Goal: Task Accomplishment & Management: Manage account settings

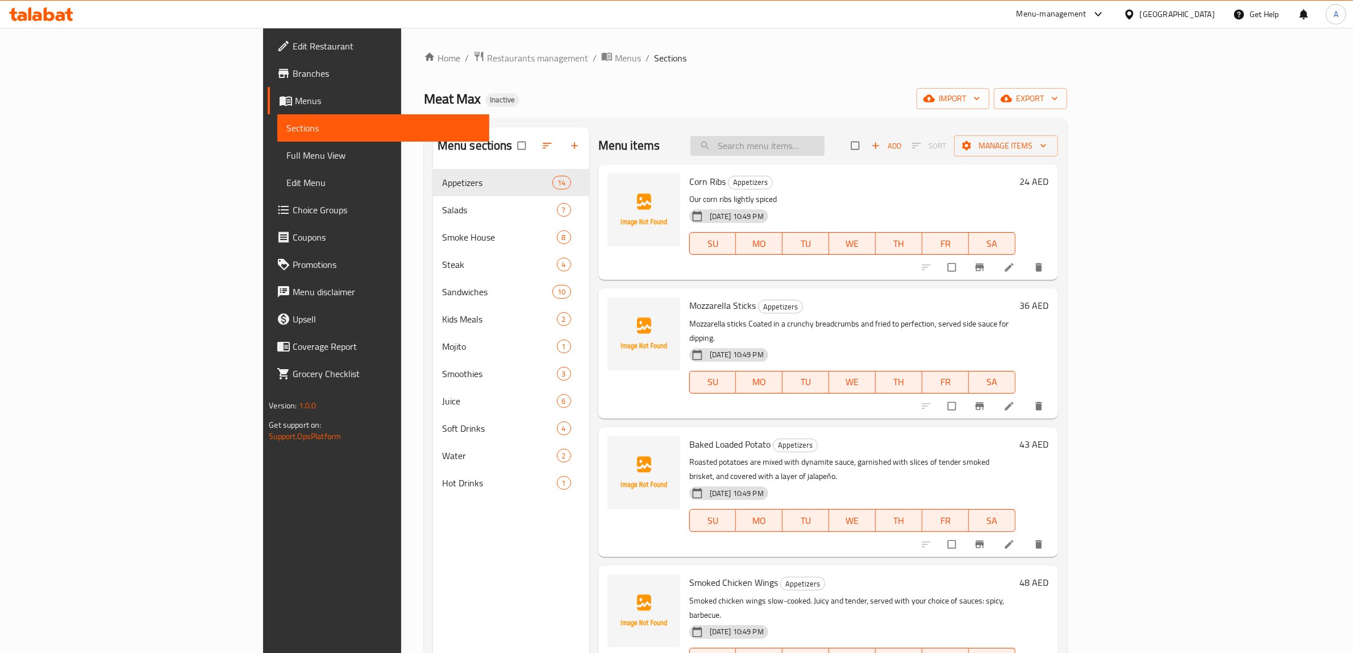
click at [825, 147] on input "search" at bounding box center [758, 146] width 134 height 20
paste input "Smoked Chicken Wings"
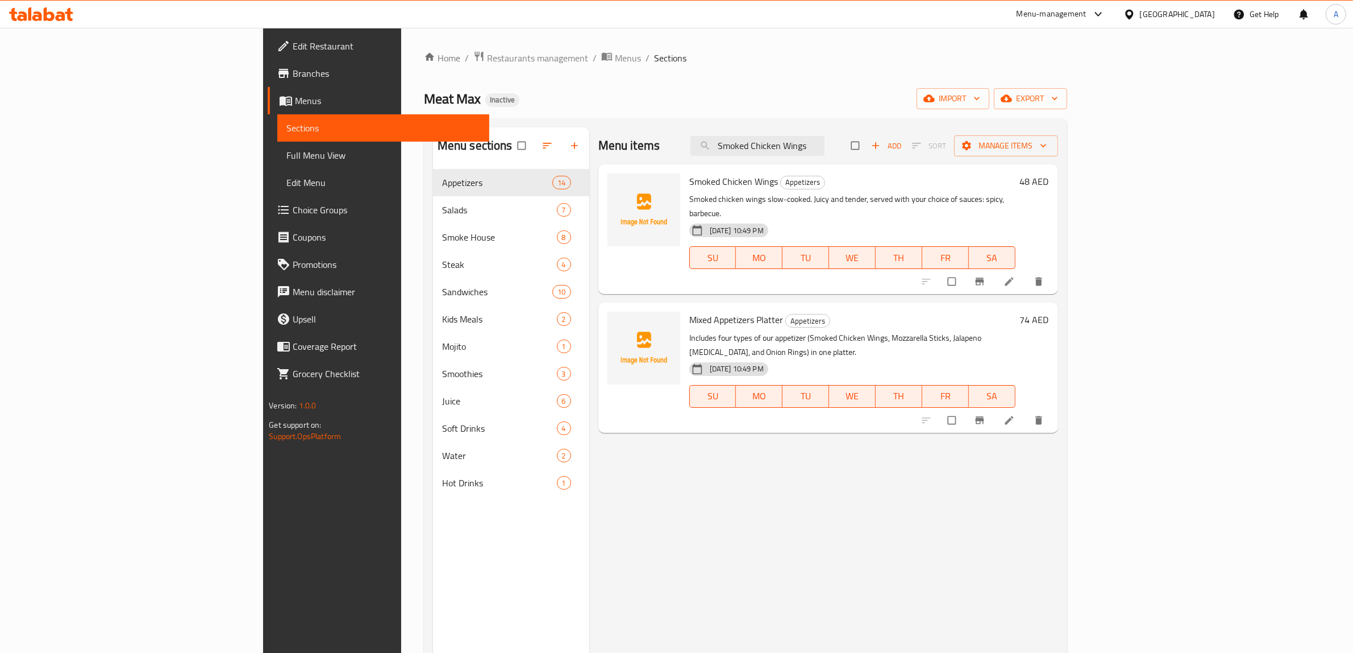
click at [942, 198] on p "Smoked chicken wings slow-cooked. Juicy and tender, served with your choice of …" at bounding box center [853, 206] width 326 height 28
copy p "barbecue"
click at [825, 150] on input "Smoked Chicken Wings" at bounding box center [758, 146] width 134 height 20
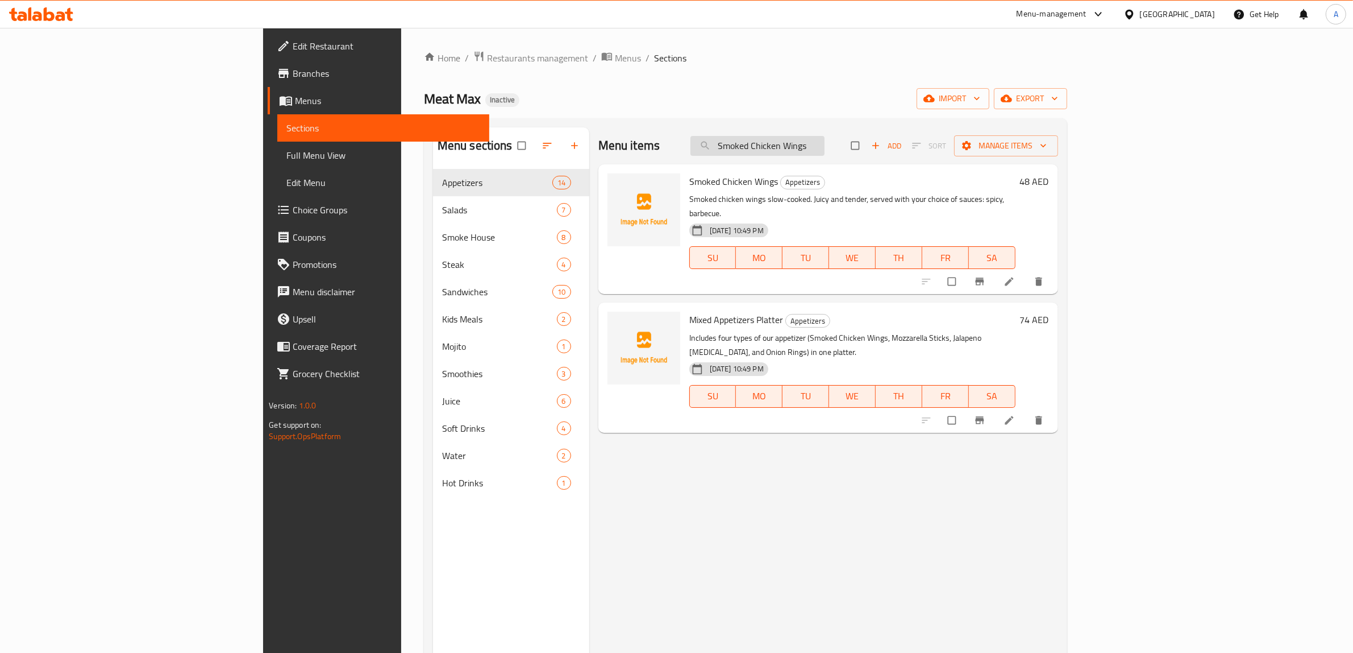
click at [825, 150] on input "Smoked Chicken Wings" at bounding box center [758, 146] width 134 height 20
paste input "Beef Brisket Sliced"
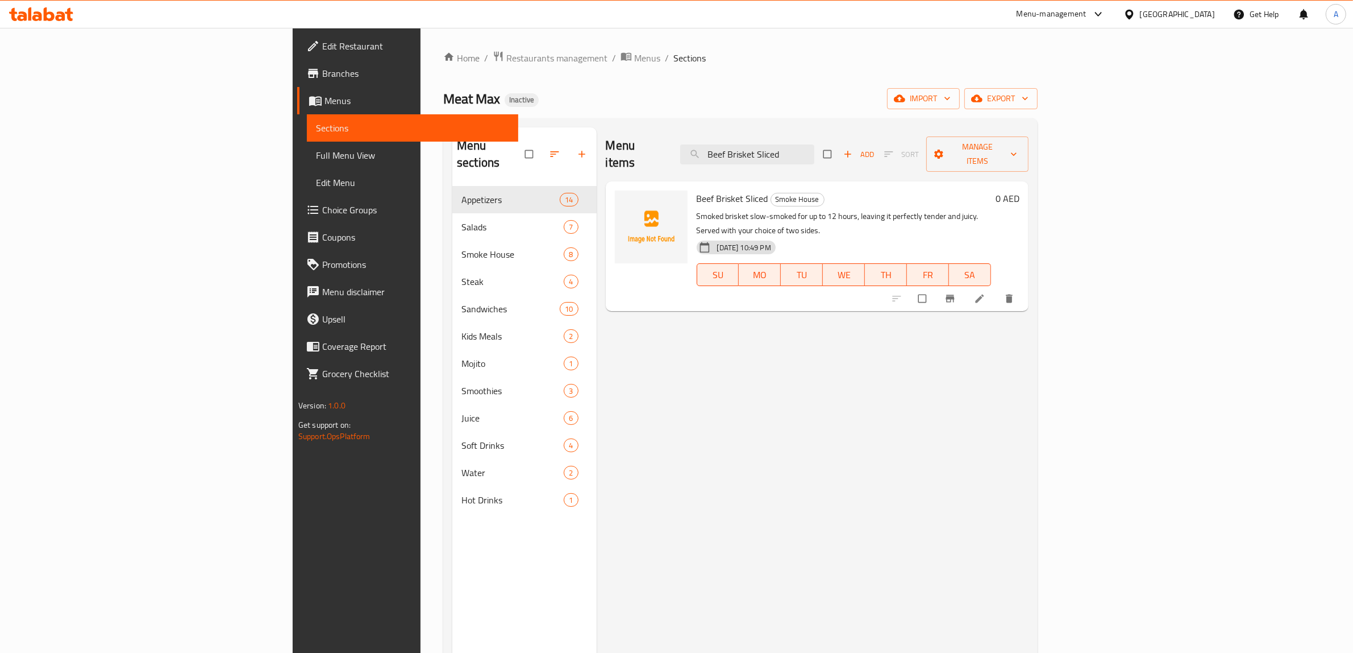
type input "Beef Brisket Sliced"
click at [1029, 344] on div "Menu items Beef Brisket Sliced Add Sort Manage items Beef Brisket Sliced Smoke …" at bounding box center [813, 453] width 433 height 653
click at [997, 289] on li at bounding box center [981, 298] width 32 height 18
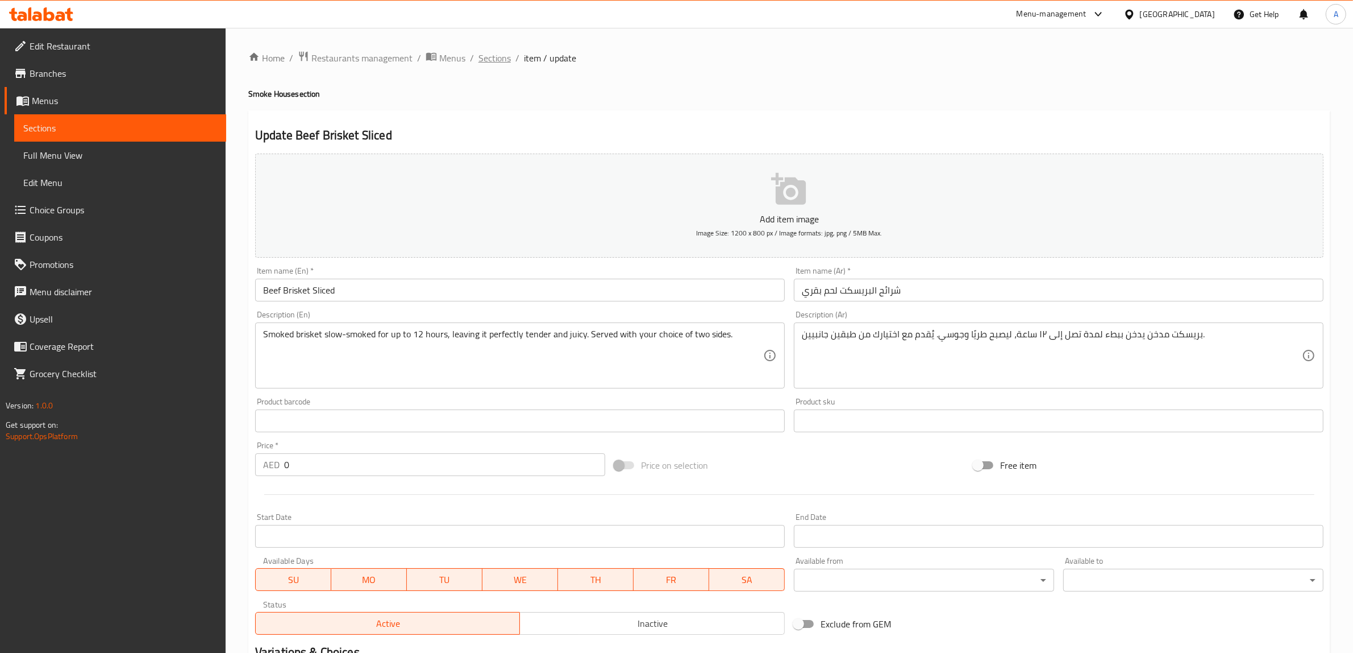
click at [485, 57] on span "Sections" at bounding box center [495, 58] width 32 height 14
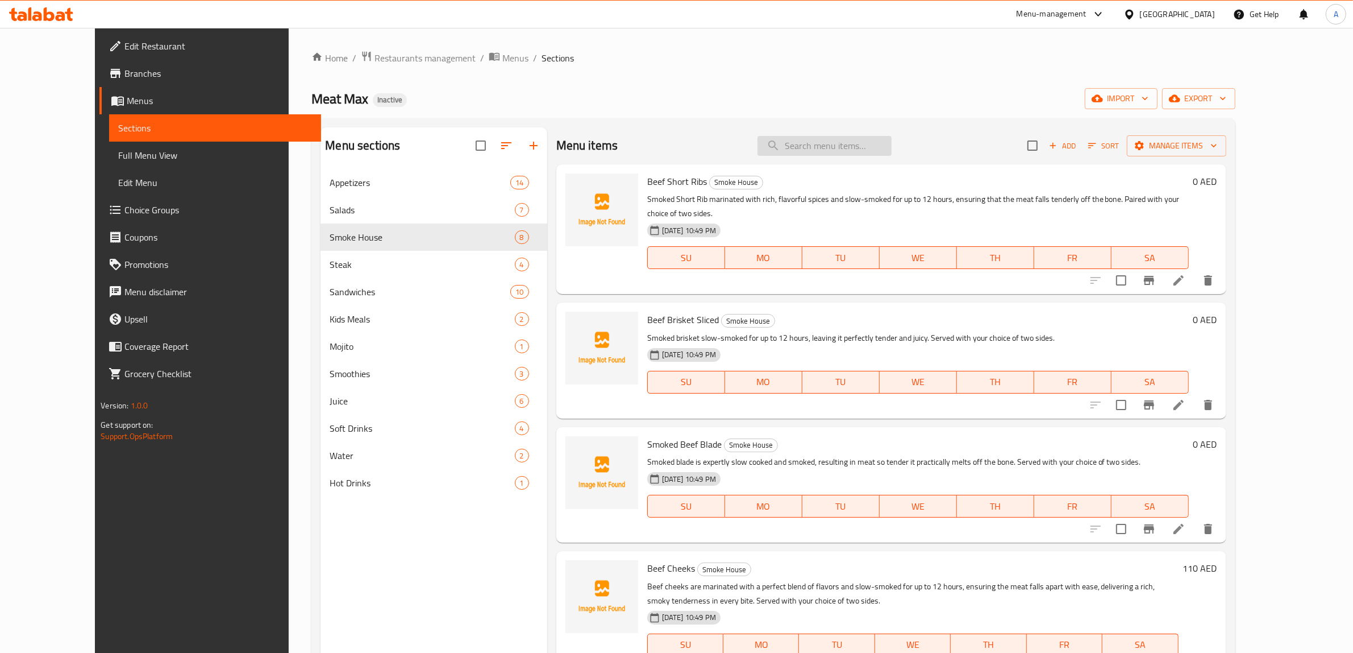
click at [840, 142] on input "search" at bounding box center [825, 146] width 134 height 20
paste input "Smoked Beef Blade"
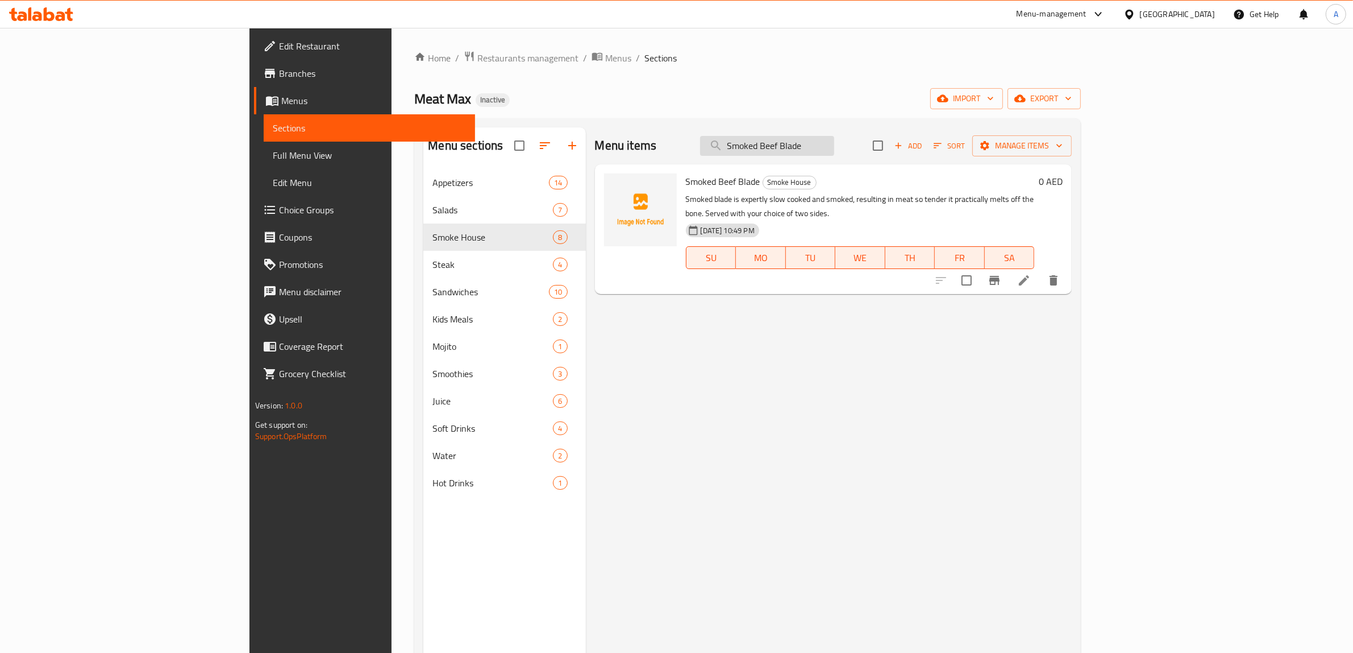
click at [831, 143] on input "Smoked Beef Blade" at bounding box center [767, 146] width 134 height 20
paste input "Mix Platter - 1kg"
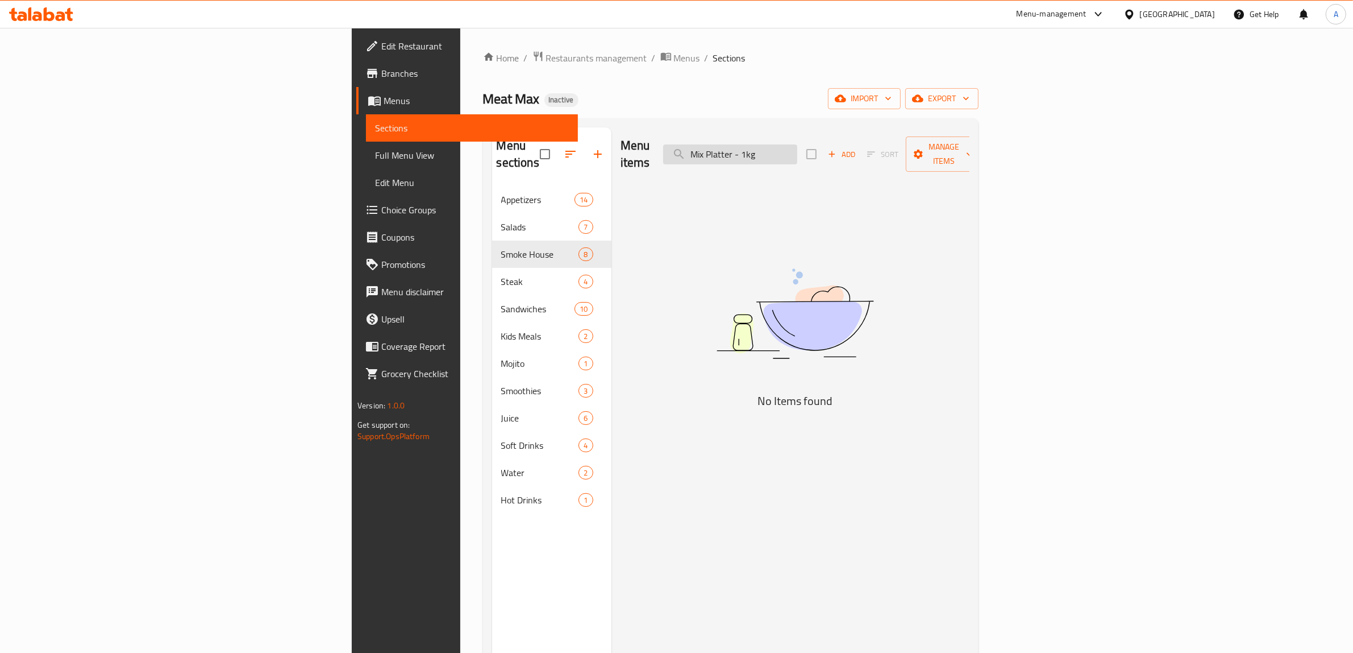
click at [798, 144] on input "Mix Platter - 1kg" at bounding box center [730, 154] width 134 height 20
type input "Mix Platter"
click at [760, 180] on div "Menu items Mix Platter Add Sort Manage items No Items found" at bounding box center [791, 453] width 358 height 653
click at [803, 192] on div "Menu items Mix Platter Add Sort Manage items No Items found" at bounding box center [791, 453] width 358 height 653
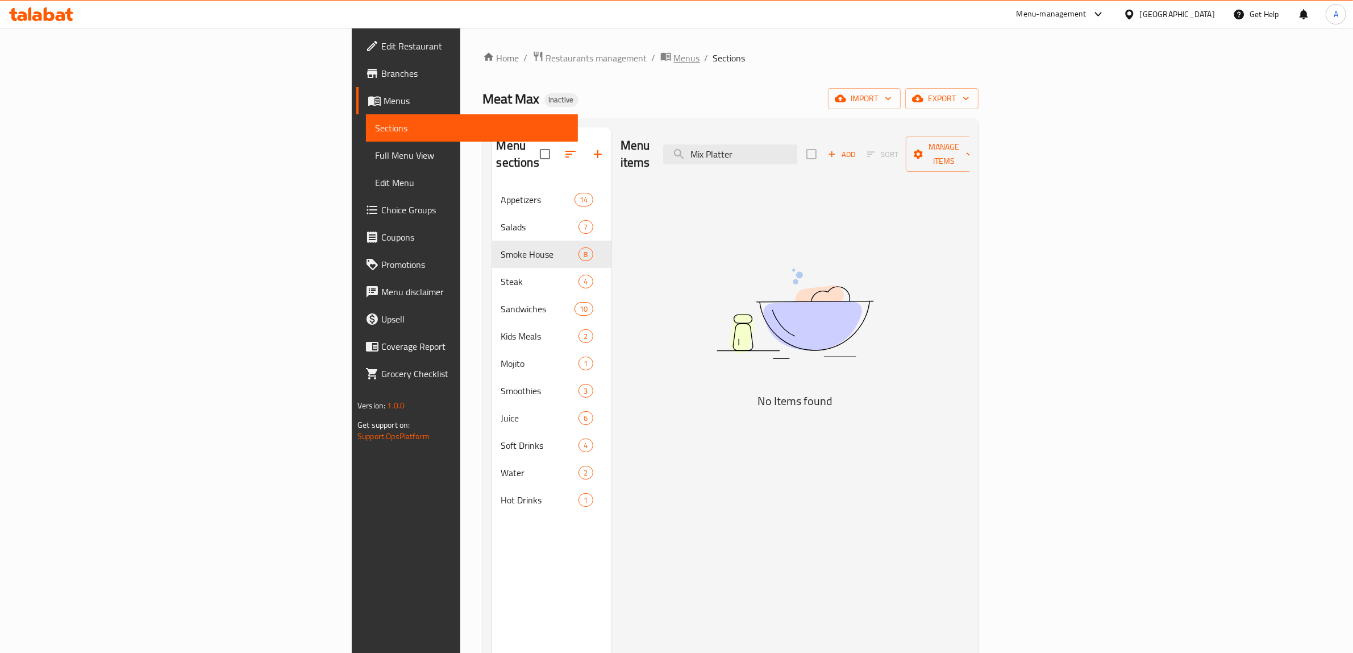
click at [674, 57] on span "Menus" at bounding box center [687, 58] width 26 height 14
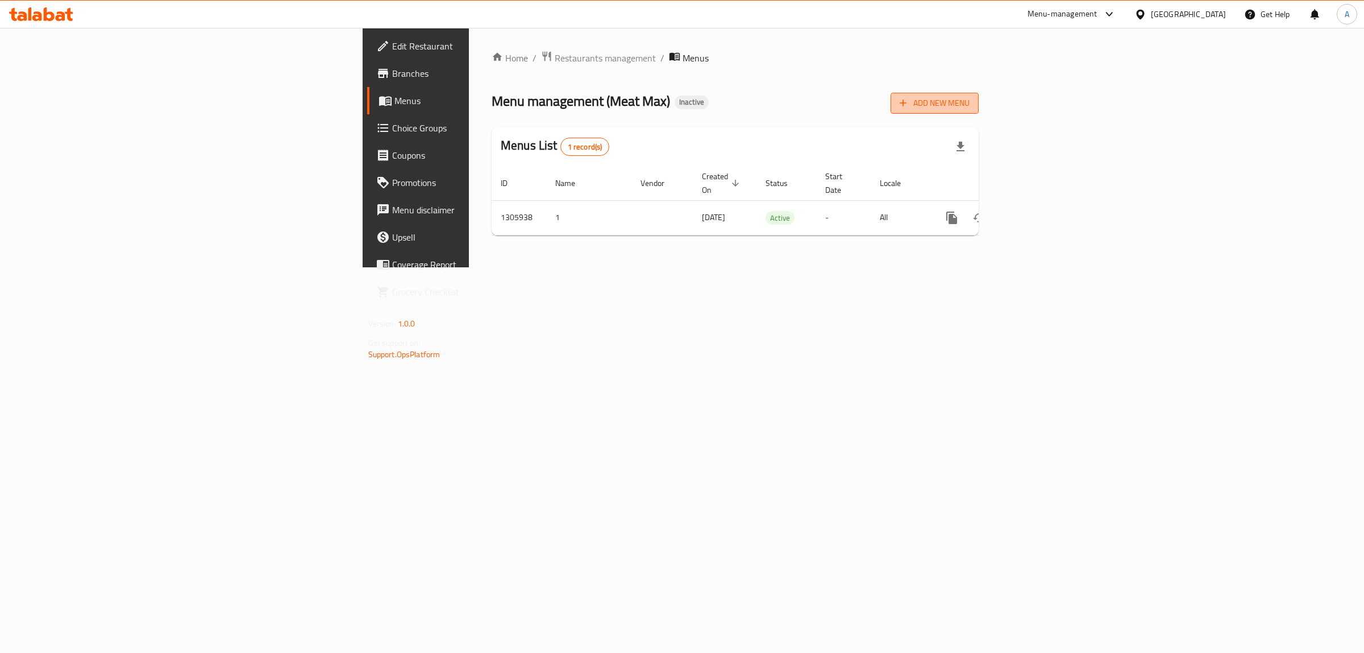
click at [970, 109] on span "Add New Menu" at bounding box center [935, 103] width 70 height 14
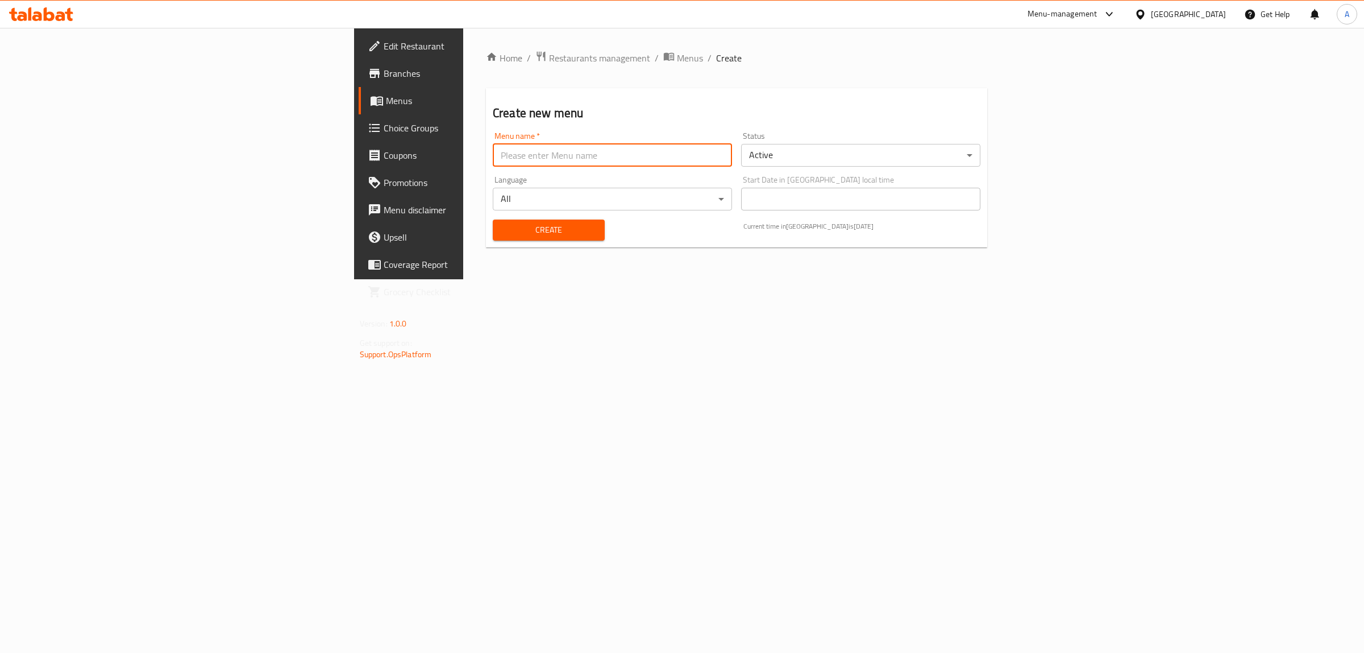
click at [650, 158] on input "text" at bounding box center [612, 155] width 239 height 23
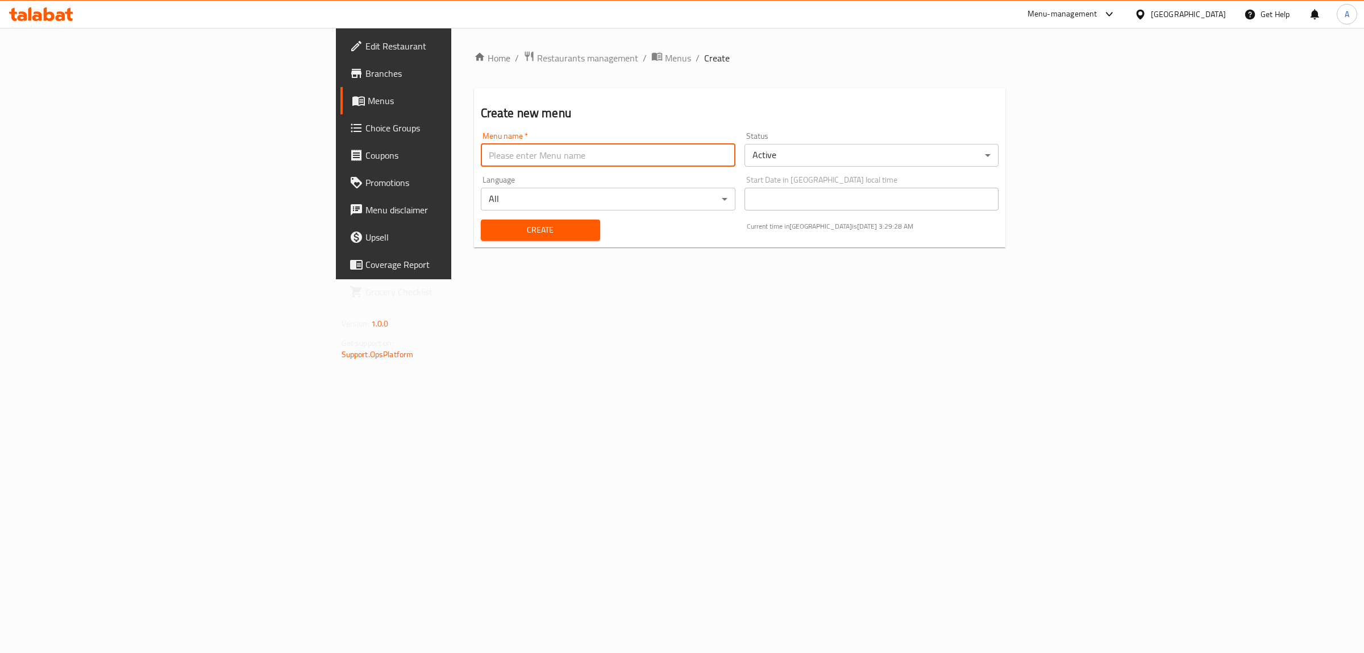
type input "2"
click at [490, 225] on span "Create" at bounding box center [540, 230] width 101 height 14
drag, startPoint x: 311, startPoint y: 152, endPoint x: 271, endPoint y: 157, distance: 40.7
click at [481, 152] on input "text" at bounding box center [608, 155] width 255 height 23
click at [368, 94] on span "Menus" at bounding box center [461, 101] width 187 height 14
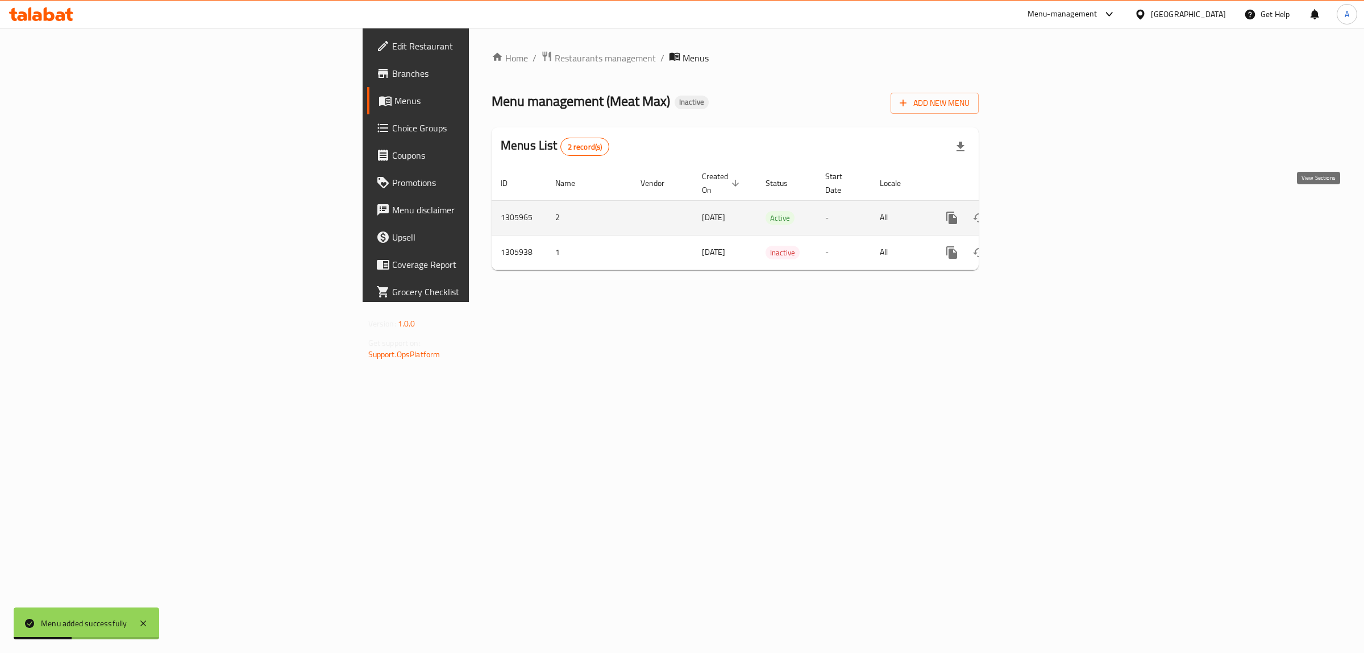
click at [1041, 211] on icon "enhanced table" at bounding box center [1034, 218] width 14 height 14
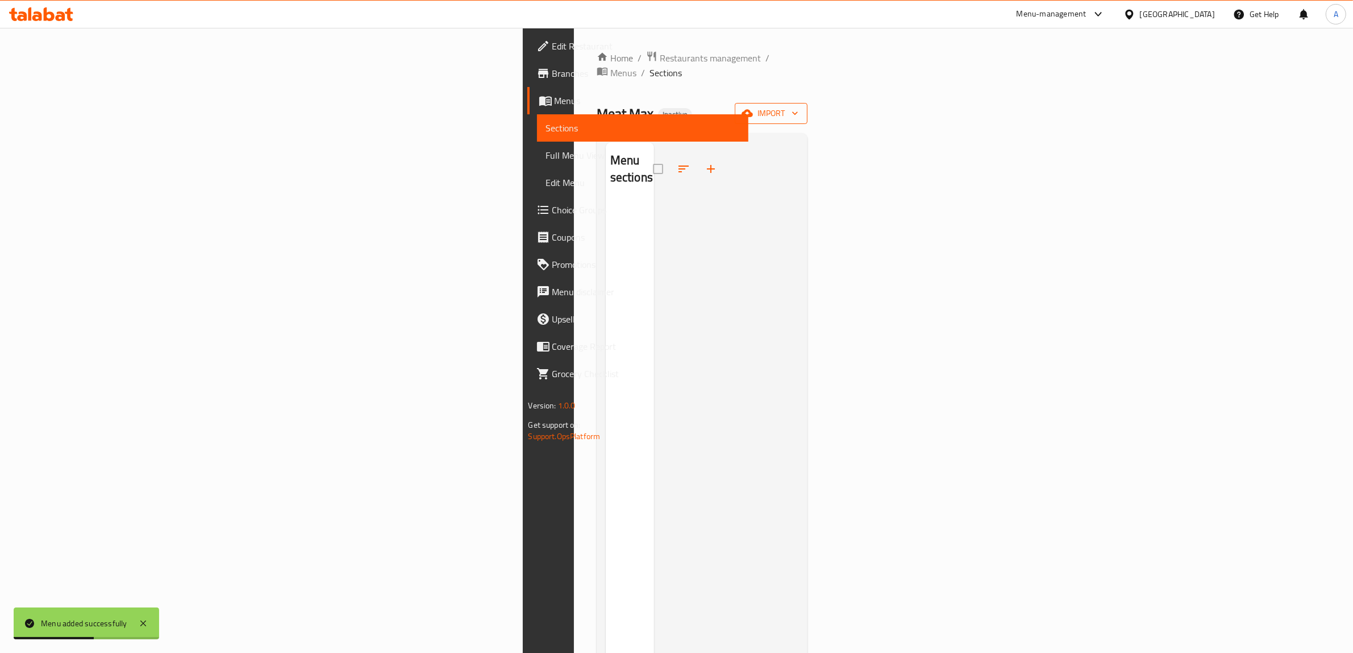
click at [753, 107] on icon "button" at bounding box center [747, 112] width 11 height 11
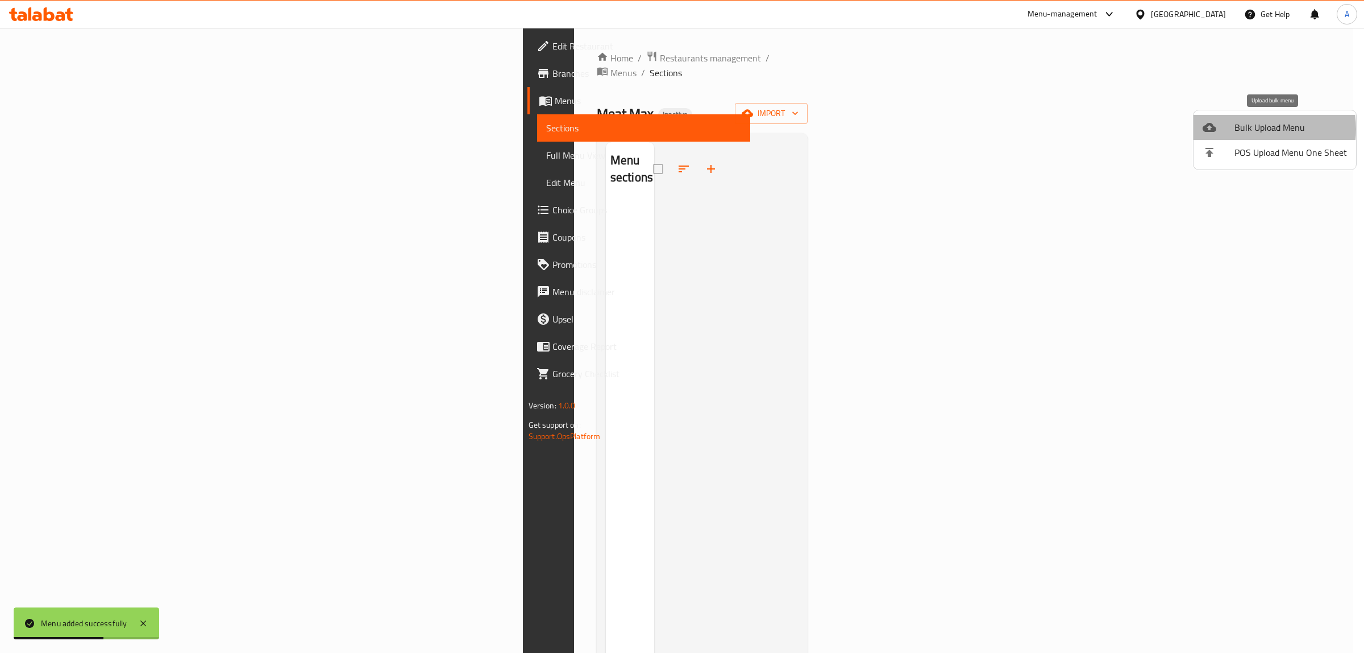
click at [1248, 129] on span "Bulk Upload Menu" at bounding box center [1291, 128] width 113 height 14
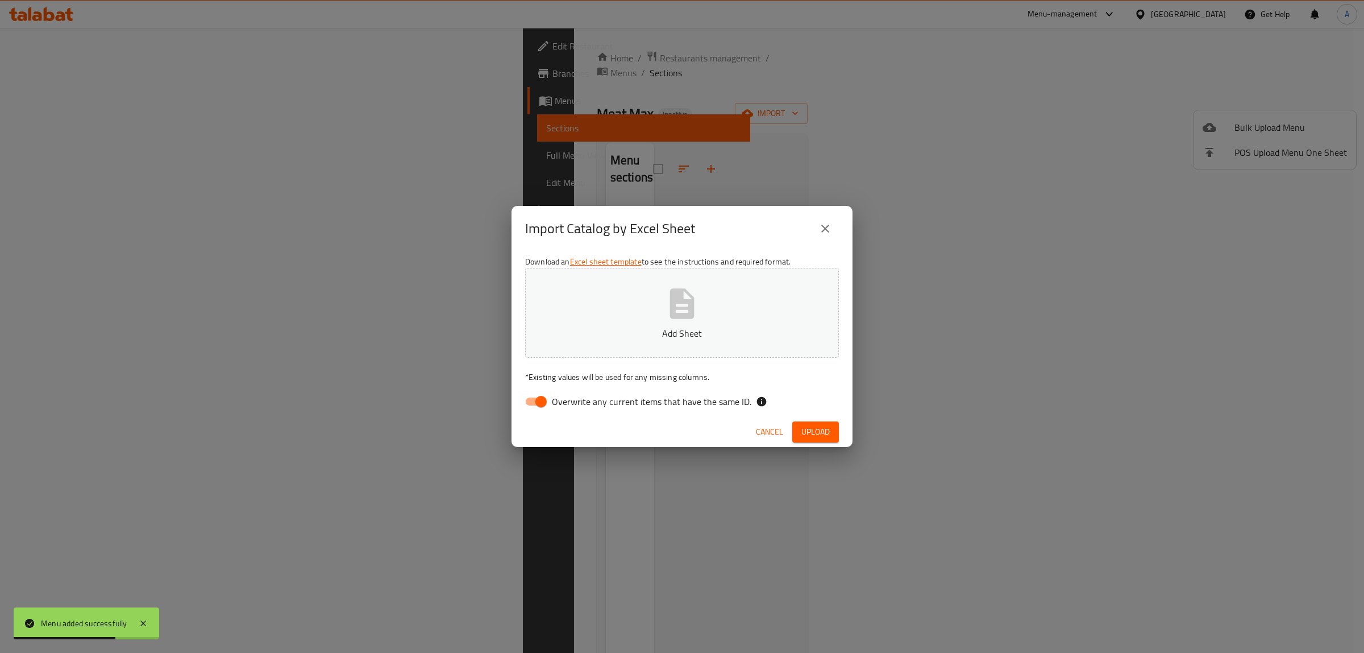
click at [571, 412] on div "Download an Excel sheet template to see the instructions and required format. A…" at bounding box center [682, 333] width 341 height 165
click at [571, 388] on div "Download an Excel sheet template to see the instructions and required format. A…" at bounding box center [682, 333] width 341 height 165
click at [566, 399] on span "Overwrite any current items that have the same ID." at bounding box center [652, 402] width 200 height 14
click at [566, 399] on input "Overwrite any current items that have the same ID." at bounding box center [541, 402] width 65 height 22
checkbox input "false"
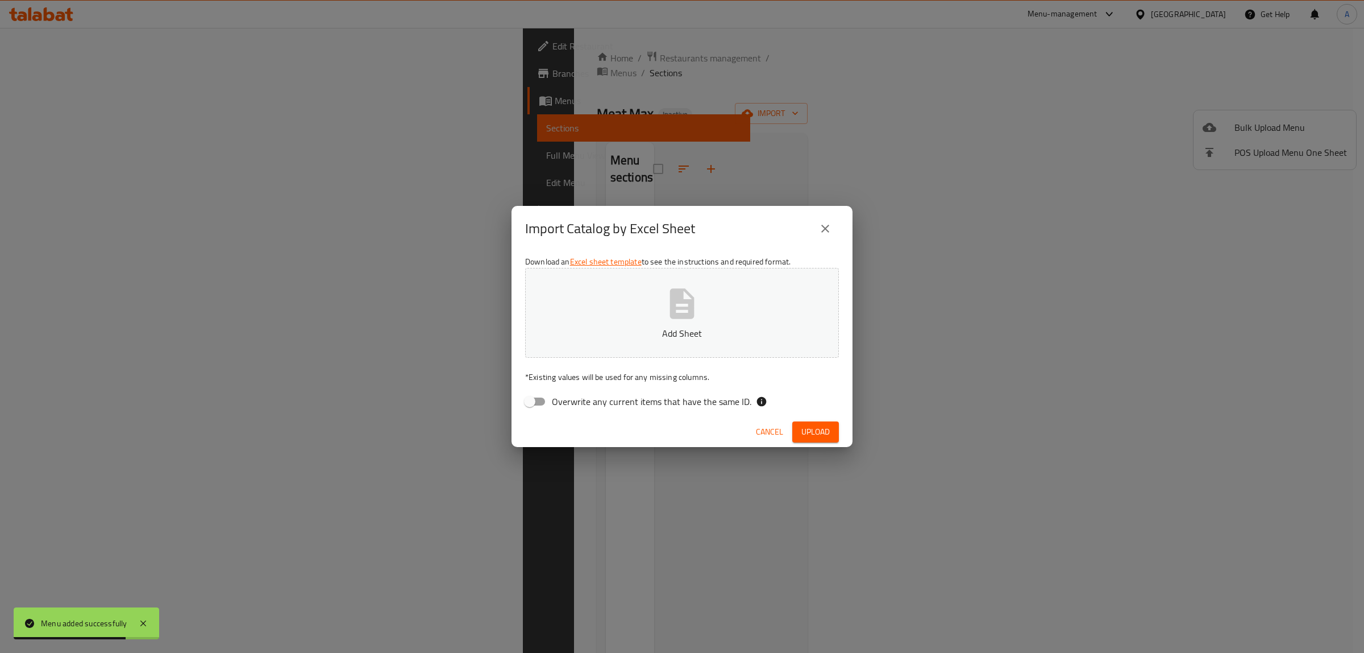
click at [592, 318] on button "Add Sheet" at bounding box center [682, 313] width 314 height 90
click at [816, 441] on button "Upload" at bounding box center [815, 431] width 47 height 21
click at [816, 429] on icon "button" at bounding box center [821, 431] width 12 height 12
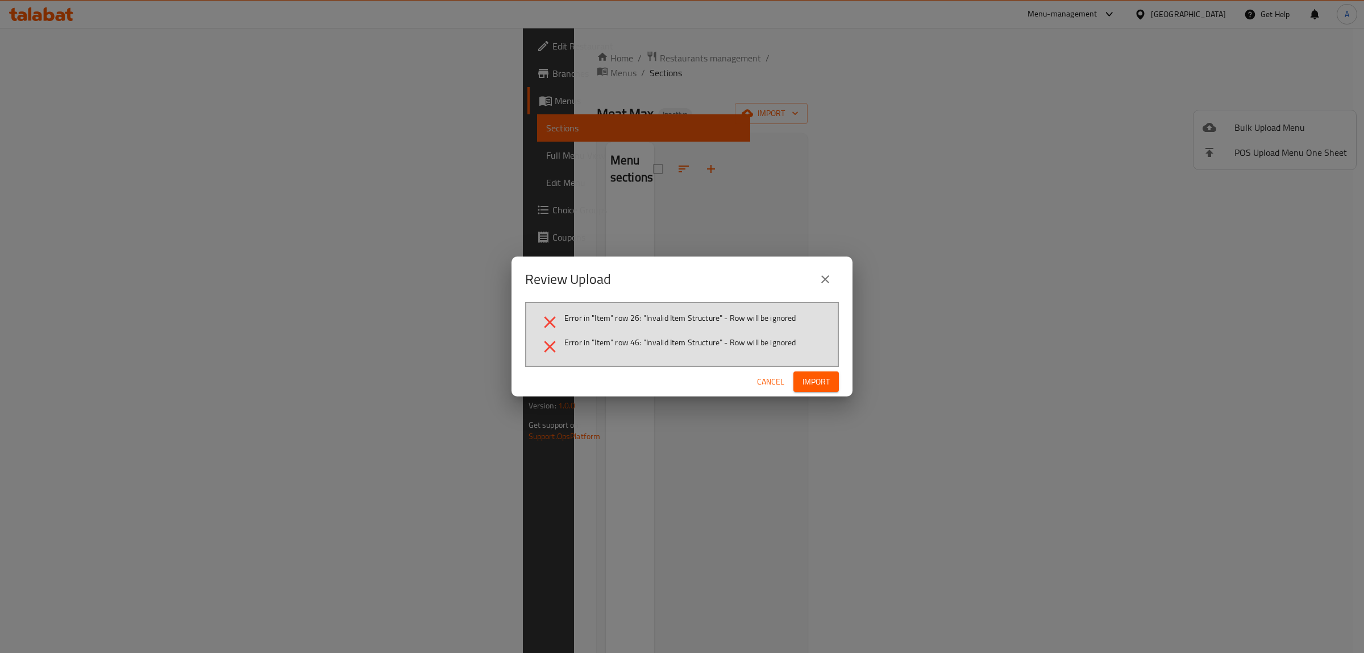
click at [762, 384] on span "Cancel" at bounding box center [770, 382] width 27 height 14
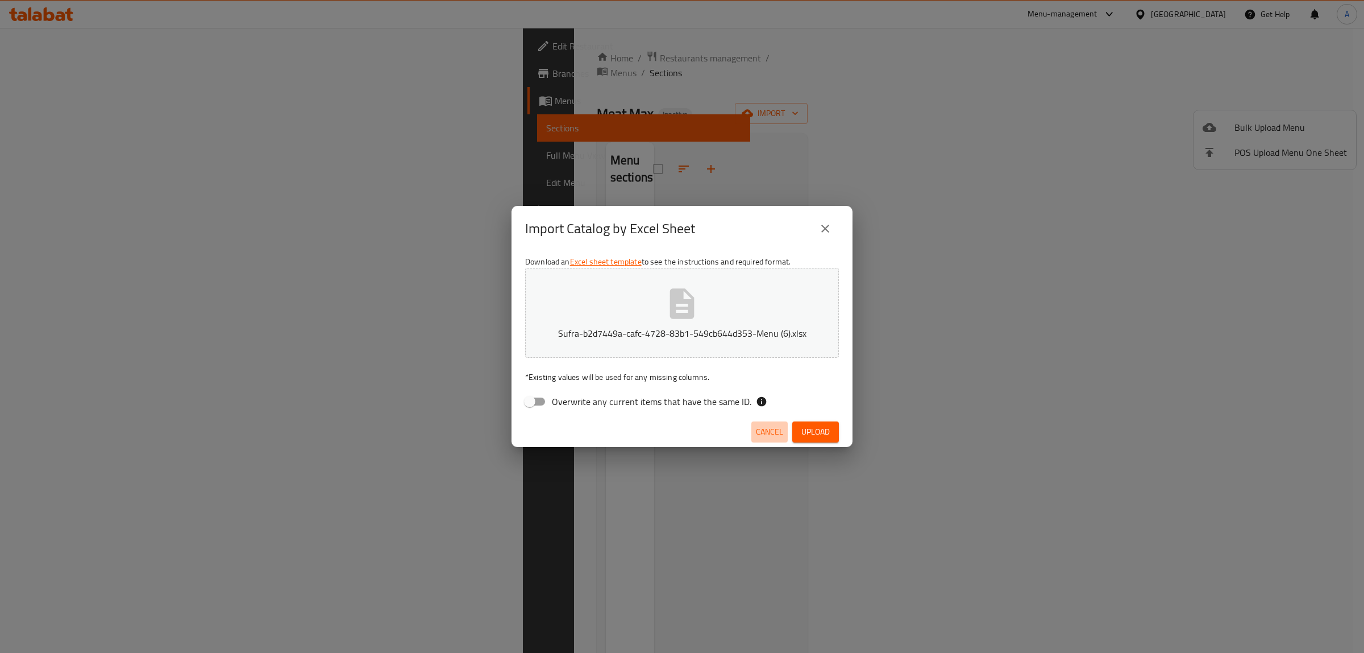
click at [769, 429] on span "Cancel" at bounding box center [769, 432] width 27 height 14
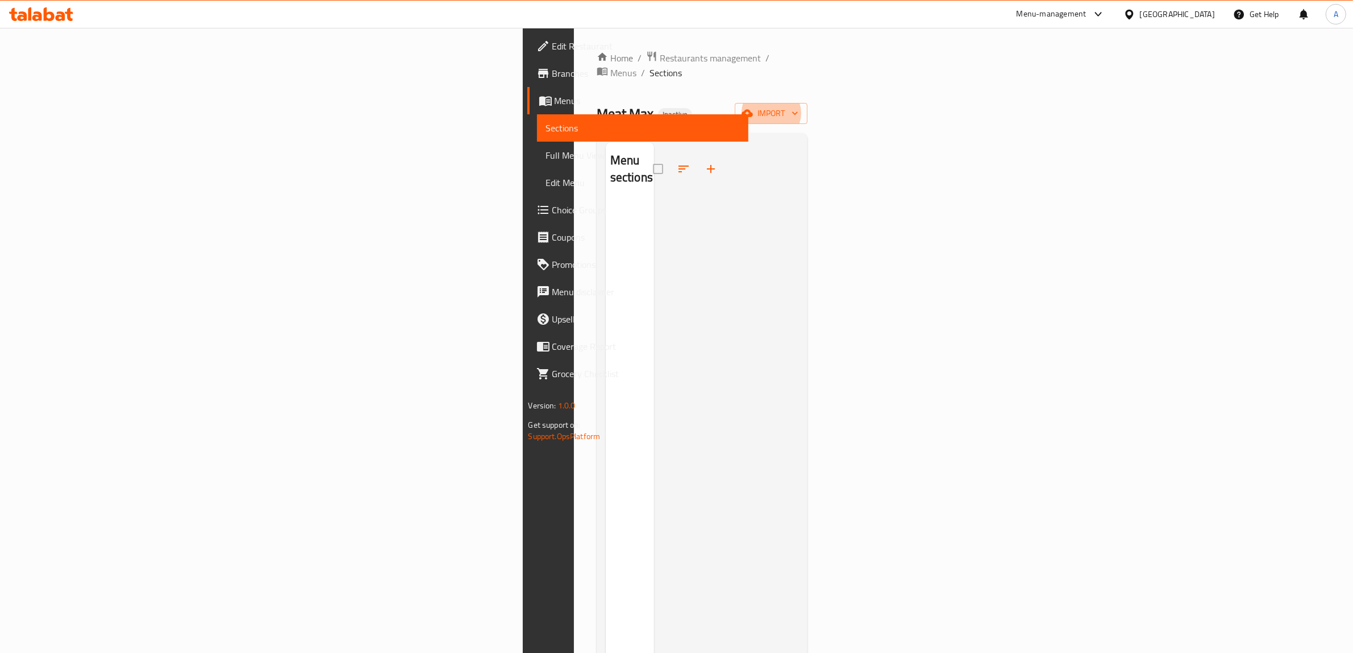
click at [799, 142] on div at bounding box center [726, 468] width 145 height 653
drag, startPoint x: 658, startPoint y: 212, endPoint x: 651, endPoint y: 212, distance: 6.3
click at [658, 212] on div at bounding box center [726, 468] width 145 height 653
click at [611, 66] on span "Menus" at bounding box center [624, 73] width 26 height 14
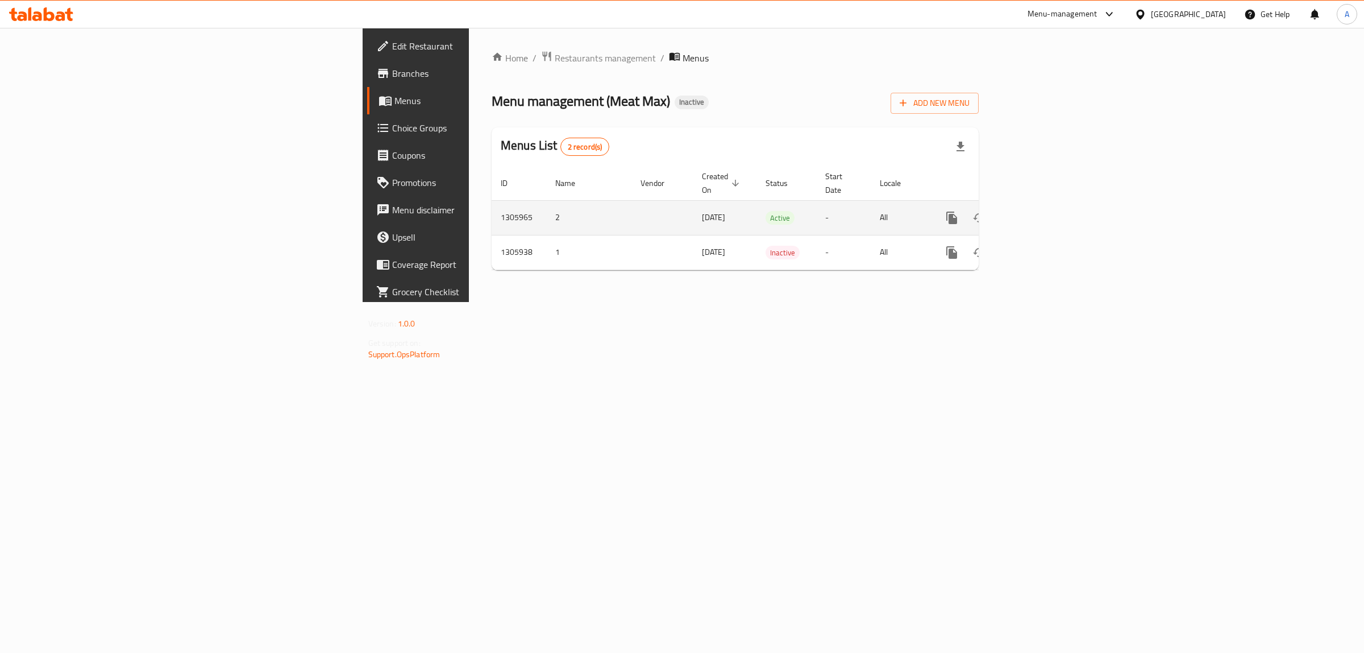
click at [1041, 211] on icon "enhanced table" at bounding box center [1034, 218] width 14 height 14
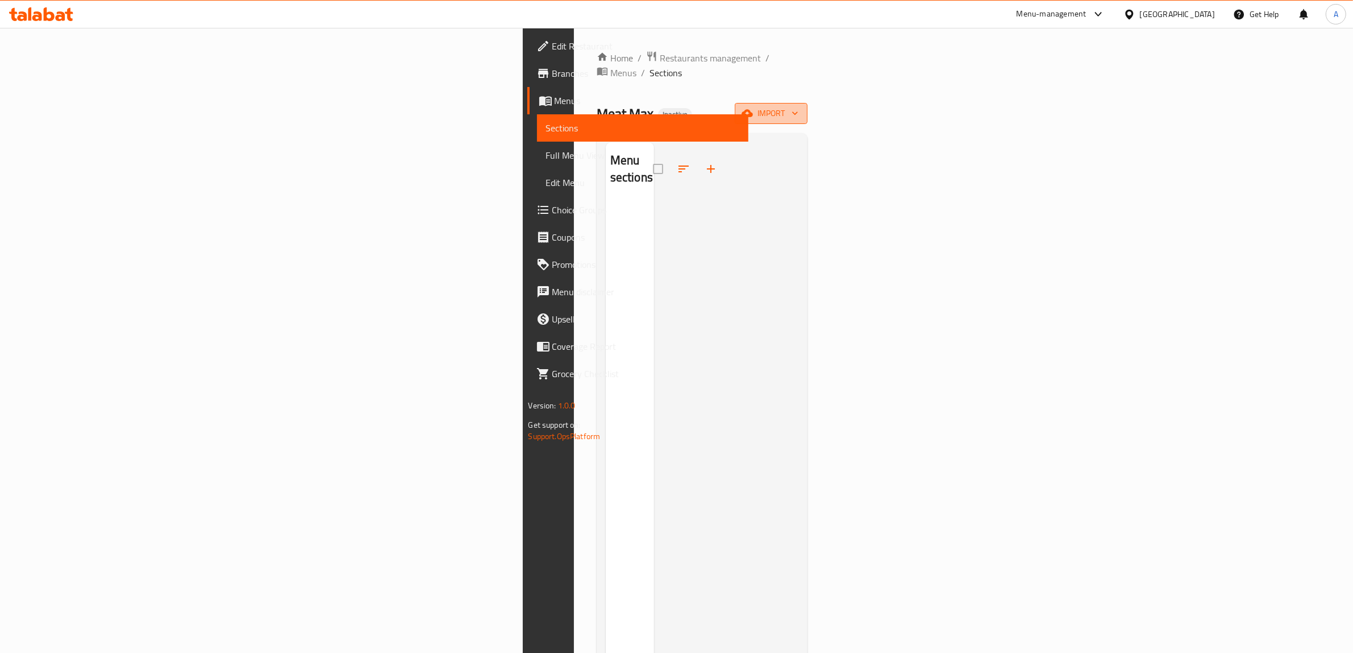
click at [808, 109] on button "import" at bounding box center [771, 113] width 73 height 21
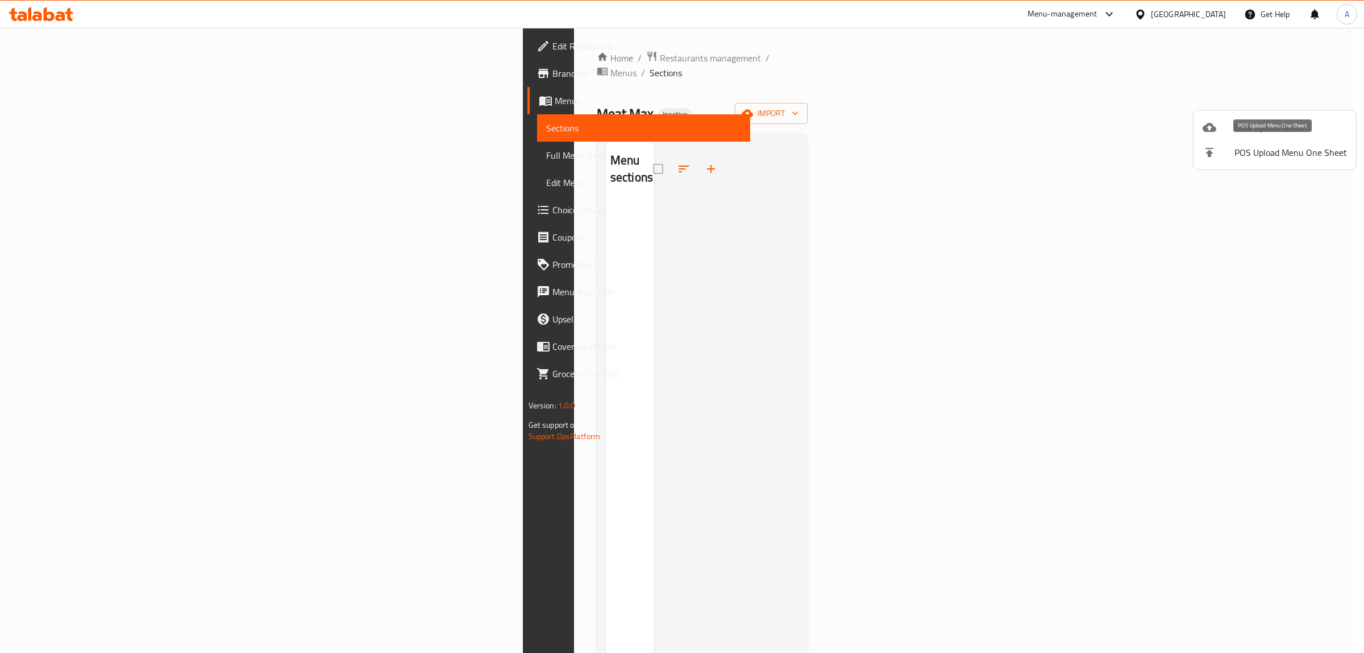
click at [1214, 134] on icon at bounding box center [1210, 128] width 14 height 14
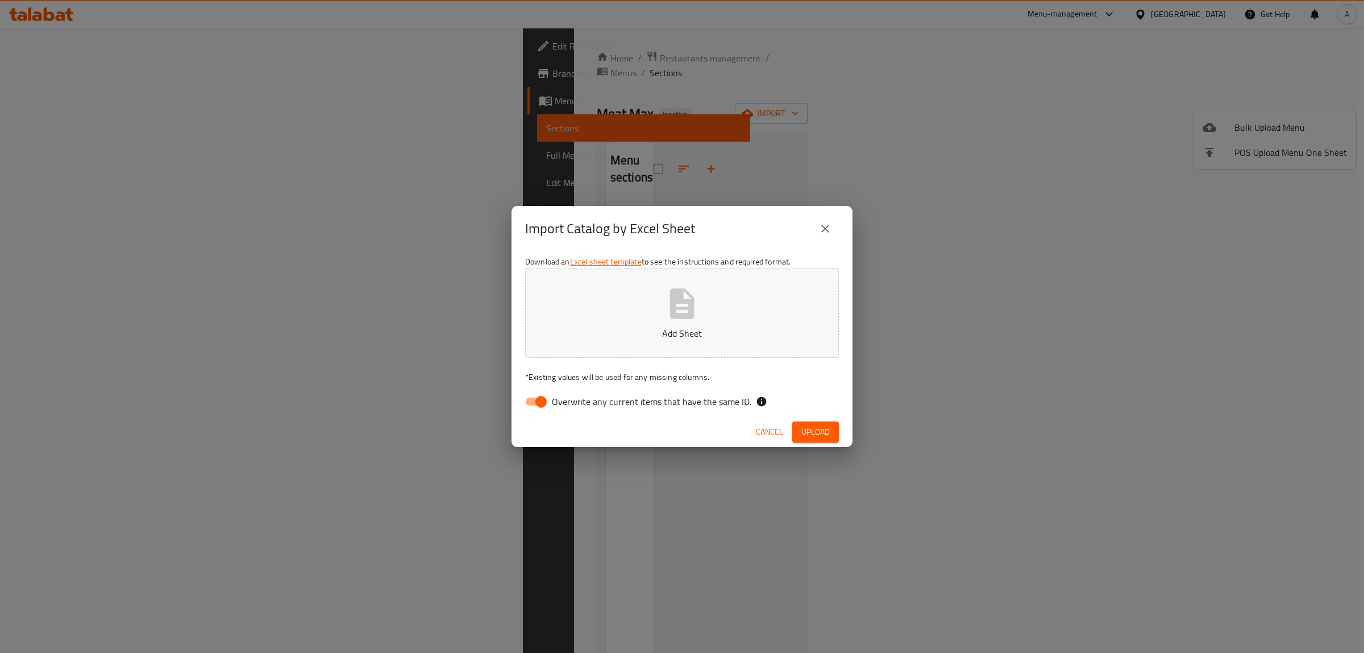
click at [561, 404] on span "Overwrite any current items that have the same ID." at bounding box center [652, 402] width 200 height 14
click at [561, 404] on input "Overwrite any current items that have the same ID." at bounding box center [541, 402] width 65 height 22
checkbox input "false"
click at [592, 316] on button "Add Sheet" at bounding box center [682, 313] width 314 height 90
click at [820, 436] on span "Upload" at bounding box center [816, 432] width 28 height 14
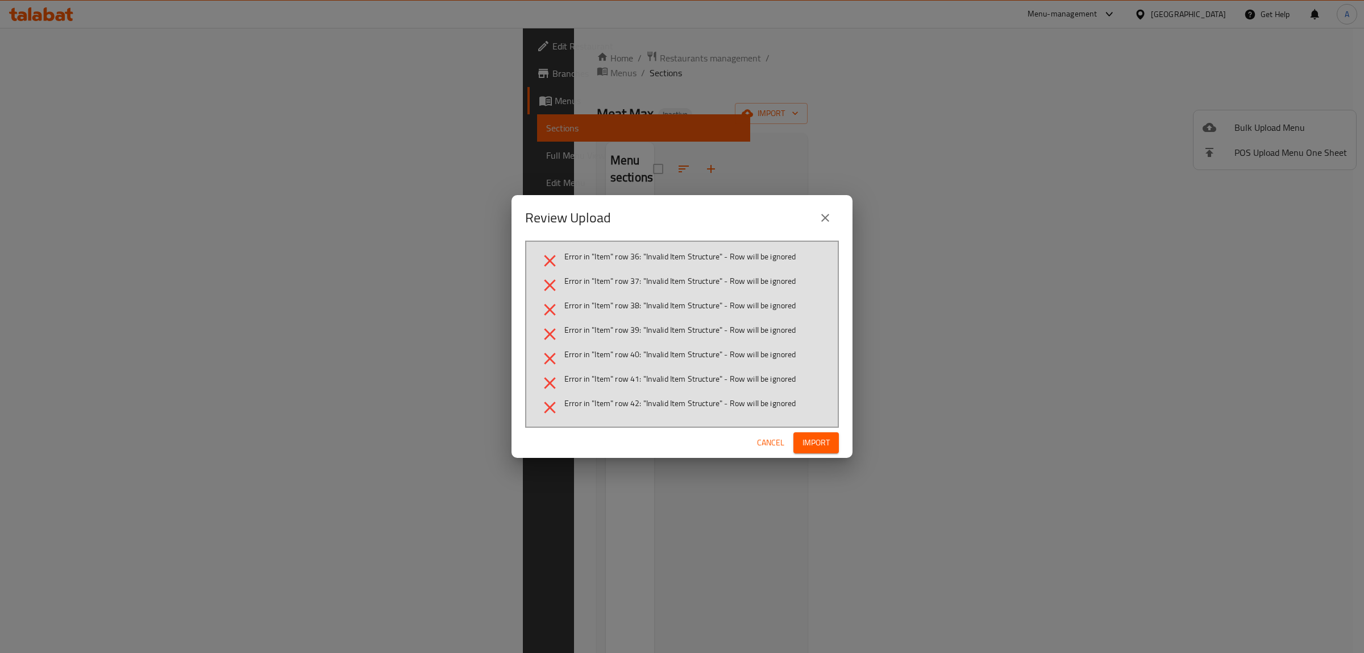
click at [766, 438] on span "Cancel" at bounding box center [770, 442] width 27 height 14
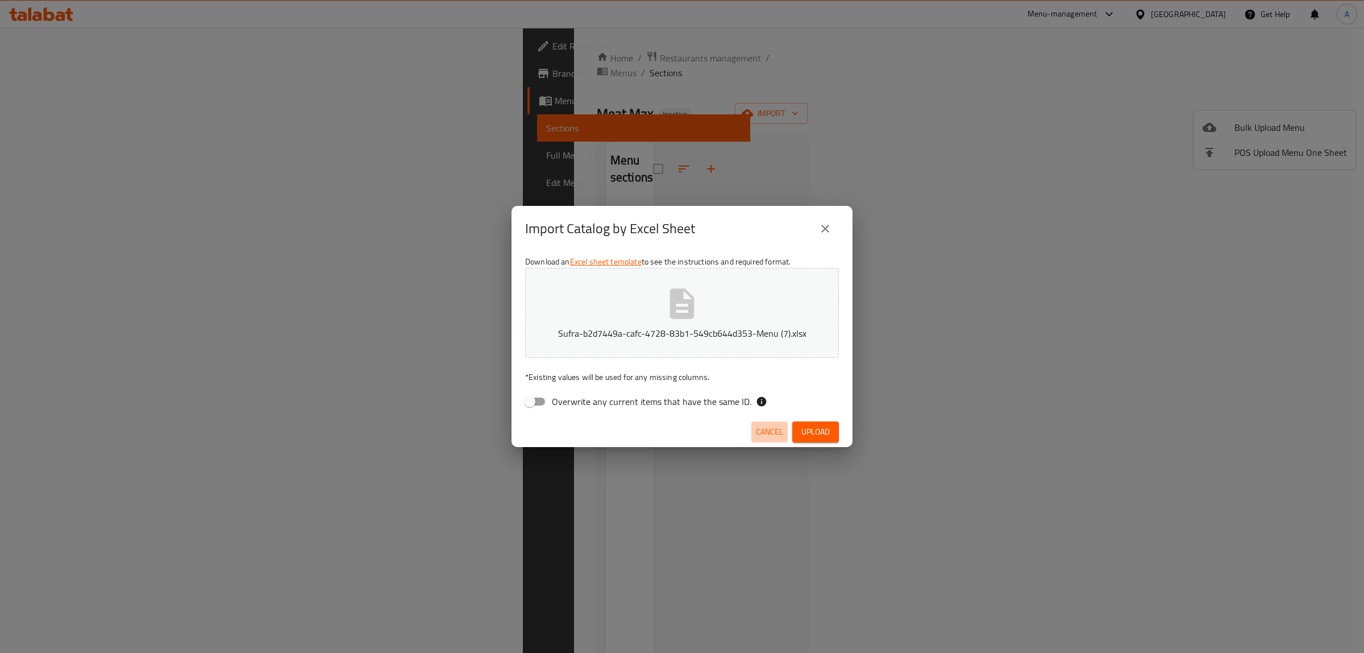
click at [771, 428] on span "Cancel" at bounding box center [769, 432] width 27 height 14
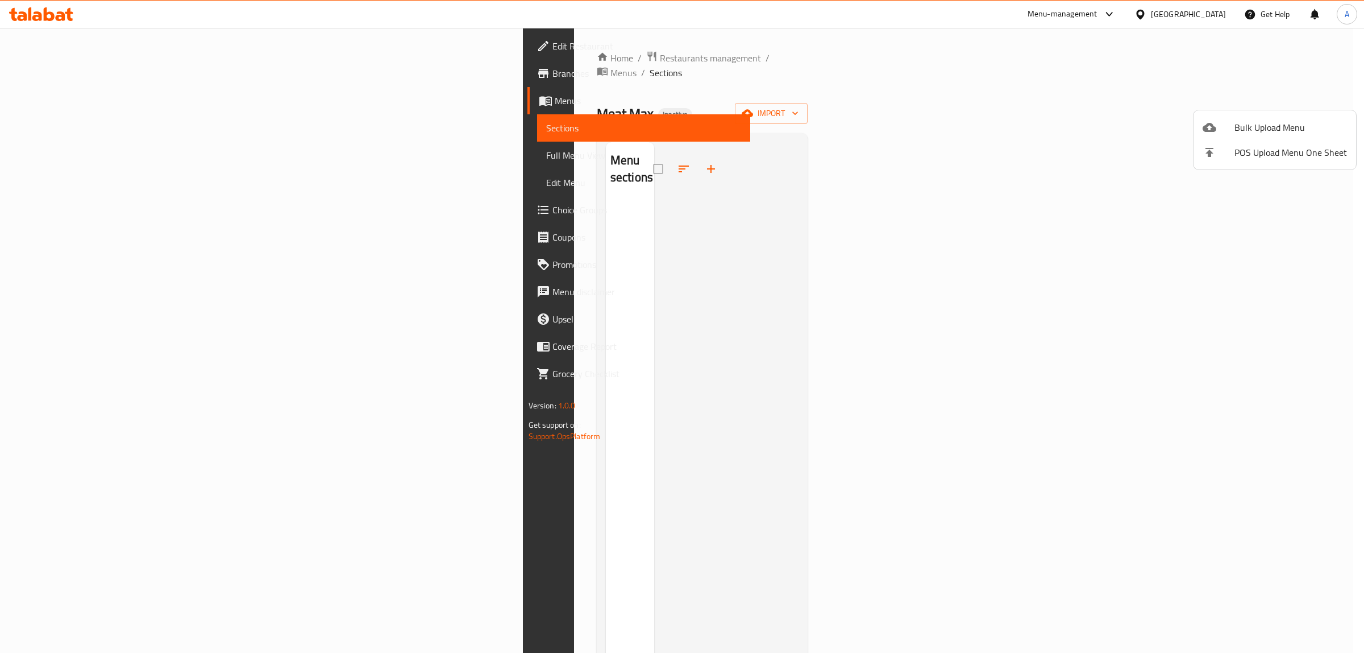
click at [1297, 99] on div at bounding box center [682, 326] width 1364 height 653
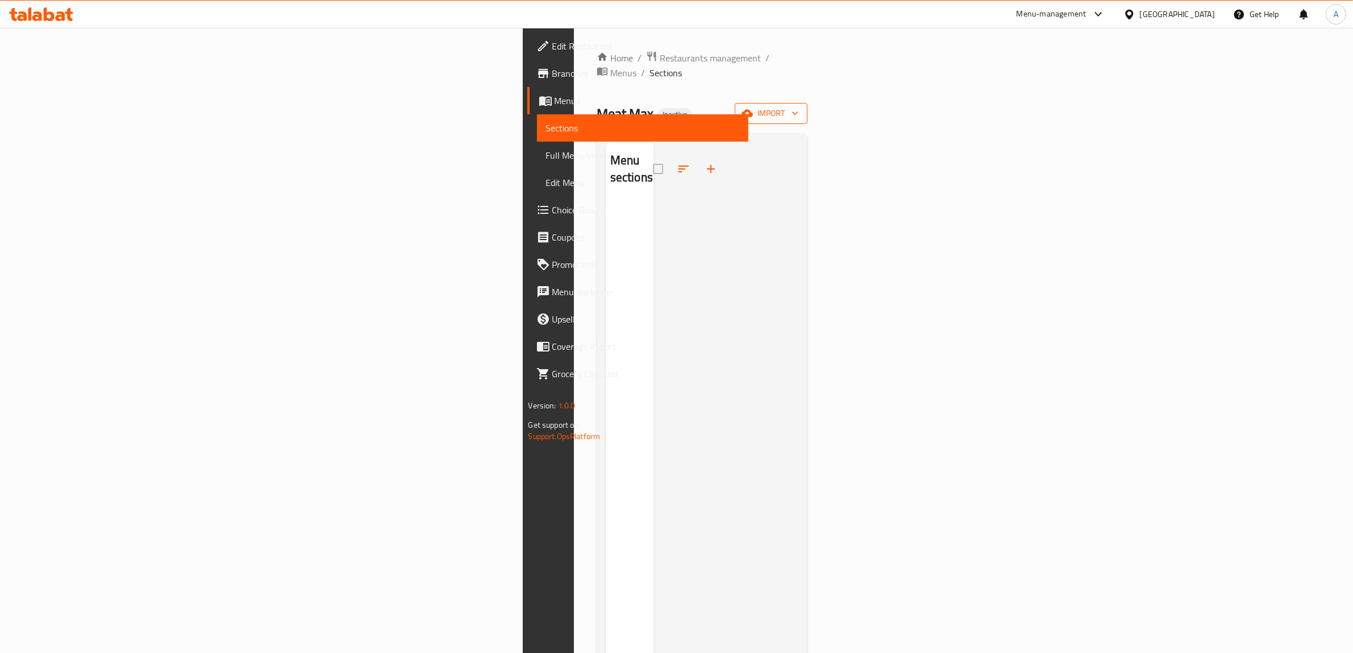
click at [799, 106] on span "import" at bounding box center [771, 113] width 55 height 14
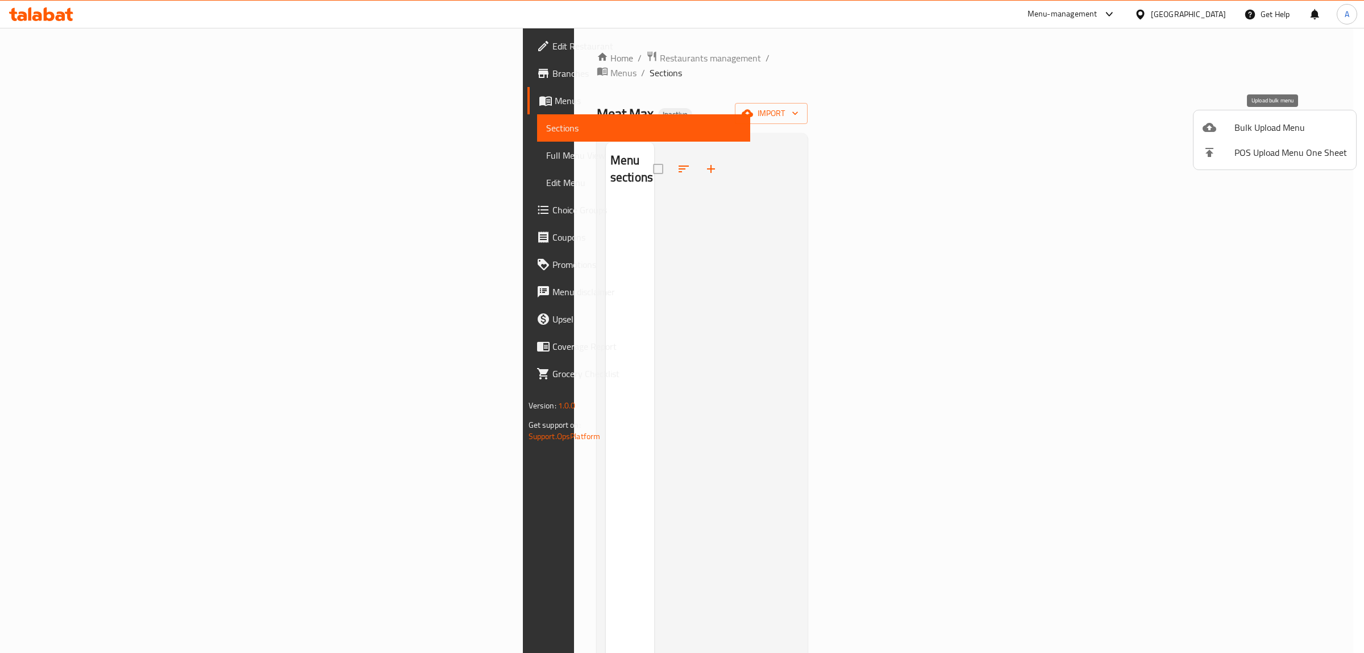
click at [1265, 126] on span "Bulk Upload Menu" at bounding box center [1291, 128] width 113 height 14
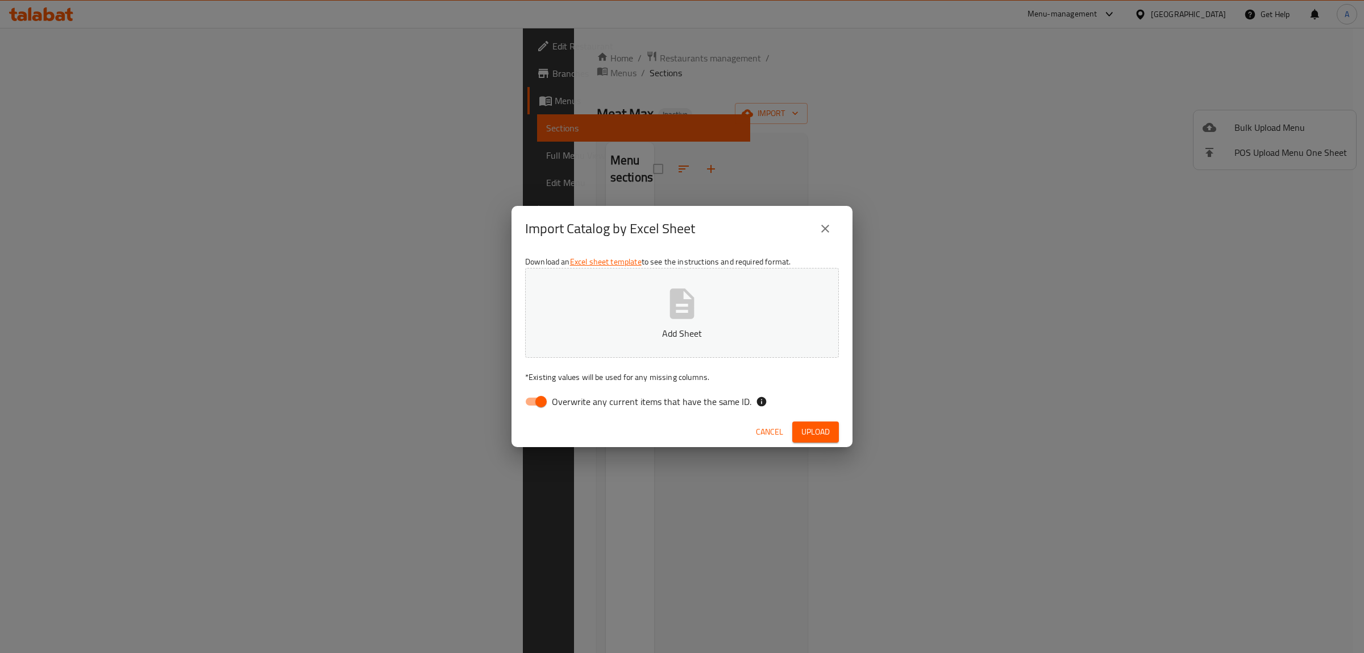
drag, startPoint x: 569, startPoint y: 401, endPoint x: 579, endPoint y: 381, distance: 22.1
click at [568, 401] on span "Overwrite any current items that have the same ID." at bounding box center [652, 402] width 200 height 14
click at [568, 401] on input "Overwrite any current items that have the same ID." at bounding box center [541, 402] width 65 height 22
checkbox input "false"
click at [604, 348] on button "Add Sheet" at bounding box center [682, 313] width 314 height 90
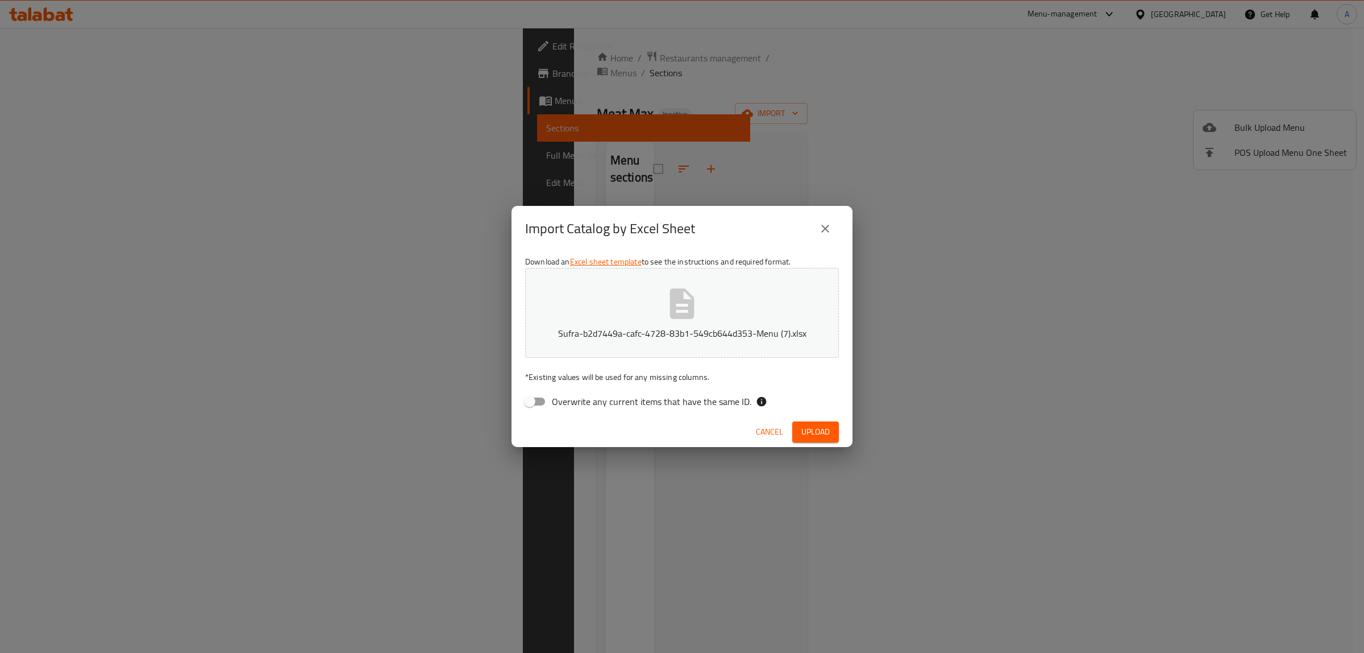
click at [831, 435] on button "Upload" at bounding box center [815, 431] width 47 height 21
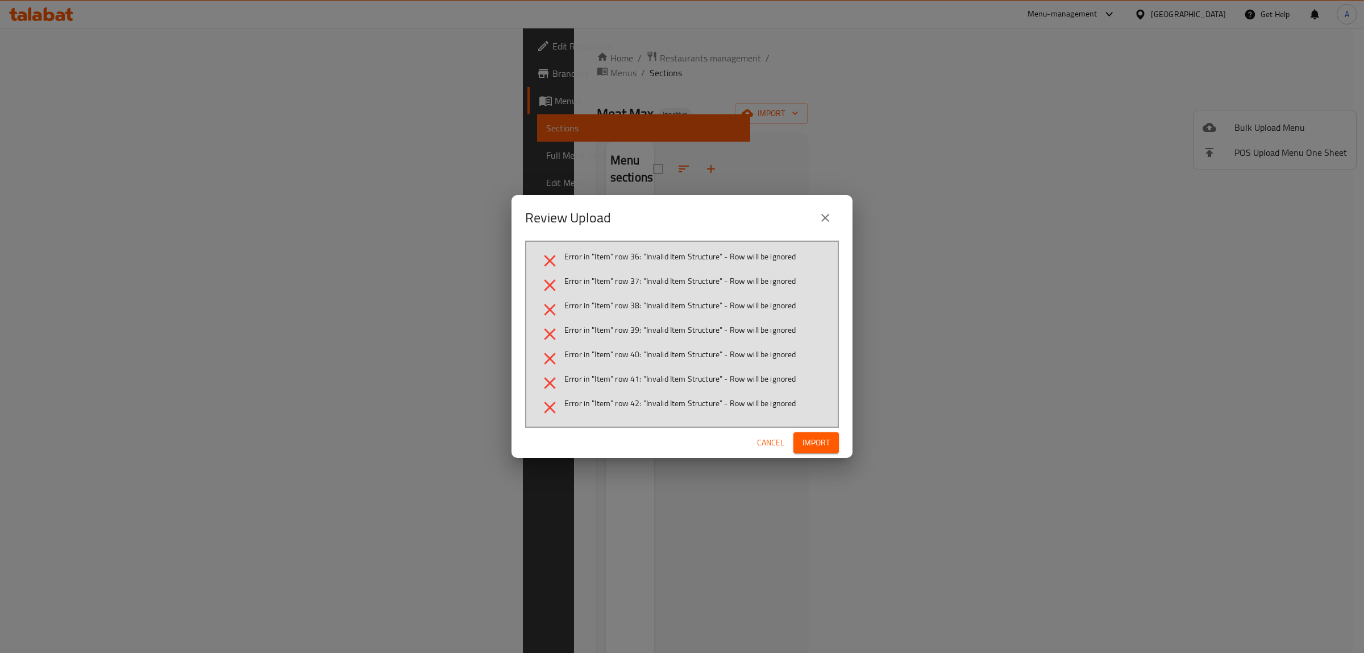
click at [763, 439] on span "Cancel" at bounding box center [770, 442] width 27 height 14
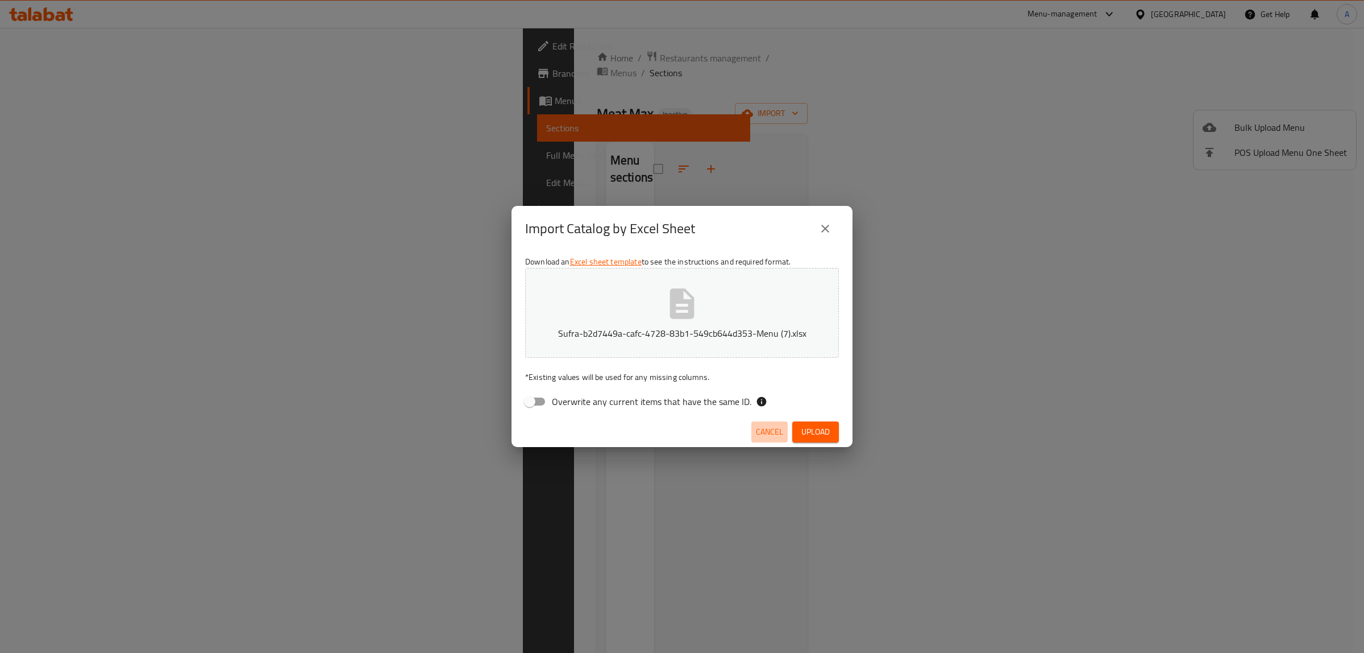
click at [770, 436] on span "Cancel" at bounding box center [769, 432] width 27 height 14
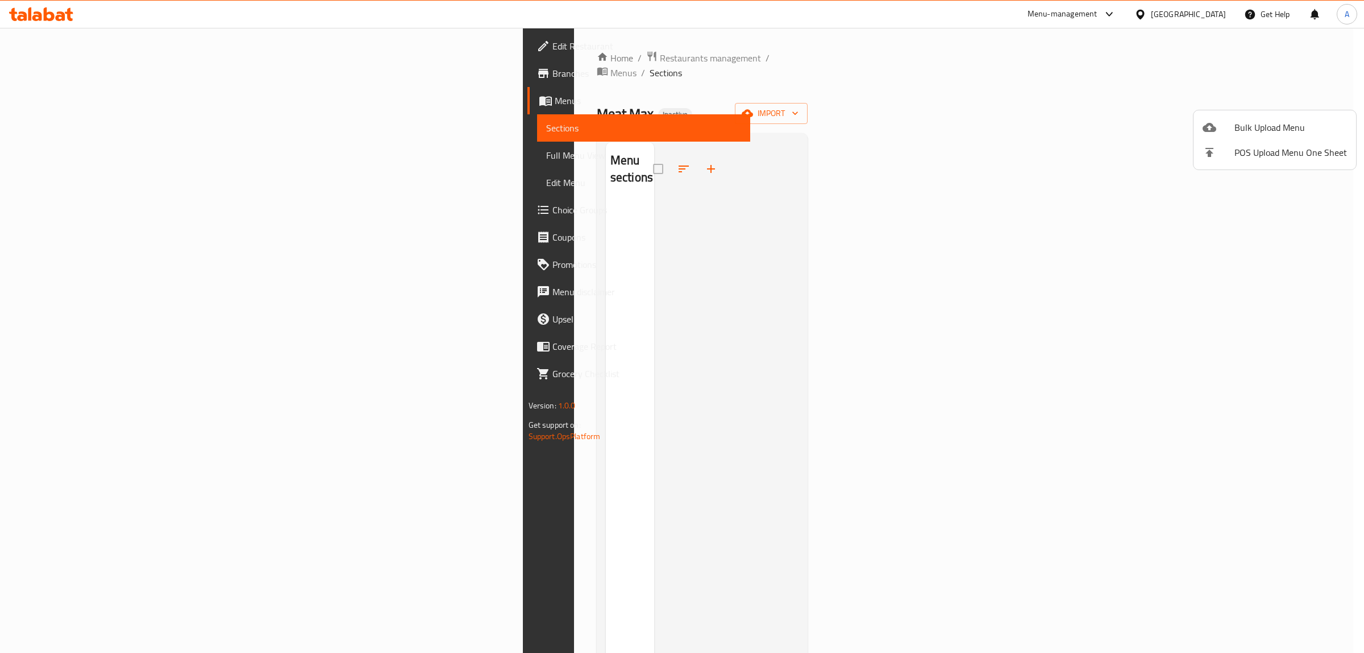
click at [959, 196] on div at bounding box center [682, 326] width 1364 height 653
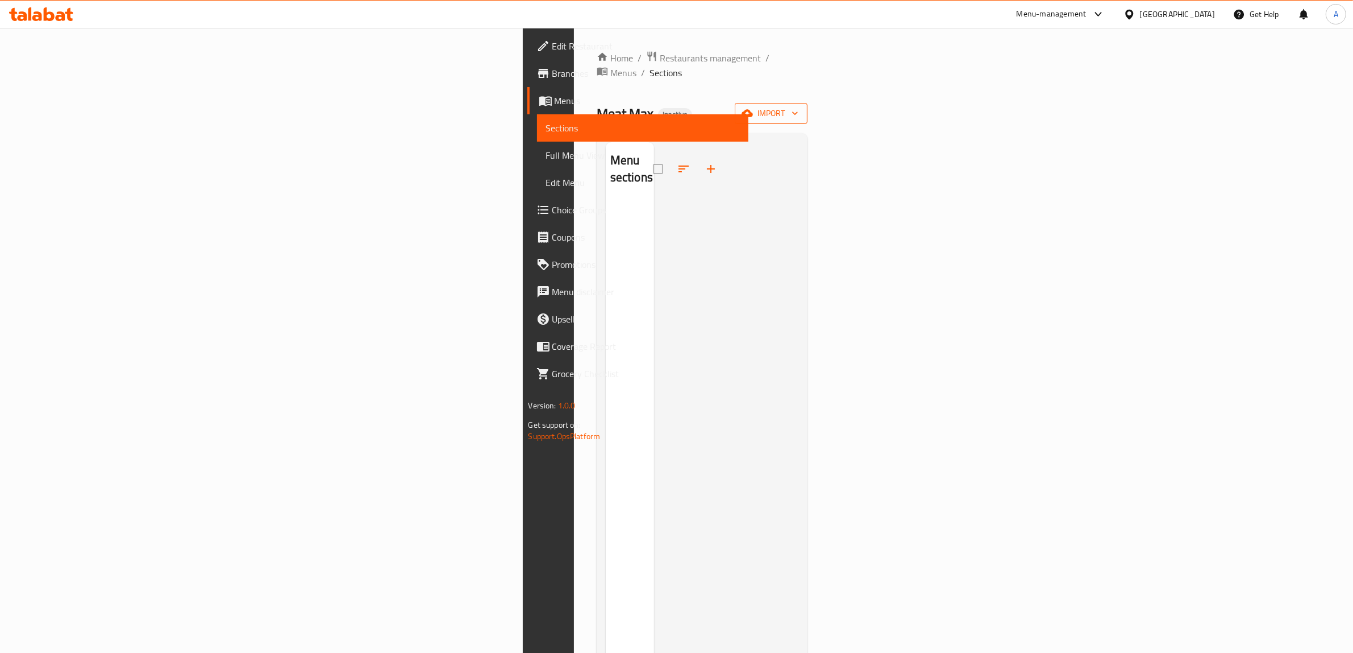
click at [753, 110] on icon "button" at bounding box center [747, 113] width 11 height 7
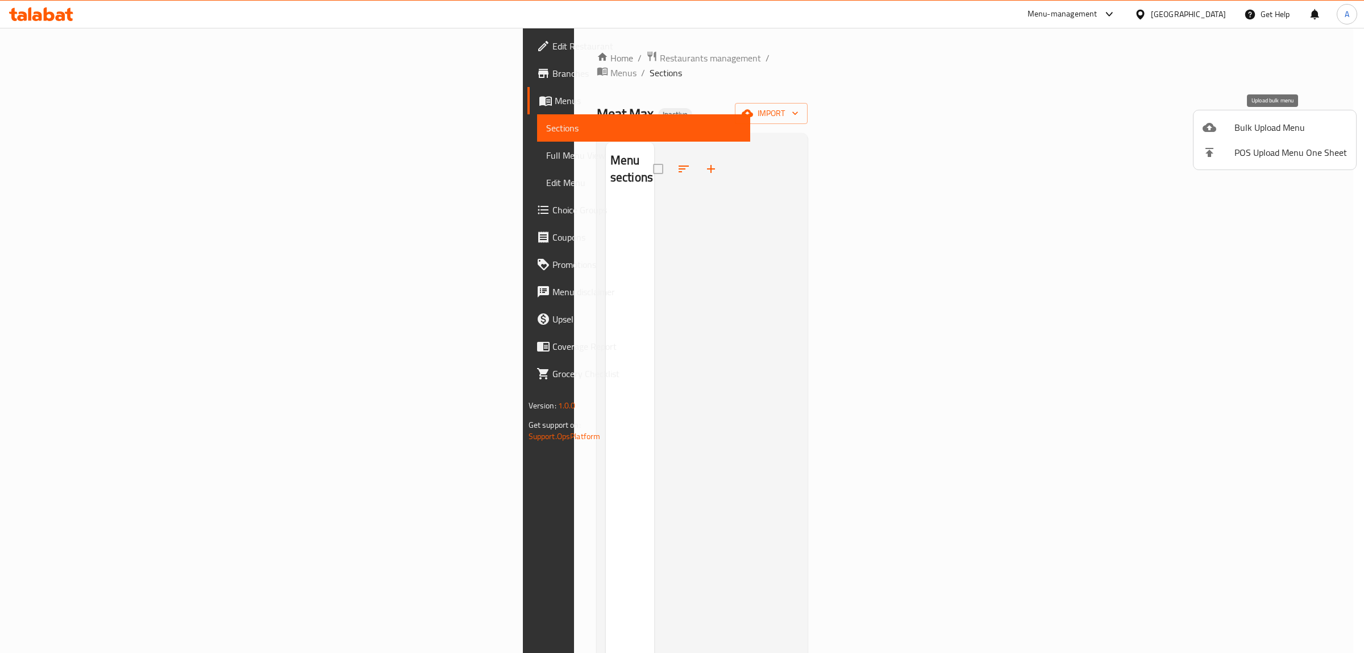
click at [1228, 131] on div at bounding box center [1219, 128] width 32 height 14
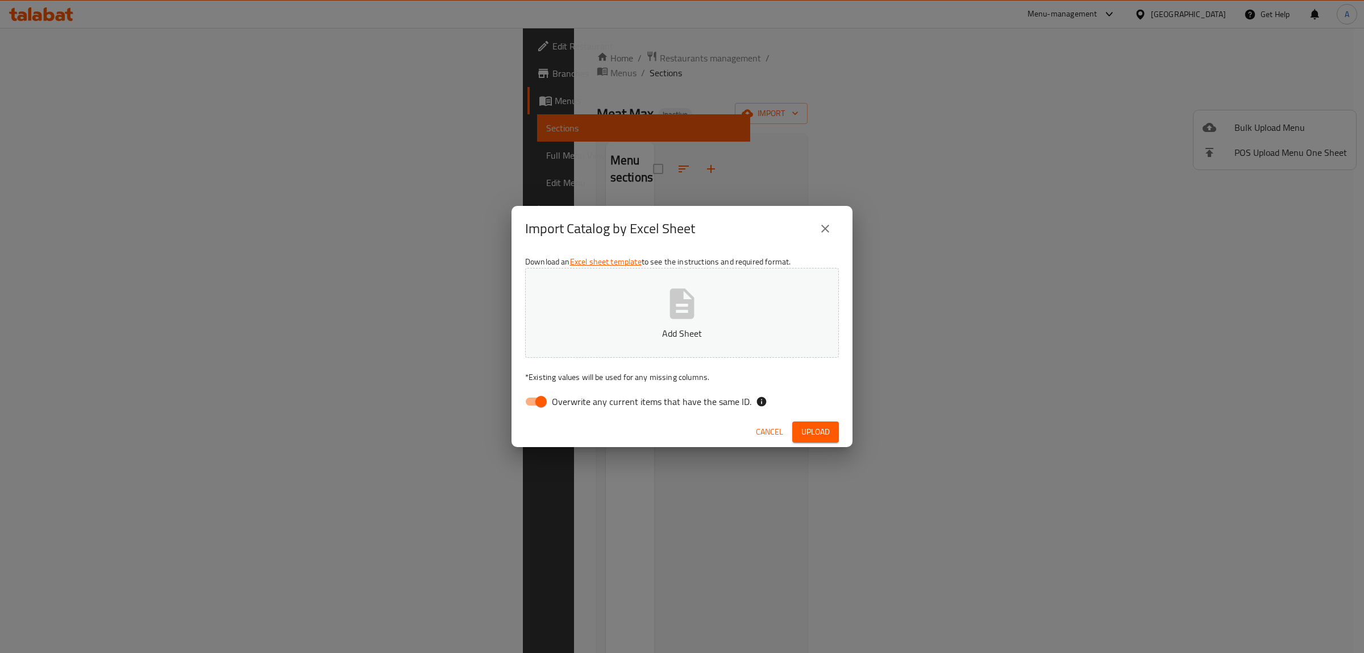
click at [594, 408] on span "Overwrite any current items that have the same ID." at bounding box center [652, 402] width 200 height 14
click at [574, 408] on input "Overwrite any current items that have the same ID." at bounding box center [541, 402] width 65 height 22
checkbox input "false"
click at [624, 328] on p "Add Sheet" at bounding box center [682, 333] width 279 height 14
click at [804, 425] on span "Upload" at bounding box center [816, 432] width 28 height 14
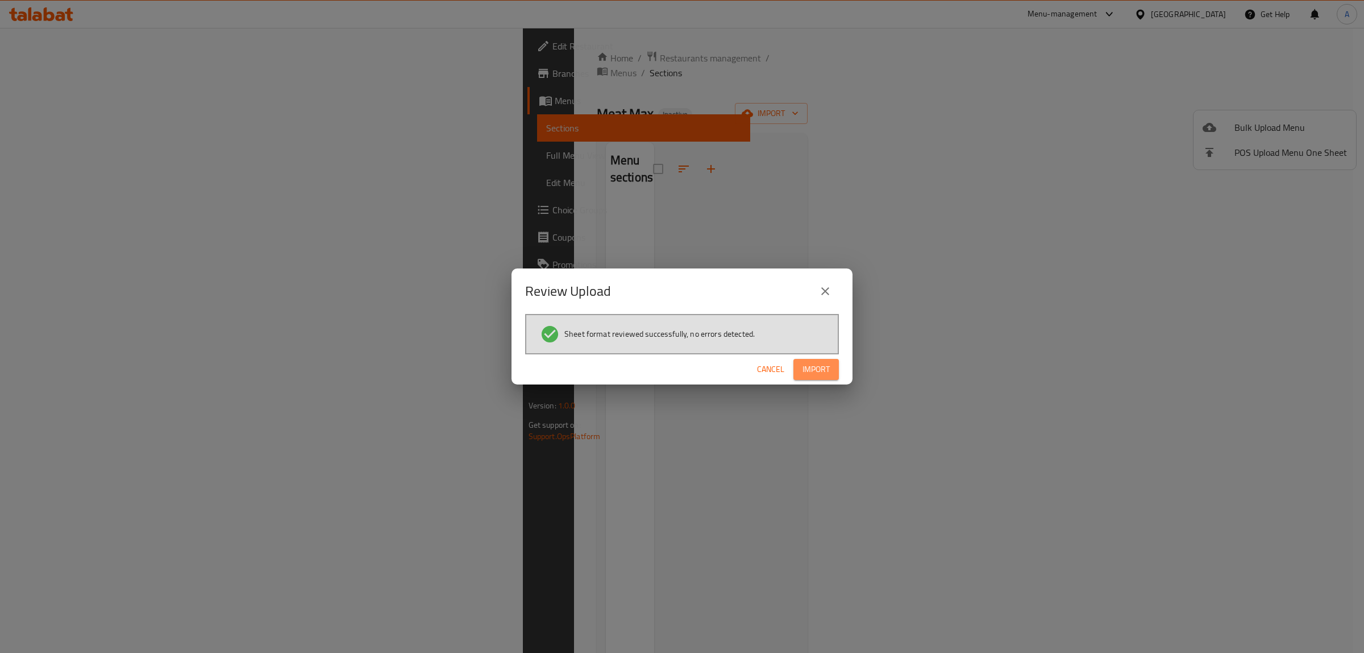
click at [824, 373] on span "Import" at bounding box center [816, 369] width 27 height 14
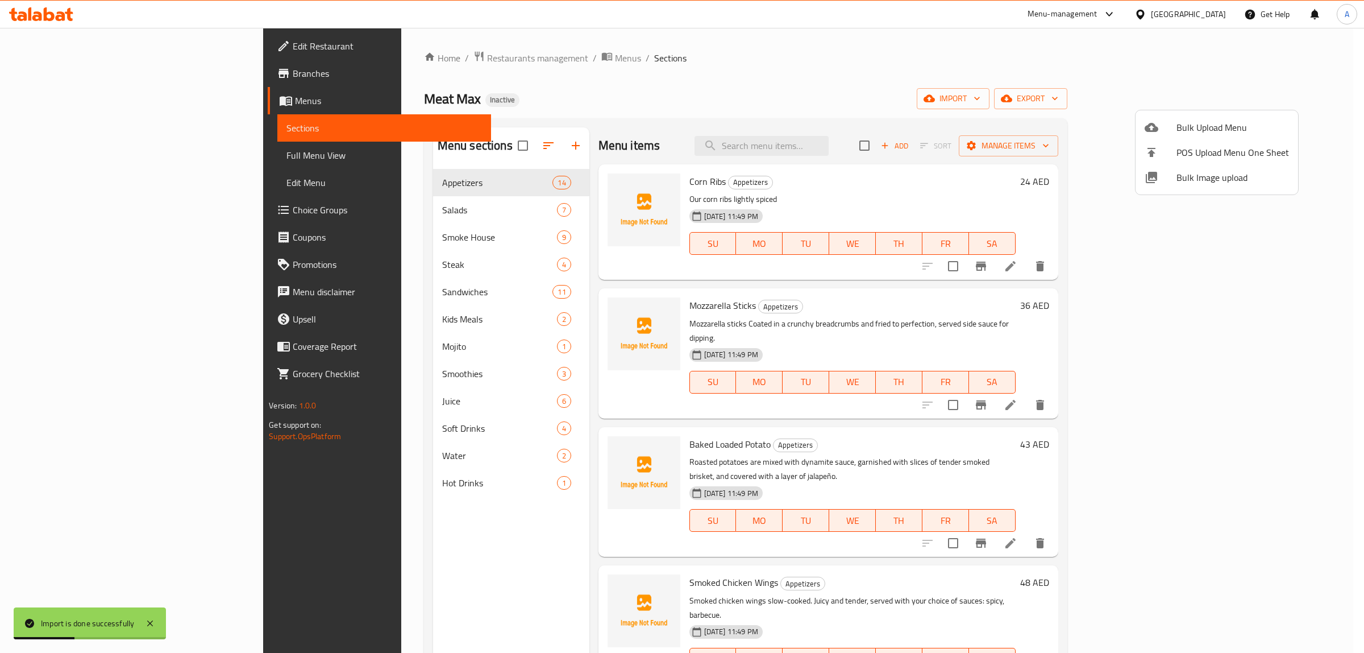
click at [742, 178] on div at bounding box center [682, 326] width 1364 height 653
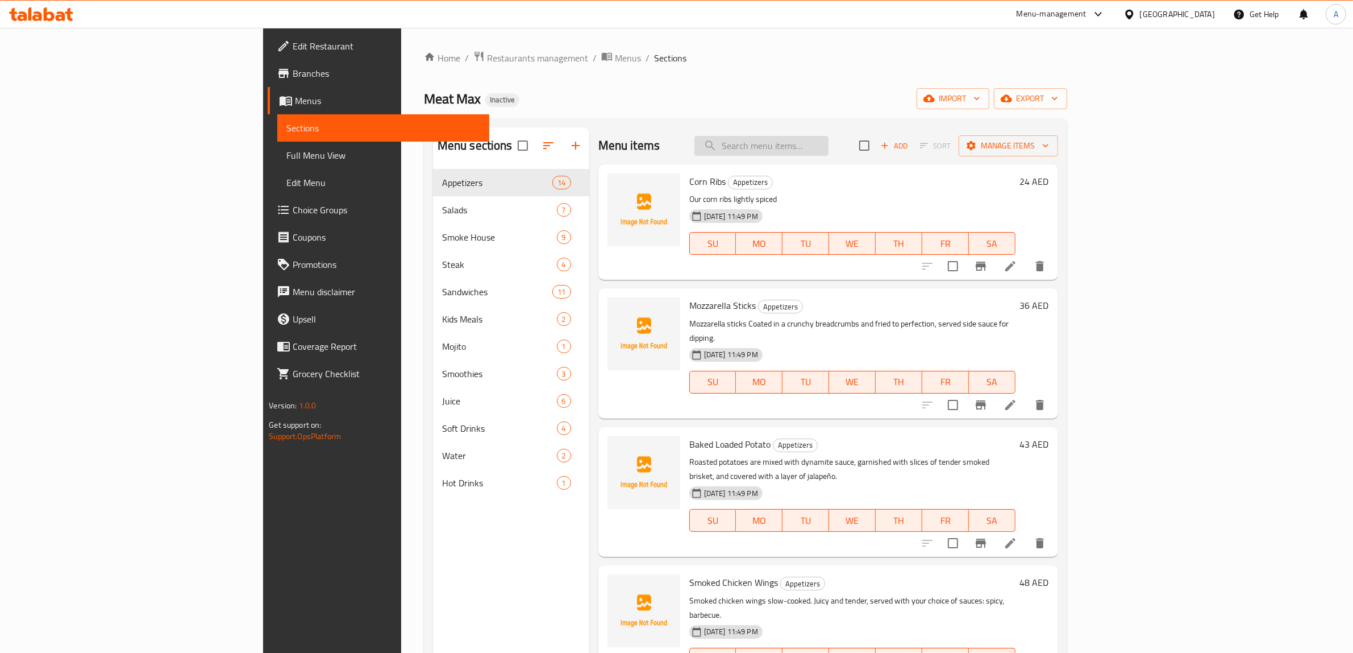
click at [829, 136] on input "search" at bounding box center [762, 146] width 134 height 20
paste input "Smoked Chicken Wings"
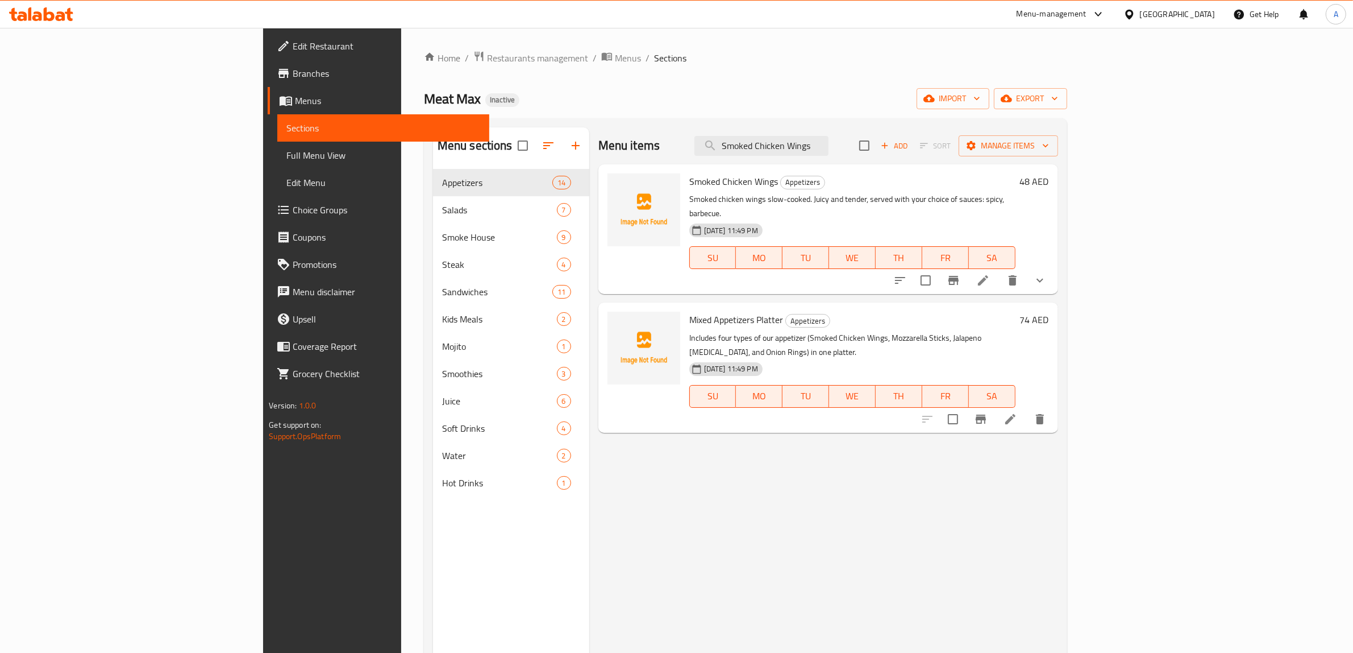
type input "Smoked Chicken Wings"
click at [831, 197] on p "Smoked chicken wings slow-cooked. Juicy and tender, served with your choice of …" at bounding box center [853, 206] width 326 height 28
click at [1047, 273] on icon "show more" at bounding box center [1040, 280] width 14 height 14
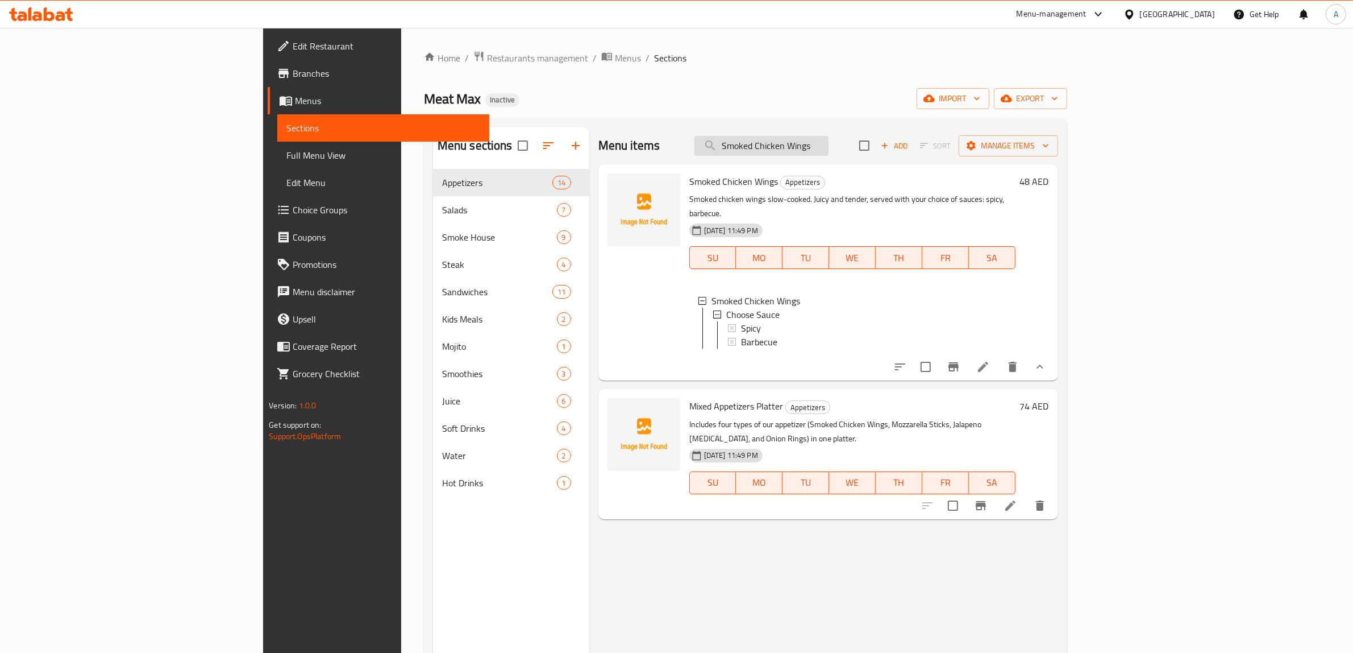
click at [829, 155] on input "Smoked Chicken Wings" at bounding box center [762, 146] width 134 height 20
click at [829, 139] on input "Smoked Chicken Wings" at bounding box center [762, 146] width 134 height 20
paste input "Beef Brisket Sliced"
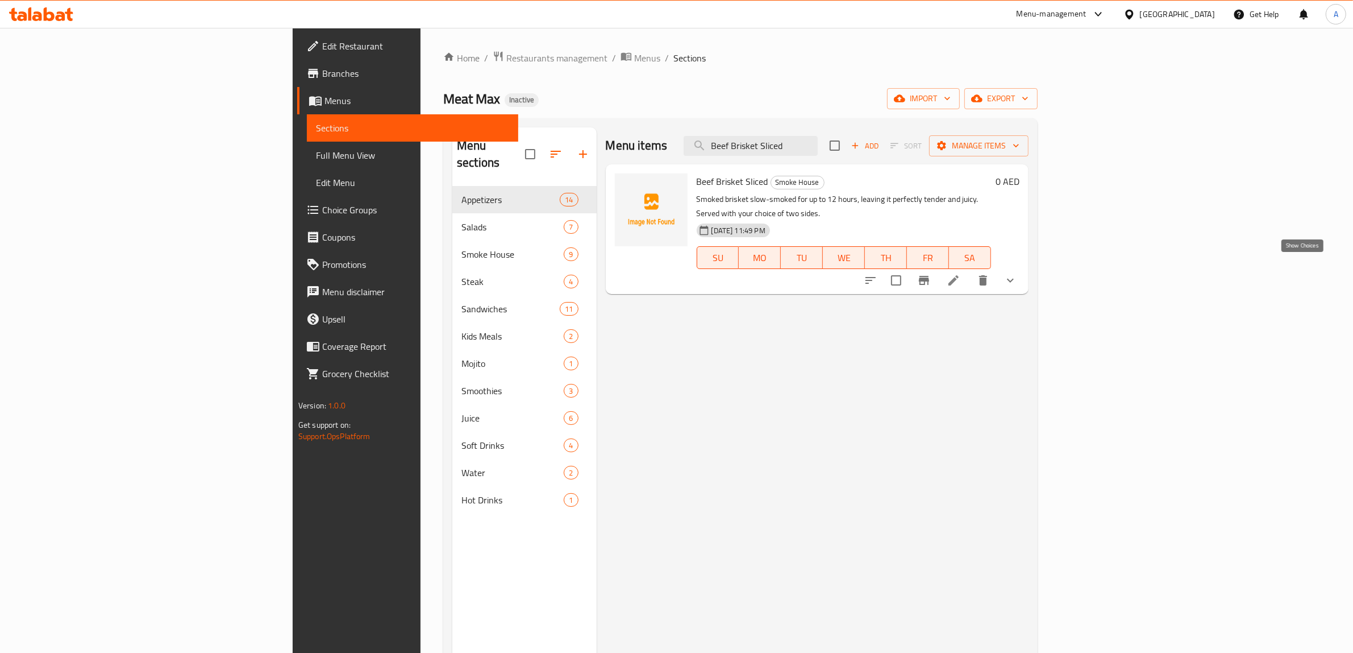
click at [1014, 279] on icon "show more" at bounding box center [1010, 281] width 7 height 4
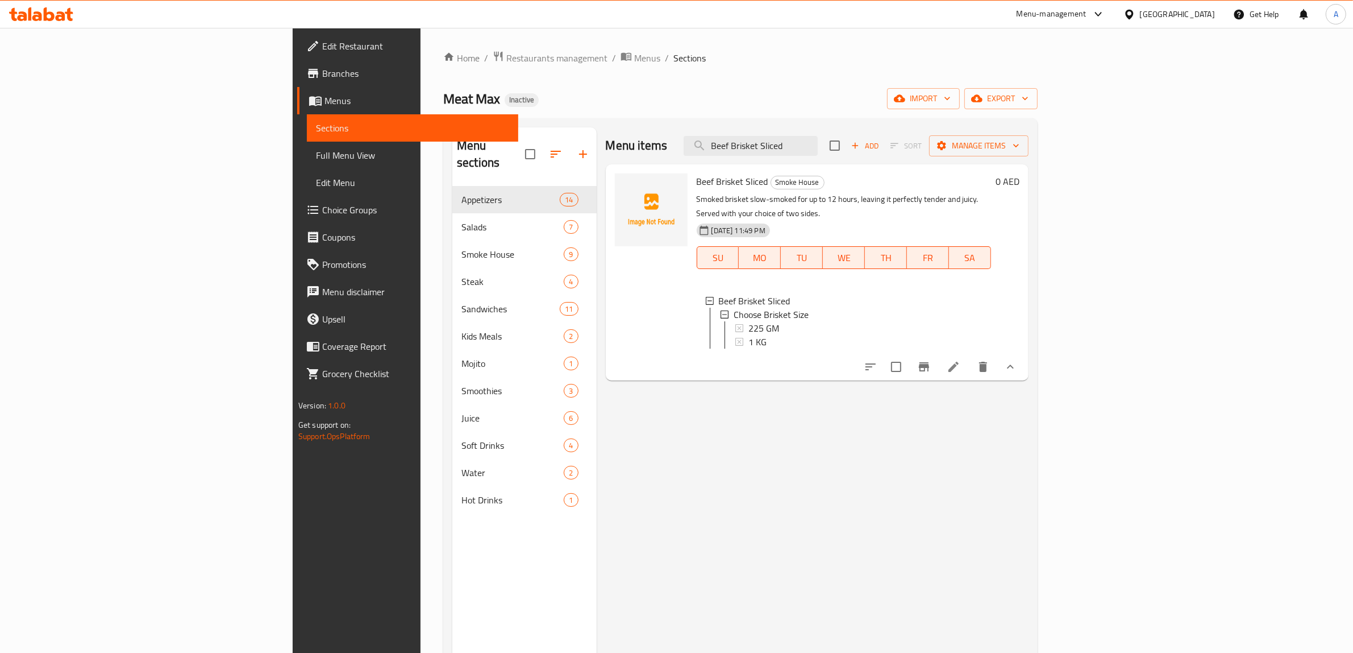
scroll to position [1, 0]
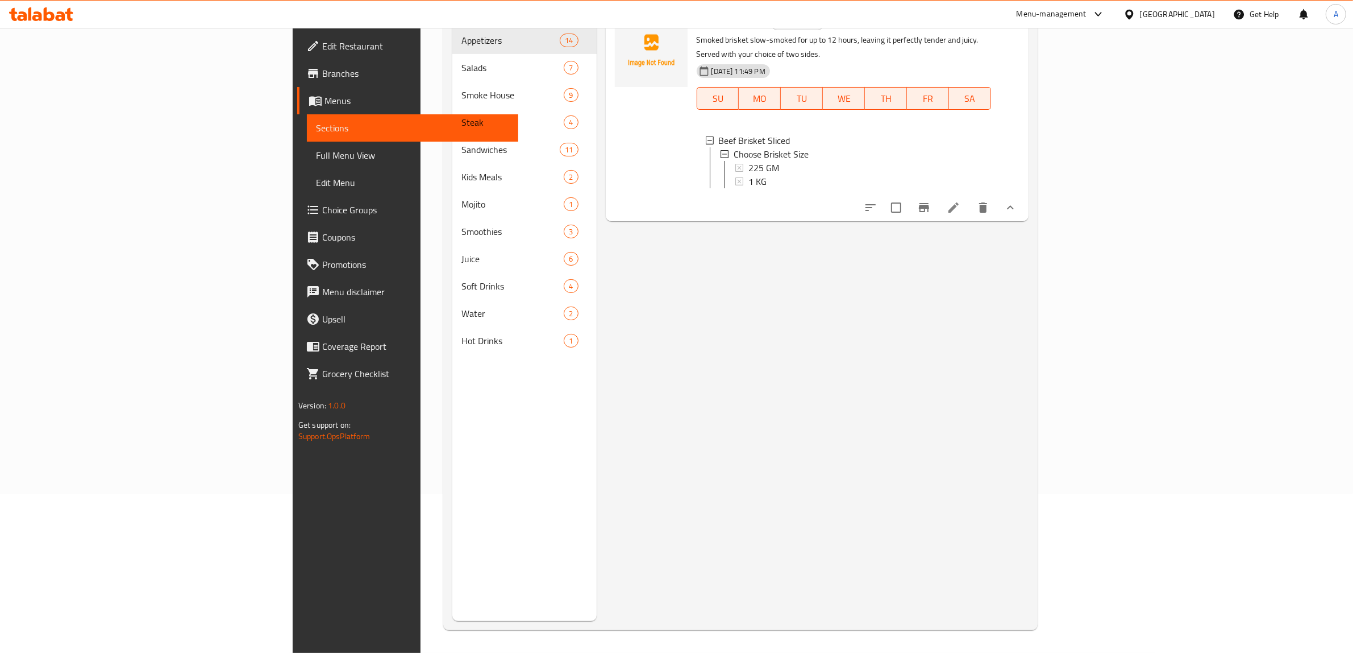
click at [1029, 325] on div "Menu items Beef Brisket Sliced Add Sort Manage items Beef Brisket Sliced Smoke …" at bounding box center [813, 294] width 433 height 653
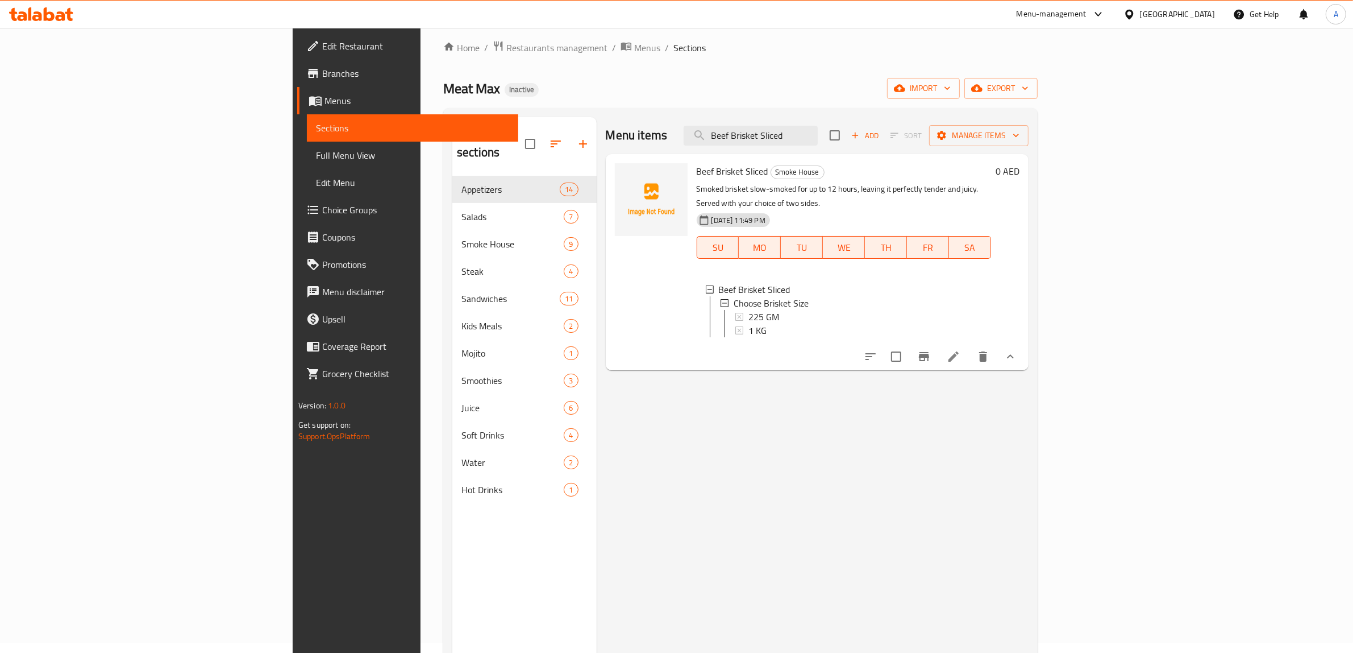
scroll to position [0, 0]
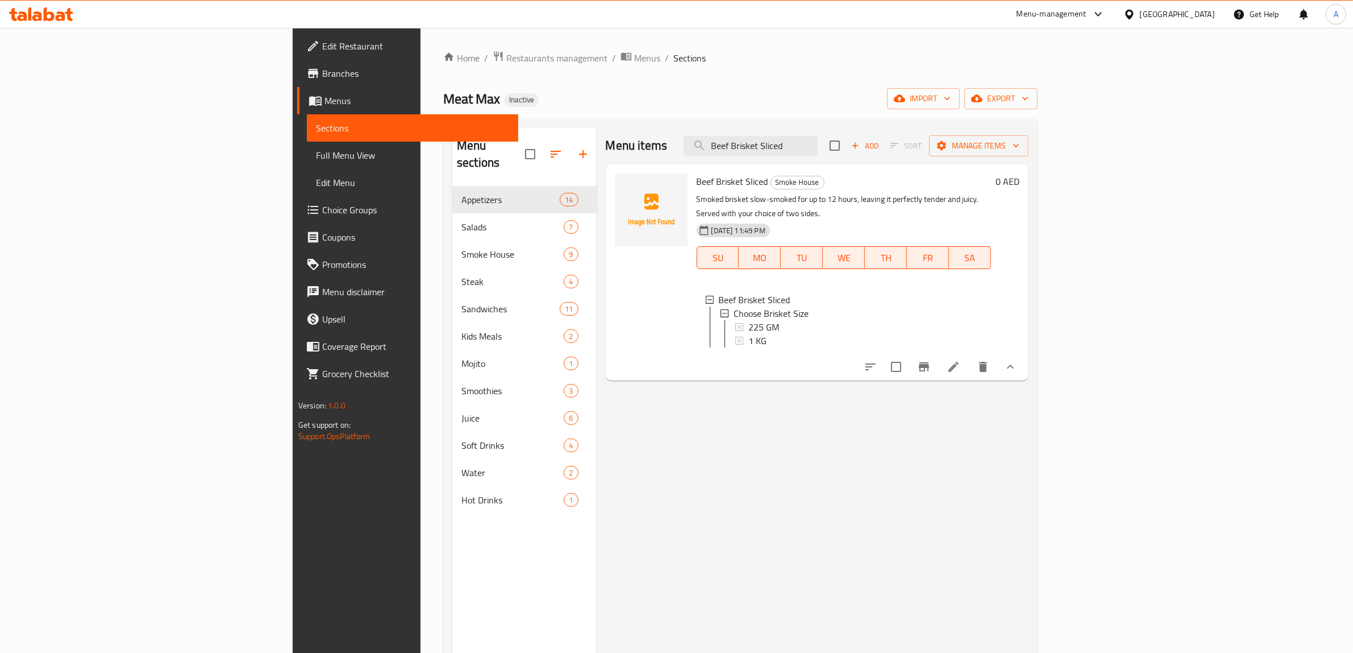
click at [657, 142] on div "Menu items Beef Brisket Sliced Add Sort Manage items" at bounding box center [817, 145] width 423 height 37
click at [697, 182] on span "Beef Brisket Sliced" at bounding box center [733, 181] width 72 height 17
copy h6 "Beef Brisket Sliced"
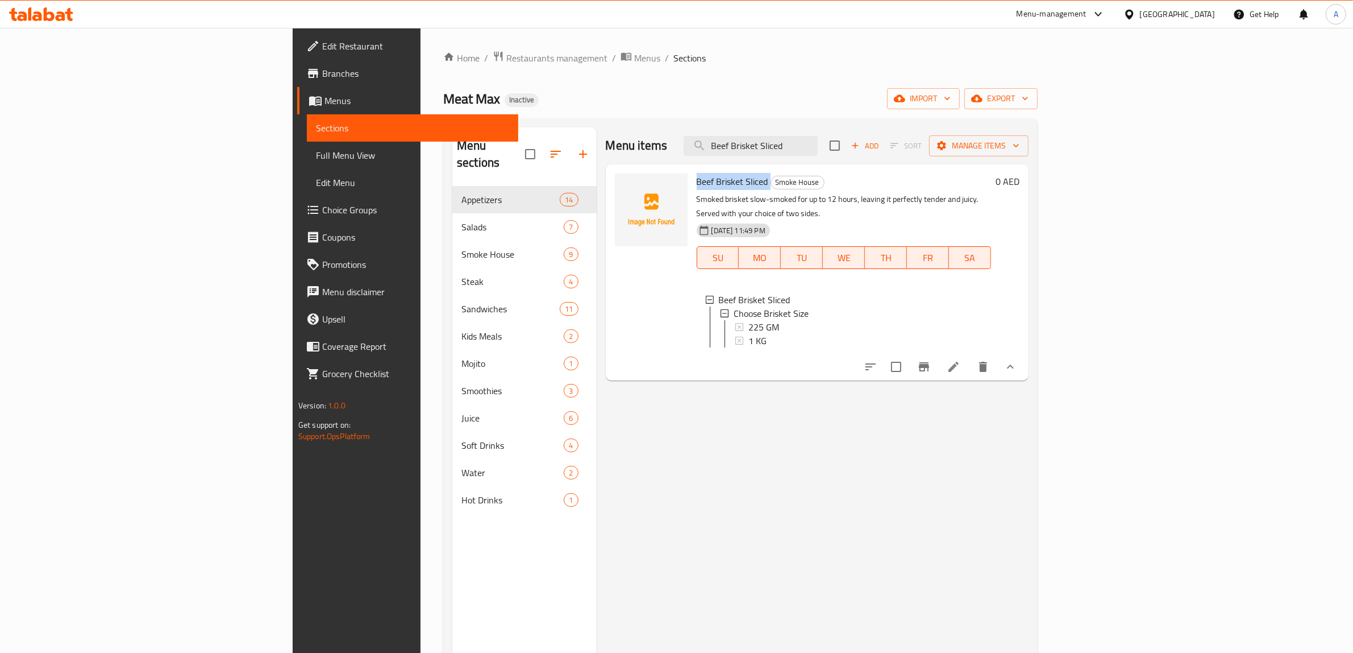
copy h6 "Beef Brisket Sliced"
click at [818, 144] on input "Beef Brisket Sliced" at bounding box center [751, 146] width 134 height 20
paste input "Smoked Beef Blade"
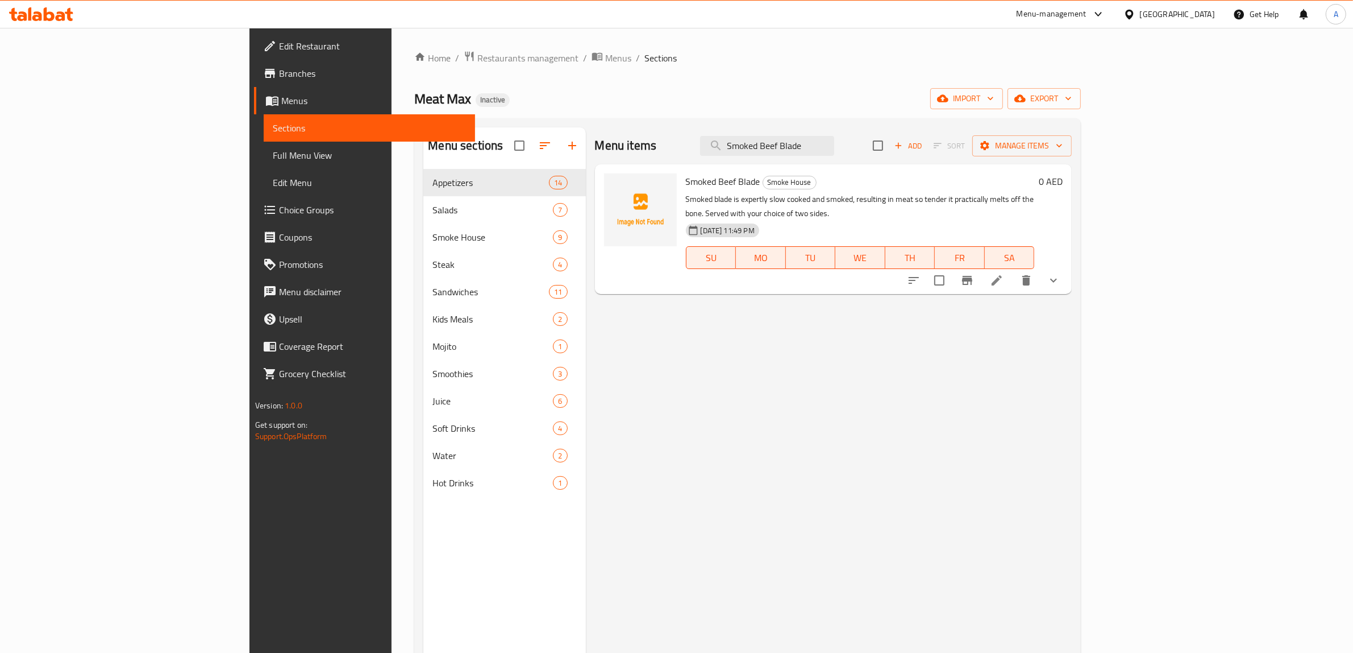
type input "Smoked Beef Blade"
click at [1068, 268] on button "show more" at bounding box center [1053, 280] width 27 height 27
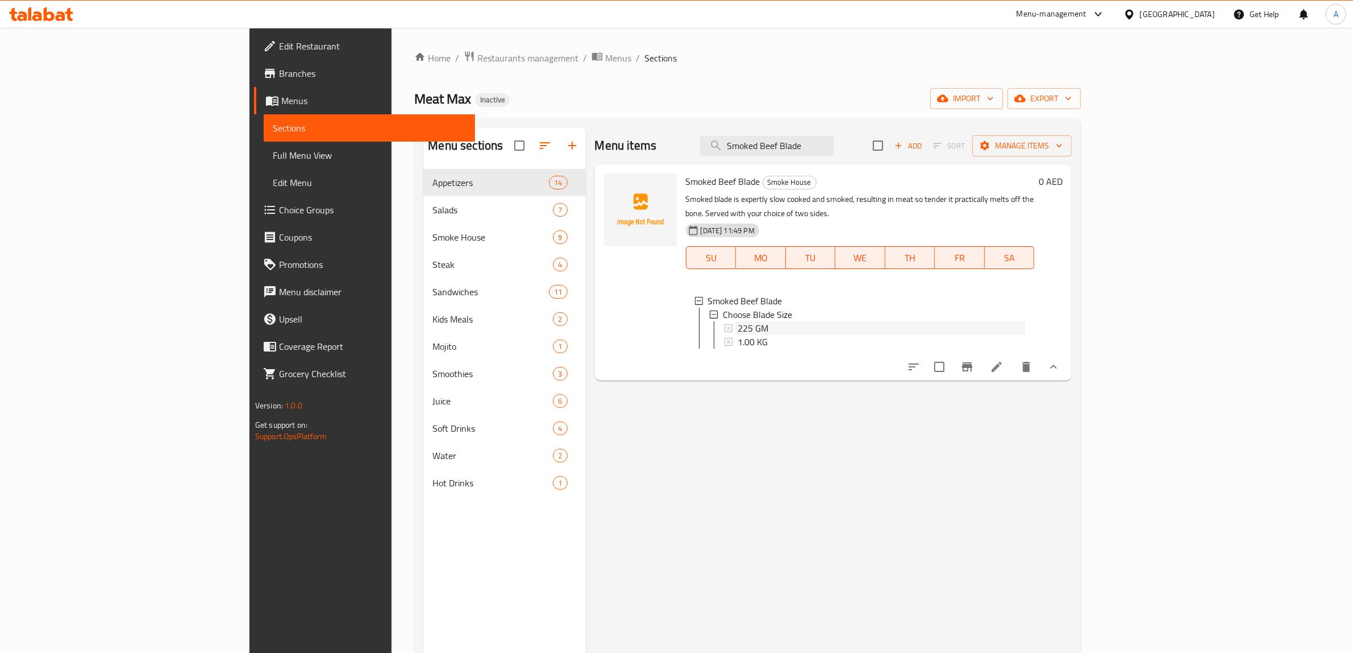
click at [738, 321] on span "225 GM" at bounding box center [753, 328] width 31 height 14
click at [849, 421] on div "Menu items Smoked Beef Blade Add Sort Manage items Smoked Beef Blade Smoke Hous…" at bounding box center [829, 453] width 487 height 653
click at [746, 466] on div "Menu items Smoked Beef Blade Add Sort Manage items Smoked Beef Blade Smoke Hous…" at bounding box center [829, 453] width 487 height 653
click at [1004, 363] on icon at bounding box center [997, 367] width 14 height 14
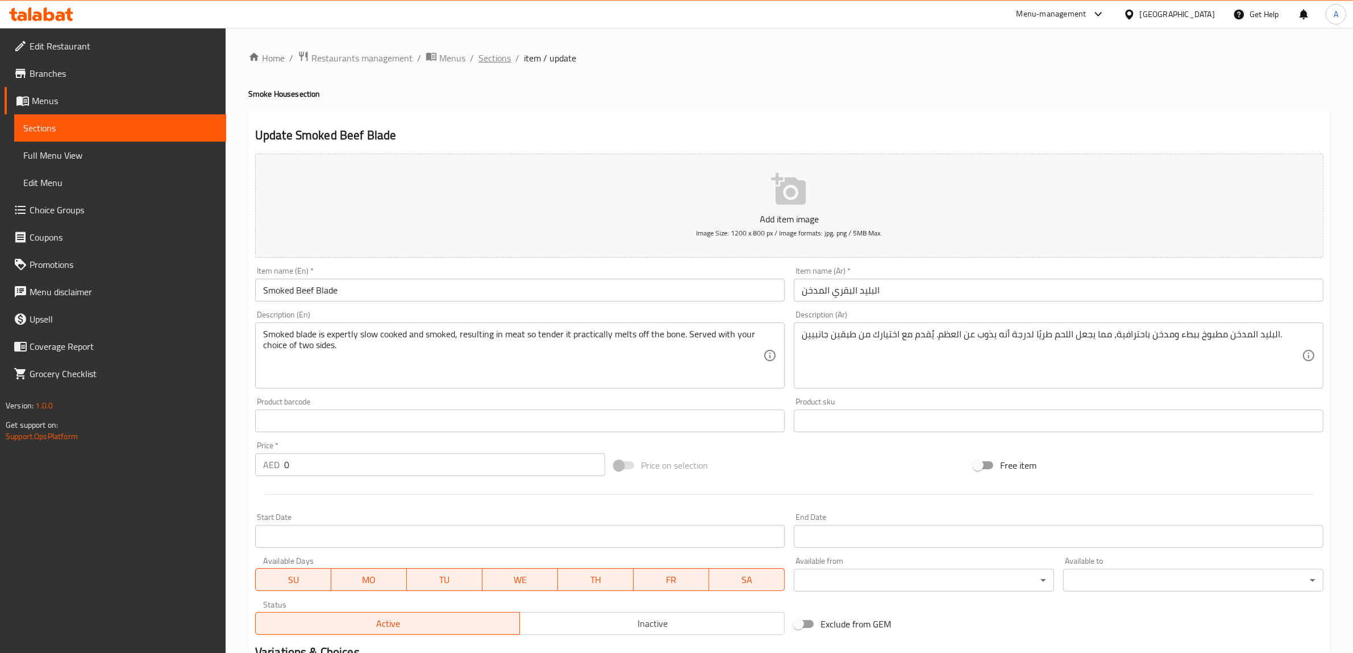
click at [480, 58] on span "Sections" at bounding box center [495, 58] width 32 height 14
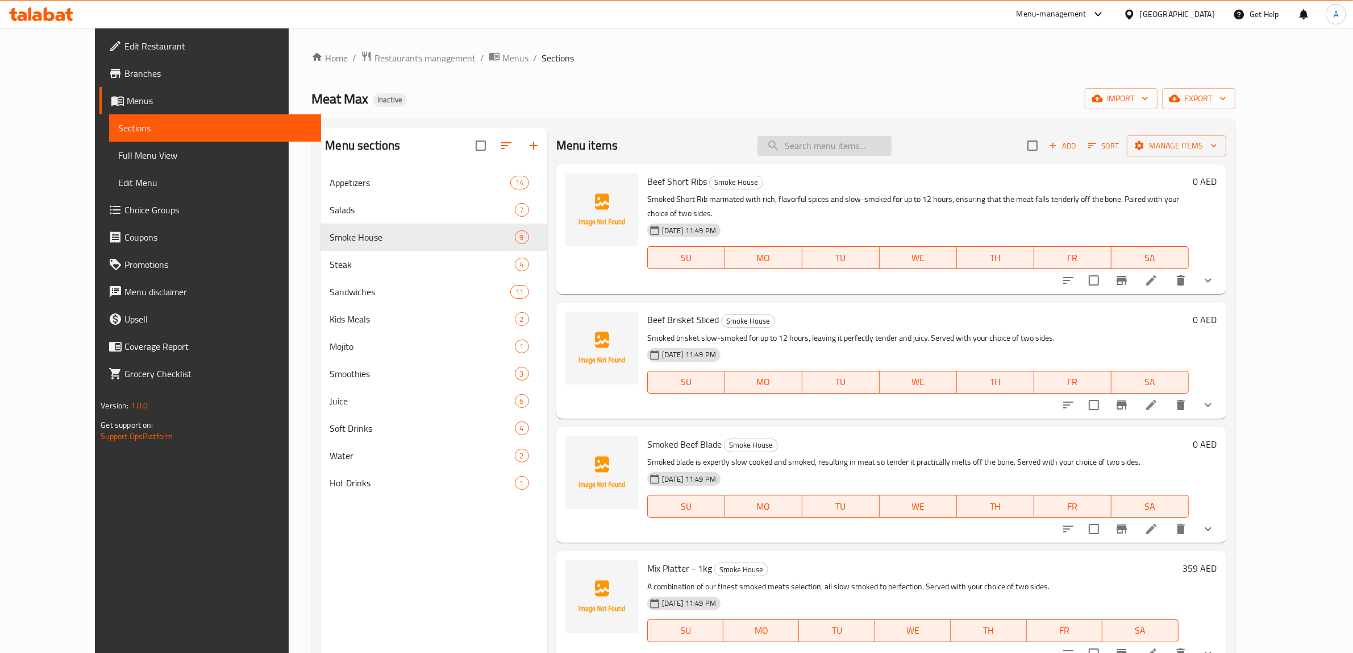
click at [852, 138] on input "search" at bounding box center [825, 146] width 134 height 20
paste input "Mix Platter"
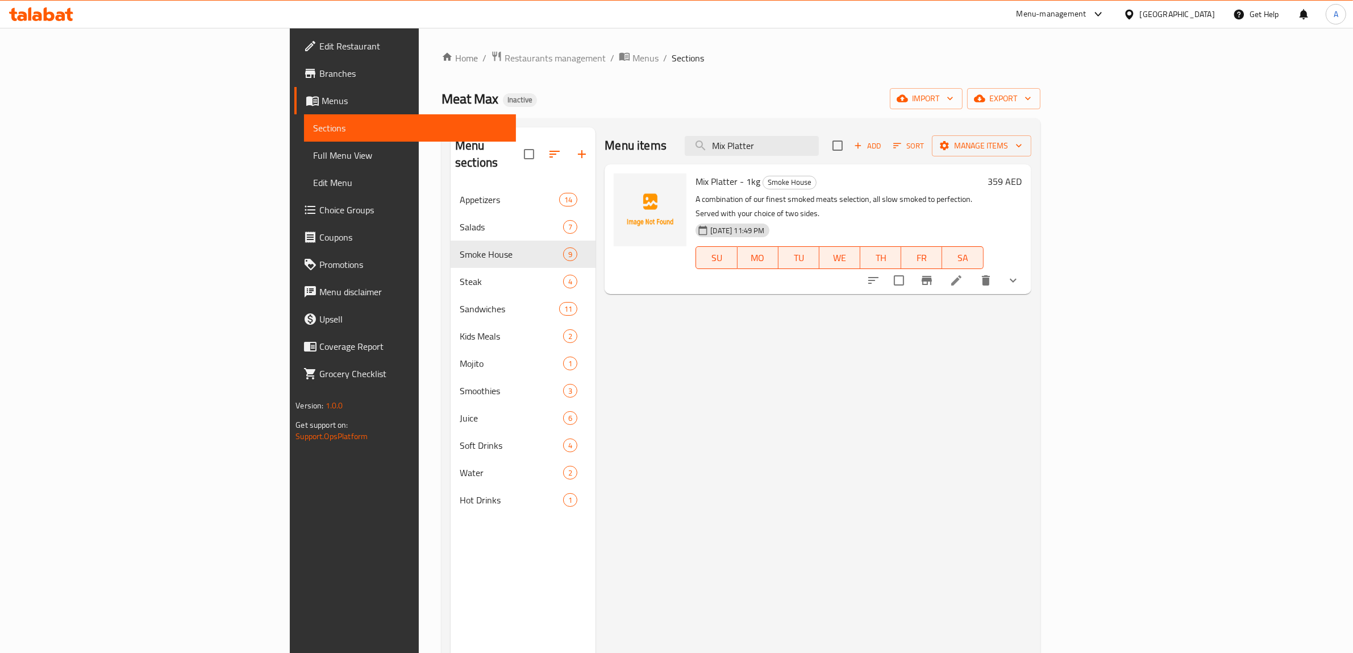
type input "Mix Platter"
click at [1027, 271] on div at bounding box center [943, 280] width 167 height 27
click at [1020, 273] on icon "show more" at bounding box center [1014, 280] width 14 height 14
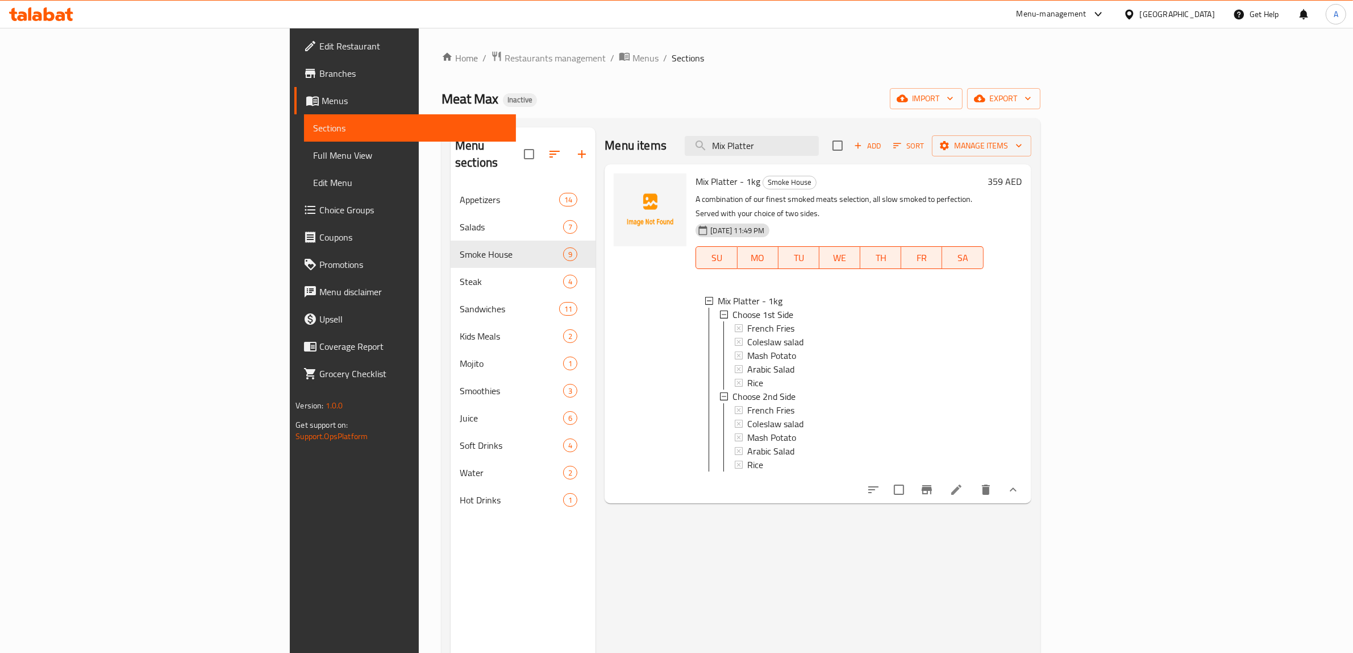
click at [964, 486] on icon at bounding box center [957, 490] width 14 height 14
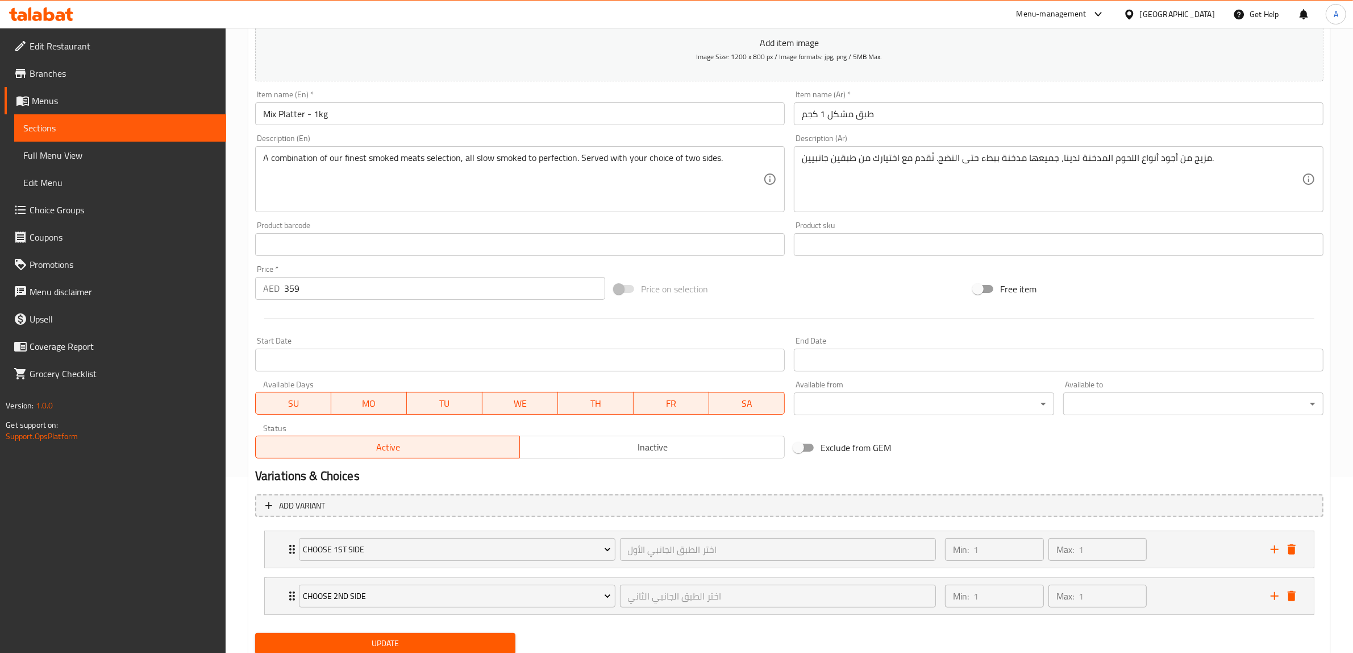
scroll to position [216, 0]
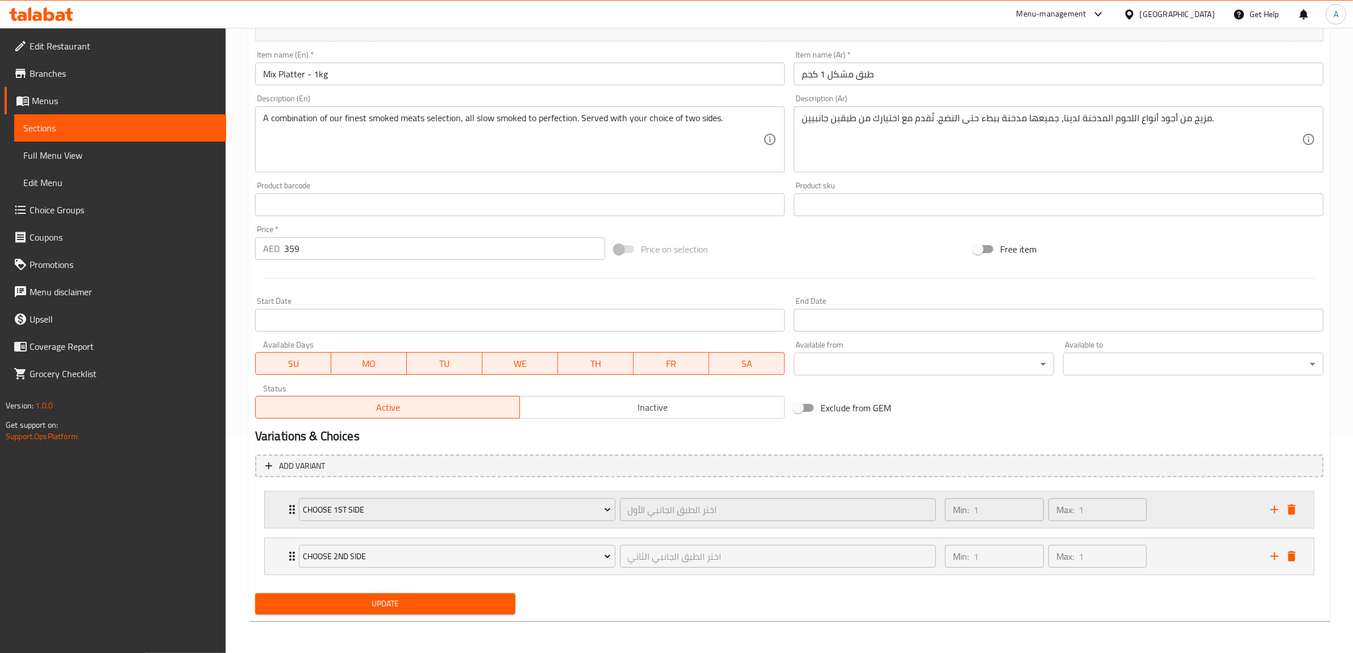
click at [1176, 507] on div "Min: 1 ​ Max: 1 ​" at bounding box center [1102, 509] width 326 height 36
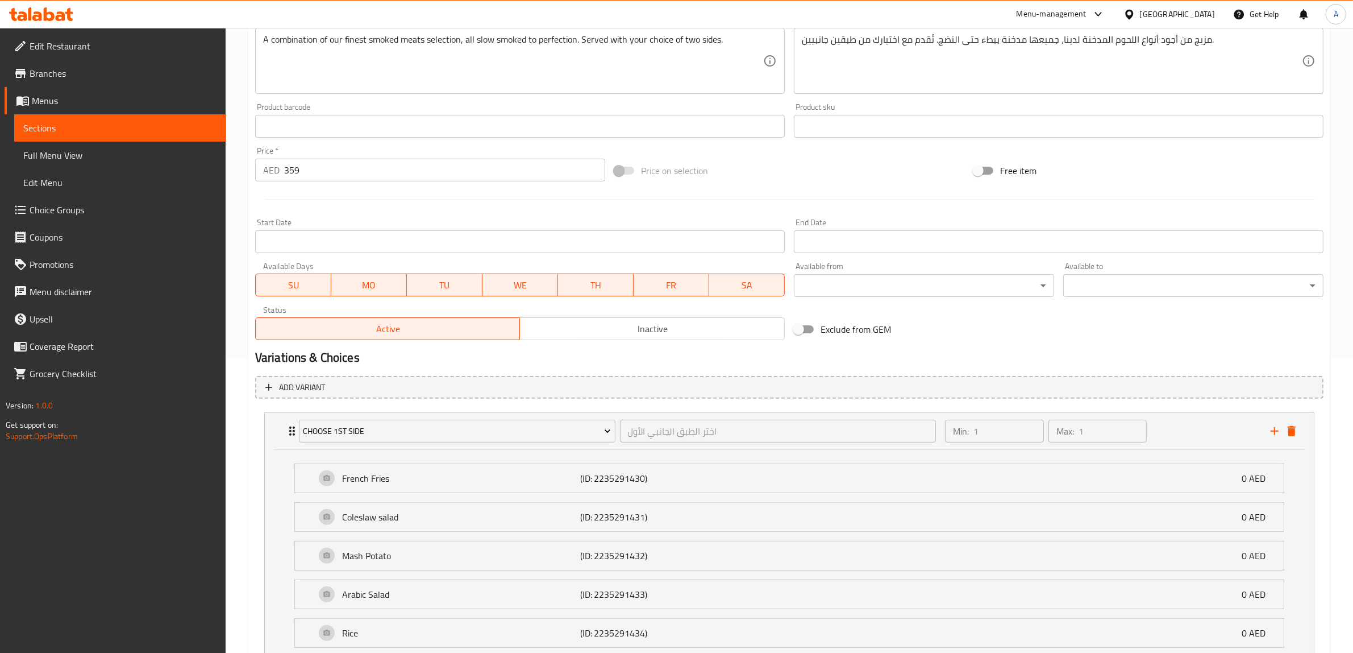
scroll to position [433, 0]
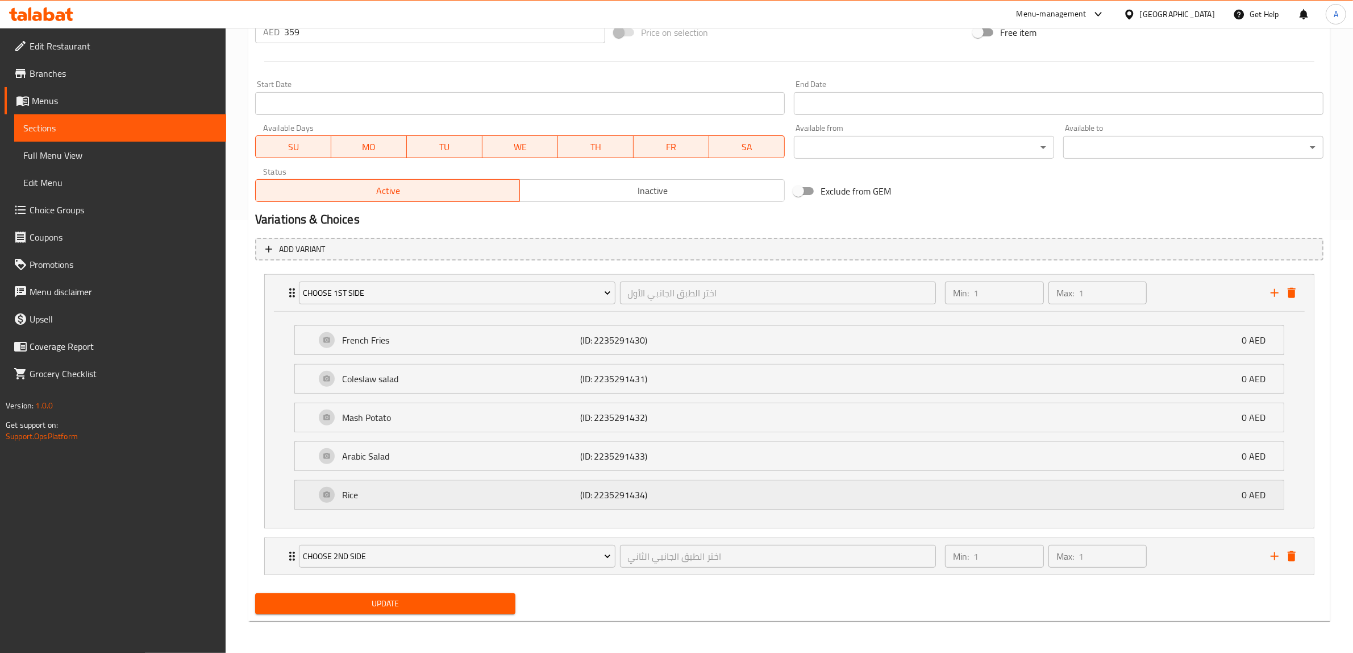
click at [464, 500] on p "Rice" at bounding box center [461, 495] width 238 height 14
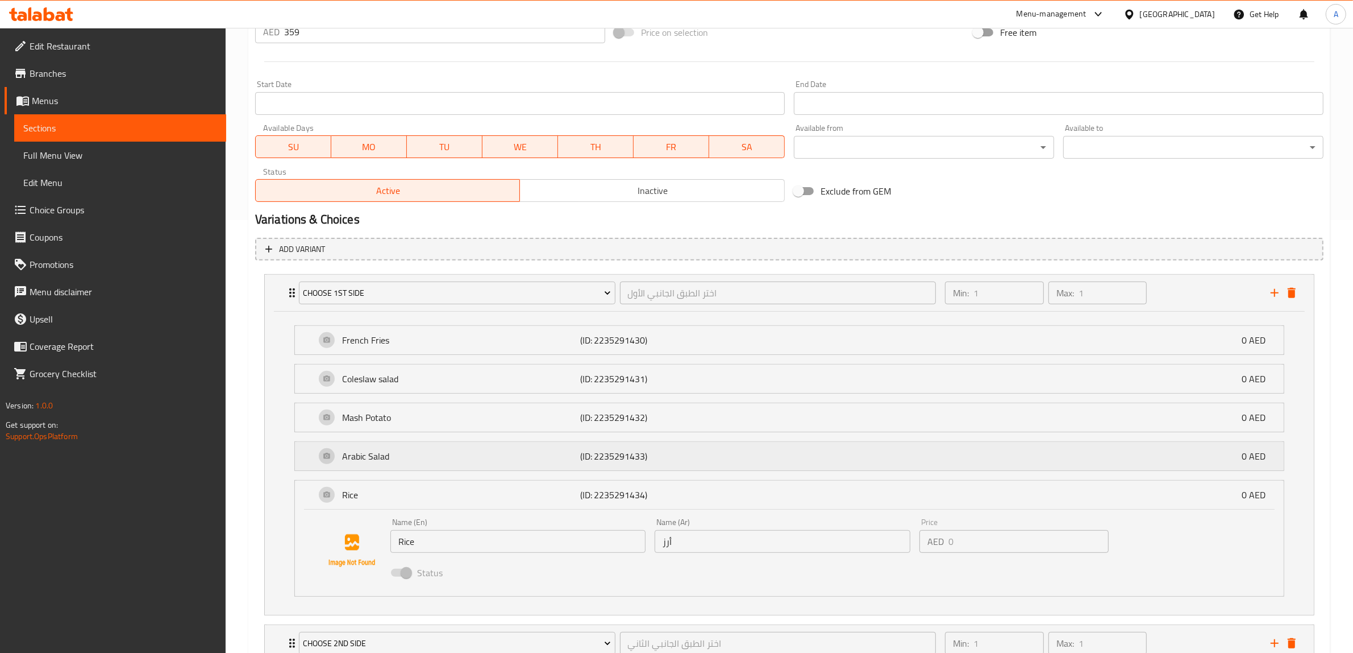
click at [462, 468] on div "Arabic Salad (ID: 2235291433) 0 AED" at bounding box center [792, 456] width 955 height 28
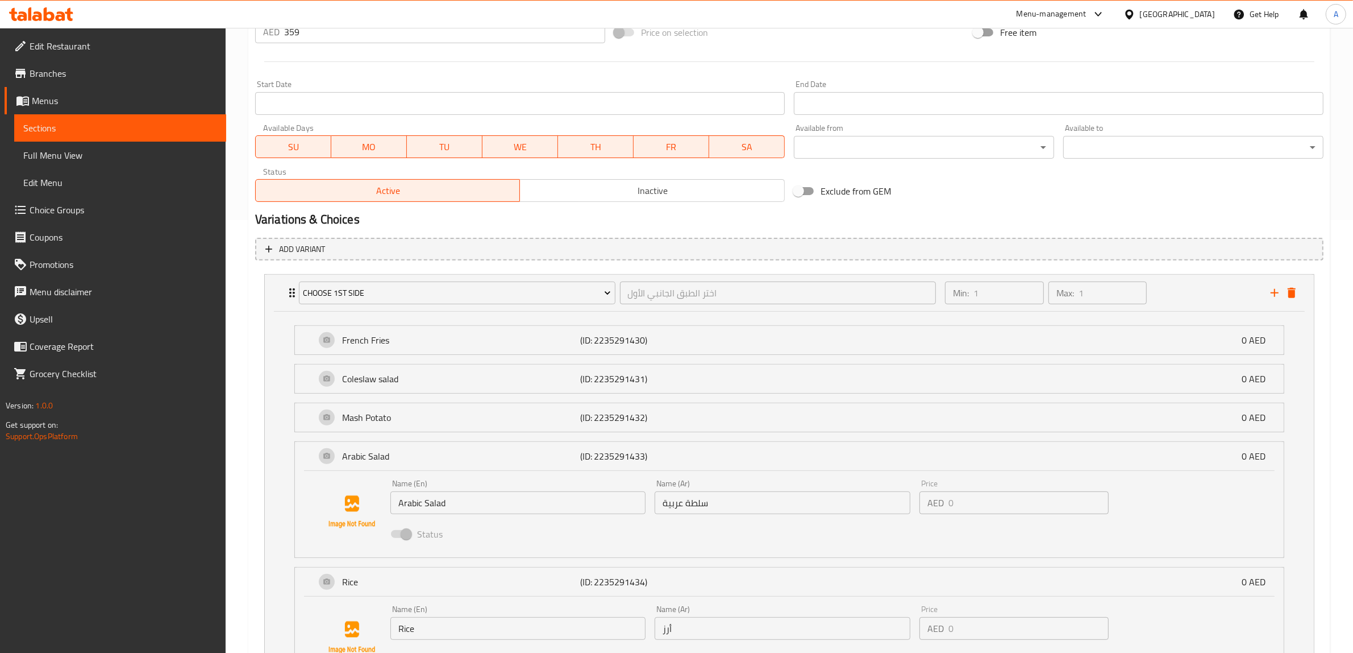
click at [456, 433] on li "Mash Potato (ID: 2235291432) 0 AED Name (En) Mash Potato Name (En) Name (Ar) بط…" at bounding box center [789, 417] width 1008 height 39
click at [450, 409] on div "Mash Potato (ID: 2235291432) 0 AED" at bounding box center [792, 417] width 955 height 28
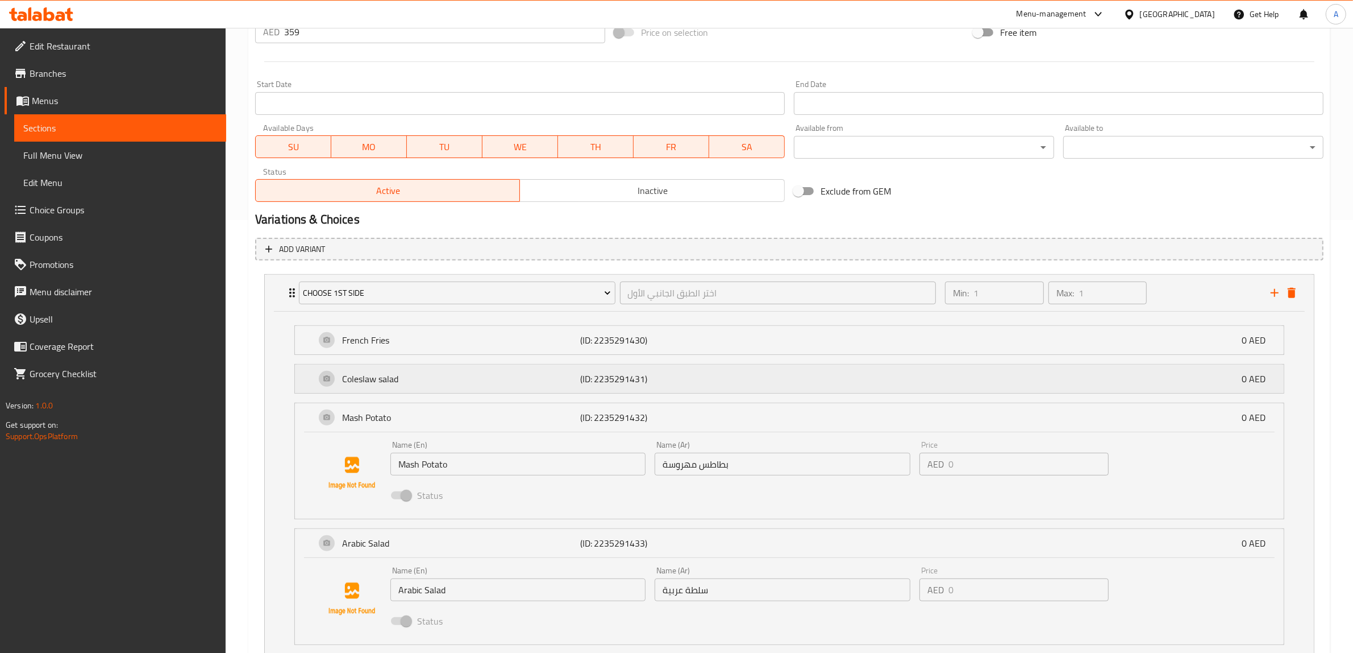
click at [451, 380] on p "Coleslaw salad" at bounding box center [461, 379] width 238 height 14
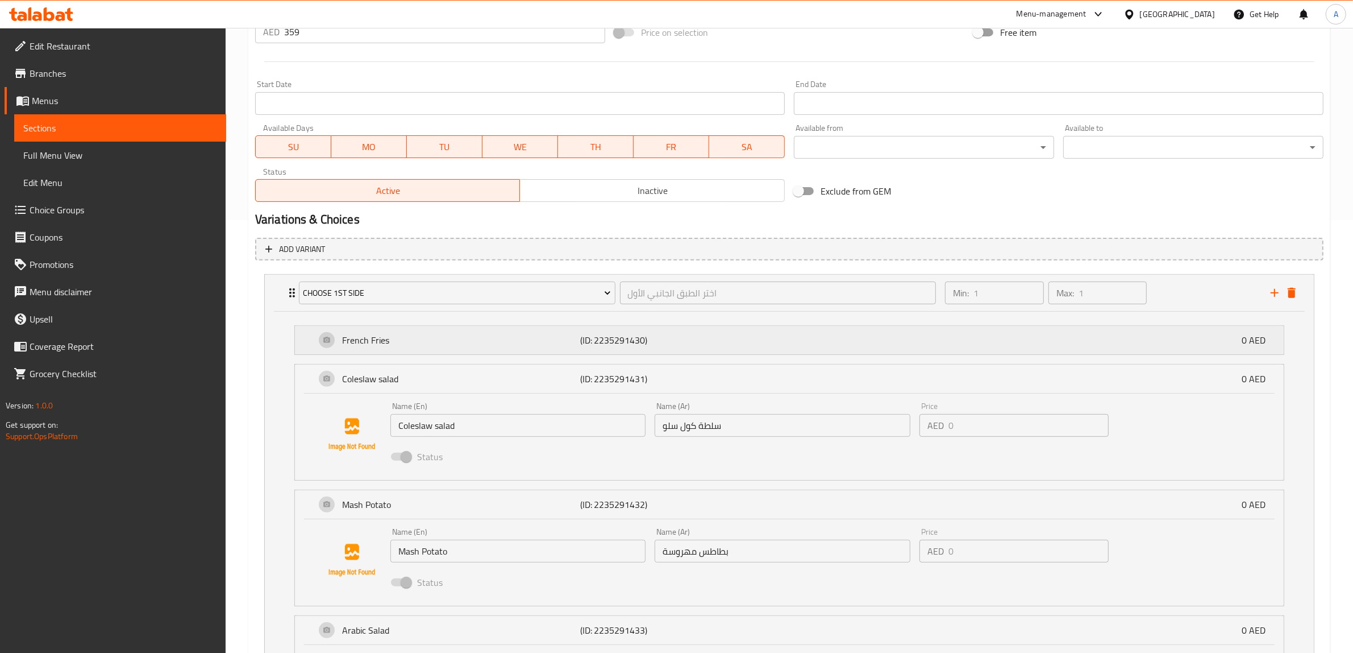
click at [447, 343] on p "French Fries" at bounding box center [461, 340] width 238 height 14
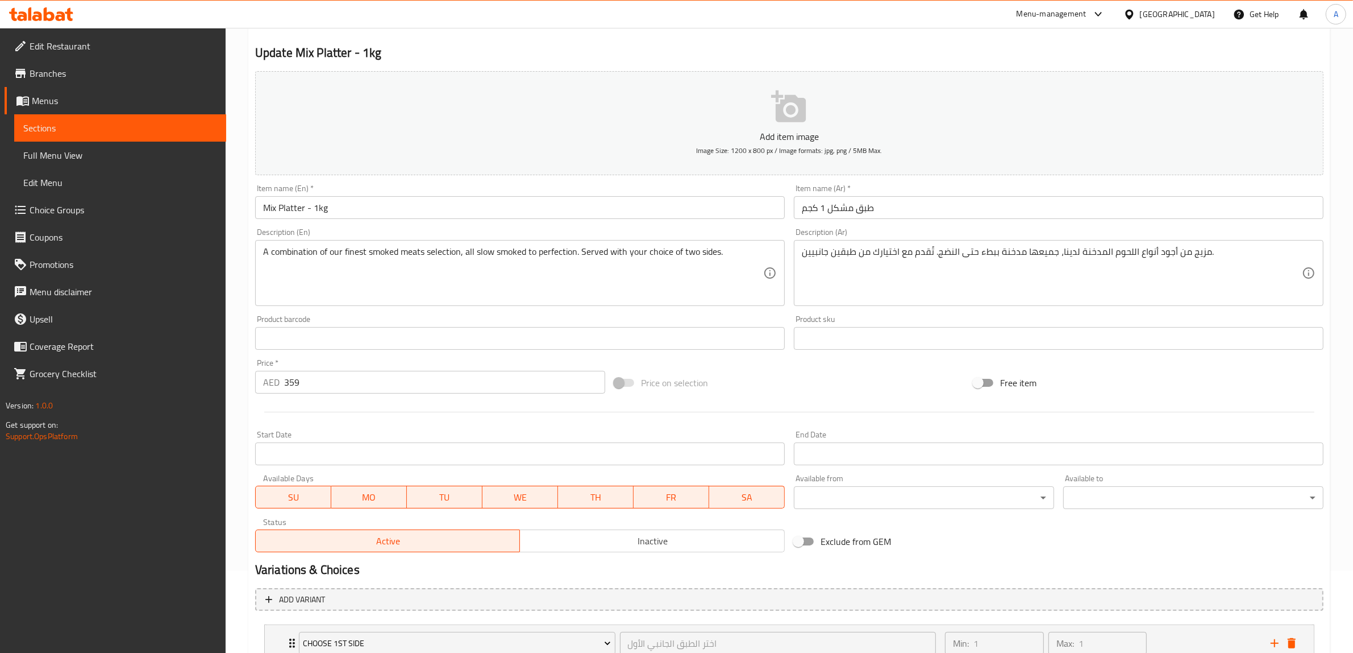
scroll to position [0, 0]
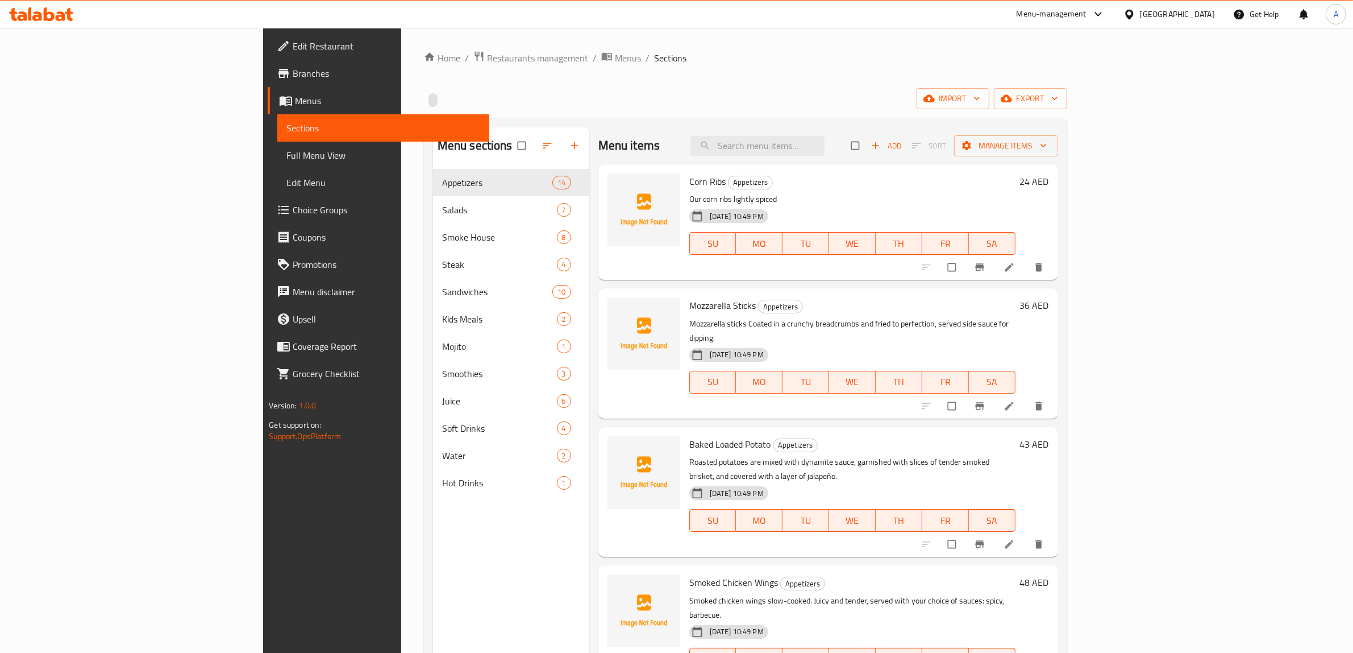
click at [293, 211] on span "Choice Groups" at bounding box center [387, 210] width 188 height 14
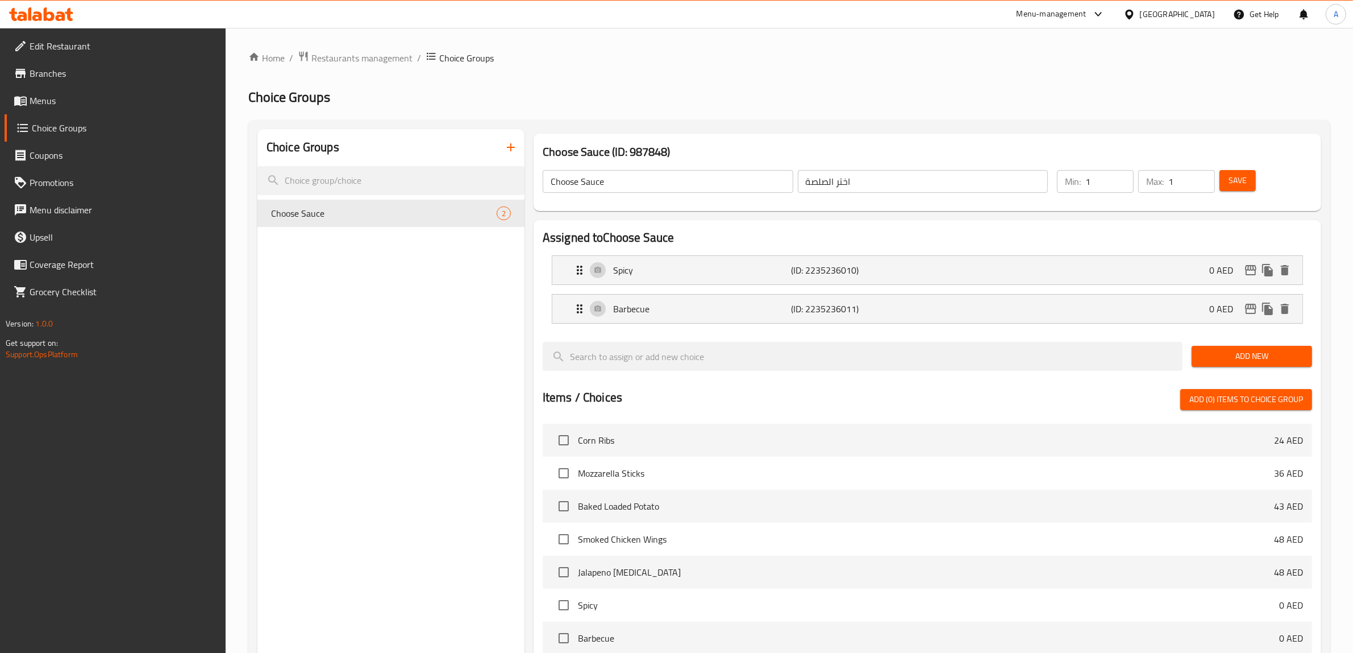
click at [509, 143] on icon "button" at bounding box center [511, 147] width 14 height 14
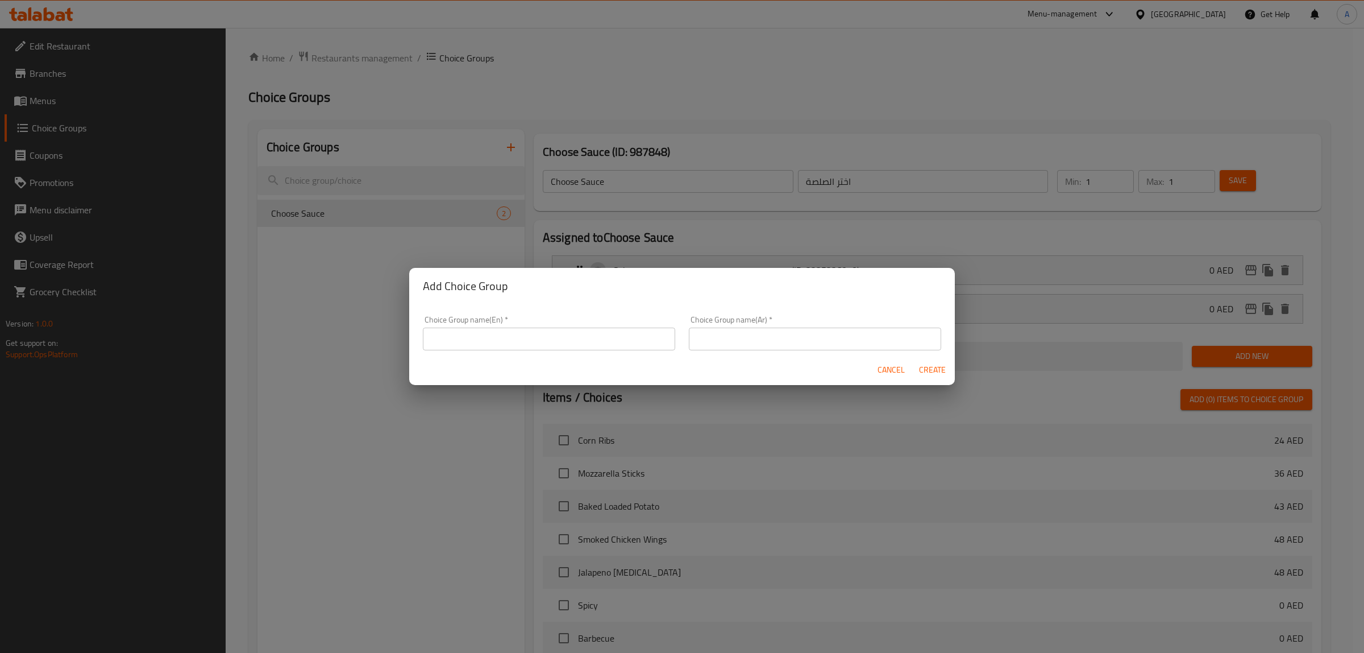
click at [546, 337] on input "text" at bounding box center [549, 338] width 252 height 23
type input "Your Choice Of sauce:"
click at [723, 337] on input "text" at bounding box center [815, 338] width 252 height 23
paste input "اختيارك من الصلصة:"
type input "اختيارك من الصلصة:"
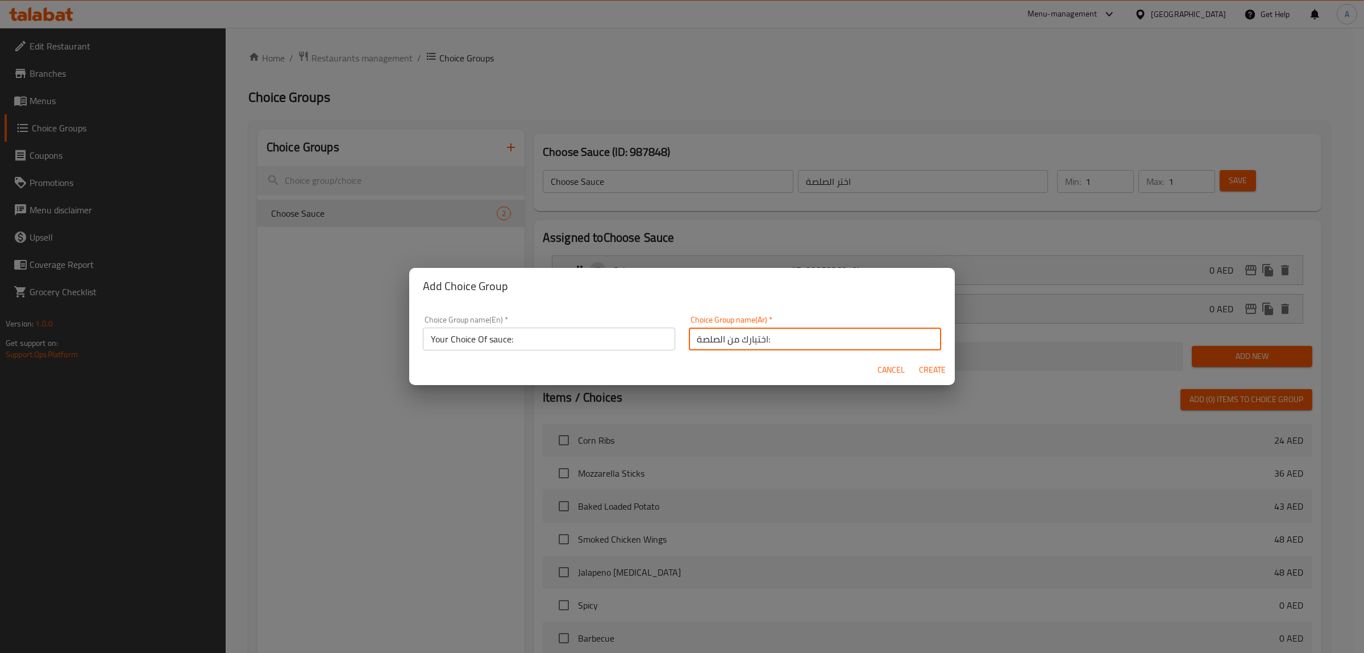
click at [948, 367] on button "Create" at bounding box center [932, 369] width 36 height 21
type input "Your Choice Of sauce:"
type input "اختيارك من الصلصة:"
type input "0"
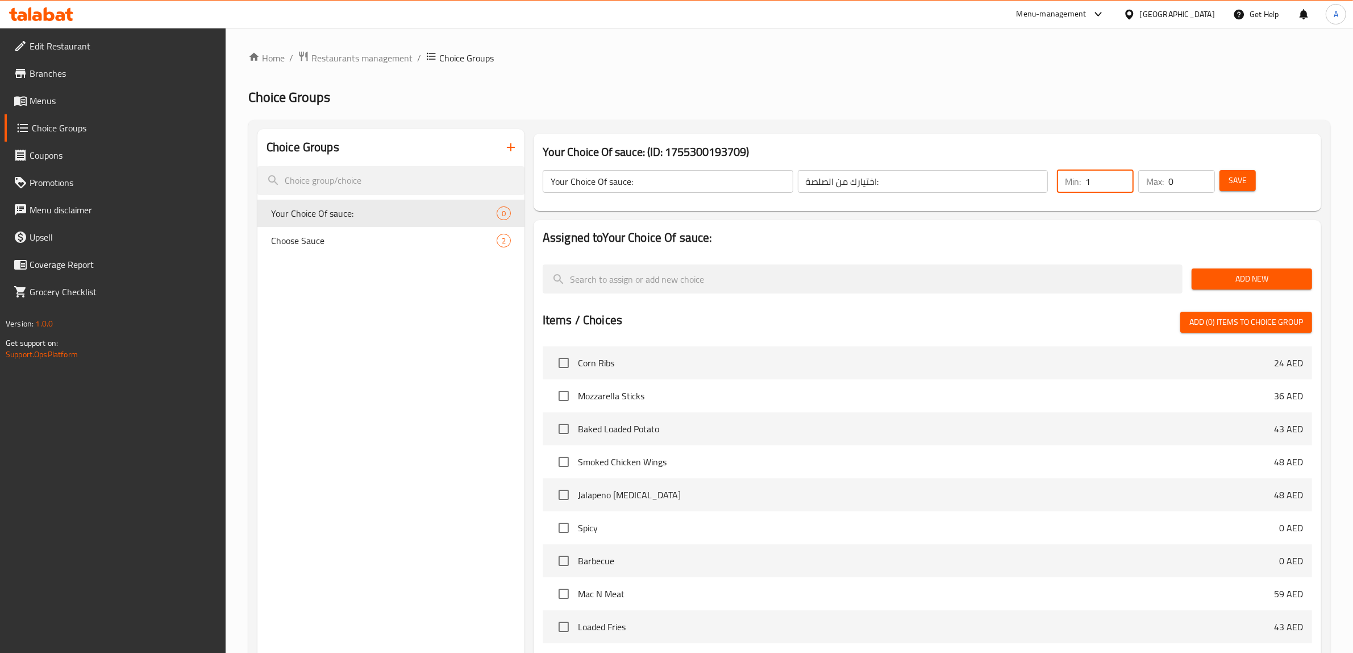
type input "1"
click at [1119, 179] on input "1" at bounding box center [1110, 181] width 48 height 23
type input "1"
click at [1206, 177] on input "1" at bounding box center [1192, 181] width 47 height 23
click at [1238, 273] on span "Add New" at bounding box center [1252, 279] width 102 height 14
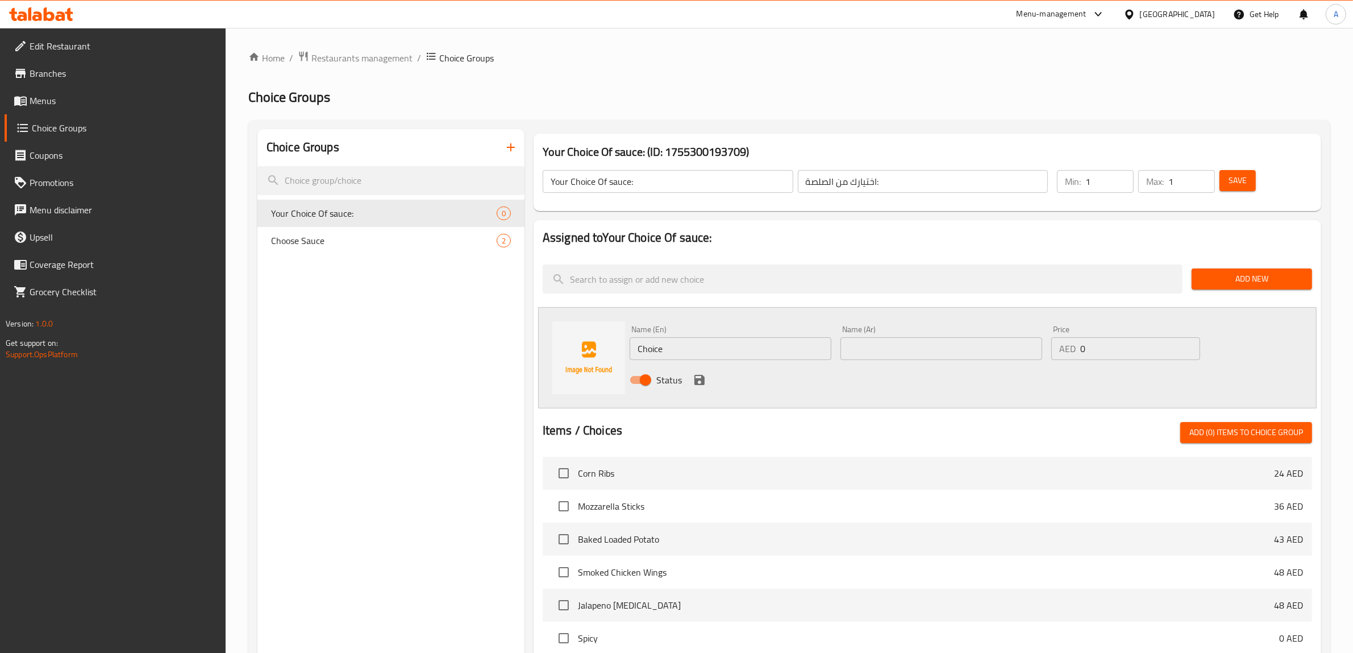
click at [695, 354] on input "Choice" at bounding box center [731, 348] width 202 height 23
type input "Spicy"
click at [895, 342] on input "text" at bounding box center [942, 348] width 202 height 23
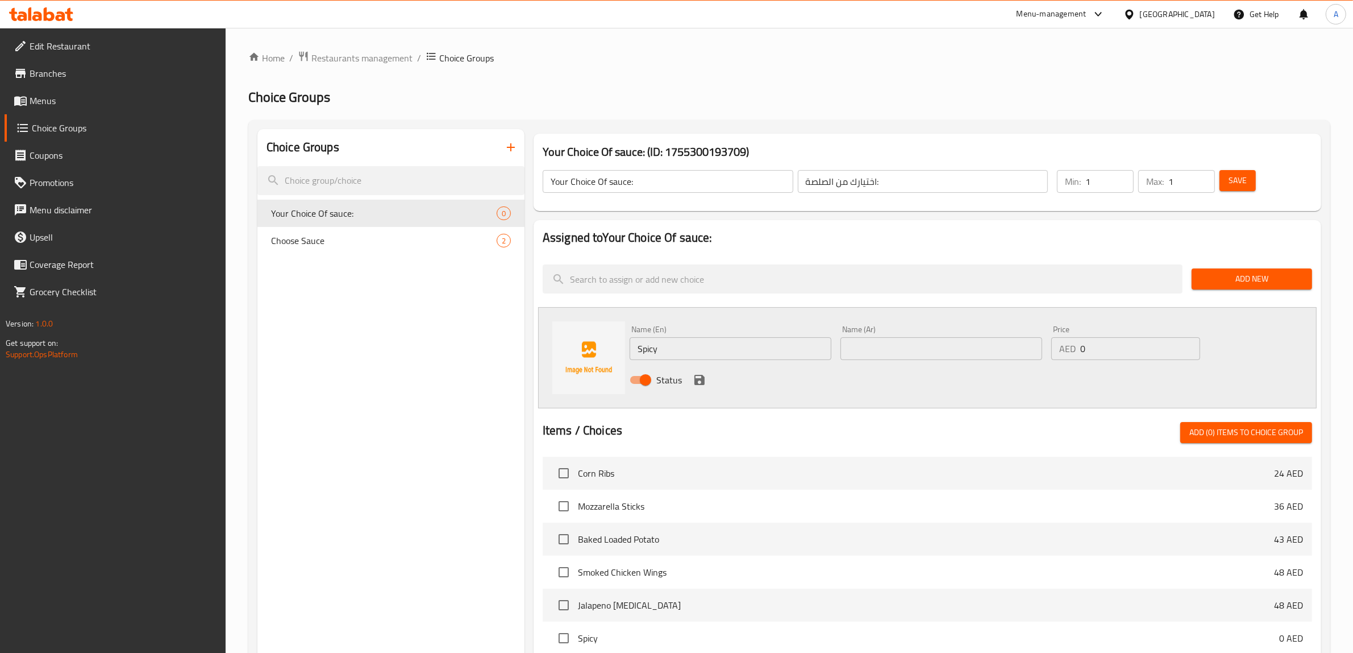
paste input "حار"
type input "حار"
click at [698, 379] on icon "save" at bounding box center [700, 380] width 10 height 10
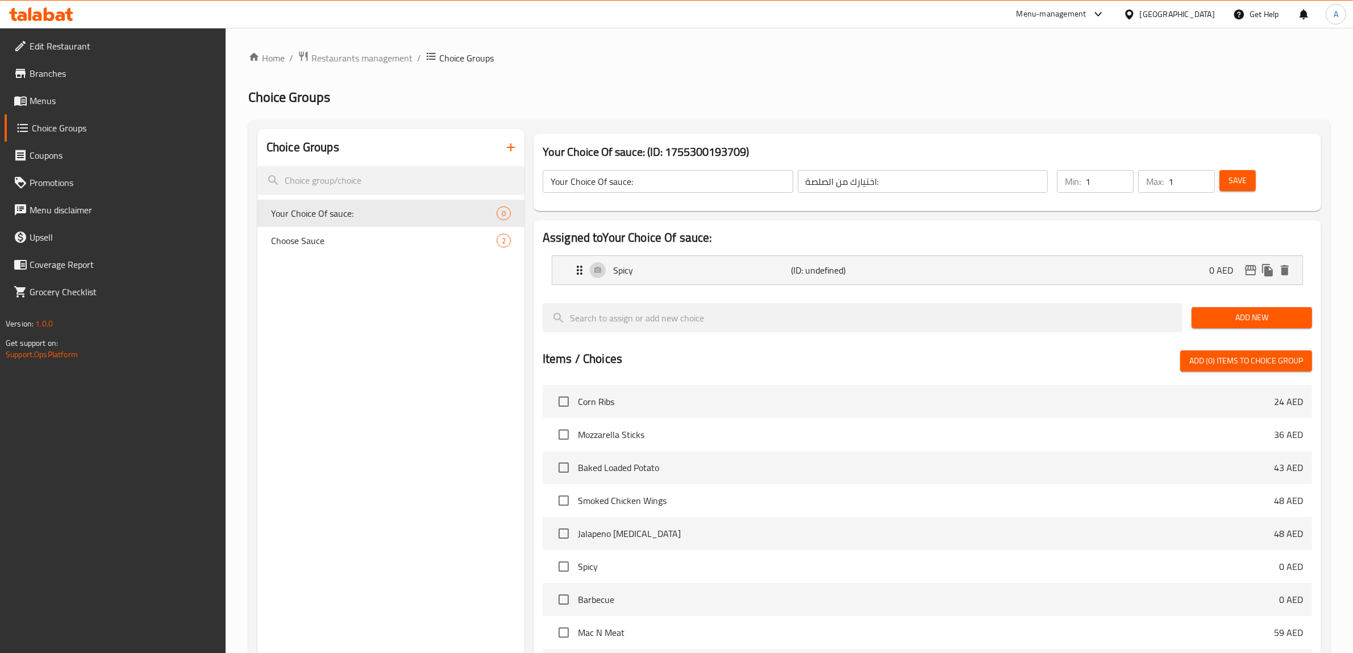
click at [1247, 326] on button "Add New" at bounding box center [1252, 317] width 121 height 21
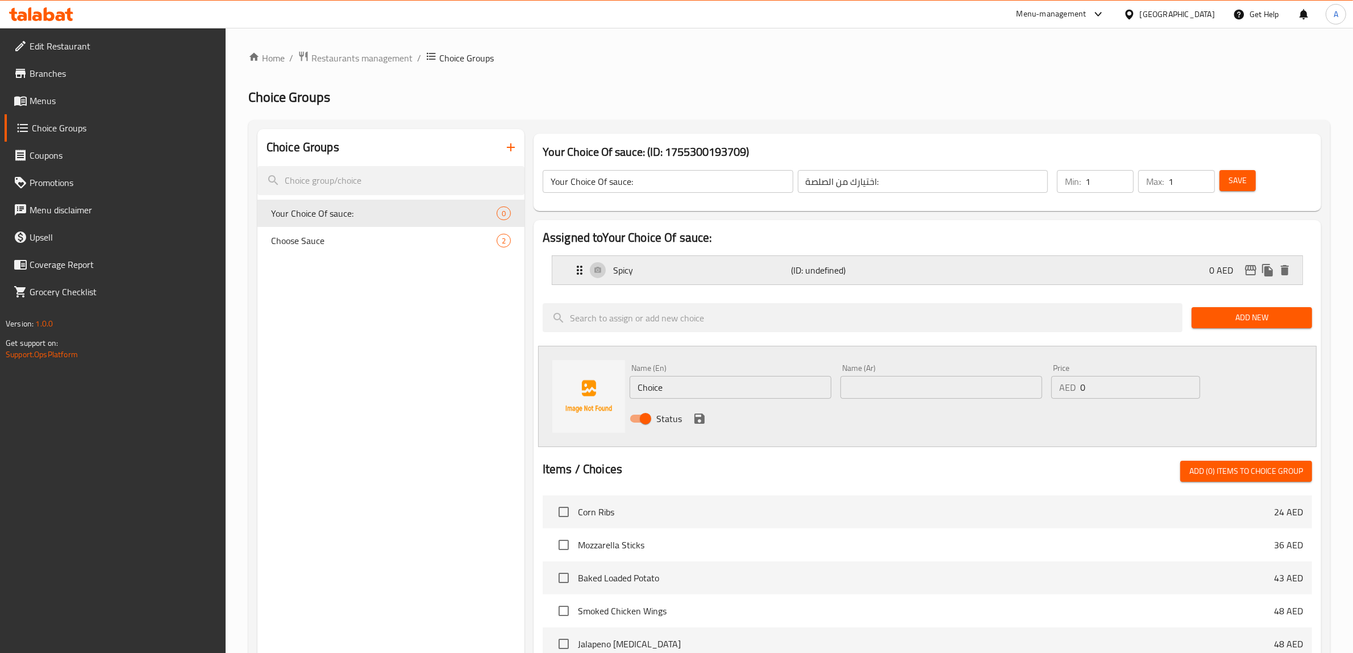
click at [848, 270] on p "(ID: undefined)" at bounding box center [851, 270] width 119 height 14
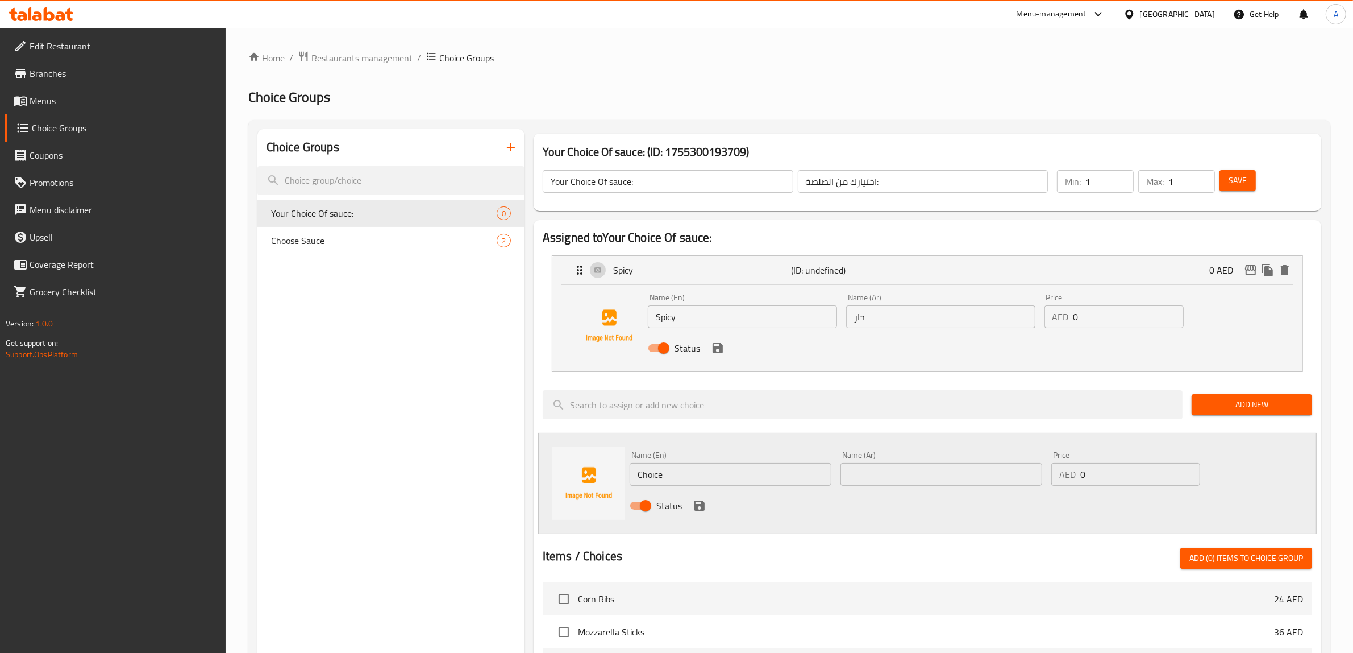
click at [870, 319] on input "حار" at bounding box center [940, 316] width 189 height 23
click at [716, 348] on icon "save" at bounding box center [718, 348] width 14 height 14
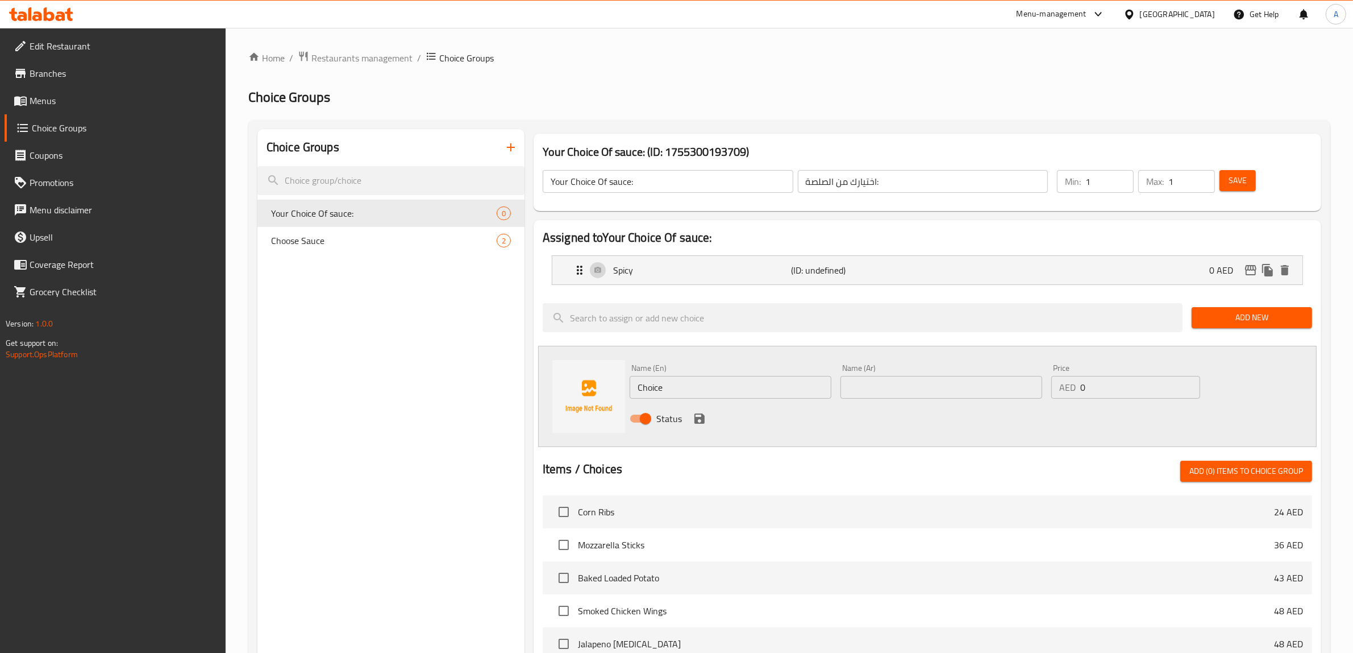
type input "حاره"
click at [715, 392] on input "Choice" at bounding box center [731, 387] width 202 height 23
paste input "barbecu"
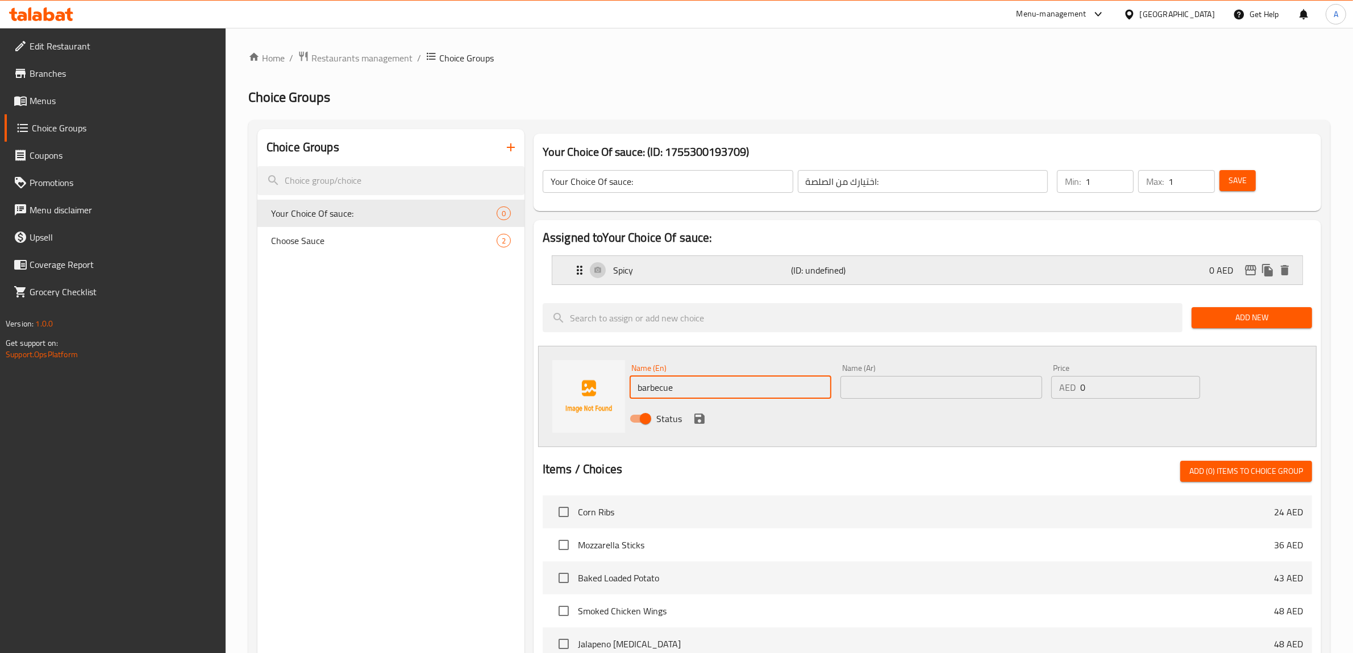
type input "barbecue"
click at [912, 396] on input "text" at bounding box center [942, 387] width 202 height 23
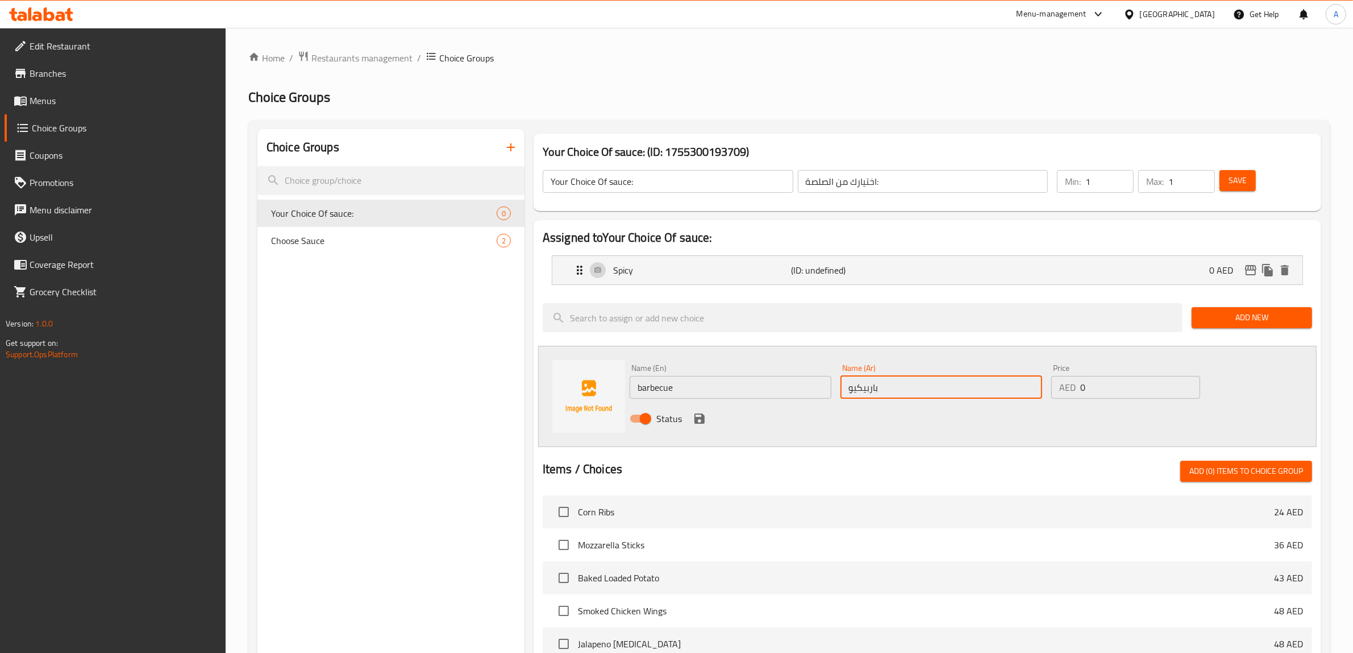
type input "باربيكيو"
click at [699, 418] on icon "save" at bounding box center [700, 418] width 10 height 10
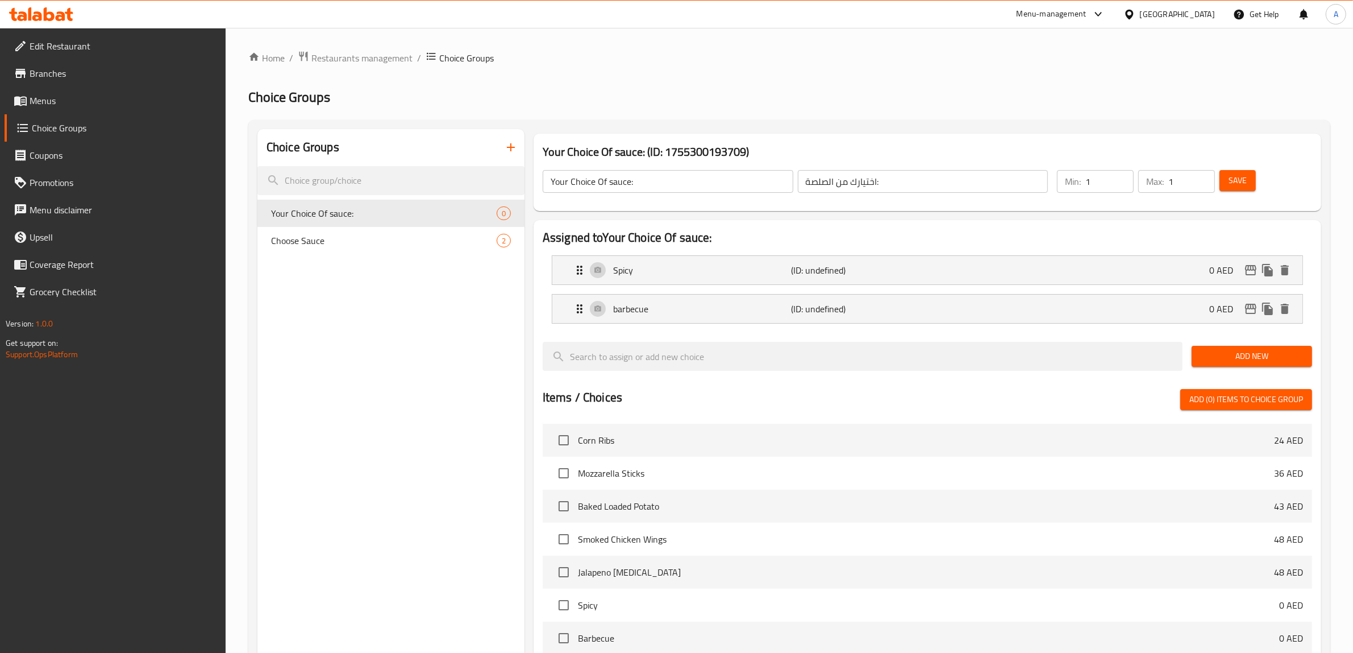
click at [1255, 178] on button "Save" at bounding box center [1238, 180] width 36 height 21
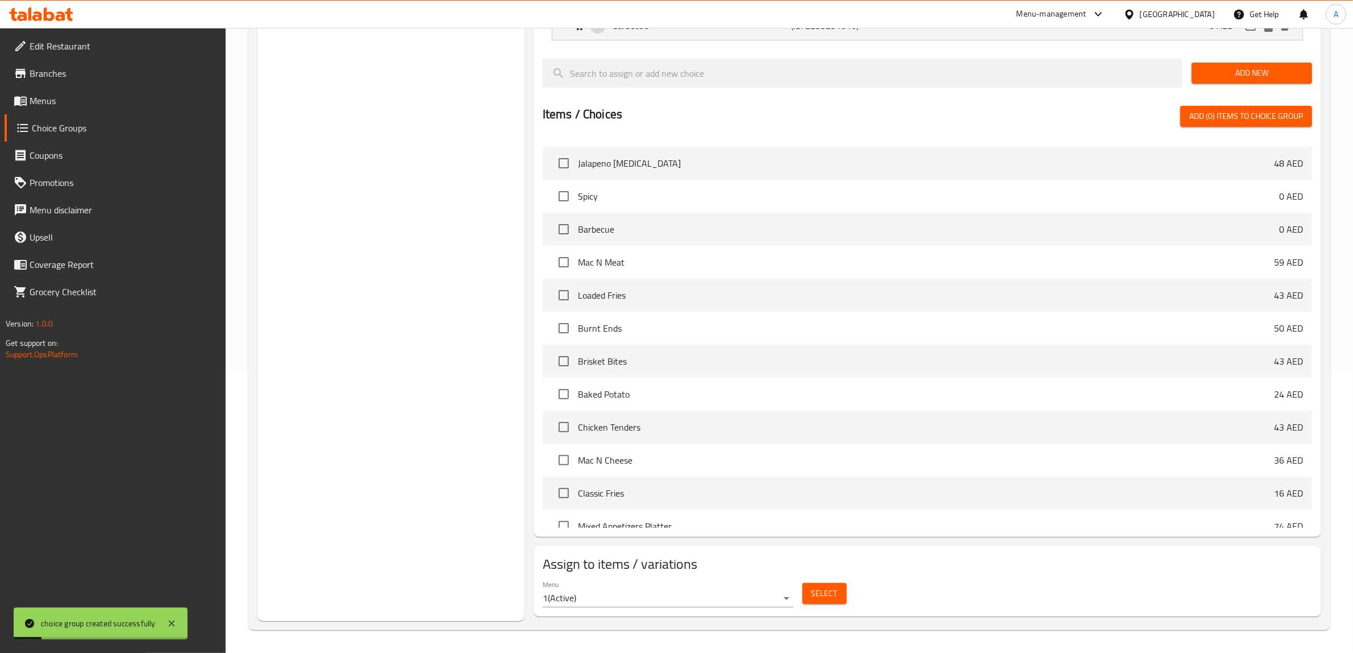
scroll to position [284, 0]
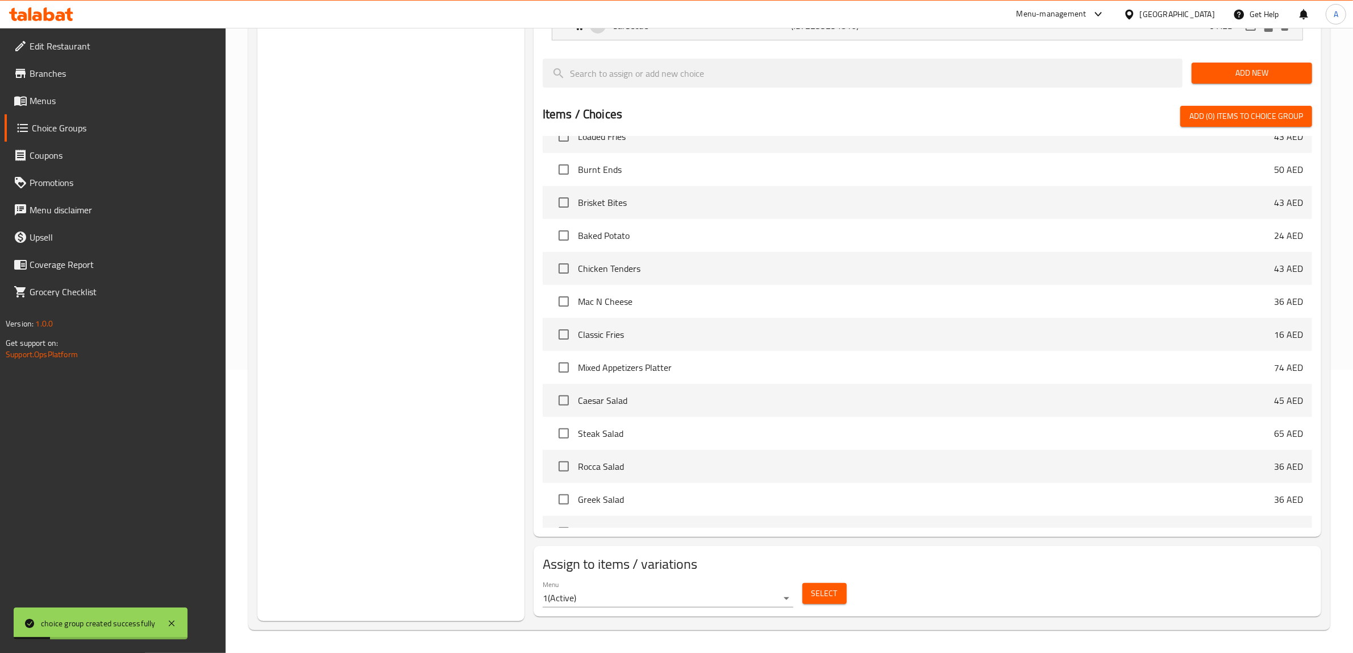
click at [823, 587] on span "Select" at bounding box center [825, 593] width 26 height 14
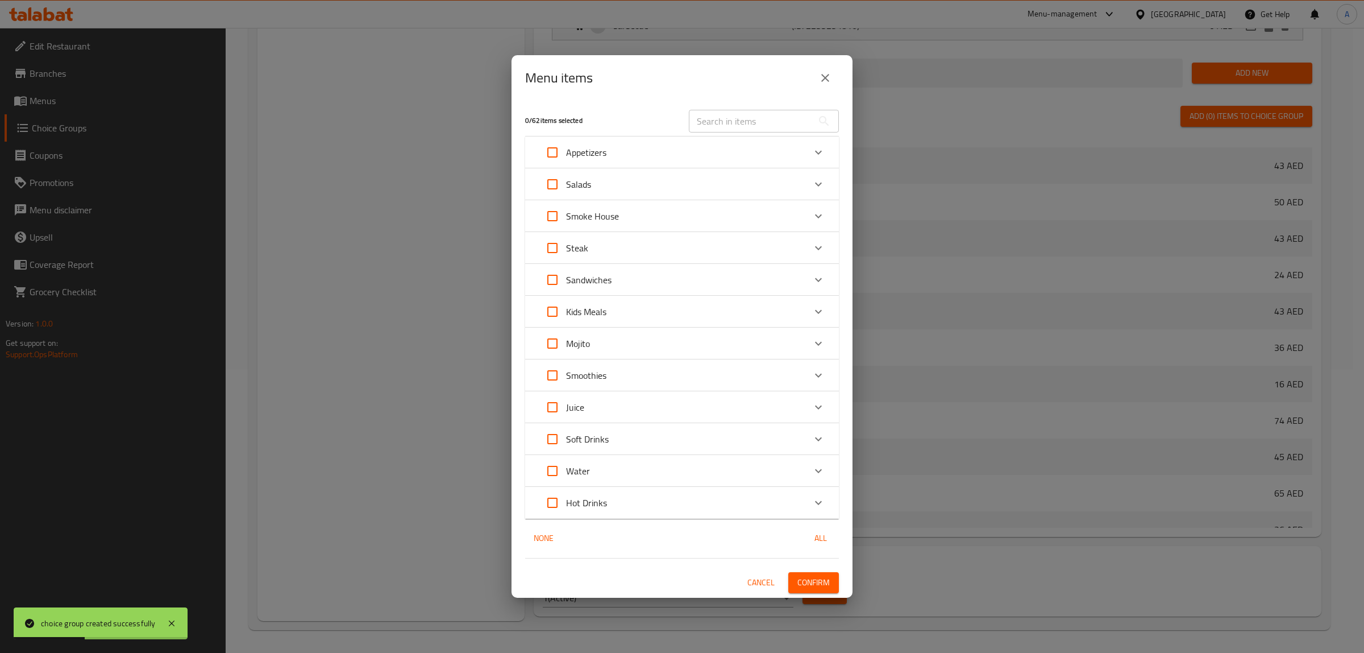
drag, startPoint x: 637, startPoint y: 80, endPoint x: 643, endPoint y: 80, distance: 6.3
click at [637, 80] on div "Menu items" at bounding box center [682, 77] width 314 height 27
click at [728, 115] on input "text" at bounding box center [751, 121] width 124 height 23
paste input "Smoked Chicken Wings"
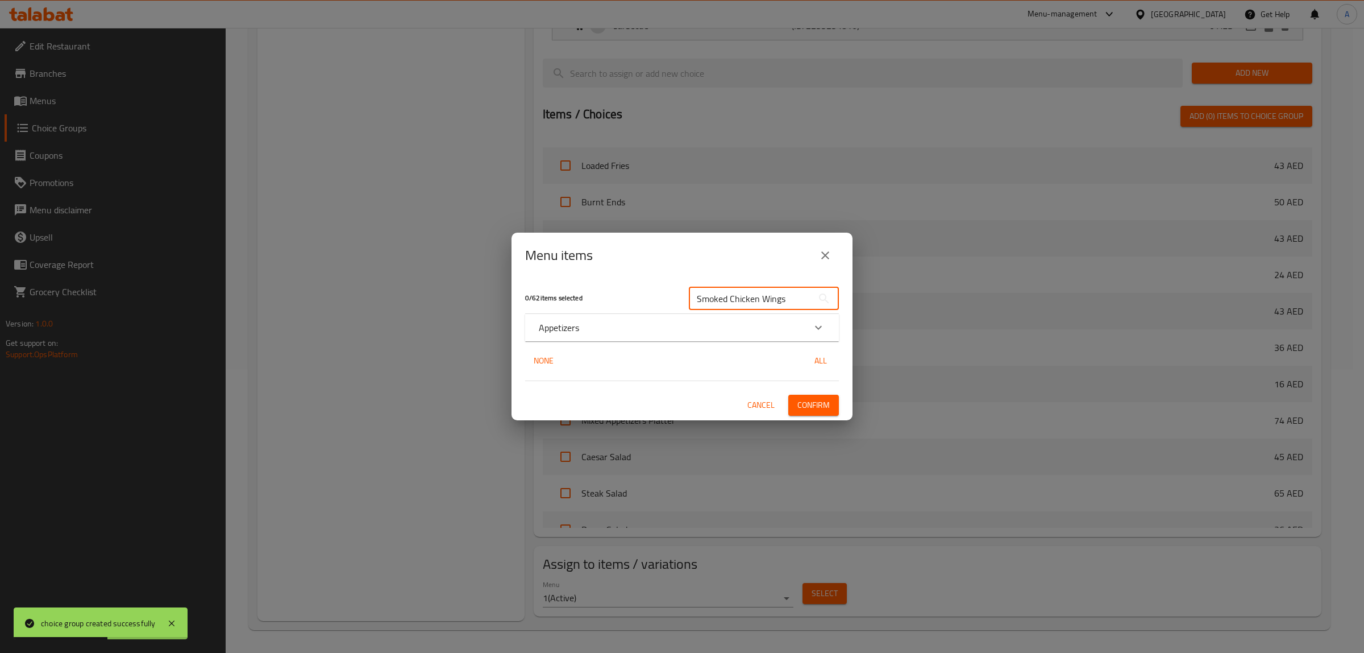
type input "Smoked Chicken Wings"
click at [608, 324] on div "Appetizers" at bounding box center [672, 328] width 266 height 14
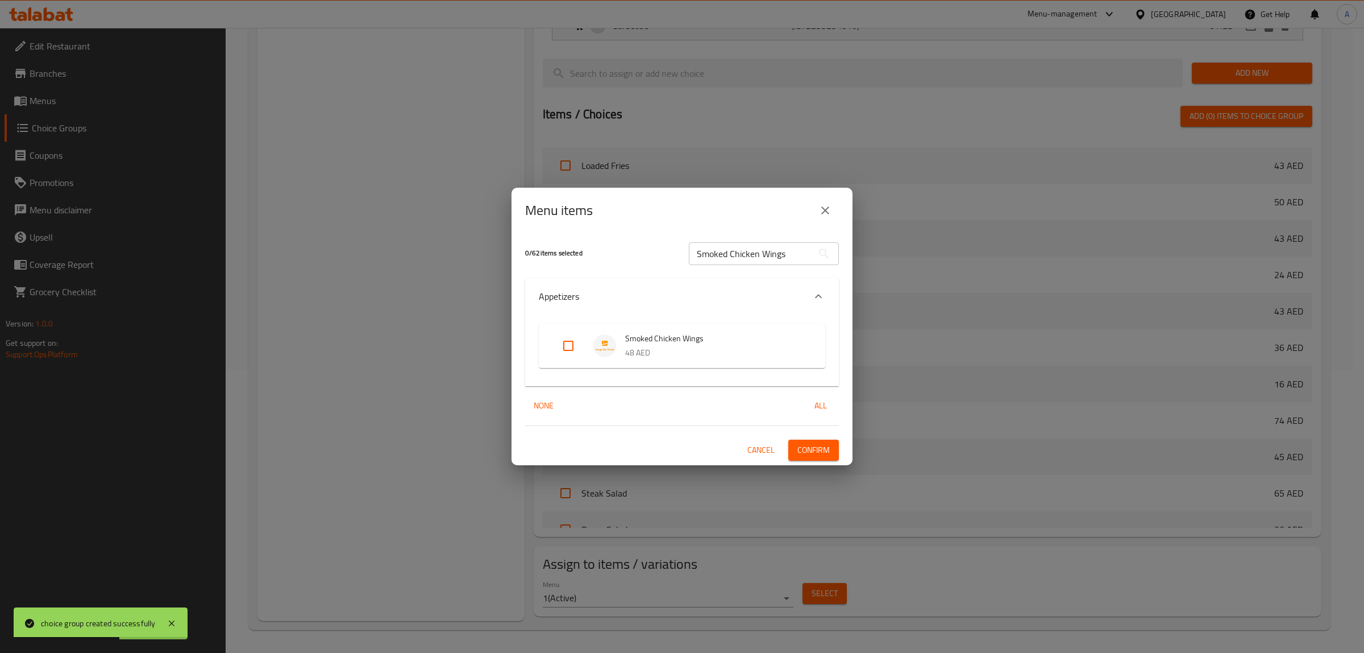
click at [570, 343] on input "Expand" at bounding box center [568, 345] width 27 height 27
checkbox input "true"
click at [825, 456] on span "Confirm" at bounding box center [814, 450] width 32 height 14
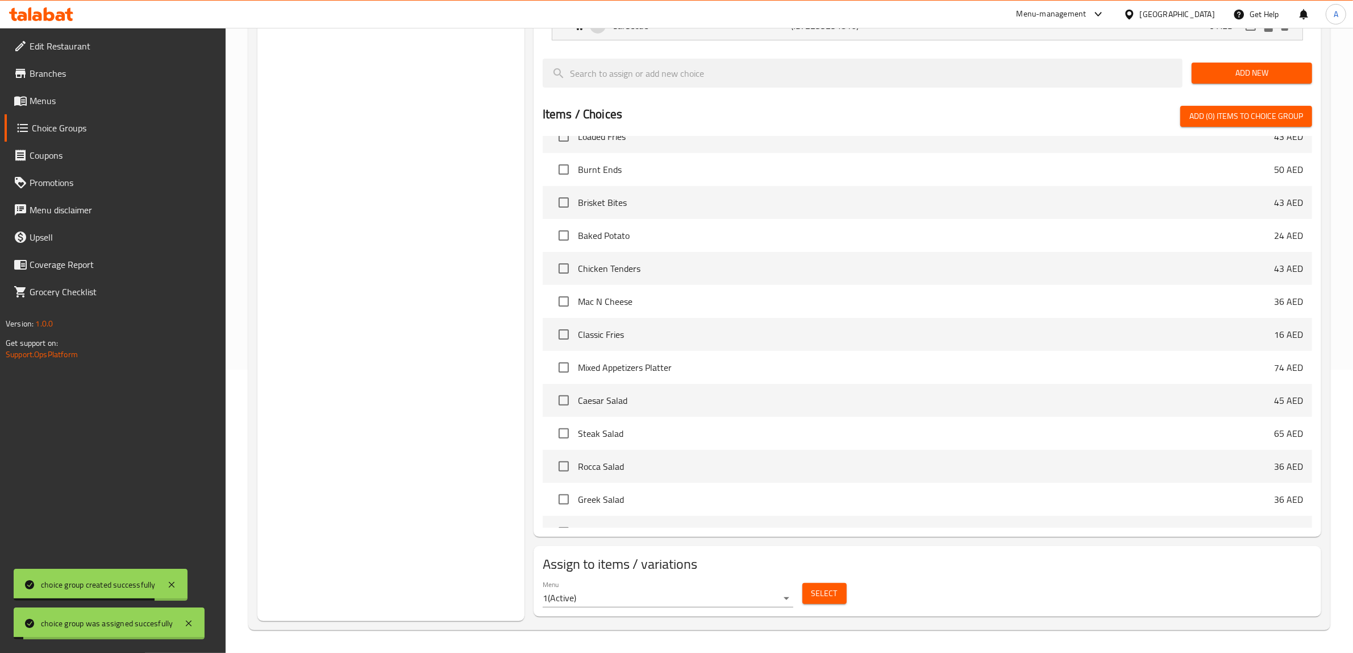
click at [408, 297] on div "Choice Groups Your Choice Of sauce: 2 Choose Sauce 2" at bounding box center [391, 233] width 267 height 775
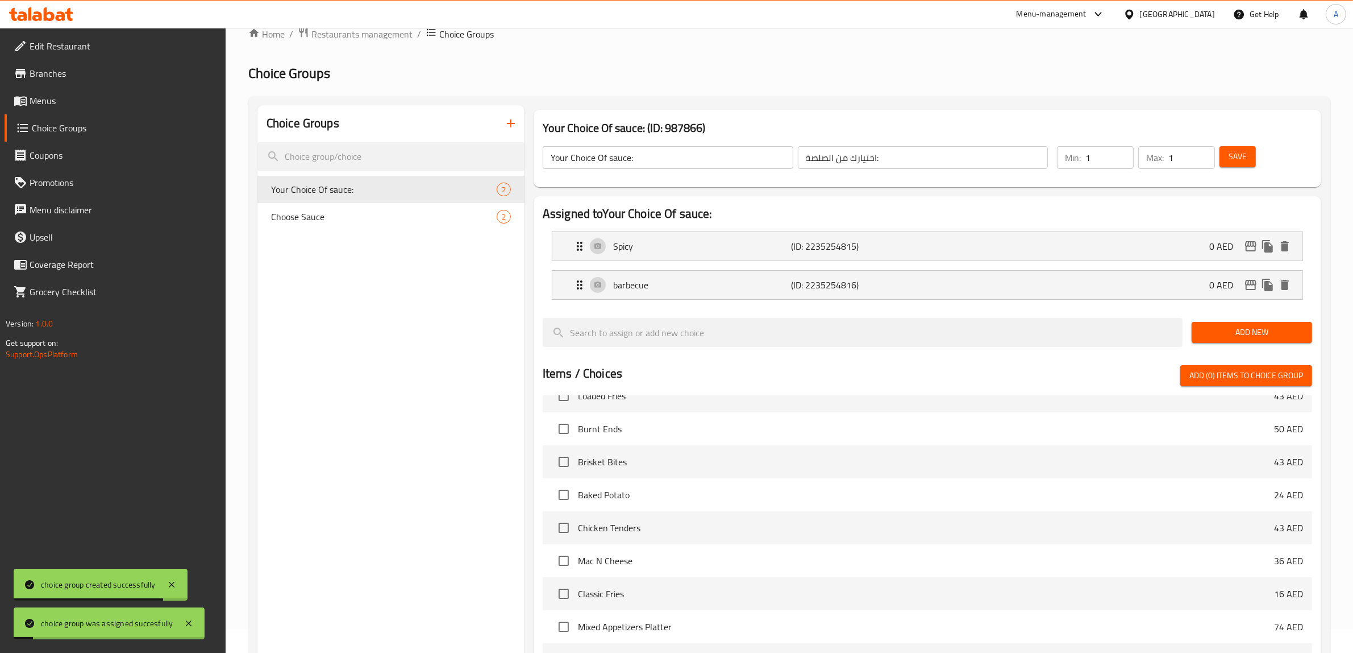
scroll to position [0, 0]
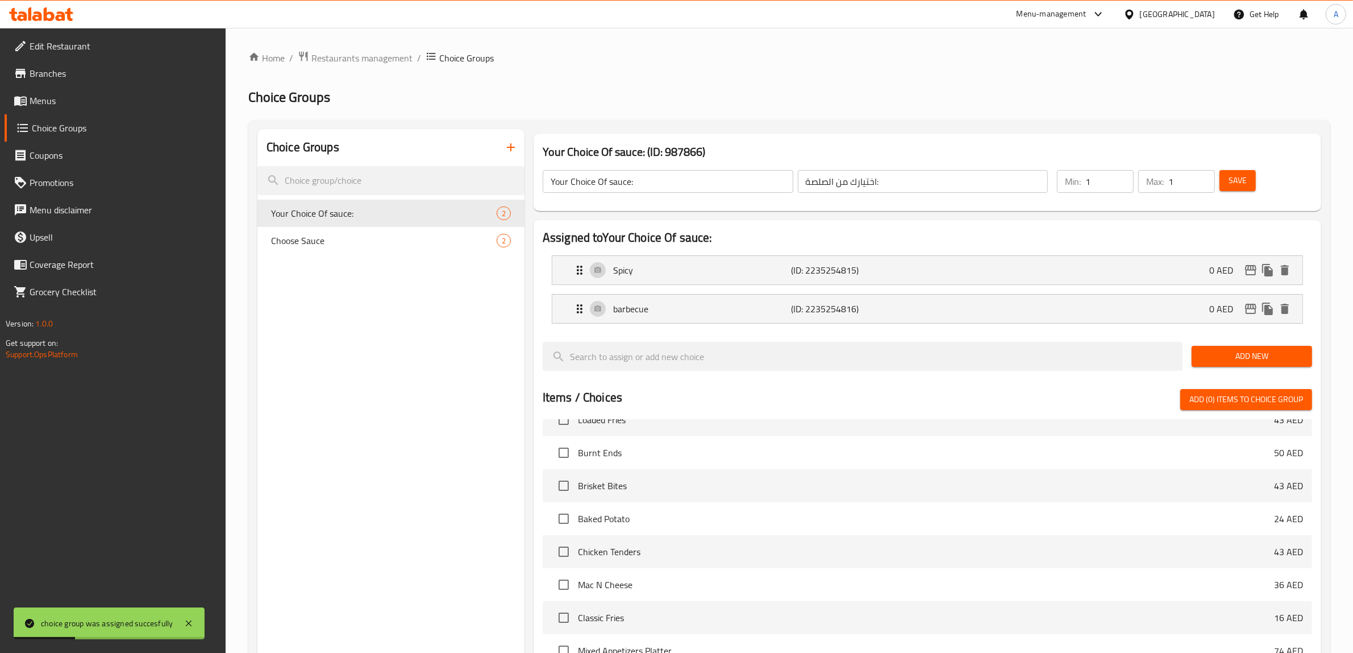
click at [512, 146] on icon "button" at bounding box center [511, 147] width 14 height 14
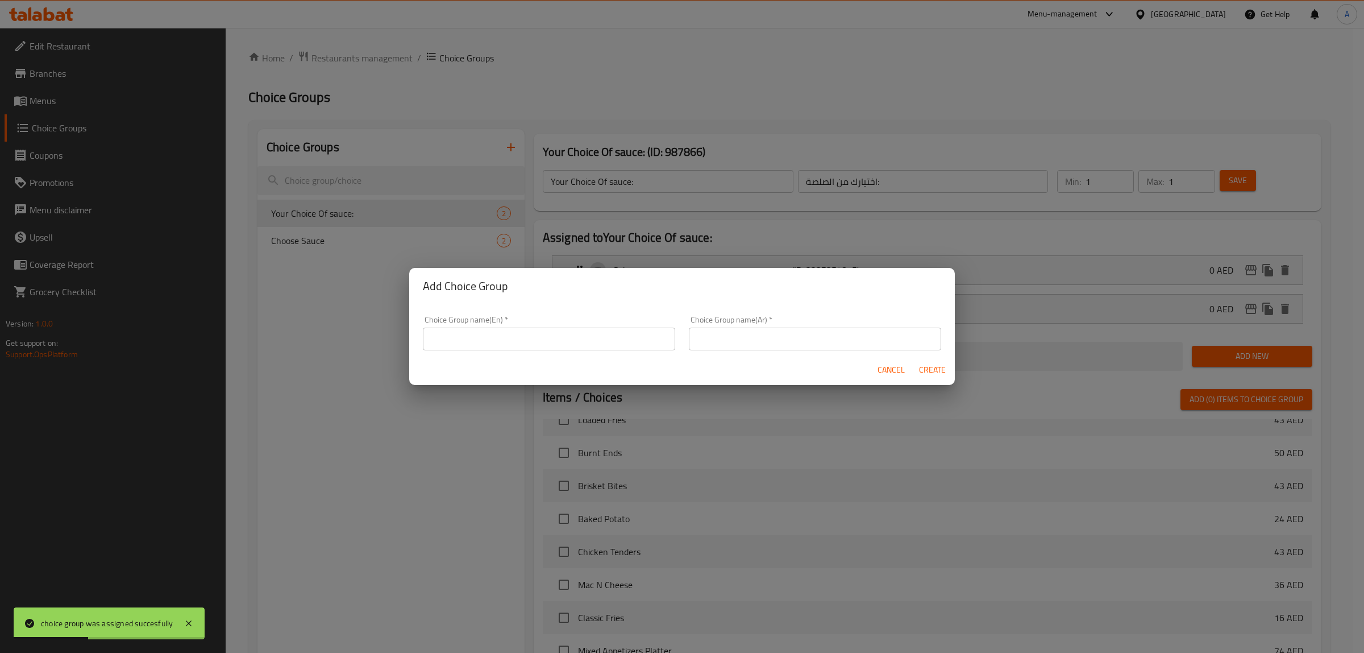
click at [522, 325] on div "Choice Group name(En)   * Choice Group name(En) *" at bounding box center [549, 332] width 252 height 35
click at [512, 330] on input "text" at bounding box center [549, 338] width 252 height 23
type input "إخعق"
click at [491, 342] on input "Your" at bounding box center [549, 338] width 252 height 23
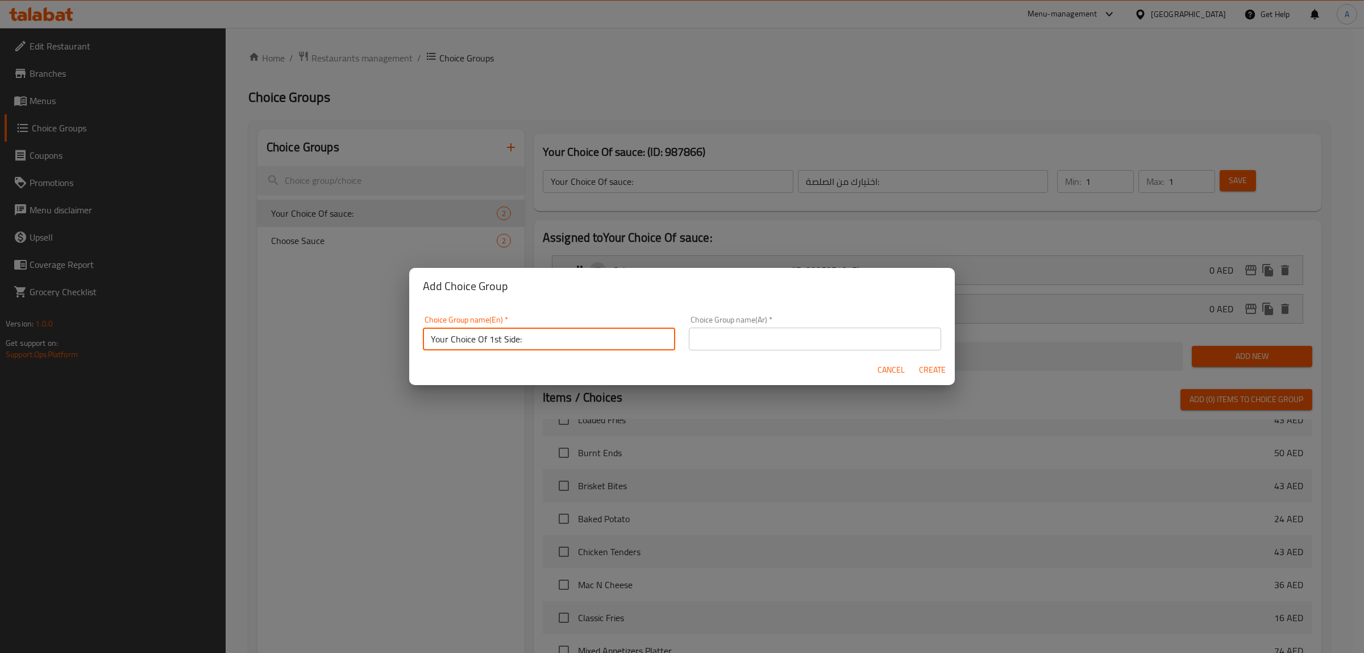
type input "Your Choice Of 1st Side:"
click at [734, 336] on input "text" at bounding box center [815, 338] width 252 height 23
paste input "اختيارك للطبق الجانبي الأول:"
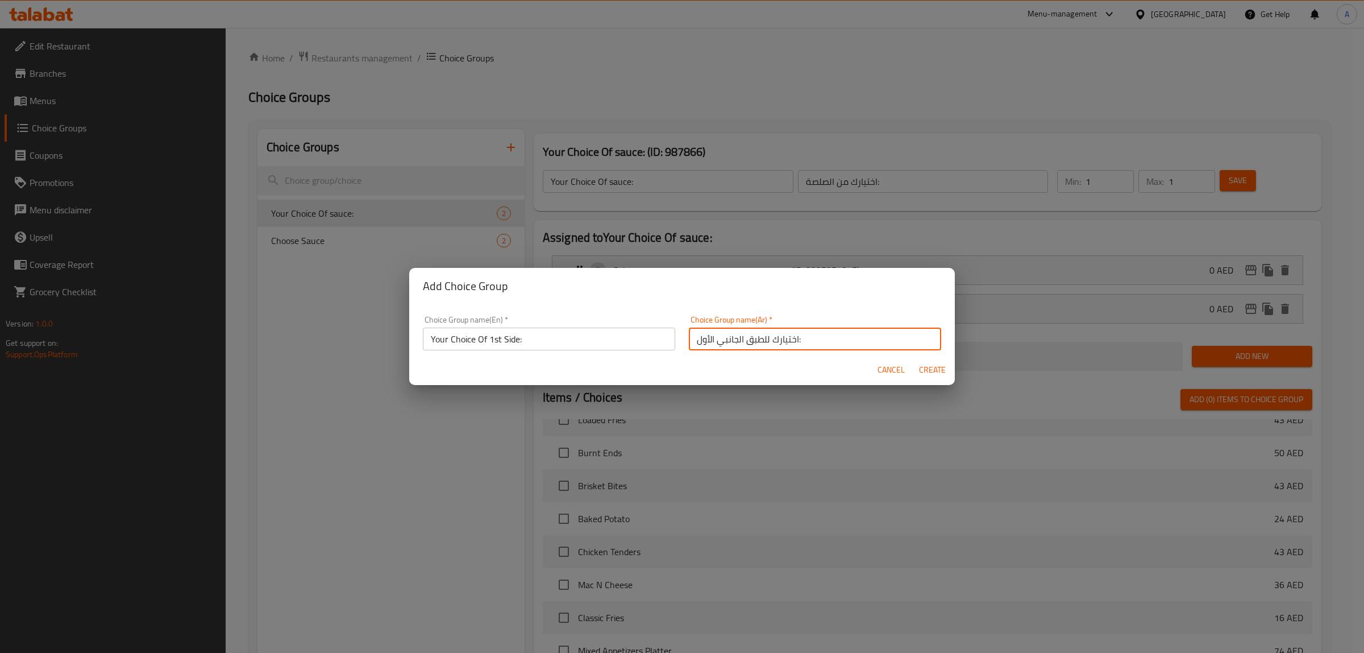
type input "اختيارك للطبق الجانبي الأول:"
click at [944, 367] on span "Create" at bounding box center [932, 370] width 27 height 14
type input "Your Choice Of 1st Side:"
type input "اختيارك للطبق الجانبي الأول:"
type input "0"
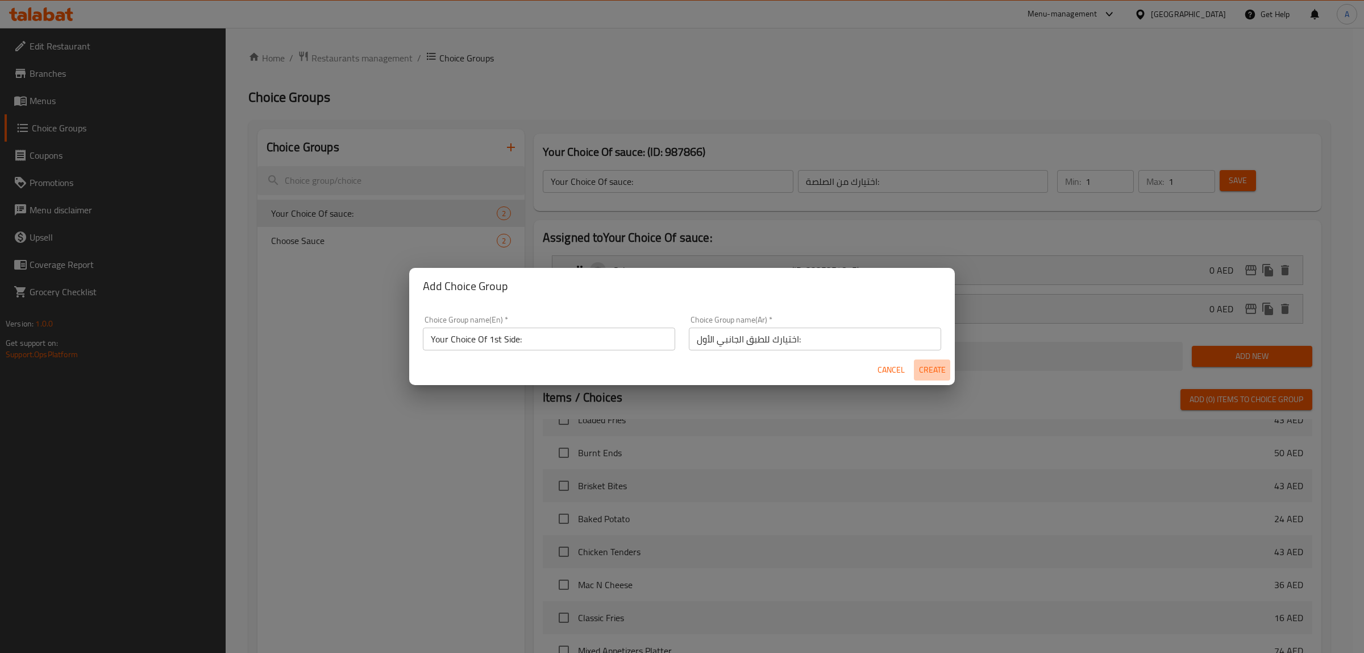
type input "0"
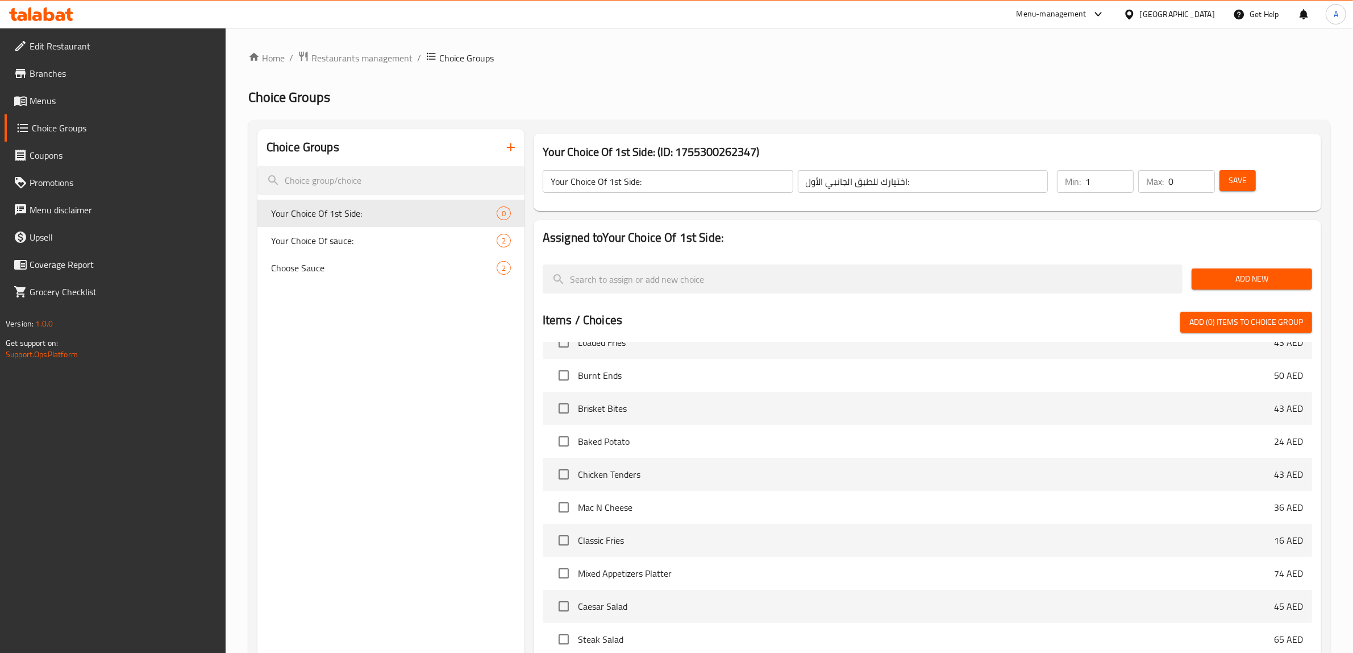
type input "1"
click at [1121, 177] on input "1" at bounding box center [1110, 181] width 48 height 23
type input "1"
click at [1203, 174] on input "1" at bounding box center [1192, 181] width 47 height 23
click at [1245, 284] on span "Add New" at bounding box center [1252, 279] width 102 height 14
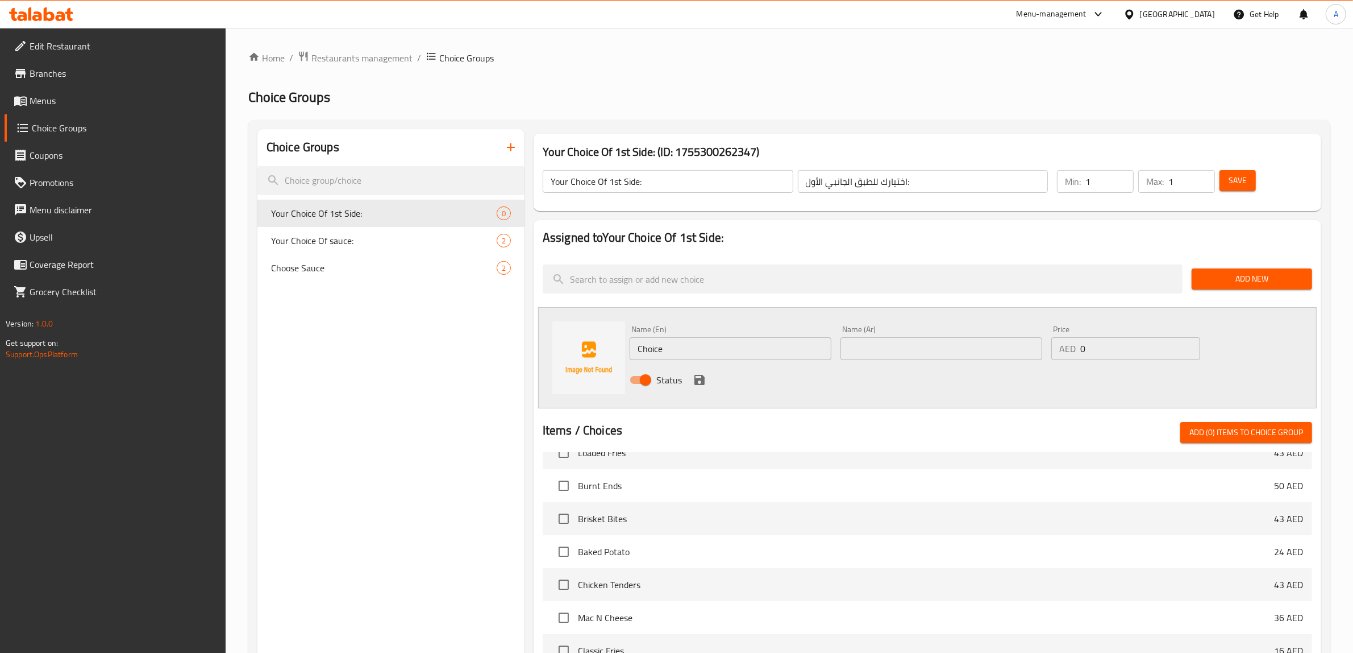
click at [702, 353] on input "Choice" at bounding box center [731, 348] width 202 height 23
type input "French Fries"
drag, startPoint x: 928, startPoint y: 352, endPoint x: 916, endPoint y: 356, distance: 13.1
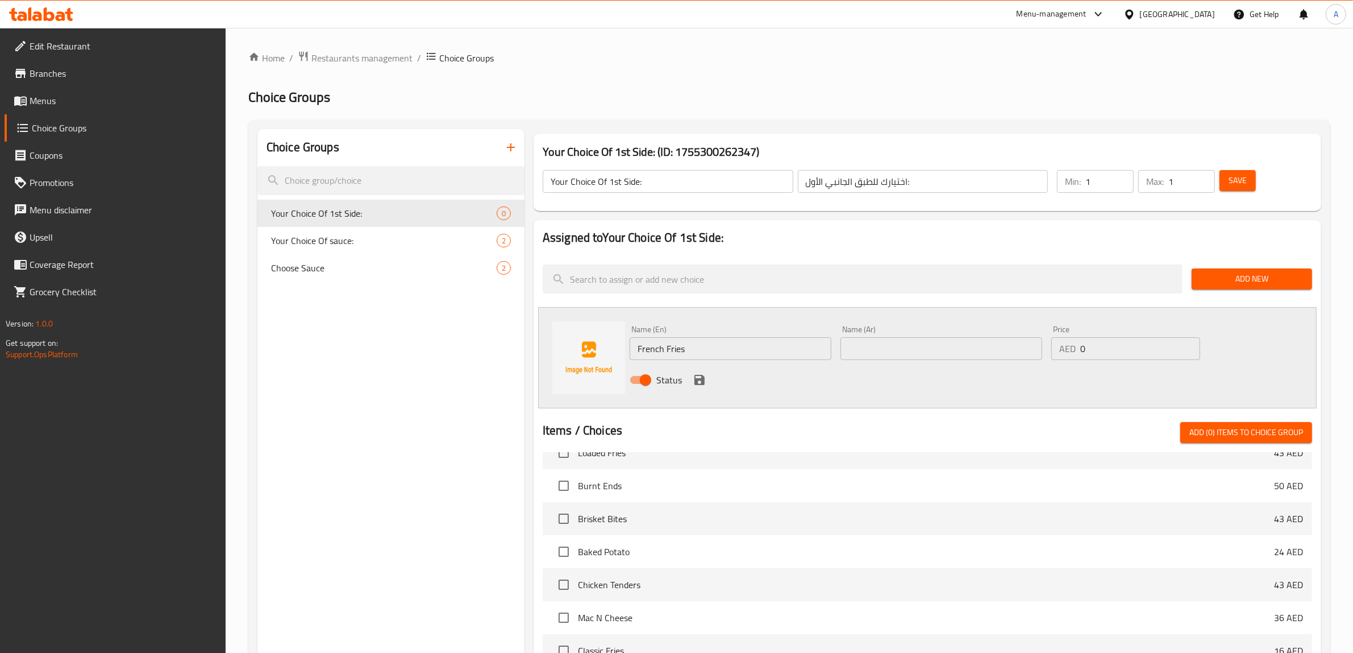
click at [928, 352] on input "text" at bounding box center [942, 348] width 202 height 23
paste input "بطاطس مقلية"
type input "بطاطس مقلية"
click at [697, 371] on button "save" at bounding box center [699, 379] width 17 height 17
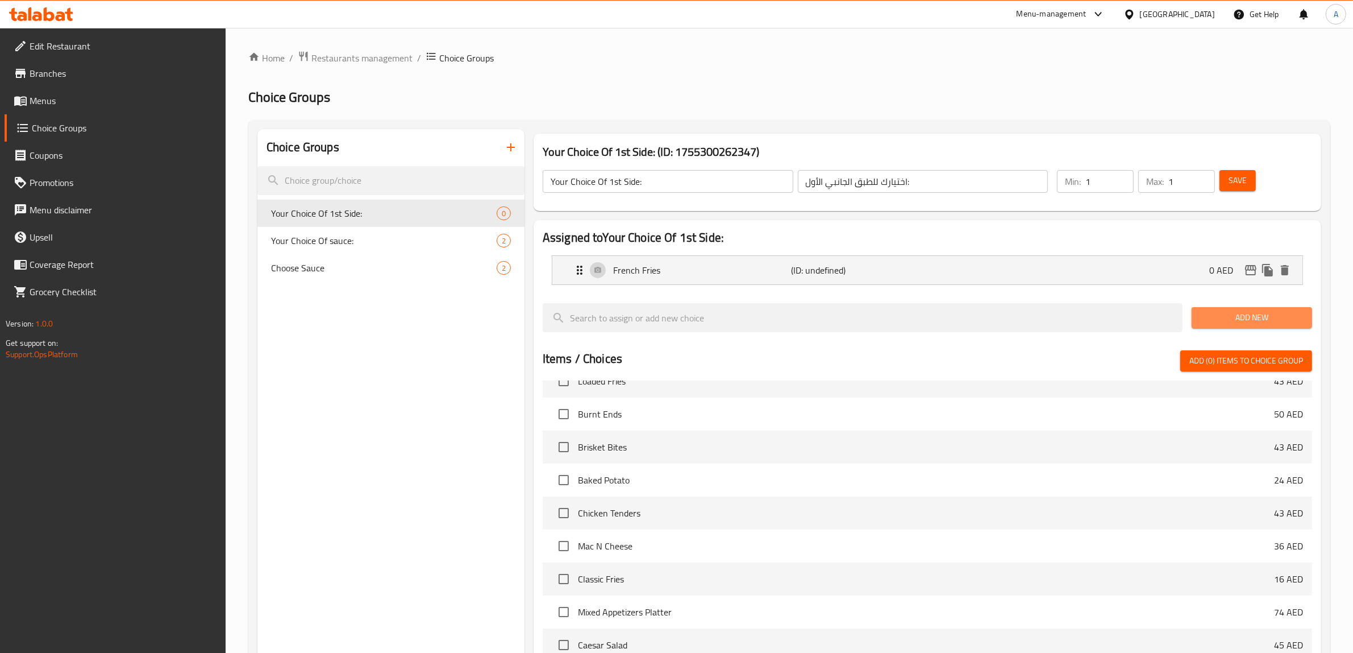
click at [1251, 317] on span "Add New" at bounding box center [1252, 317] width 102 height 14
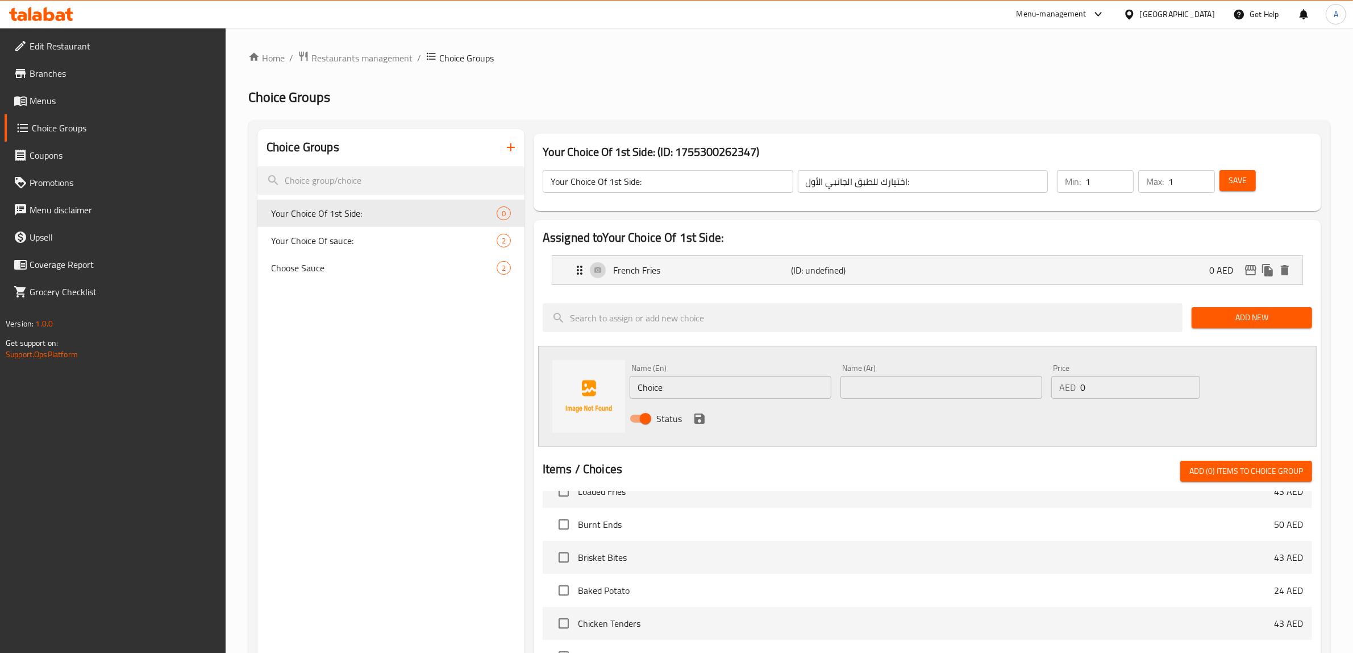
click at [699, 383] on input "Choice" at bounding box center [731, 387] width 202 height 23
paste input "oleslaw"
type input "Coleslaw"
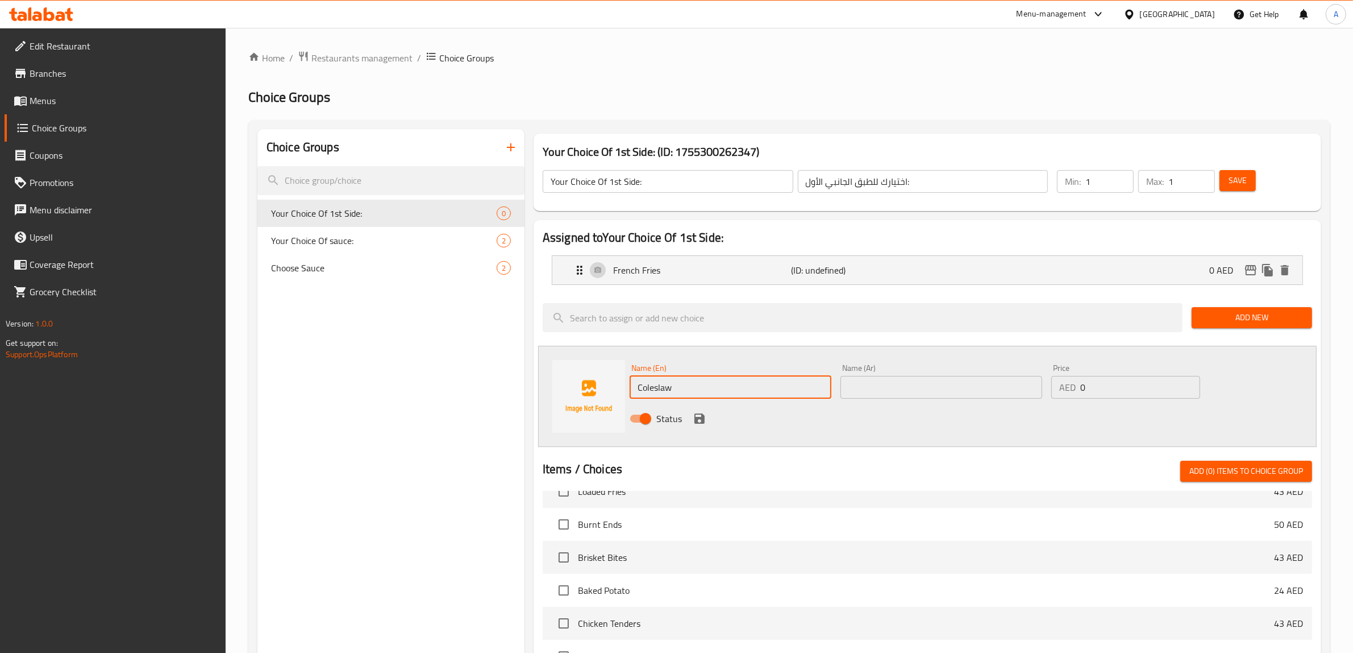
click at [877, 382] on input "text" at bounding box center [942, 387] width 202 height 23
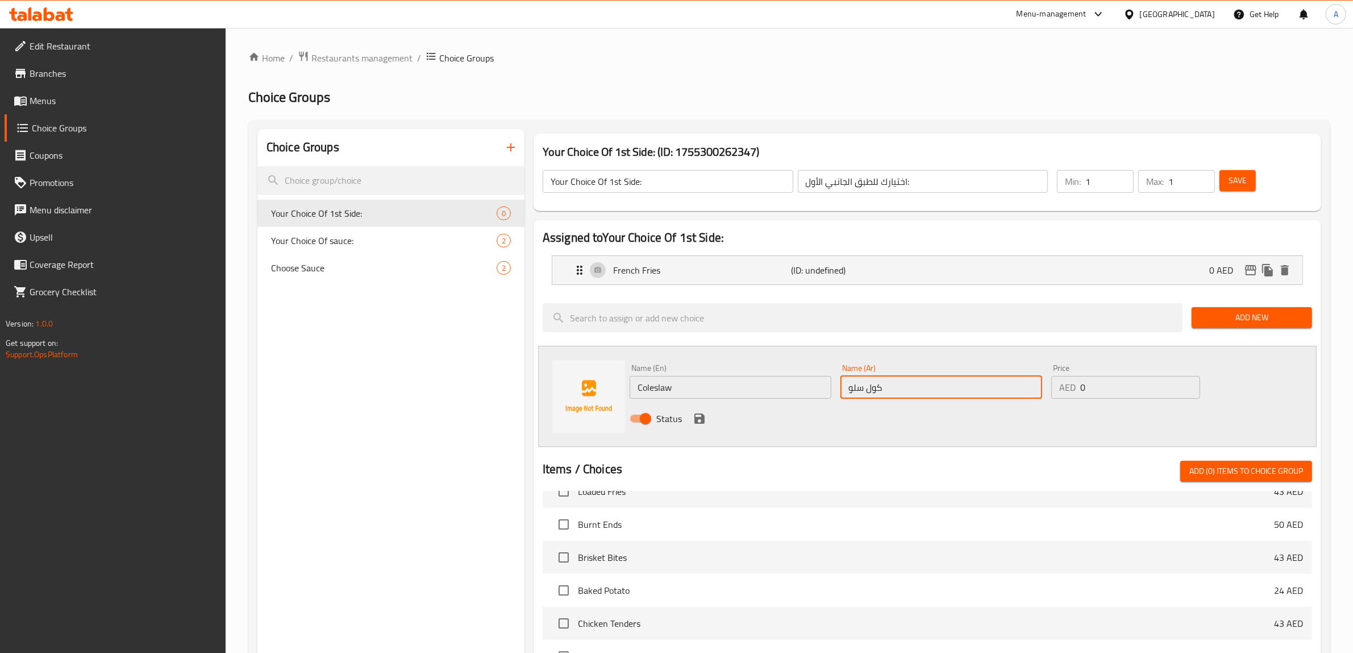
type input "كول سلو"
click at [696, 416] on icon "save" at bounding box center [700, 419] width 14 height 14
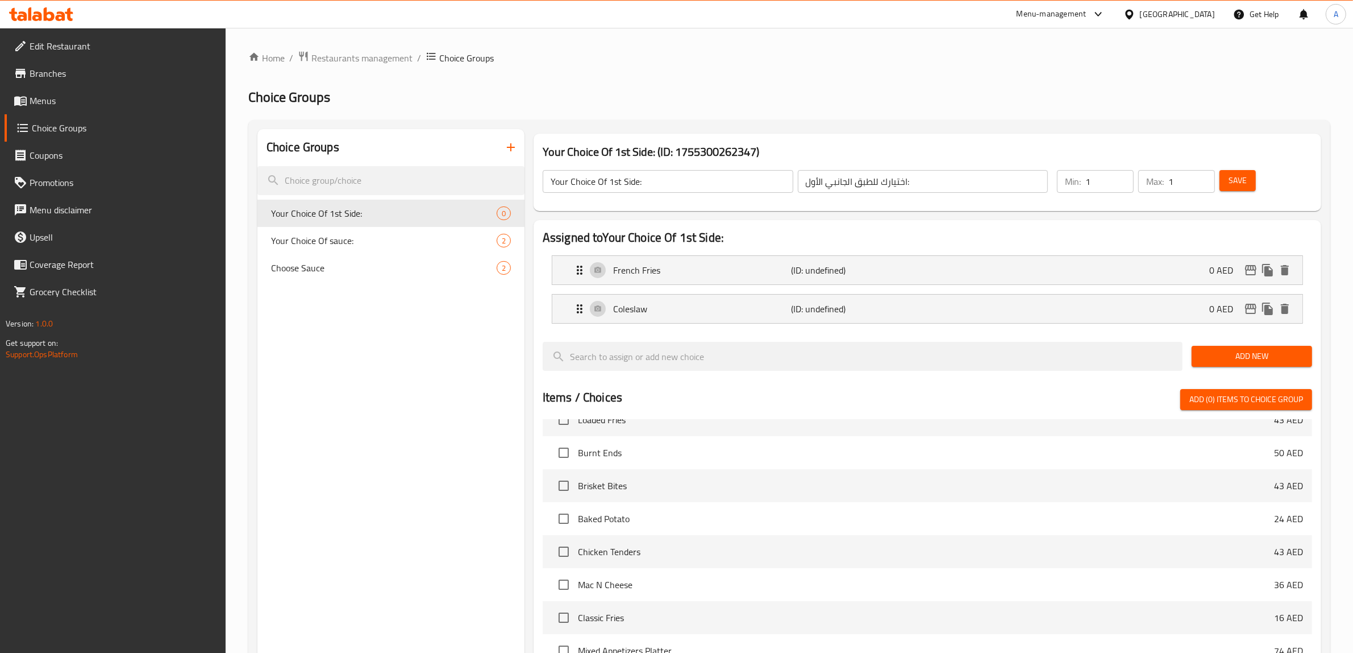
click at [1230, 358] on span "Add New" at bounding box center [1252, 356] width 102 height 14
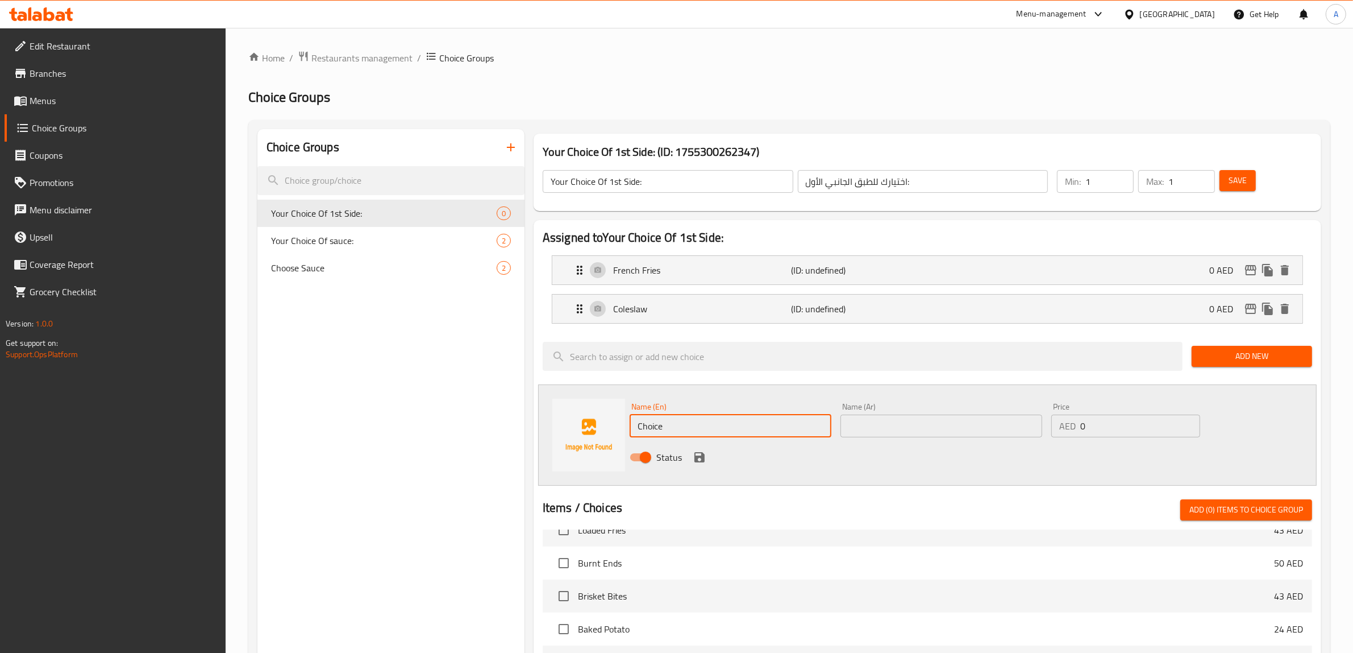
click at [676, 421] on input "Choice" at bounding box center [731, 425] width 202 height 23
paste input "Mash Potato"
type input "Mash Potato"
click at [882, 423] on input "text" at bounding box center [942, 425] width 202 height 23
paste input "بطاطس مهروسة"
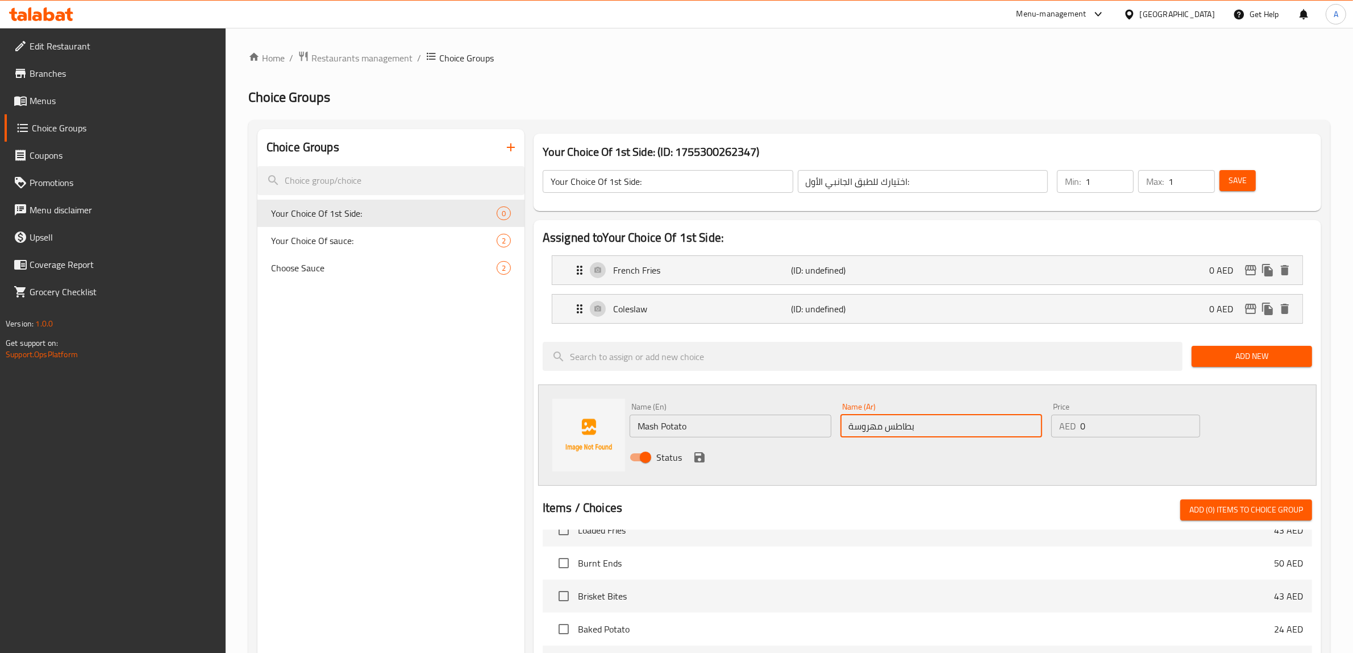
type input "بطاطس مهروسة"
click at [704, 453] on icon "save" at bounding box center [700, 457] width 14 height 14
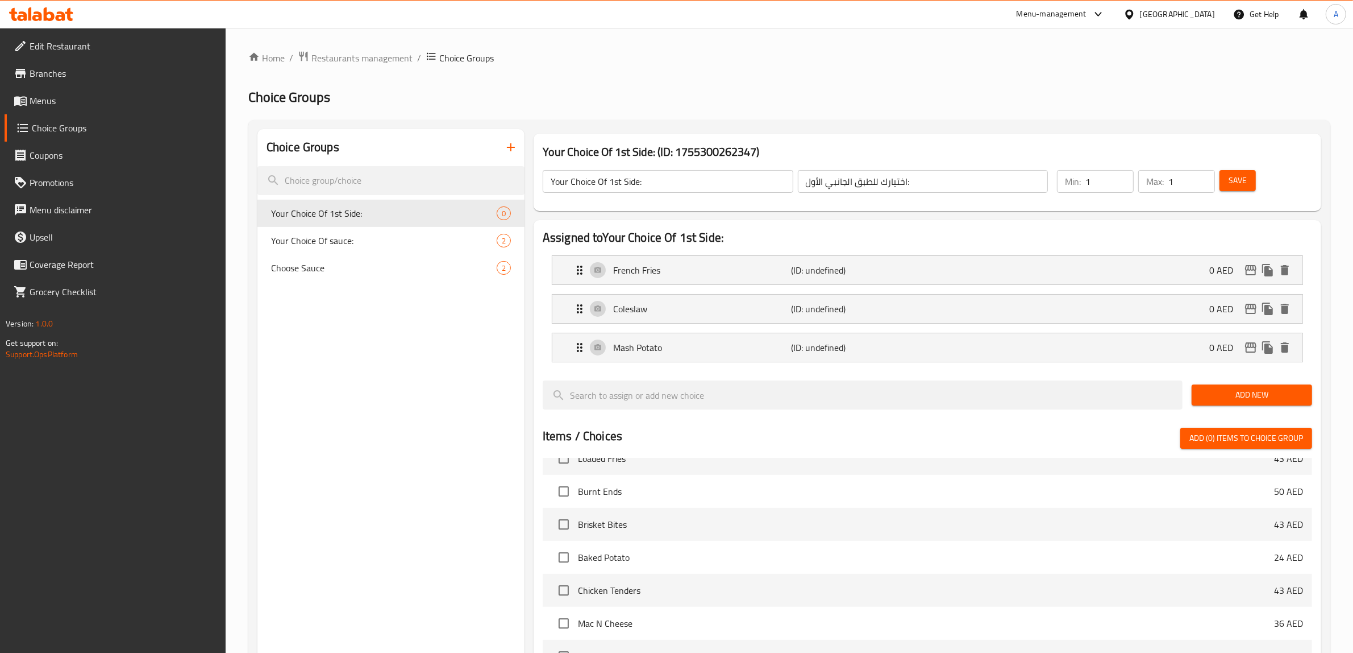
click at [1251, 401] on span "Add New" at bounding box center [1252, 395] width 102 height 14
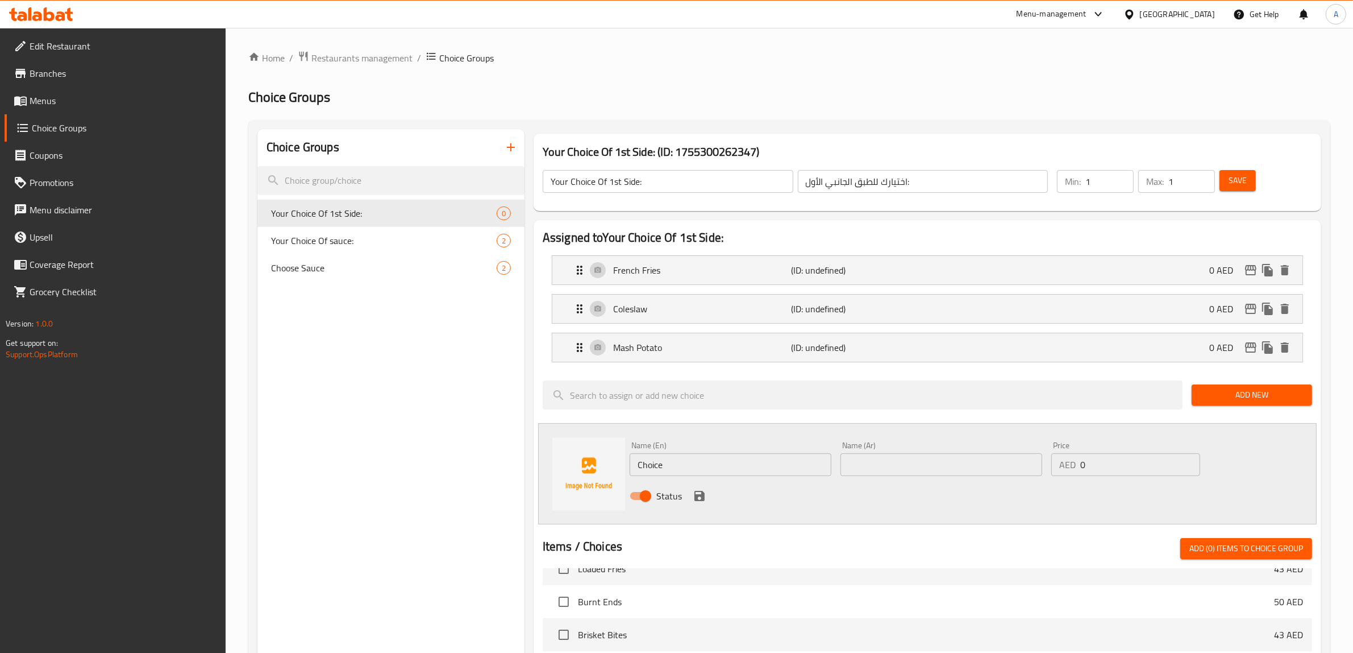
click at [734, 456] on input "Choice" at bounding box center [731, 464] width 202 height 23
paste input "Arabic Salad"
type input "Arabic Salad"
click at [938, 461] on input "text" at bounding box center [942, 464] width 202 height 23
paste input "سلطة عربية"
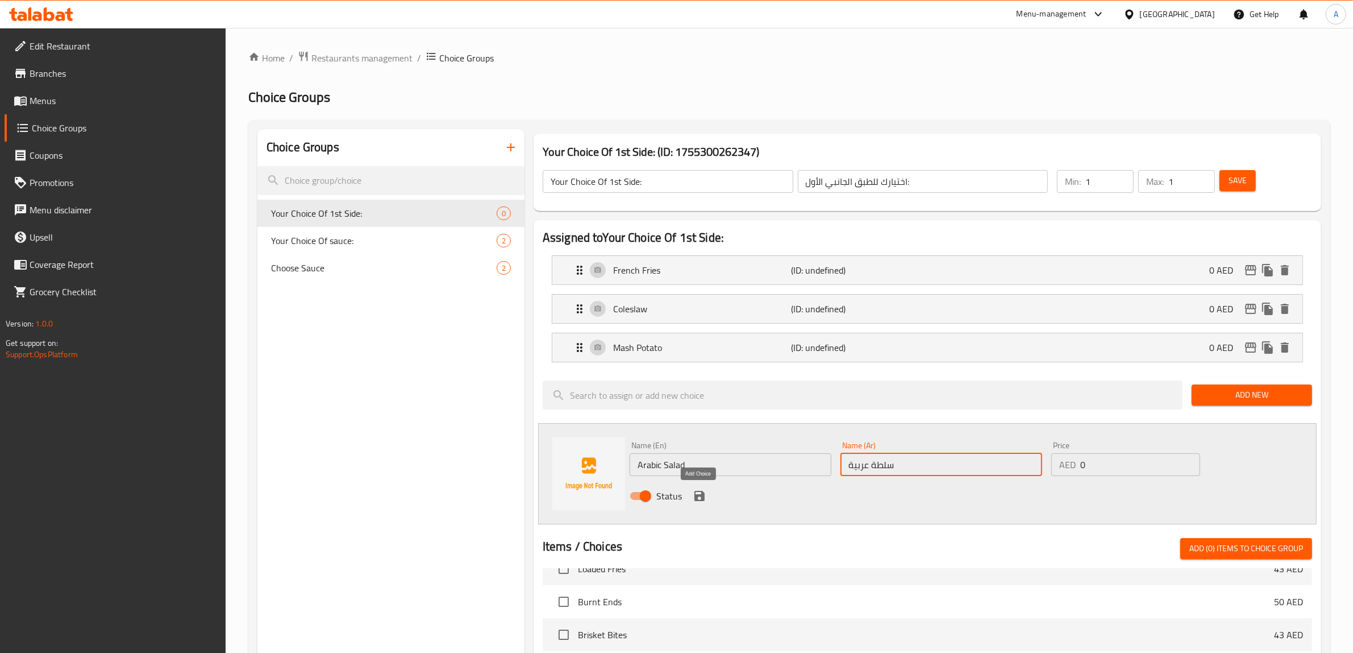
type input "سلطة عربية"
click at [695, 497] on icon "save" at bounding box center [700, 496] width 10 height 10
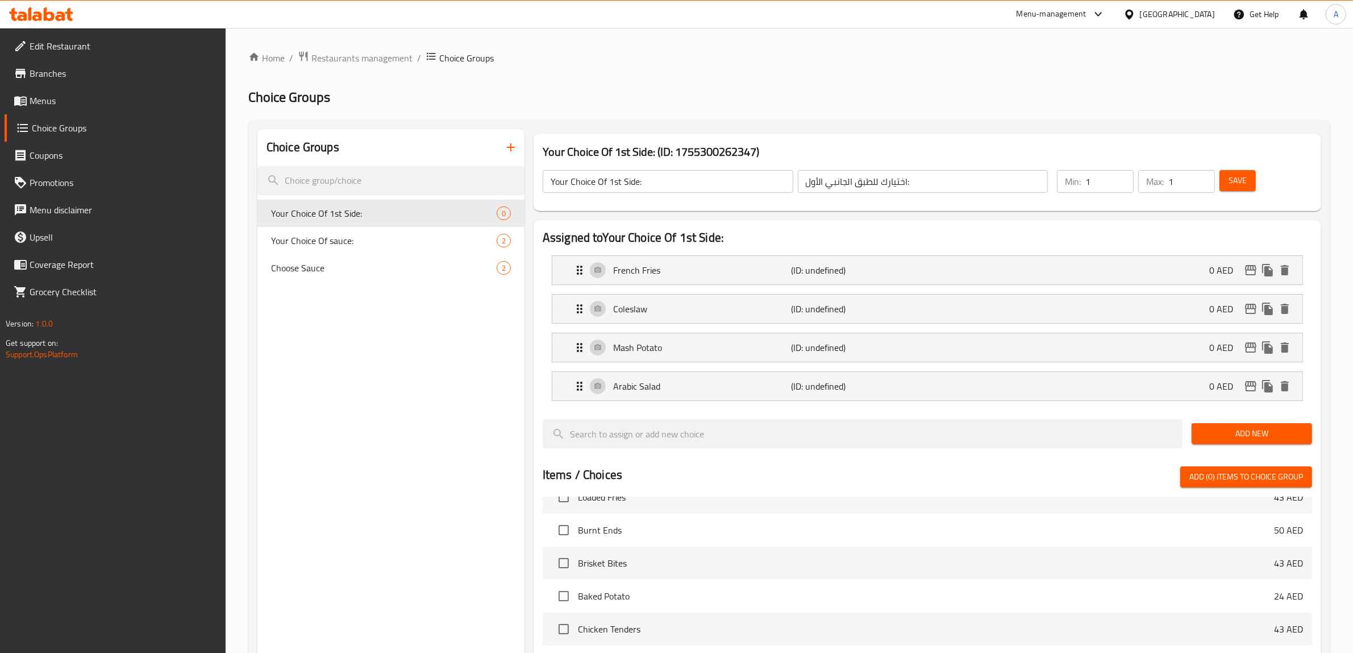
click at [1249, 435] on span "Add New" at bounding box center [1252, 433] width 102 height 14
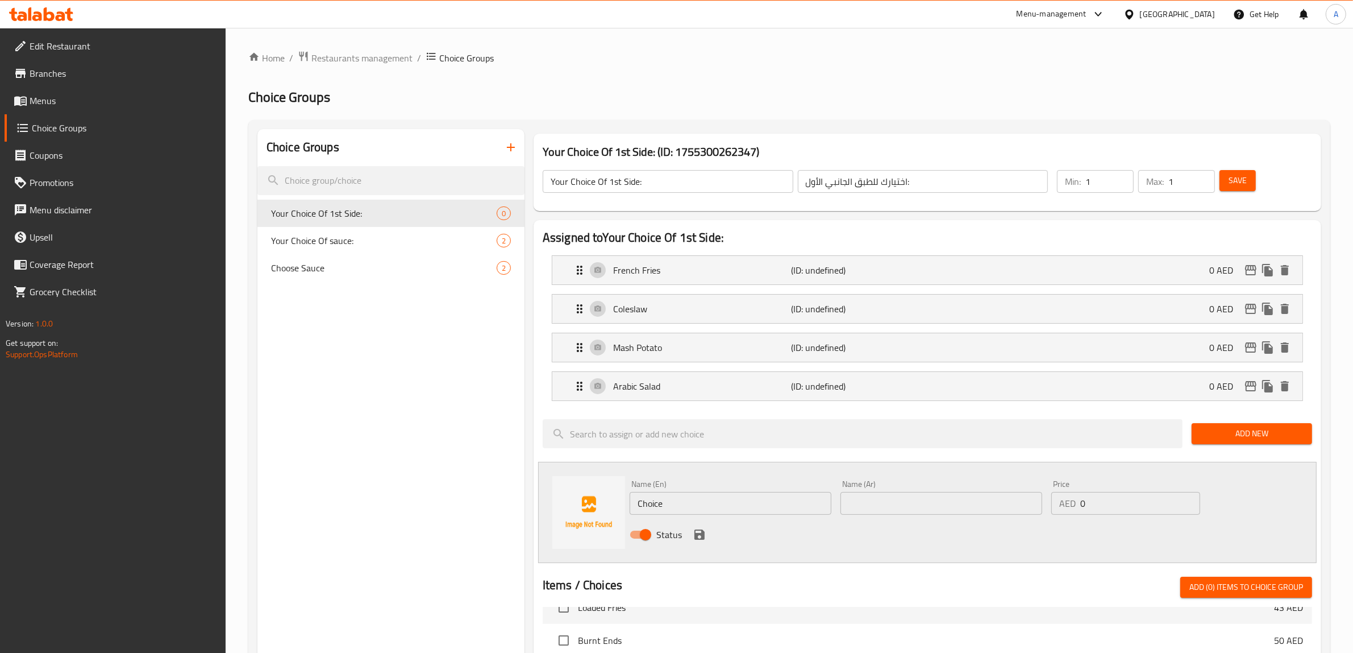
click at [699, 499] on input "Choice" at bounding box center [731, 503] width 202 height 23
type input "ٌهؤث"
click at [691, 499] on input "Rice" at bounding box center [731, 503] width 202 height 23
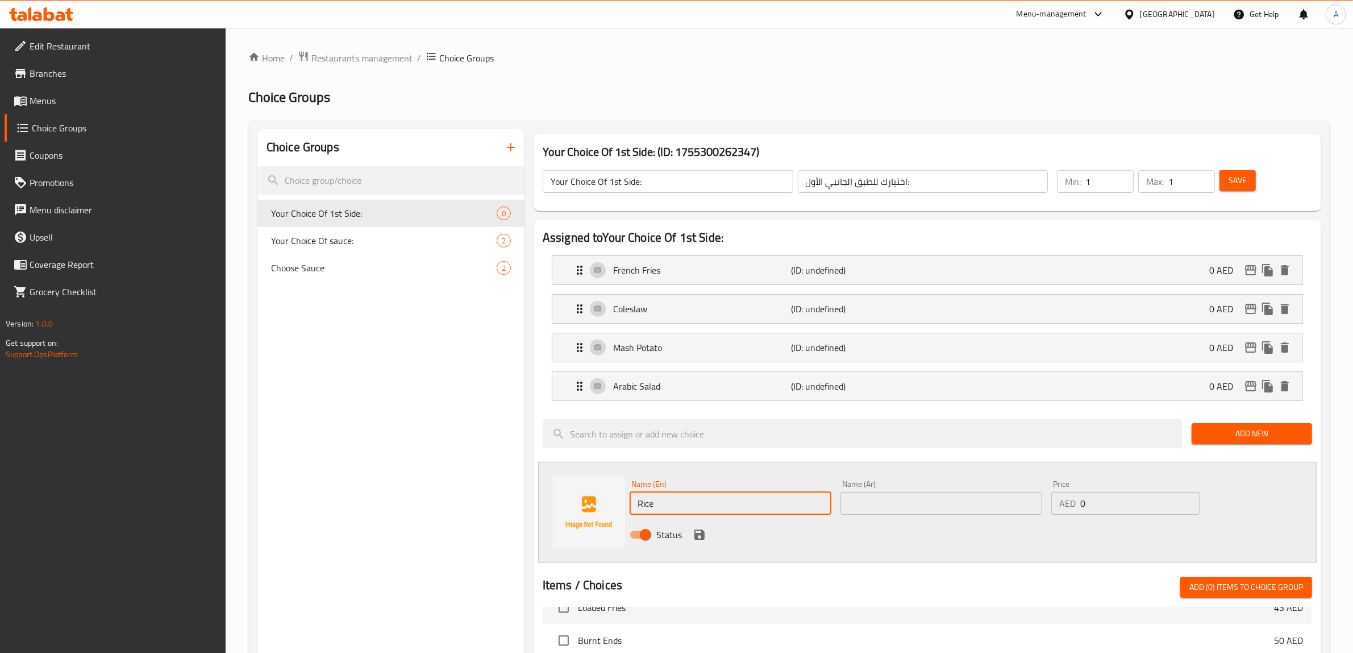
click at [691, 499] on input "Rice" at bounding box center [731, 503] width 202 height 23
type input "Rice"
click at [914, 507] on input "text" at bounding box center [942, 503] width 202 height 23
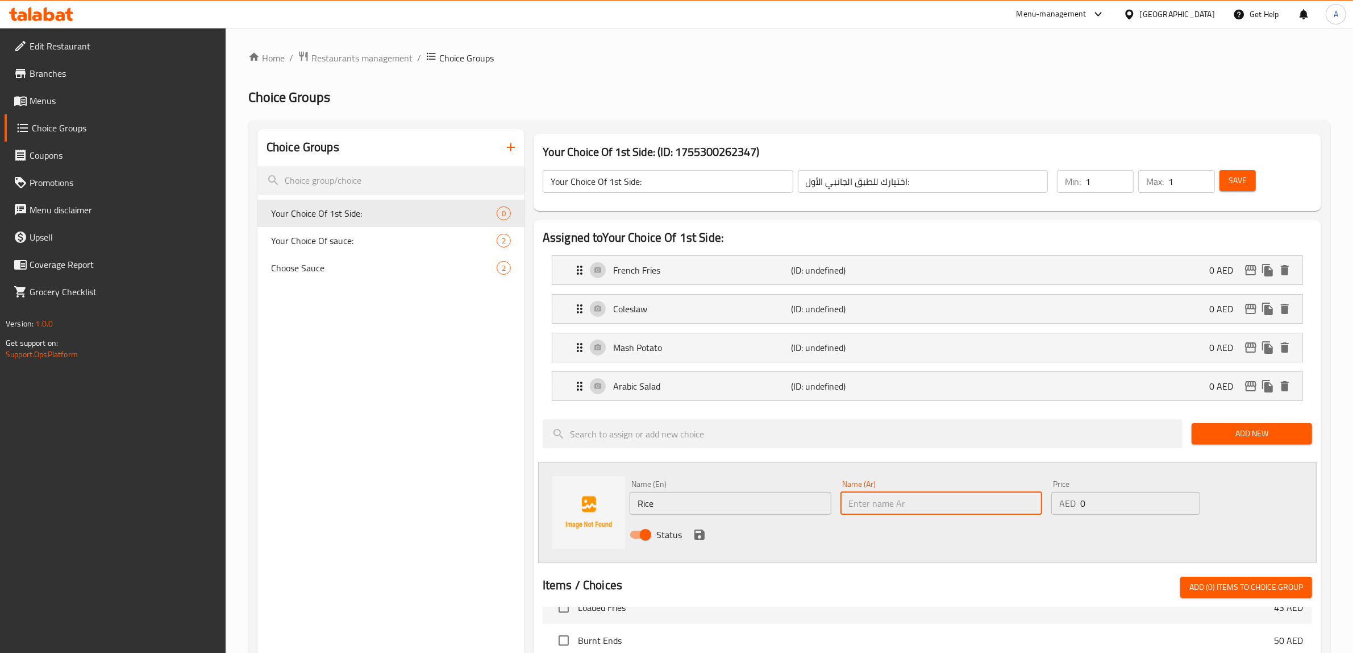
paste input "أرز"
type input "أرز"
click at [696, 538] on icon "save" at bounding box center [700, 534] width 10 height 10
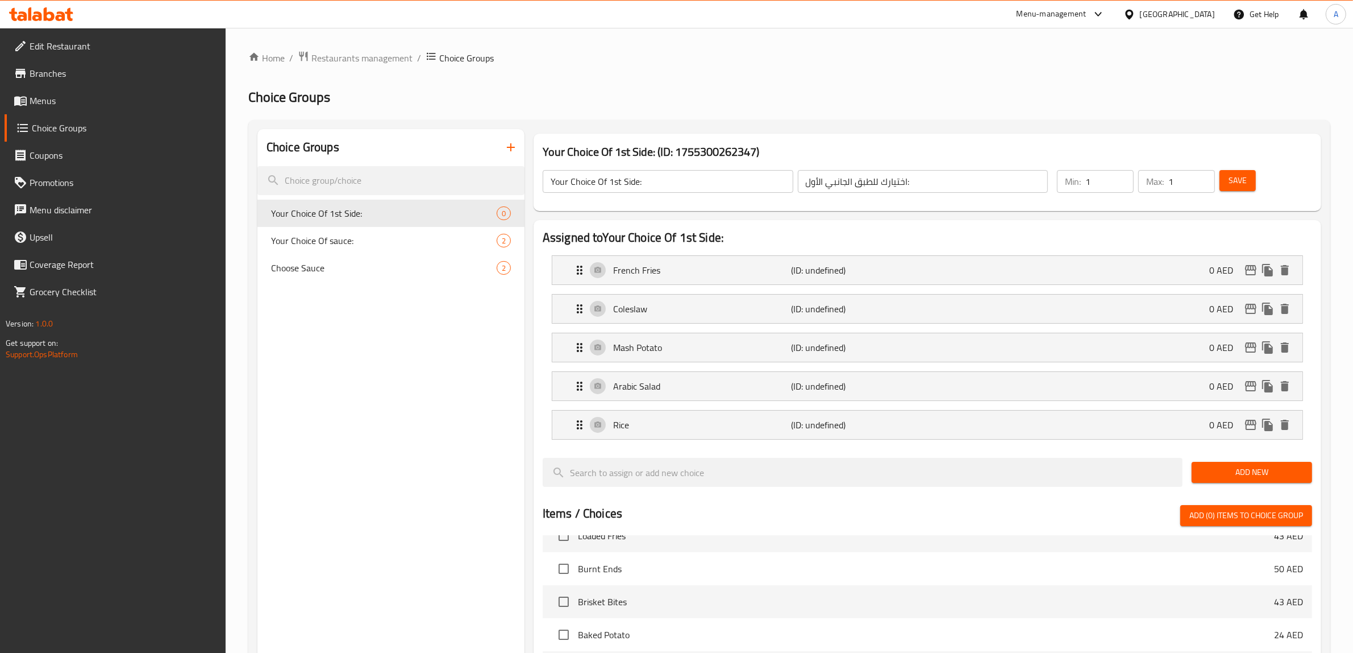
click at [1240, 180] on span "Save" at bounding box center [1238, 180] width 18 height 14
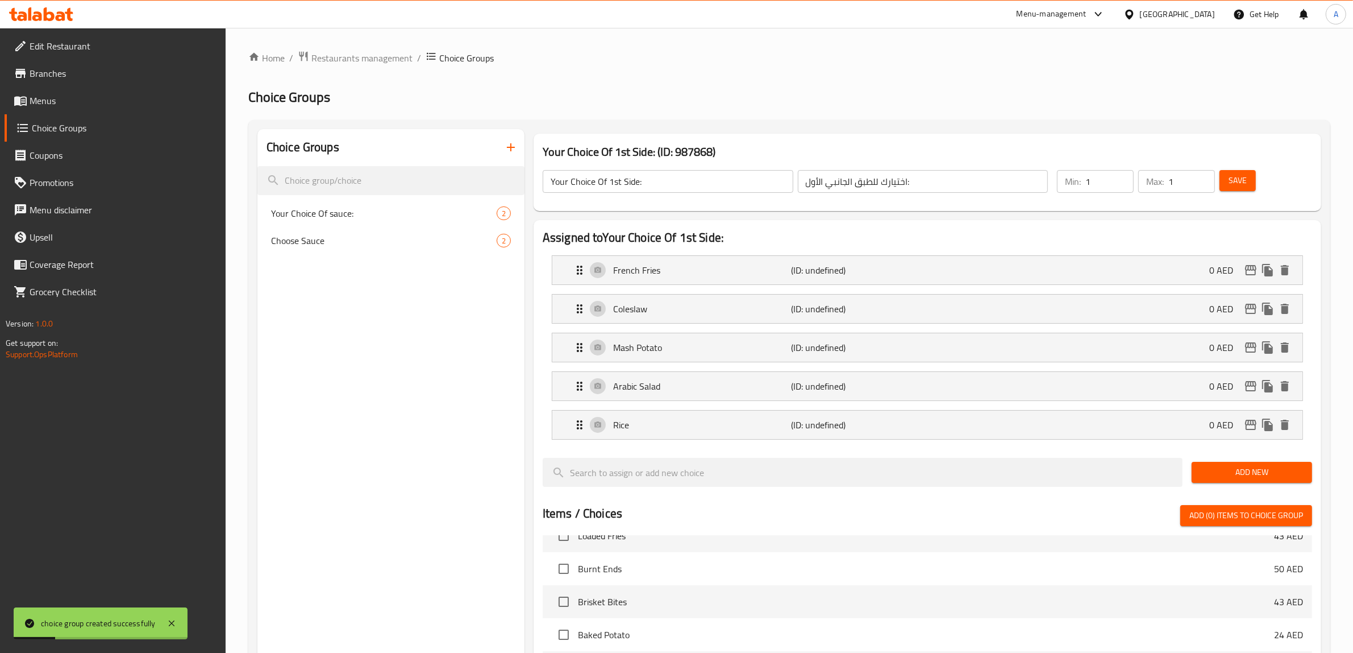
click at [438, 310] on div "Choice Groups Your Choice Of sauce: 2 Choose Sauce 2" at bounding box center [391, 574] width 267 height 891
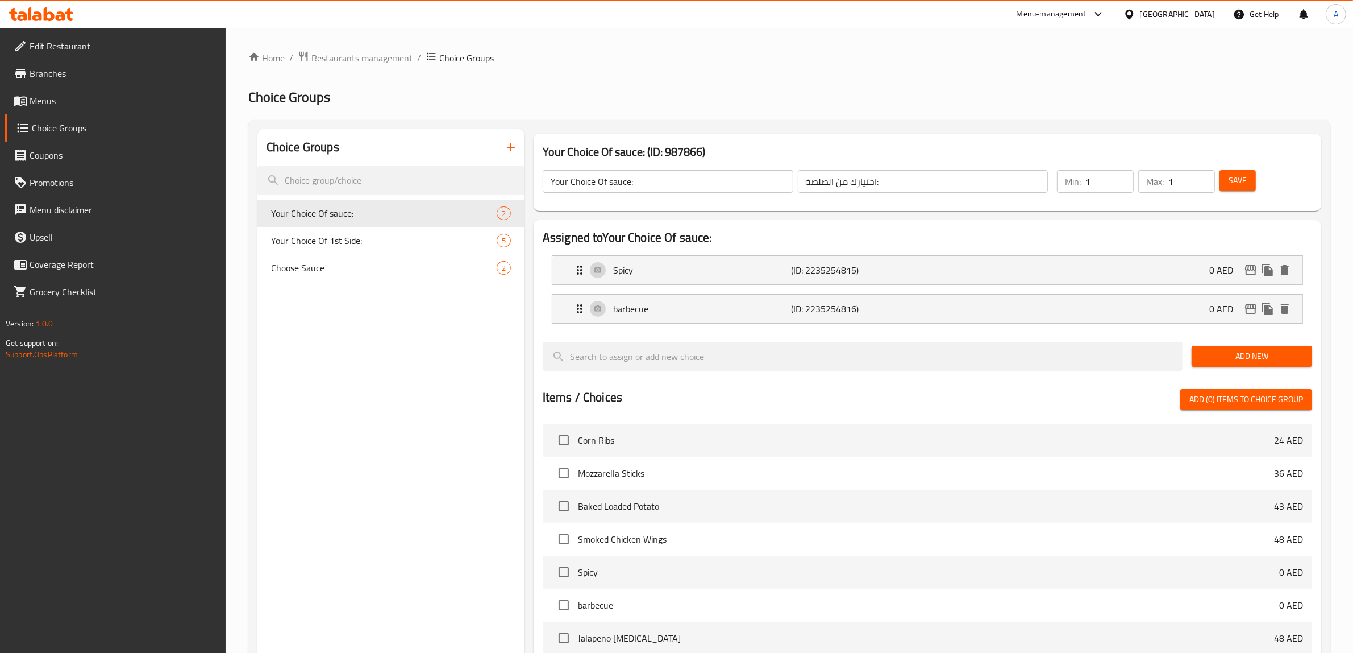
click at [441, 360] on div "Choice Groups Your Choice Of sauce: 2 Your Choice Of 1st Side: 5 Choose Sauce 2" at bounding box center [391, 516] width 267 height 775
click at [504, 240] on icon "duplicate" at bounding box center [506, 240] width 11 height 13
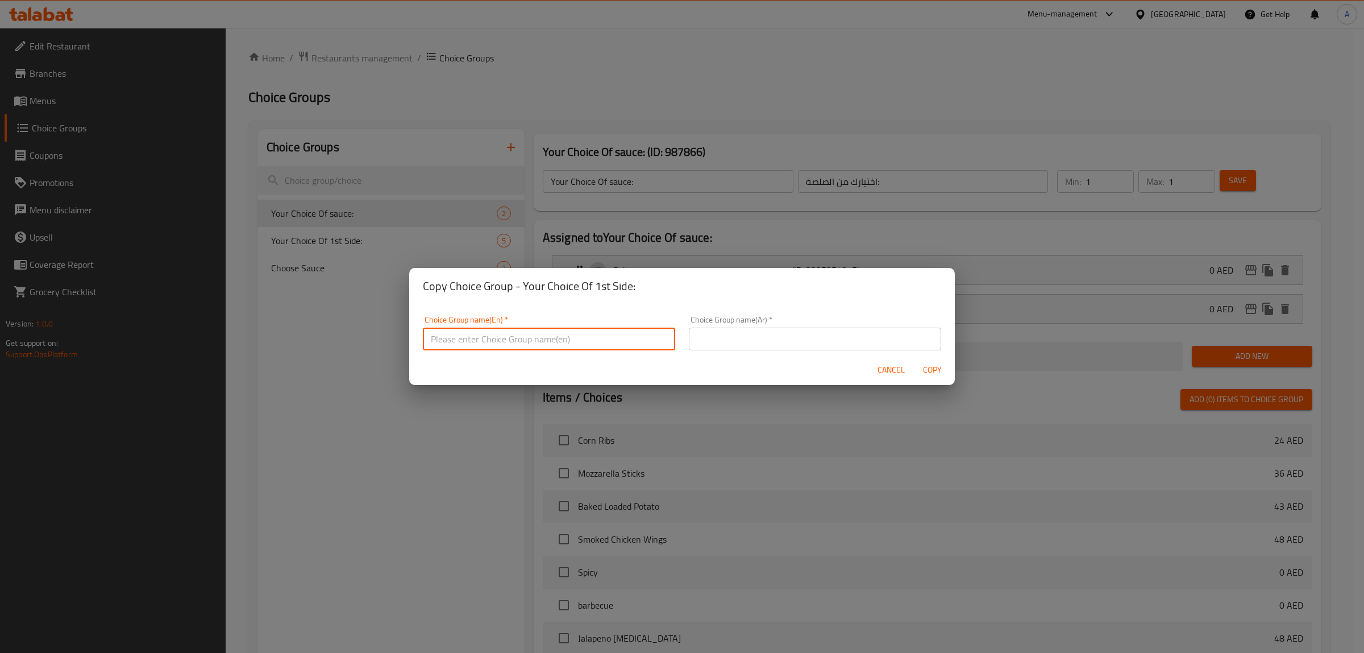
click at [599, 335] on input "text" at bounding box center [549, 338] width 252 height 23
click at [495, 339] on input "Your Choice Of 1st Side:" at bounding box center [549, 338] width 252 height 23
type input "Your Choice Of 2nd Side:"
click at [778, 327] on div "Choice Group name(Ar)   * Choice Group name(Ar) *" at bounding box center [815, 332] width 252 height 35
click at [779, 342] on input "text" at bounding box center [815, 338] width 252 height 23
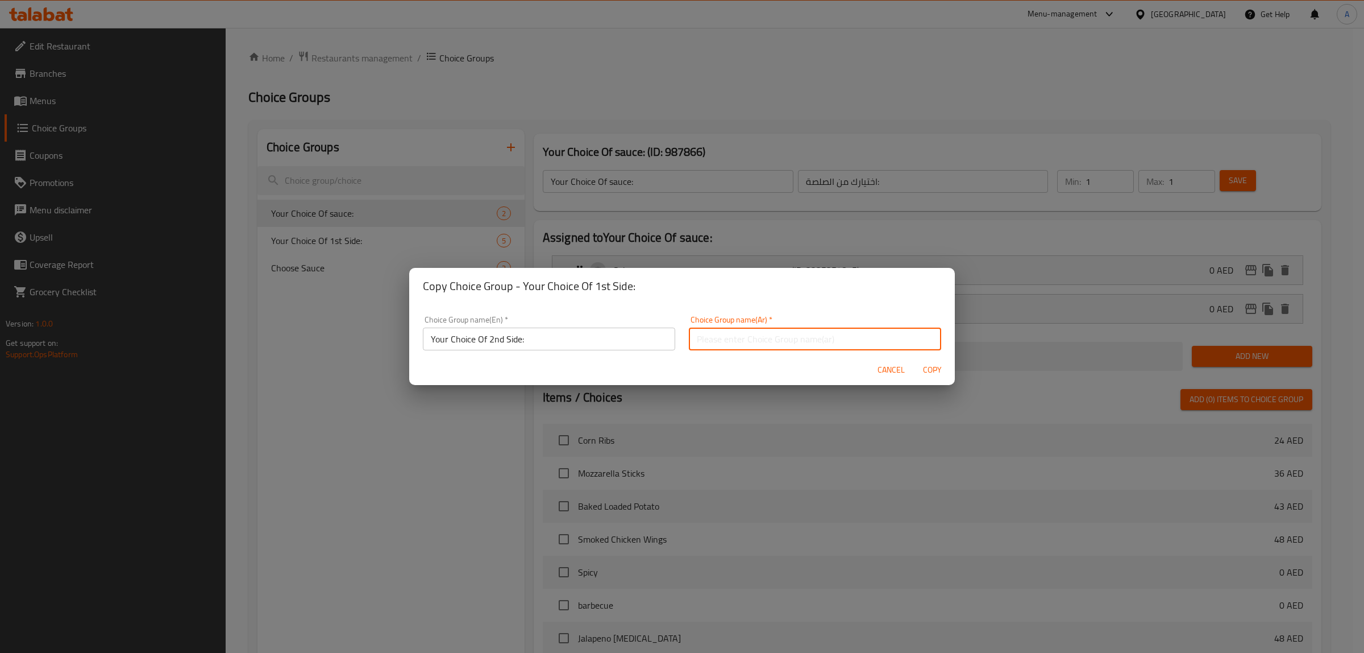
paste input "اختيارك للطبق الجانبي الثاني:"
type input "اختيارك للطبق الجانبي الثاني:"
click at [930, 371] on span "Copy" at bounding box center [932, 370] width 27 height 14
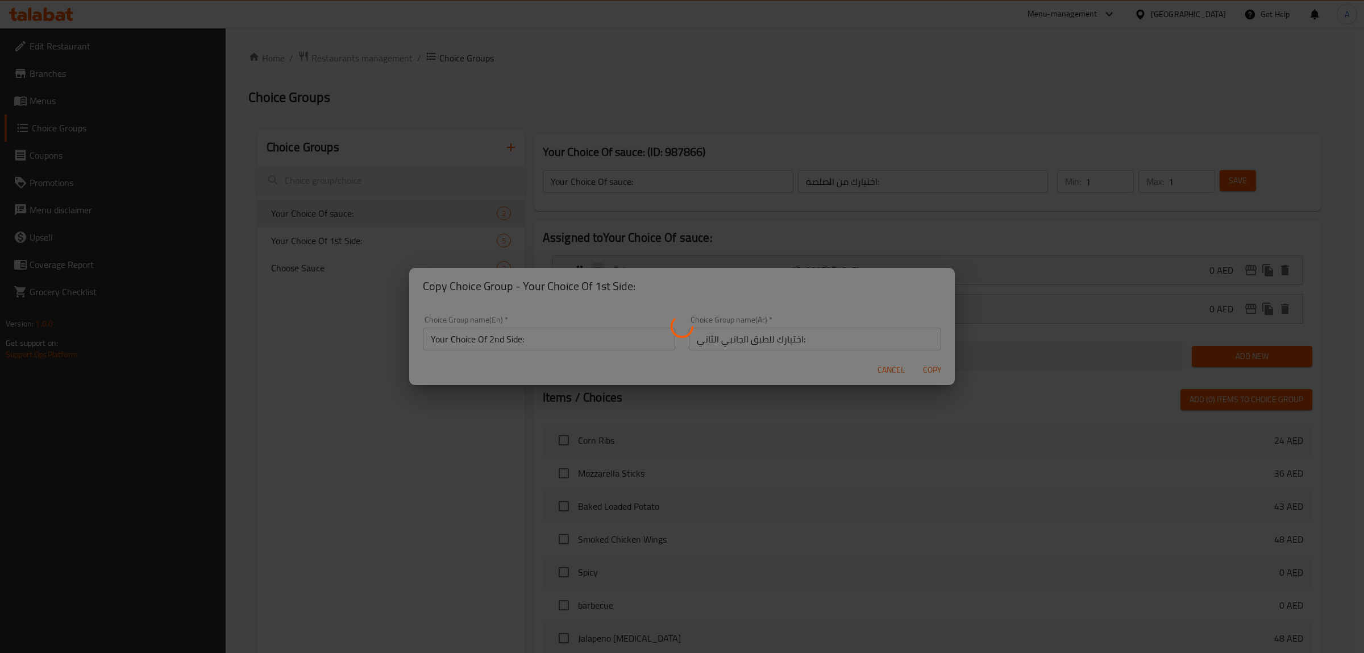
type input "Your Choice Of 2nd Side:"
type input "اختيارك للطبق الجانبي الثاني:"
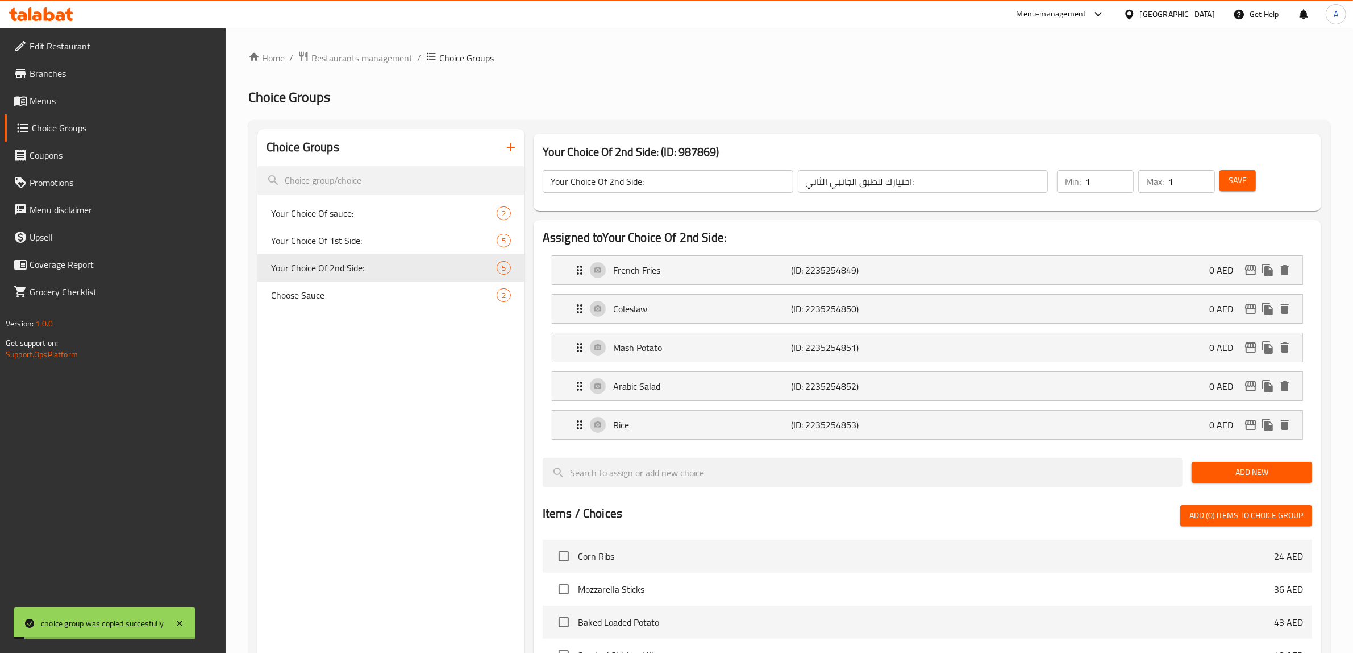
click at [390, 338] on div "Choice Groups Your Choice Of sauce: 2 Your Choice Of 1st Side: 5 Your Choice Of…" at bounding box center [391, 574] width 267 height 891
click at [370, 238] on span "Your Choice Of 1st Side:" at bounding box center [367, 241] width 192 height 14
type input "Your Choice Of 1st Side:"
type input "اختيارك للطبق الجانبي الأول:"
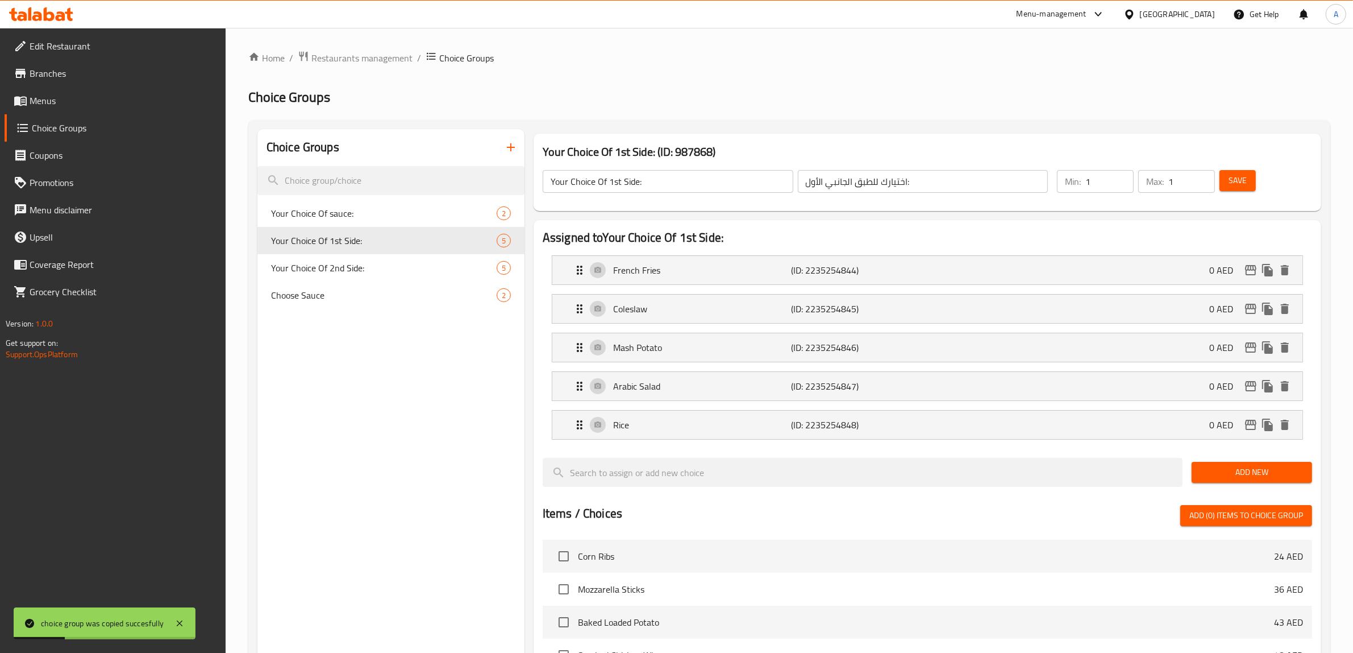
scroll to position [400, 0]
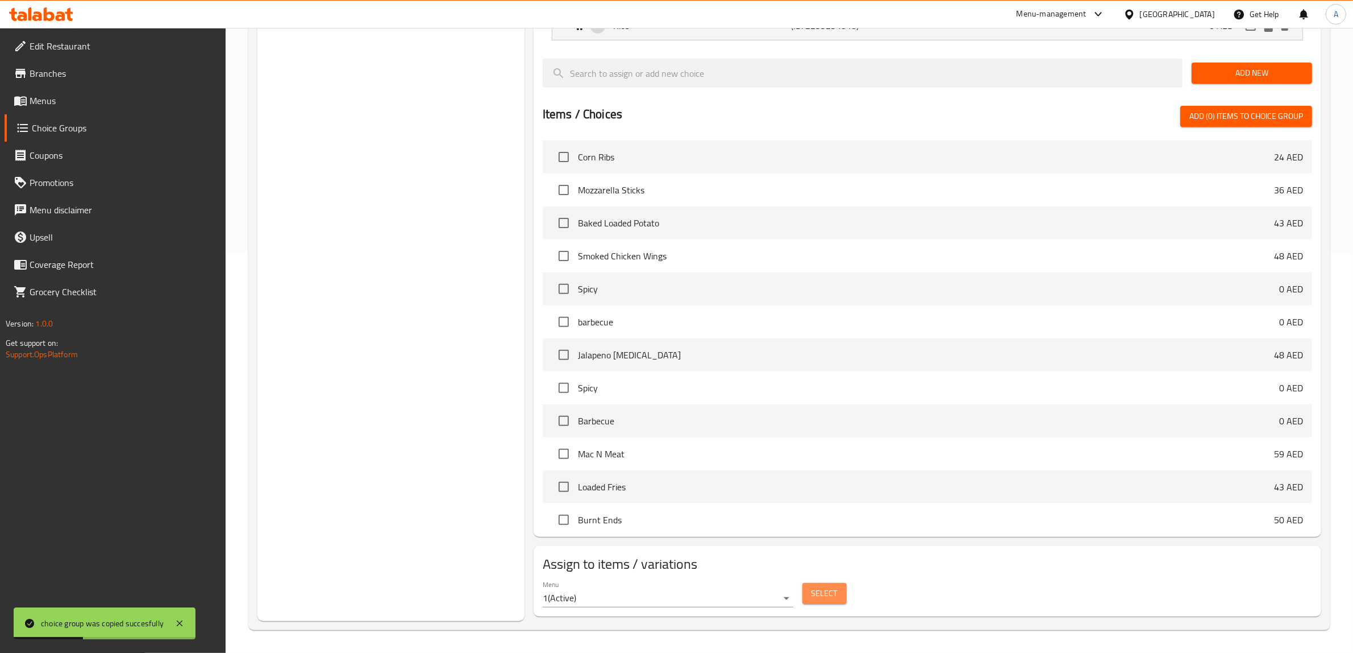
click at [827, 590] on span "Select" at bounding box center [825, 593] width 26 height 14
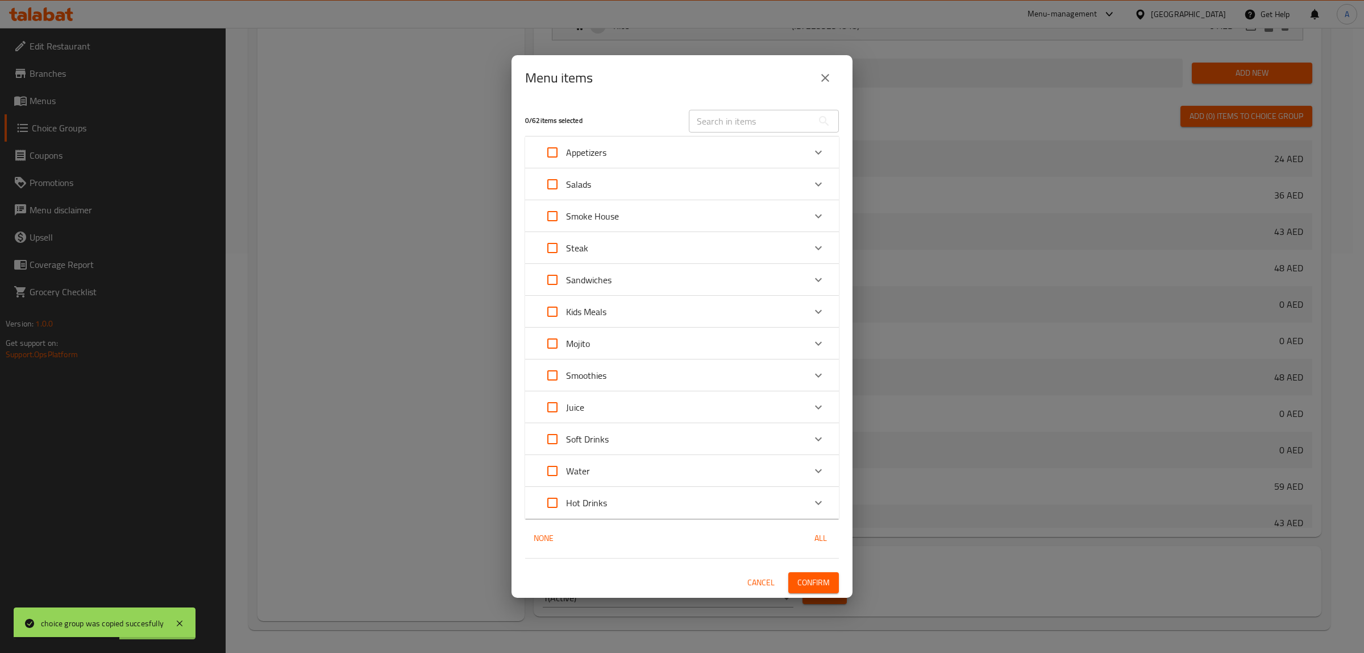
click at [774, 115] on input "text" at bounding box center [751, 121] width 124 height 23
paste input "Beef Brisket Sliced"
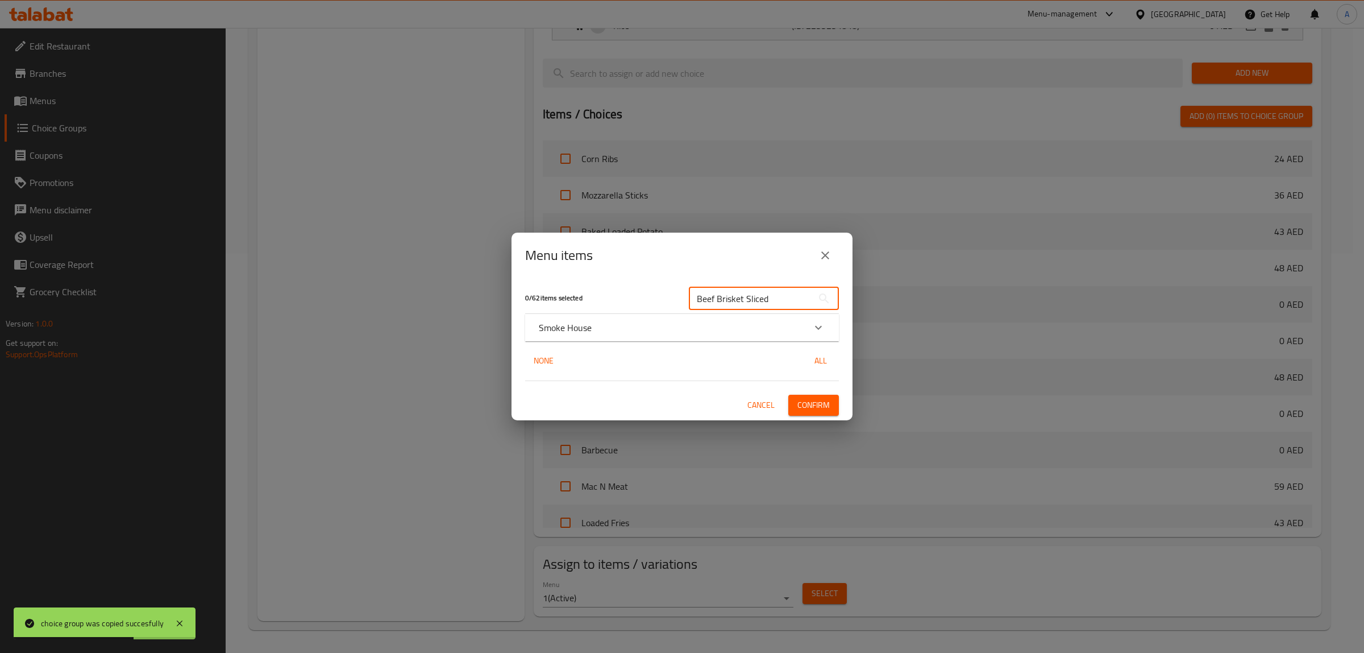
type input "Beef Brisket Sliced"
click at [561, 322] on p "Smoke House" at bounding box center [565, 328] width 53 height 14
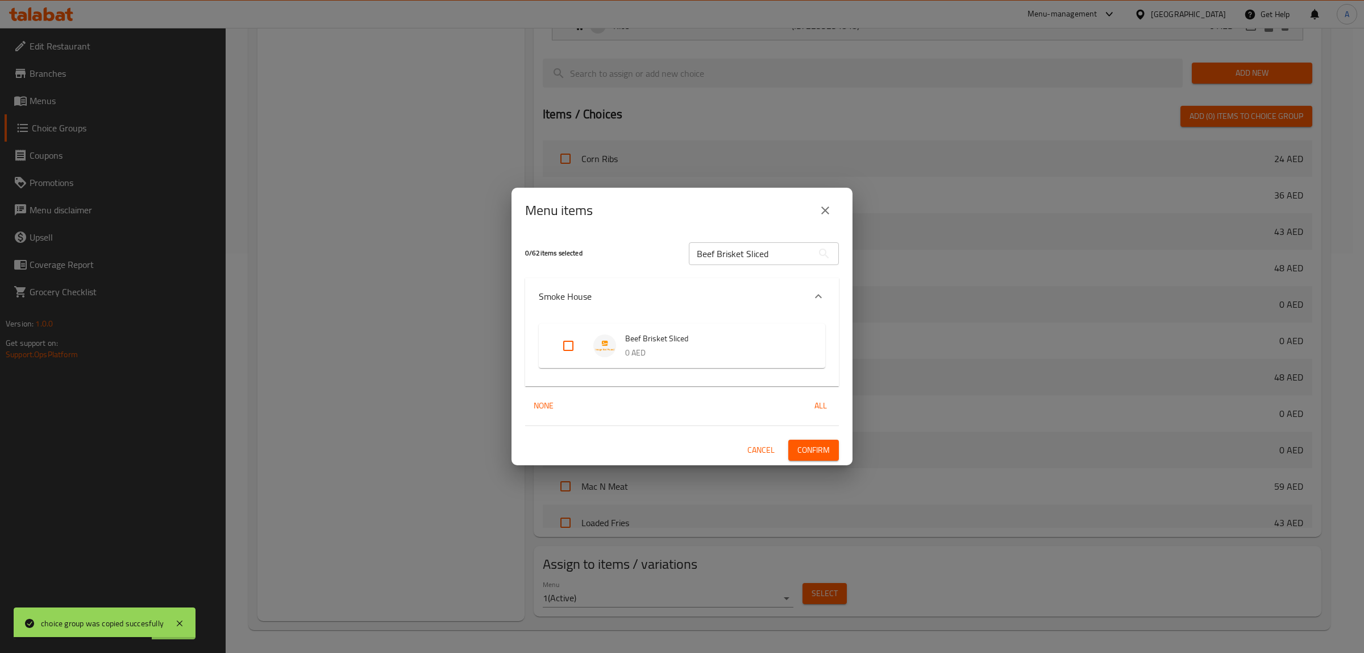
click at [570, 342] on input "Expand" at bounding box center [568, 345] width 27 height 27
checkbox input "true"
click at [813, 445] on span "Confirm" at bounding box center [814, 450] width 32 height 14
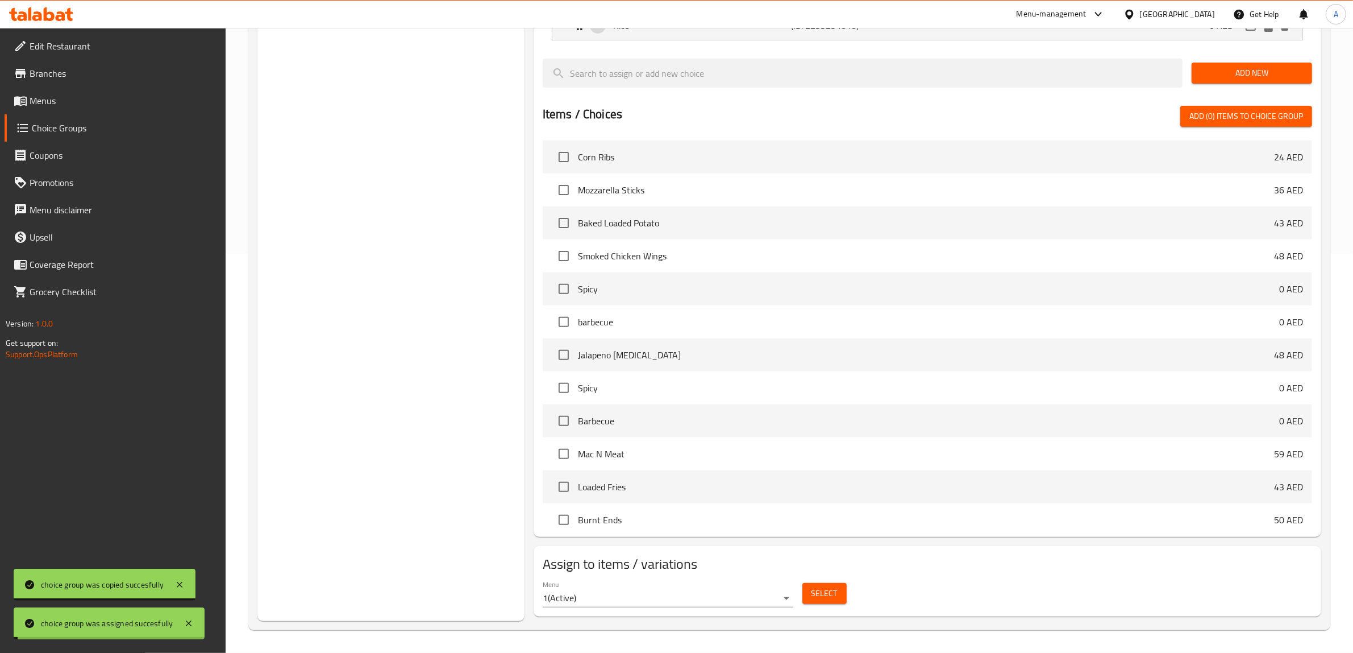
click at [385, 275] on div "Choice Groups Your Choice Of sauce: 2 Your Choice Of 1st Side: 5 Your Choice Of…" at bounding box center [391, 175] width 267 height 891
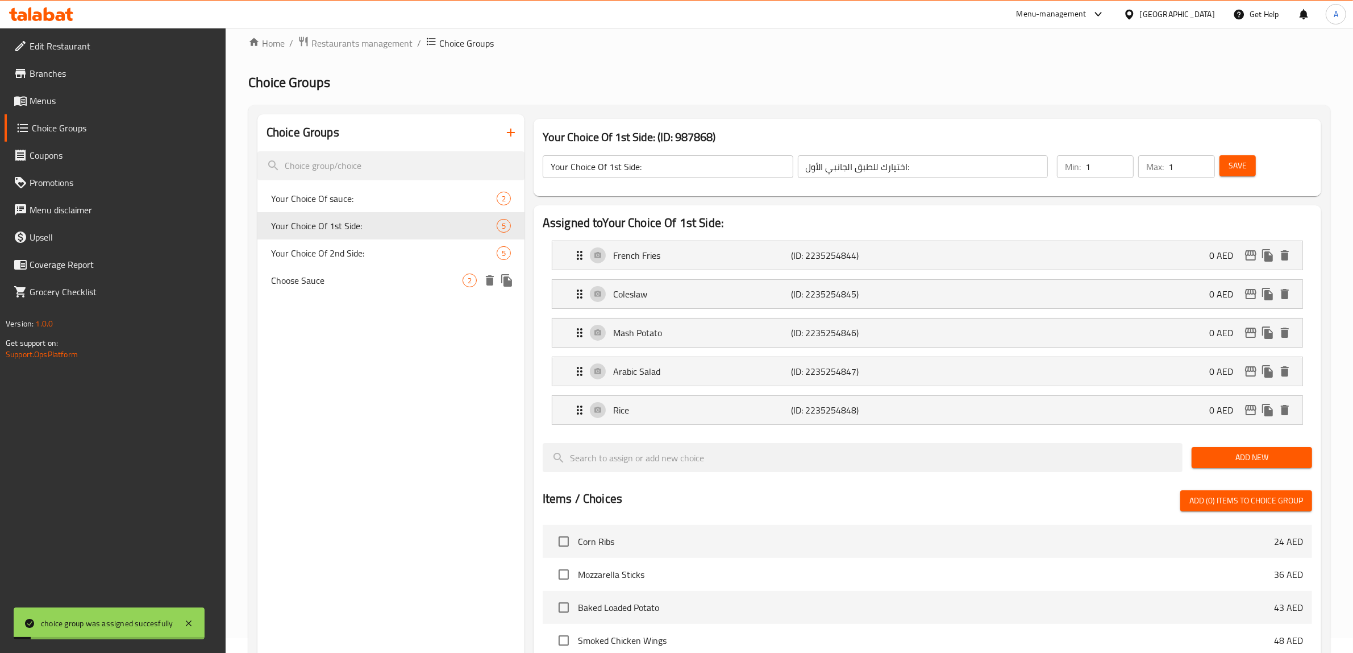
scroll to position [0, 0]
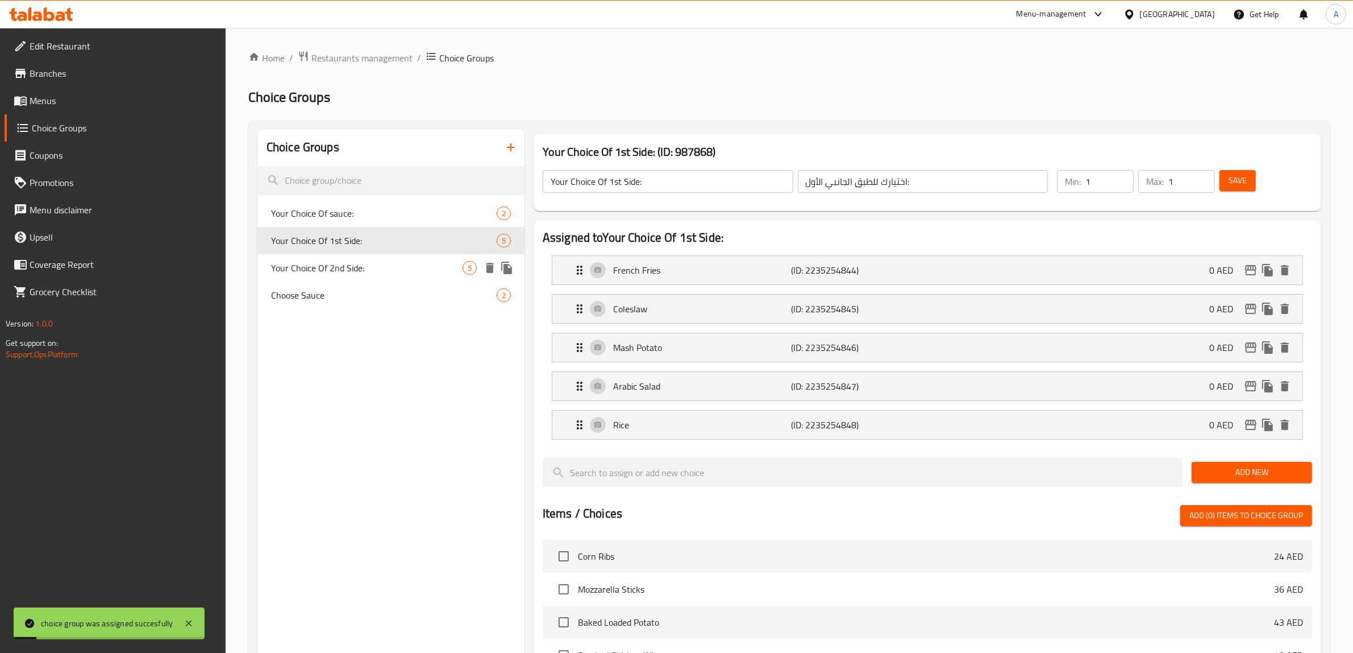
click at [368, 265] on span "Your Choice Of 2nd Side:" at bounding box center [367, 268] width 192 height 14
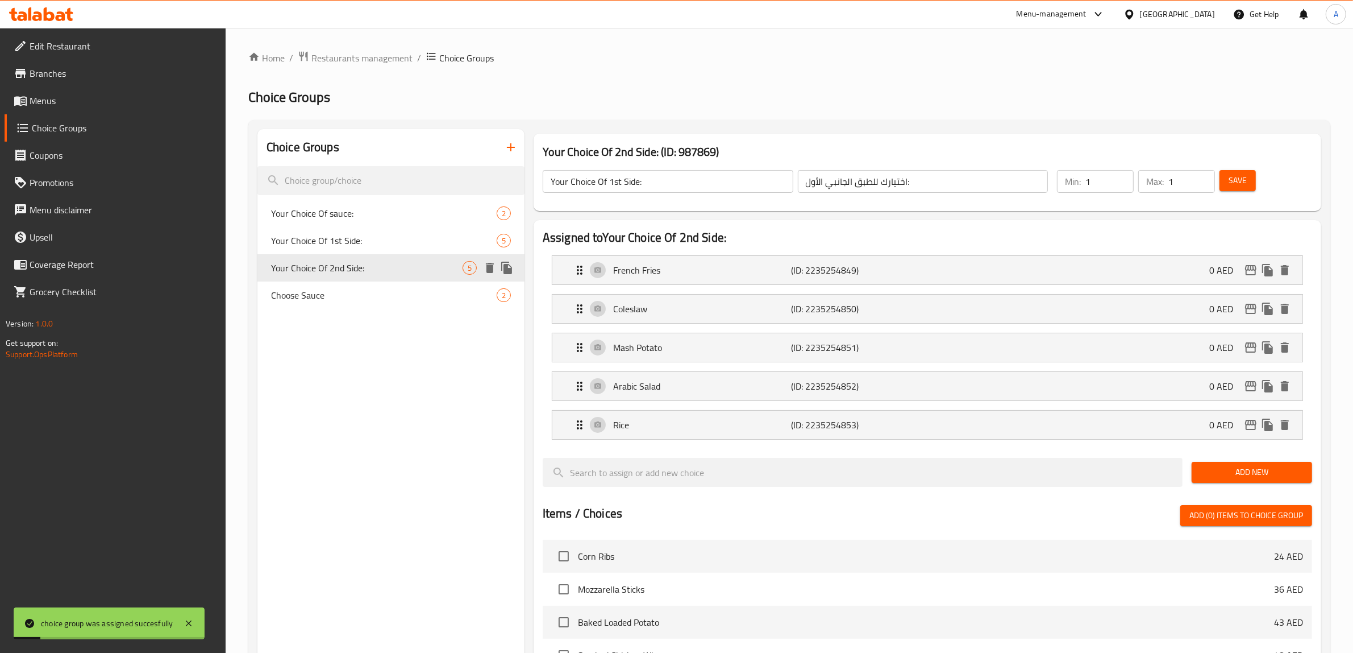
type input "Your Choice Of 2nd Side:"
type input "اختيارك للطبق الجانبي الثاني:"
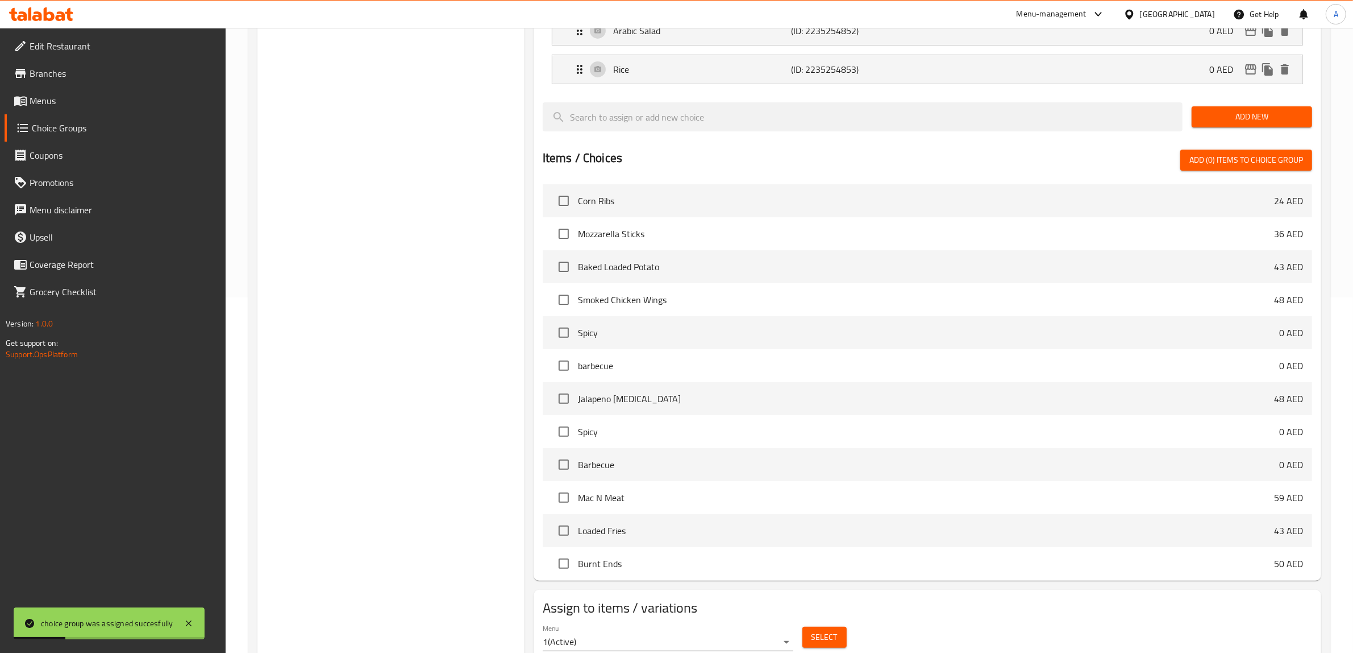
click at [840, 634] on button "Select" at bounding box center [825, 636] width 44 height 21
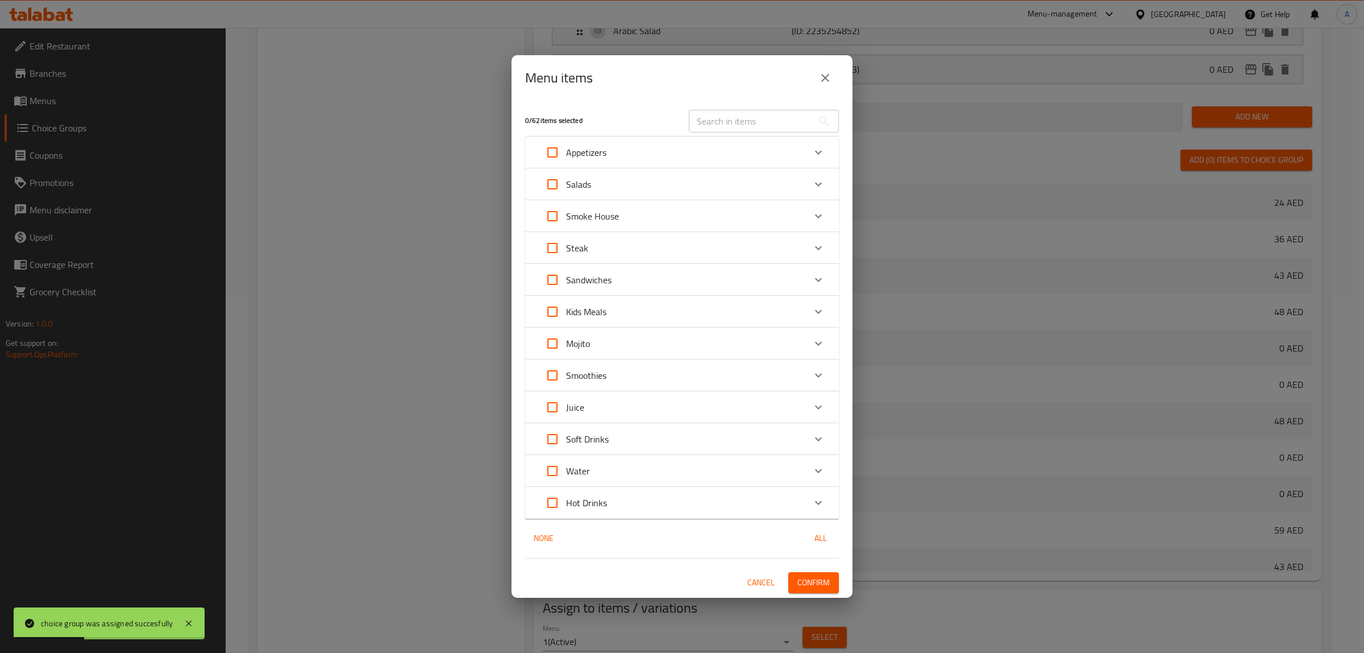
click at [706, 129] on input "text" at bounding box center [751, 121] width 124 height 23
paste input "Beef Brisket Sliced"
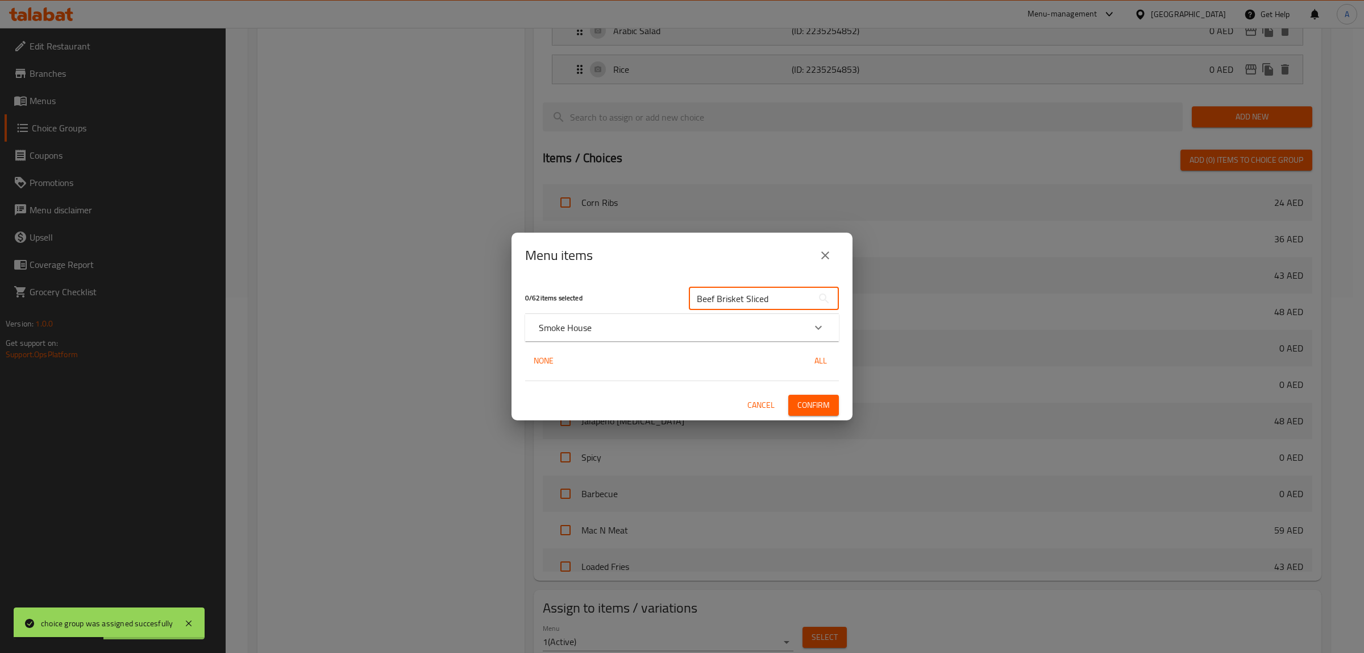
type input "Beef Brisket Sliced"
click at [587, 330] on p "Smoke House" at bounding box center [565, 328] width 53 height 14
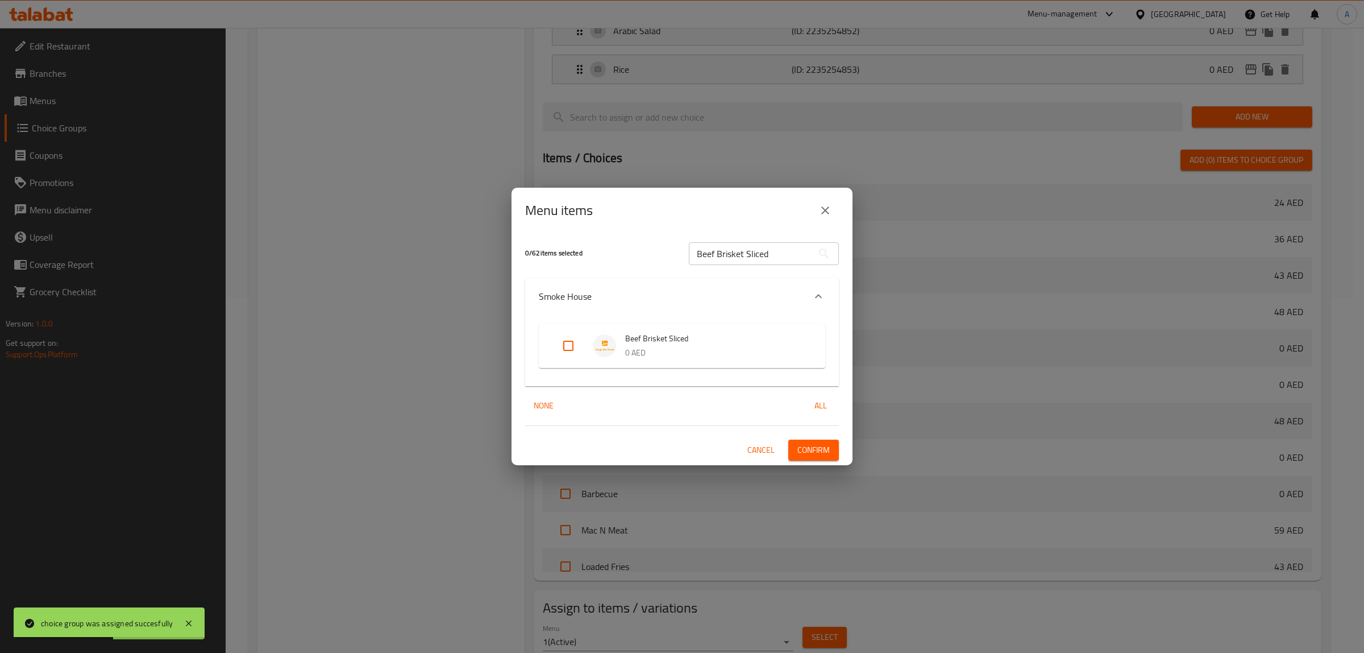
click at [587, 338] on div "Expand" at bounding box center [578, 345] width 32 height 27
click at [572, 341] on input "Expand" at bounding box center [568, 345] width 27 height 27
checkbox input "true"
click at [807, 446] on span "Confirm" at bounding box center [814, 450] width 32 height 14
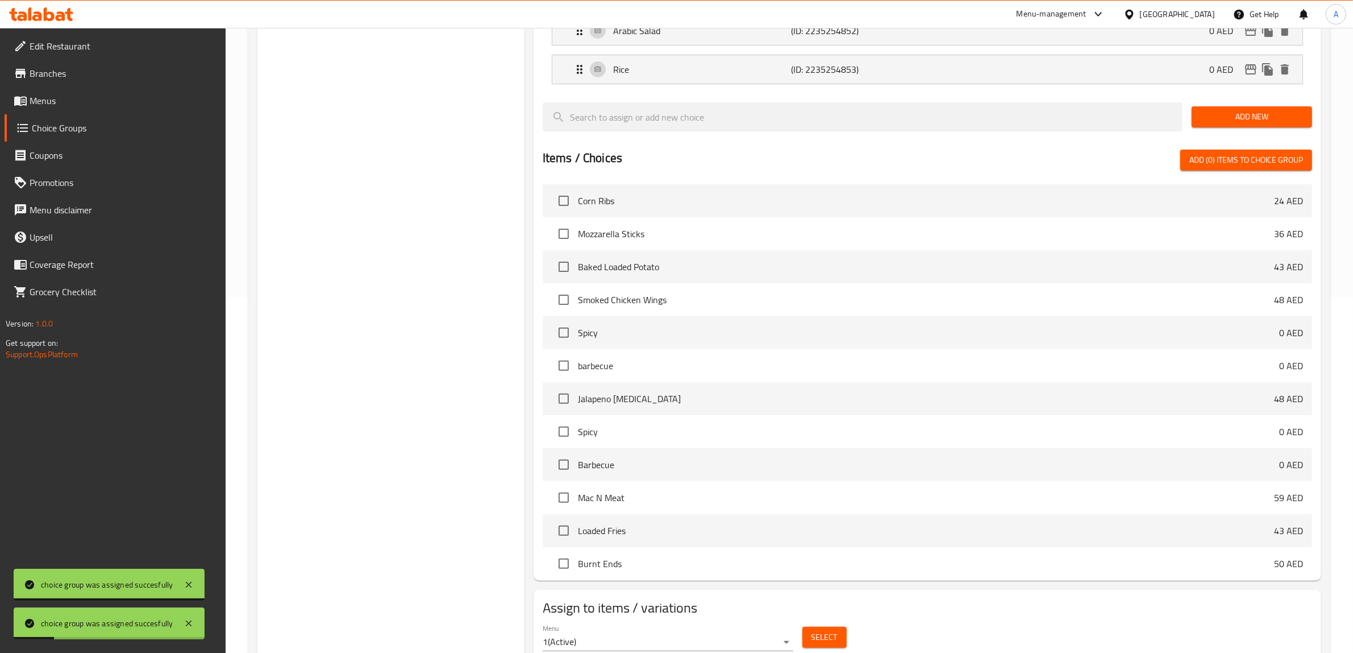
scroll to position [0, 0]
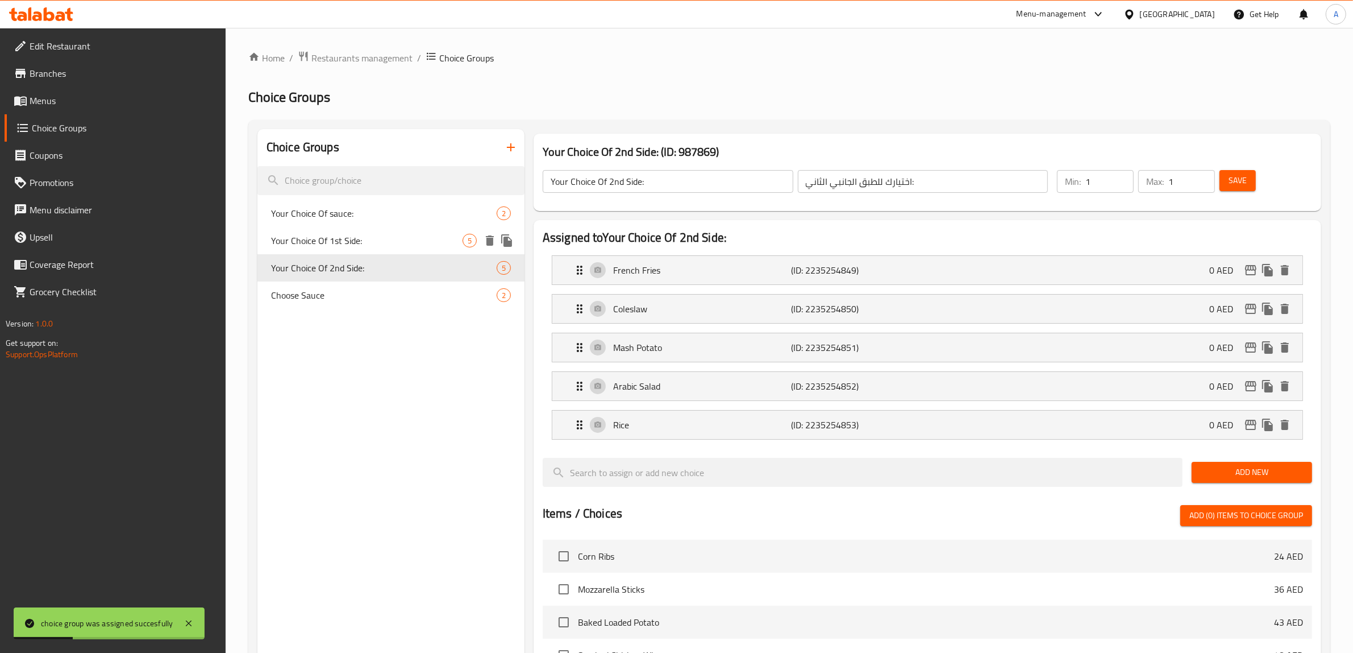
click at [369, 246] on span "Your Choice Of 1st Side:" at bounding box center [367, 241] width 192 height 14
type input "Your Choice Of 1st Side:"
type input "اختيارك للطبق الجانبي الأول:"
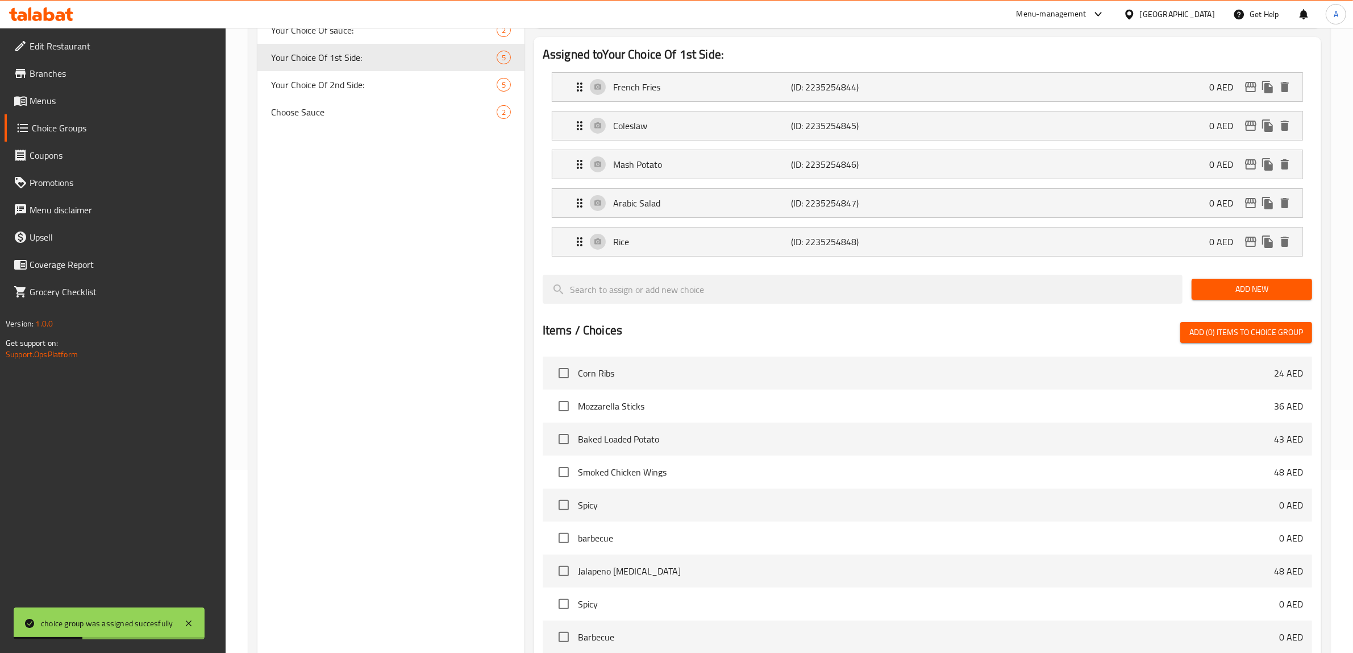
scroll to position [400, 0]
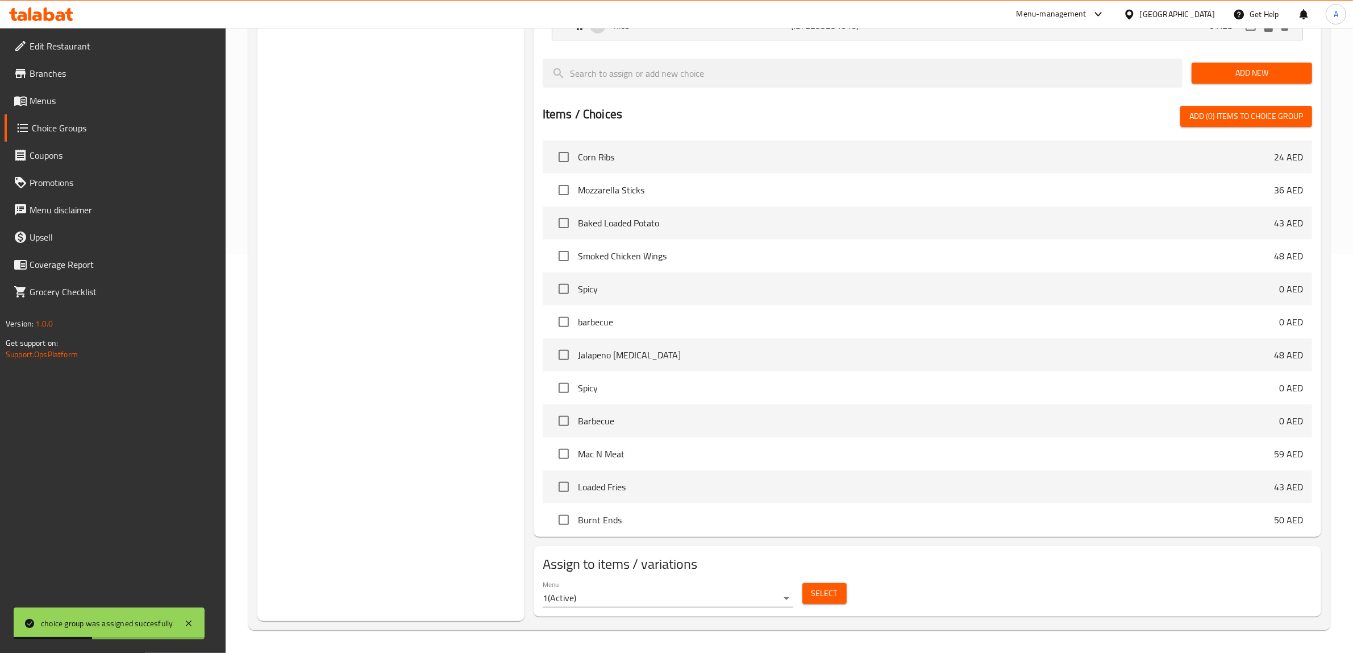
click at [819, 599] on span "Select" at bounding box center [825, 593] width 26 height 14
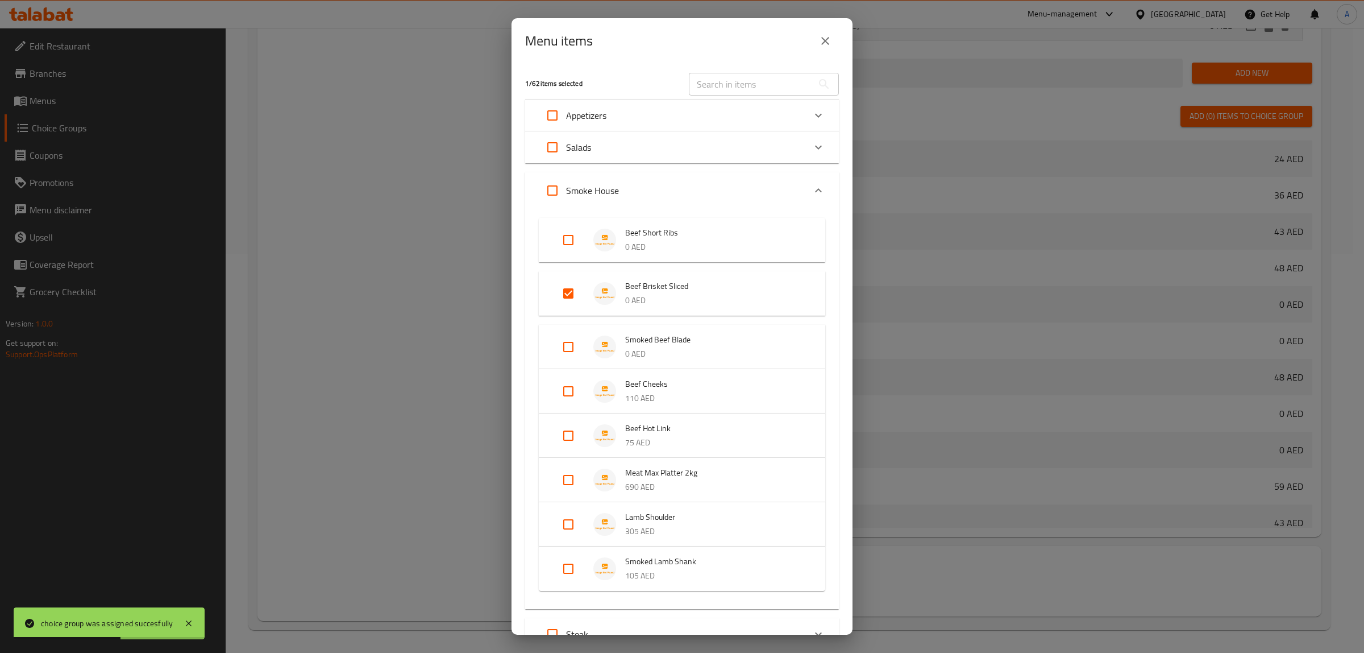
click at [717, 84] on input "text" at bounding box center [751, 84] width 124 height 23
paste input "Smoked Beef Blade"
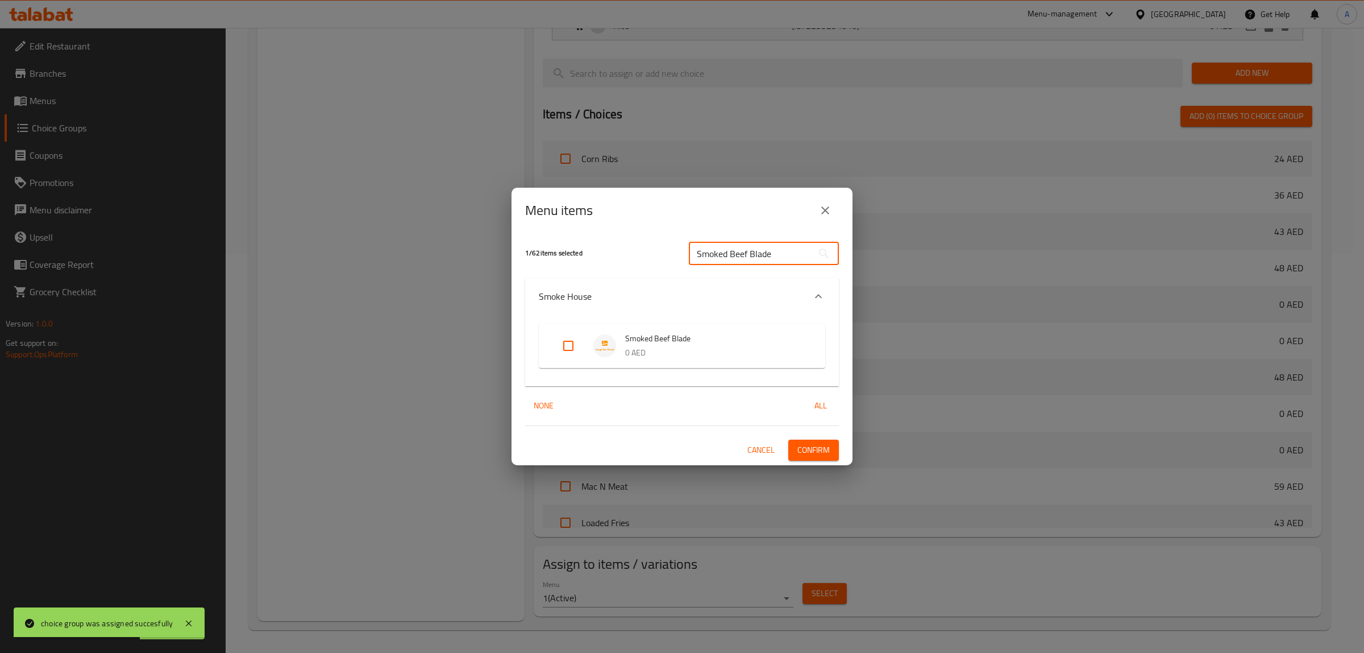
type input "Smoked Beef Blade"
click at [569, 340] on input "Expand" at bounding box center [568, 345] width 27 height 27
checkbox input "true"
click at [833, 452] on button "Confirm" at bounding box center [813, 449] width 51 height 21
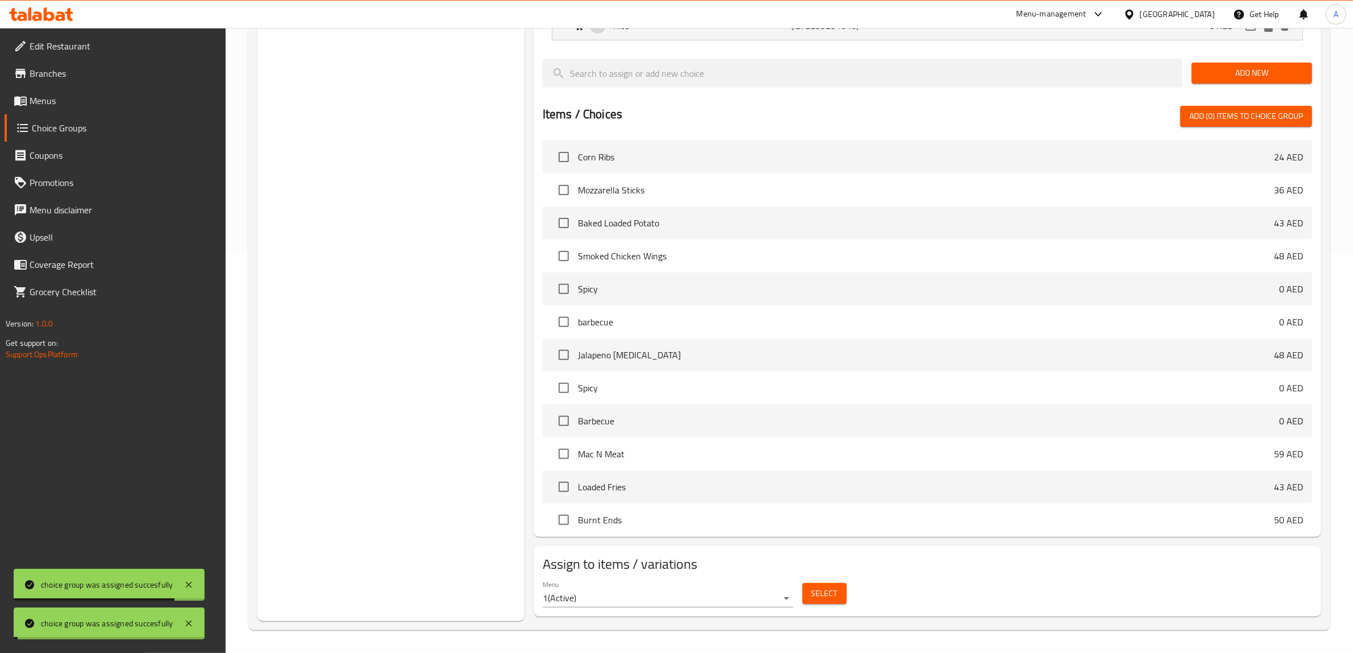
click at [384, 261] on div "Choice Groups Your Choice Of sauce: 2 Your Choice Of 1st Side: 5 Your Choice Of…" at bounding box center [391, 175] width 267 height 891
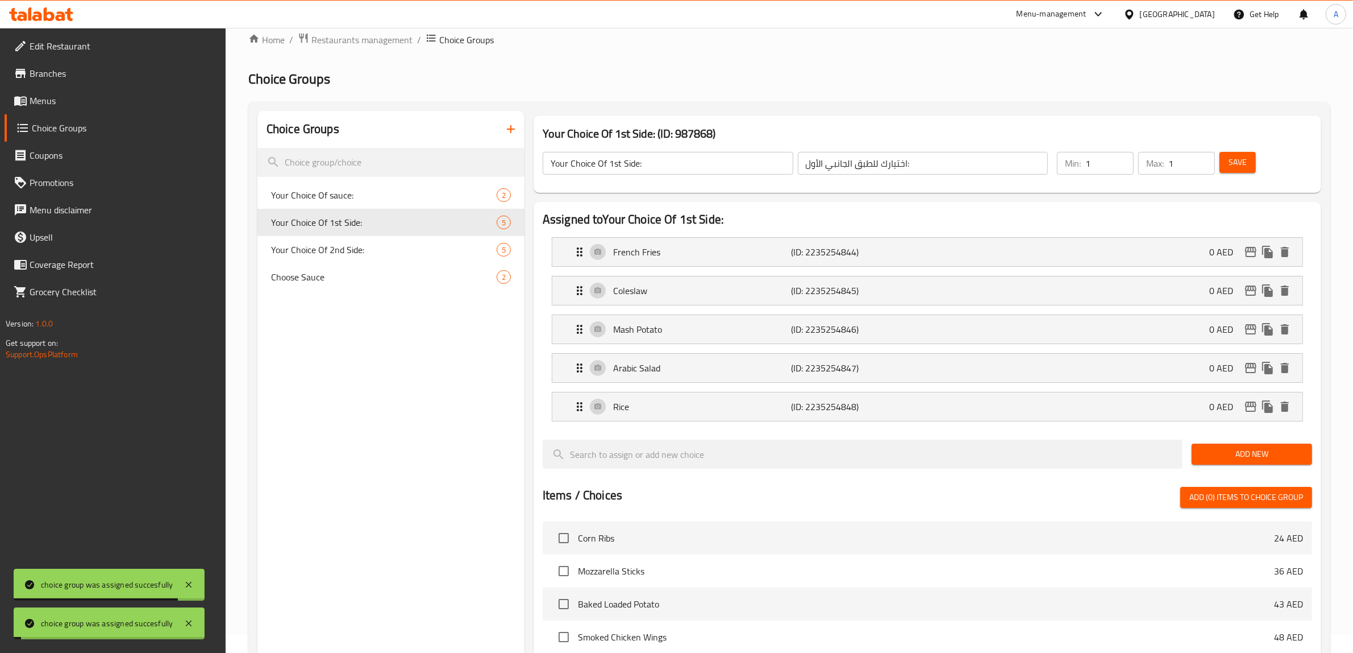
scroll to position [0, 0]
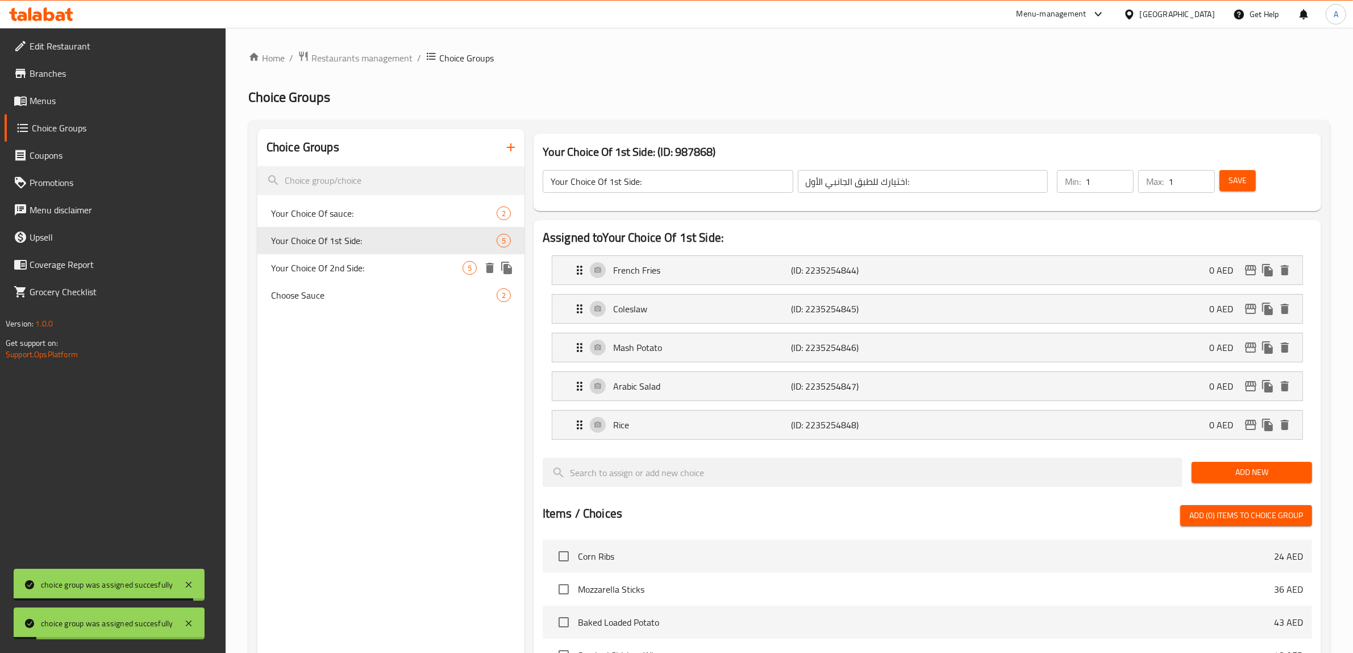
click at [381, 265] on span "Your Choice Of 2nd Side:" at bounding box center [367, 268] width 192 height 14
type input "Your Choice Of 2nd Side:"
type input "اختيارك للطبق الجانبي الثاني:"
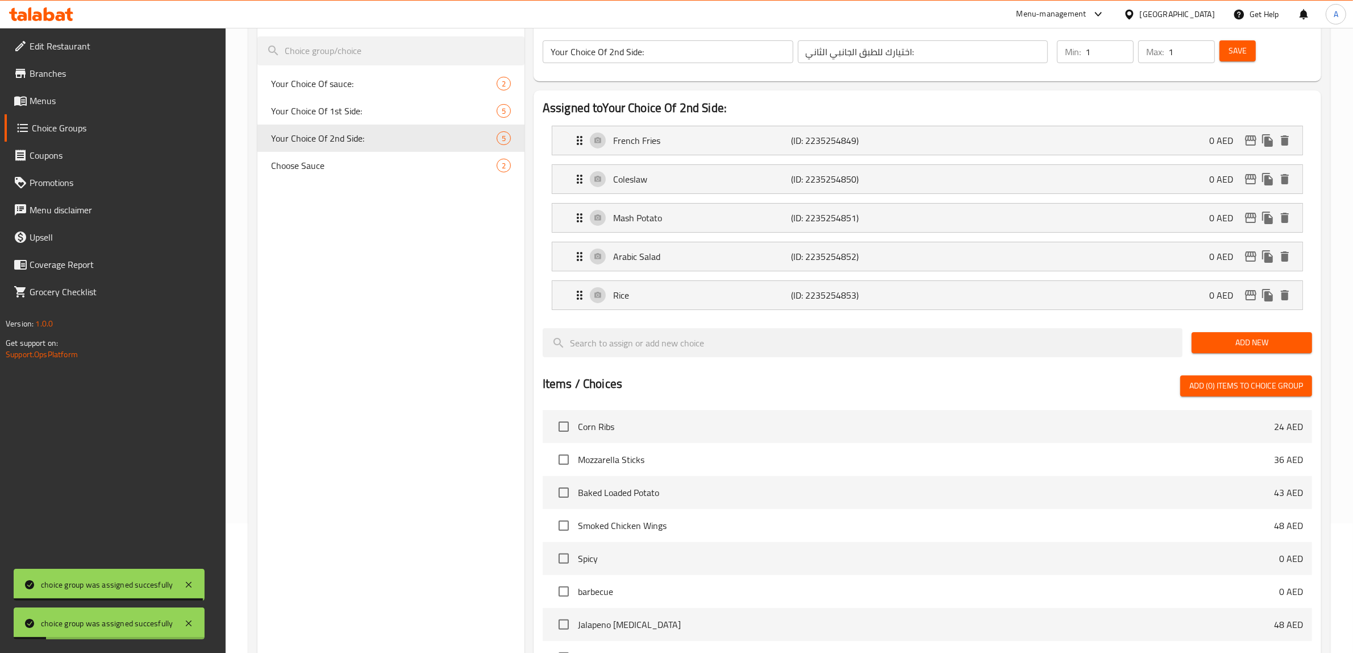
scroll to position [400, 0]
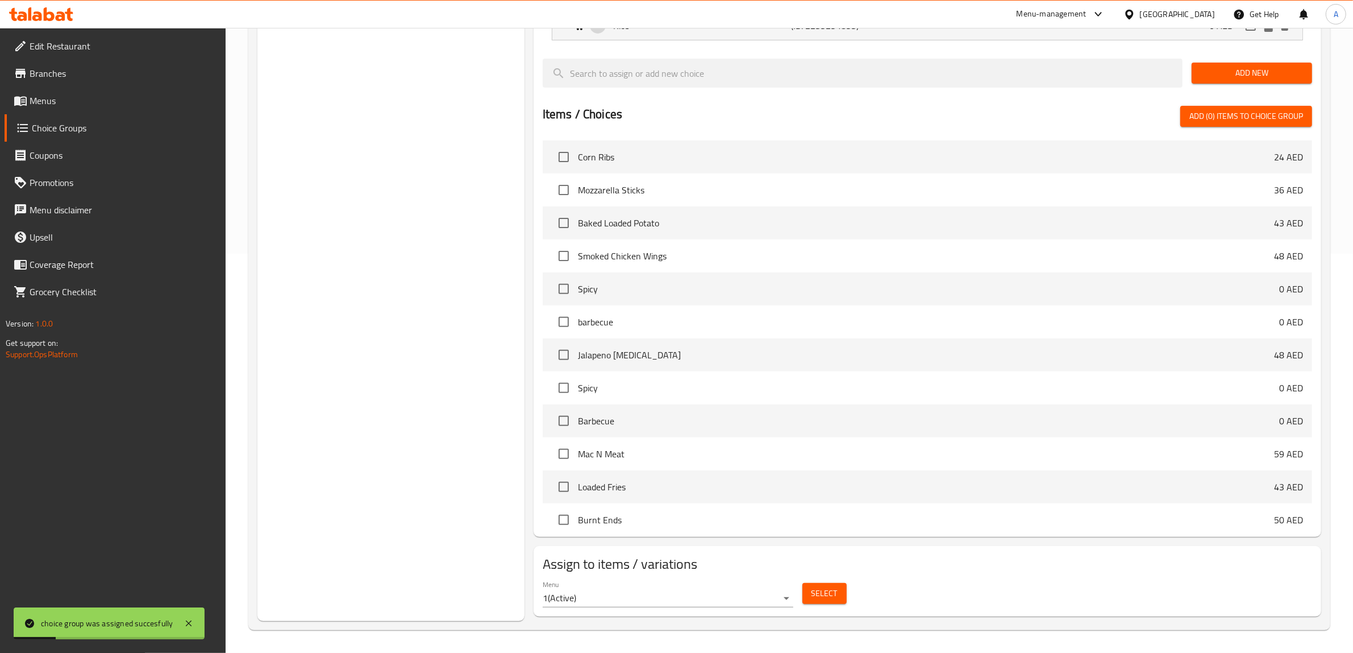
click at [816, 595] on span "Select" at bounding box center [825, 593] width 26 height 14
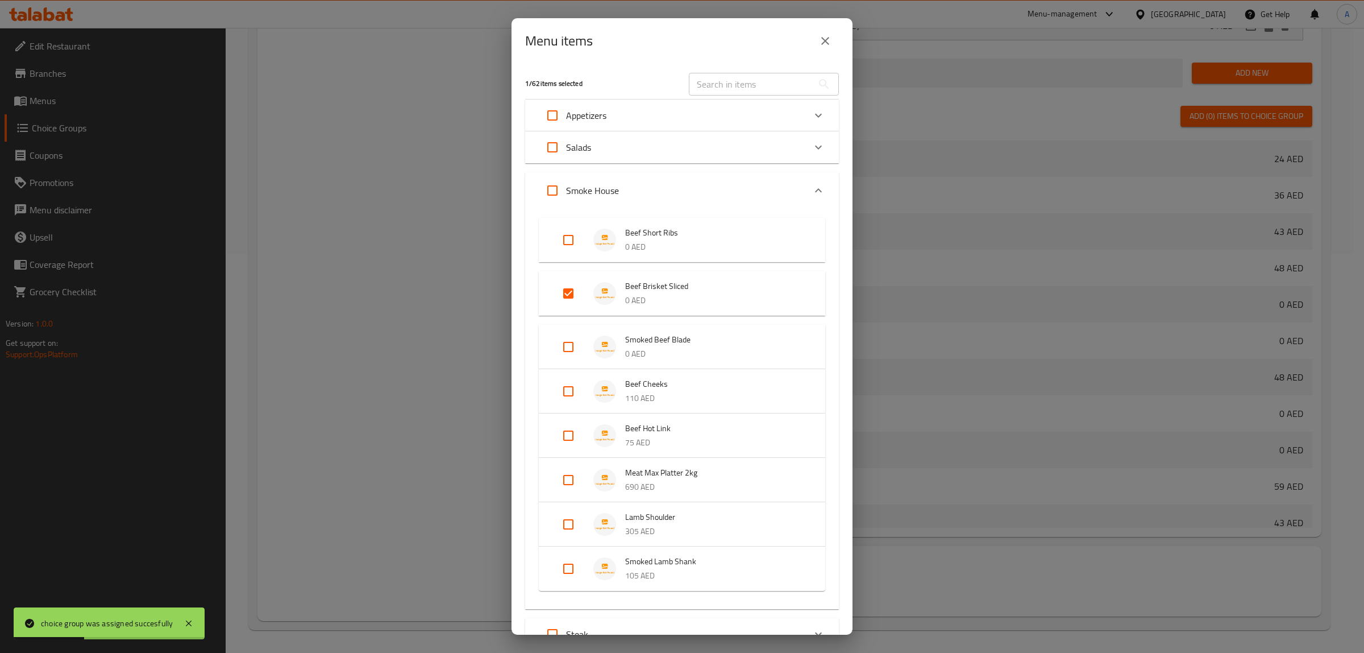
click at [725, 94] on input "text" at bounding box center [751, 84] width 124 height 23
paste input "Smoked Beef Blade"
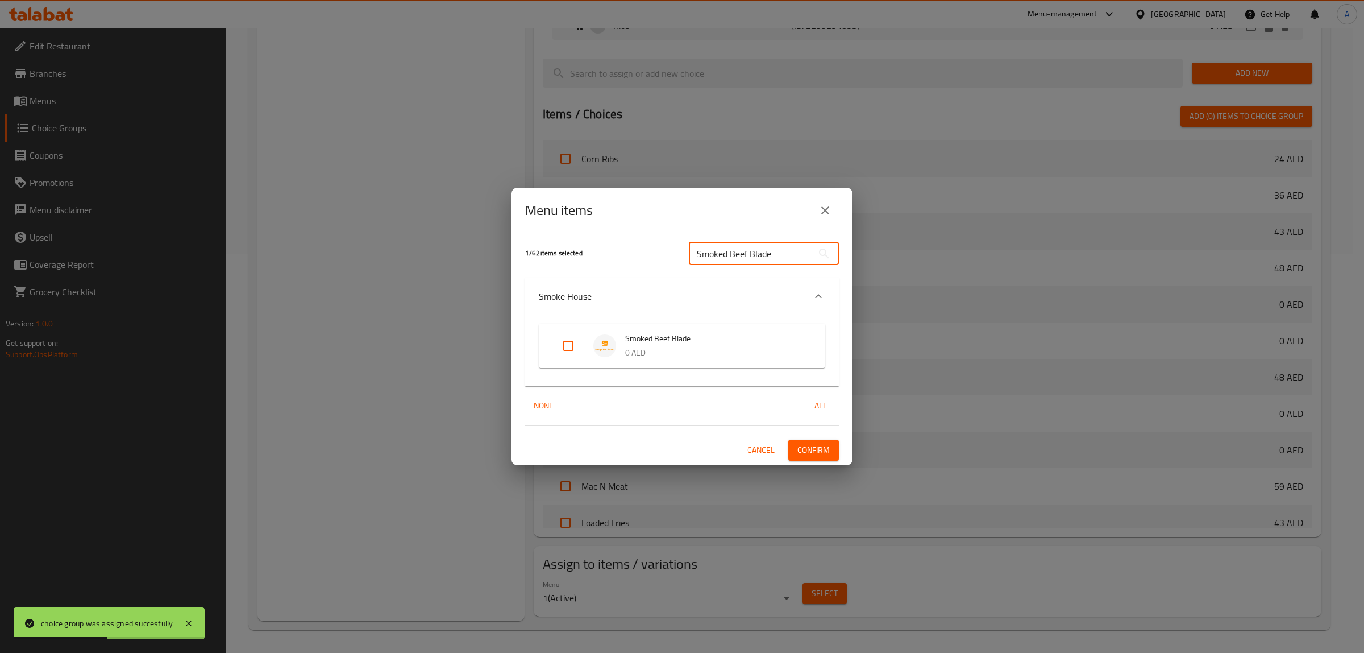
type input "Smoked Beef Blade"
click at [568, 343] on input "Expand" at bounding box center [568, 345] width 27 height 27
checkbox input "true"
click at [816, 445] on span "Confirm" at bounding box center [814, 450] width 32 height 14
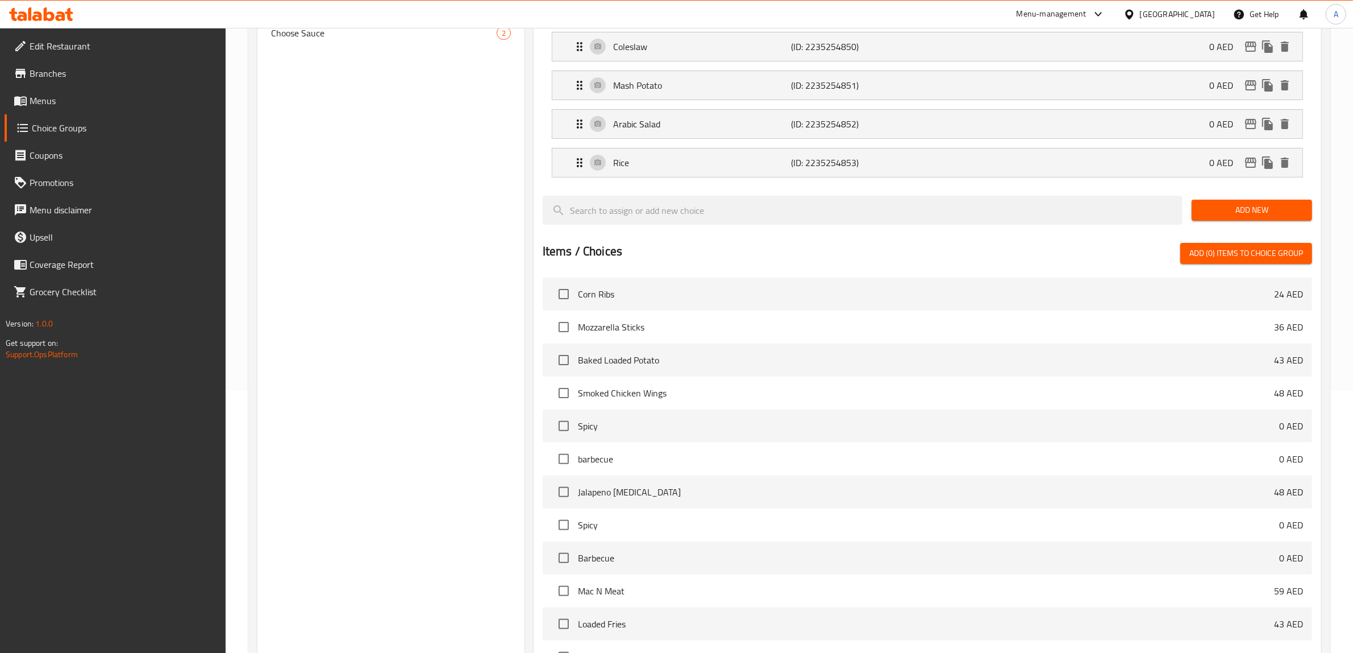
scroll to position [0, 0]
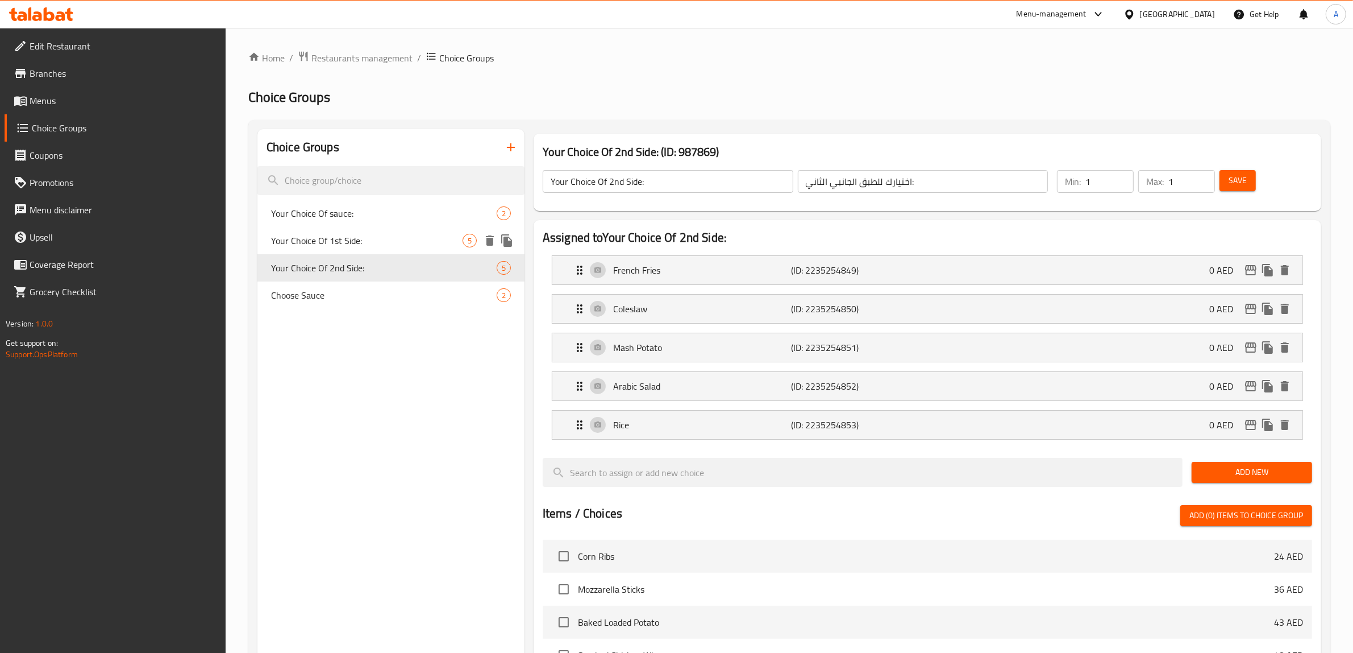
click at [359, 237] on span "Your Choice Of 1st Side:" at bounding box center [367, 241] width 192 height 14
type input "Your Choice Of 1st Side:"
type input "اختيارك للطبق الجانبي الأول:"
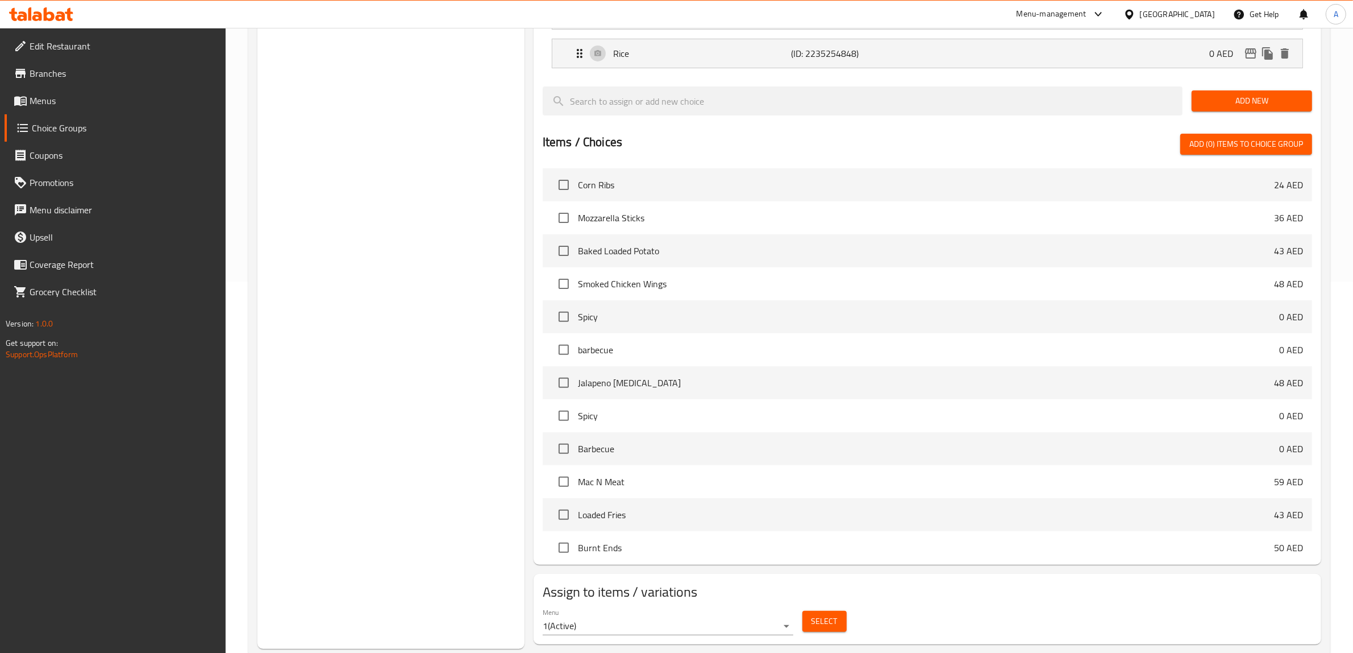
scroll to position [400, 0]
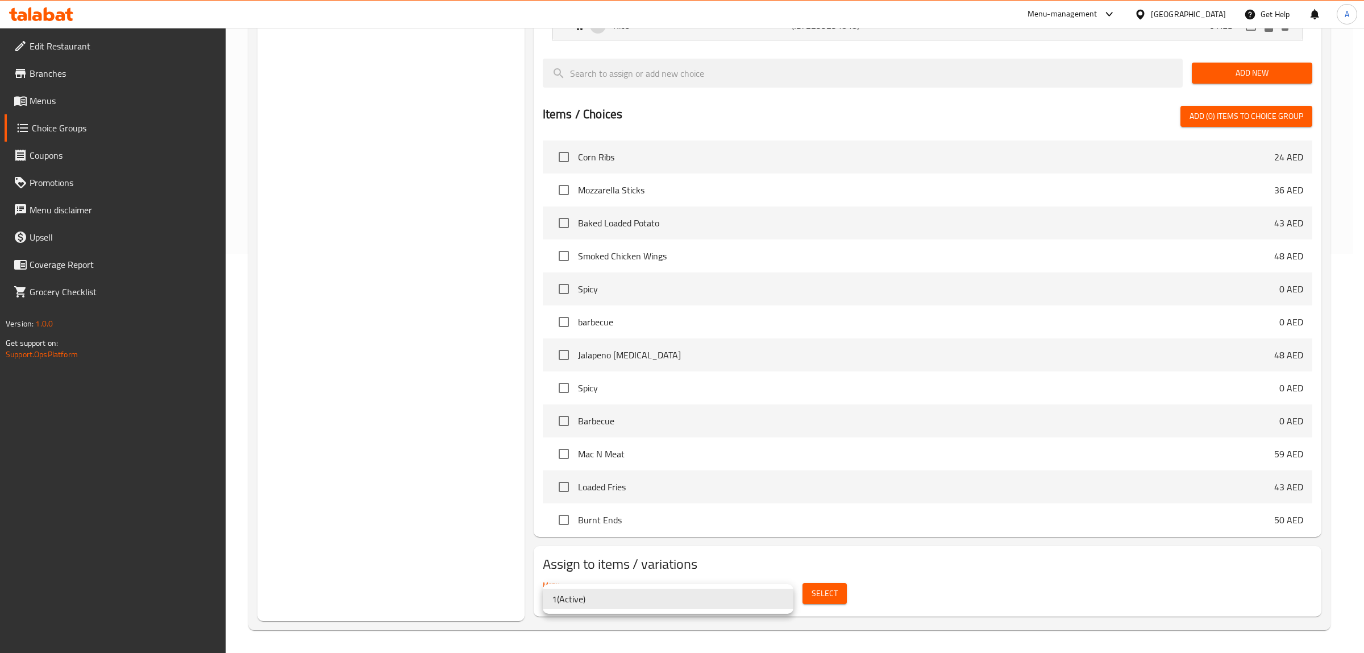
click at [606, 603] on li "1 ( Active )" at bounding box center [668, 598] width 251 height 20
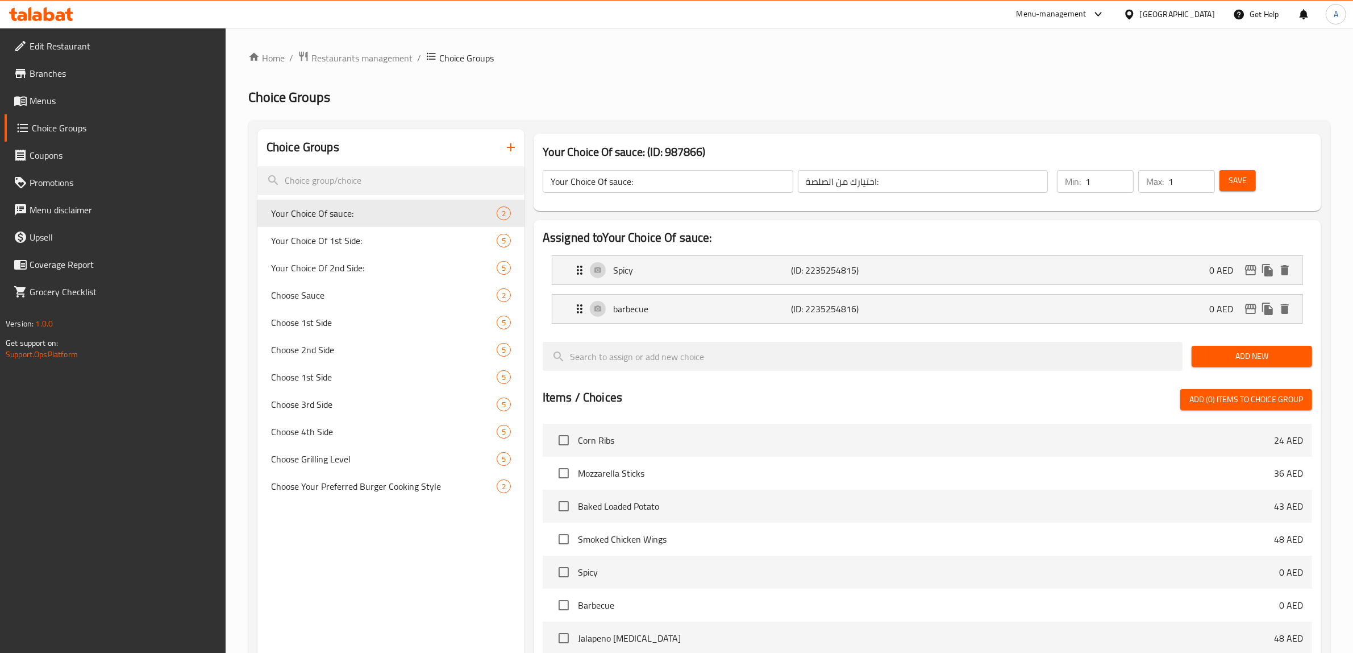
click at [532, 82] on div "Home / Restaurants management / Choice Groups Choice Groups Choice Groups Your …" at bounding box center [789, 482] width 1082 height 862
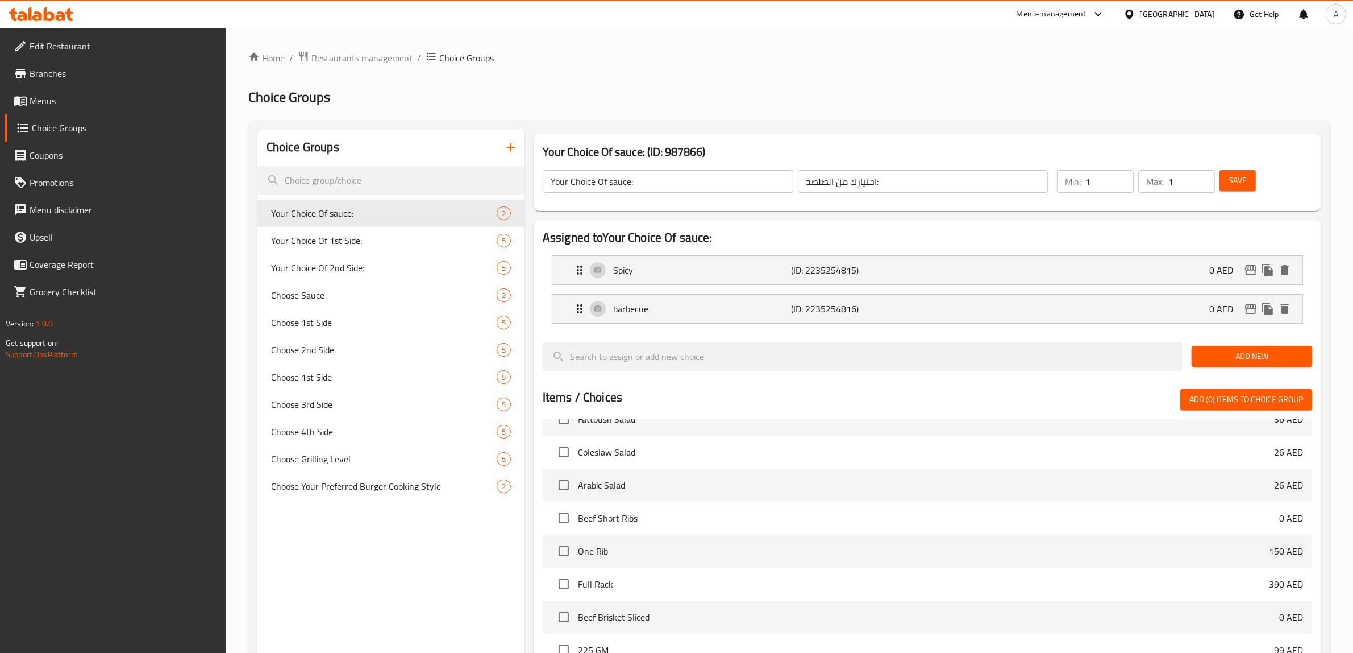
click at [603, 77] on div "Home / Restaurants management / Choice Groups Choice Groups Choice Groups Your …" at bounding box center [789, 482] width 1082 height 862
click at [380, 239] on span "Your Choice Of 1st Side:" at bounding box center [367, 241] width 192 height 14
type input "Your Choice Of 1st Side:"
type input "اختيارك للطبق الجانبي الأول:"
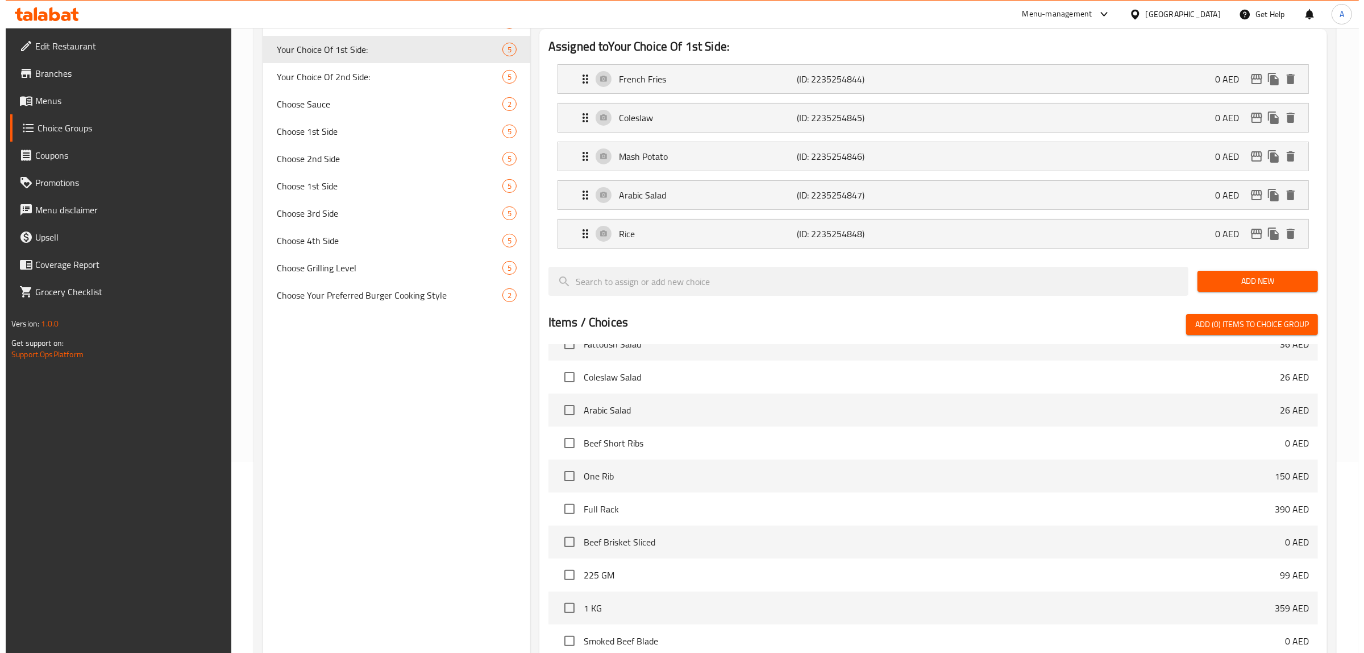
scroll to position [400, 0]
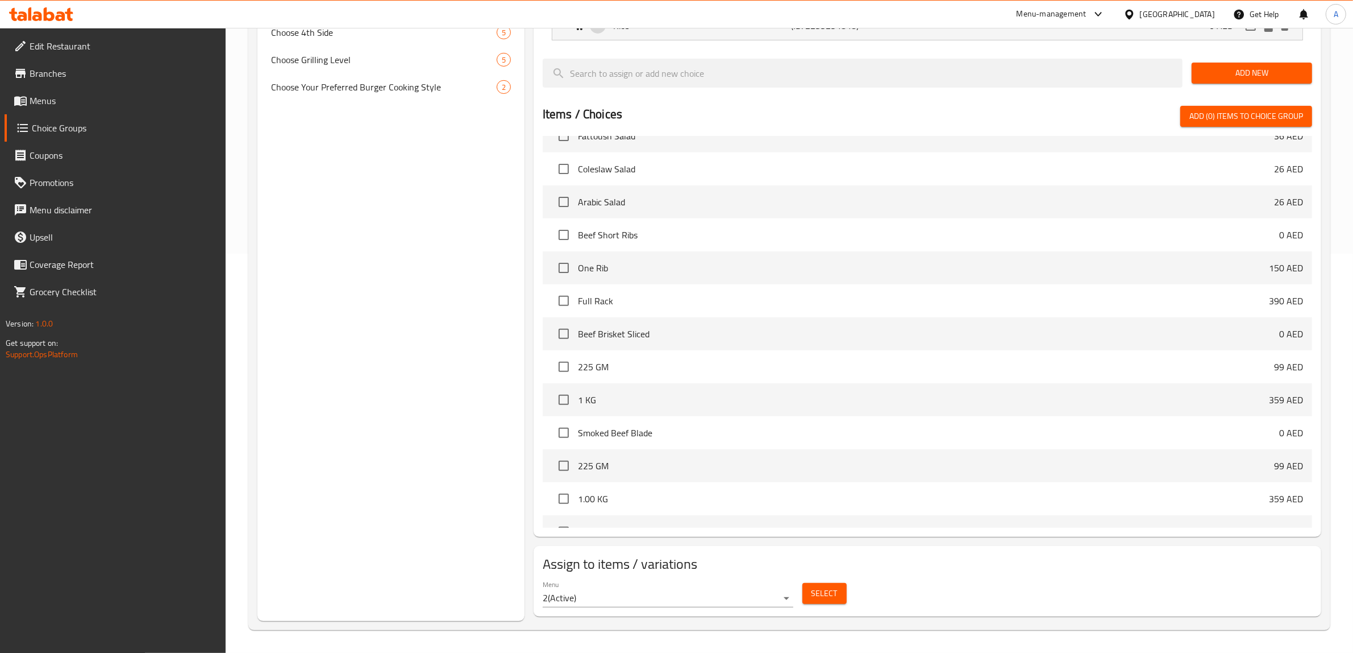
click at [814, 595] on span "Select" at bounding box center [825, 593] width 26 height 14
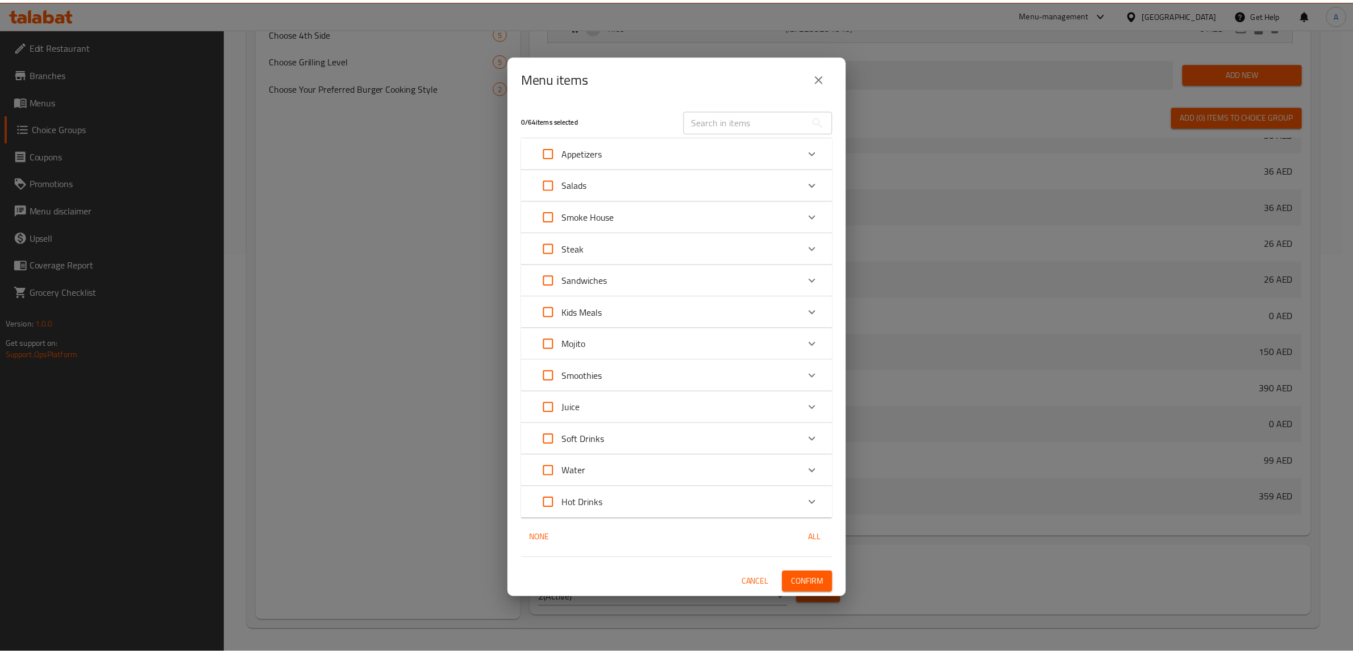
scroll to position [771, 0]
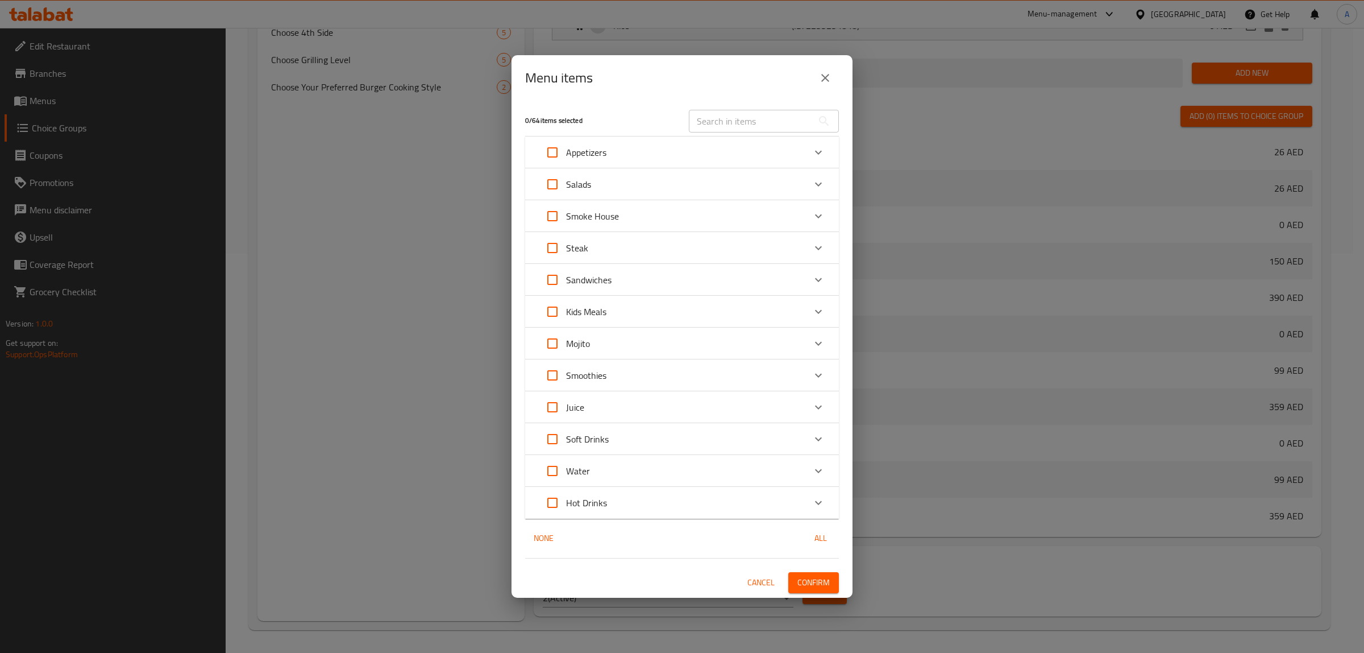
click at [703, 130] on input "text" at bounding box center [751, 121] width 124 height 23
paste input "Beef Brisket Sliced"
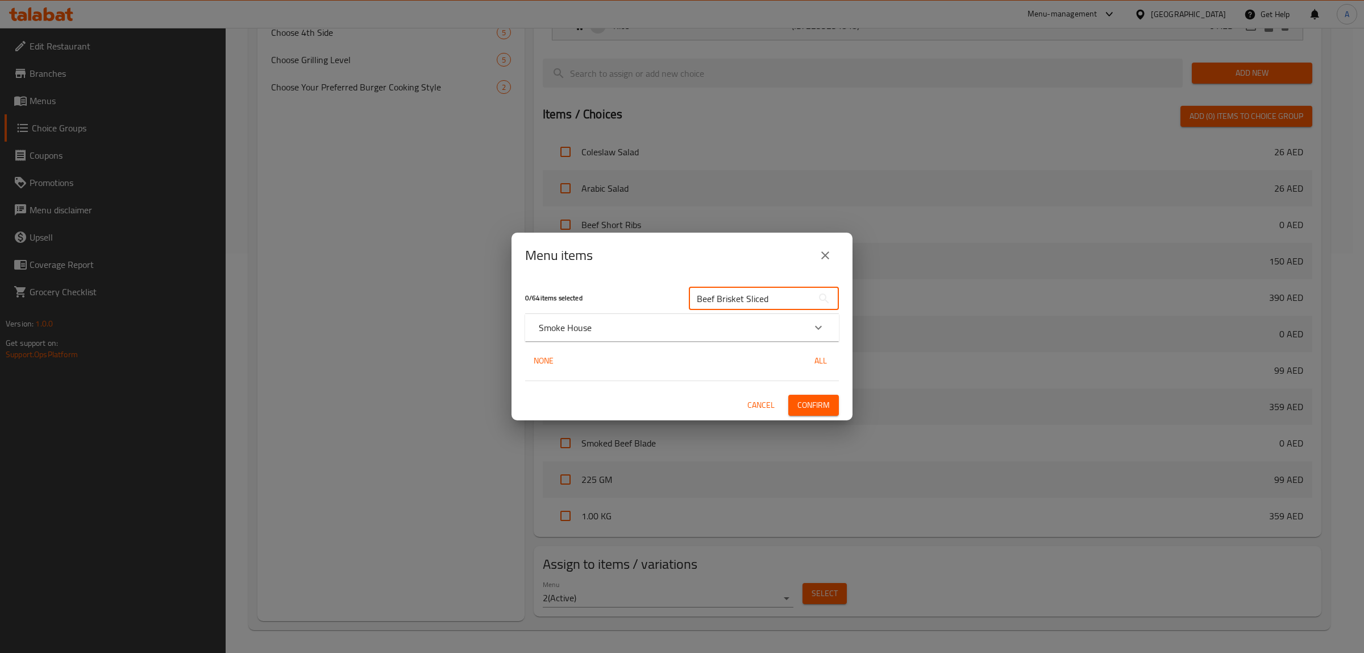
type input "Beef Brisket Sliced"
click at [575, 326] on p "Smoke House" at bounding box center [565, 328] width 53 height 14
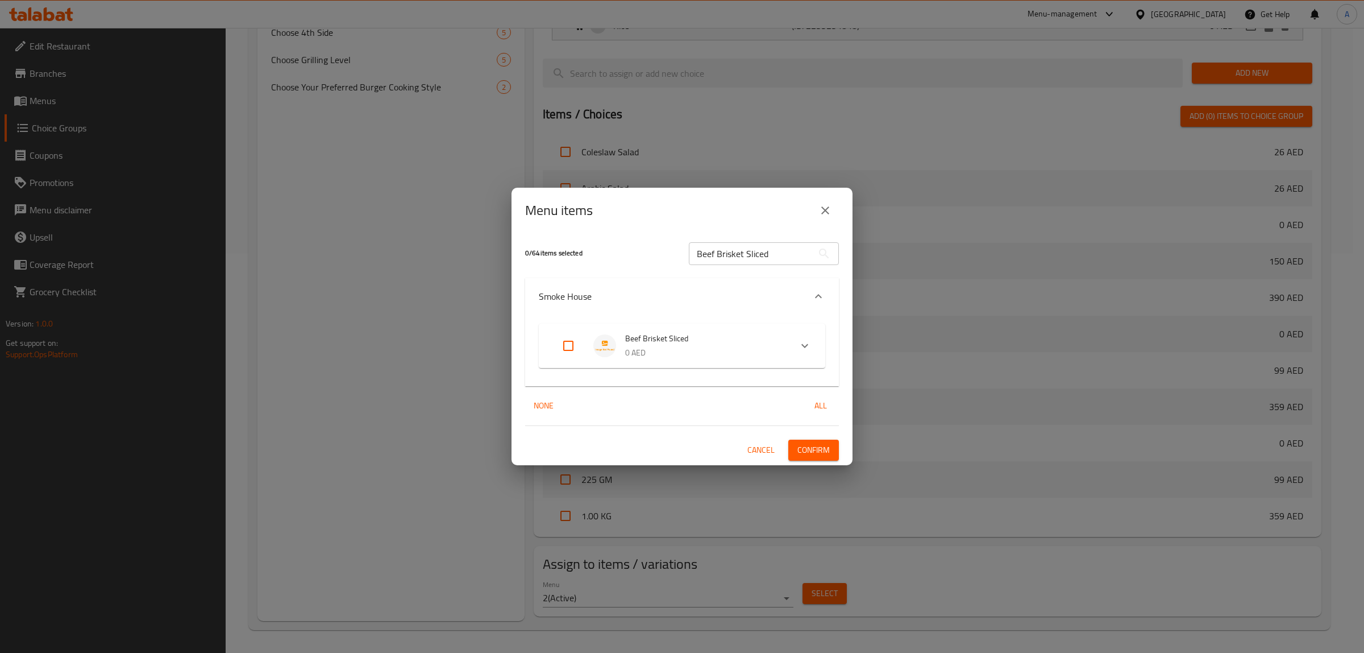
click at [567, 340] on input "Expand" at bounding box center [568, 345] width 27 height 27
checkbox input "true"
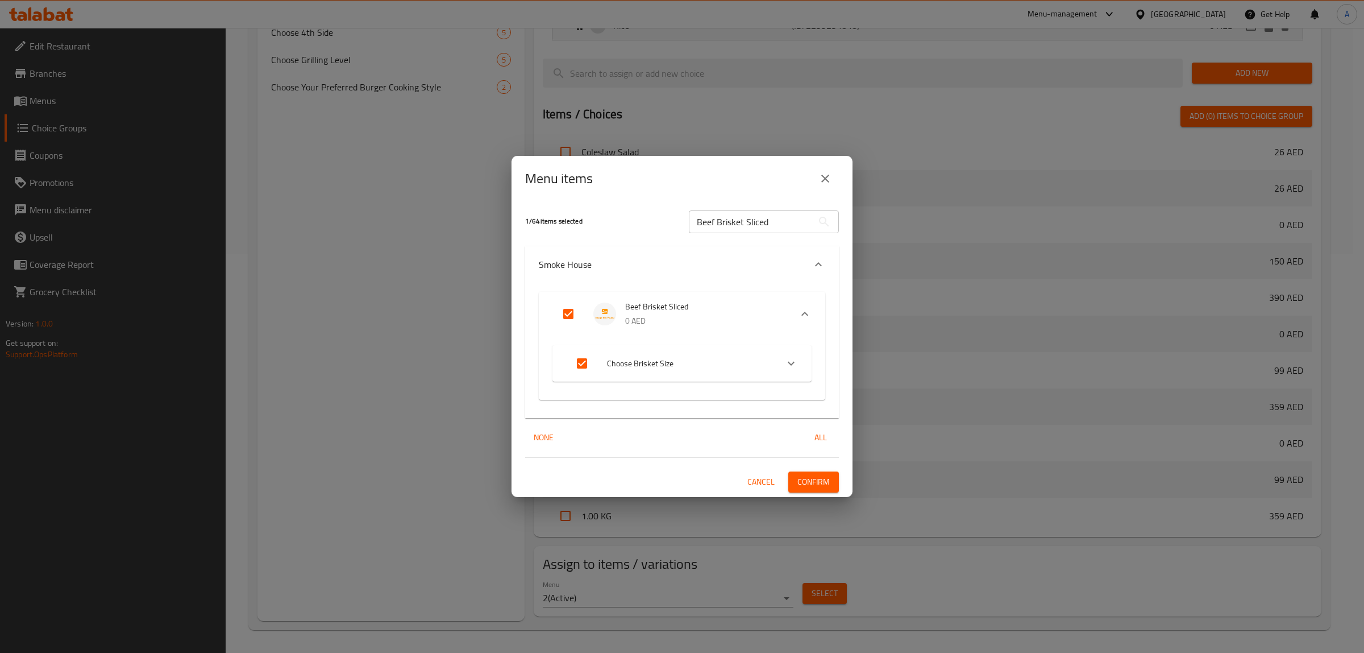
click at [788, 363] on icon "Expand" at bounding box center [791, 364] width 7 height 4
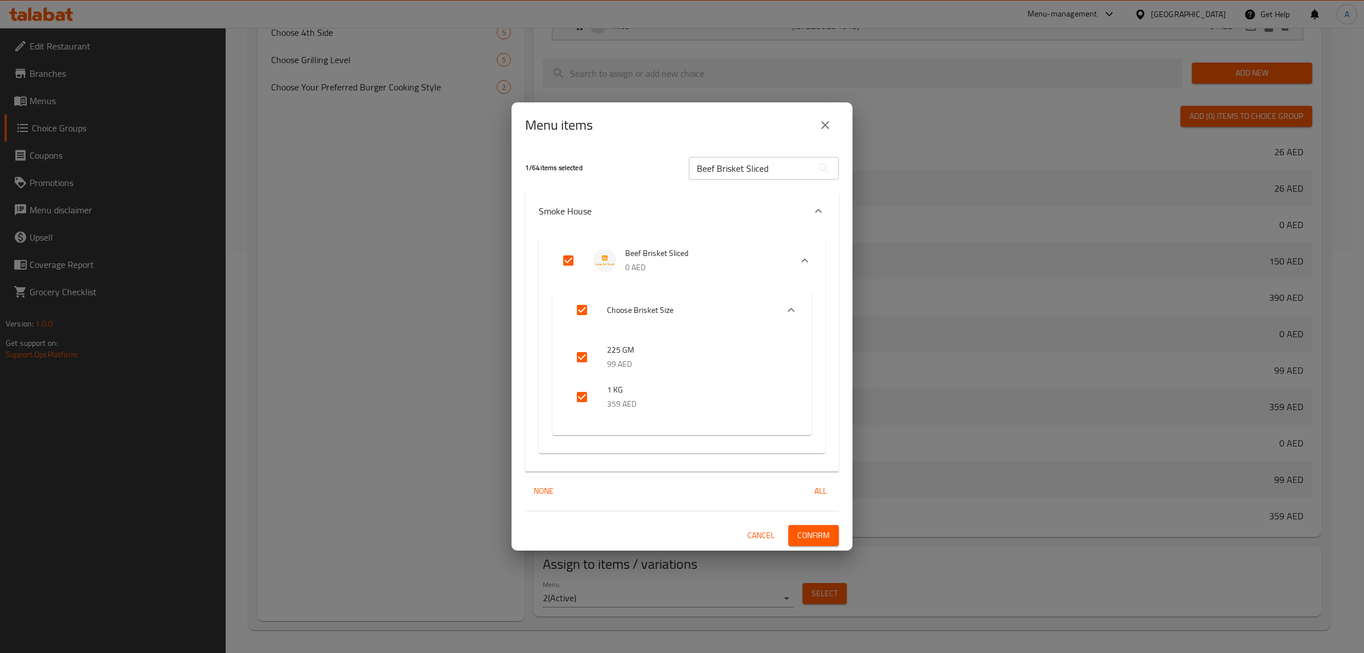
click at [794, 305] on icon "Expand" at bounding box center [791, 310] width 14 height 14
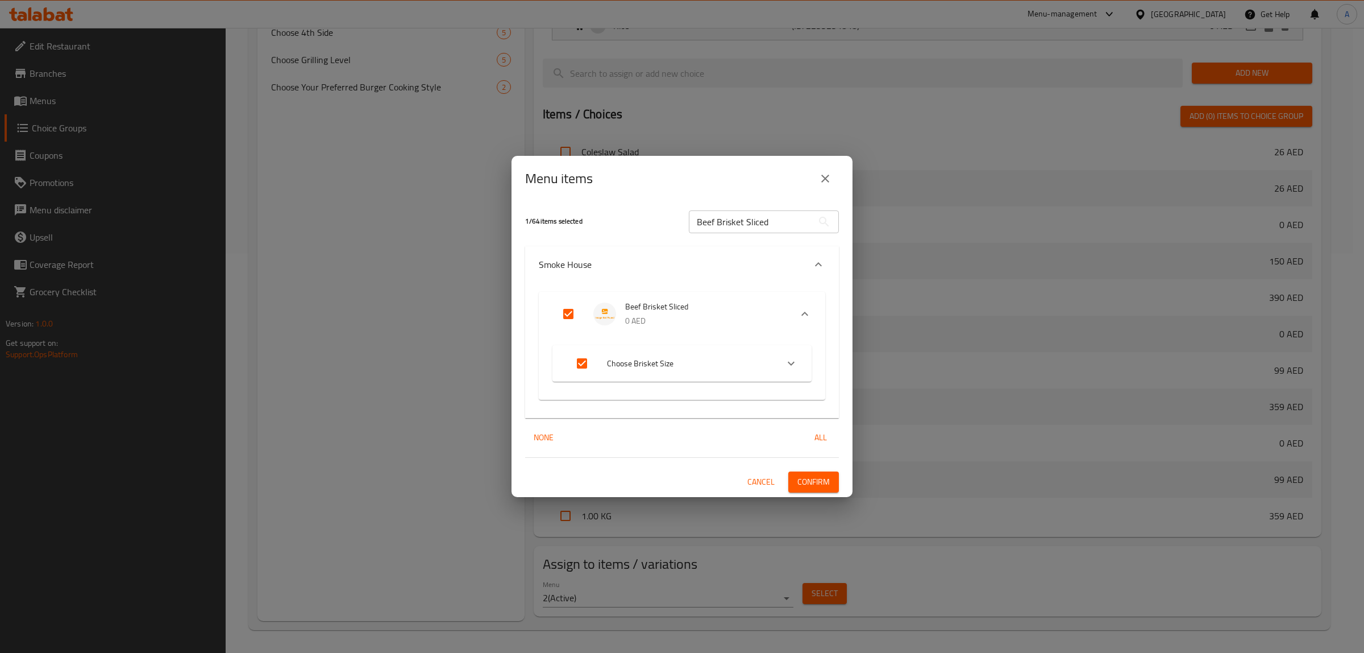
click at [817, 487] on span "Confirm" at bounding box center [814, 482] width 32 height 14
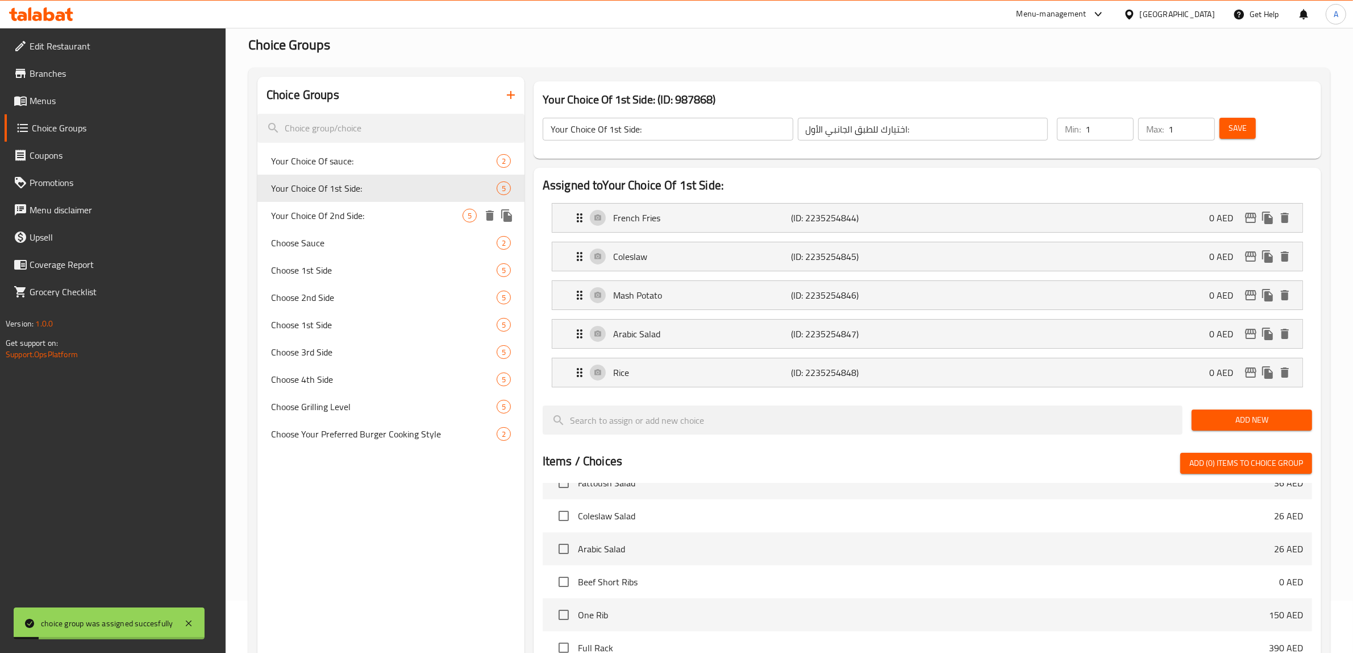
scroll to position [0, 0]
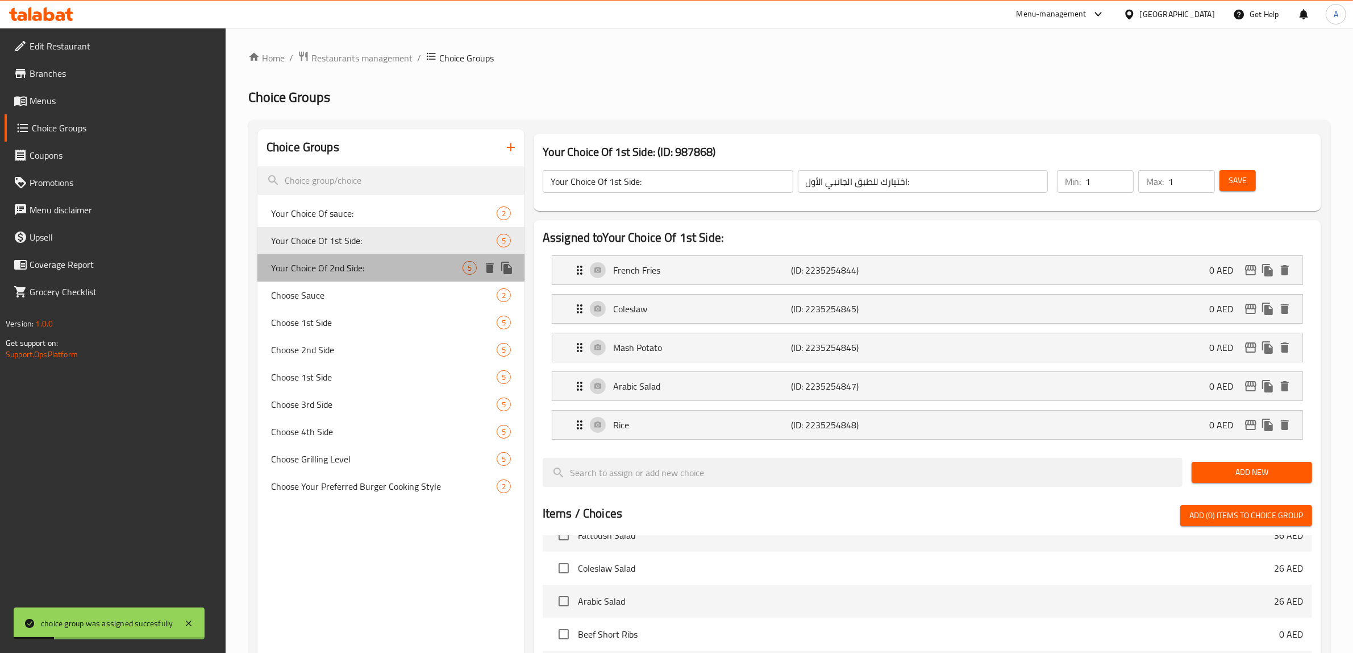
click at [353, 271] on span "Your Choice Of 2nd Side:" at bounding box center [367, 268] width 192 height 14
type input "Your Choice Of 2nd Side:"
type input "اختيارك للطبق الجانبي الثاني:"
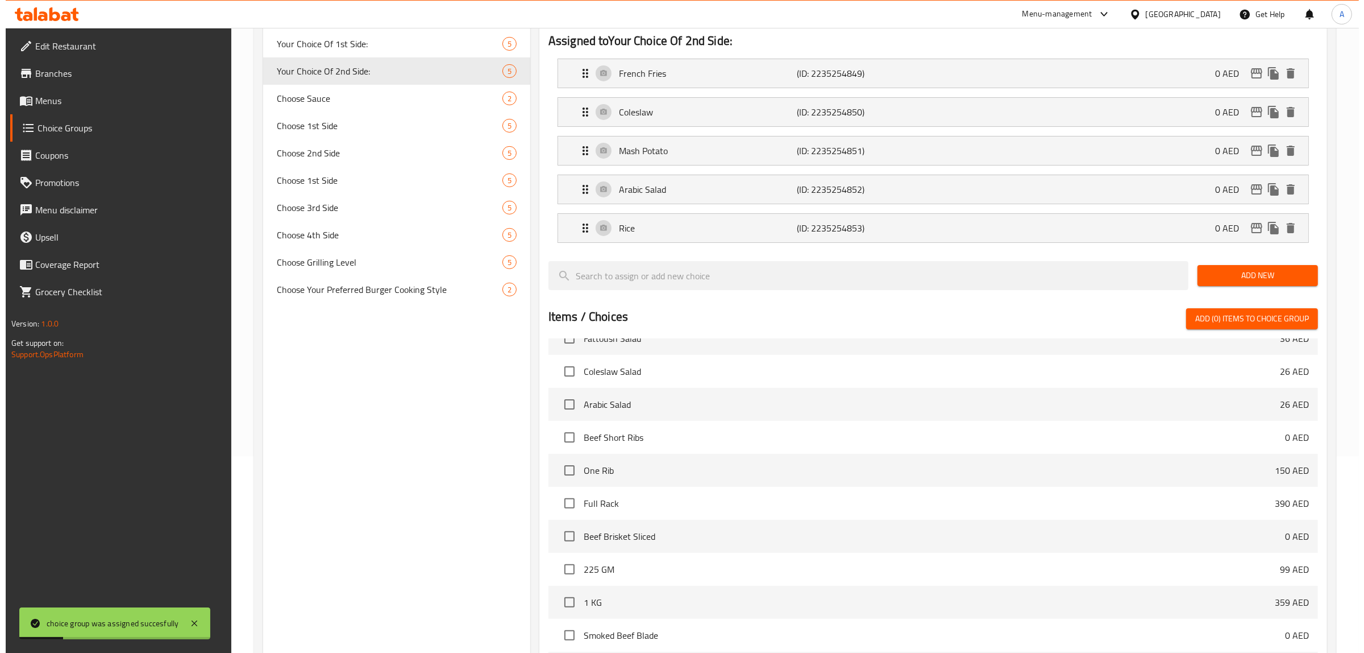
scroll to position [400, 0]
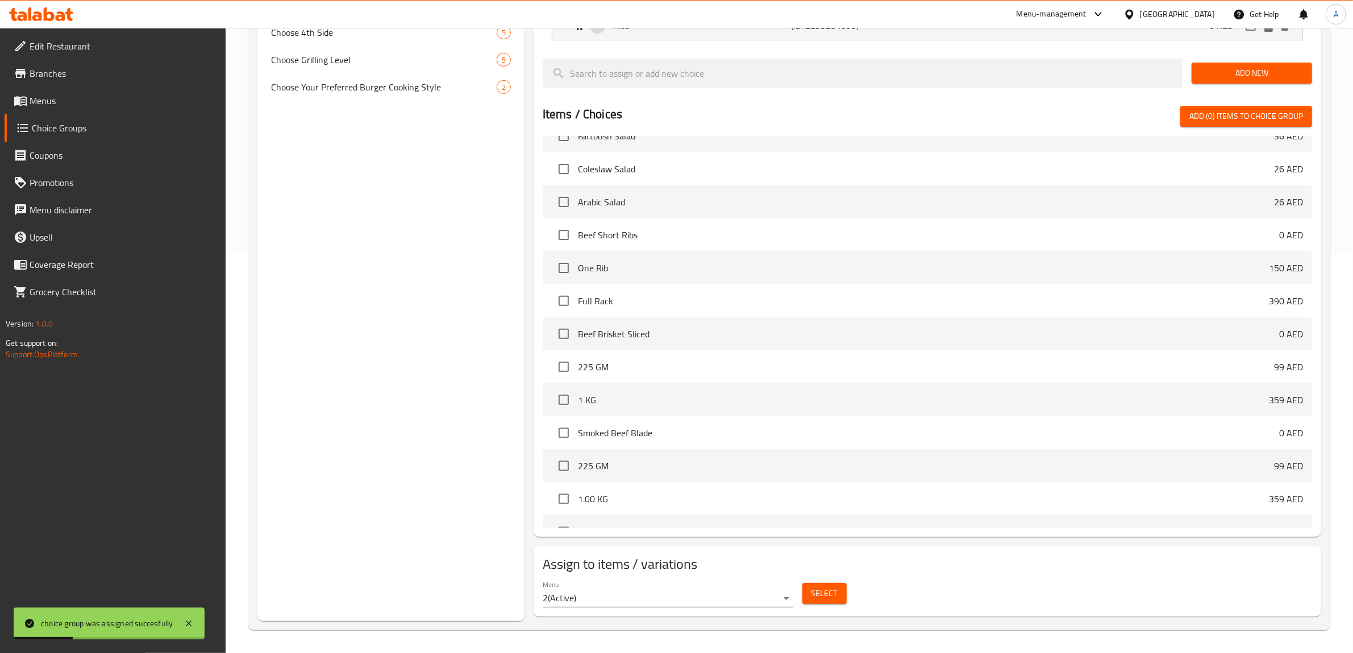
click at [820, 597] on span "Select" at bounding box center [825, 593] width 26 height 14
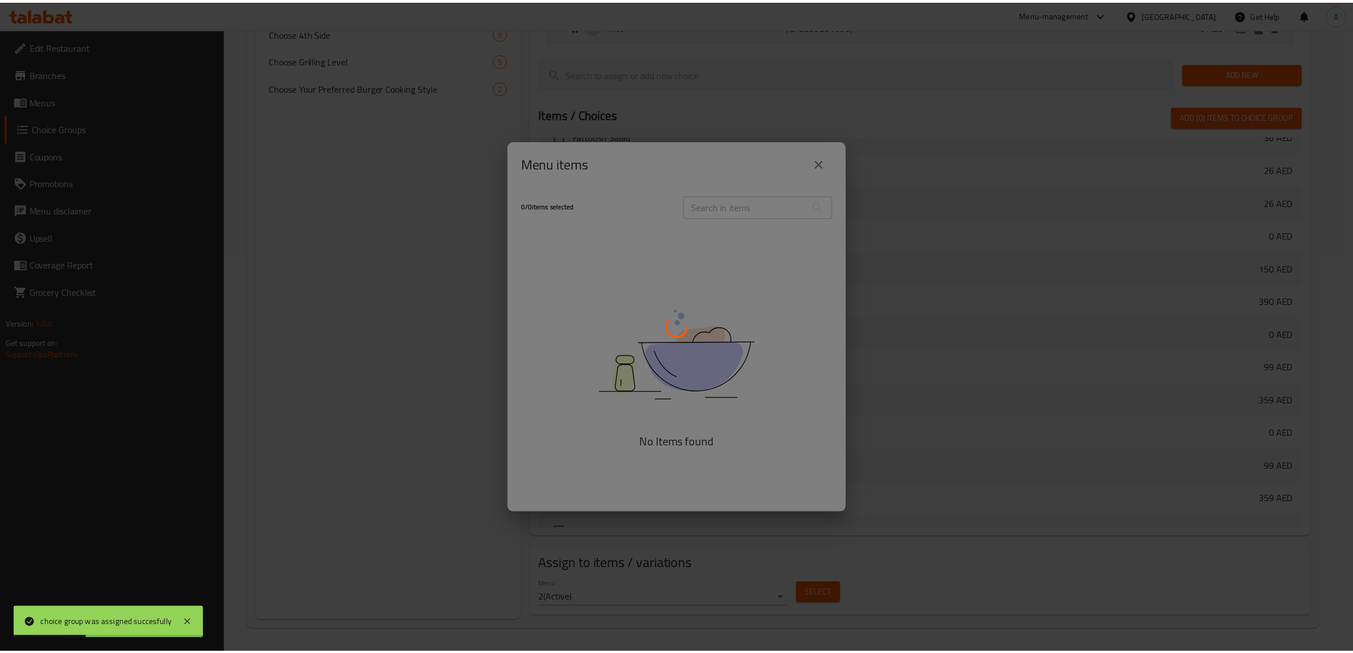
scroll to position [771, 0]
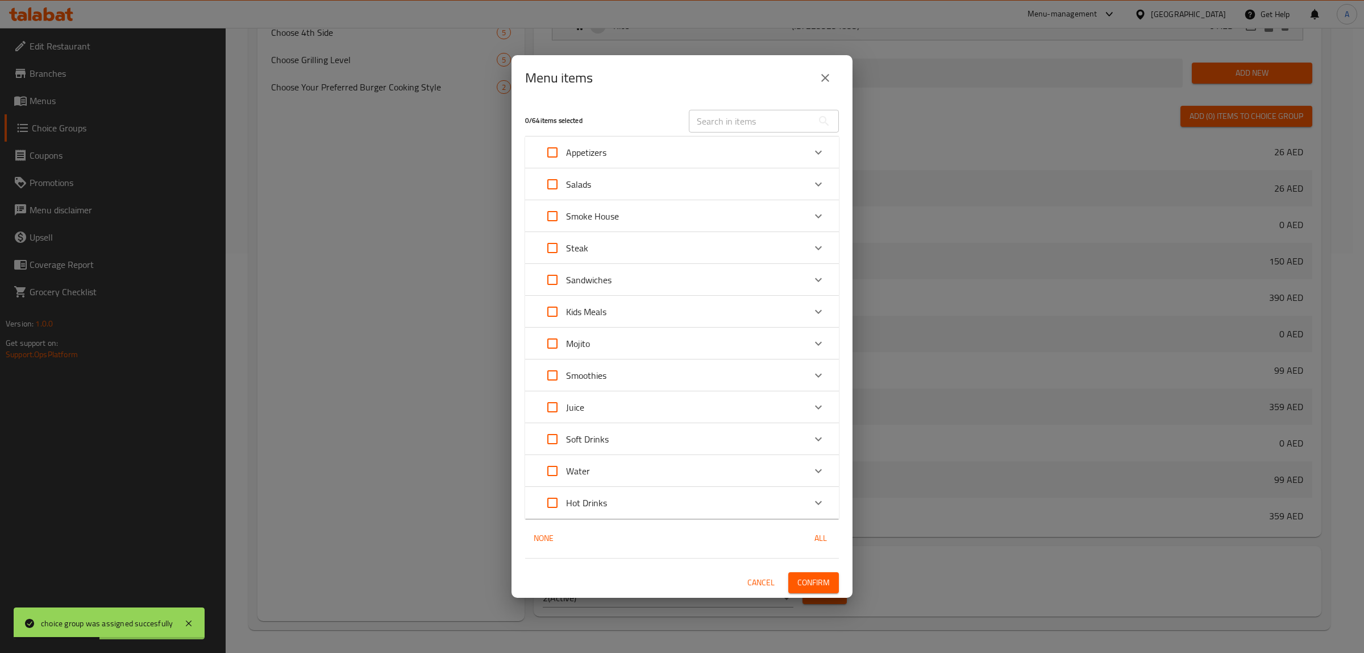
click at [738, 115] on input "text" at bounding box center [751, 121] width 124 height 23
paste input "Beef Brisket Sliced"
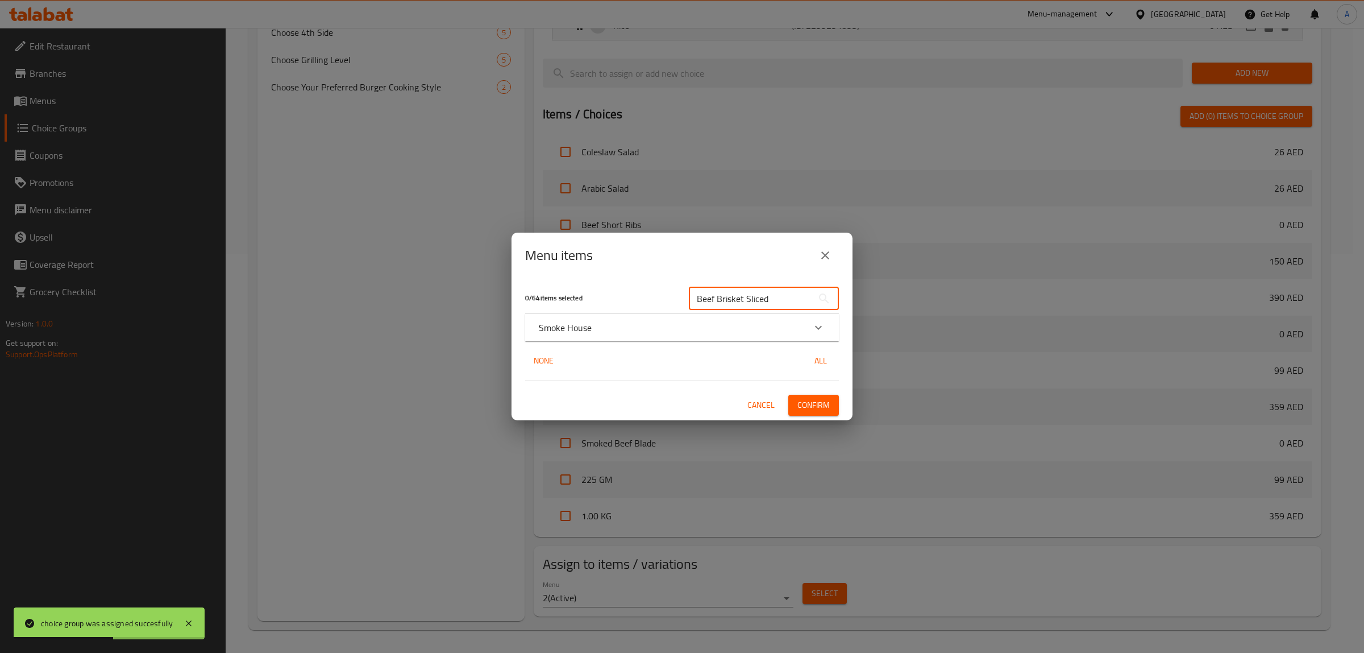
type input "Beef Brisket Sliced"
click at [594, 323] on div "Smoke House" at bounding box center [672, 328] width 266 height 14
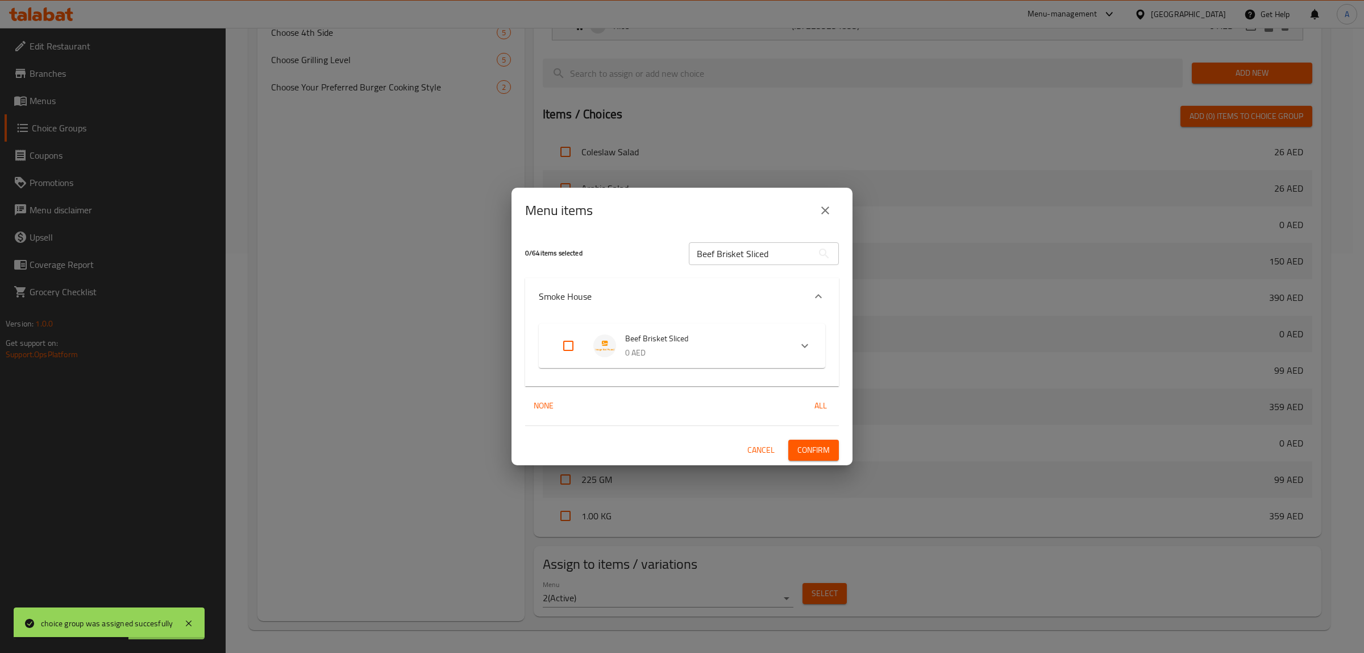
click at [566, 344] on input "Expand" at bounding box center [568, 345] width 27 height 27
checkbox input "true"
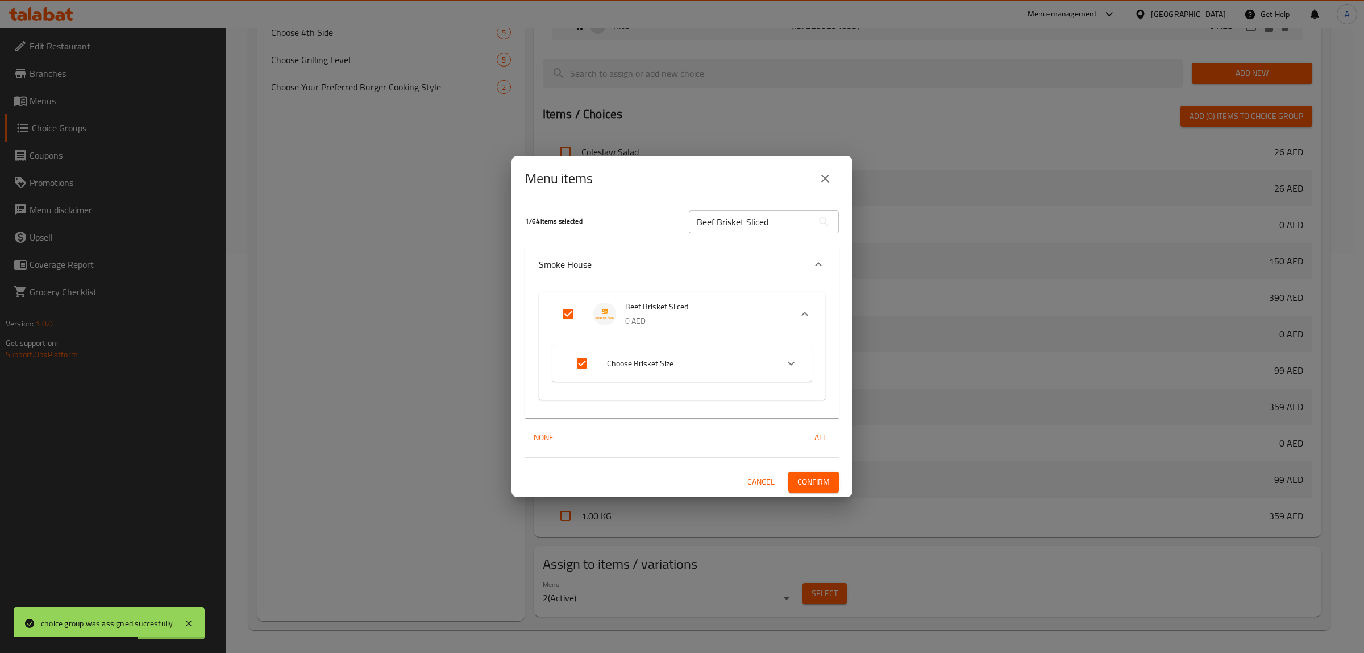
click at [810, 475] on span "Confirm" at bounding box center [814, 482] width 32 height 14
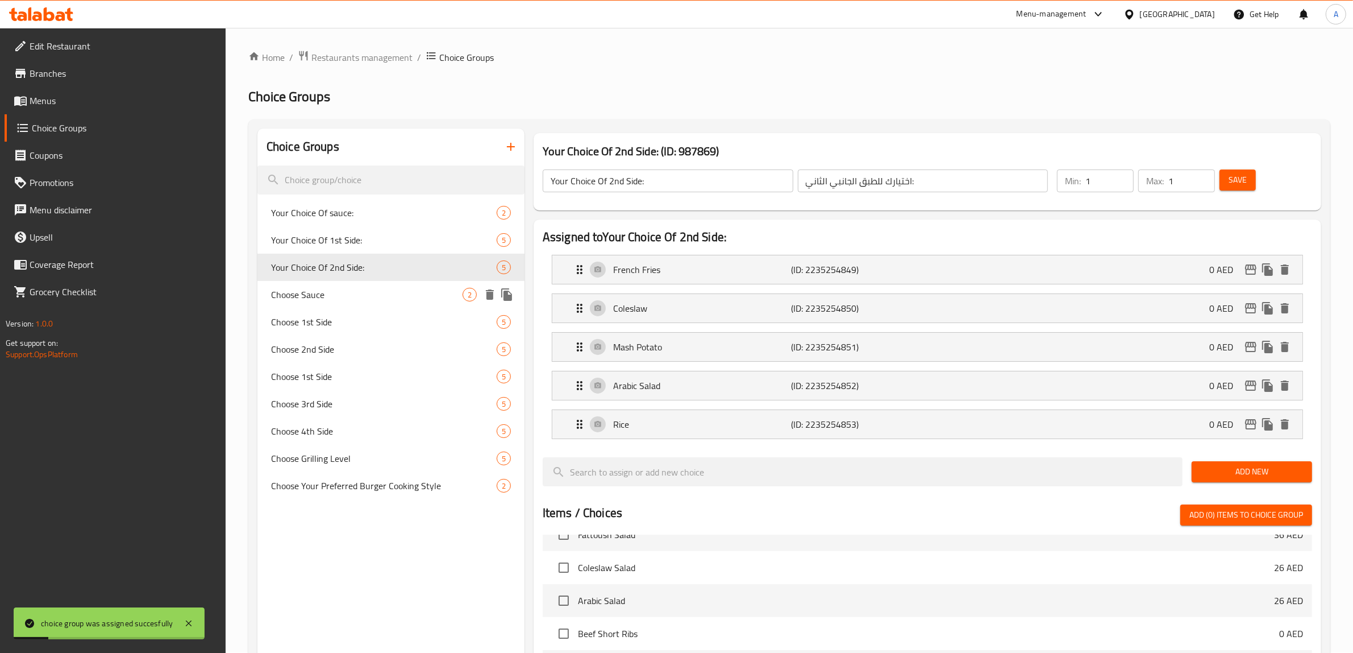
scroll to position [0, 0]
click at [336, 242] on span "Your Choice Of 1st Side:" at bounding box center [367, 241] width 192 height 14
type input "Your Choice Of 1st Side:"
type input "اختيارك للطبق الجانبي الأول:"
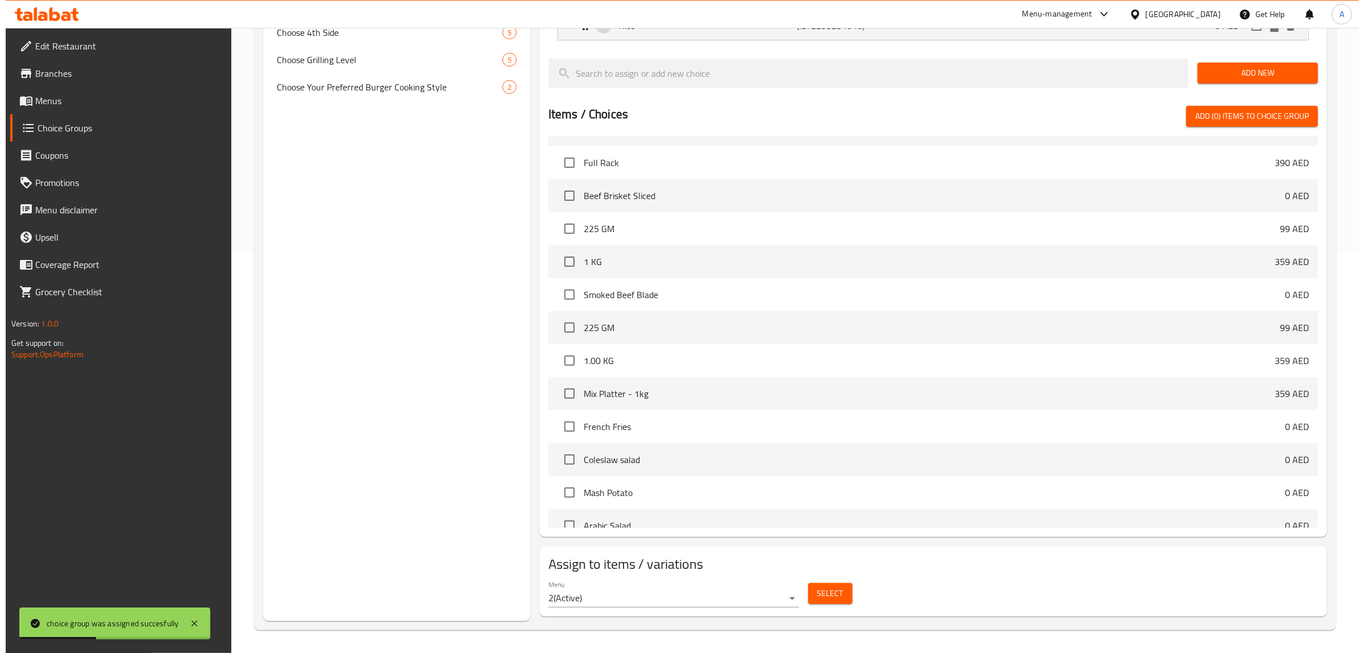
scroll to position [1036, 0]
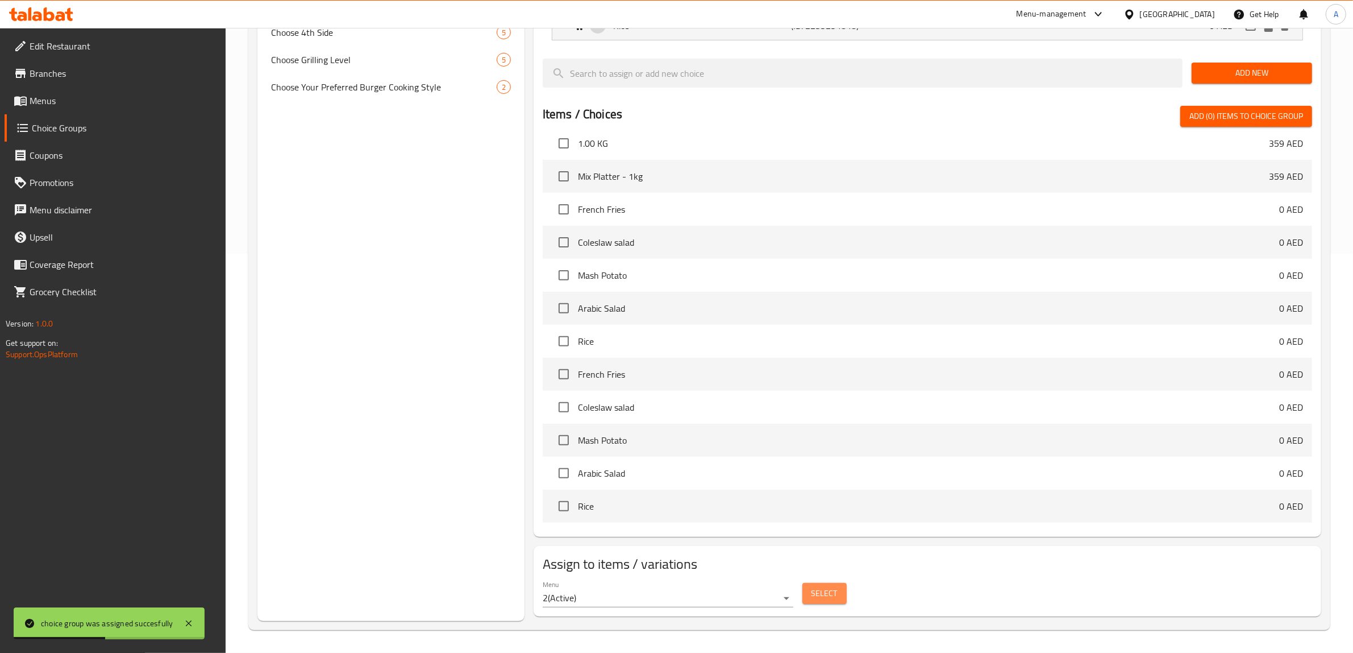
click at [825, 600] on span "Select" at bounding box center [825, 593] width 26 height 14
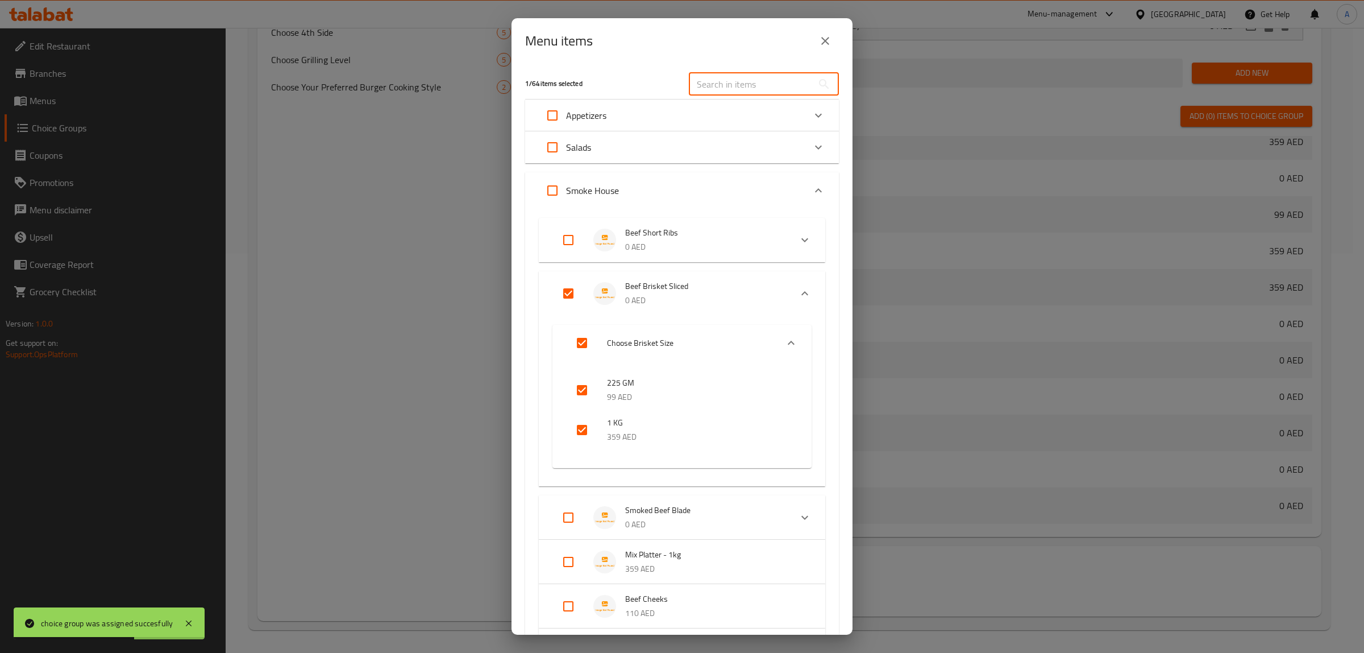
click at [728, 86] on input "text" at bounding box center [751, 84] width 124 height 23
paste input "Smoked Beef Blade"
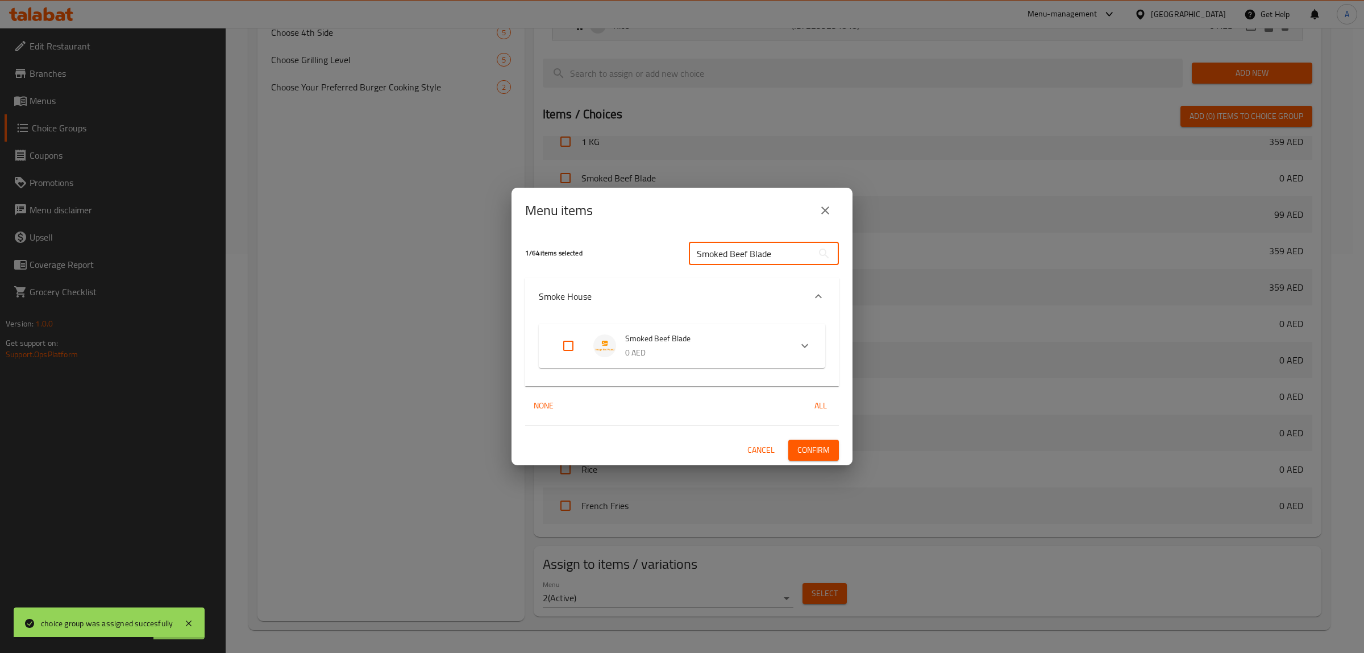
type input "Smoked Beef Blade"
click at [579, 342] on input "Expand" at bounding box center [568, 345] width 27 height 27
checkbox input "true"
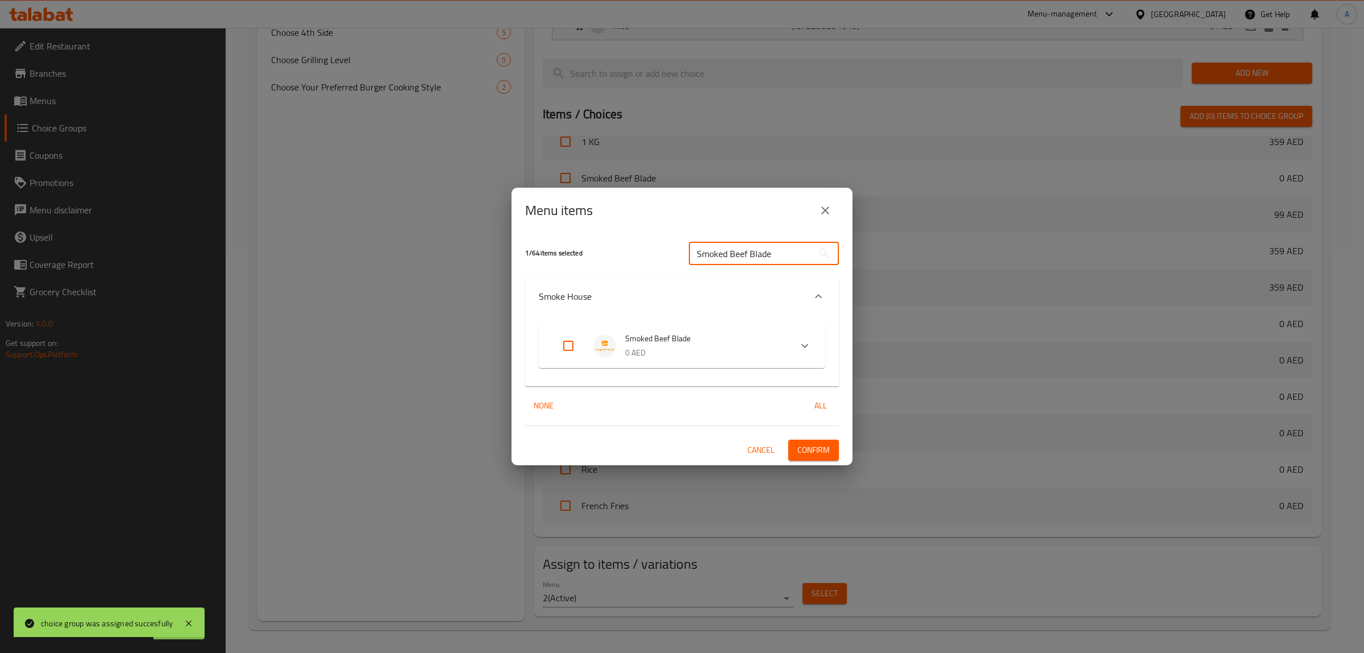
checkbox input "true"
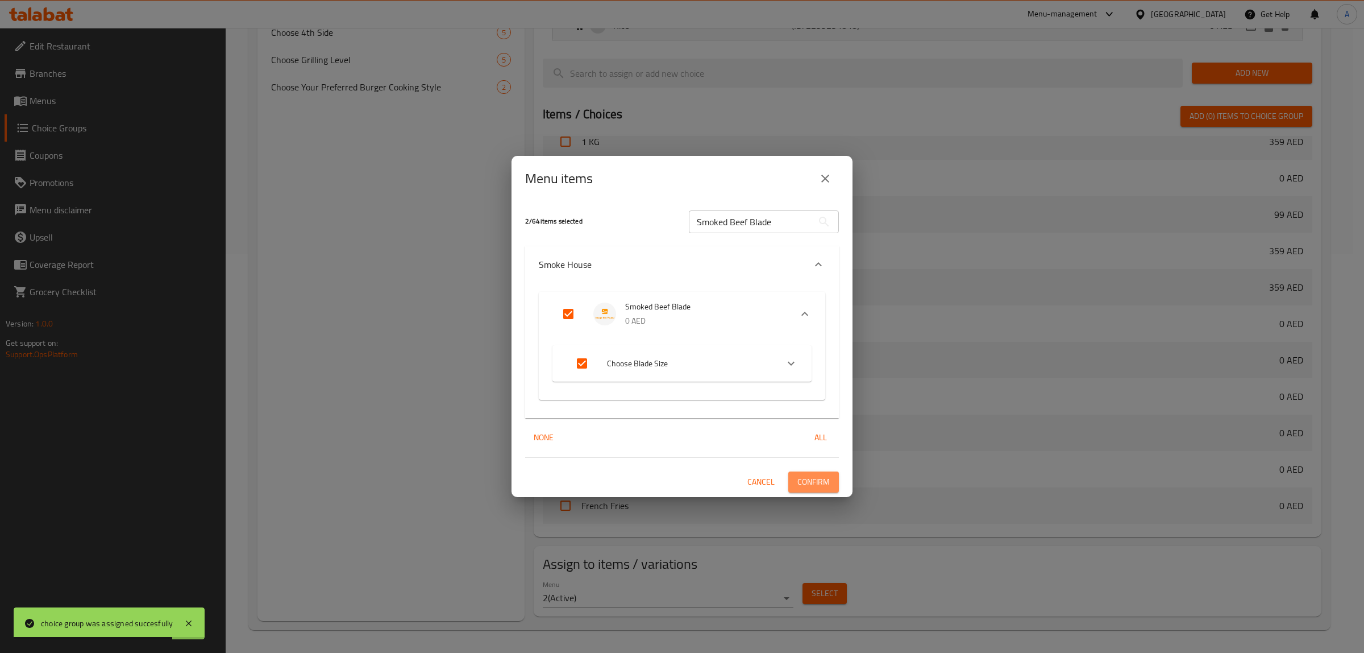
click at [815, 479] on span "Confirm" at bounding box center [814, 482] width 32 height 14
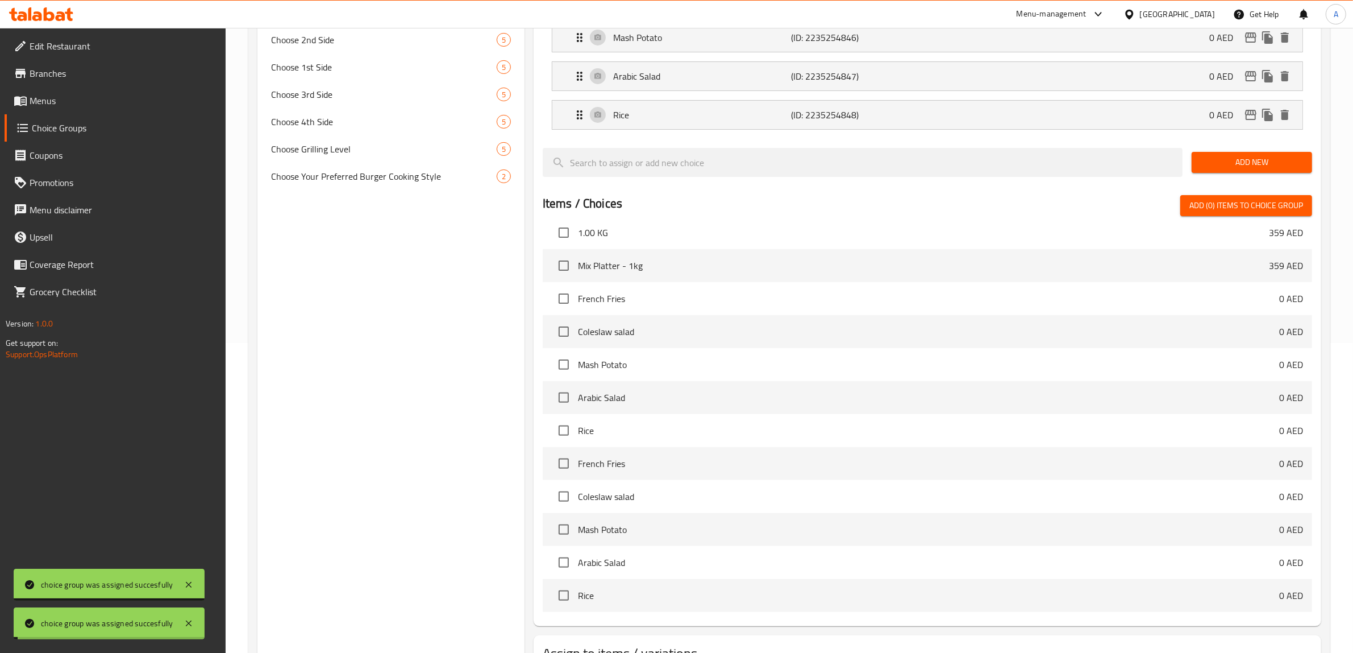
click at [387, 290] on div "Choice Groups Your Choice Of sauce: 2 Your Choice Of 1st Side: 5 Your Choice Of…" at bounding box center [391, 264] width 267 height 891
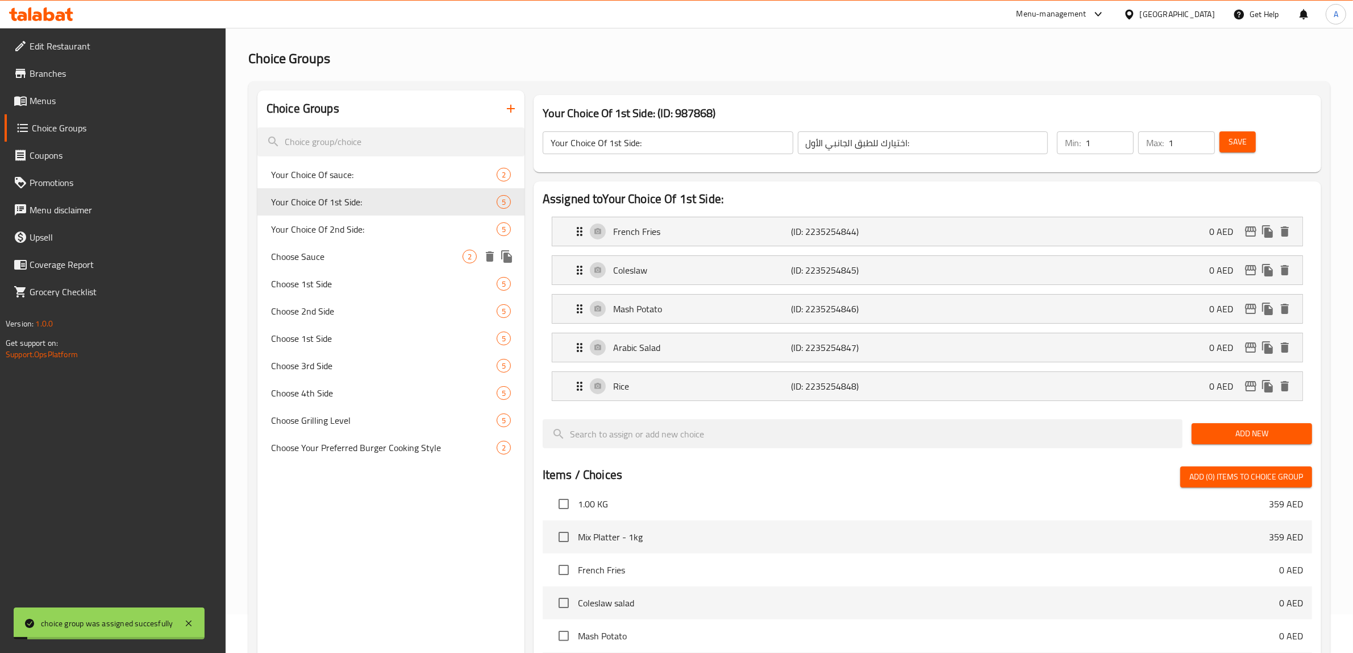
scroll to position [26, 0]
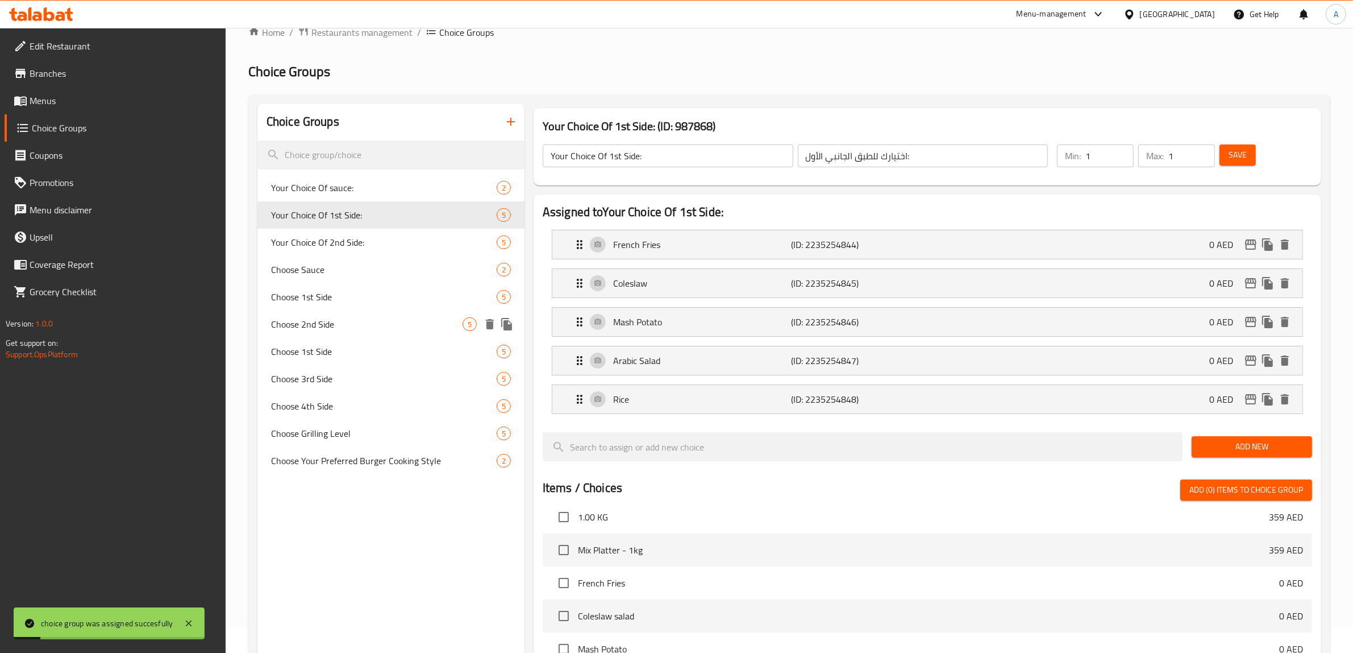
click at [356, 322] on span "Choose 2nd Side" at bounding box center [367, 324] width 192 height 14
type input "Choose 2nd Side"
type input "اختر الطبق الجانبي الثاني"
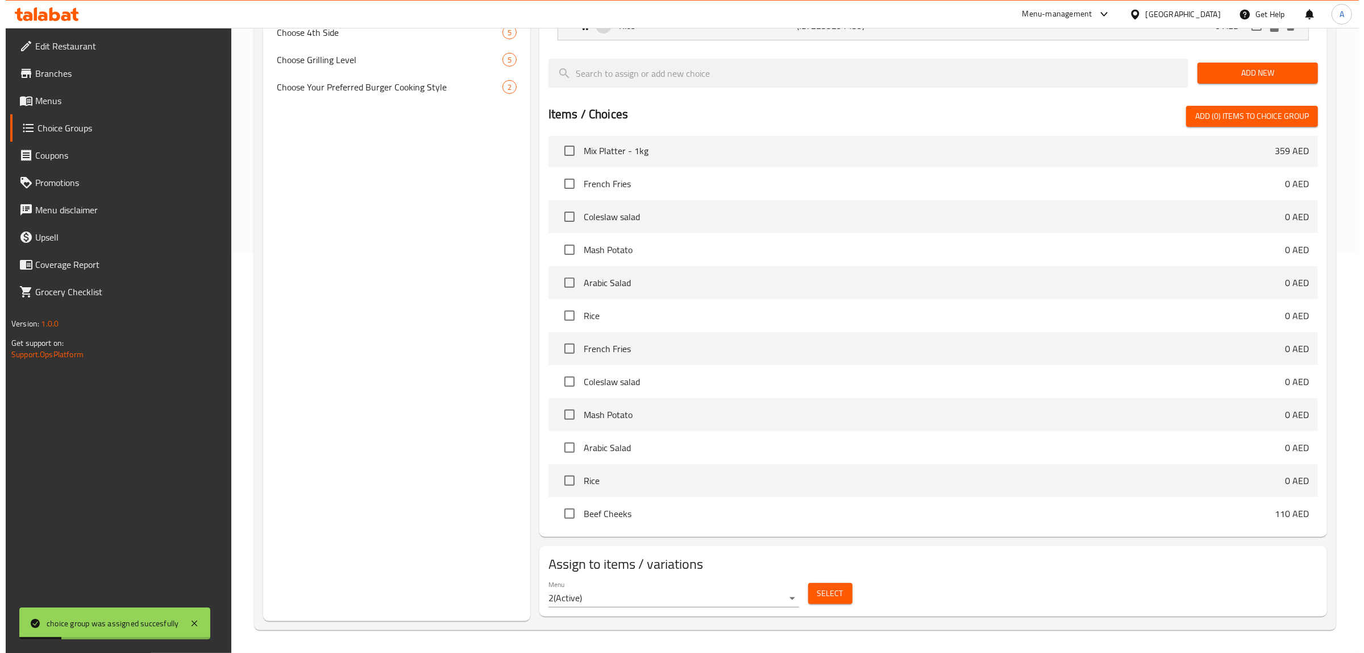
scroll to position [1107, 0]
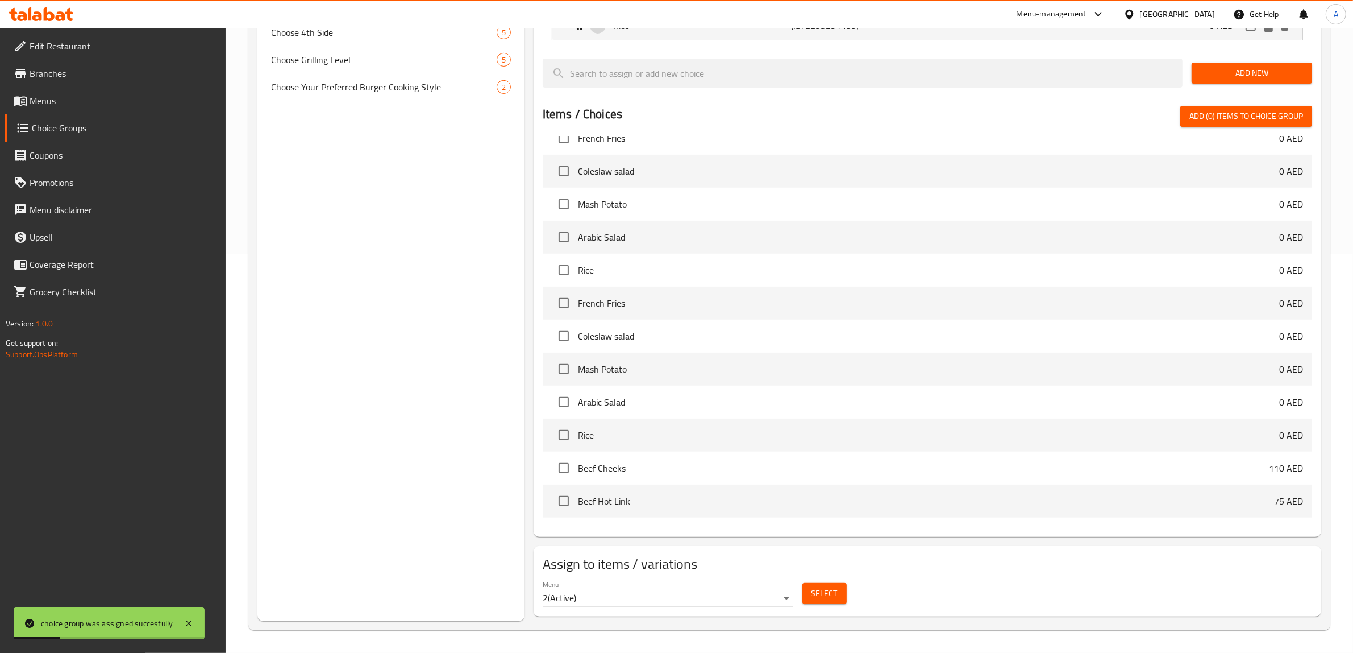
click at [825, 588] on span "Select" at bounding box center [825, 593] width 26 height 14
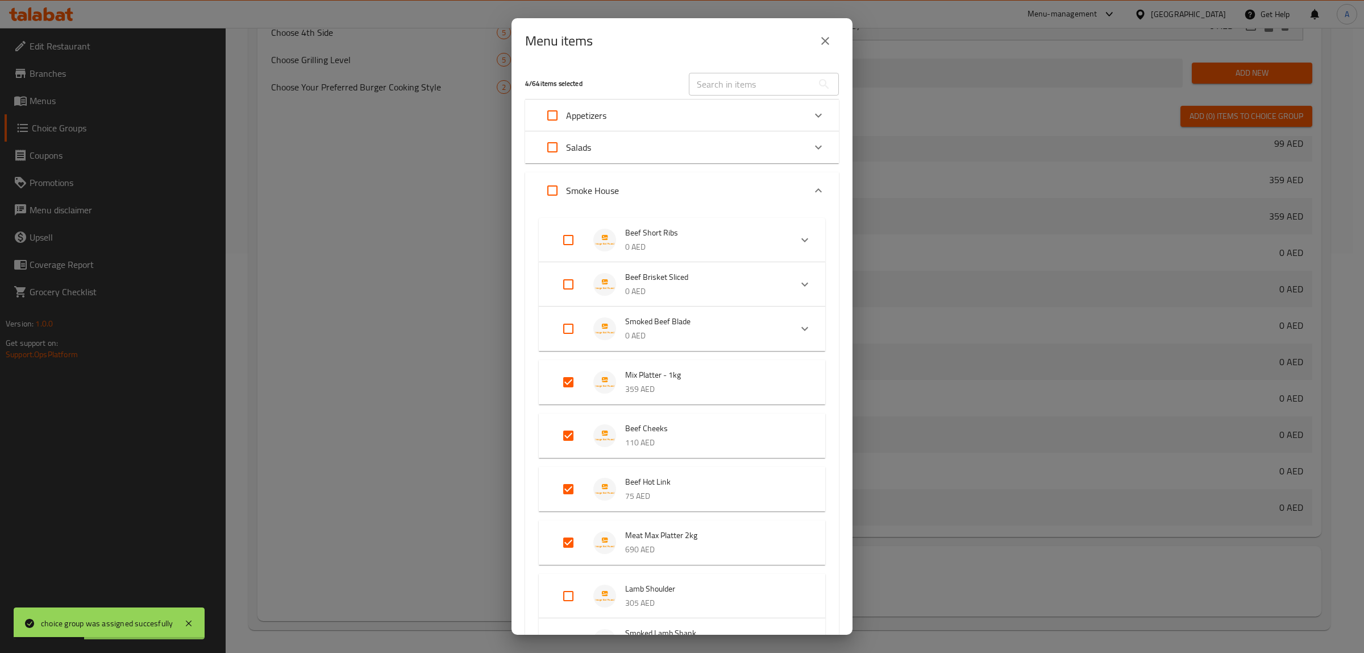
click at [723, 84] on input "text" at bounding box center [751, 84] width 124 height 23
paste input "Smoked Beef Blade"
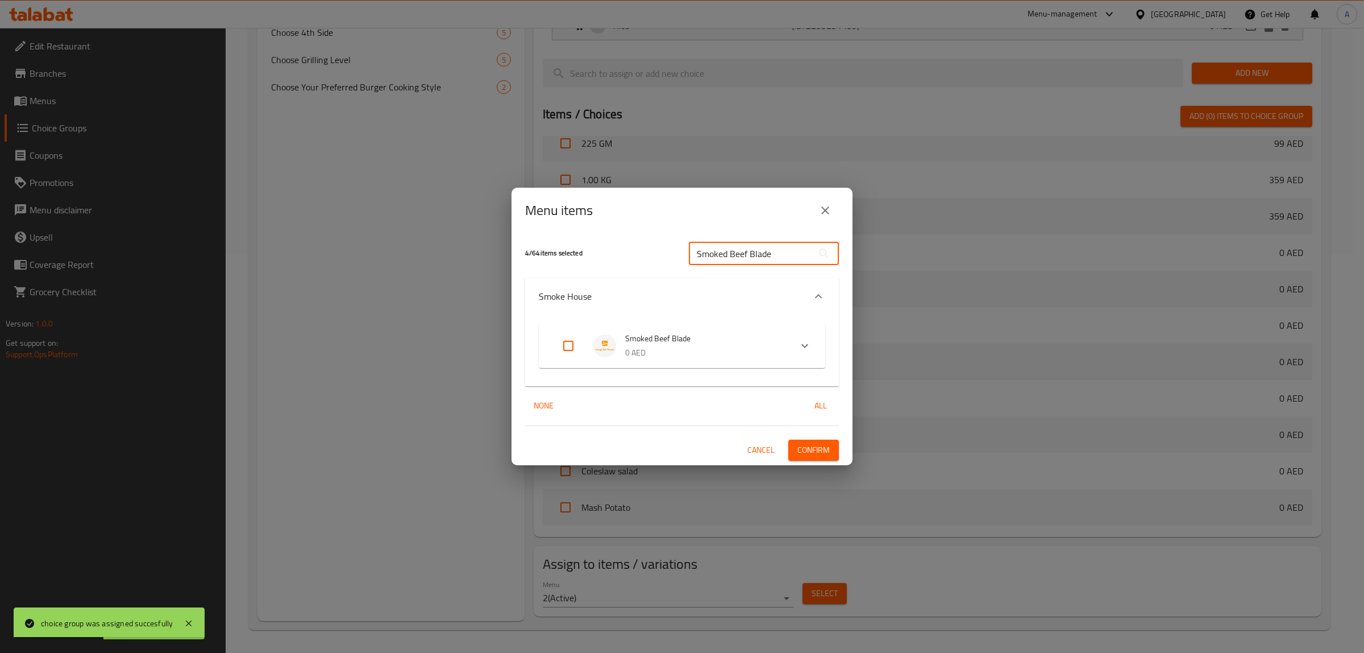
type input "Smoked Beef Blade"
click at [568, 337] on input "Expand" at bounding box center [568, 345] width 27 height 27
checkbox input "true"
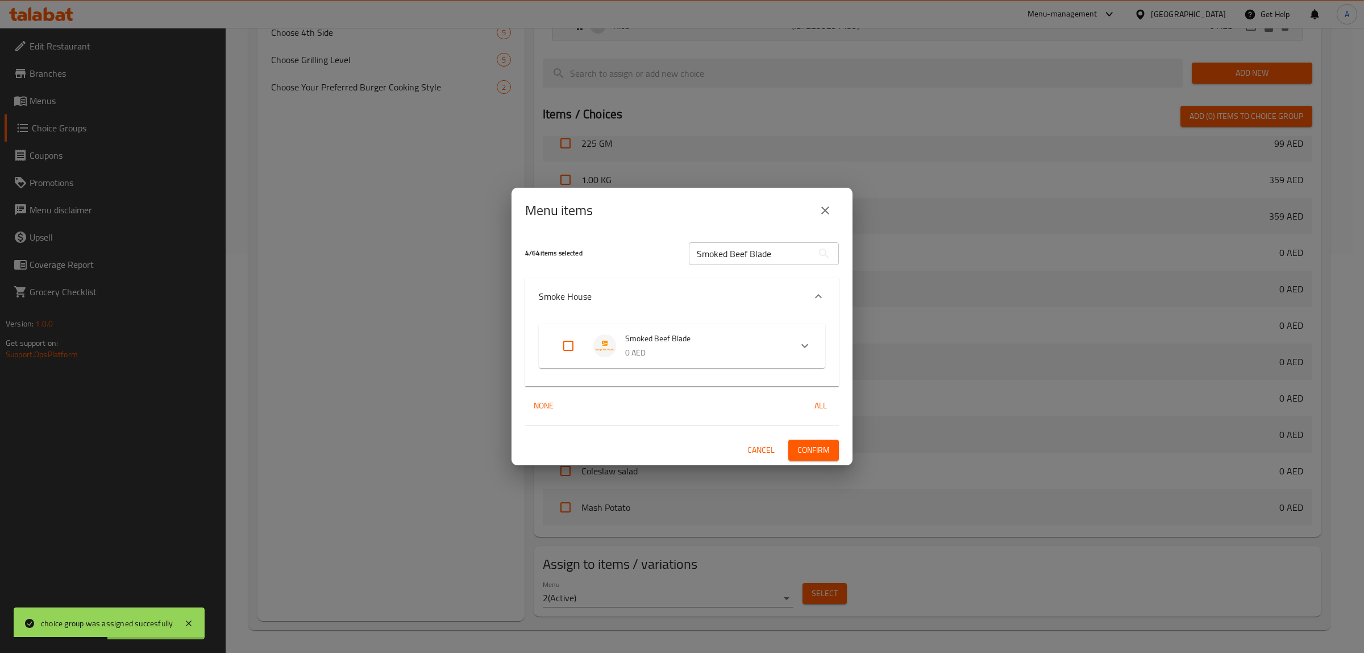
checkbox input "true"
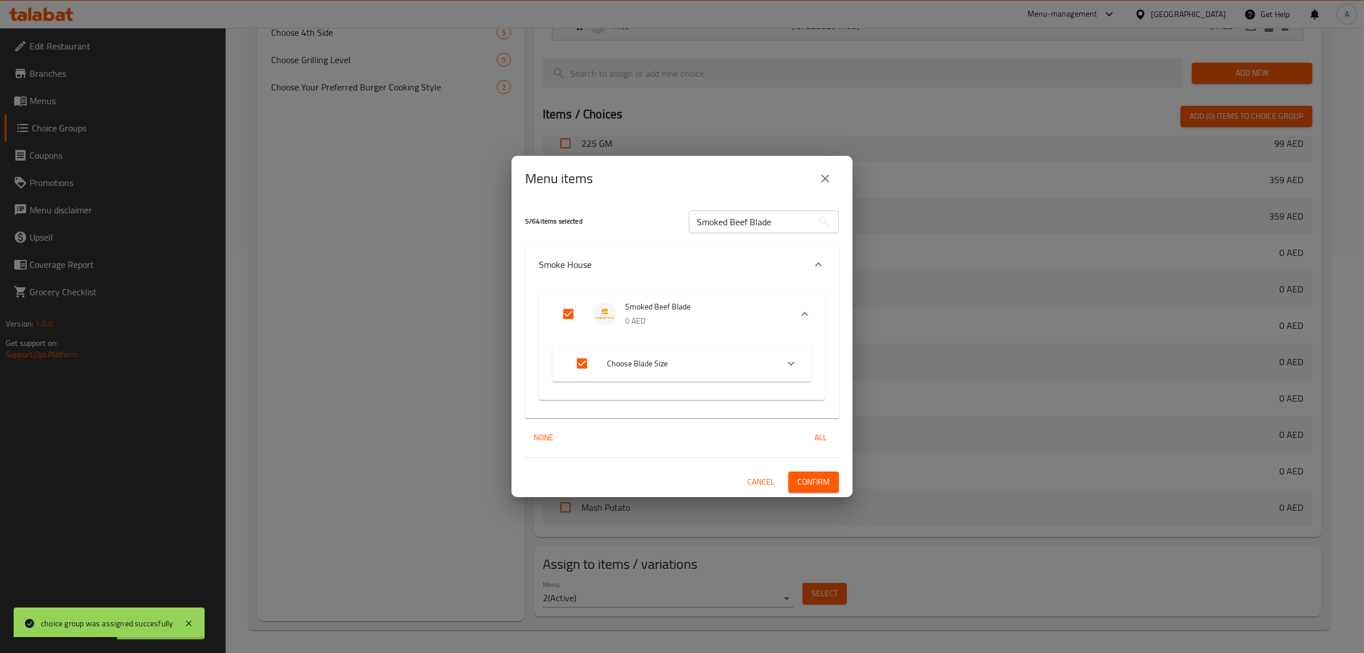
click at [813, 472] on button "Confirm" at bounding box center [813, 481] width 51 height 21
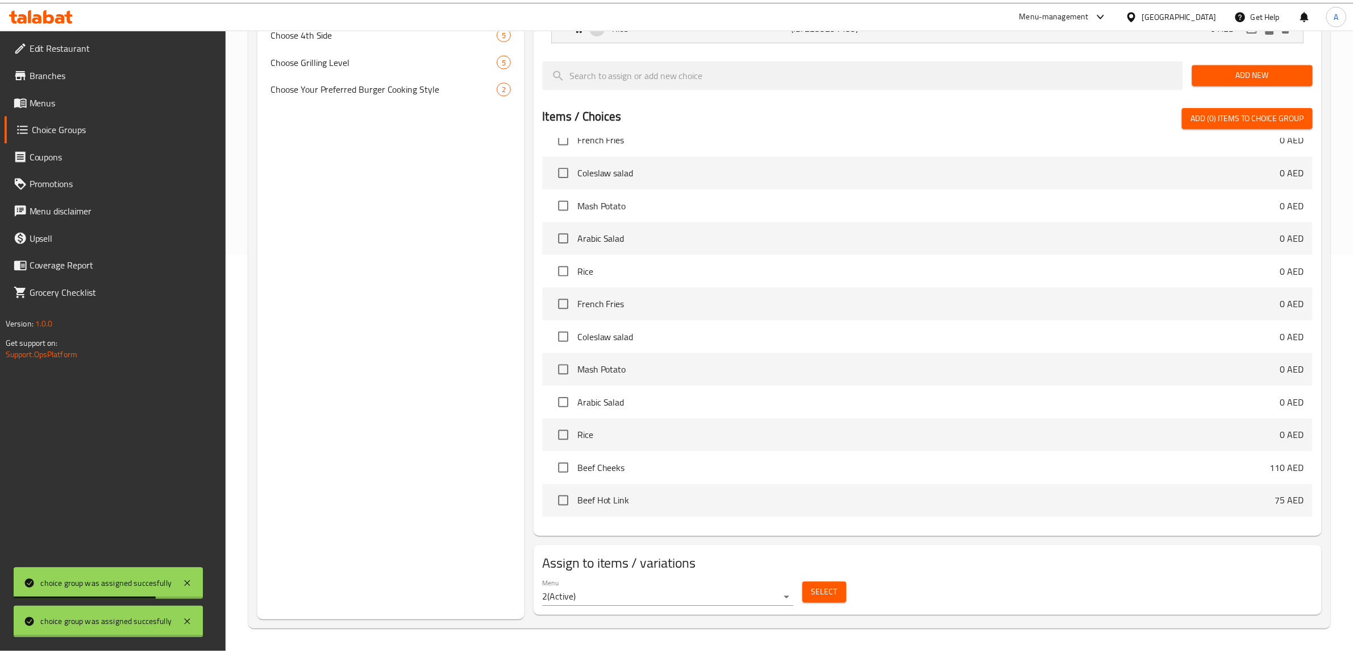
scroll to position [310, 0]
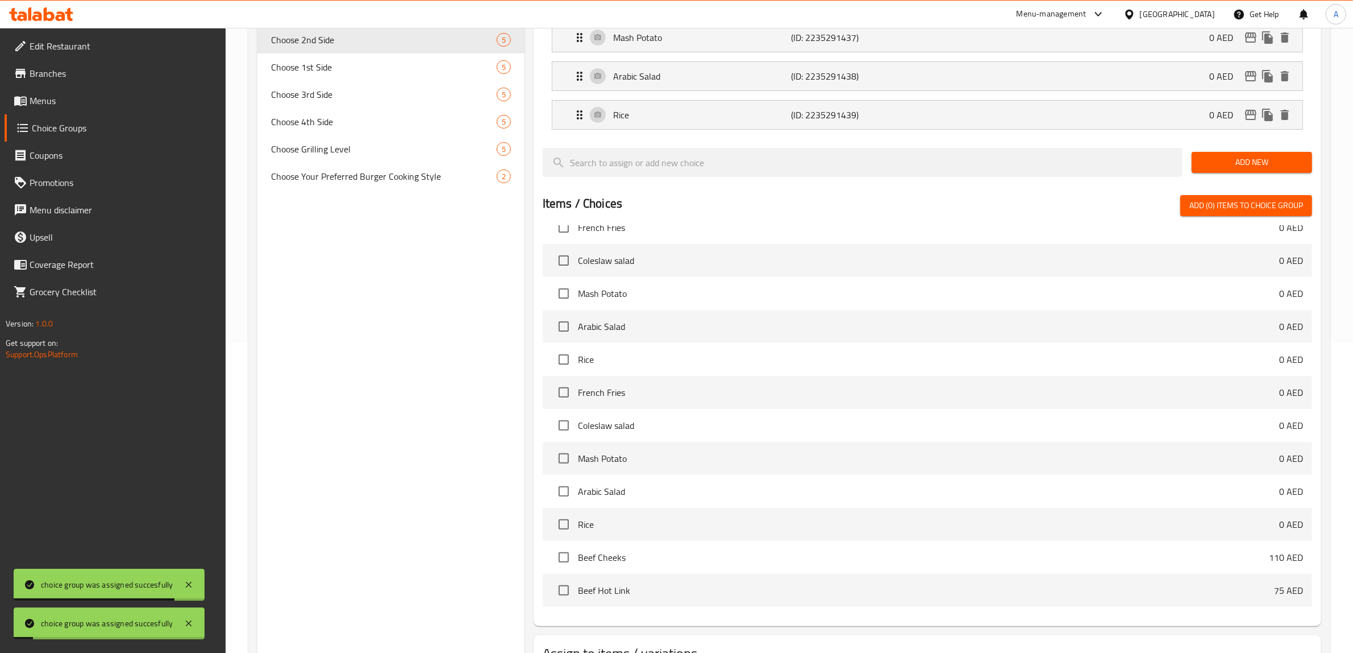
click at [351, 310] on div "Choice Groups Your Choice Of sauce: 2 Your Choice Of 1st Side: 5 Your Choice Of…" at bounding box center [391, 264] width 267 height 891
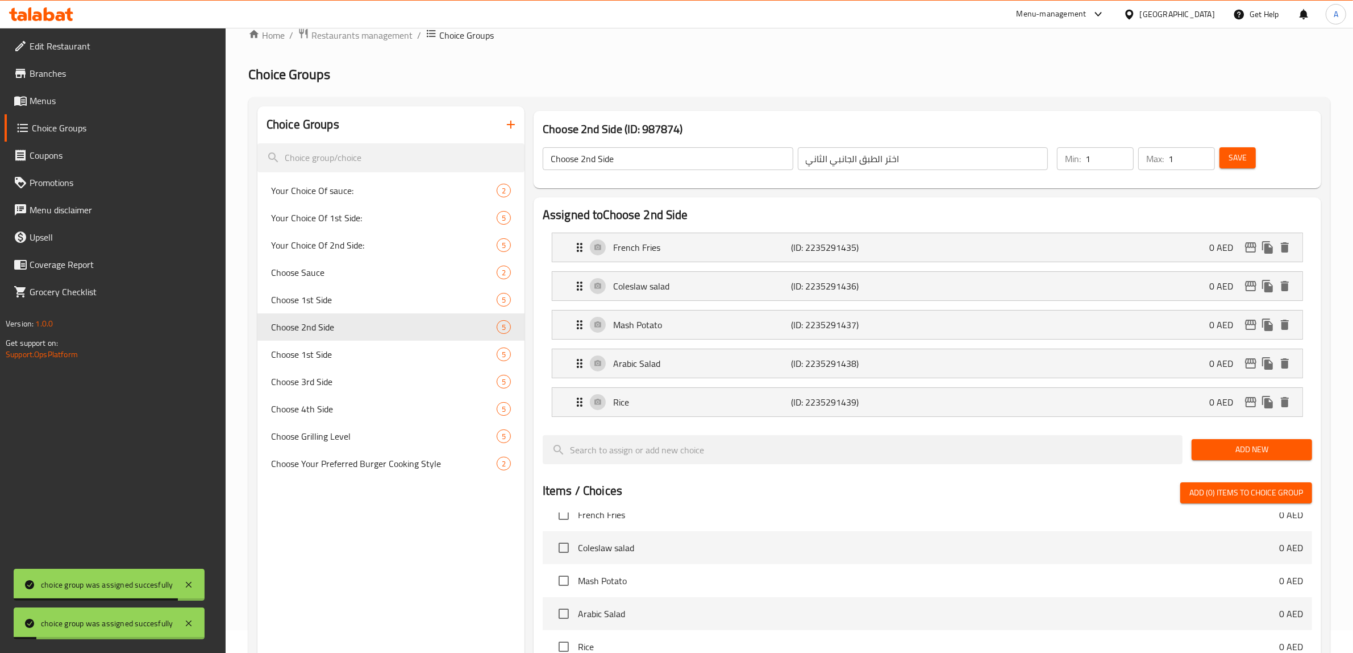
scroll to position [0, 0]
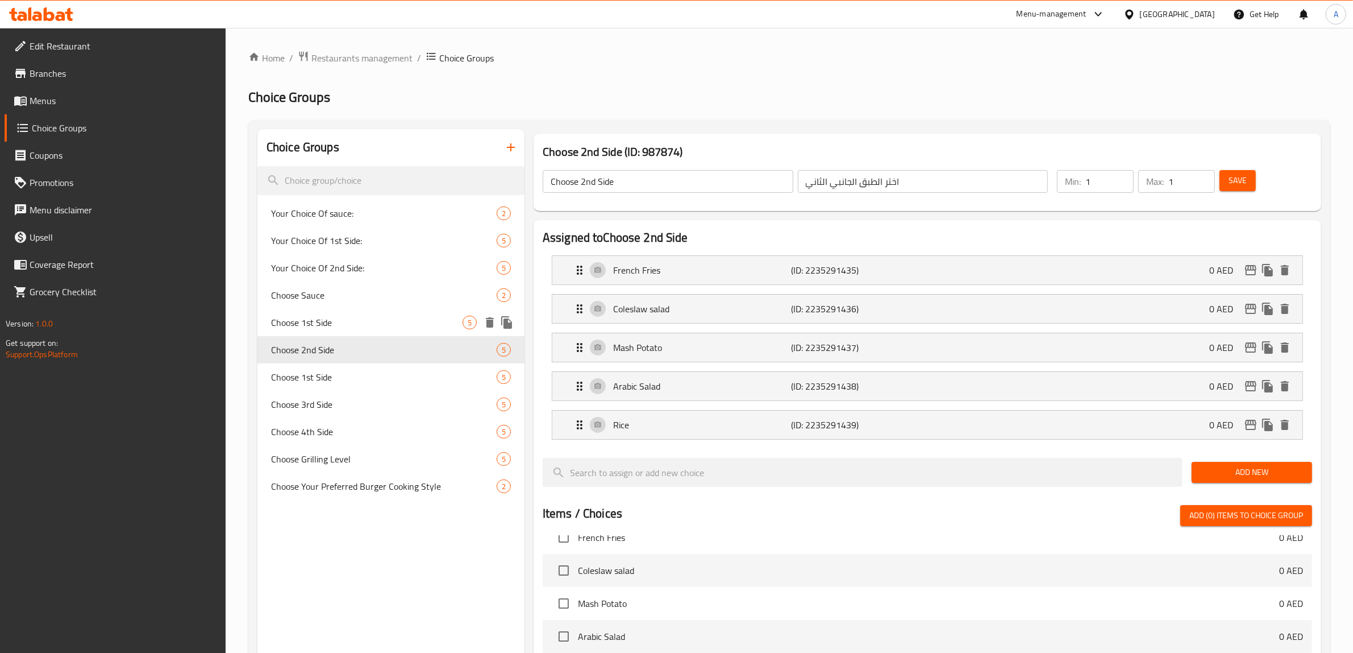
click at [388, 330] on div "Choose 1st Side 5" at bounding box center [391, 322] width 267 height 27
type input "Choose 1st Side"
type input "اختر الطبق الجانبي الأول"
click at [743, 320] on div "Coleslaw salad (ID: 2235291431) 0 AED" at bounding box center [931, 308] width 716 height 28
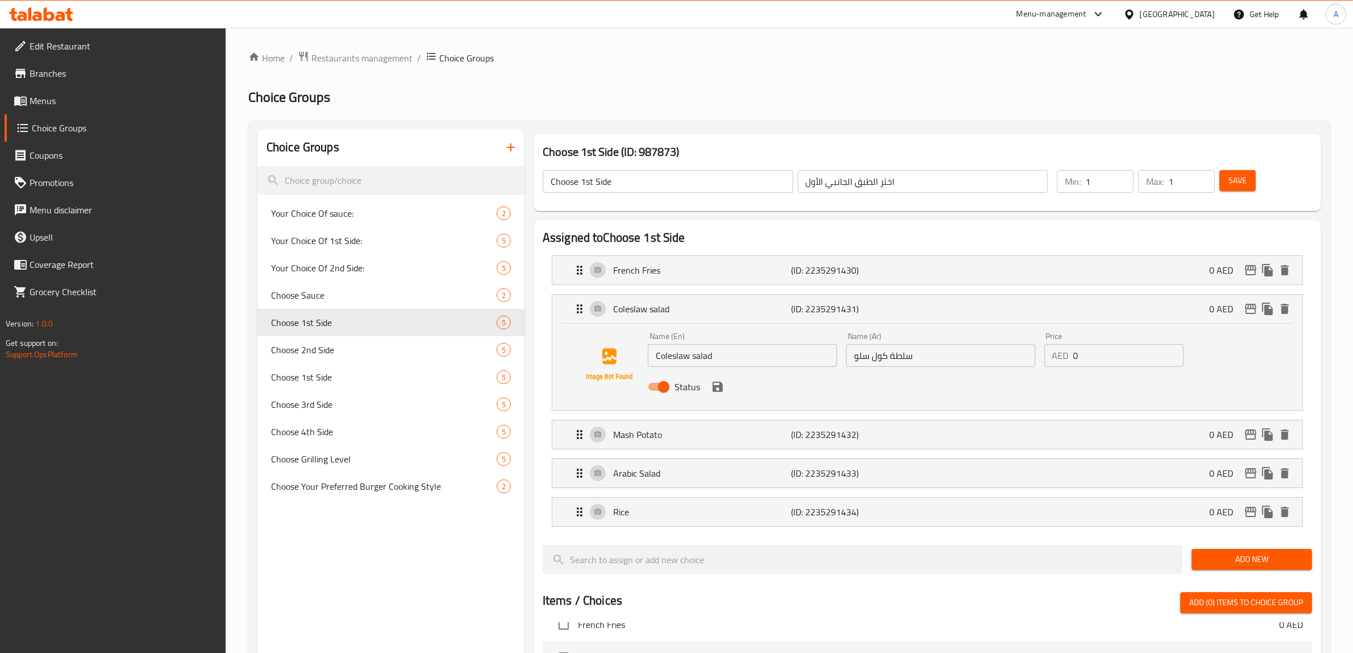
click at [907, 354] on input "سلطة كول سلو" at bounding box center [940, 355] width 189 height 23
type input "كول سلو"
click at [705, 357] on input "Coleslaw salad" at bounding box center [742, 355] width 189 height 23
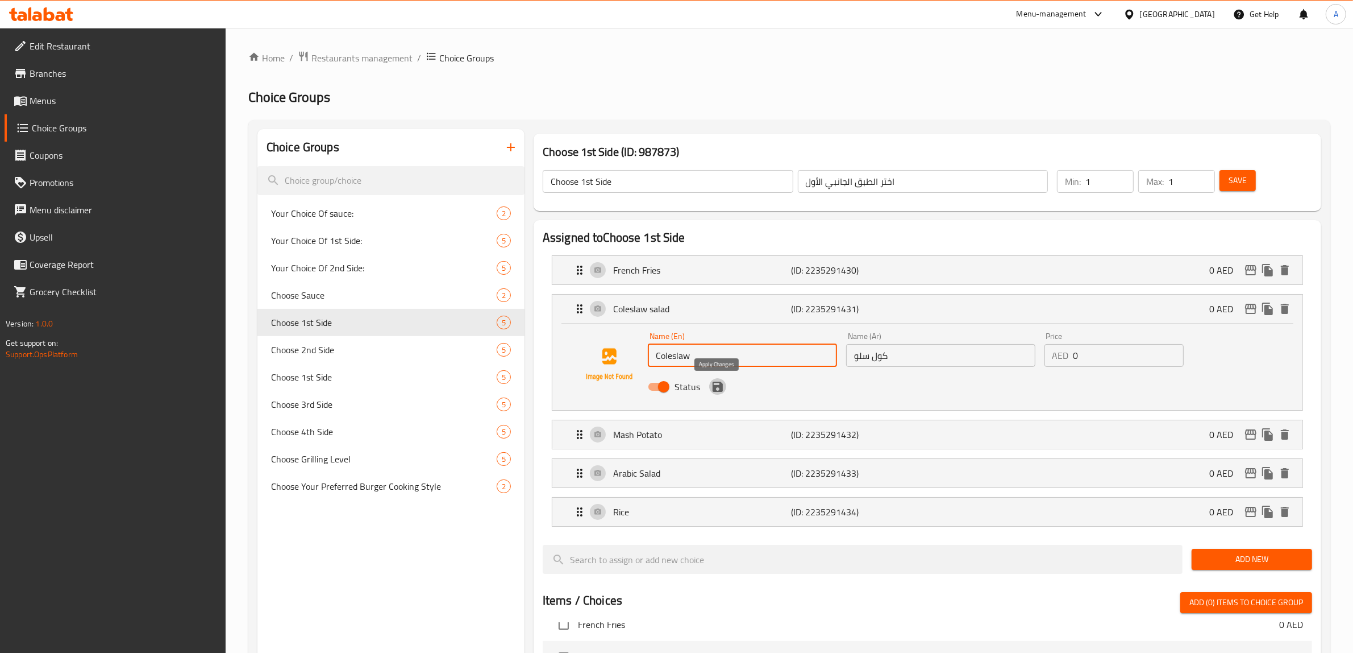
click at [721, 381] on icon "save" at bounding box center [718, 387] width 14 height 14
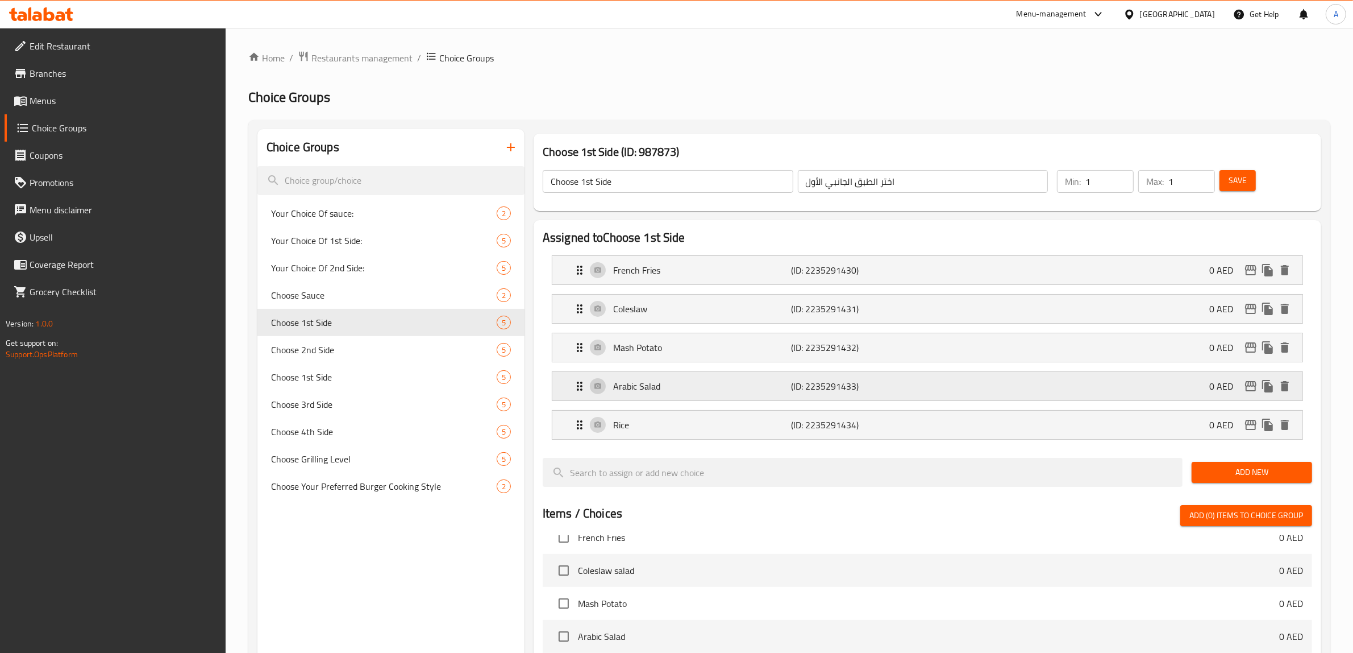
type input "Coleslaw"
click at [1245, 185] on span "Save" at bounding box center [1238, 180] width 18 height 14
click at [350, 351] on span "Choose 2nd Side" at bounding box center [384, 350] width 226 height 14
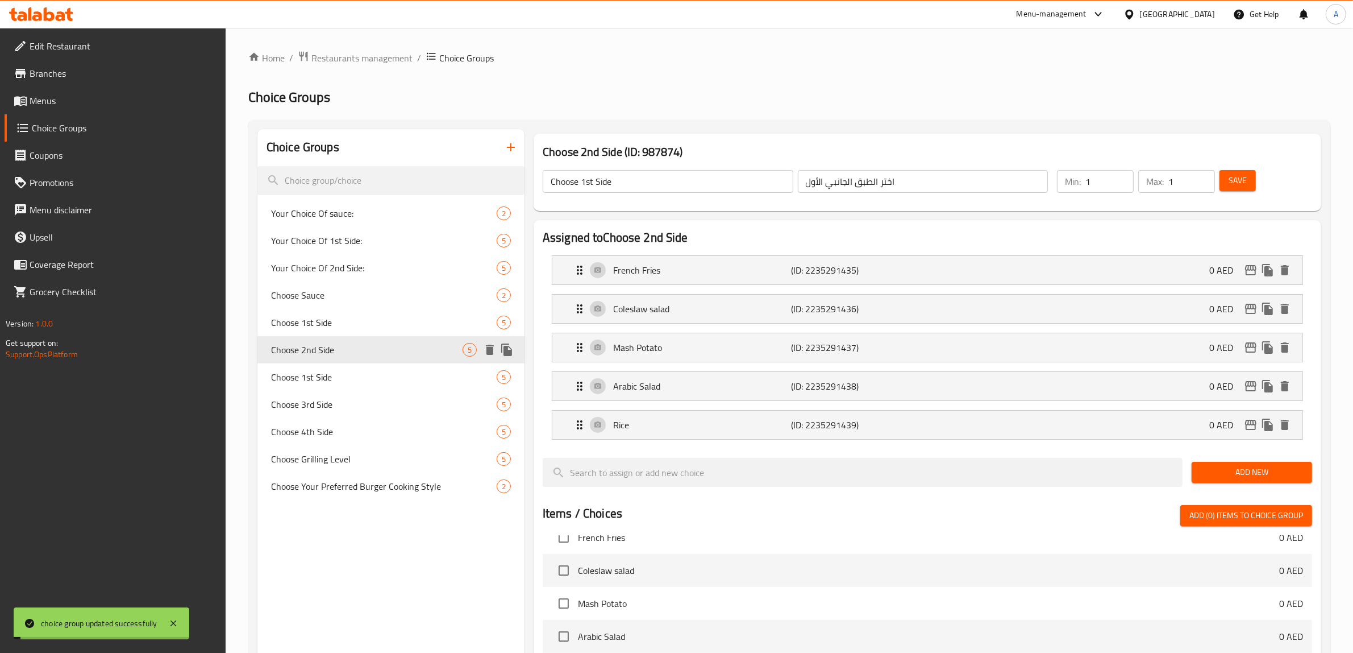
type input "Choose 2nd Side"
type input "اختر الطبق الجانبي الثاني"
click at [686, 312] on p "Coleslaw salad" at bounding box center [702, 309] width 178 height 14
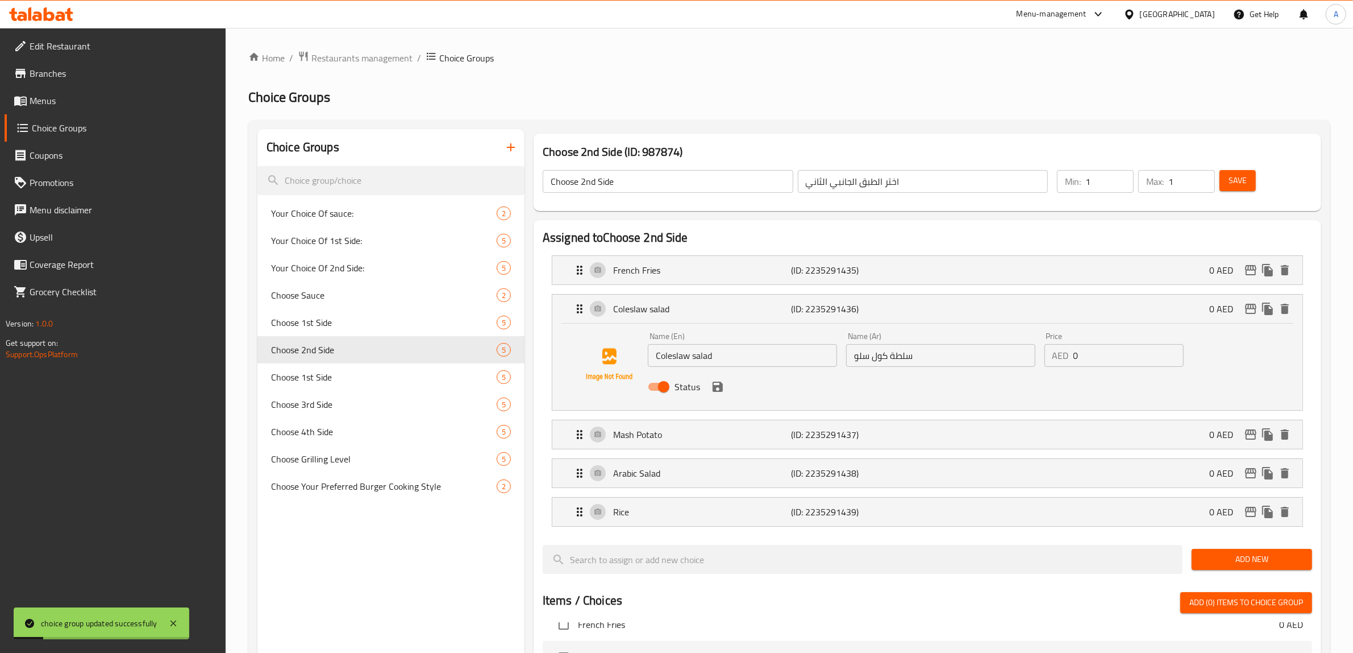
click at [708, 358] on input "Coleslaw salad" at bounding box center [742, 355] width 189 height 23
type input "Coleslaw"
click at [905, 351] on input "سلطة كول سلو" at bounding box center [940, 355] width 189 height 23
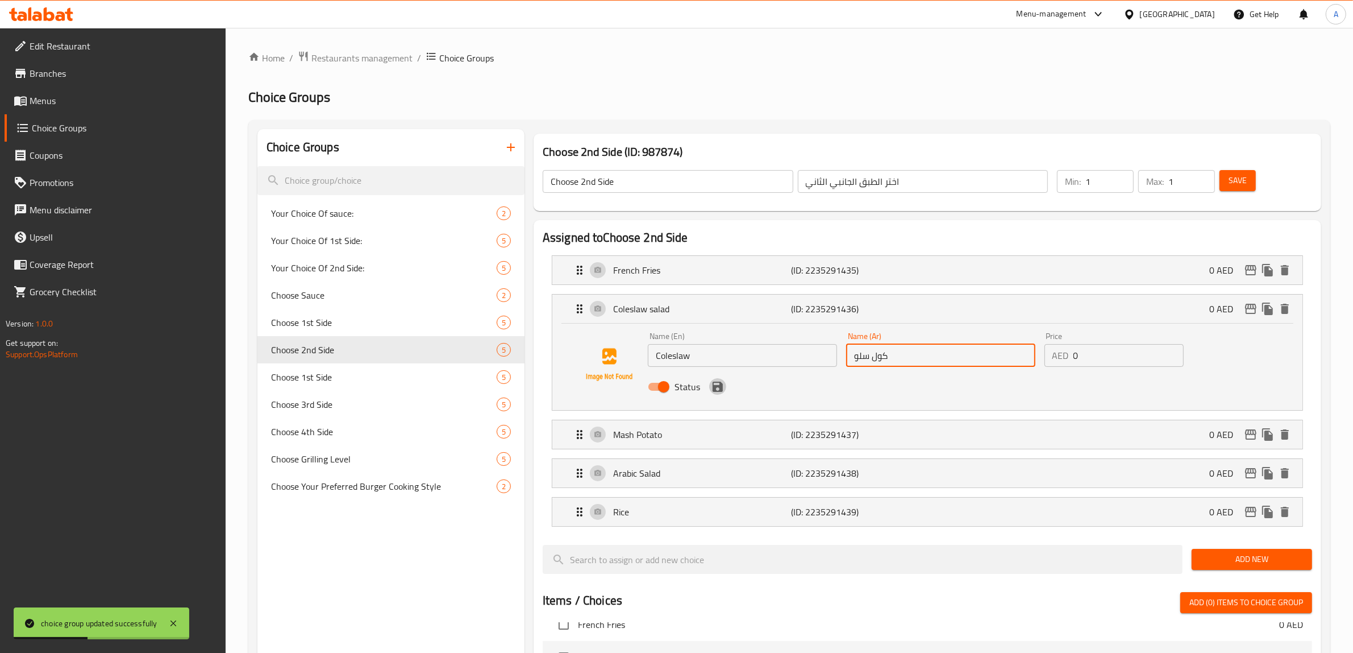
click at [721, 387] on icon "save" at bounding box center [718, 386] width 10 height 10
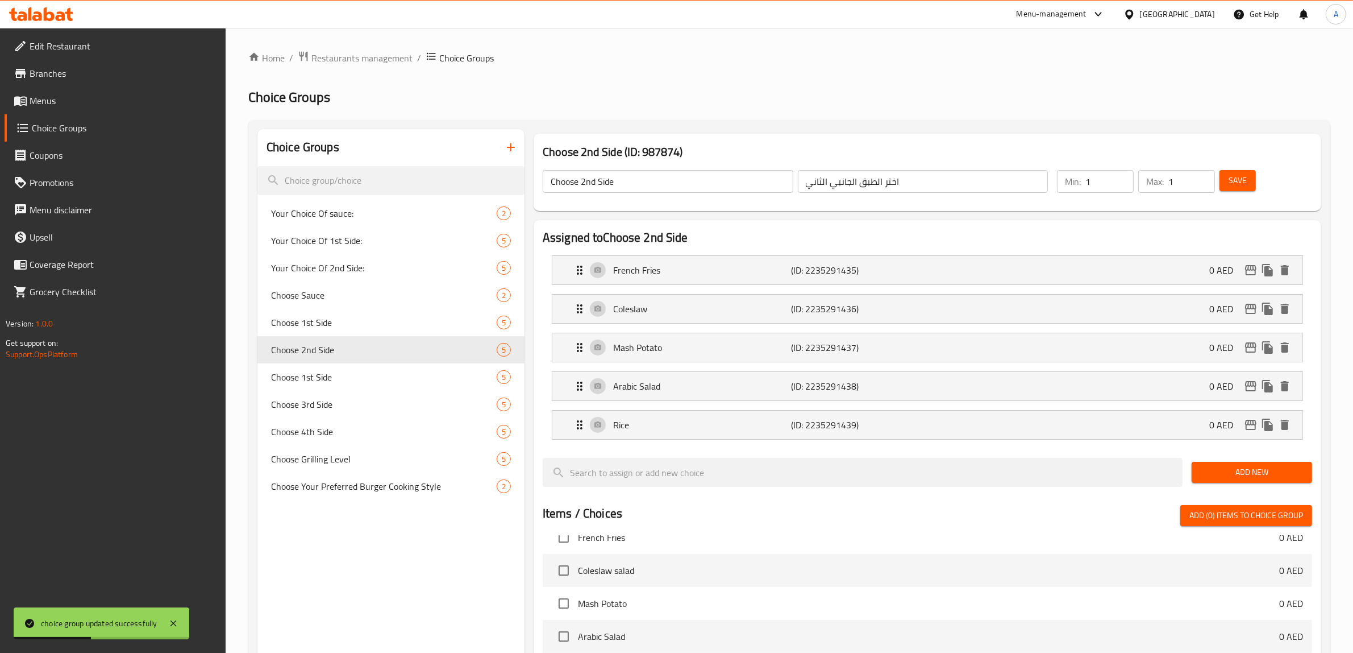
type input "كول سلو"
click at [1245, 186] on span "Save" at bounding box center [1238, 180] width 18 height 14
click at [342, 462] on span "Choose Grilling Level" at bounding box center [367, 459] width 192 height 14
type input "Choose Grilling Level"
type input "يمكنك اختيار مستوى الشوي المطلوب"
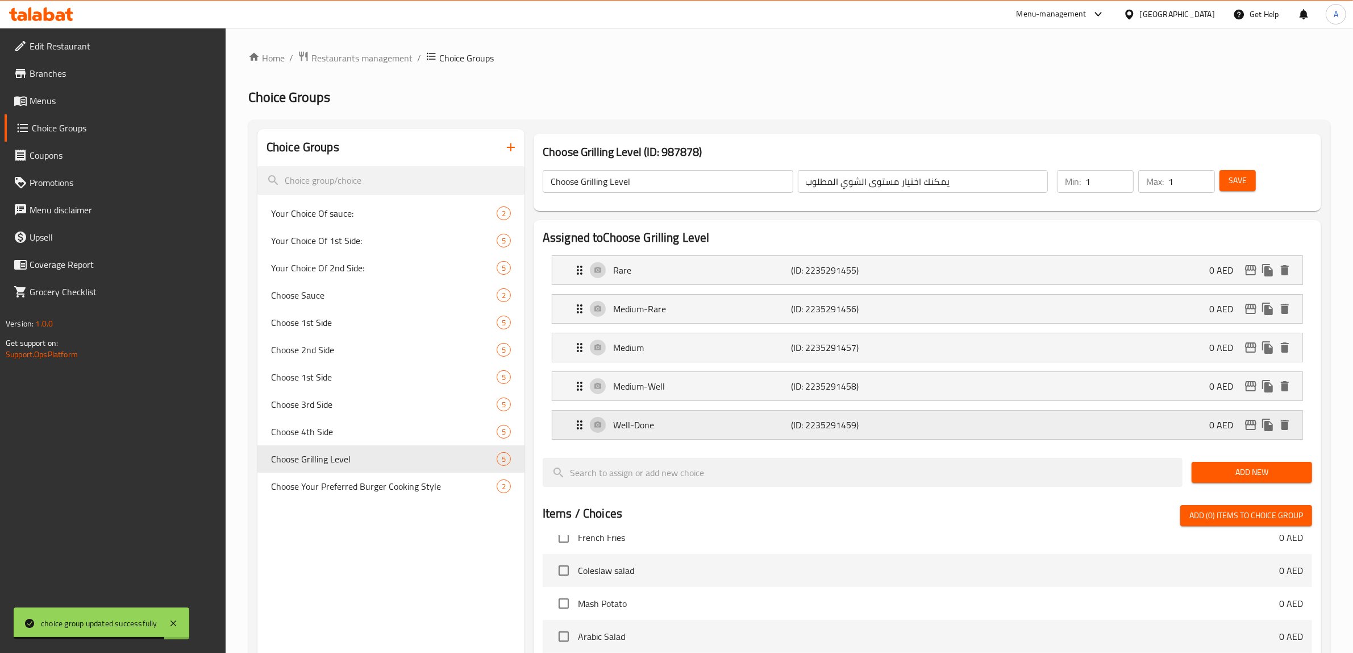
click at [802, 430] on p "(ID: 2235291459)" at bounding box center [851, 425] width 119 height 14
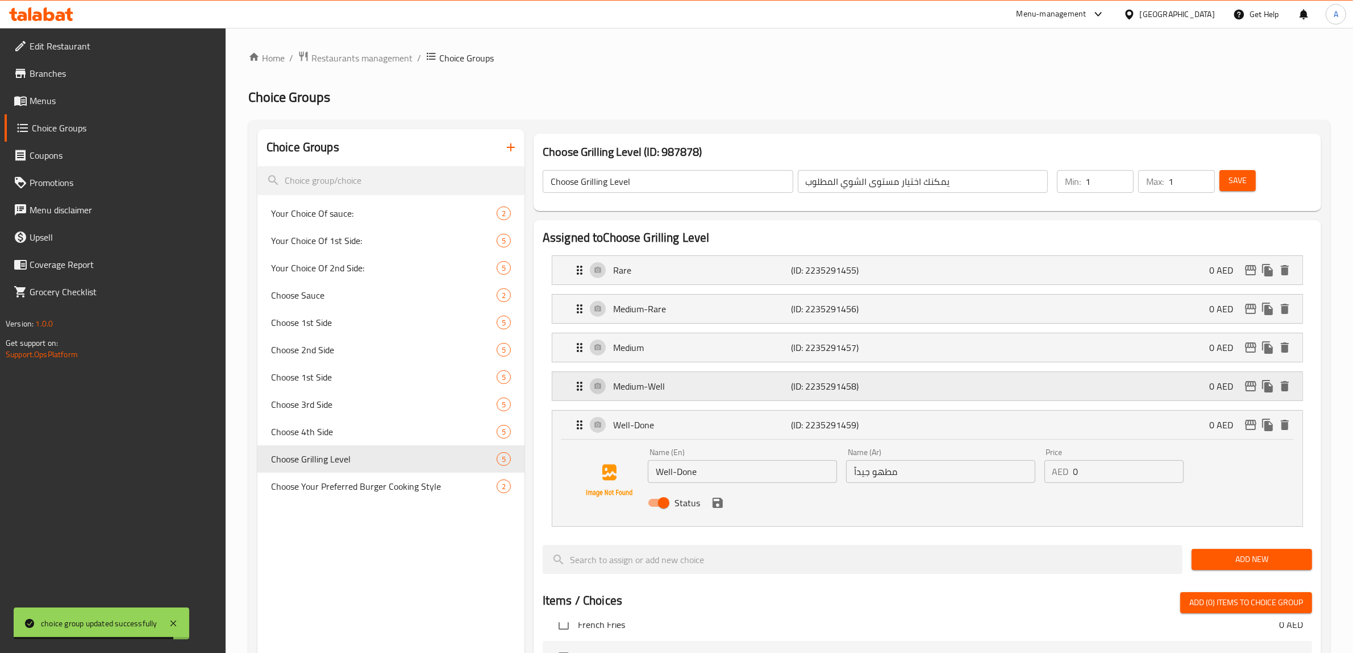
click at [774, 388] on p "Medium-Well" at bounding box center [702, 386] width 178 height 14
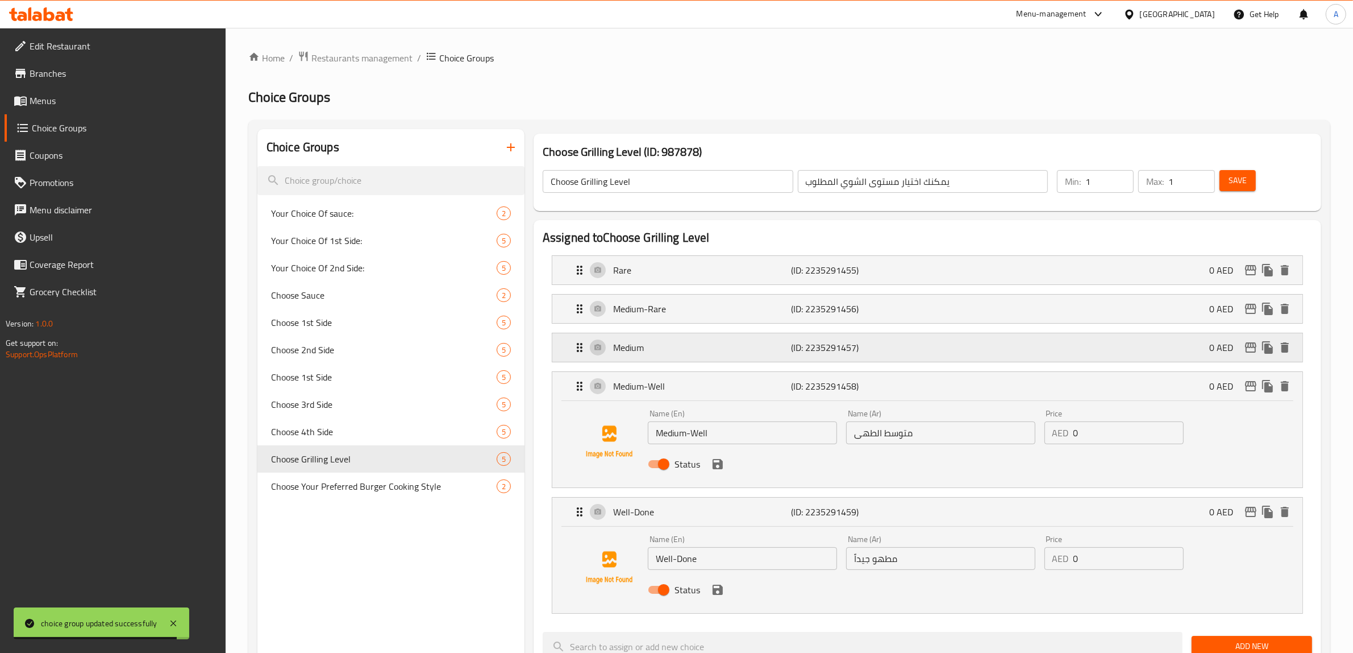
click at [761, 359] on div "Medium (ID: 2235291457) 0 AED" at bounding box center [931, 347] width 716 height 28
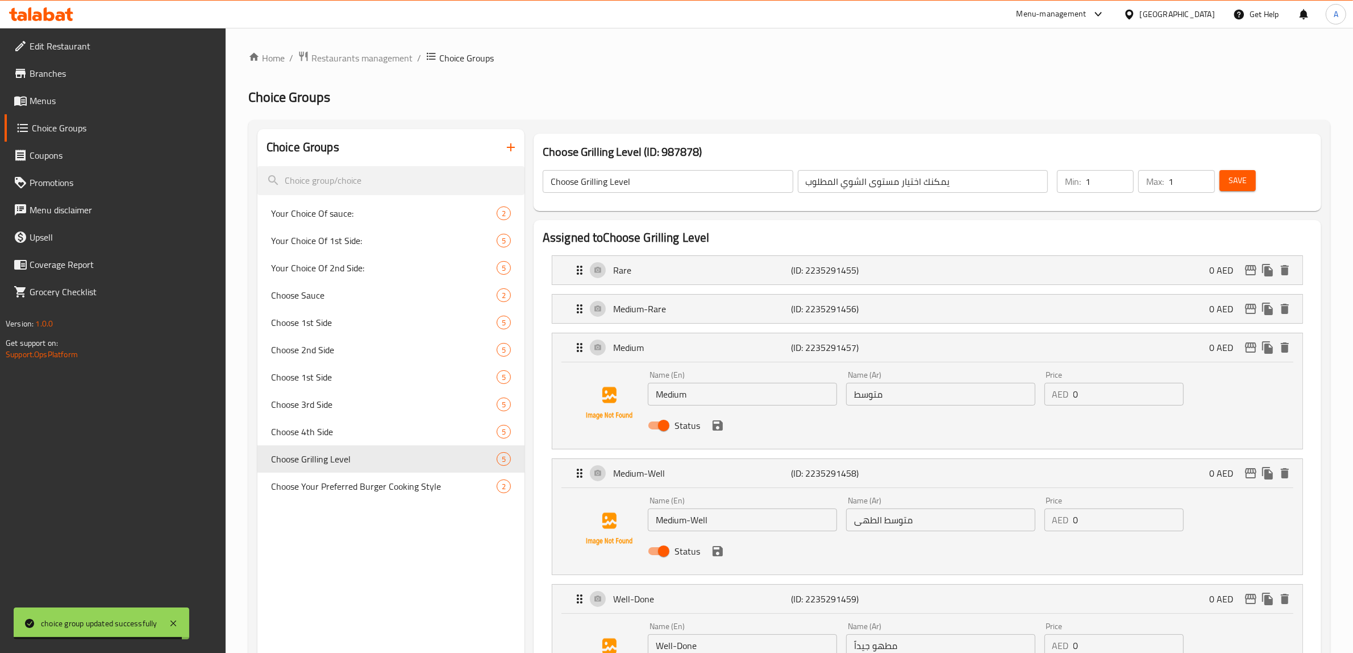
click at [745, 325] on li "Medium-Rare (ID: 2235291456) 0 AED Name (En) Medium-Rare Name (En) Name (Ar) مت…" at bounding box center [928, 308] width 770 height 39
click at [728, 273] on p "Rare" at bounding box center [702, 270] width 178 height 14
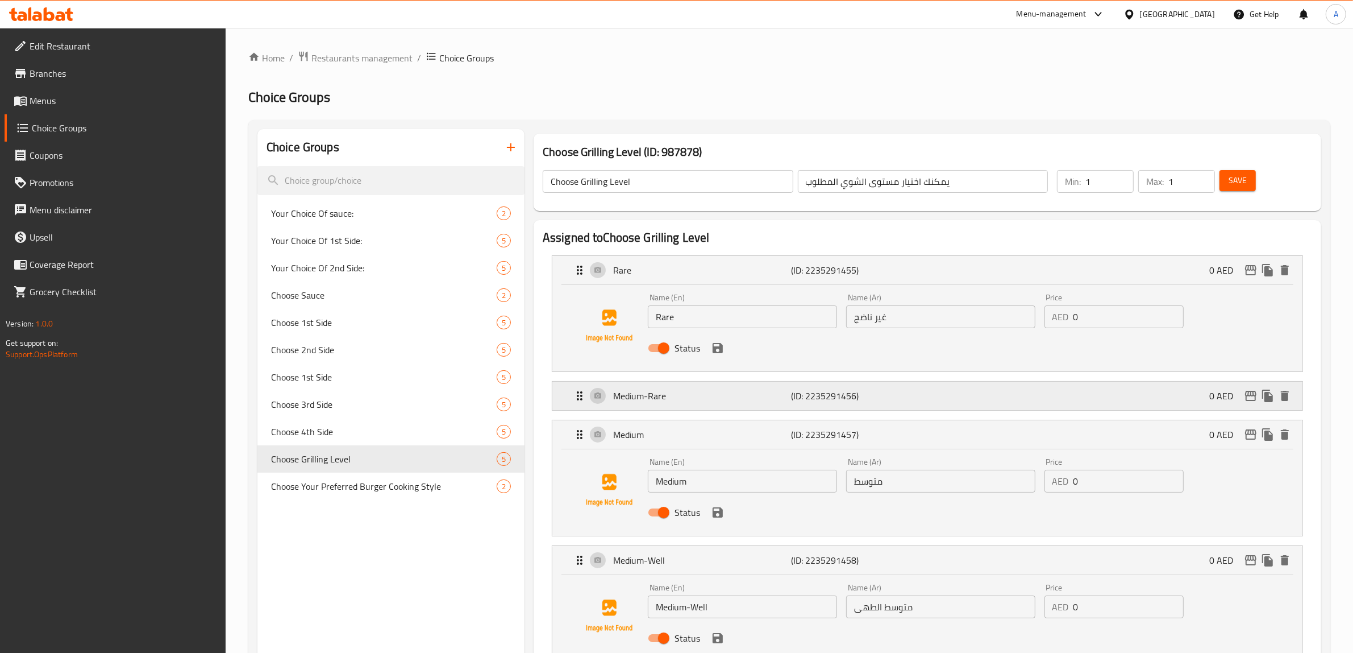
click at [719, 398] on p "Medium-Rare" at bounding box center [702, 396] width 178 height 14
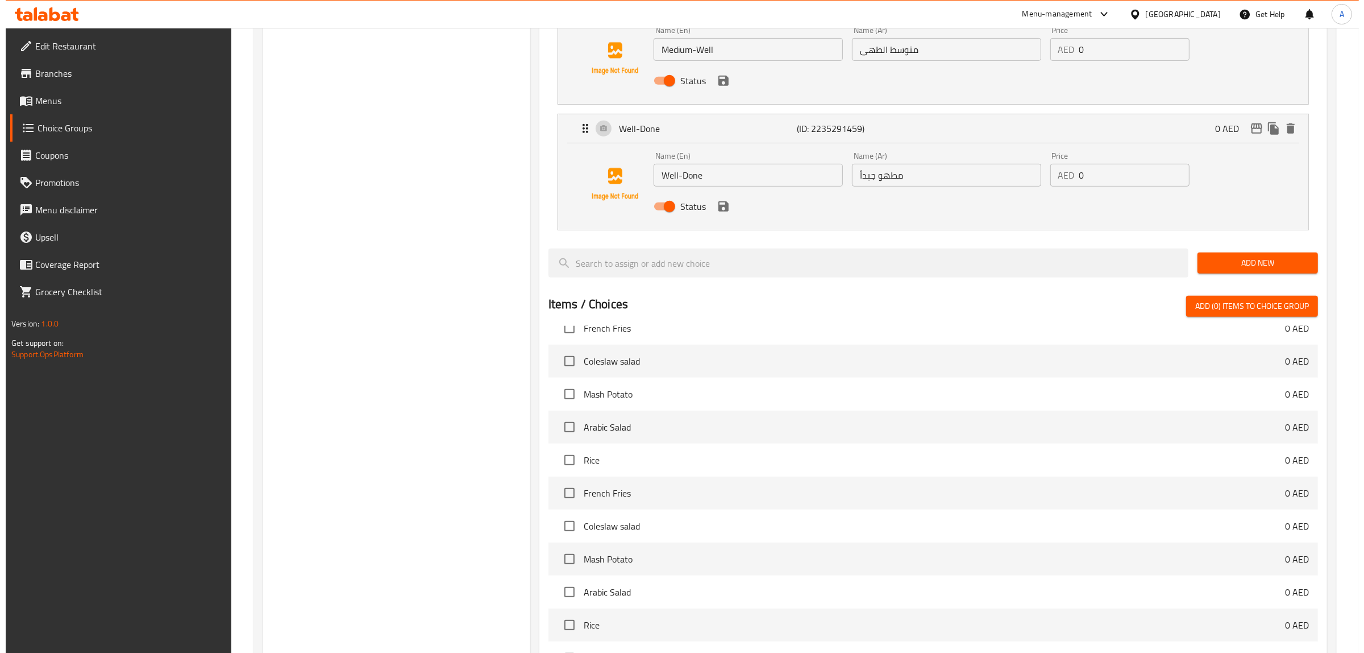
scroll to position [834, 0]
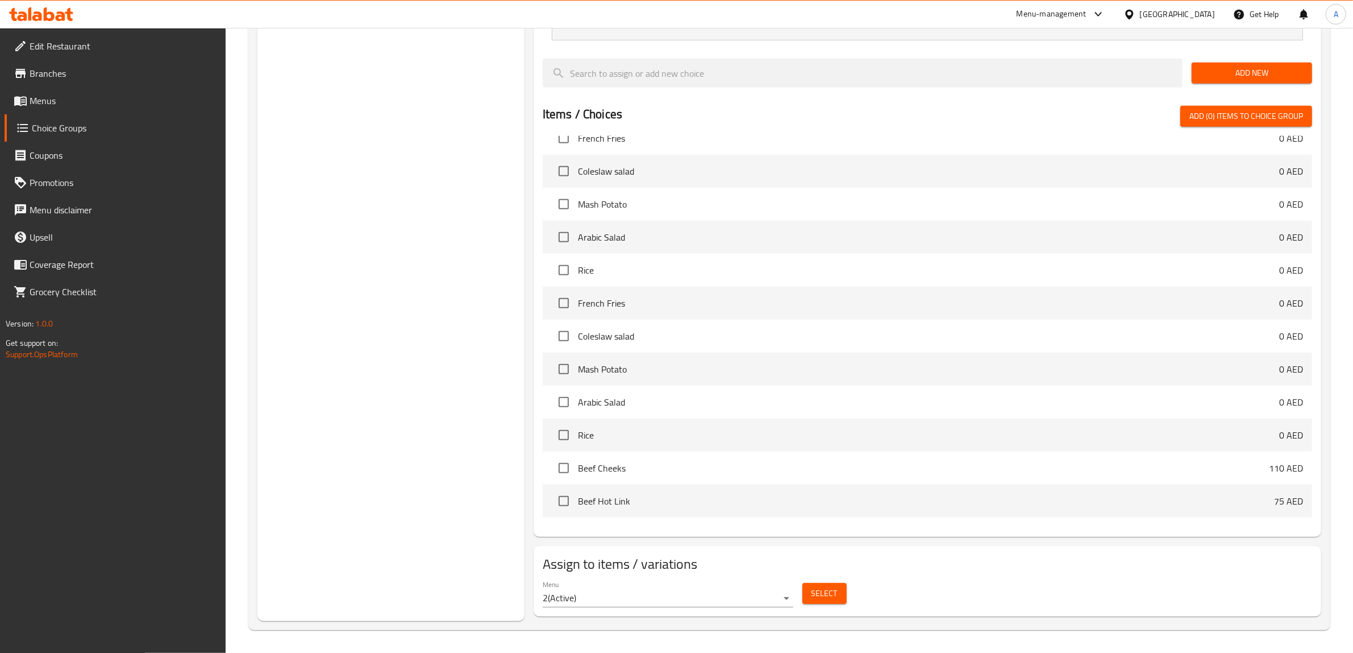
click at [840, 598] on button "Select" at bounding box center [825, 593] width 44 height 21
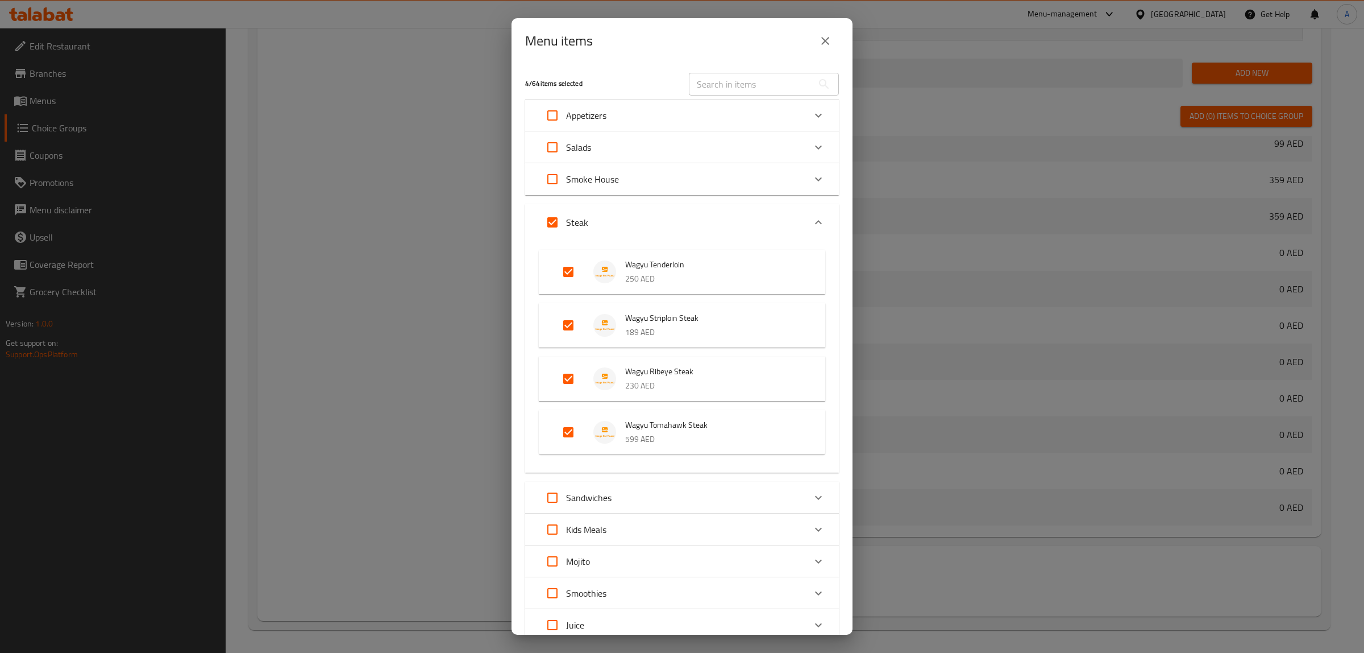
click at [715, 84] on input "text" at bounding box center [751, 84] width 124 height 23
paste input "Wagyu Tomahawk Steak"
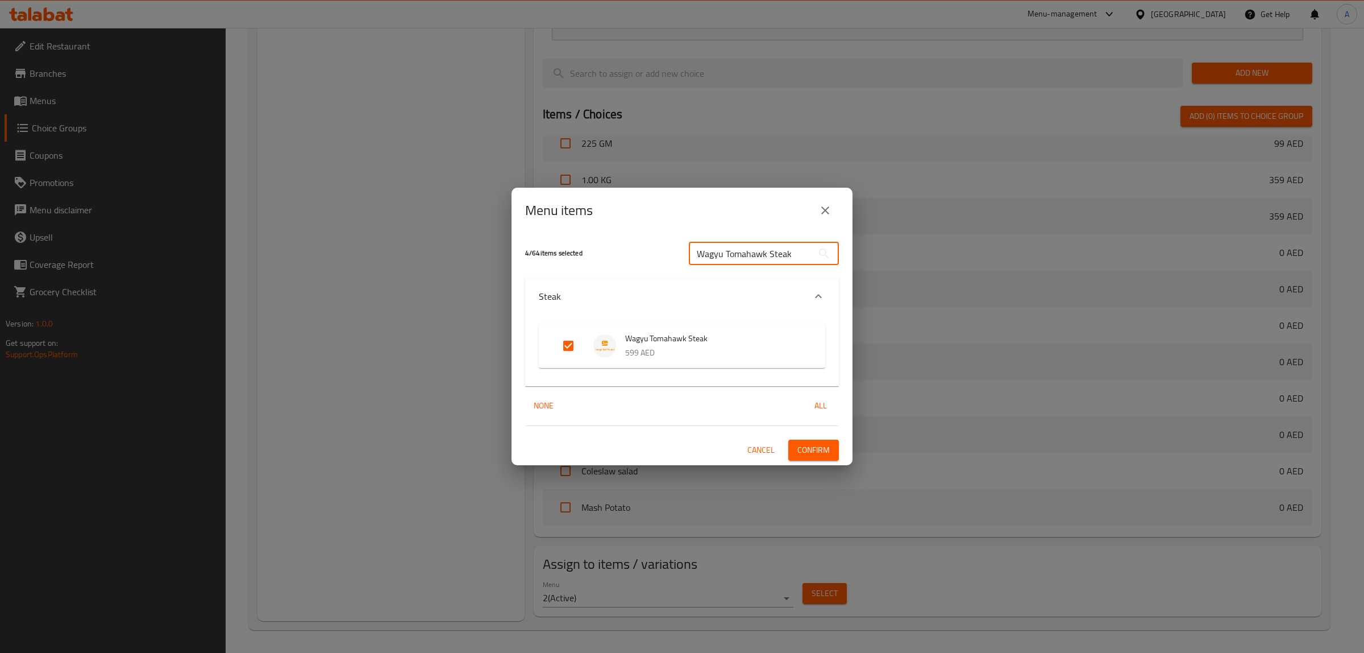
type input "Wagyu Tomahawk Steak"
click at [765, 449] on span "Cancel" at bounding box center [761, 450] width 27 height 14
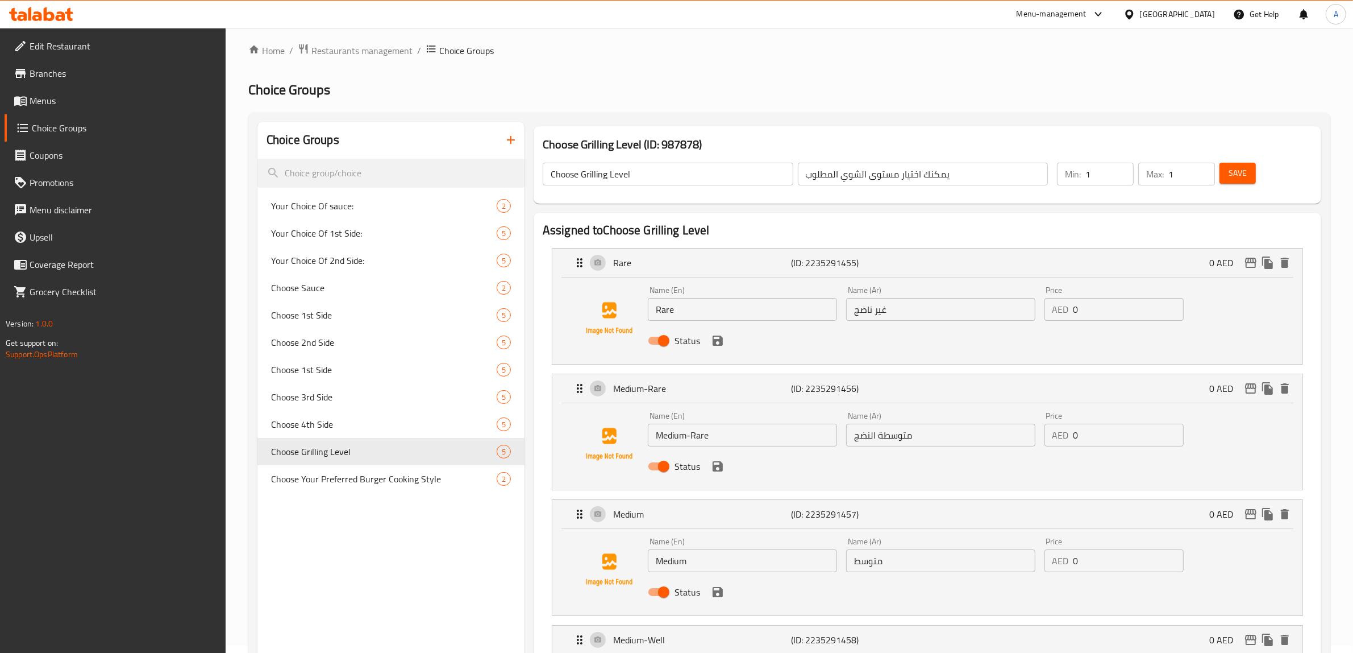
scroll to position [0, 0]
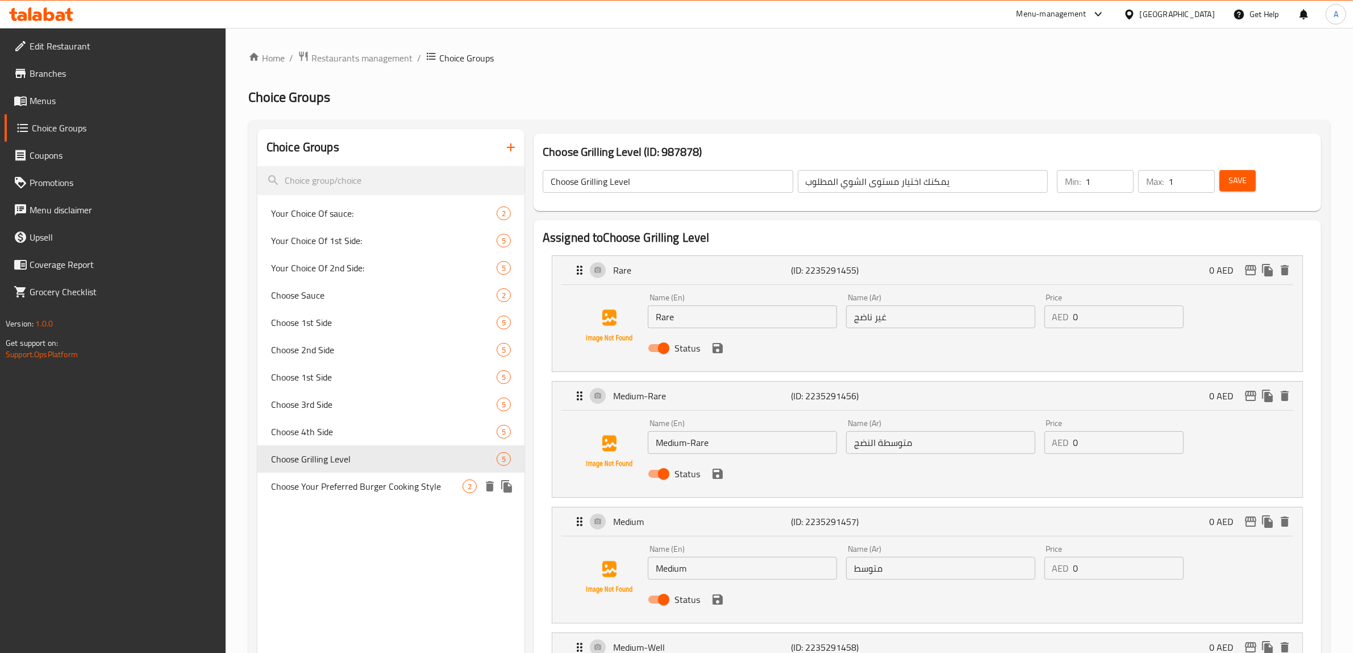
click at [351, 482] on span "Choose Your Preferred Burger Cooking Style" at bounding box center [367, 486] width 192 height 14
type input "Choose Your Preferred Burger Cooking Style"
type input "اختر طريقتك المفضلة لطهي البرجر"
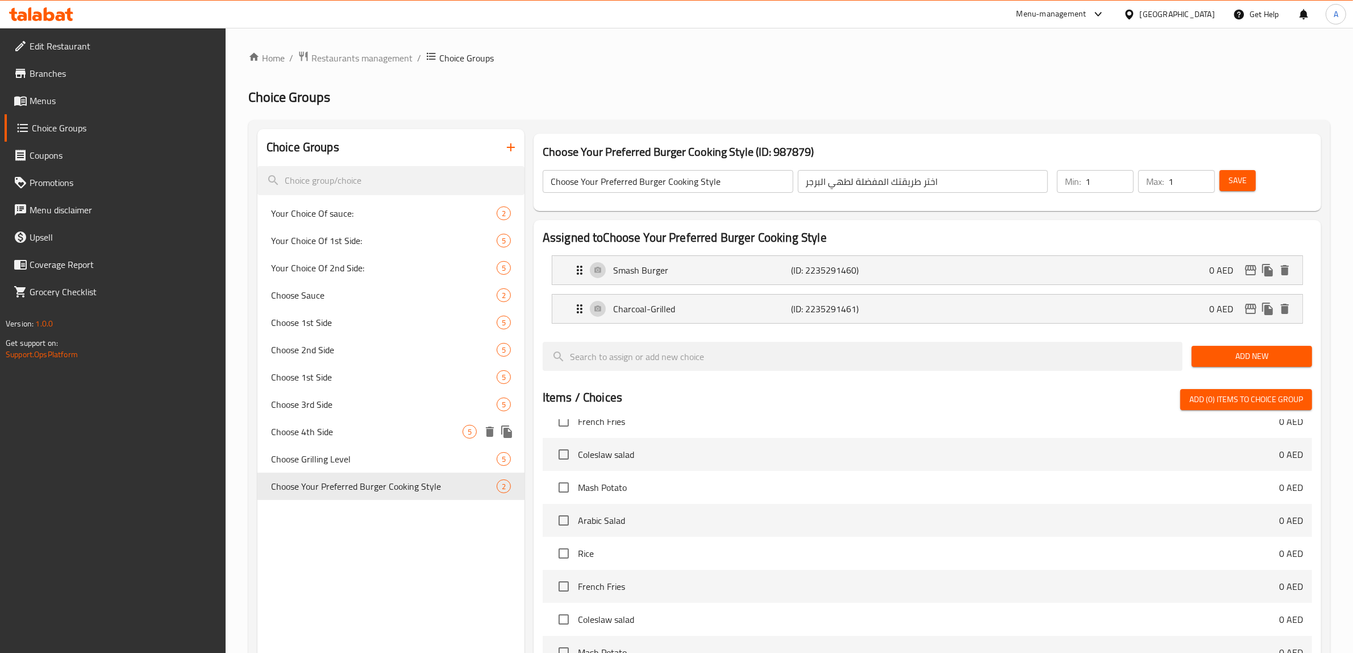
click at [320, 421] on div "Choose 4th Side 5" at bounding box center [391, 431] width 267 height 27
type input "Choose 4th Side"
type input "اختر الطبق الجانبي الرابع"
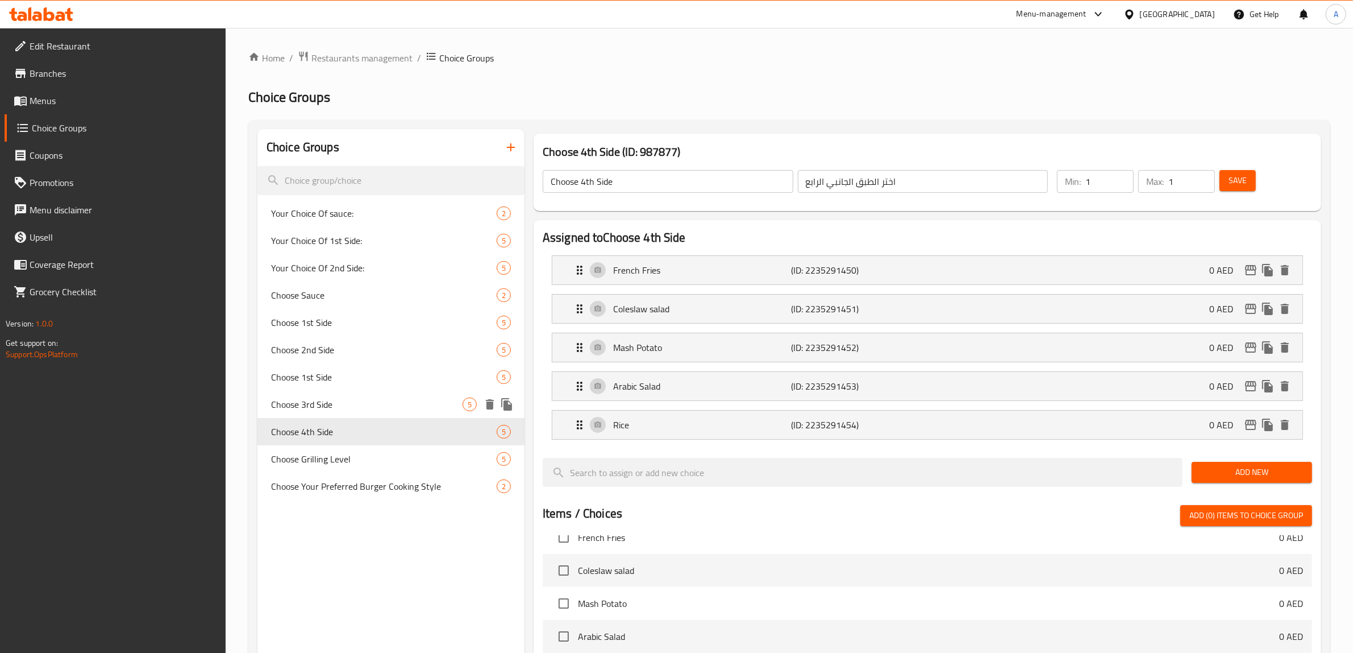
click at [320, 399] on span "Choose 3rd Side" at bounding box center [367, 404] width 192 height 14
type input "Choose 3rd Side"
type input "اختر الطبق الجانبي الثالث"
click at [322, 383] on span "Choose 1st Side" at bounding box center [367, 377] width 192 height 14
type input "Choose 1st Side"
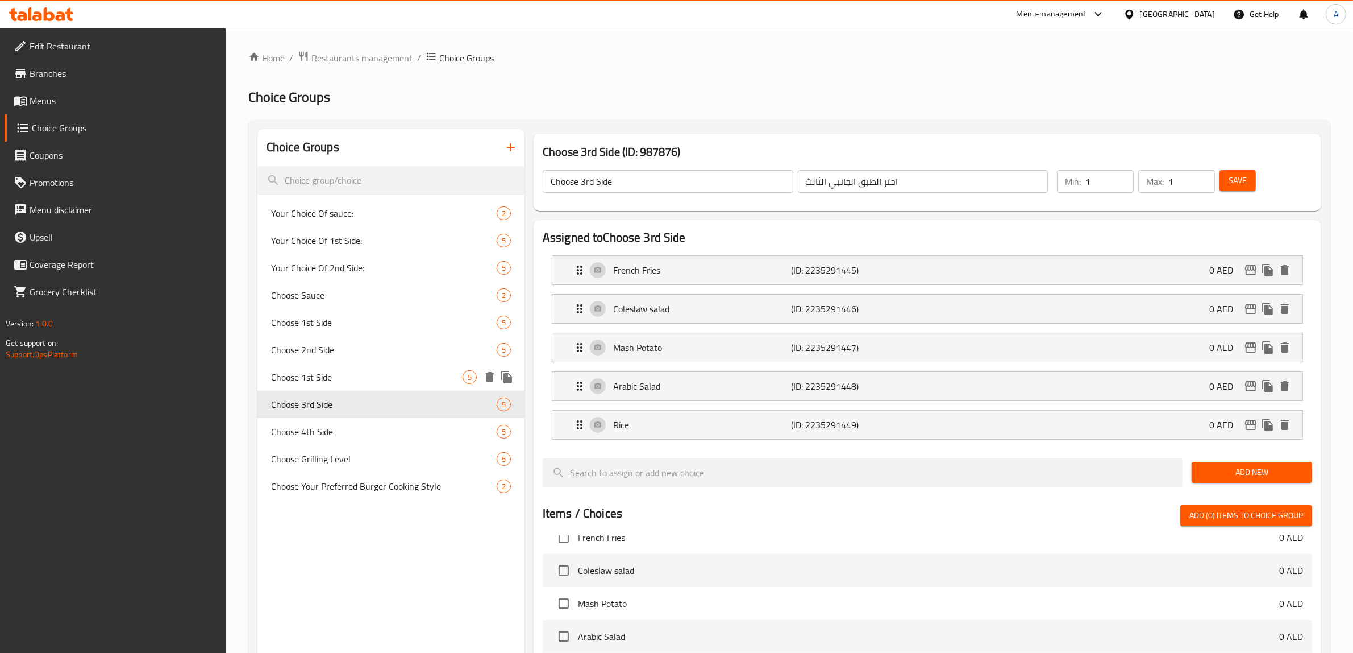
type input "اختر الطبق الجانبي الأول"
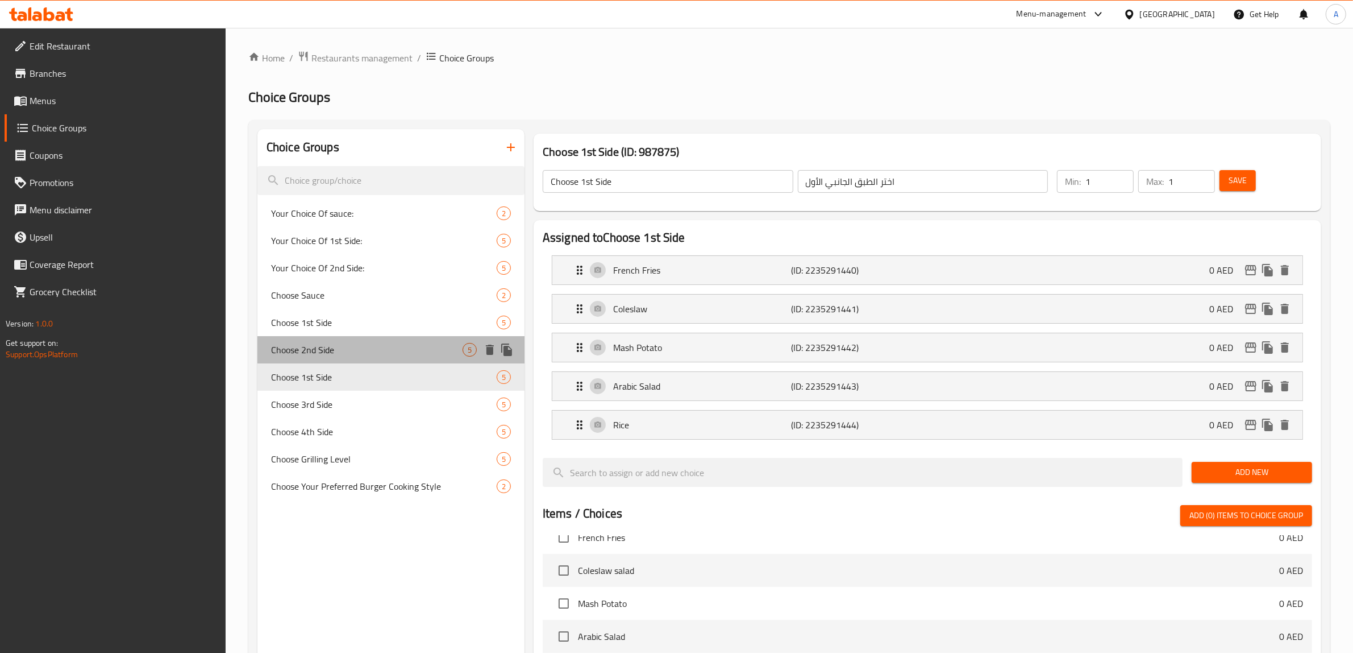
click at [327, 353] on span "Choose 2nd Side" at bounding box center [367, 350] width 192 height 14
type input "Choose 2nd Side"
type input "اختر الطبق الجانبي الثاني"
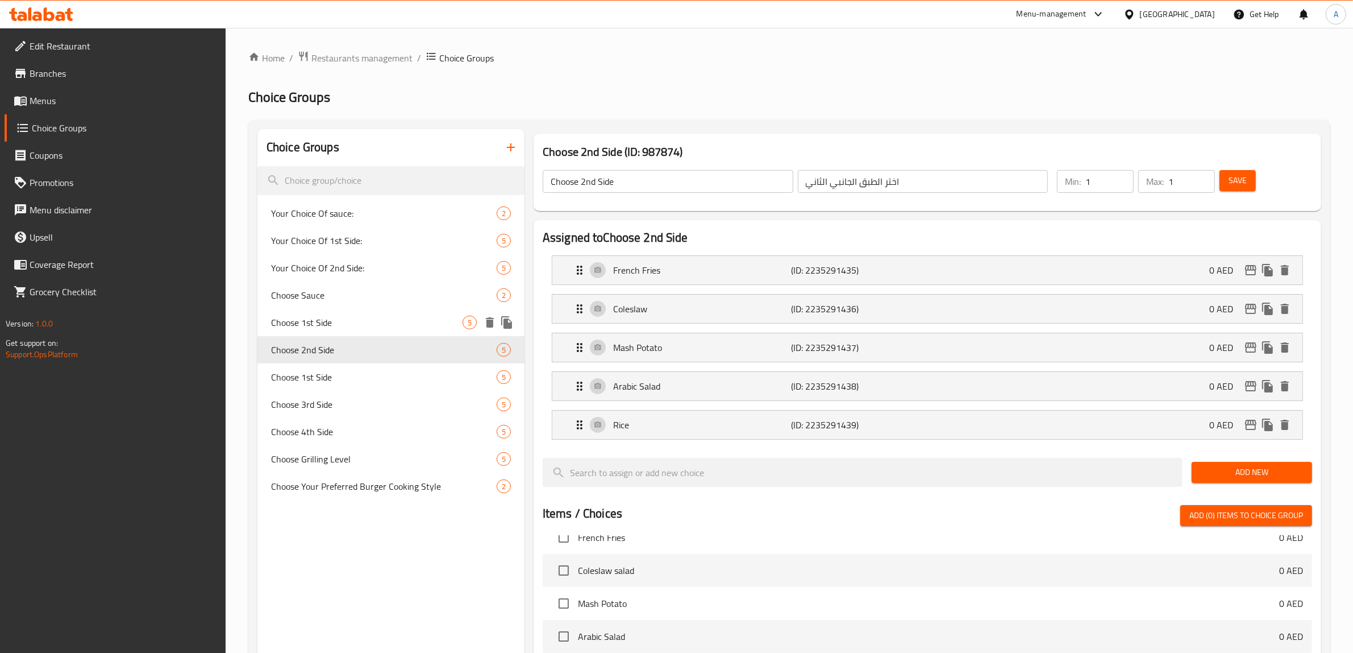
click at [327, 320] on span "Choose 1st Side" at bounding box center [367, 322] width 192 height 14
type input "Choose 1st Side"
type input "اختر الطبق الجانبي الأول"
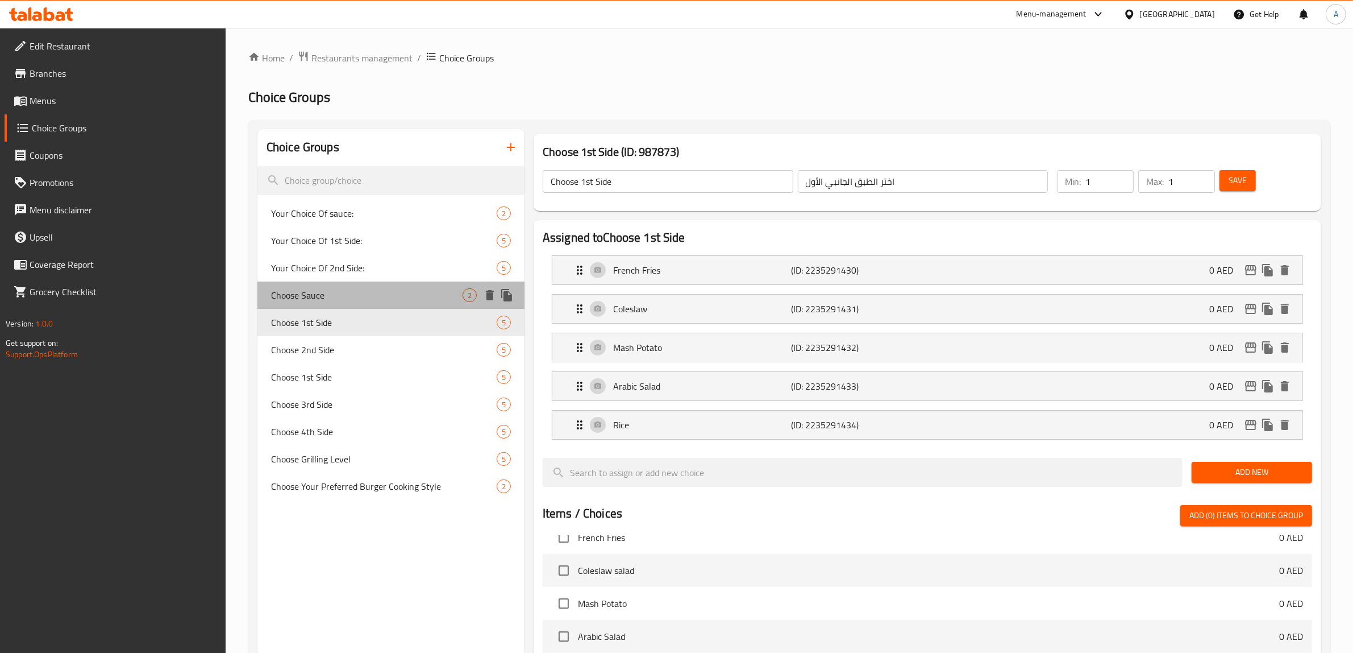
click at [326, 285] on div "Choose Sauce 2" at bounding box center [391, 294] width 267 height 27
type input "Choose Sauce"
type input "اختر الصلصة"
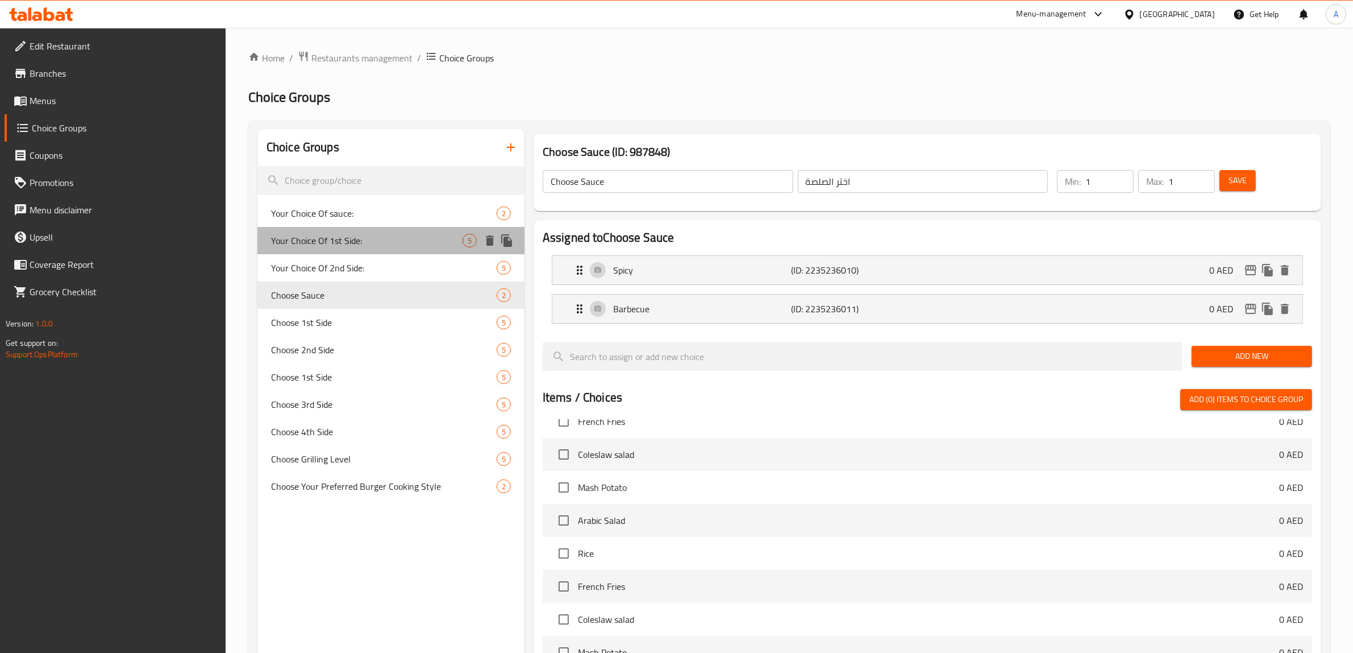
click at [324, 234] on span "Your Choice Of 1st Side:" at bounding box center [367, 241] width 192 height 14
type input "Your Choice Of 1st Side:"
type input "اختيارك للطبق الجانبي الأول:"
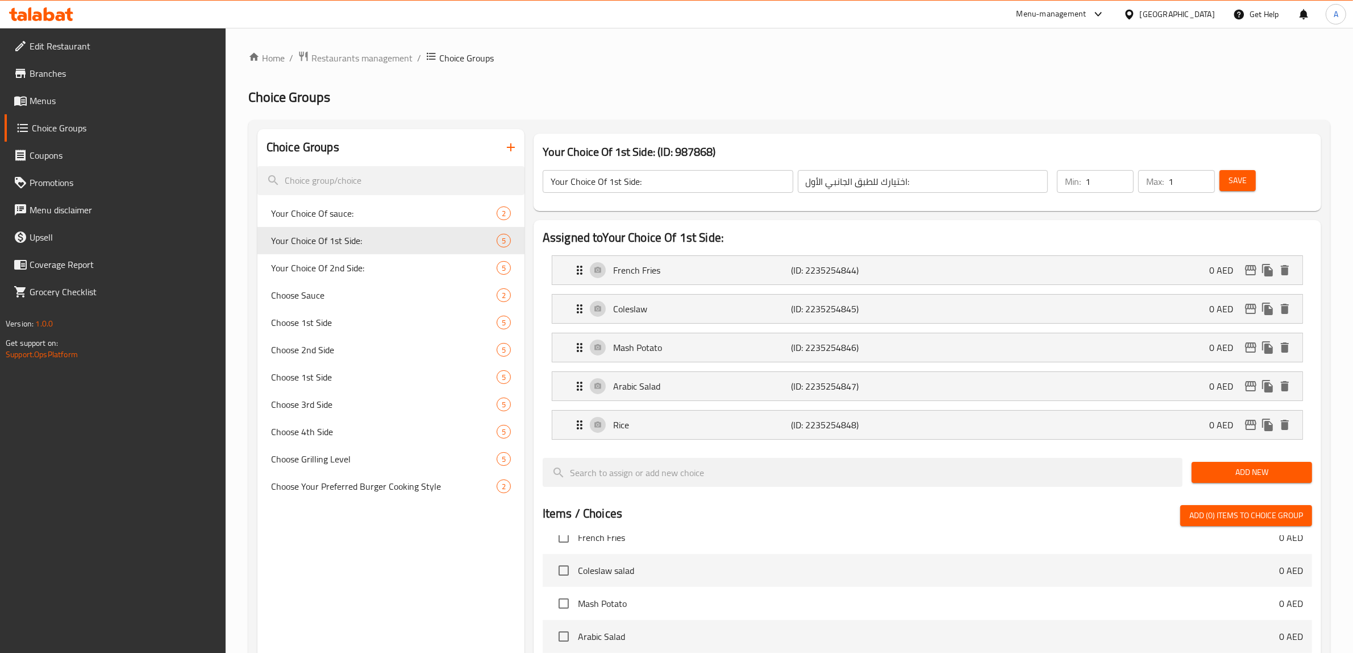
click at [516, 147] on icon "button" at bounding box center [511, 147] width 14 height 14
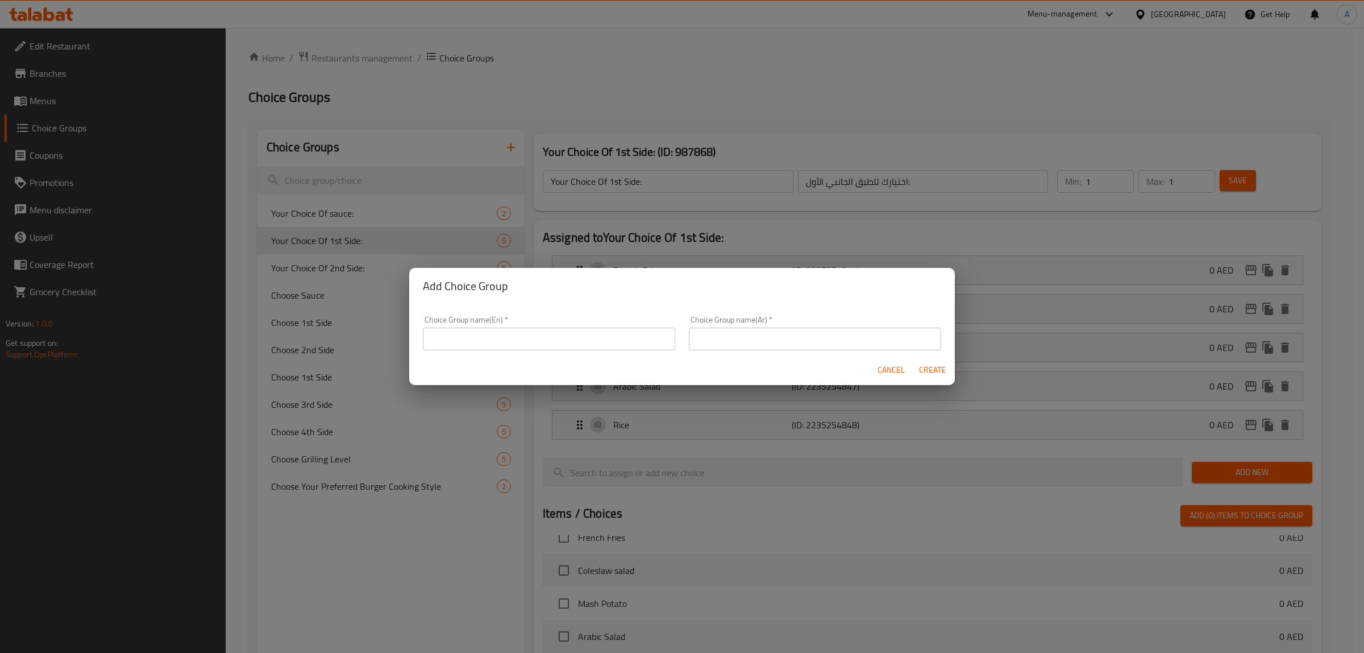
click at [518, 327] on input "text" at bounding box center [549, 338] width 252 height 23
type input "Your Choice Of:"
click at [779, 337] on input "text" at bounding box center [815, 338] width 252 height 23
type input "اختيارك من:"
click at [928, 370] on span "Create" at bounding box center [932, 370] width 27 height 14
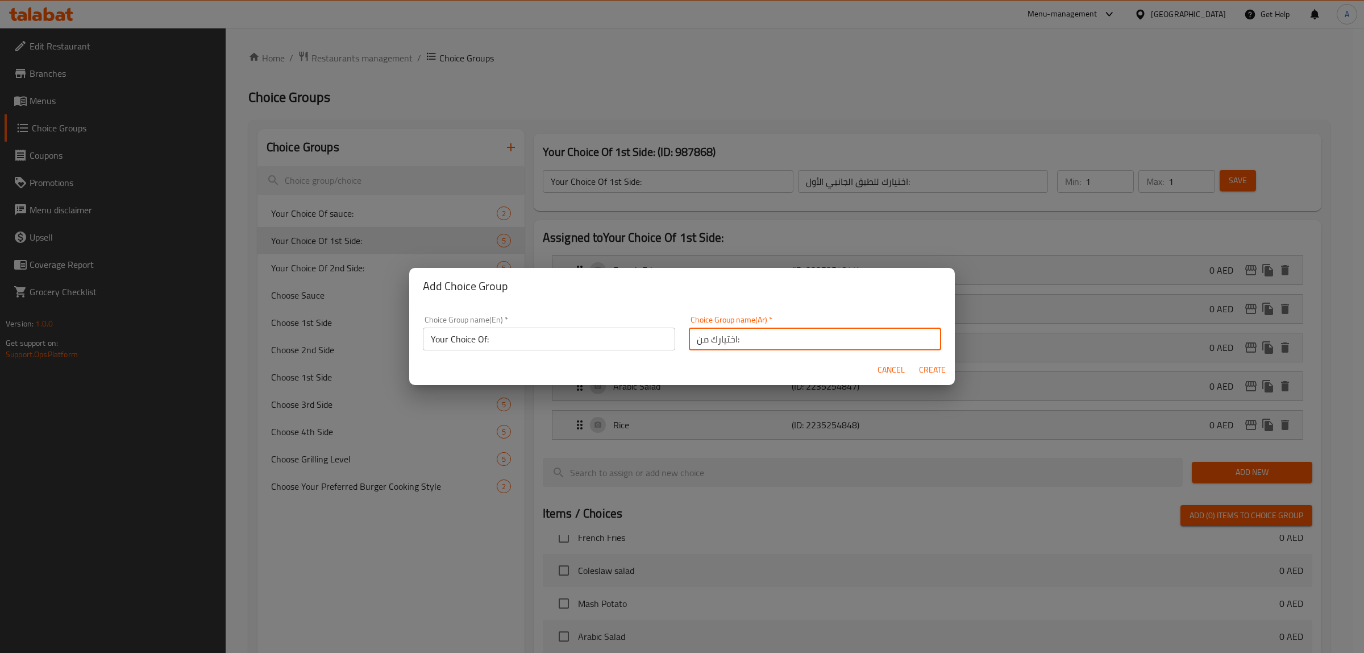
type input "Your Choice Of:"
type input "اختيارك من:"
type input "0"
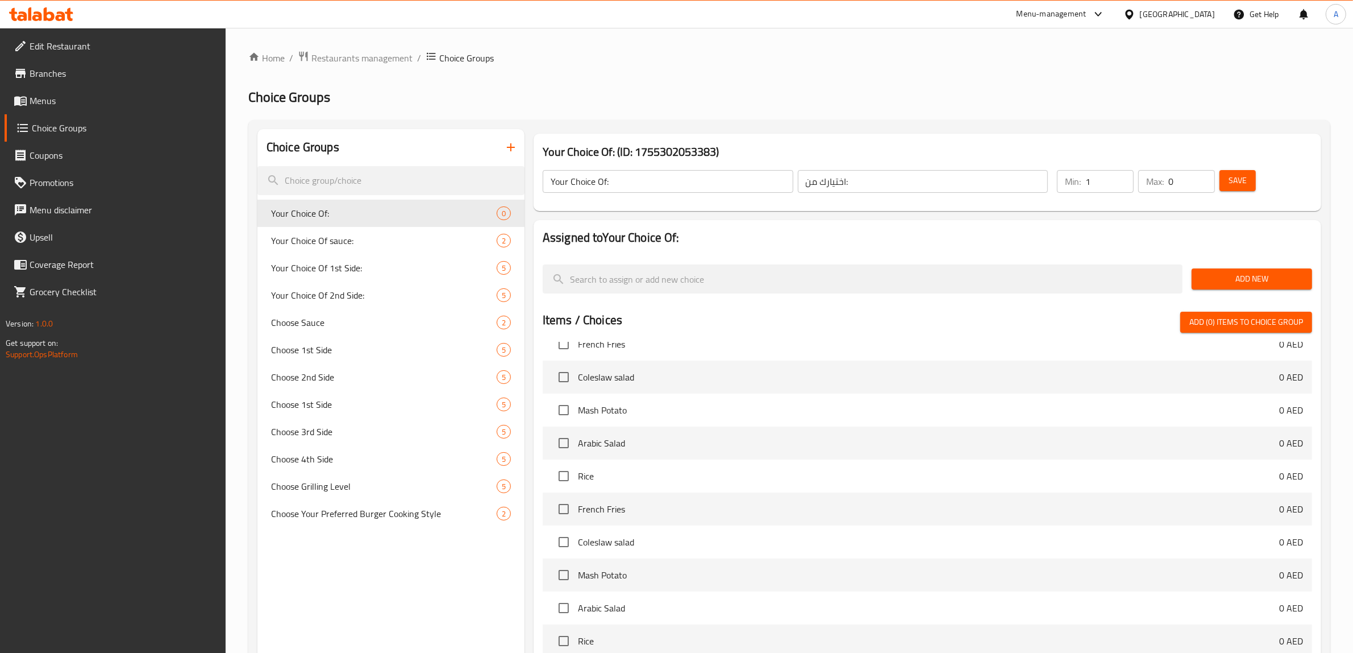
type input "1"
click at [1124, 175] on input "1" at bounding box center [1110, 181] width 48 height 23
type input "1"
click at [1201, 178] on input "1" at bounding box center [1192, 181] width 47 height 23
click at [1213, 282] on span "Add New" at bounding box center [1252, 279] width 102 height 14
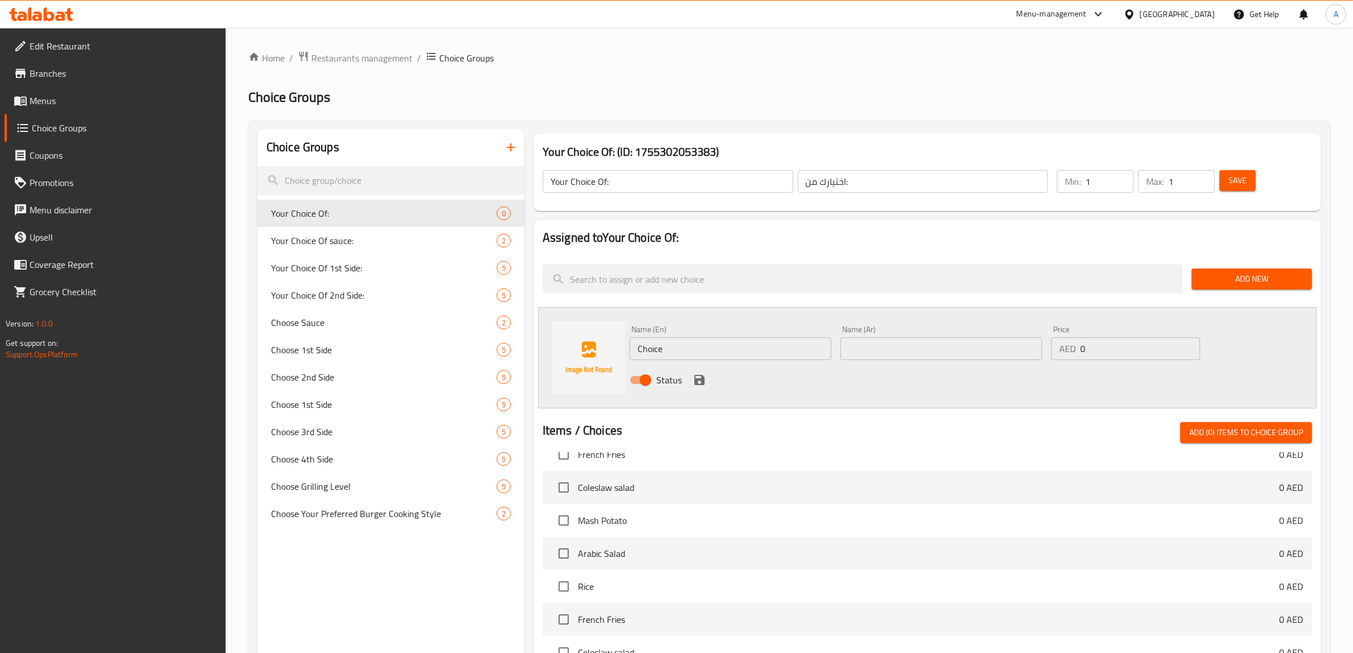
click at [702, 354] on input "Choice" at bounding box center [731, 348] width 202 height 23
type input "Beef Burger"
click at [886, 352] on input "text" at bounding box center [942, 348] width 202 height 23
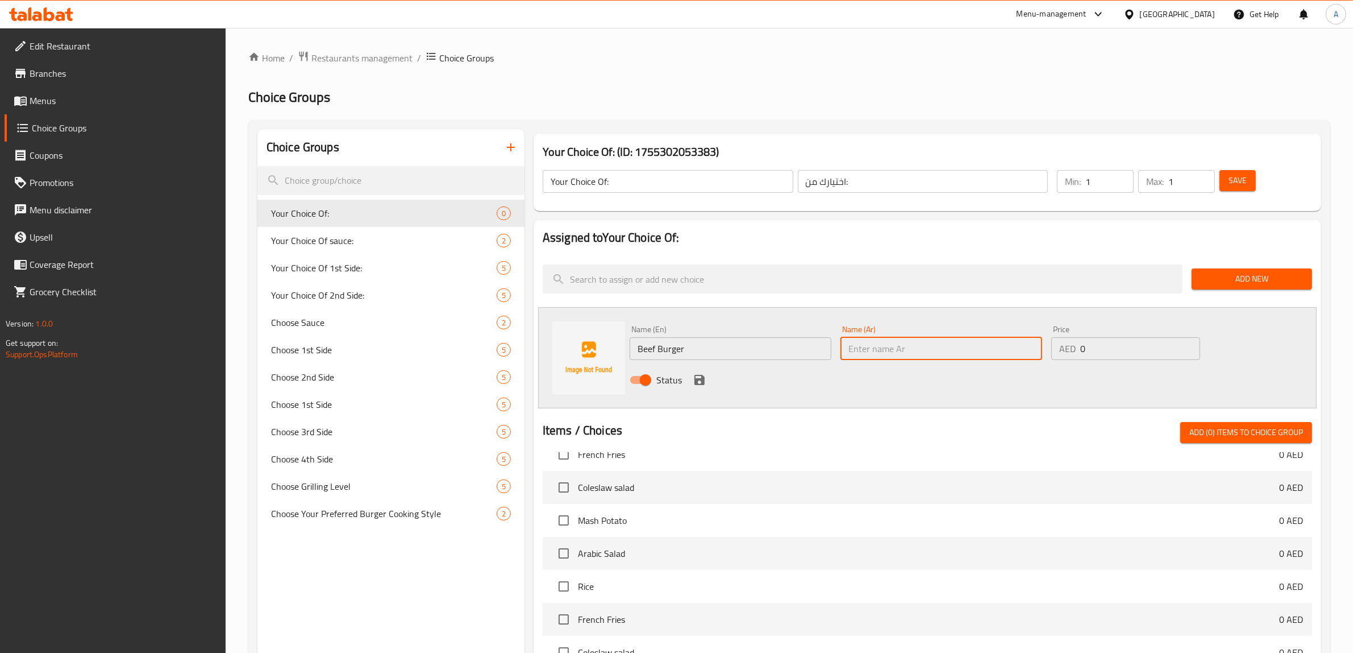
paste input "برجر لحم بقري"
type input "برجر لحم بقري"
click at [701, 382] on icon "save" at bounding box center [700, 380] width 10 height 10
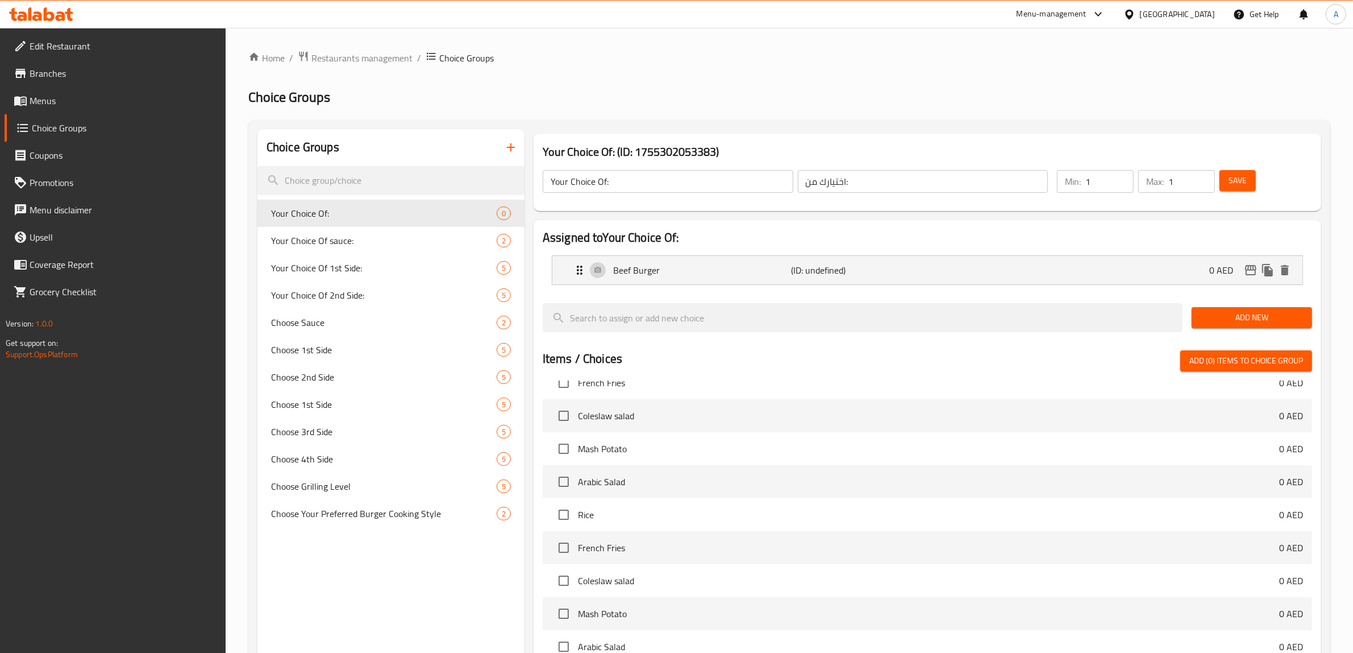
click at [1226, 322] on span "Add New" at bounding box center [1252, 317] width 102 height 14
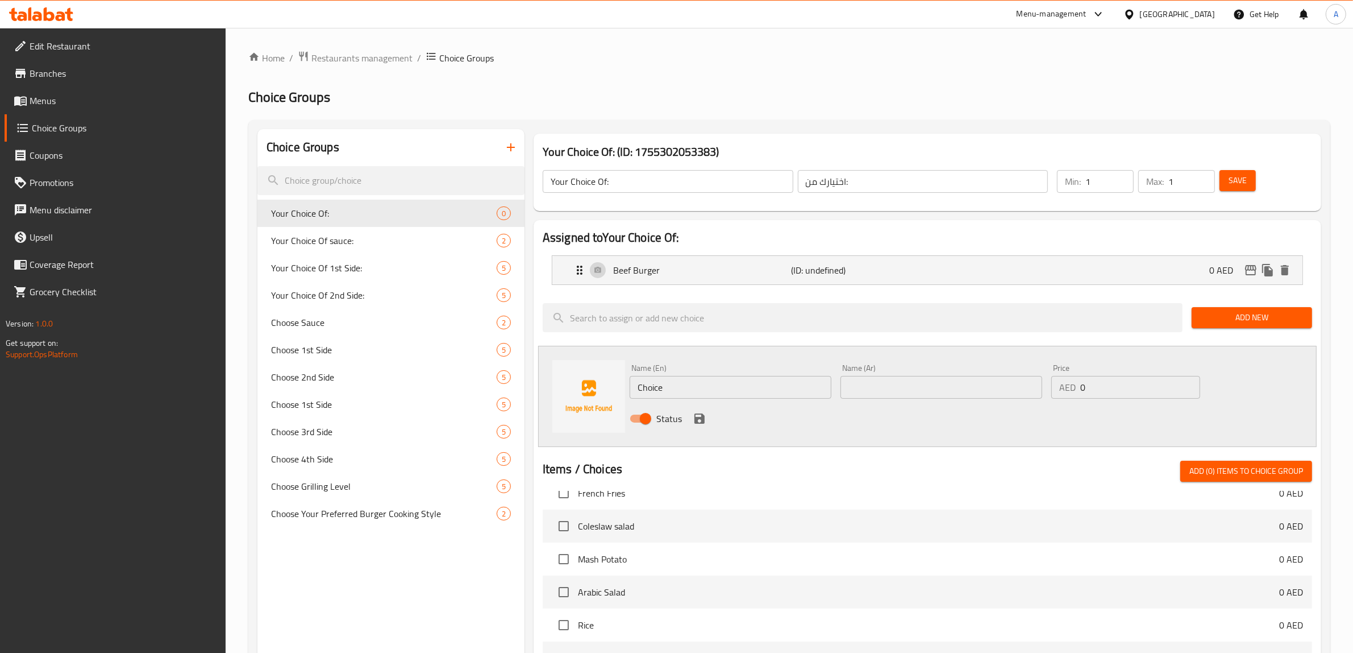
click at [699, 388] on input "Choice" at bounding box center [731, 387] width 202 height 23
paste input "Smoke Brisket"
type input "Smoke Brisket"
click at [898, 382] on input "text" at bounding box center [942, 387] width 202 height 23
paste input "بريسكت مدخن"
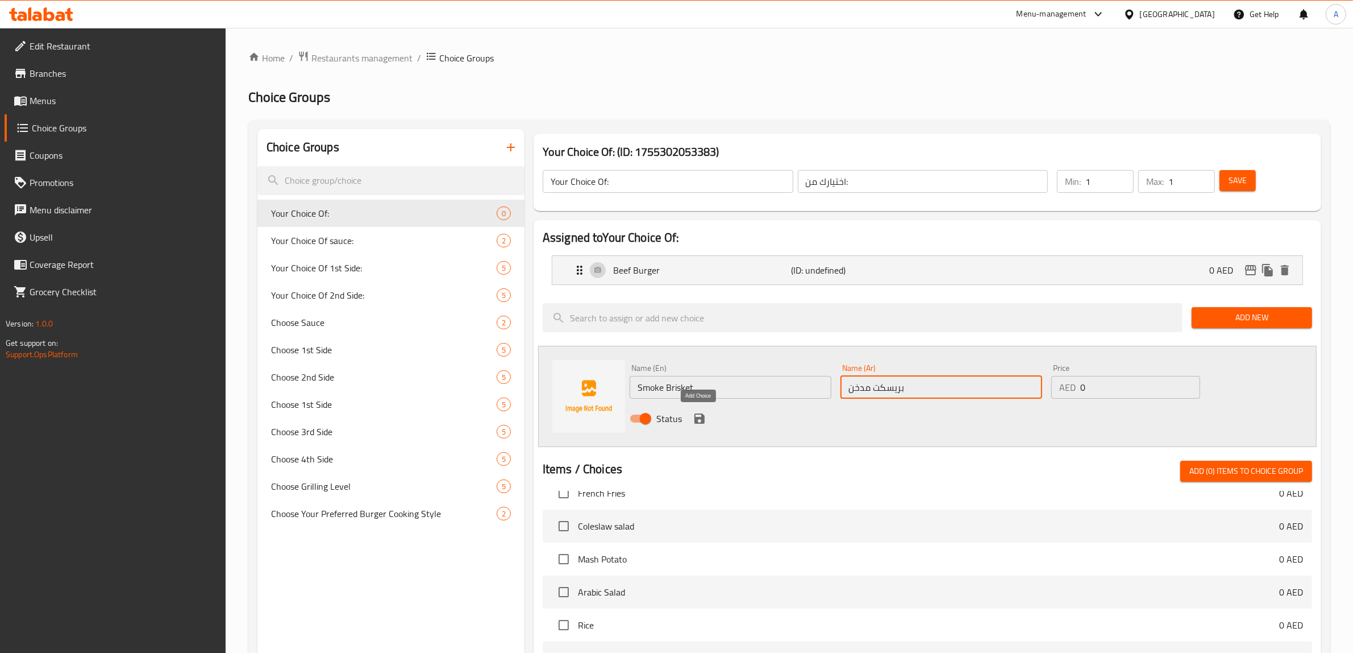
type input "بريسكت مدخن"
click at [704, 416] on icon "save" at bounding box center [700, 419] width 14 height 14
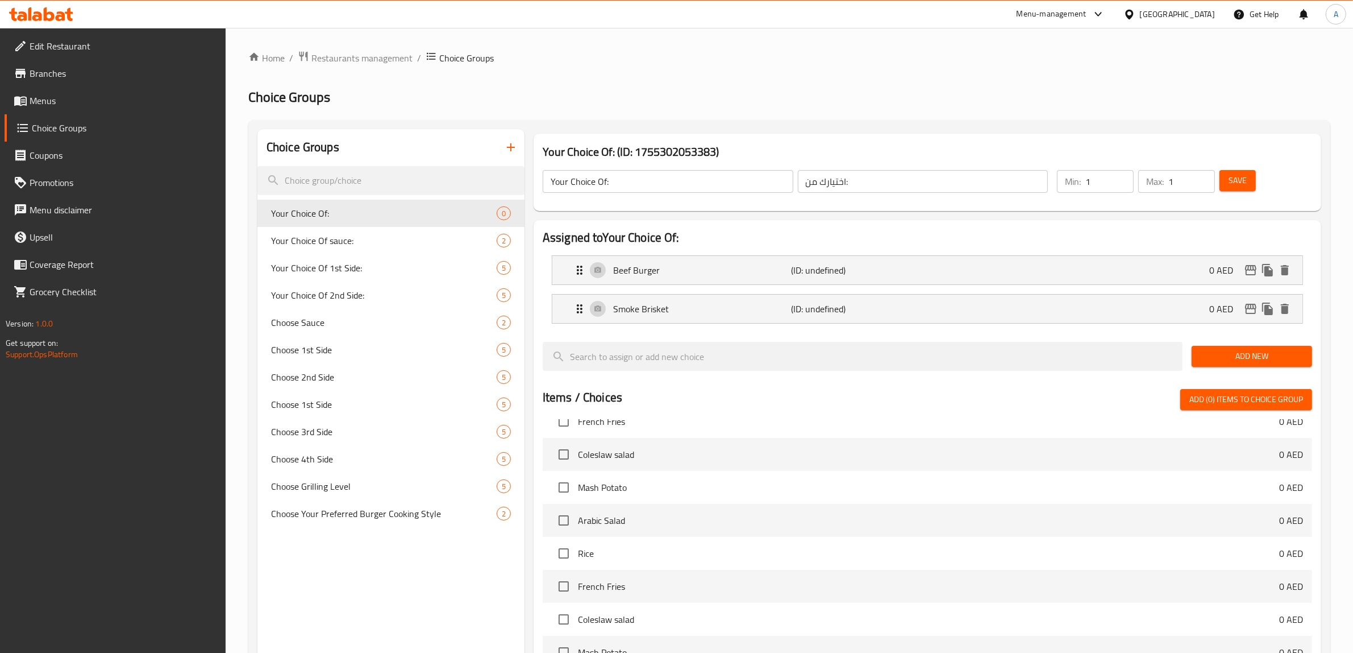
click at [1227, 185] on button "Save" at bounding box center [1238, 180] width 36 height 21
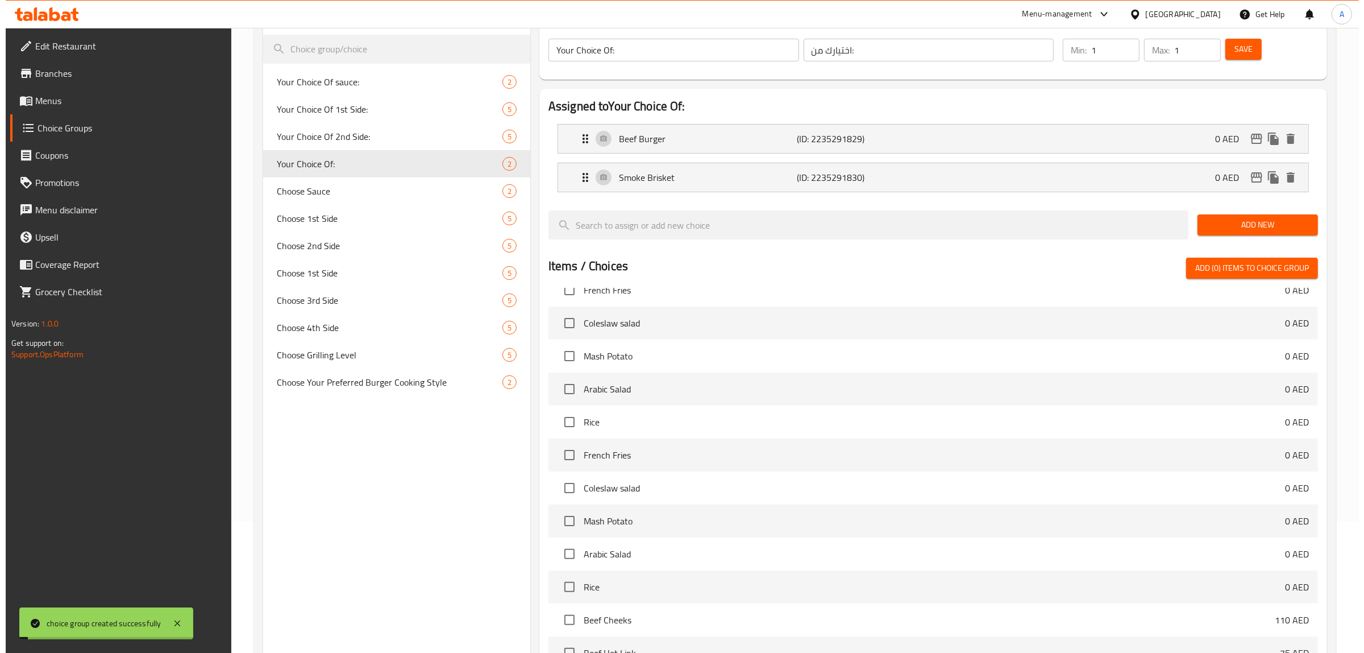
scroll to position [283, 0]
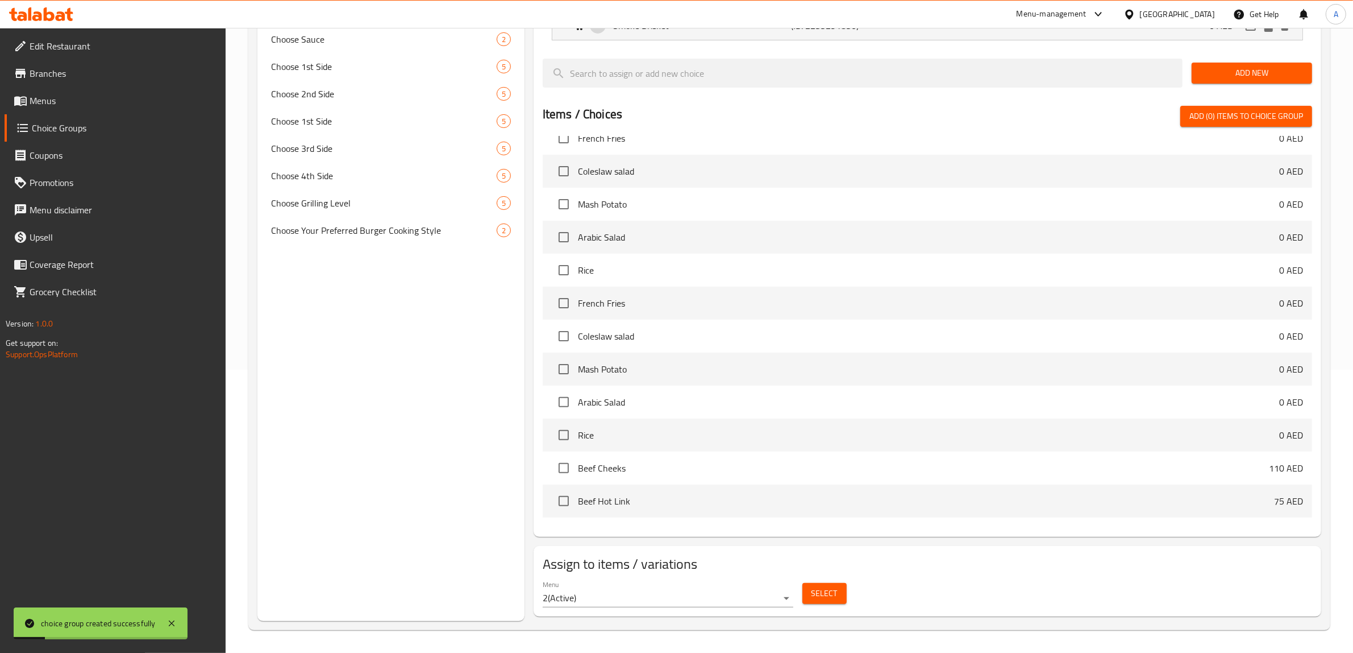
click at [824, 595] on span "Select" at bounding box center [825, 593] width 26 height 14
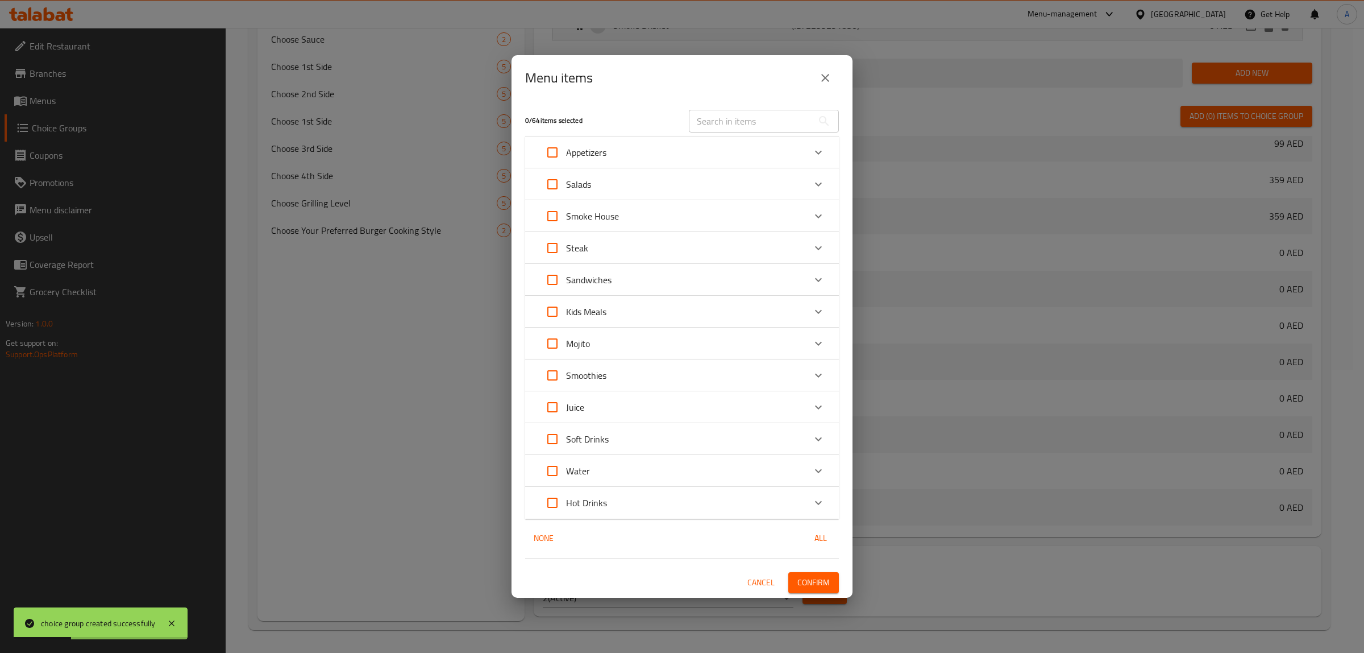
click at [723, 117] on input "text" at bounding box center [751, 121] width 124 height 23
paste input "Slider Burgers"
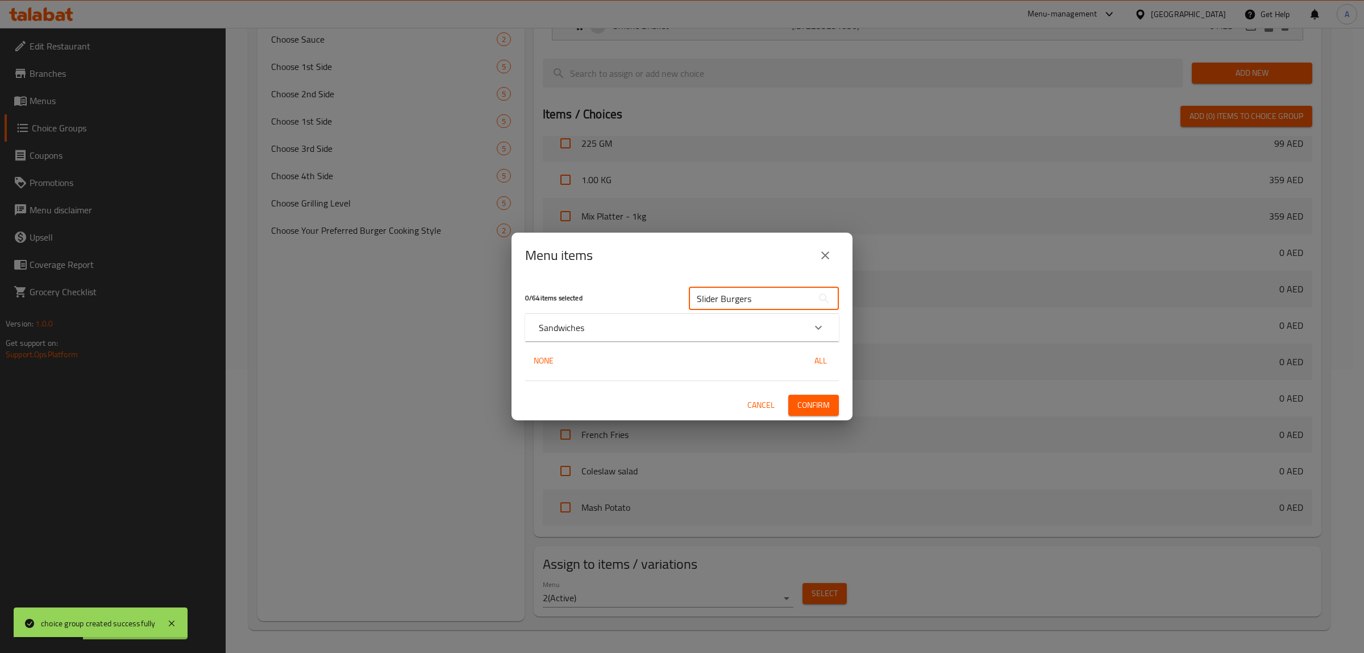
type input "Slider Burgers"
click at [561, 330] on p "Sandwiches" at bounding box center [561, 328] width 45 height 14
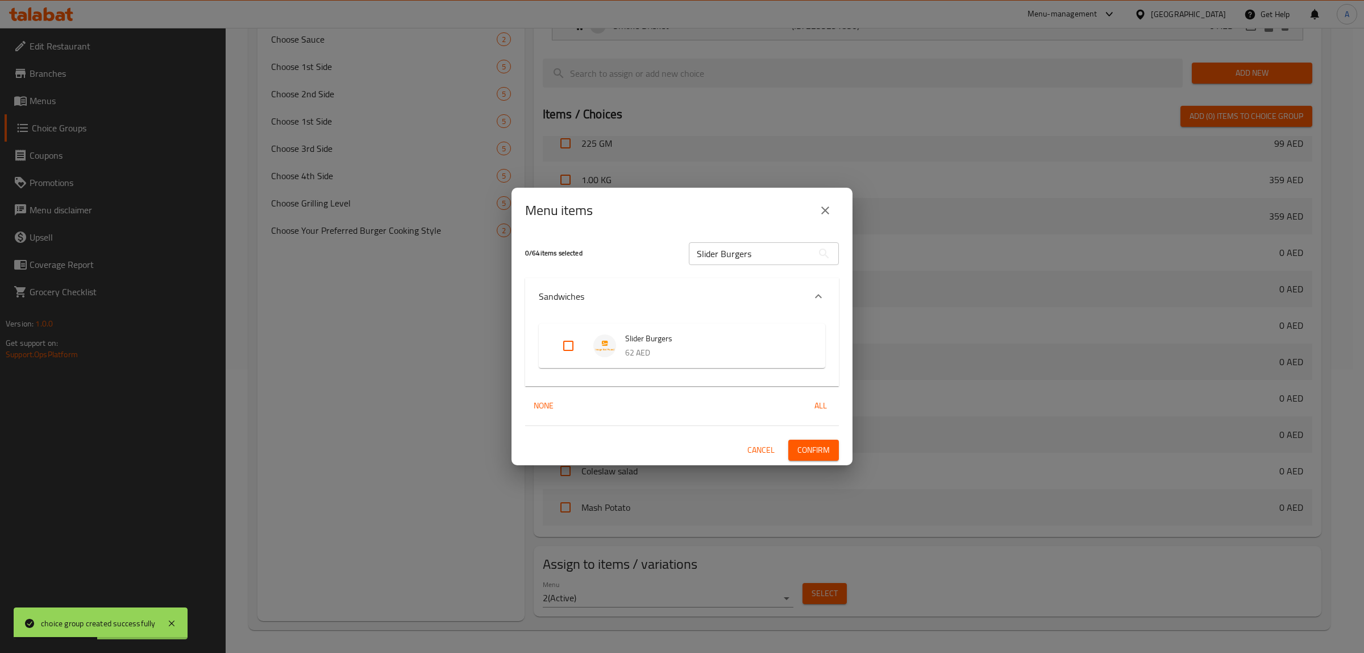
click at [570, 342] on input "Expand" at bounding box center [568, 345] width 27 height 27
checkbox input "true"
click at [812, 454] on span "Confirm" at bounding box center [814, 450] width 32 height 14
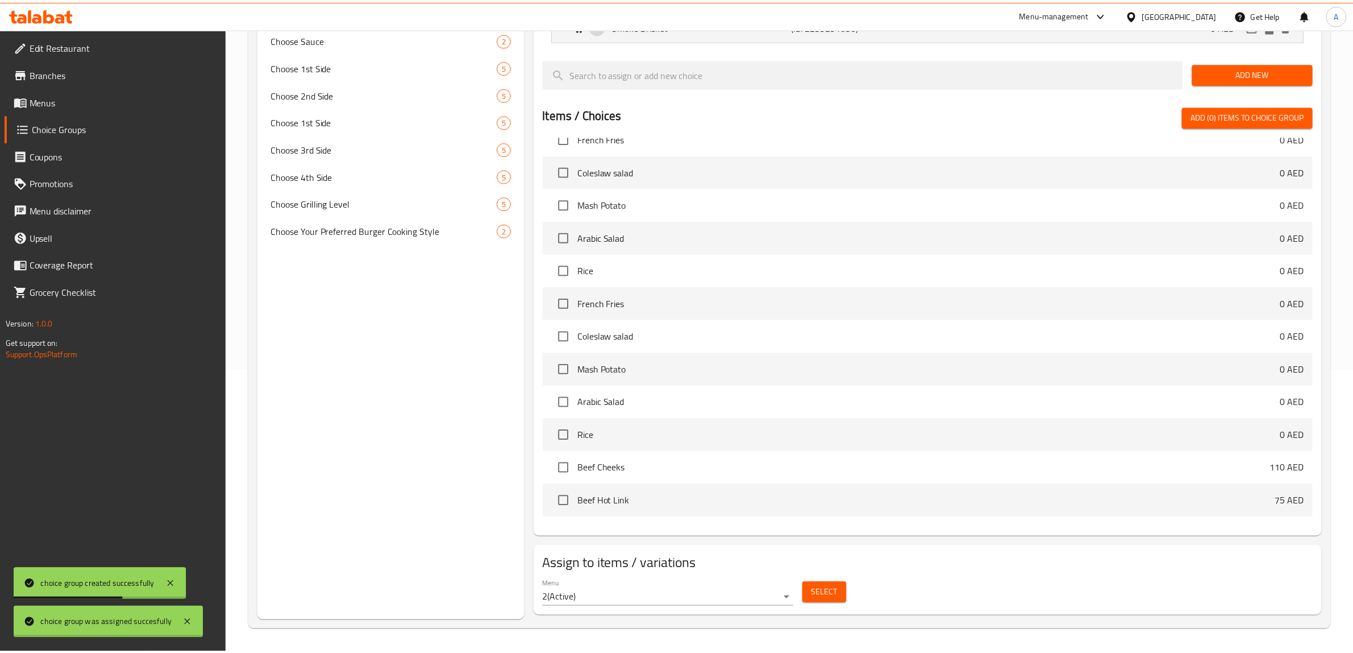
scroll to position [192, 0]
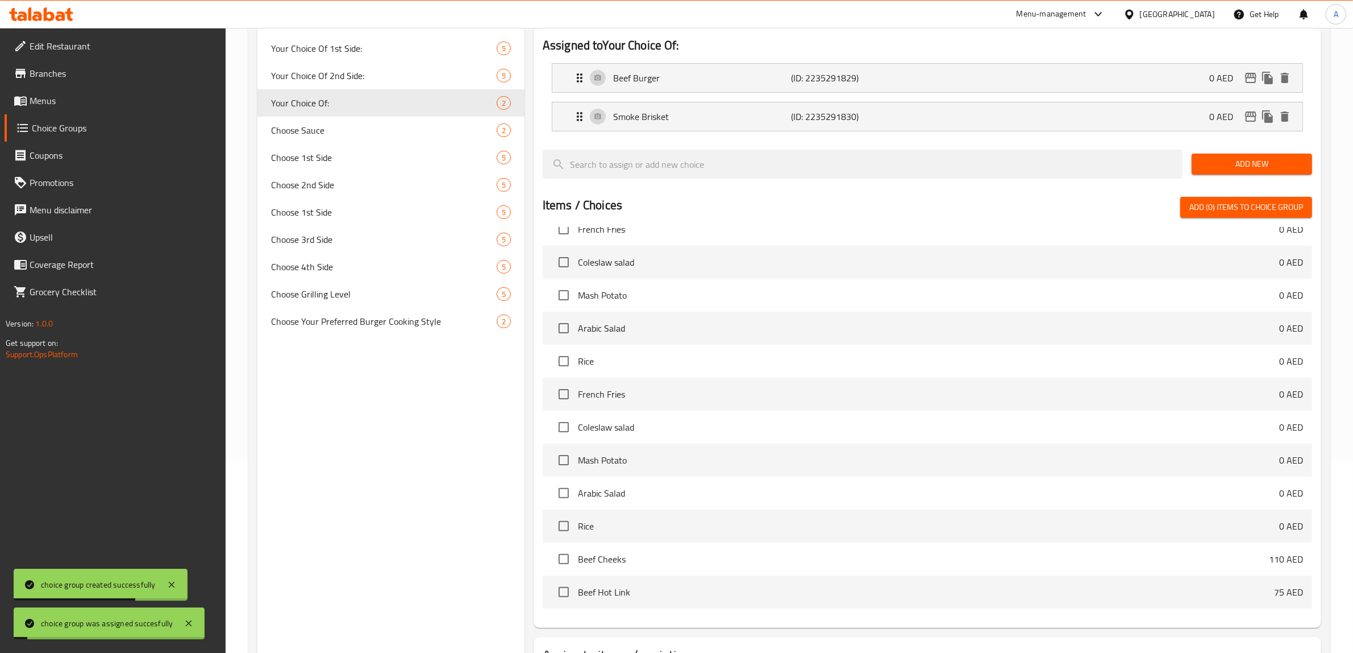
click at [359, 472] on div "Choice Groups Your Choice Of sauce: 2 Your Choice Of 1st Side: 5 Your Choice Of…" at bounding box center [391, 324] width 267 height 775
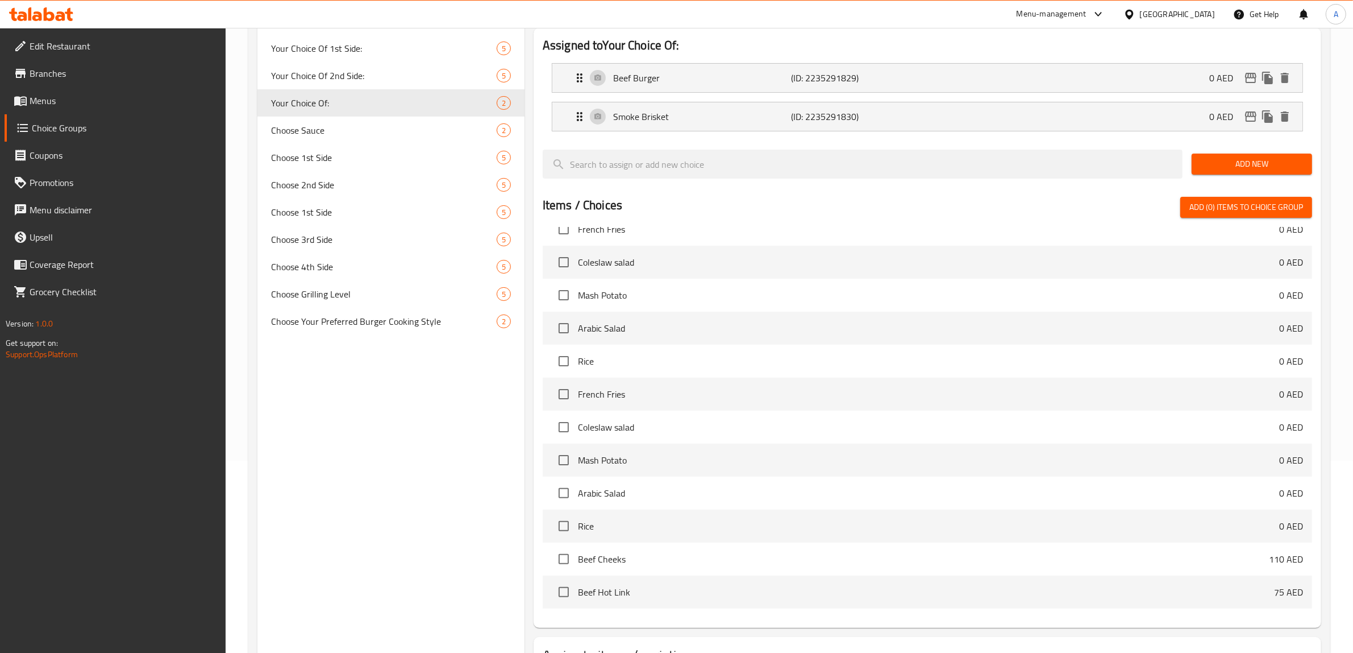
drag, startPoint x: 381, startPoint y: 541, endPoint x: 372, endPoint y: 341, distance: 200.3
click at [381, 541] on div "Choice Groups Your Choice Of sauce: 2 Your Choice Of 1st Side: 5 Your Choice Of…" at bounding box center [391, 324] width 267 height 775
click at [447, 439] on div "Choice Groups Your Choice Of sauce: 2 Your Choice Of 1st Side: 5 Your Choice Of…" at bounding box center [391, 324] width 267 height 775
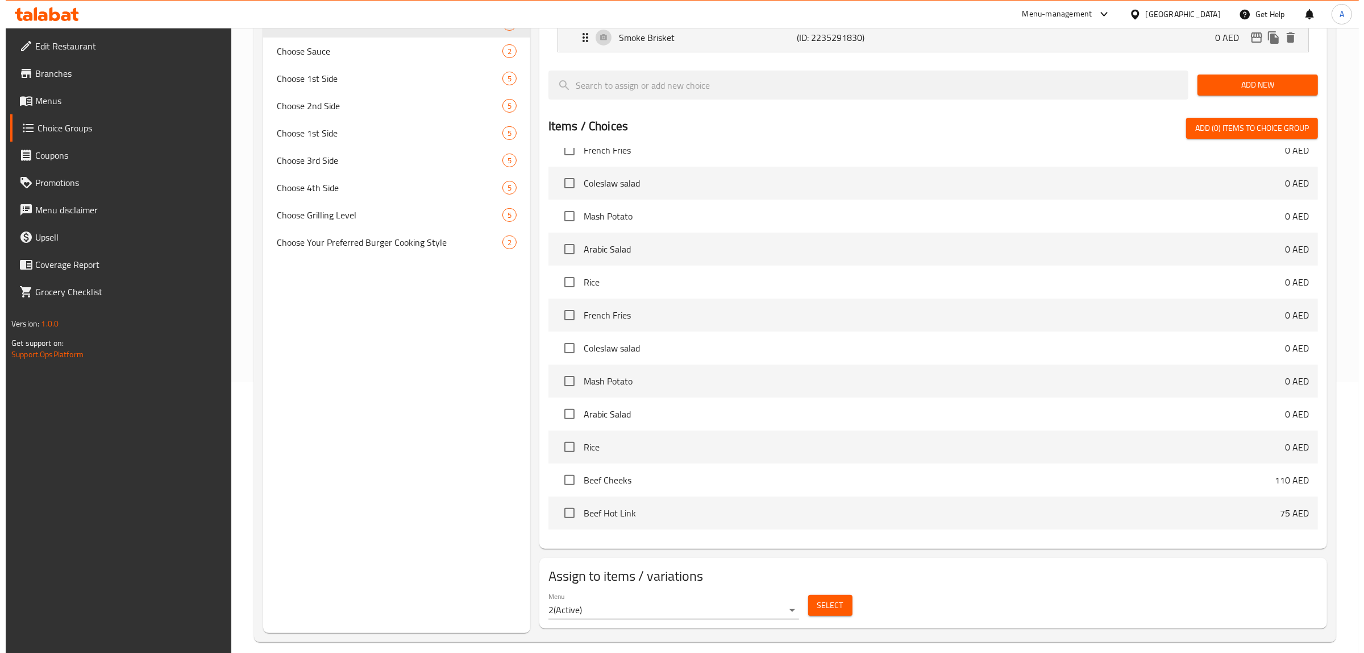
scroll to position [283, 0]
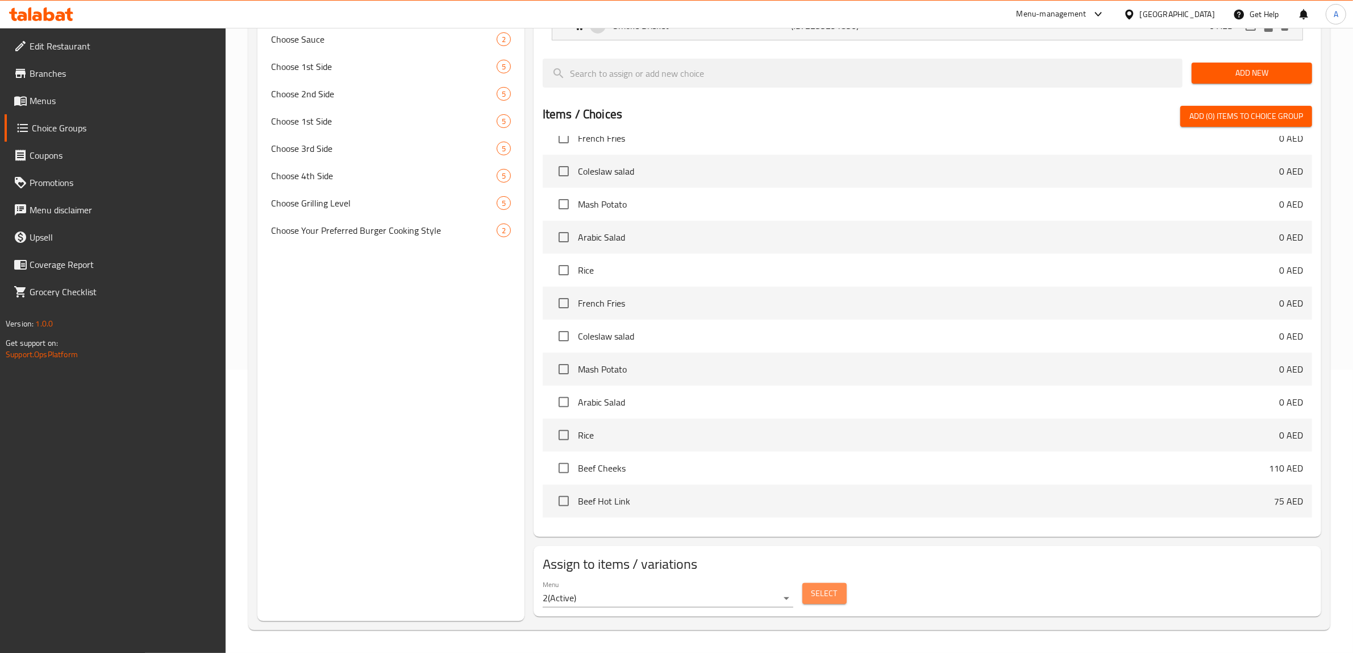
click at [819, 600] on span "Select" at bounding box center [825, 593] width 26 height 14
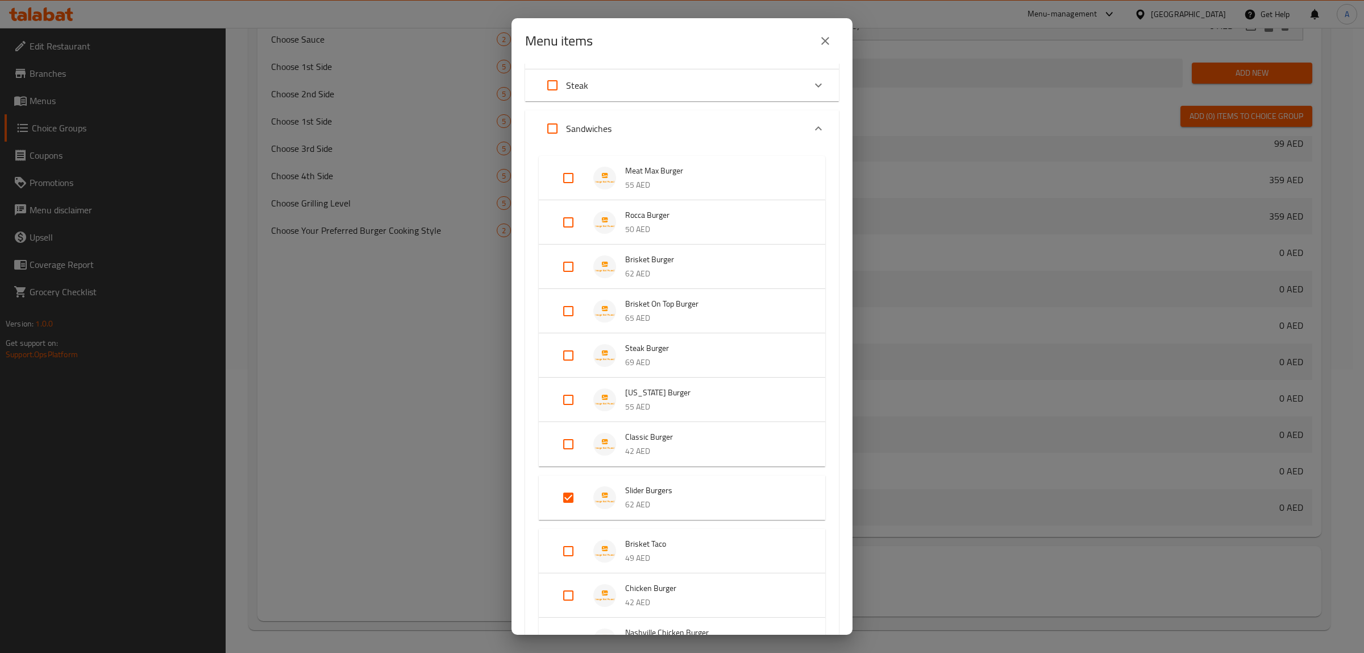
scroll to position [142, 0]
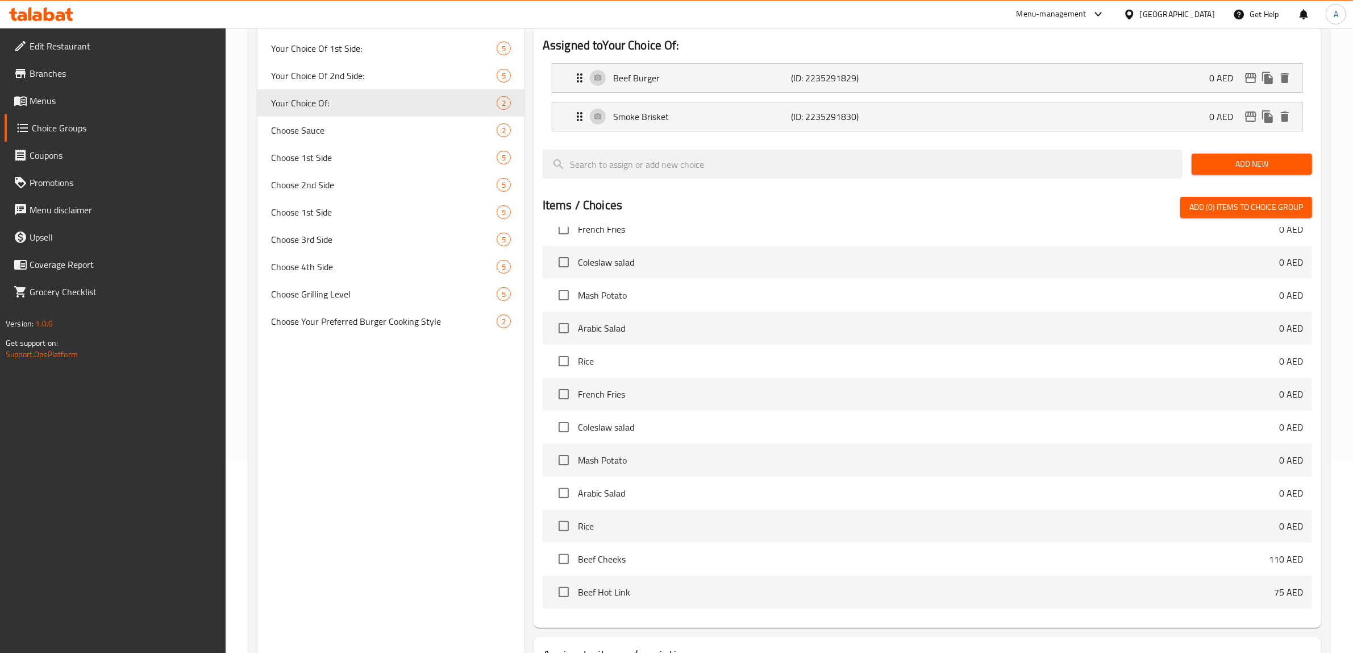
click at [399, 376] on div "Choice Groups Your Choice Of sauce: 2 Your Choice Of 1st Side: 5 Your Choice Of…" at bounding box center [391, 324] width 267 height 775
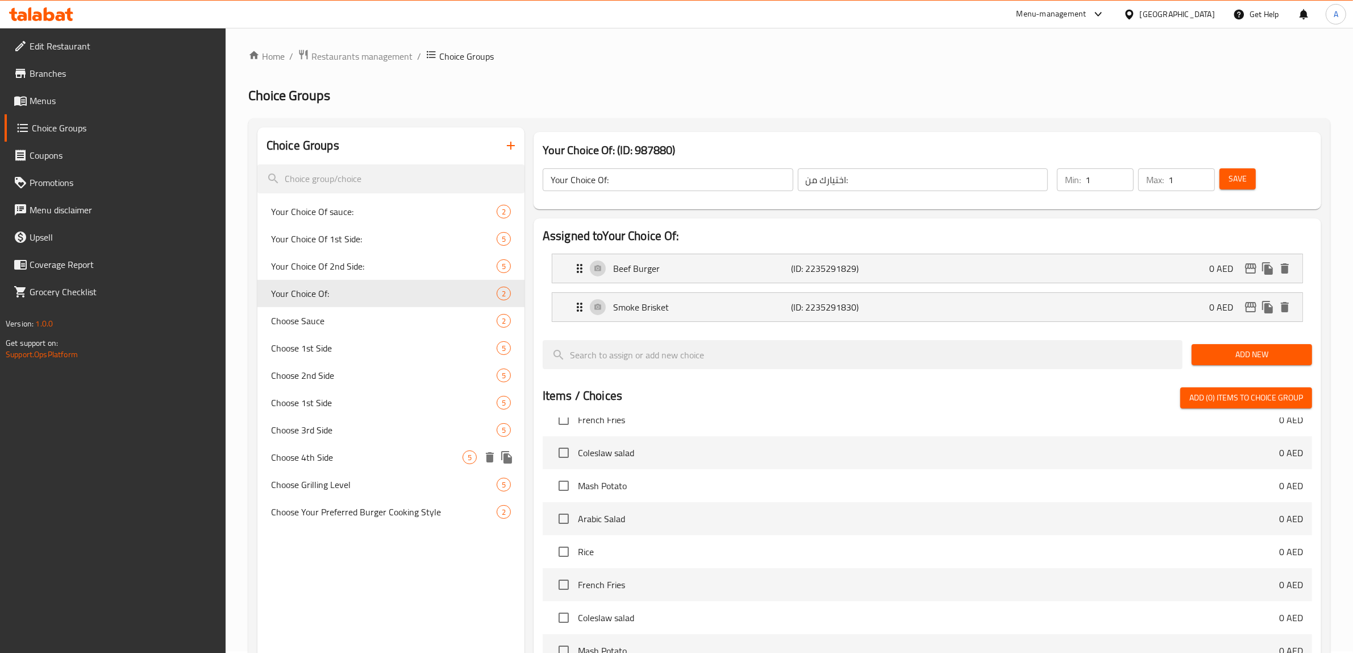
scroll to position [0, 0]
click at [510, 140] on icon "button" at bounding box center [511, 147] width 14 height 14
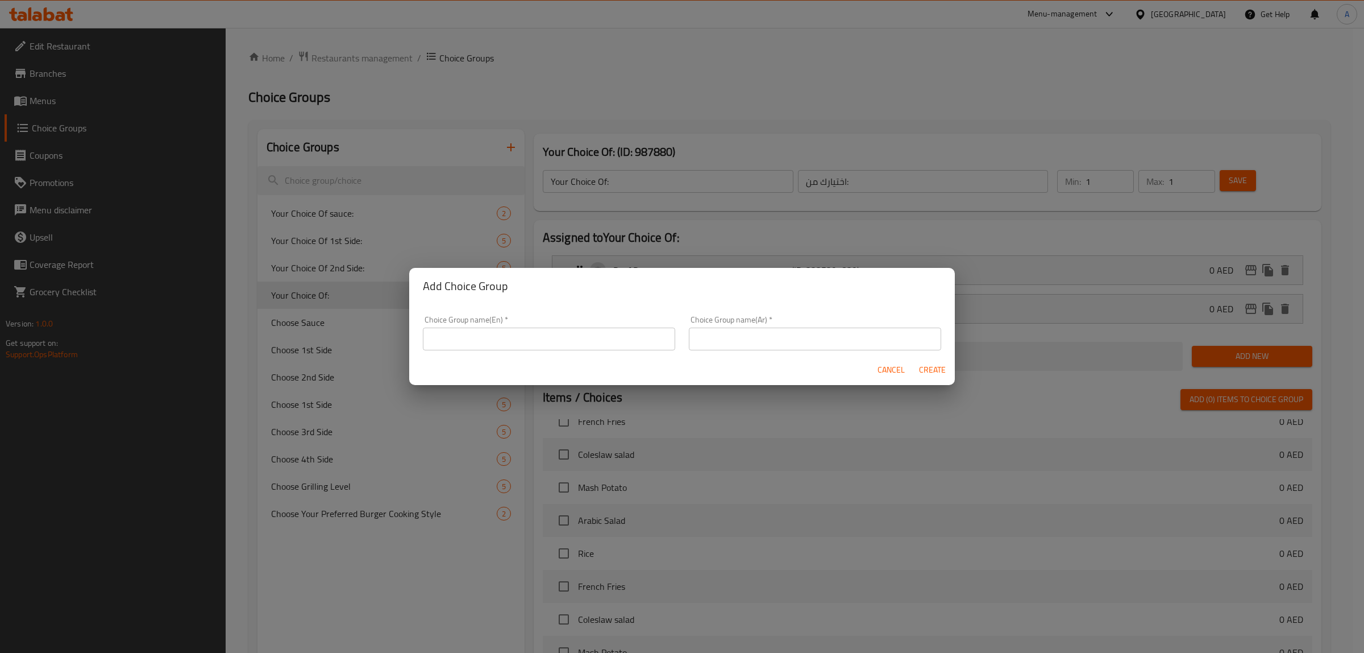
click at [547, 348] on input "text" at bounding box center [549, 338] width 252 height 23
type input "Your Choice Of:"
click at [749, 328] on input "text" at bounding box center [815, 338] width 252 height 23
type input "اختيارك من:"
click at [921, 368] on span "Create" at bounding box center [932, 370] width 27 height 14
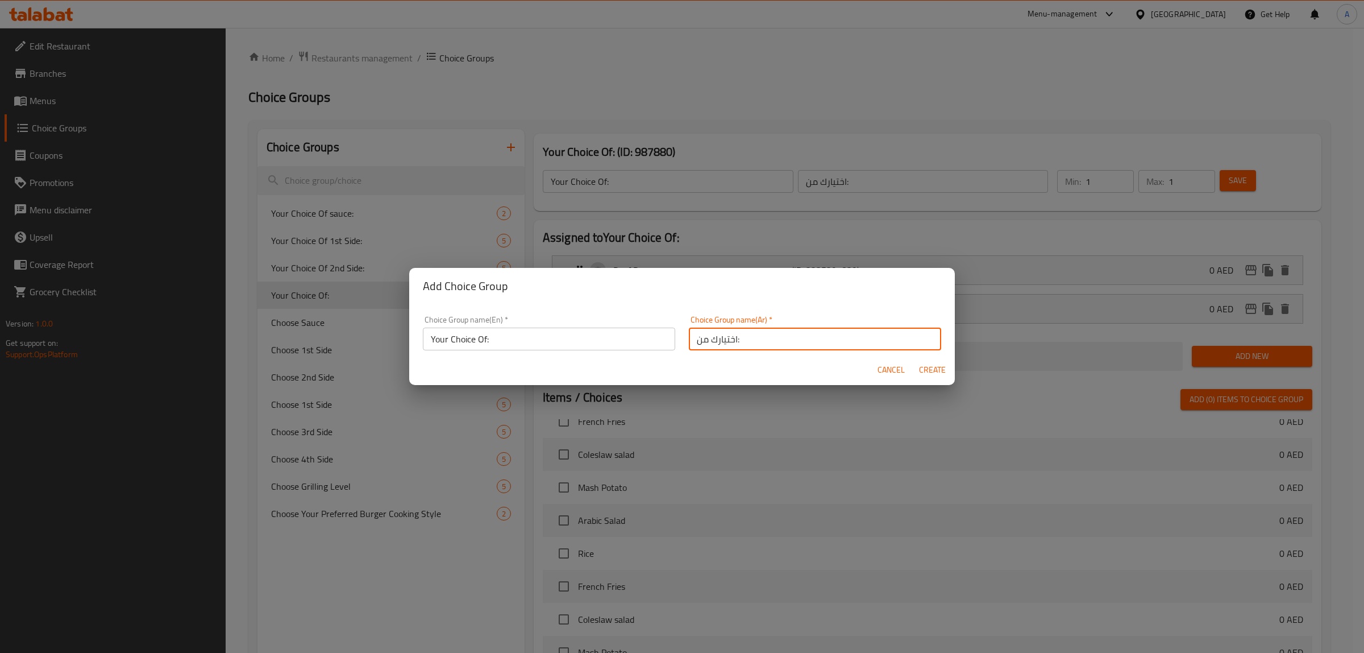
type input "Your Choice Of:"
type input "اختيارك من:"
type input "0"
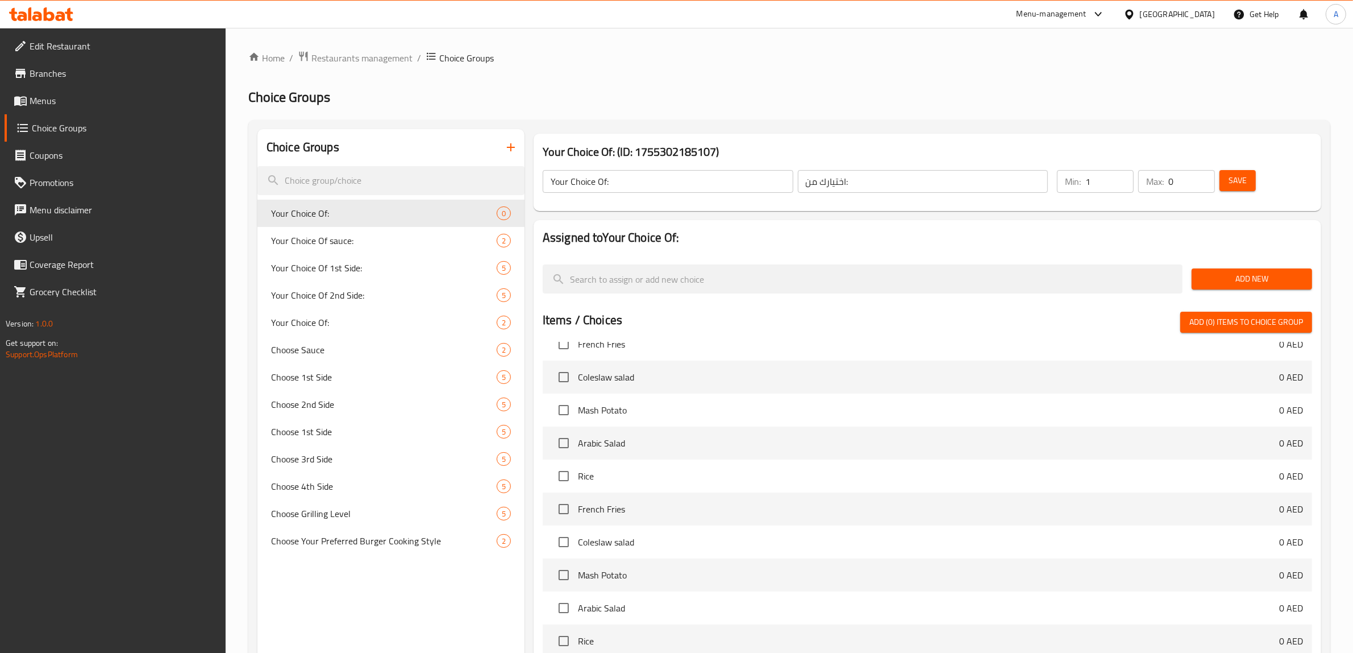
type input "1"
click at [1123, 175] on input "1" at bounding box center [1110, 181] width 48 height 23
type input "1"
click at [1204, 178] on input "1" at bounding box center [1192, 181] width 47 height 23
click at [1232, 273] on span "Add New" at bounding box center [1252, 279] width 102 height 14
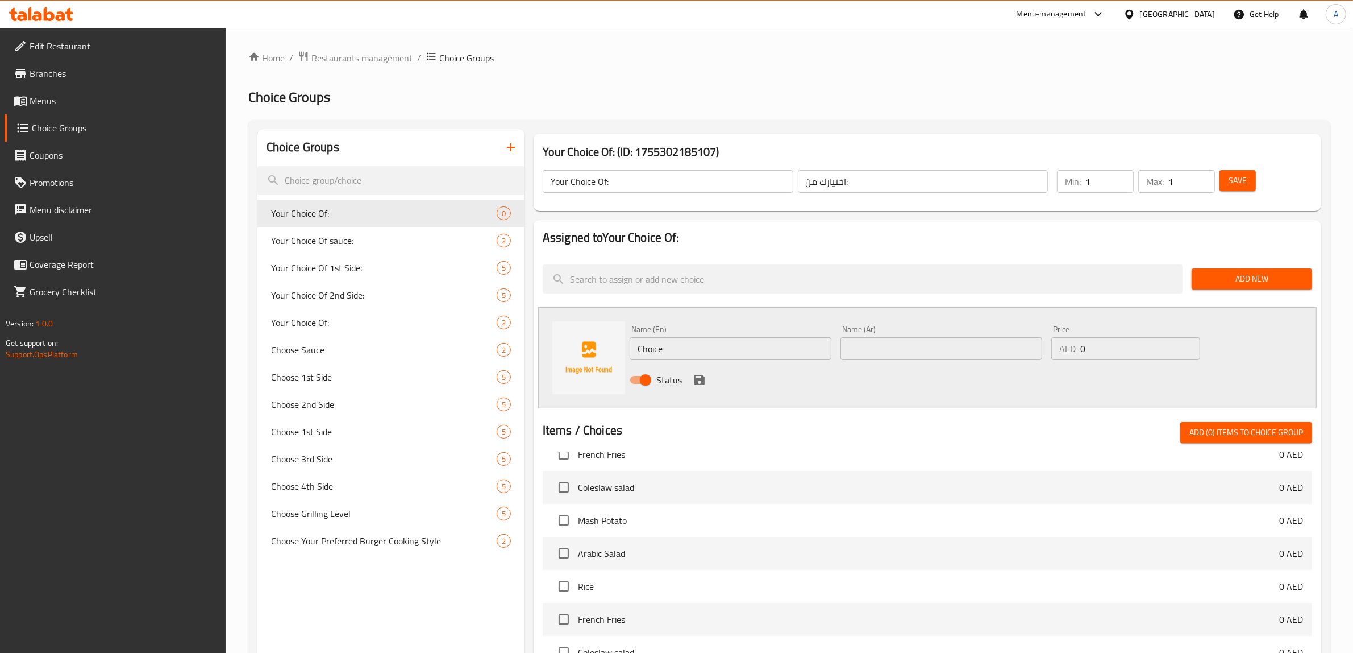
click at [723, 347] on input "Choice" at bounding box center [731, 348] width 202 height 23
paste input "Mix Berry Mojito"
type input "Mix Berry Mojito"
drag, startPoint x: 883, startPoint y: 353, endPoint x: 873, endPoint y: 350, distance: 10.1
click at [883, 353] on input "text" at bounding box center [942, 348] width 202 height 23
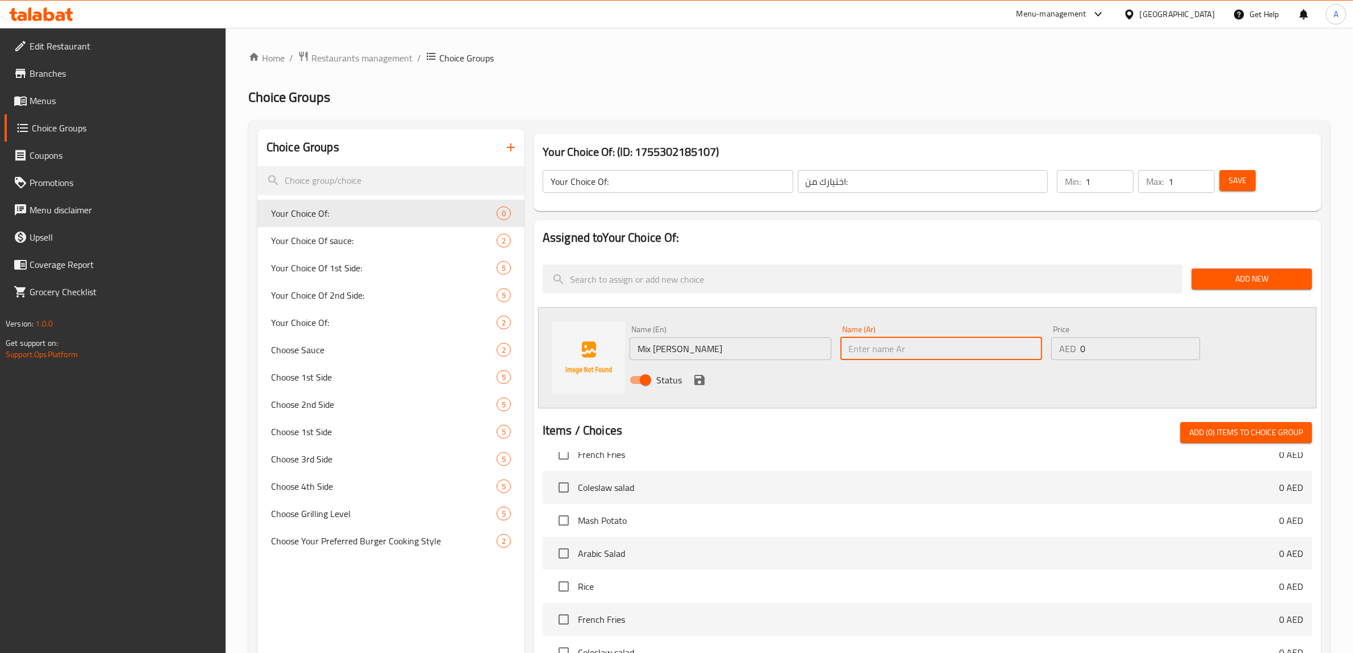
paste input "موخيتو التوت المختلط"
click at [915, 346] on input "موخيتو التوت المختلط" at bounding box center [942, 348] width 202 height 23
type input "موهيتو التوت المختلط"
click at [703, 379] on icon "save" at bounding box center [700, 380] width 10 height 10
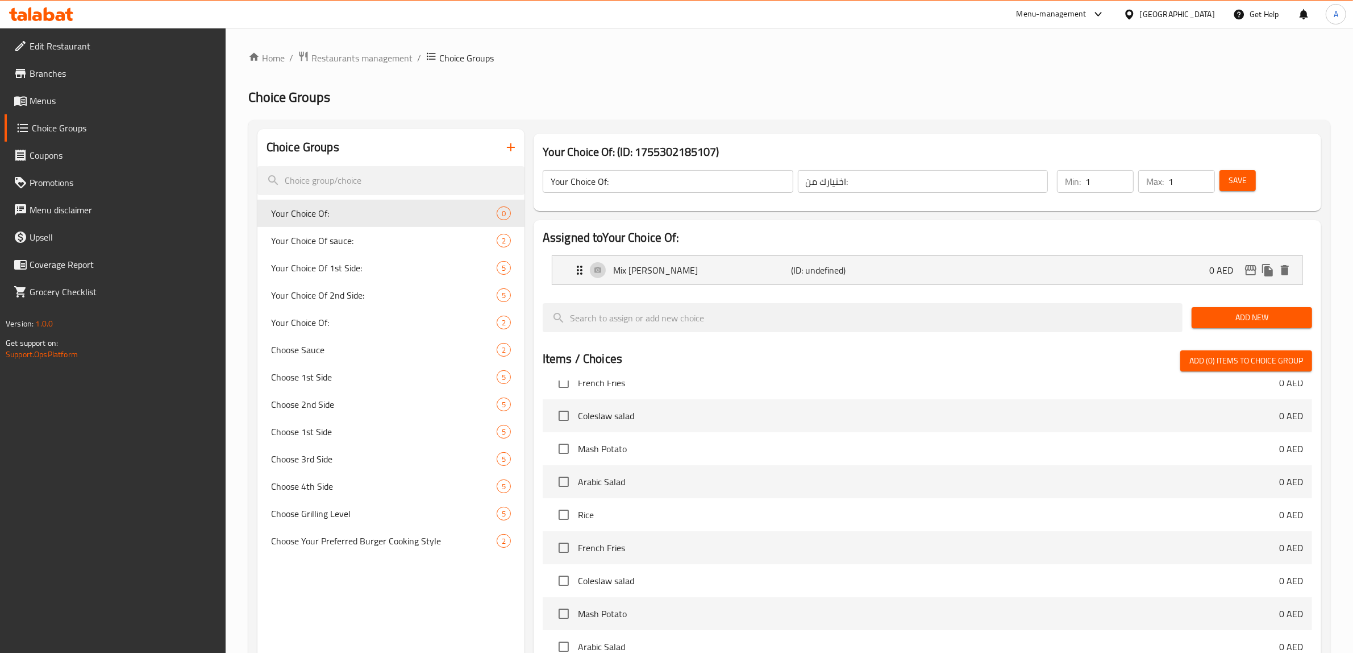
click at [1252, 317] on span "Add New" at bounding box center [1252, 317] width 102 height 14
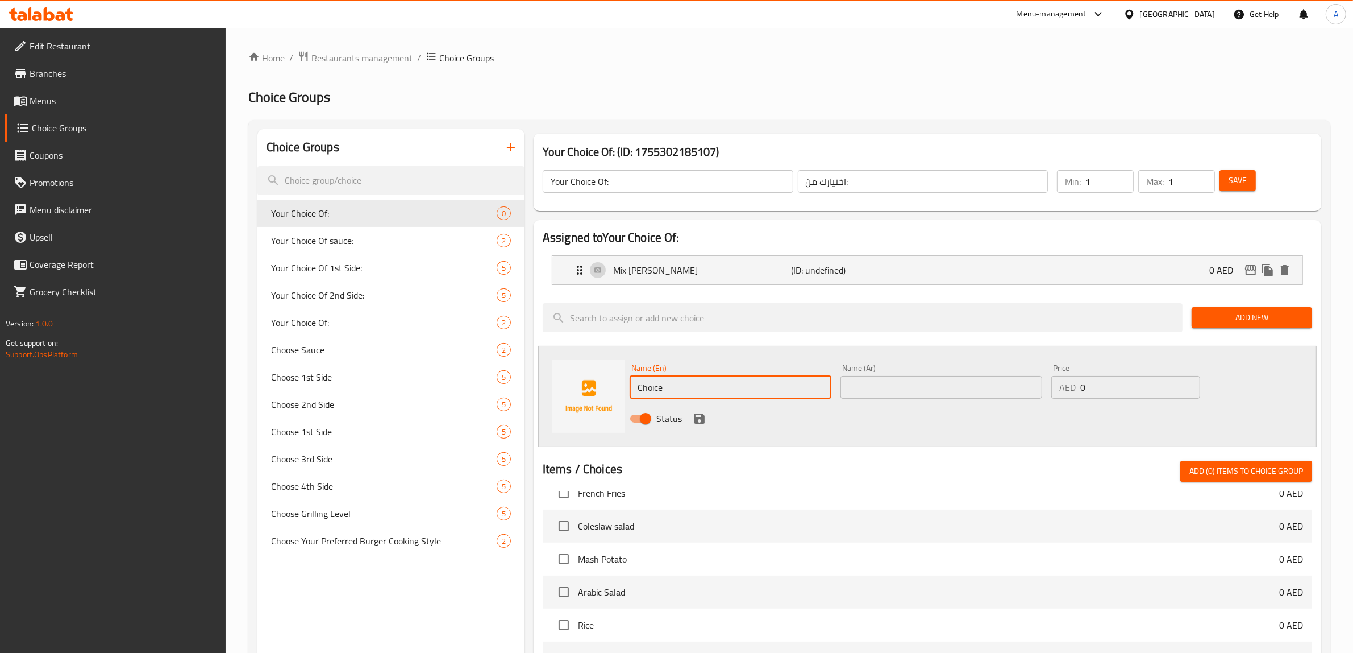
click at [745, 392] on input "Choice" at bounding box center [731, 387] width 202 height 23
paste input "Strawberry Mojito"
type input "Strawberry Mojito"
click at [910, 379] on input "text" at bounding box center [942, 387] width 202 height 23
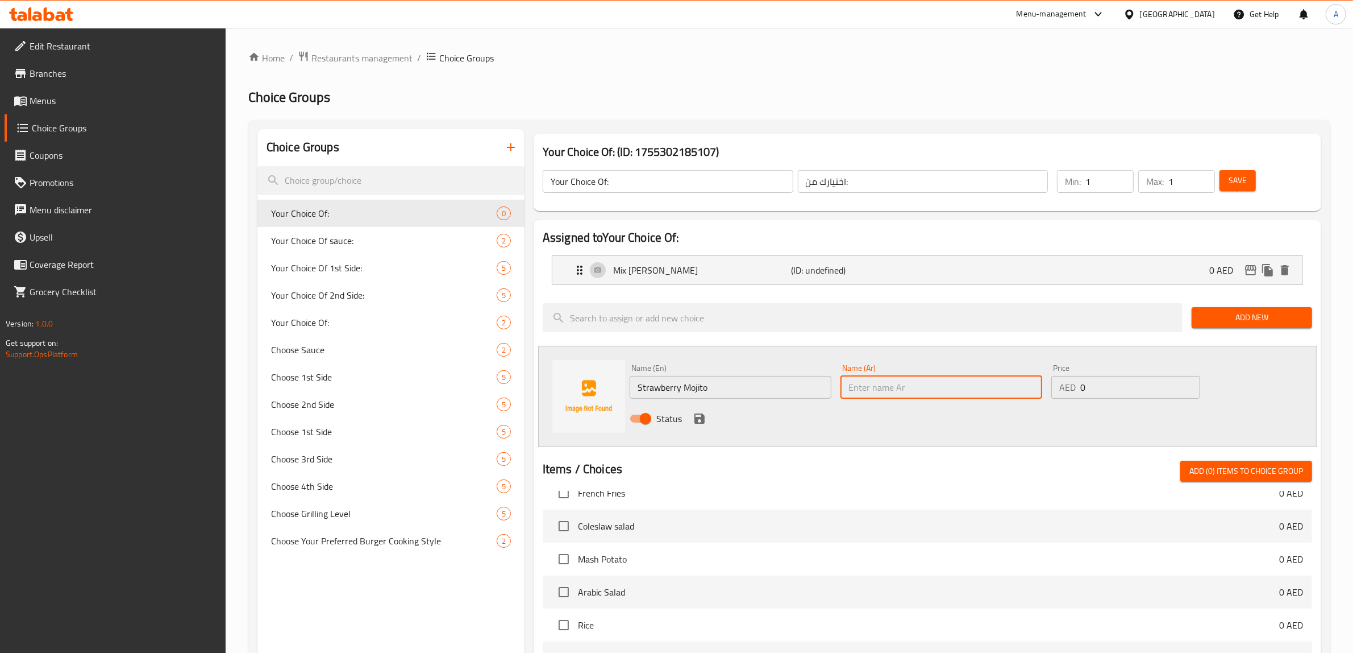
paste input "موهيتو الفراولة"
type input "موهيتو الفراولة"
click at [695, 418] on icon "save" at bounding box center [700, 418] width 10 height 10
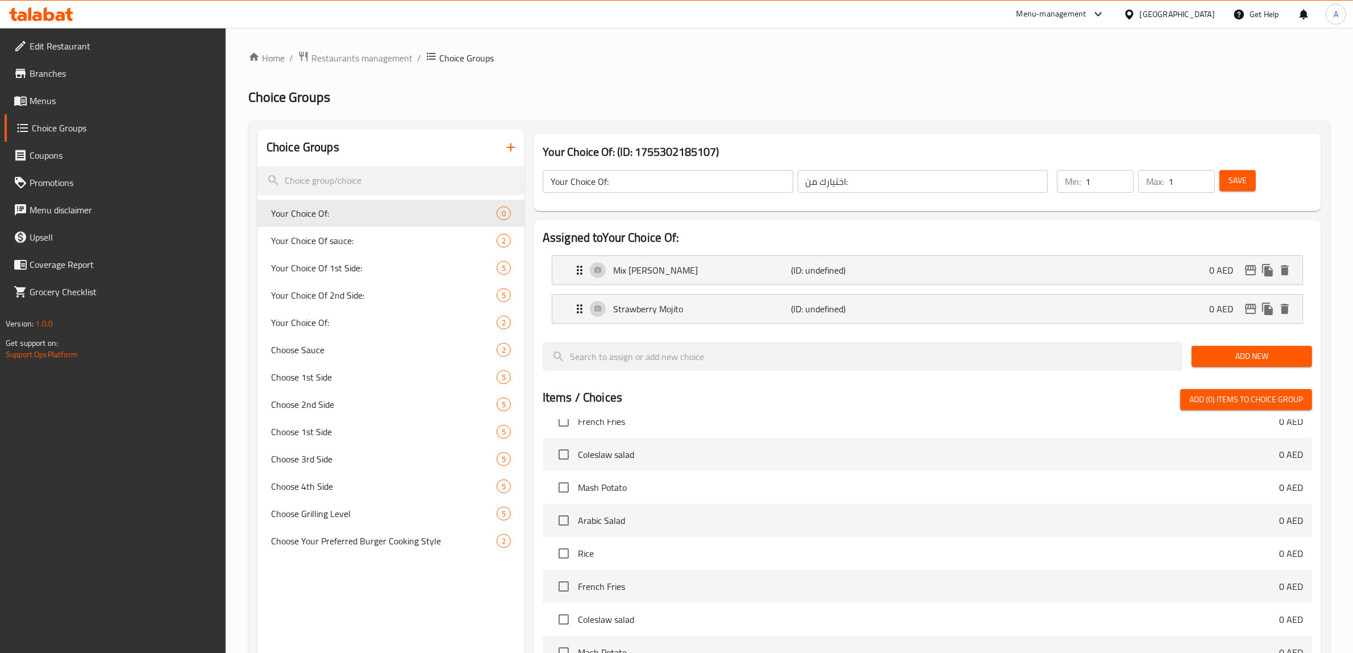
click at [1264, 353] on span "Add New" at bounding box center [1252, 356] width 102 height 14
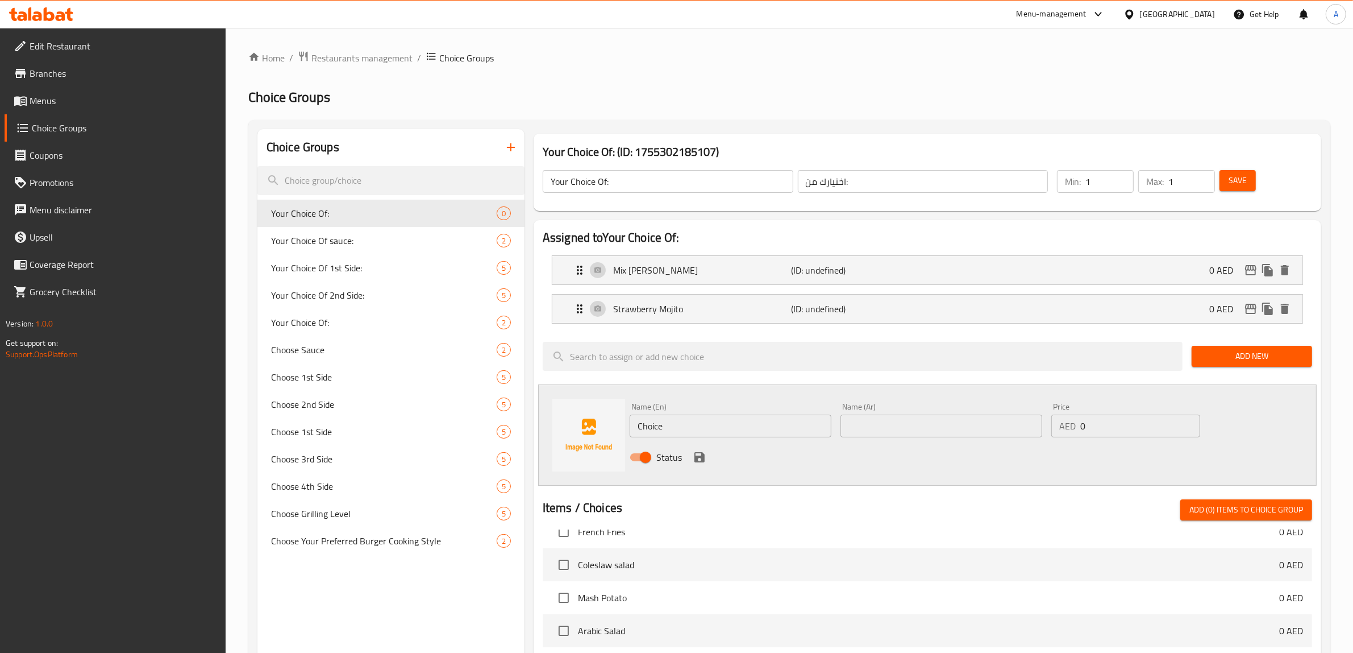
click at [706, 429] on input "Choice" at bounding box center [731, 425] width 202 height 23
paste input "Passion Fruit Mojito"
type input "Passion Fruit Mojito"
click at [908, 415] on input "text" at bounding box center [942, 425] width 202 height 23
paste input "موهيتو فاكهة العاطفة"
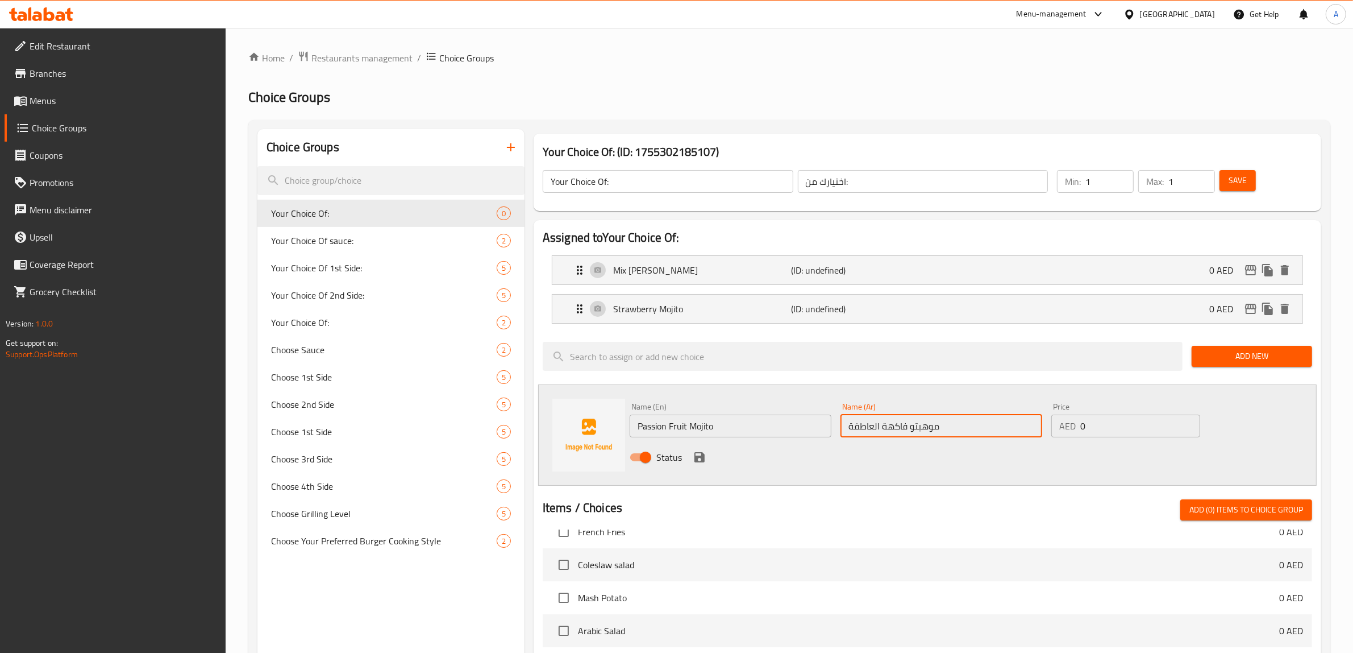
click at [902, 428] on input "موهيتو فاكهة العاطفة" at bounding box center [942, 425] width 202 height 23
drag, startPoint x: 902, startPoint y: 428, endPoint x: 843, endPoint y: 424, distance: 58.7
click at [843, 424] on input "موهيتو فاكهة العاطفة" at bounding box center [942, 425] width 202 height 23
type input "موهيتو باشن فروت"
click at [699, 456] on icon "save" at bounding box center [700, 457] width 10 height 10
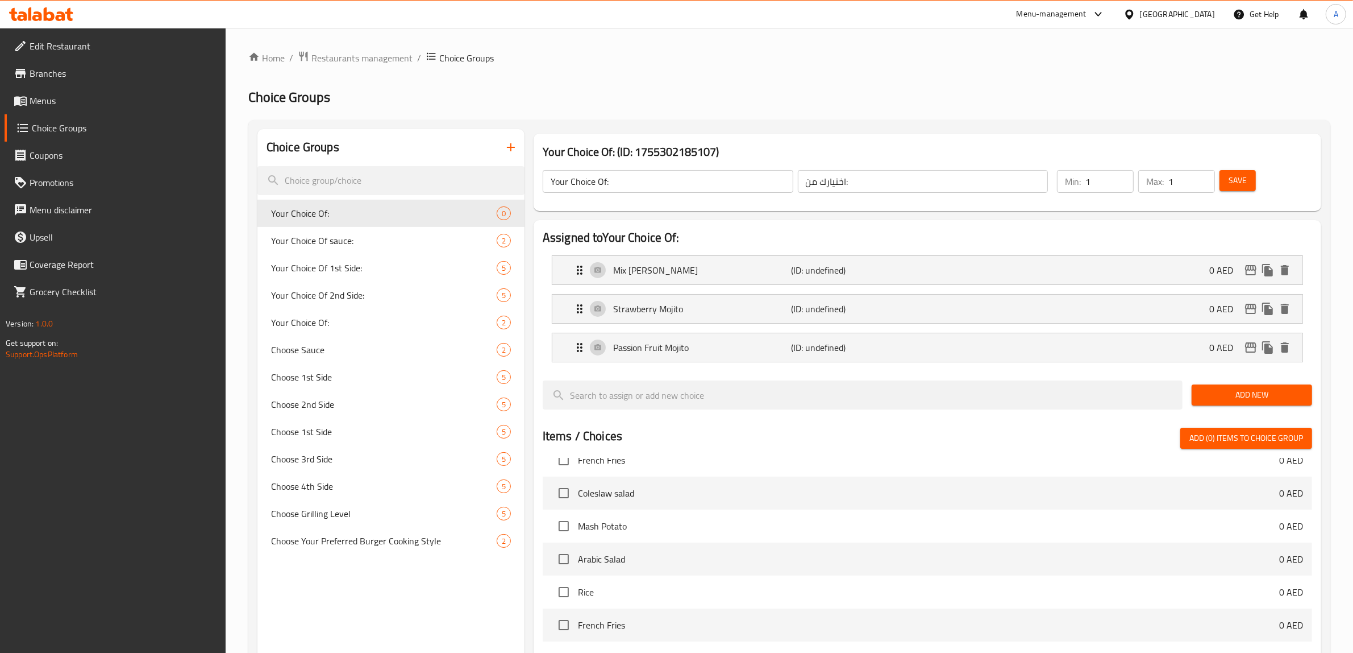
click at [1249, 395] on span "Add New" at bounding box center [1252, 395] width 102 height 14
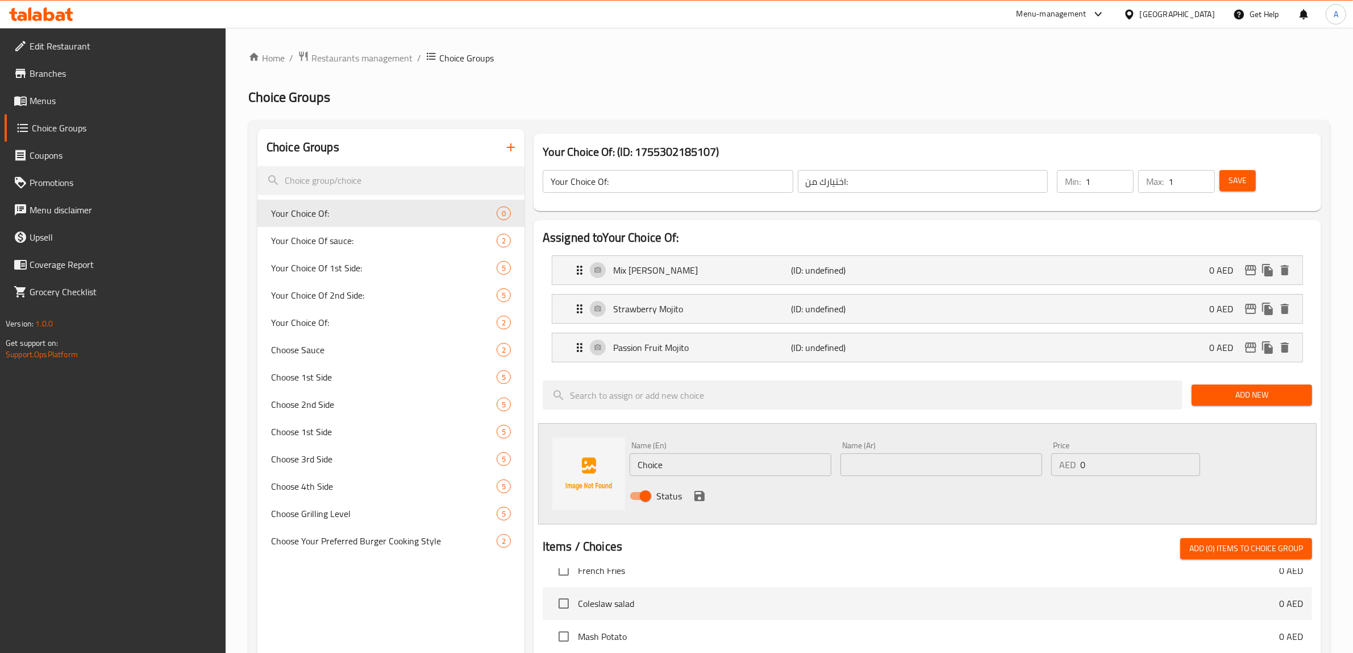
click at [711, 462] on input "Choice" at bounding box center [731, 464] width 202 height 23
paste input "Lime and Mint Mojito"
type input "Lime and Mint Mojito"
click at [881, 470] on input "text" at bounding box center [942, 464] width 202 height 23
paste input "موهيتو الليمون والنعناع"
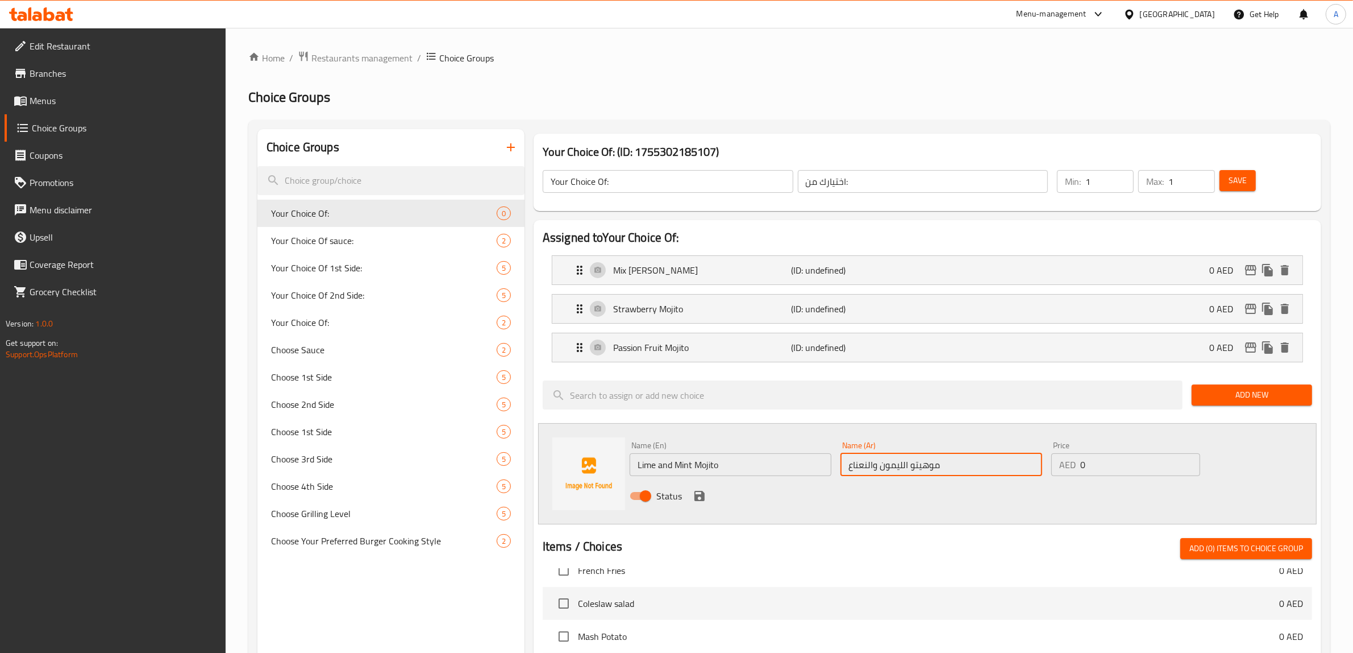
drag, startPoint x: 904, startPoint y: 465, endPoint x: 881, endPoint y: 468, distance: 22.9
click at [881, 468] on input "موهيتو الليمون والنعناع" at bounding box center [942, 464] width 202 height 23
type input "موهيتو الحامض والنعناع"
click at [697, 495] on icon "save" at bounding box center [700, 496] width 10 height 10
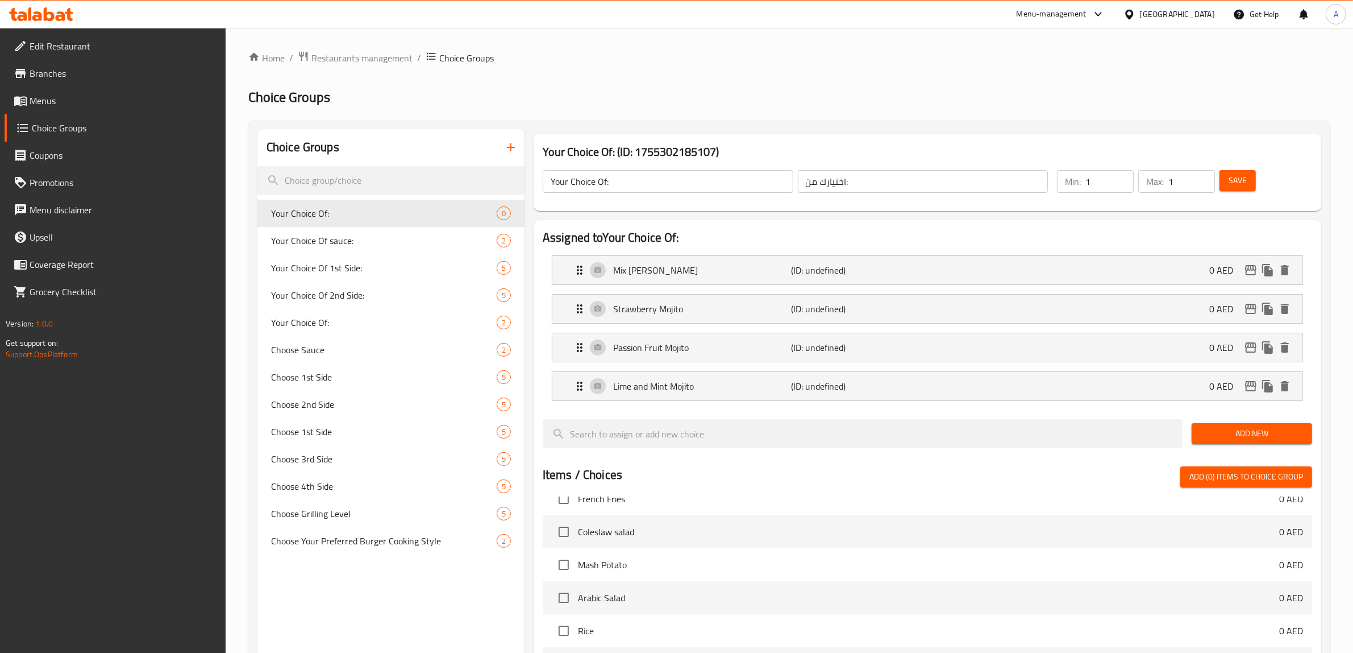
click at [1245, 180] on span "Save" at bounding box center [1238, 180] width 18 height 14
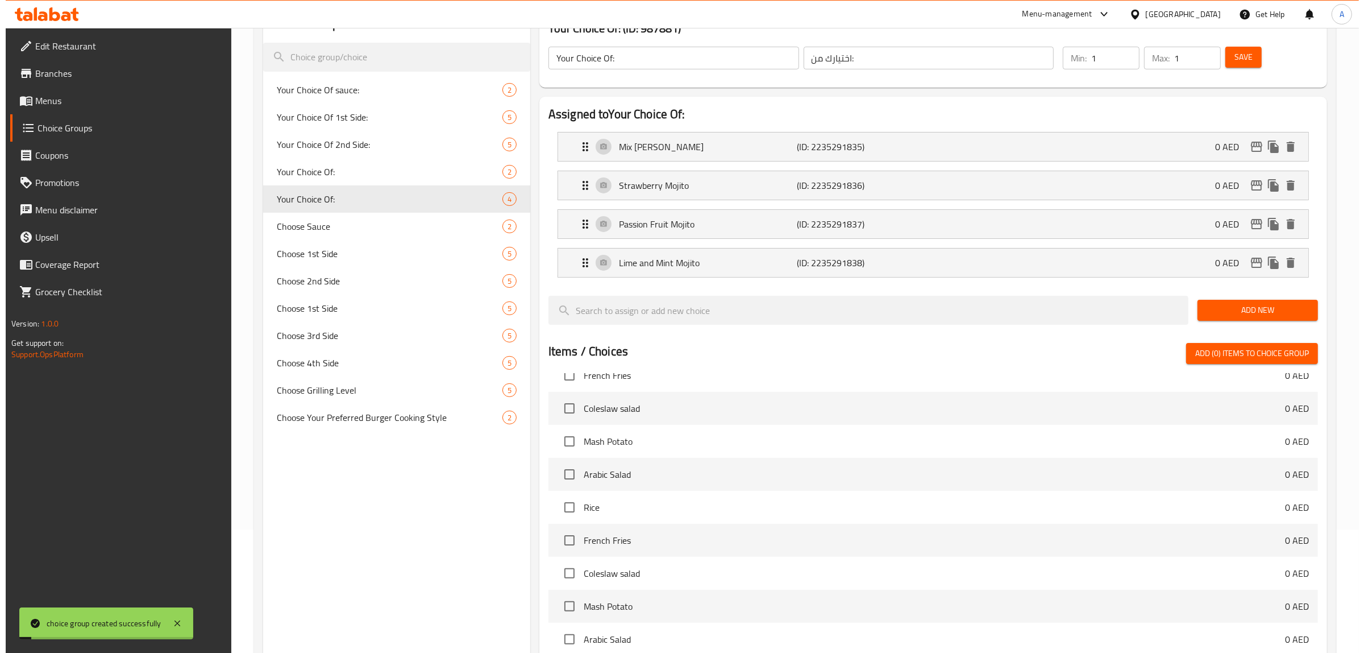
scroll to position [361, 0]
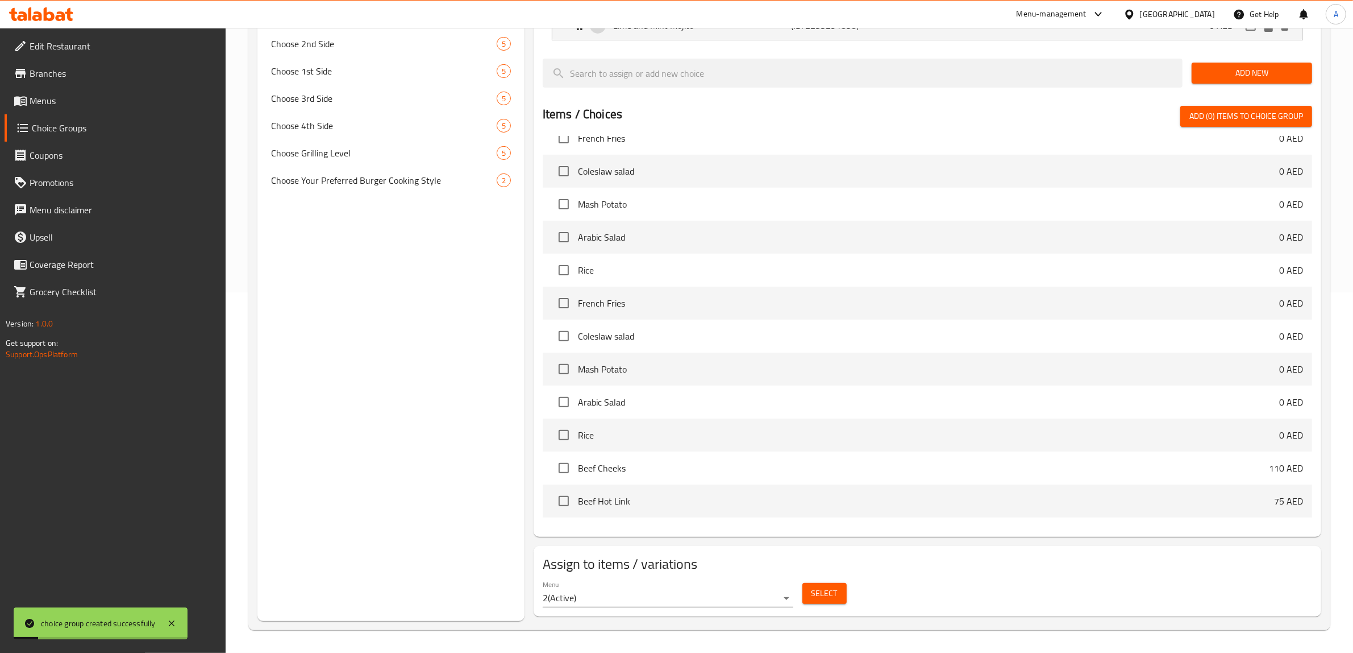
click at [813, 588] on span "Select" at bounding box center [825, 593] width 26 height 14
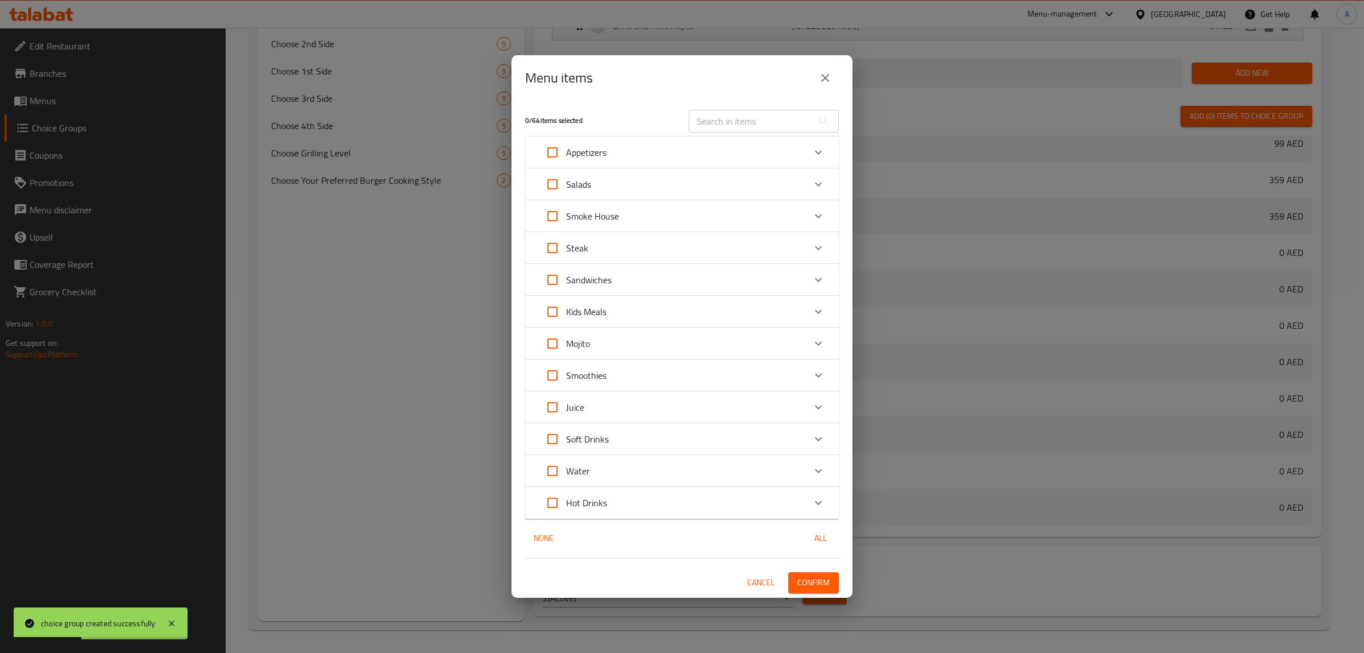
click at [558, 339] on input "Expand" at bounding box center [552, 343] width 27 height 27
checkbox input "true"
click at [816, 575] on span "Confirm" at bounding box center [814, 582] width 32 height 14
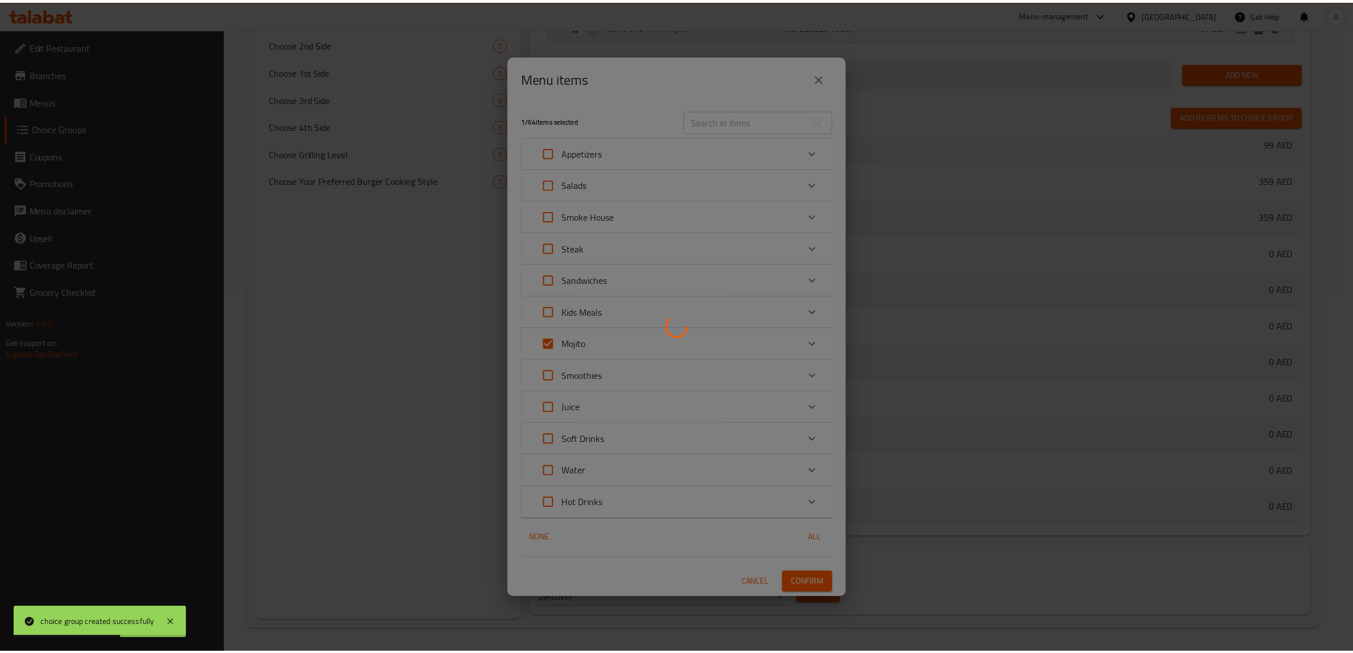
scroll to position [270, 0]
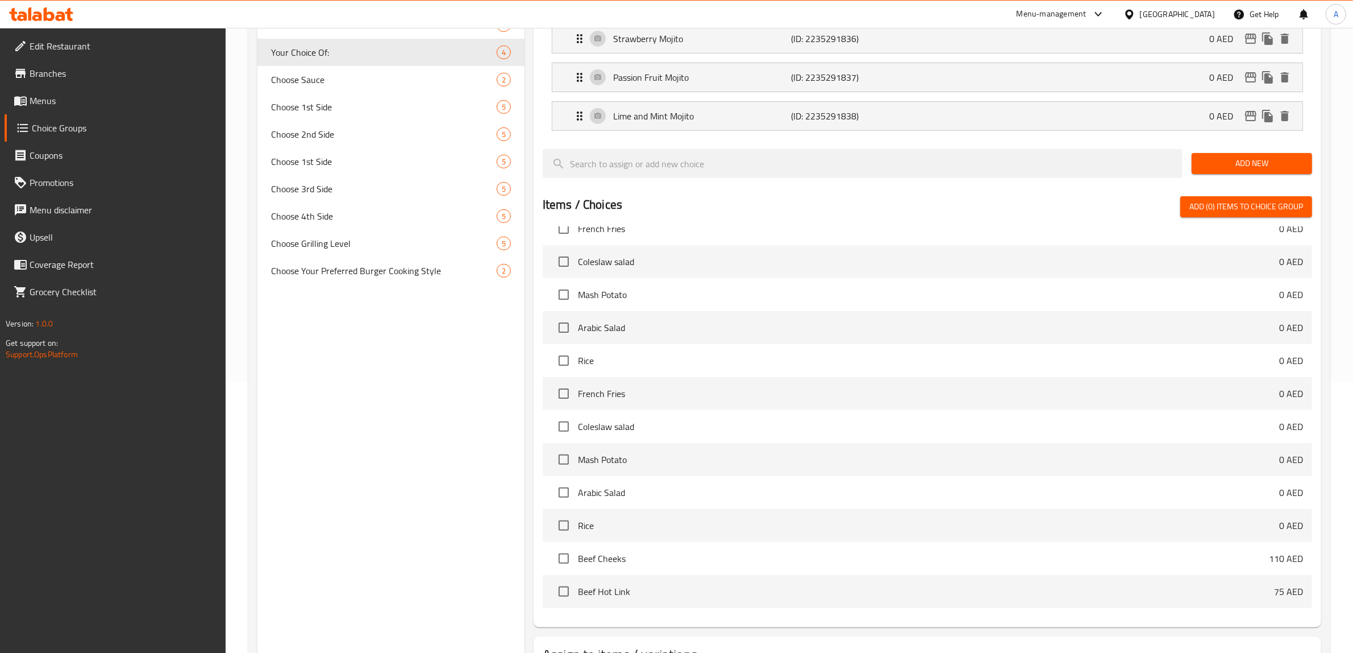
drag, startPoint x: 189, startPoint y: 4, endPoint x: 342, endPoint y: 44, distance: 158.7
click at [327, 437] on div "Choice Groups Your Choice Of sauce: 2 Your Choice Of 1st Side: 5 Your Choice Of…" at bounding box center [391, 285] width 267 height 852
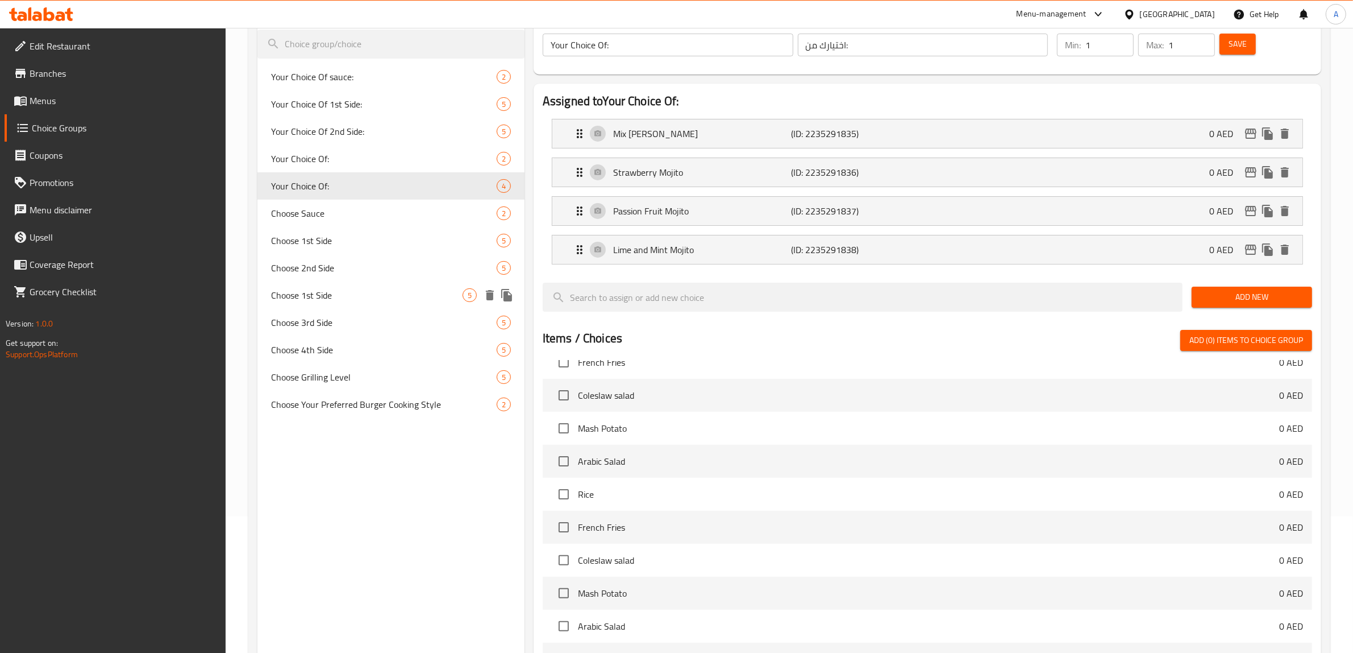
scroll to position [128, 0]
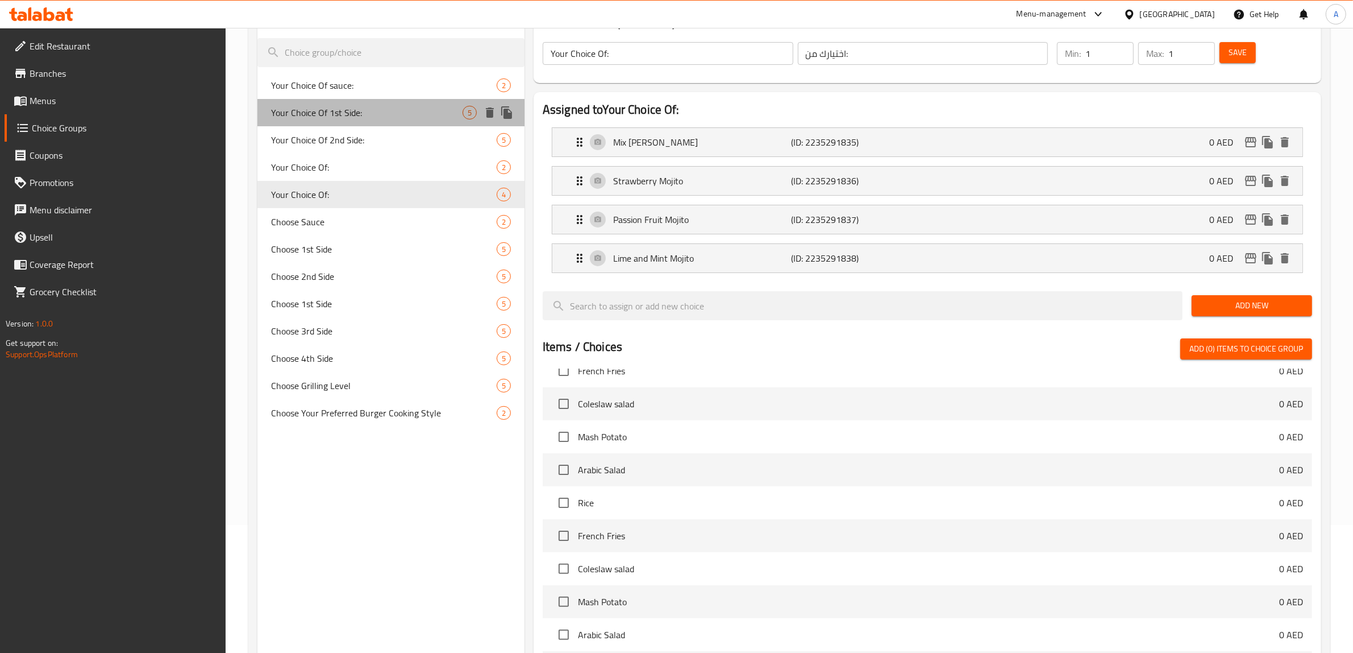
click at [344, 109] on span "Your Choice Of 1st Side:" at bounding box center [367, 113] width 192 height 14
type input "Your Choice Of 1st Side:"
type input "اختيارك للطبق الجانبي الأول:"
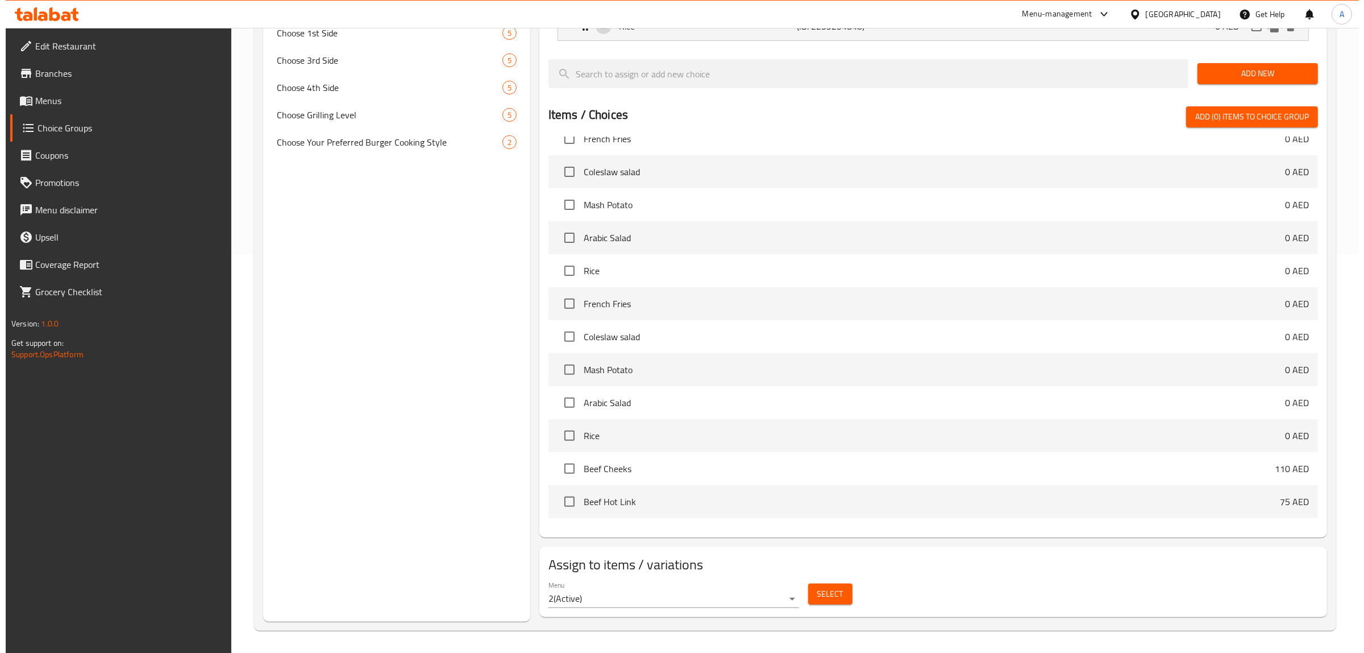
scroll to position [400, 0]
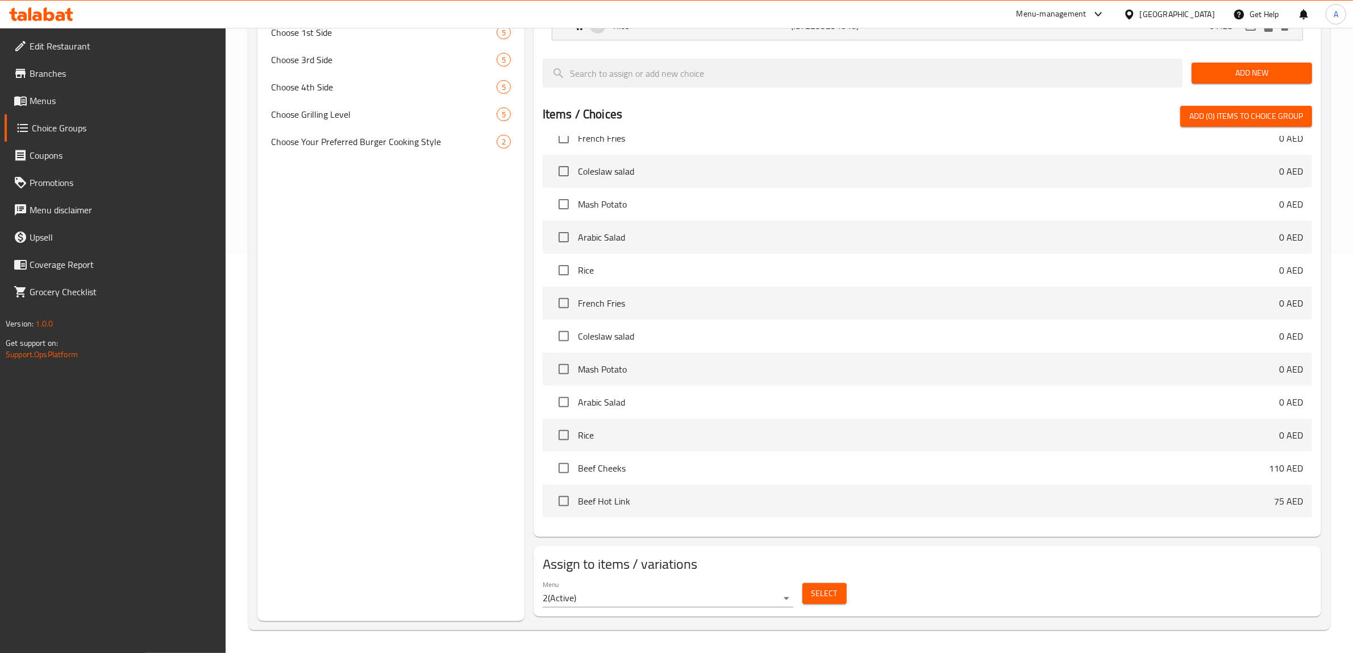
click at [830, 592] on span "Select" at bounding box center [825, 593] width 26 height 14
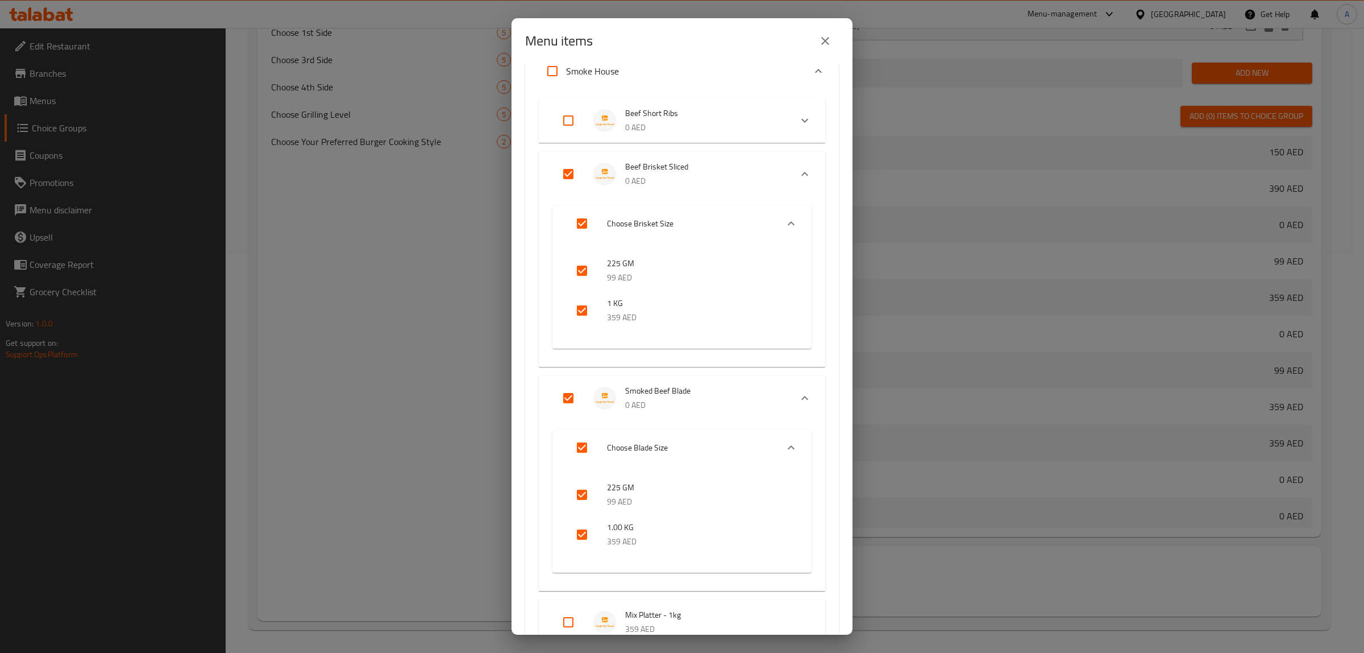
scroll to position [142, 0]
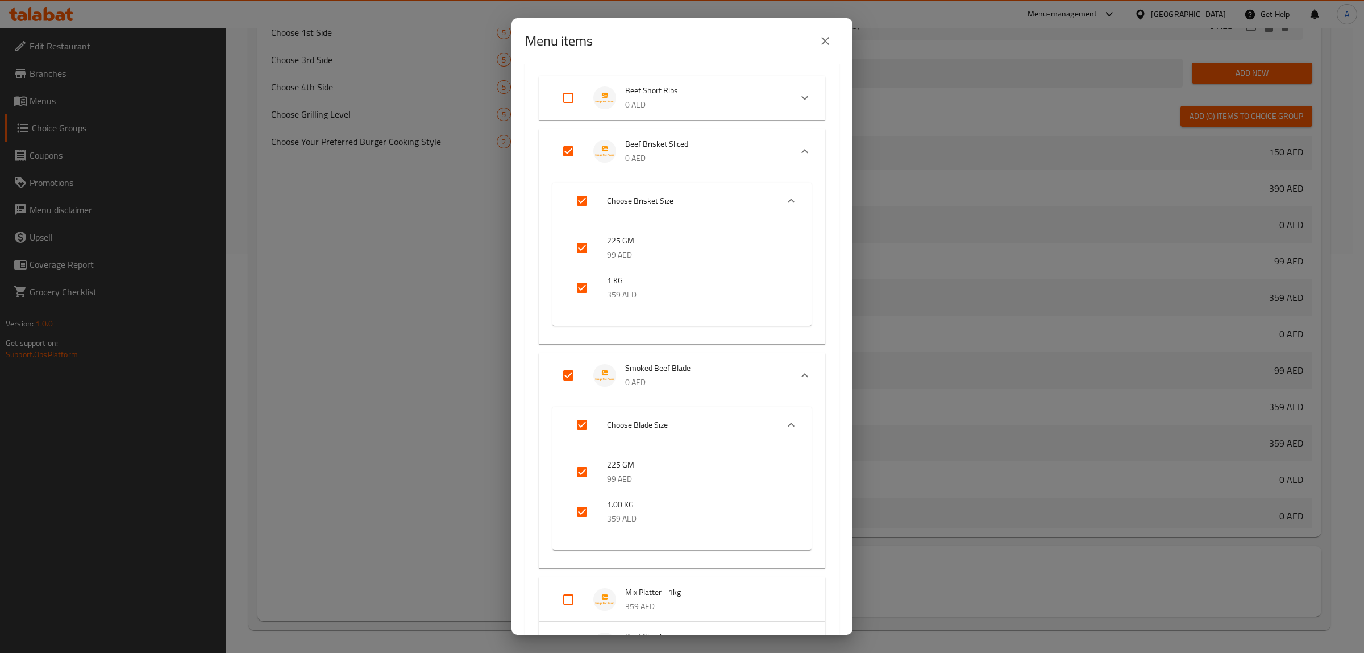
click at [564, 371] on input "Expand" at bounding box center [568, 375] width 27 height 27
checkbox input "false"
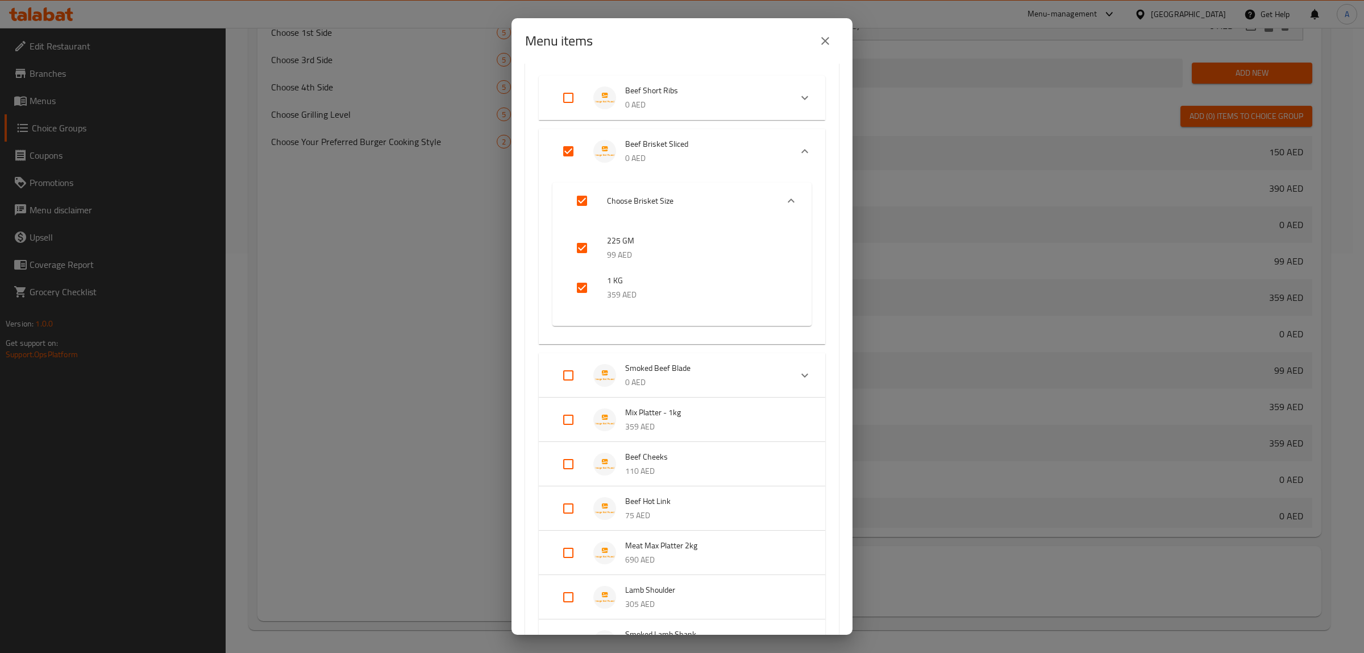
click at [523, 331] on div "1 / 64 items selected ​ Appetizers Corn Ribs 24 AED Mozzarella Sticks 36 AED Ba…" at bounding box center [682, 349] width 341 height 571
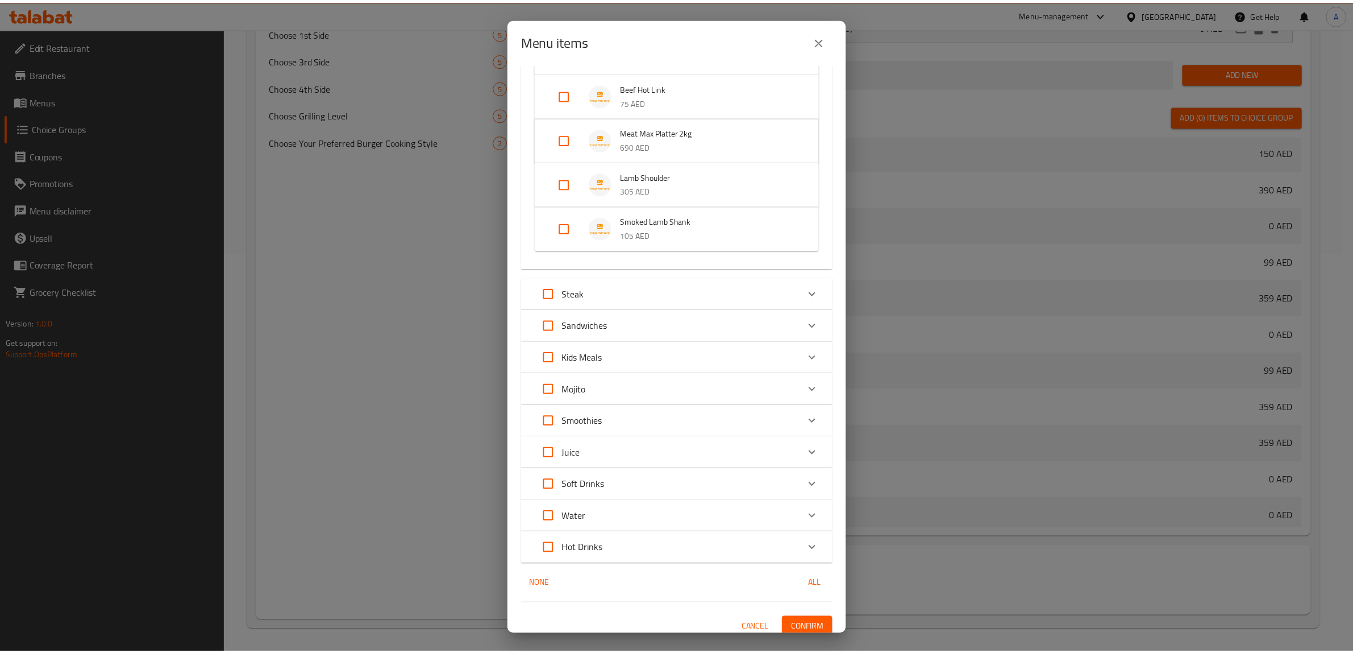
scroll to position [562, 0]
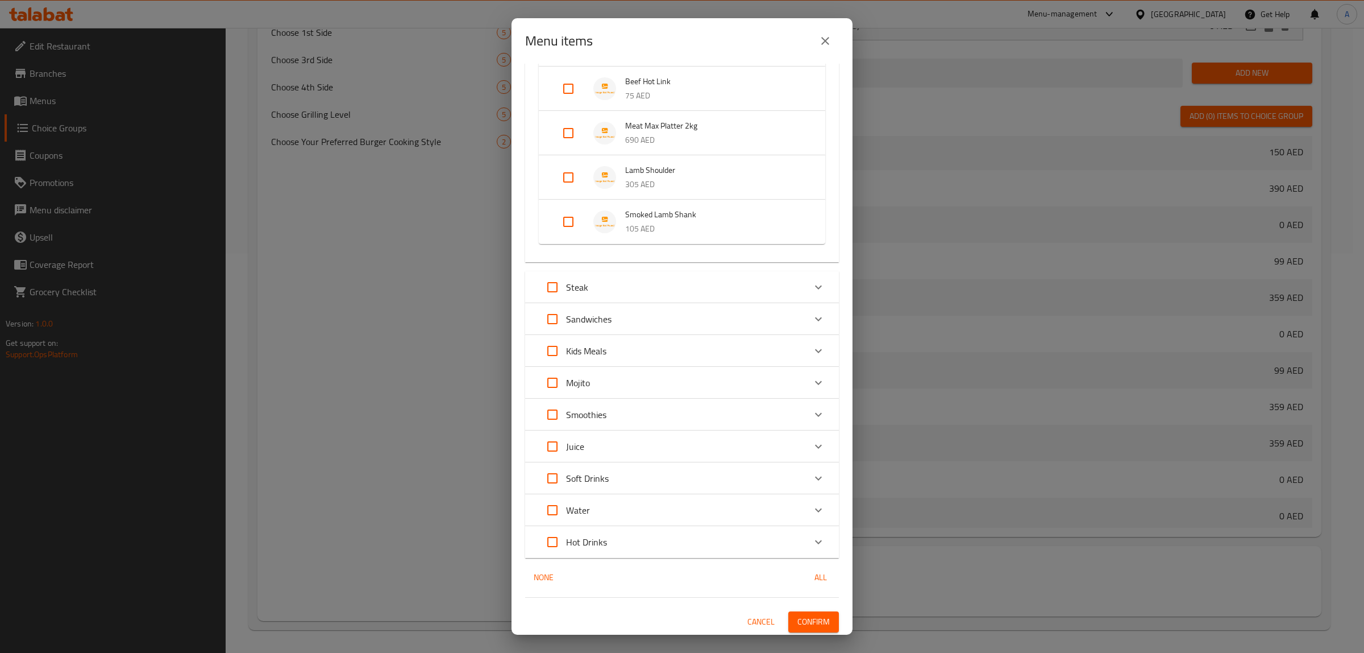
click at [807, 615] on span "Confirm" at bounding box center [814, 622] width 32 height 14
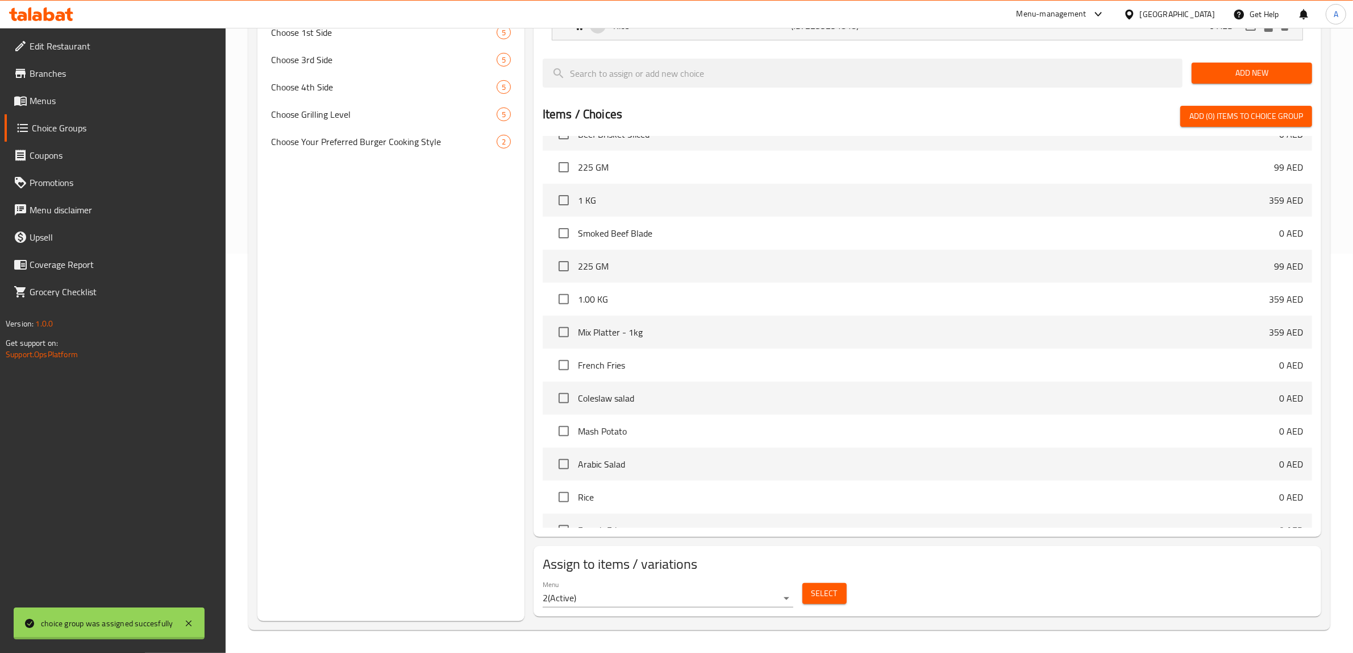
scroll to position [779, 0]
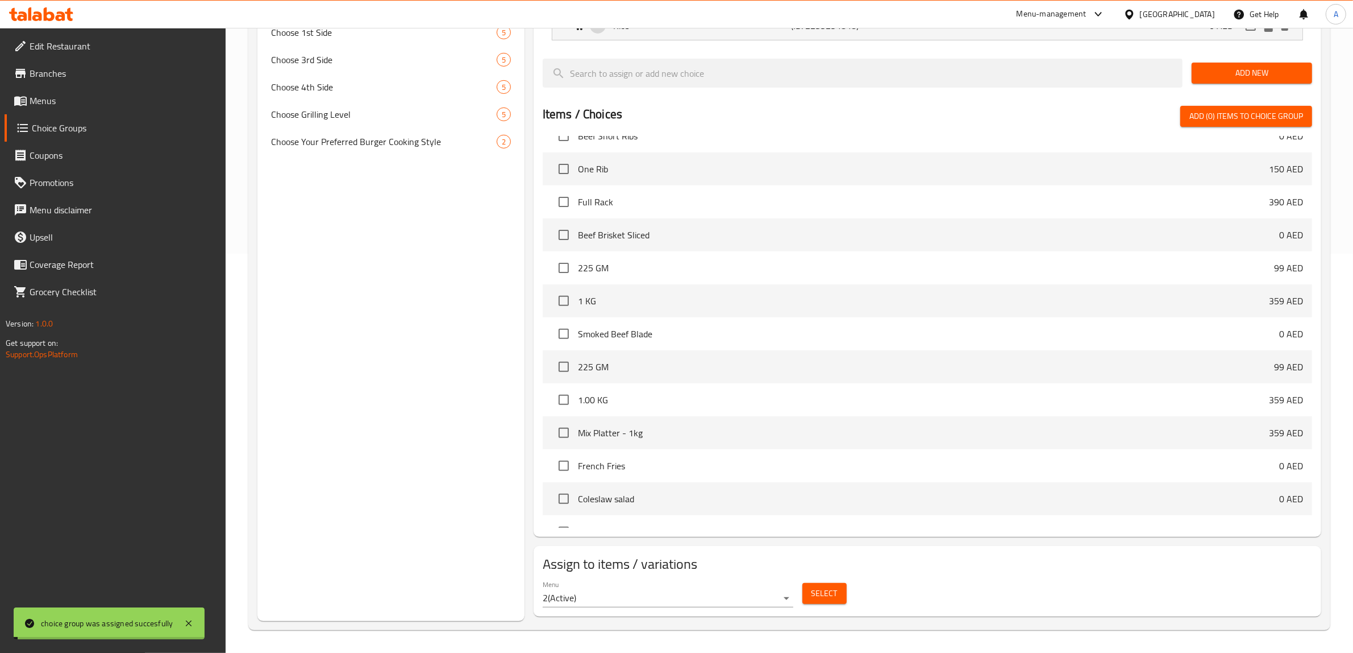
click at [376, 299] on div "Choice Groups Your Choice Of sauce: 2 Your Choice Of 1st Side: 5 Your Choice Of…" at bounding box center [391, 175] width 267 height 891
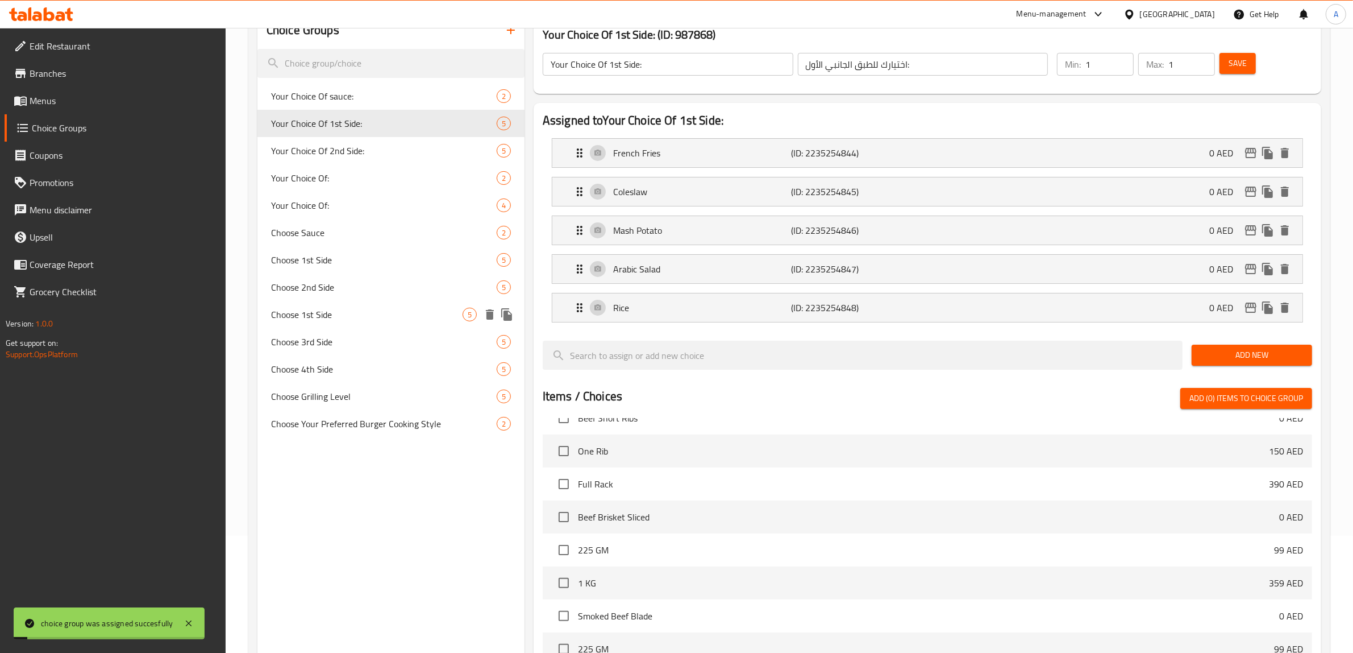
scroll to position [115, 0]
click at [361, 155] on span "Your Choice Of 2nd Side:" at bounding box center [367, 153] width 192 height 14
type input "Your Choice Of 2nd Side:"
type input "اختيارك للطبق الجانبي الثاني:"
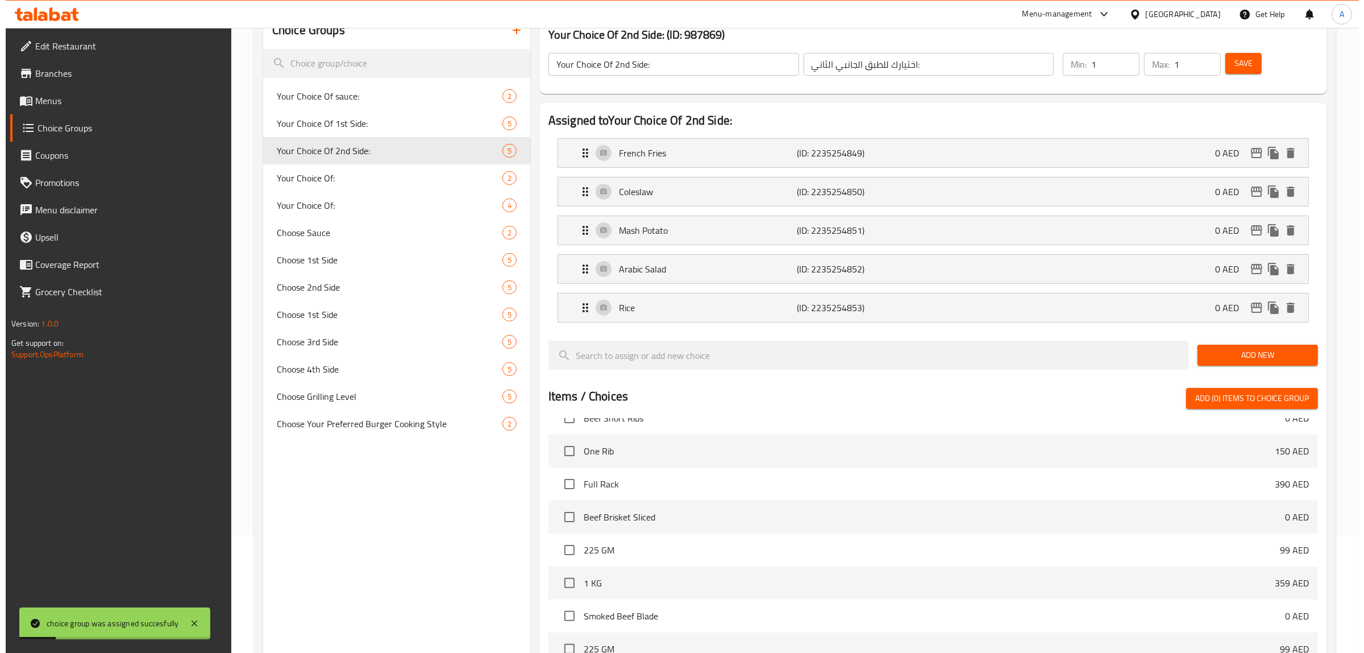
scroll to position [400, 0]
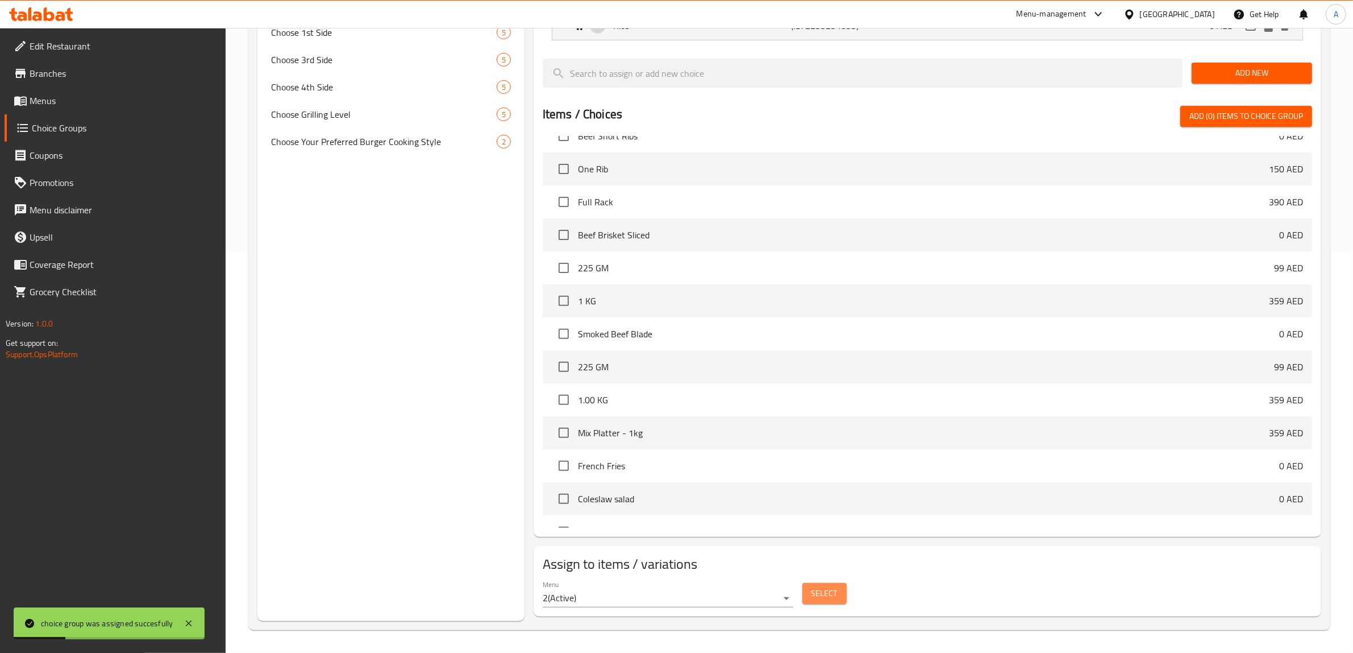
click at [821, 600] on span "Select" at bounding box center [825, 593] width 26 height 14
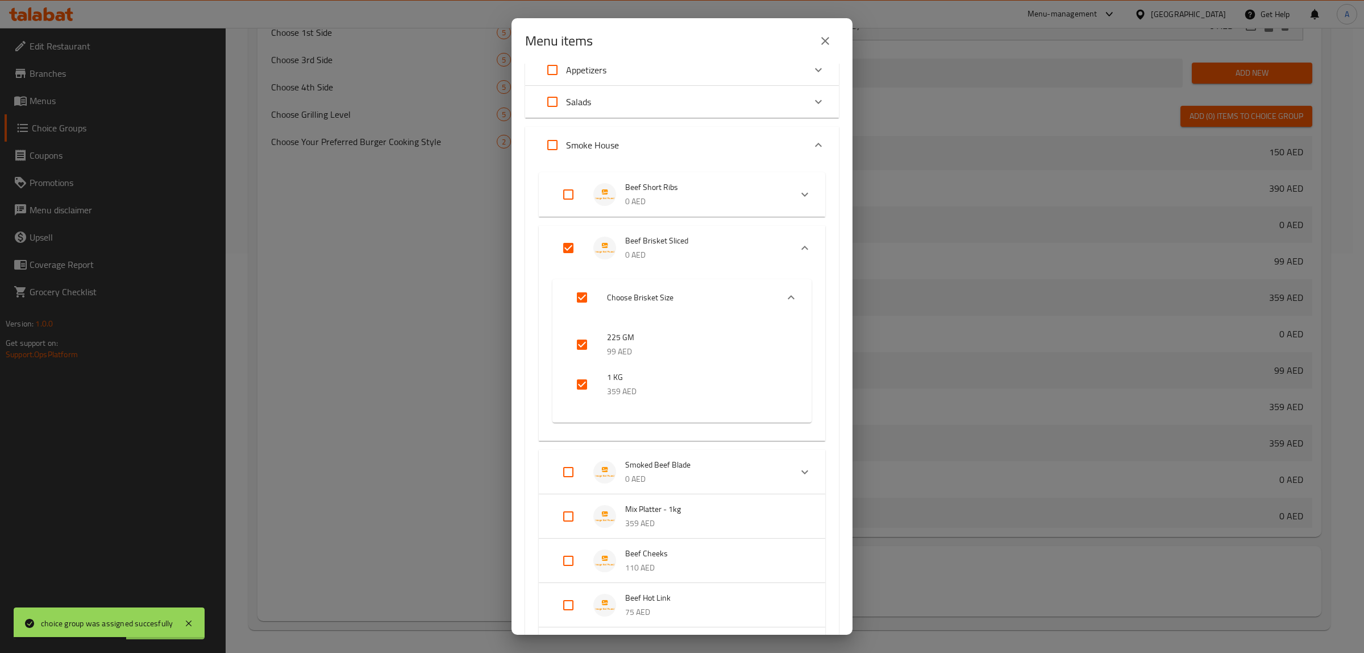
scroll to position [0, 0]
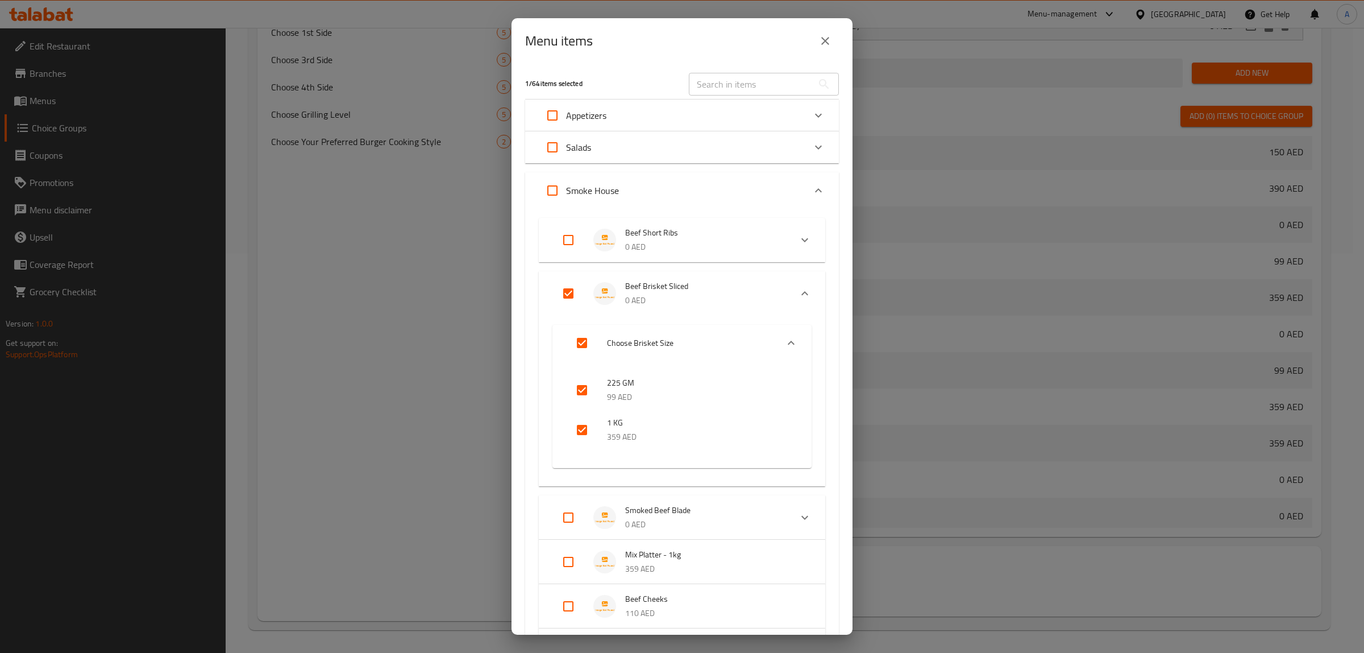
click at [452, 256] on div "Menu items 1 / 64 items selected ​ Appetizers Corn Ribs 24 AED Mozzarella Stick…" at bounding box center [682, 326] width 1364 height 653
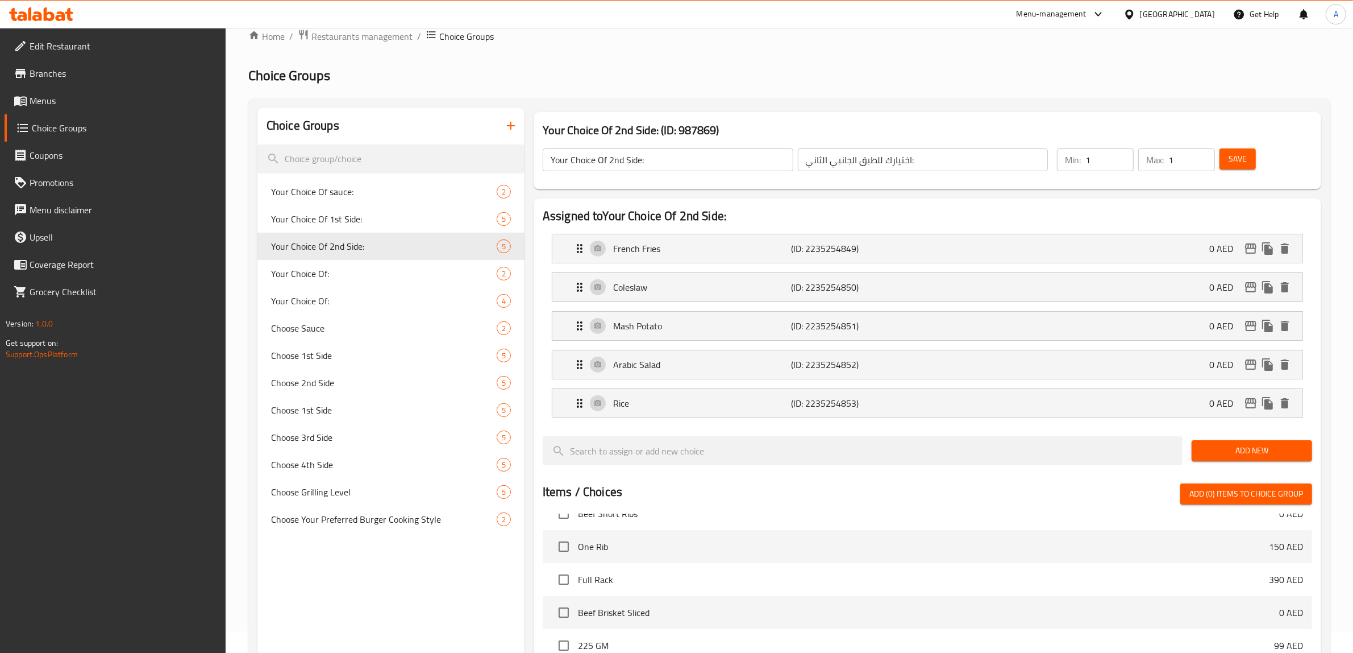
scroll to position [15, 0]
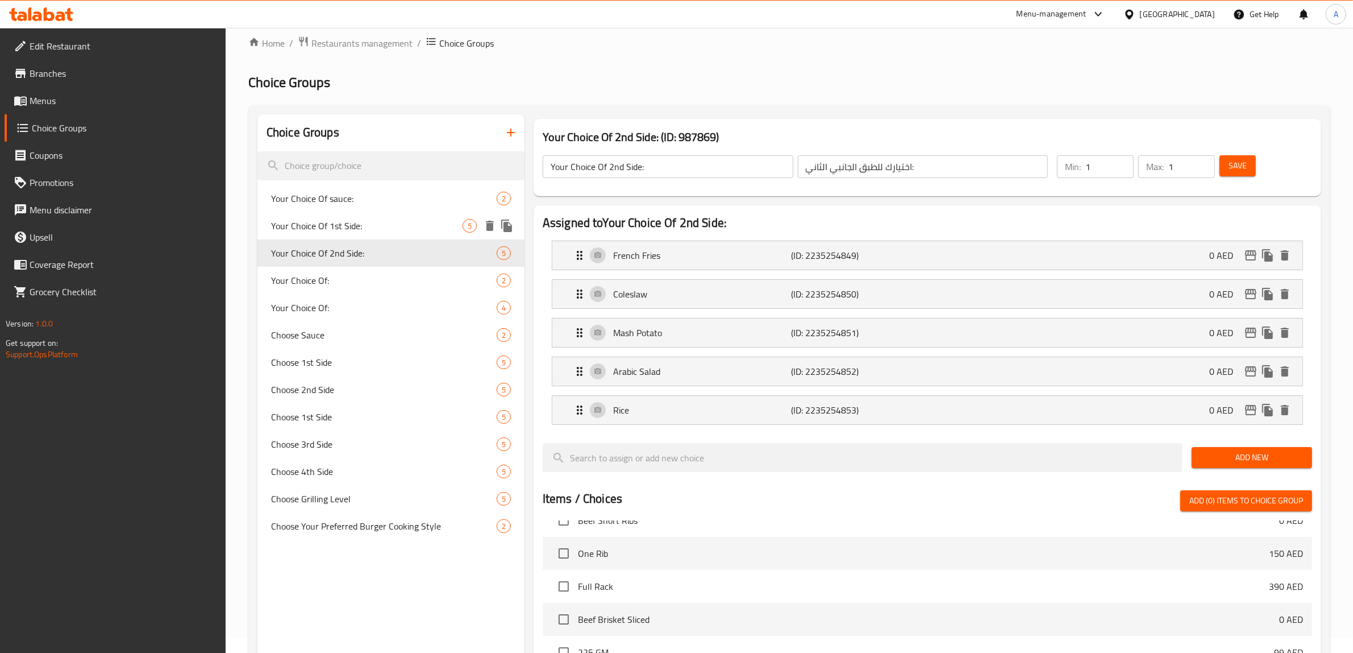
click at [359, 229] on span "Your Choice Of 1st Side:" at bounding box center [367, 226] width 192 height 14
type input "Your Choice Of 1st Side:"
type input "اختيارك للطبق الجانبي الأول:"
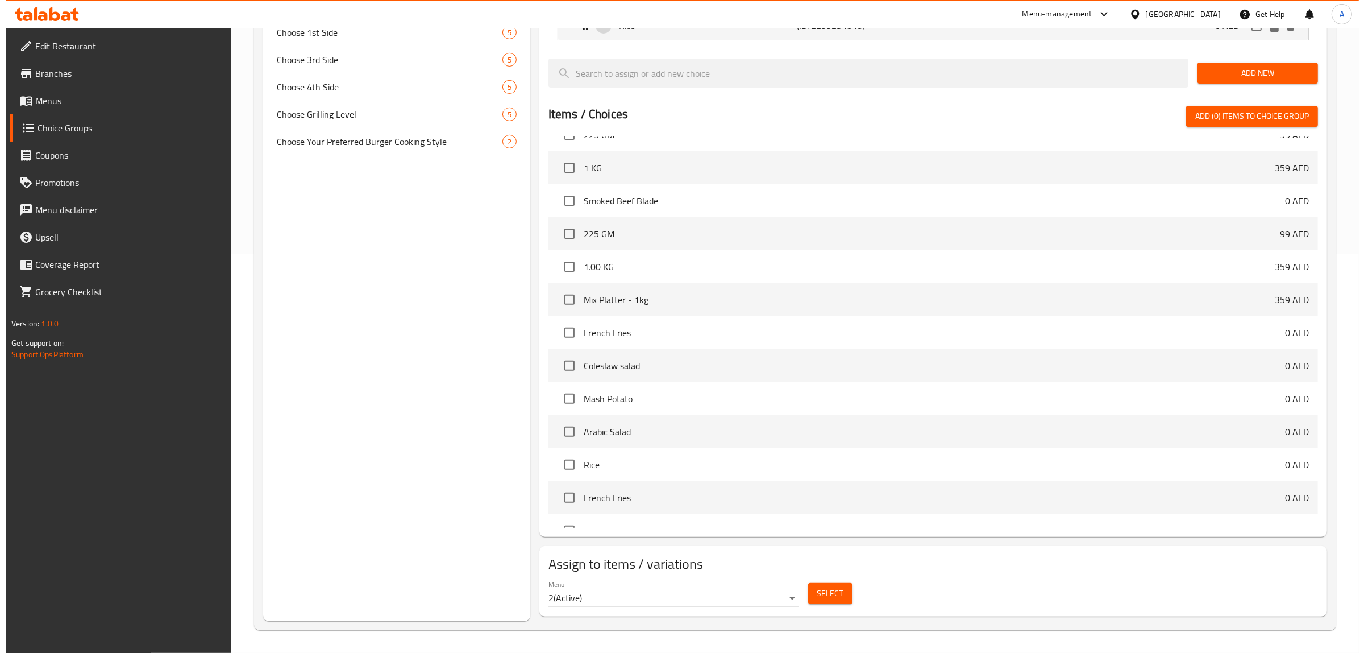
scroll to position [1135, 0]
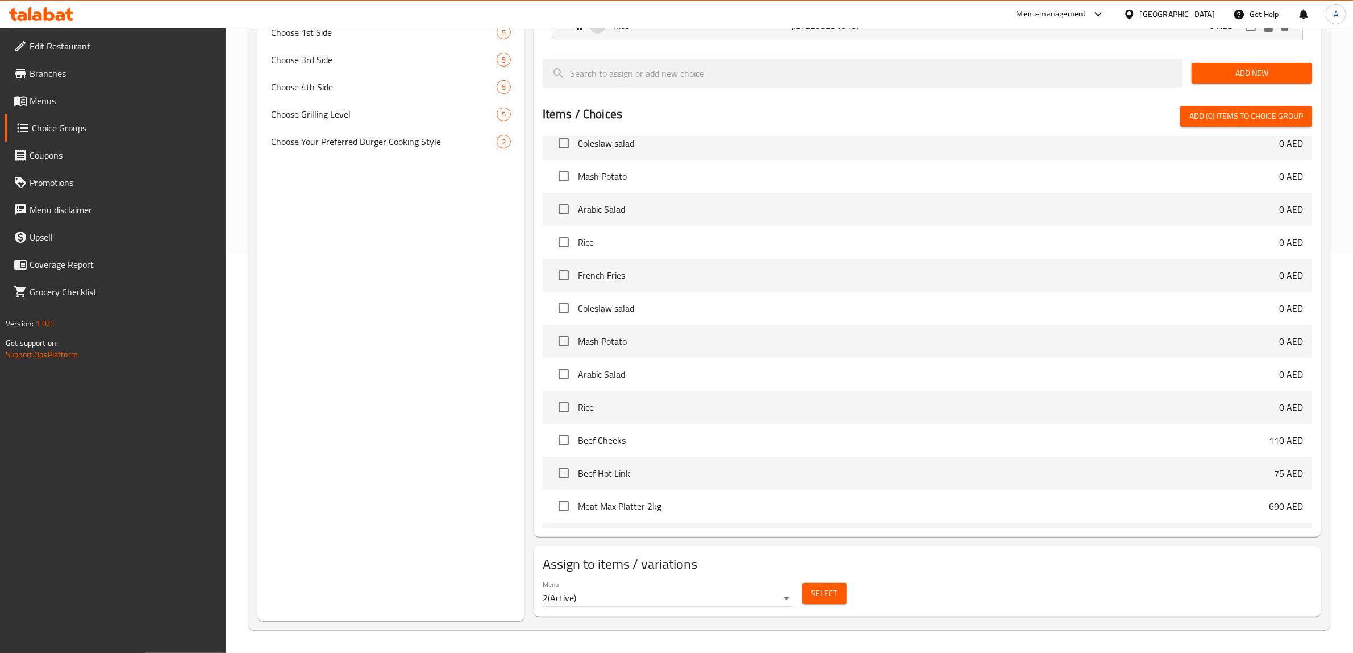
click at [832, 603] on button "Select" at bounding box center [825, 593] width 44 height 21
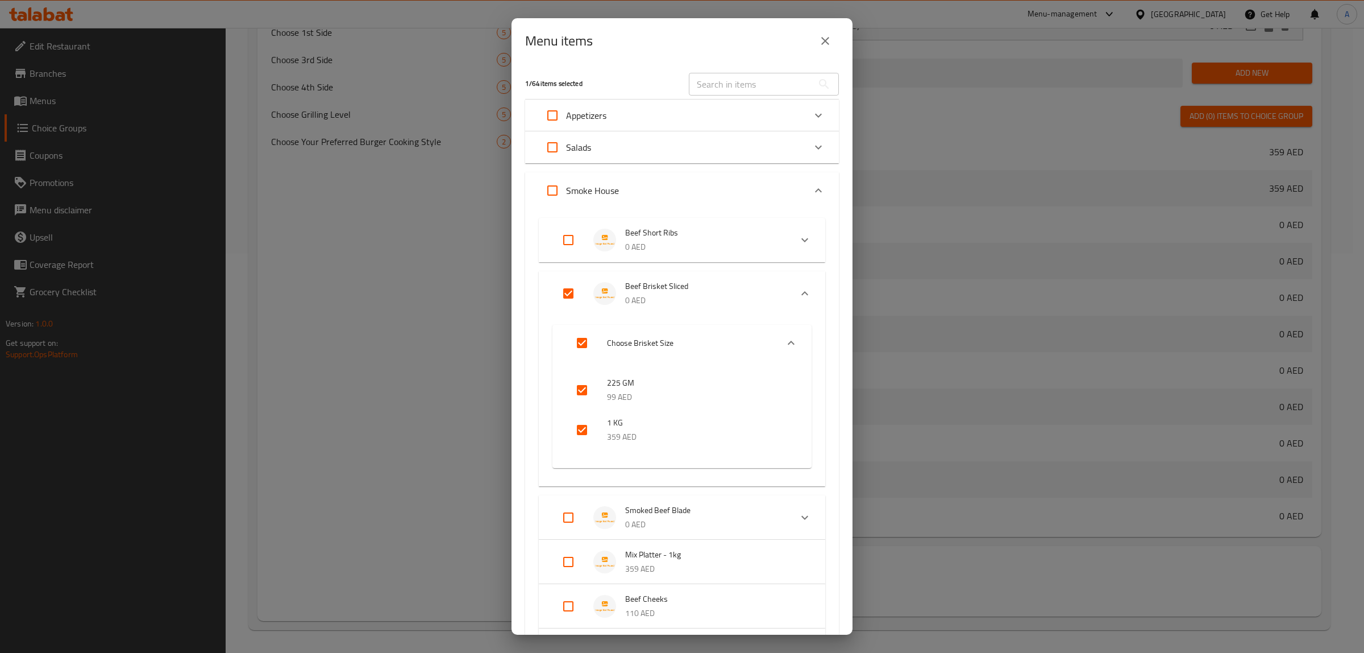
drag, startPoint x: 570, startPoint y: 514, endPoint x: 556, endPoint y: 518, distance: 14.1
click at [570, 515] on input "Expand" at bounding box center [568, 517] width 27 height 27
checkbox input "true"
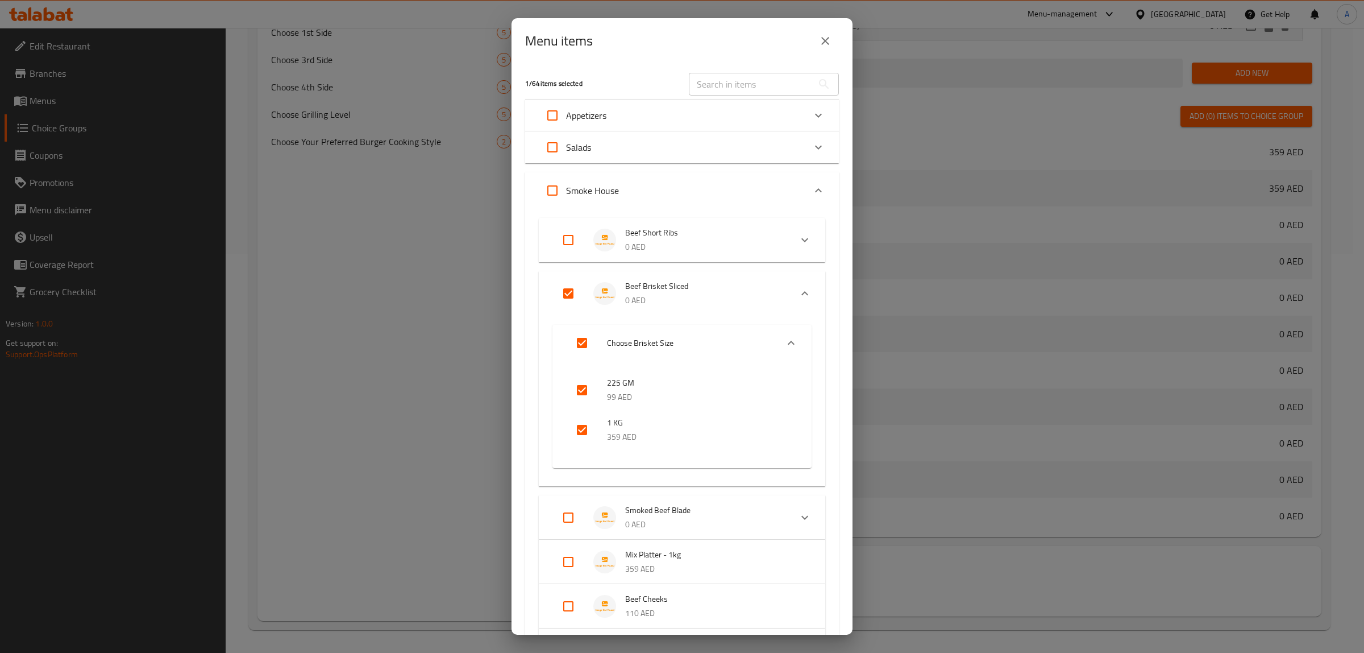
checkbox input "true"
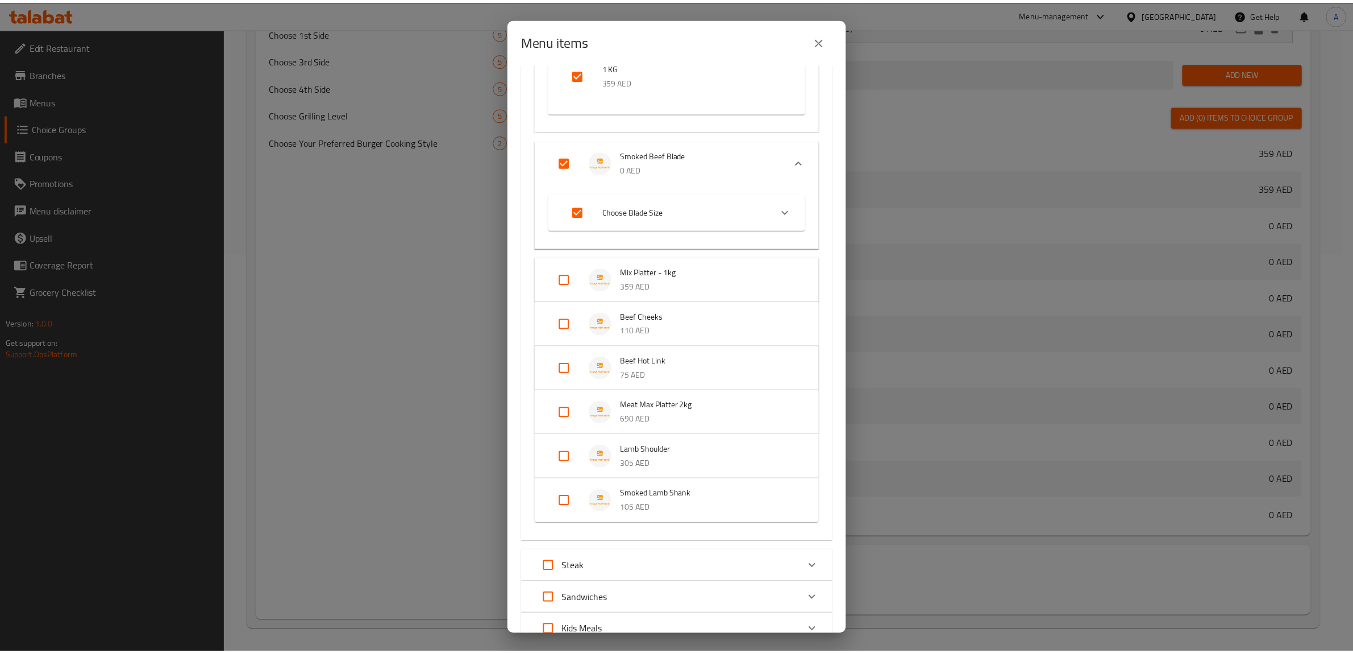
scroll to position [635, 0]
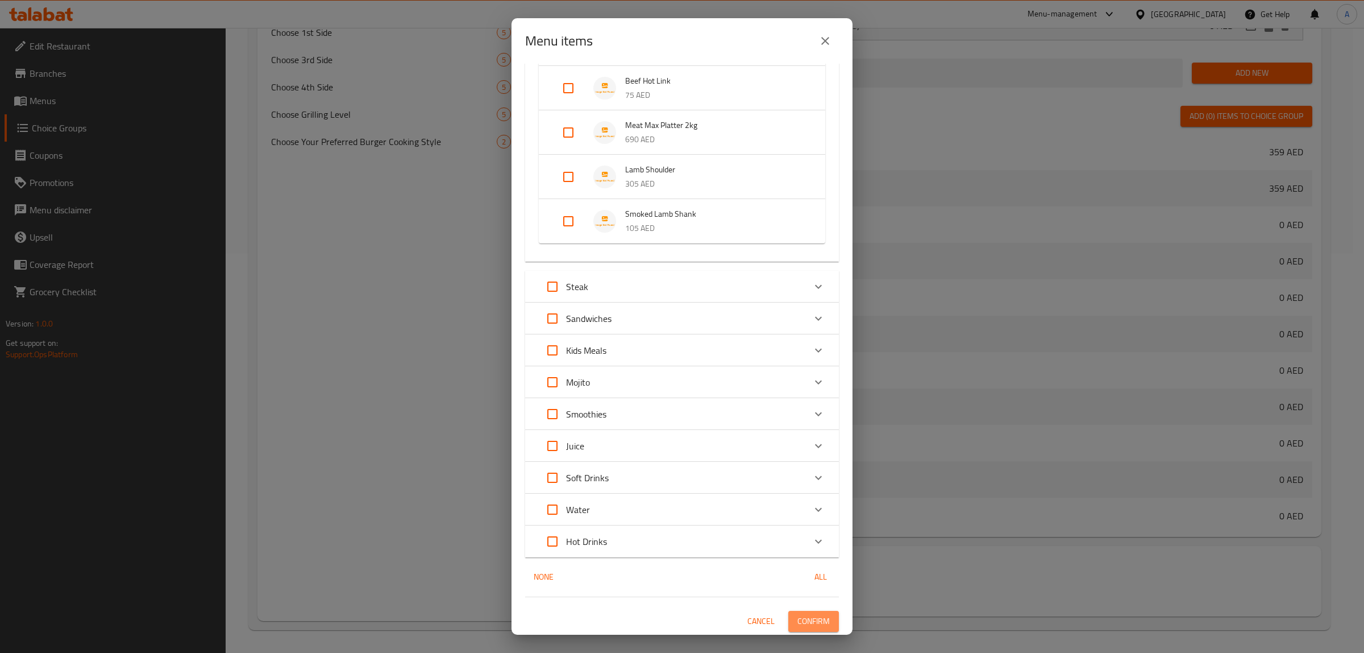
click at [809, 624] on span "Confirm" at bounding box center [814, 621] width 32 height 14
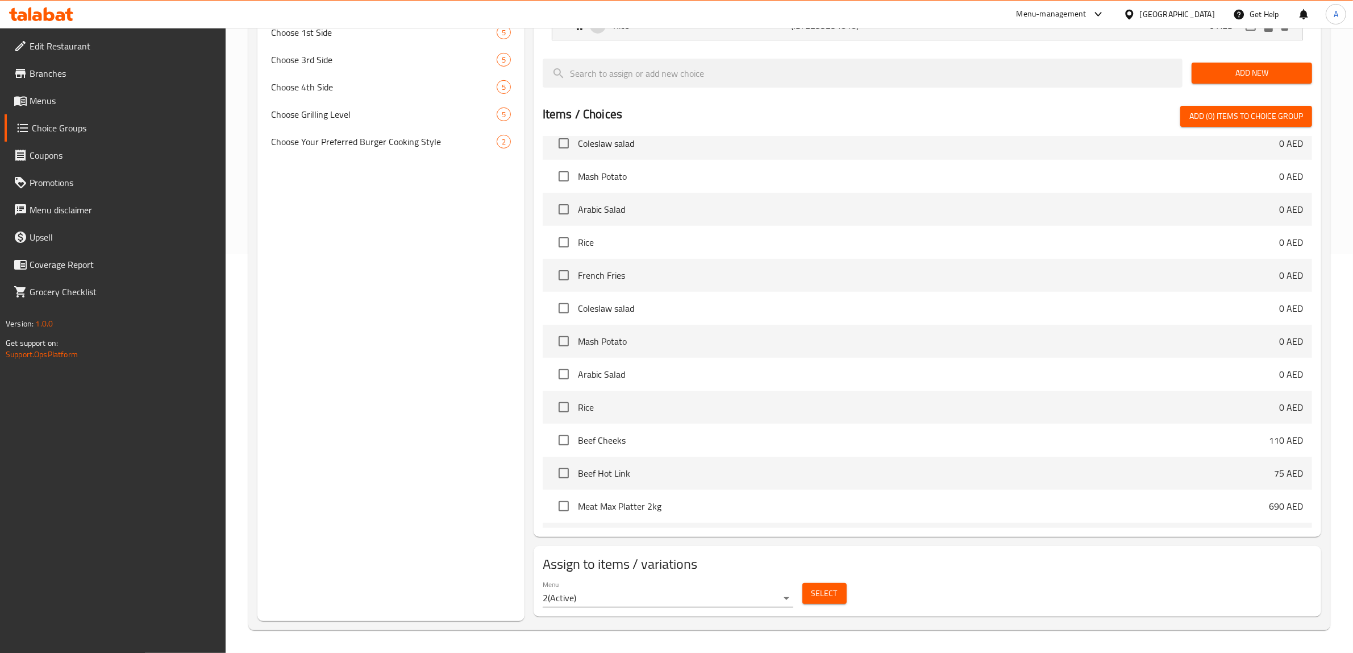
click at [393, 345] on div "Choice Groups Your Choice Of sauce: 2 Your Choice Of 1st Side: 5 Your Choice Of…" at bounding box center [391, 175] width 267 height 891
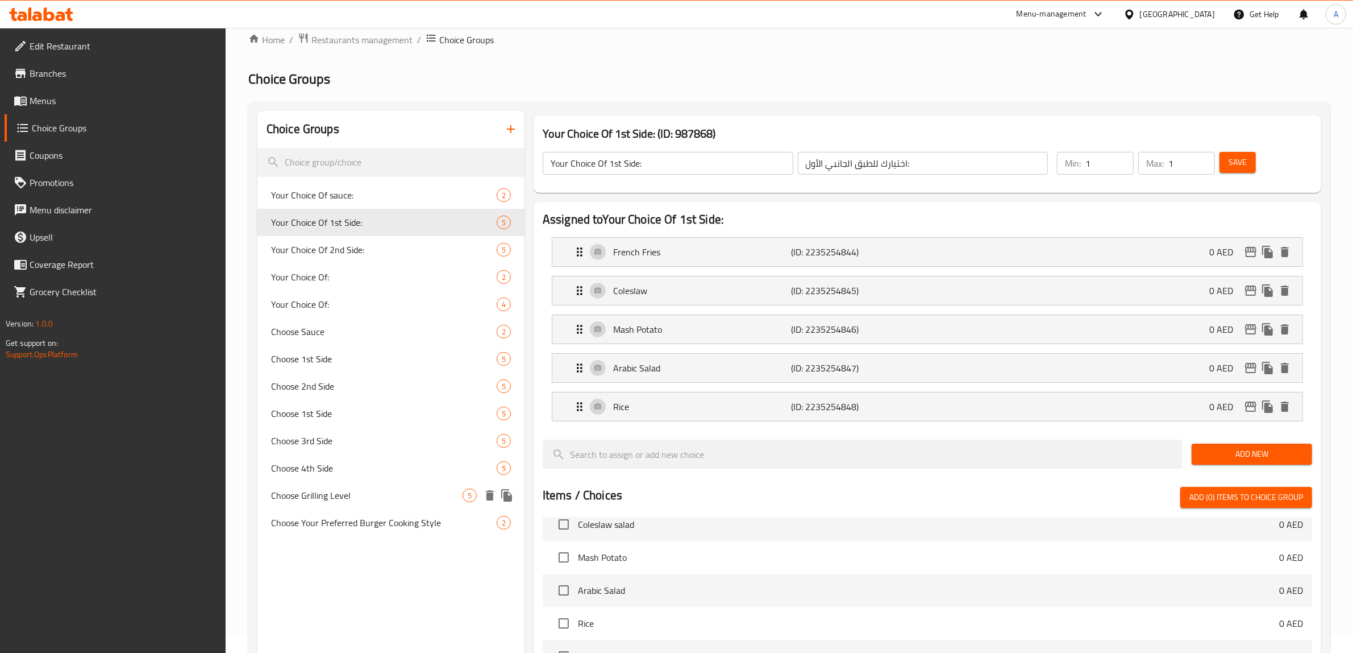
scroll to position [0, 0]
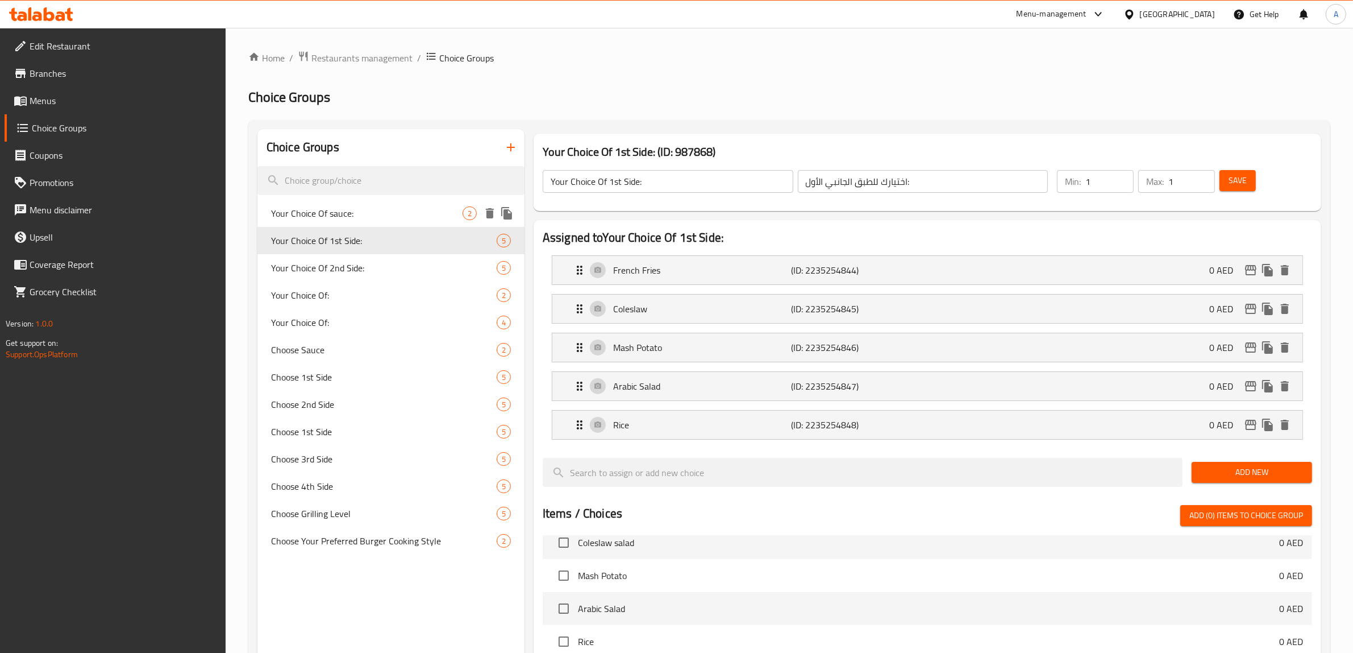
click at [355, 218] on span "Your Choice Of sauce:" at bounding box center [367, 213] width 192 height 14
type input "Your Choice Of sauce:"
type input "اختيارك من الصلصة:"
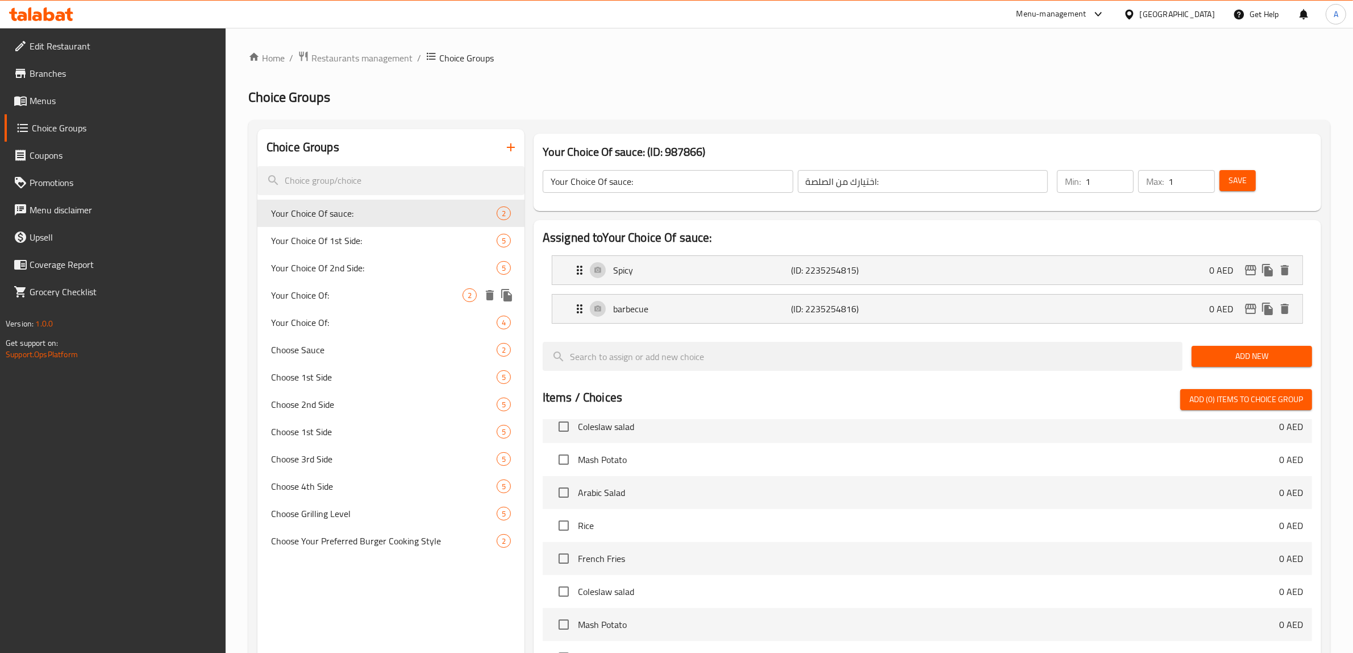
click at [337, 305] on div "Your Choice Of: 2" at bounding box center [391, 294] width 267 height 27
type input "Your Choice Of:"
type input "اختيارك من:"
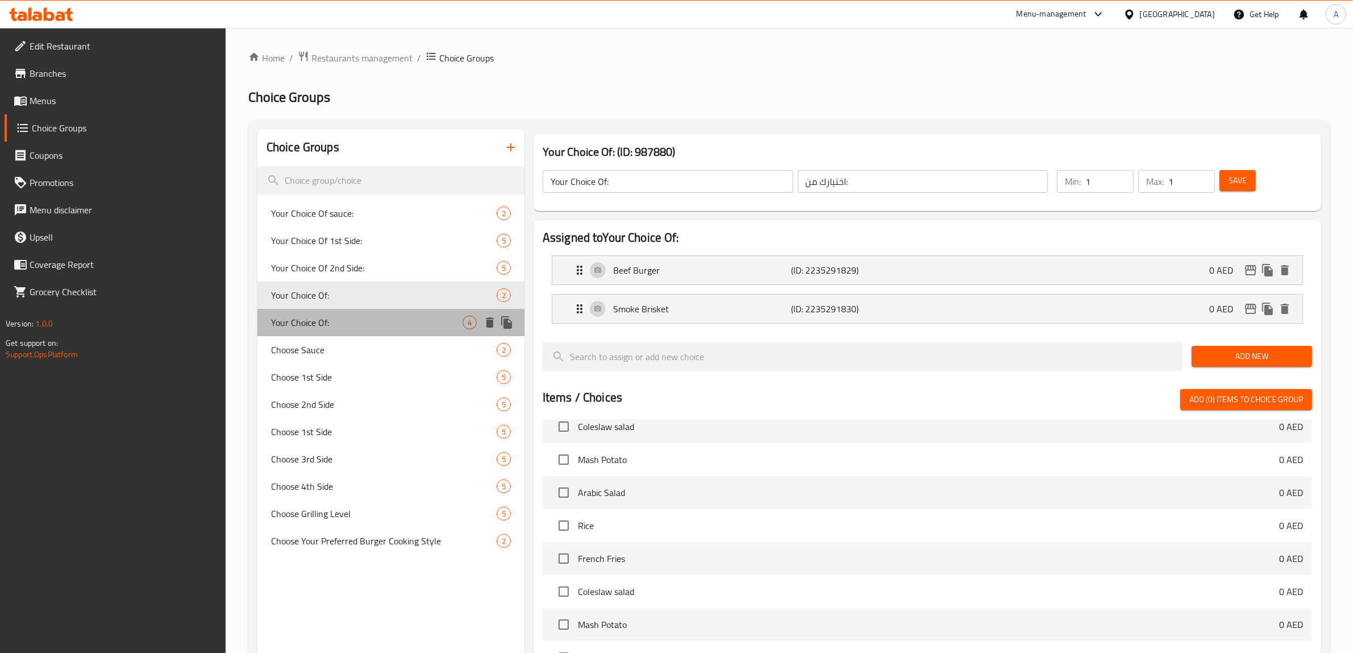
click at [333, 322] on span "Your Choice Of:" at bounding box center [367, 322] width 192 height 14
type input "Your Choice Of:"
type input "اختيارك من:"
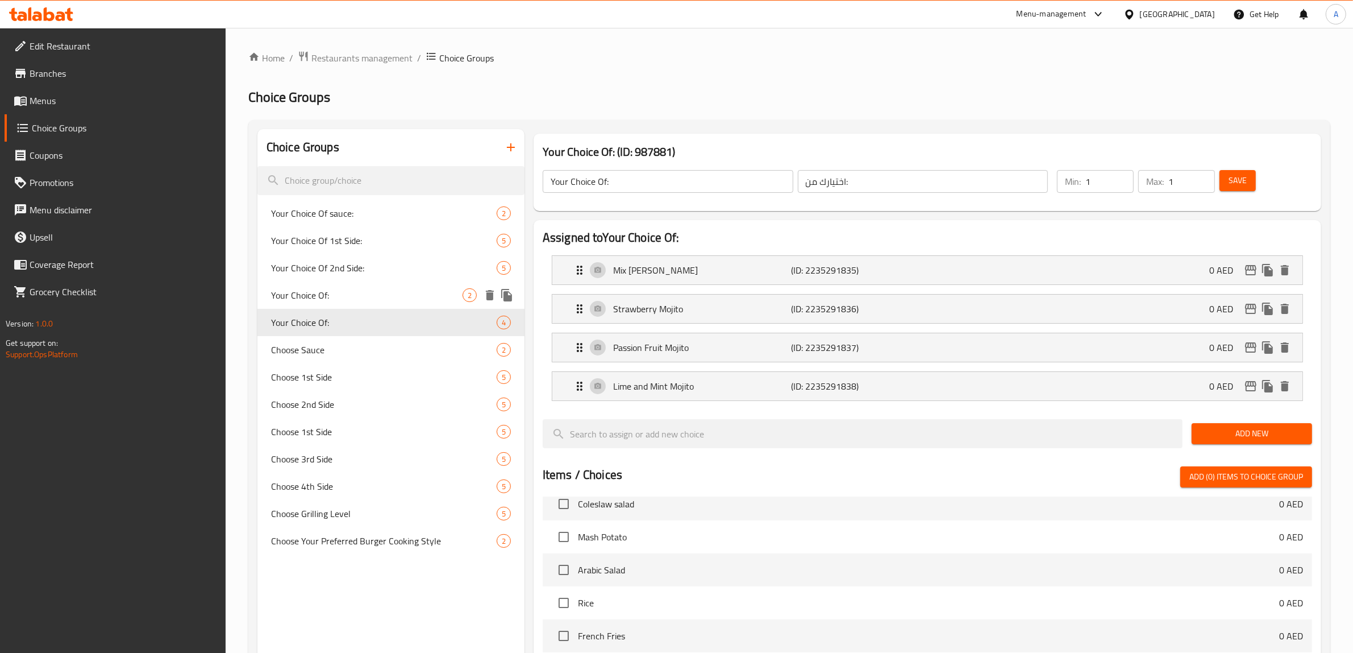
click at [333, 292] on span "Your Choice Of:" at bounding box center [367, 295] width 192 height 14
type input "Your Choice Of:"
type input "اختيارك من:"
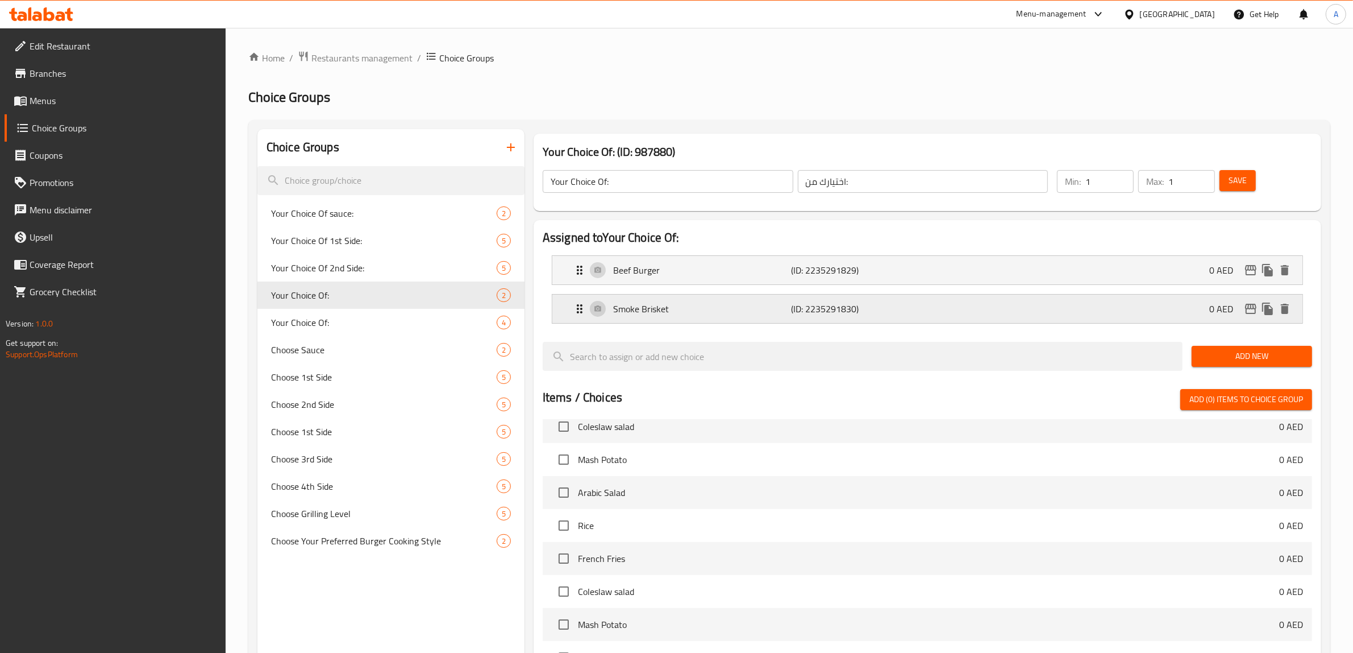
click at [754, 303] on p "Smoke Brisket" at bounding box center [702, 309] width 178 height 14
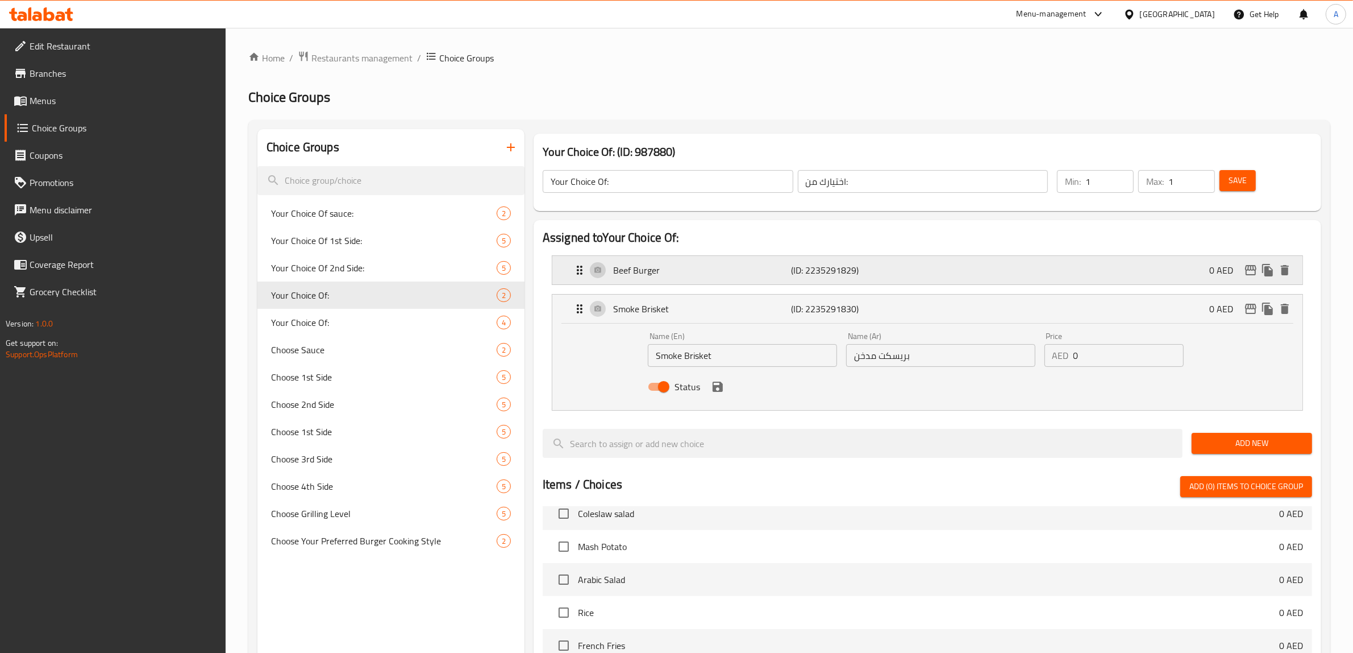
click at [742, 263] on p "Beef Burger" at bounding box center [702, 270] width 178 height 14
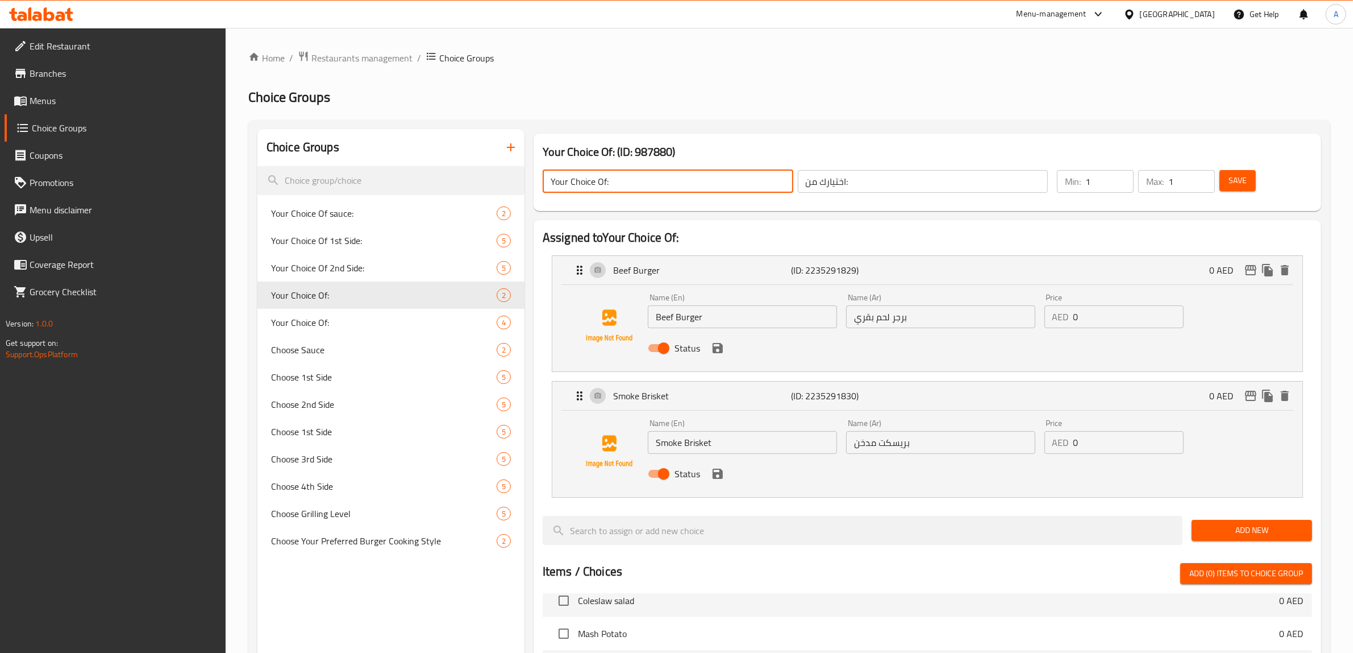
click at [632, 181] on input "Your Choice Of:" at bounding box center [668, 181] width 251 height 23
type input "Your Choice Of 1st:"
click at [888, 175] on input "اختيارك من:" at bounding box center [923, 181] width 251 height 23
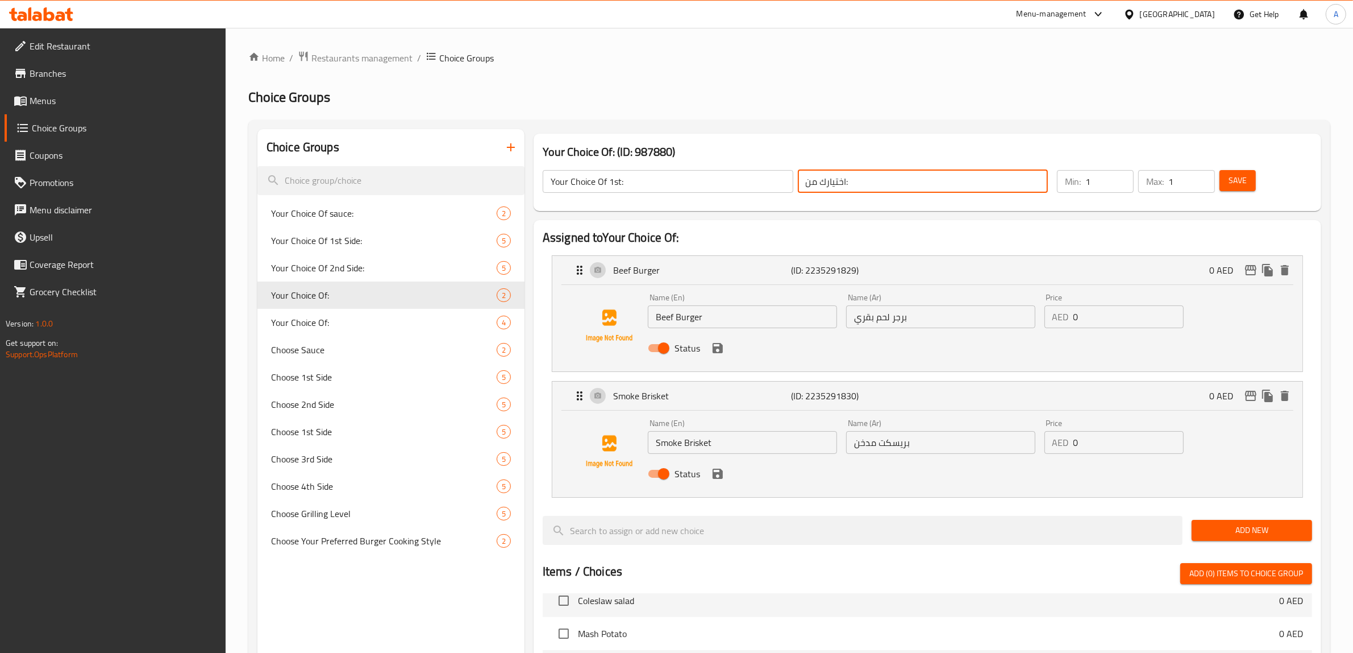
paste input "الأول"
type input "اختيارك الأول:"
click at [873, 121] on div "Choice Groups Your Choice Of sauce: 2 Your Choice Of 1st Side: 5 Your Choice Of…" at bounding box center [789, 603] width 1082 height 967
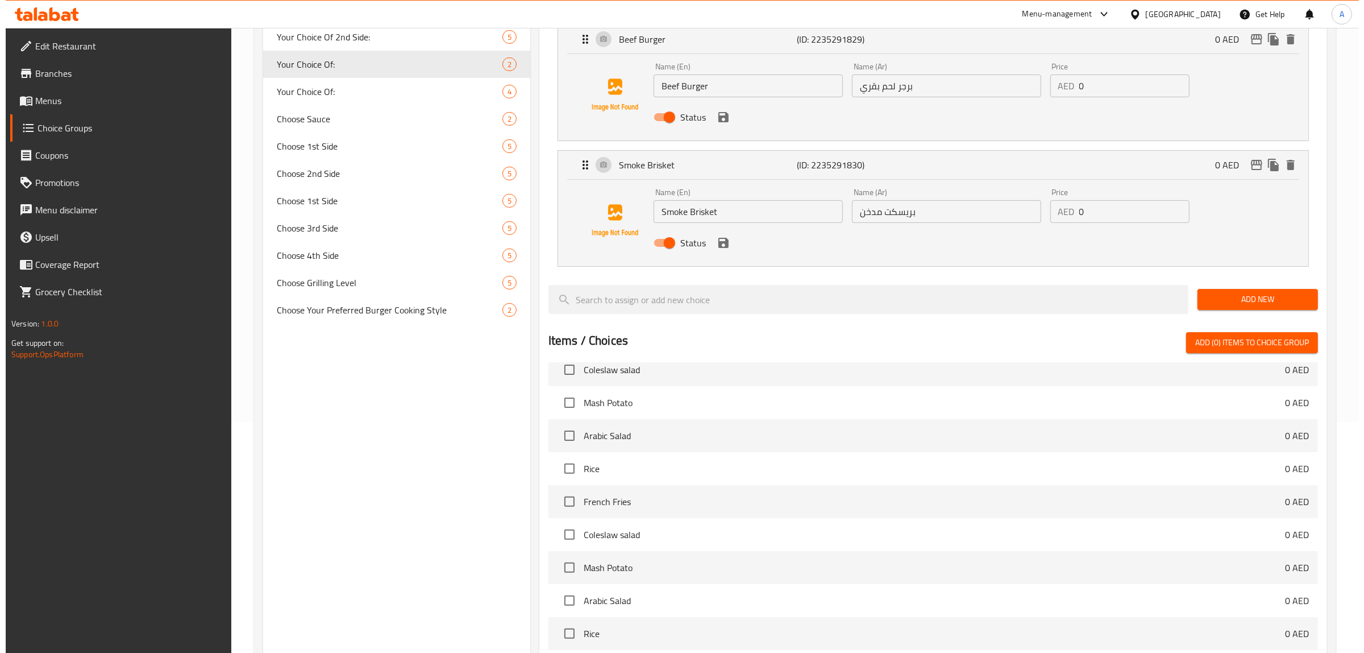
scroll to position [458, 0]
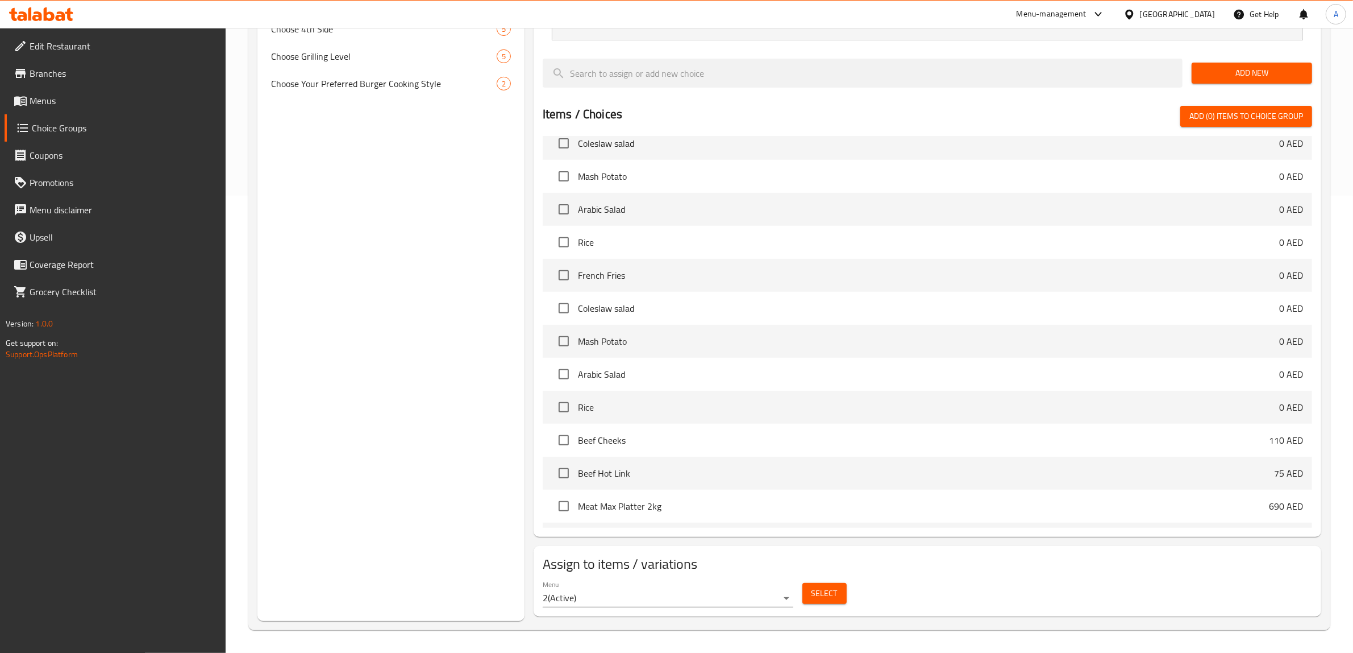
click at [823, 592] on span "Select" at bounding box center [825, 593] width 26 height 14
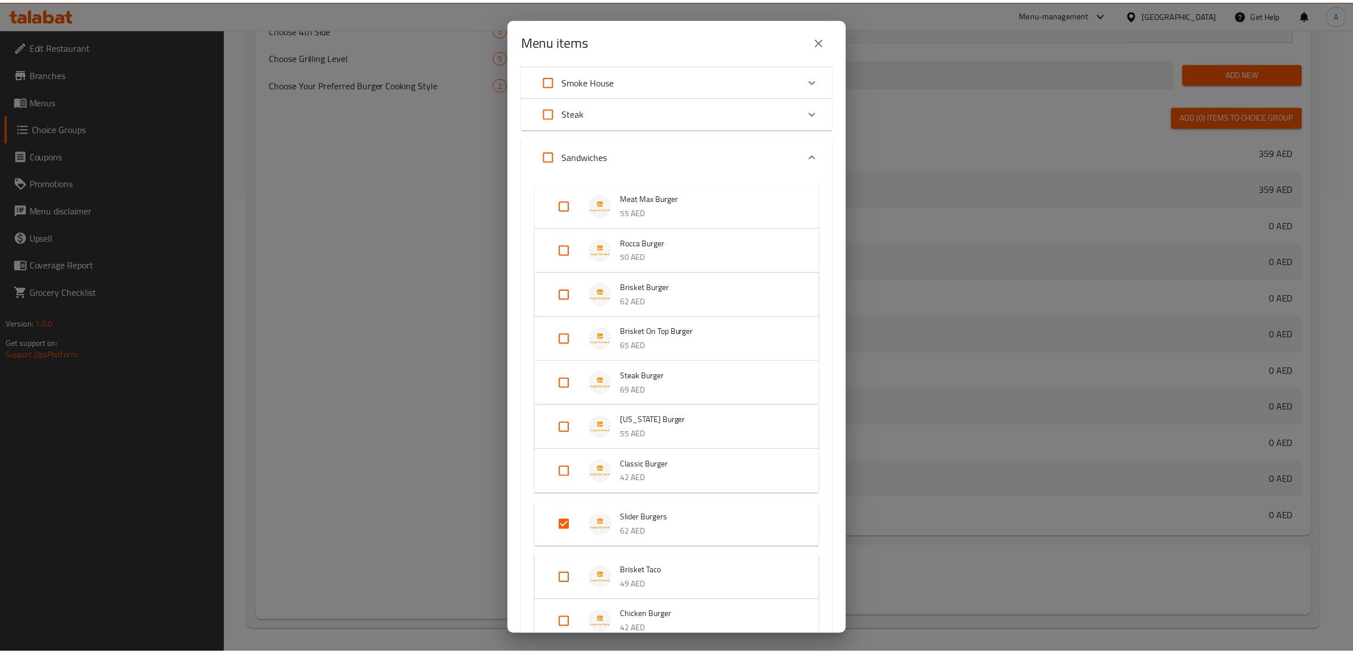
scroll to position [355, 0]
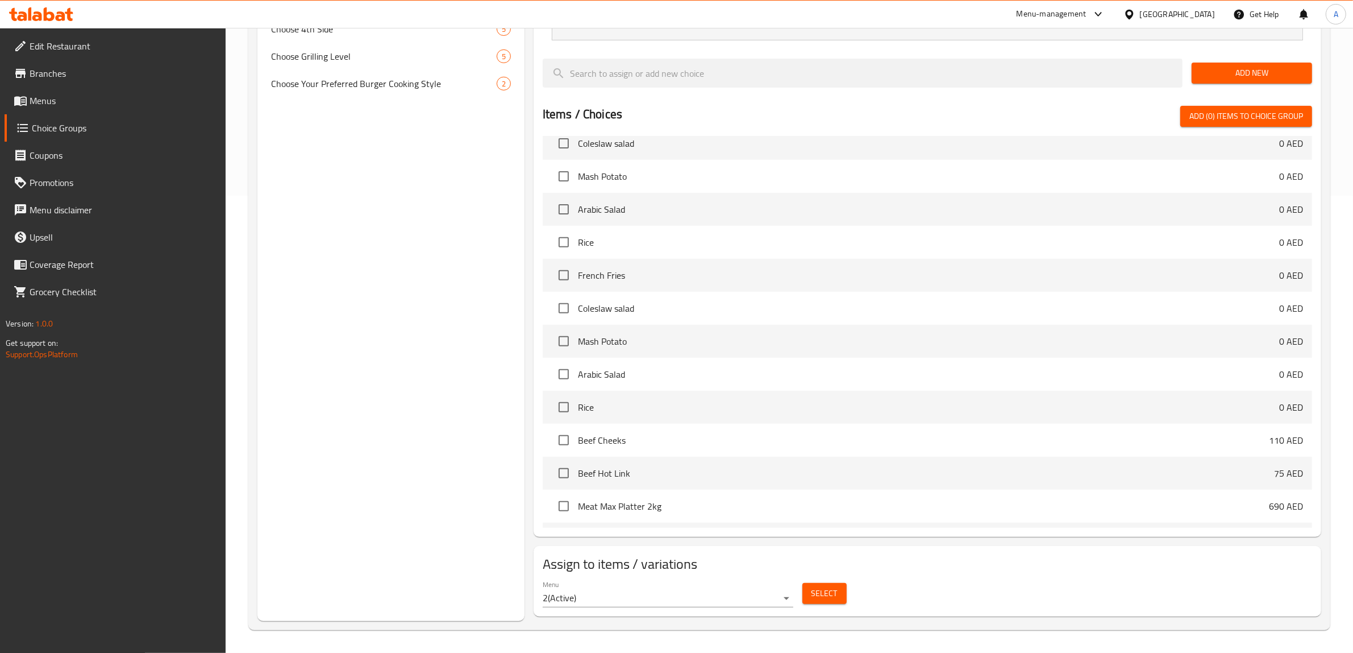
click at [391, 296] on div "Choice Groups Your Choice Of sauce: 2 Your Choice Of 1st Side: 5 Your Choice Of…" at bounding box center [391, 146] width 267 height 949
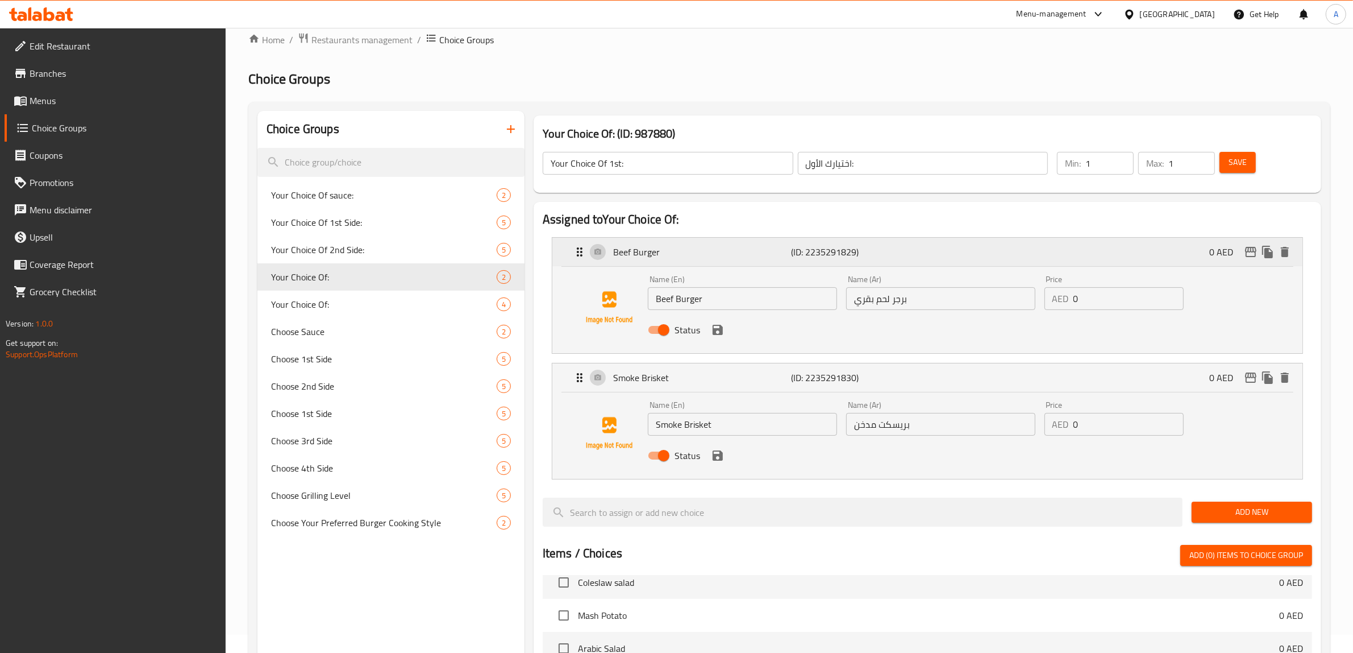
scroll to position [0, 0]
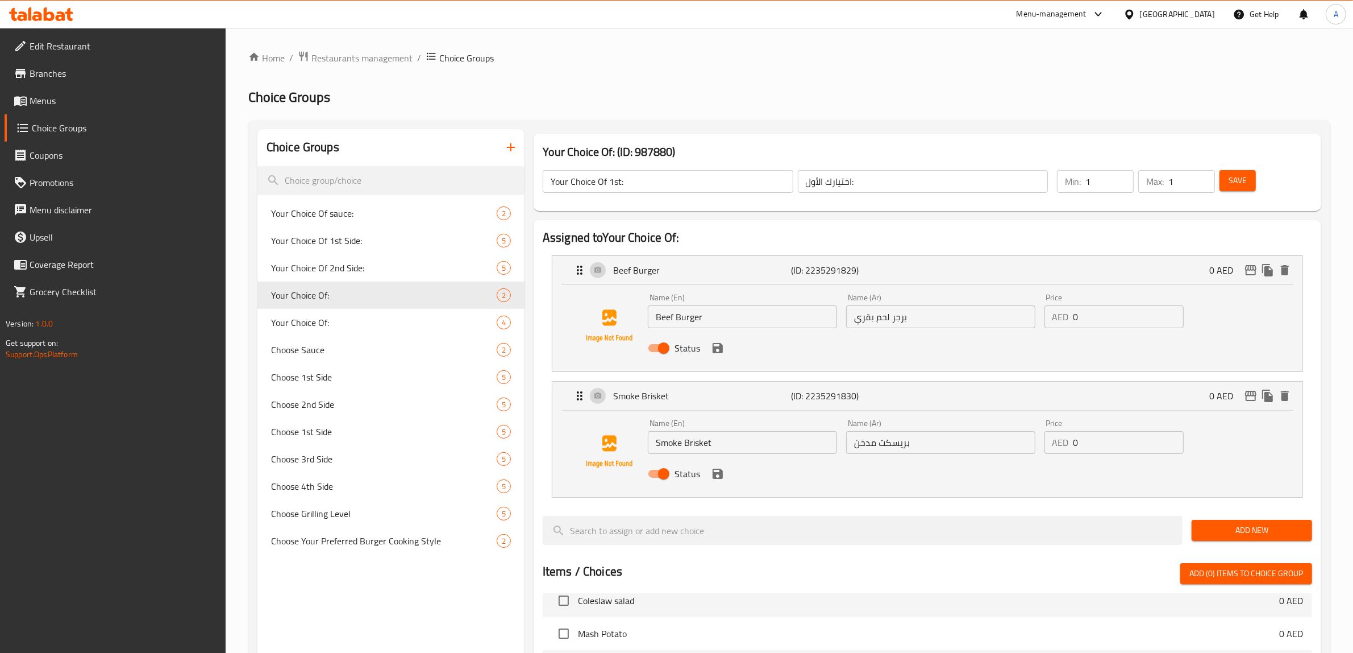
click at [641, 186] on input "Your Choice Of 1st:" at bounding box center [668, 181] width 251 height 23
click at [868, 188] on input "اختيارك الأول:" at bounding box center [923, 181] width 251 height 23
click at [870, 117] on div "Home / Restaurants management / Choice Groups Choice Groups Choice Groups Your …" at bounding box center [789, 569] width 1082 height 1036
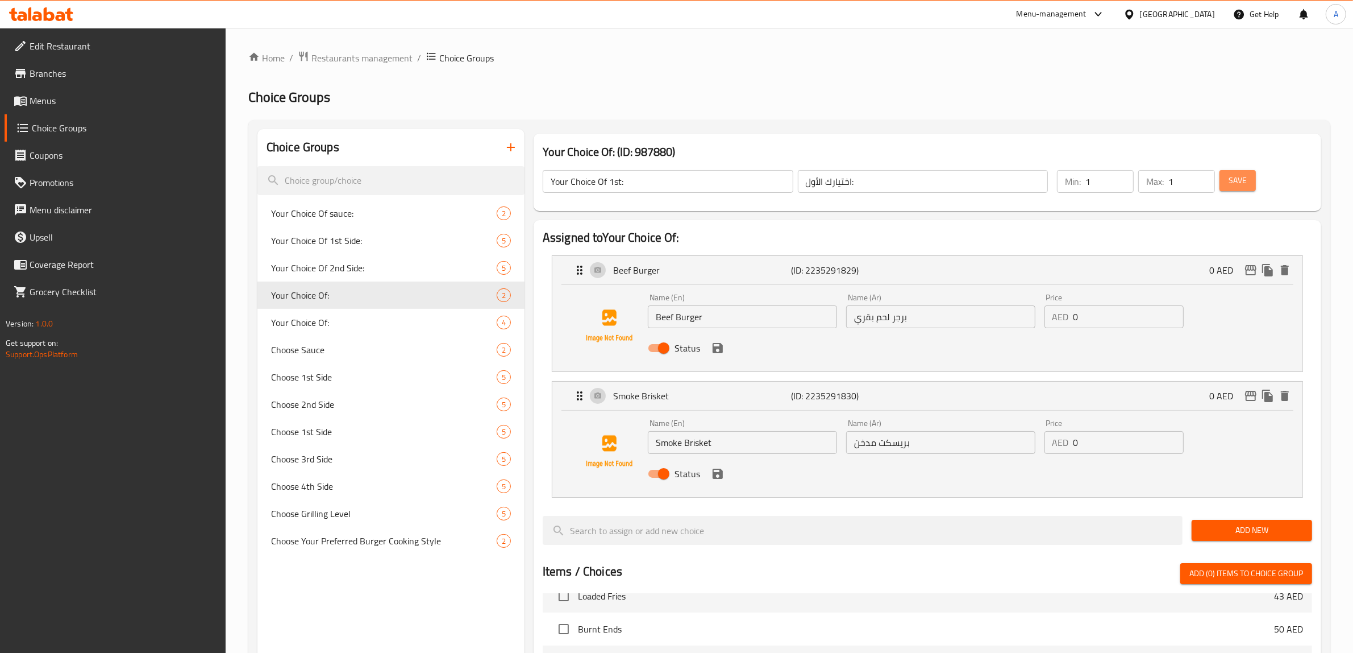
click at [1238, 189] on button "Save" at bounding box center [1238, 180] width 36 height 21
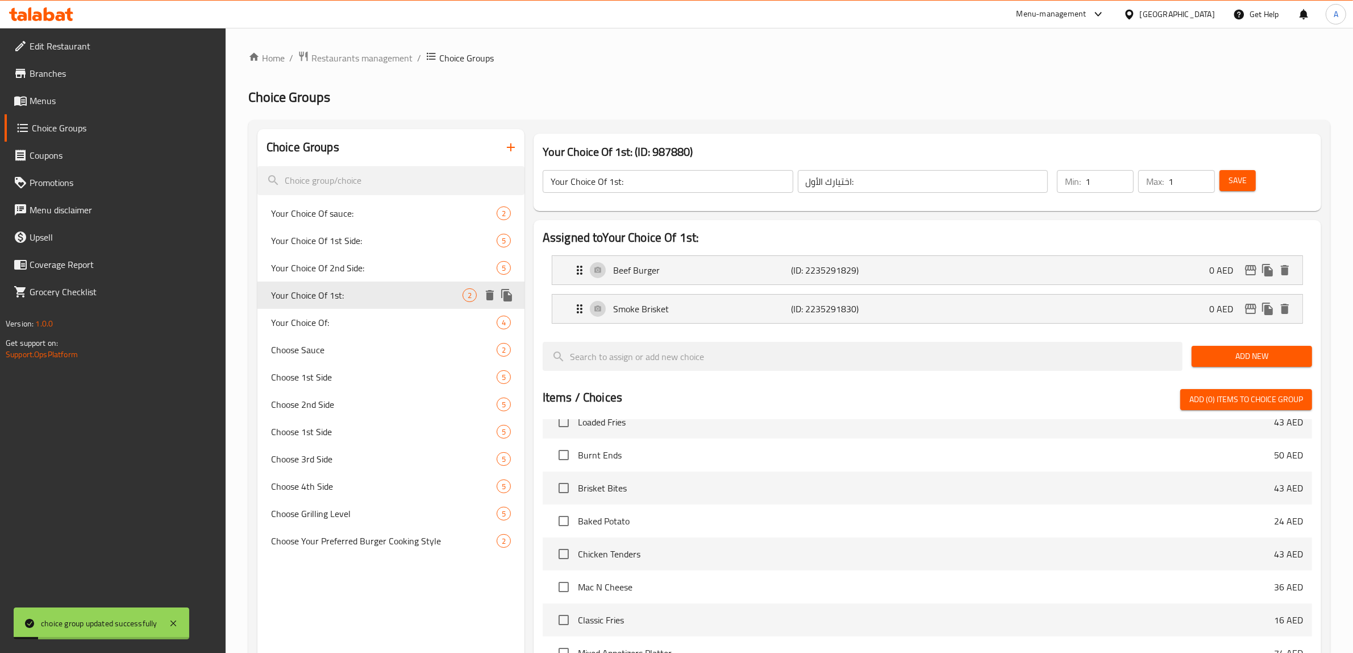
click at [503, 297] on icon "duplicate" at bounding box center [507, 295] width 14 height 14
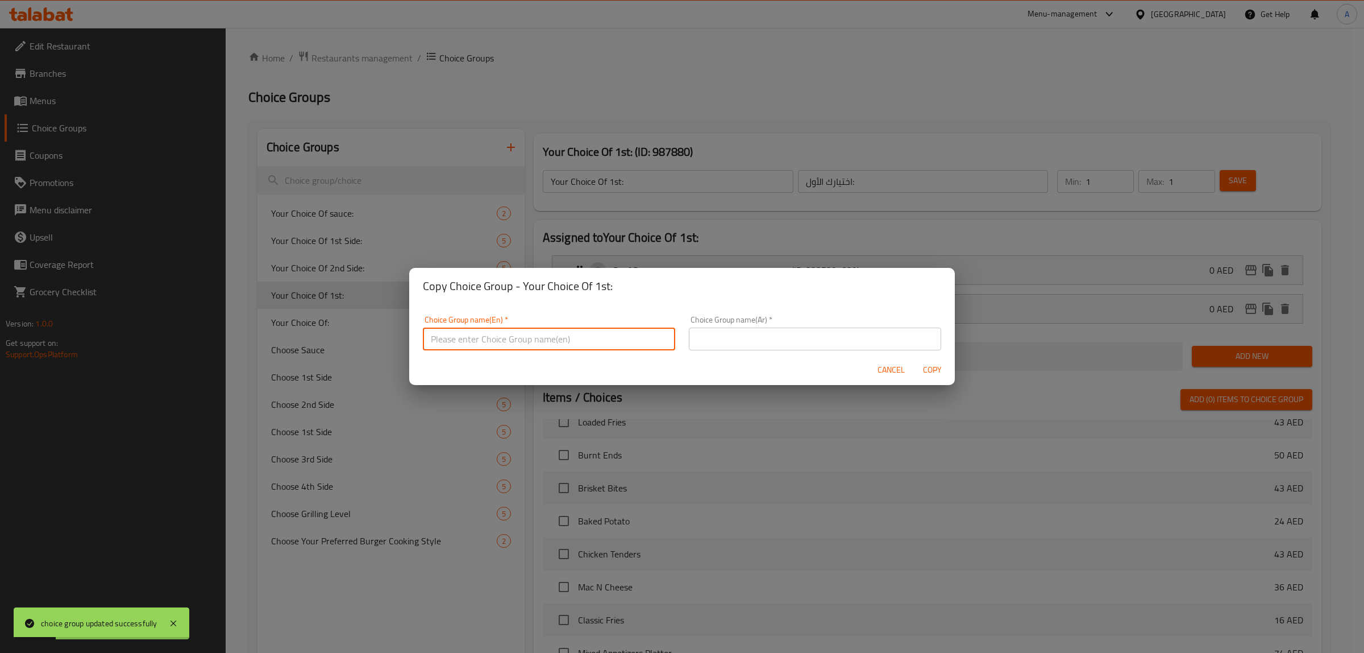
click at [564, 328] on input "text" at bounding box center [549, 338] width 252 height 23
type input "Your Choice Of 2nd:"
click at [763, 329] on input "text" at bounding box center [815, 338] width 252 height 23
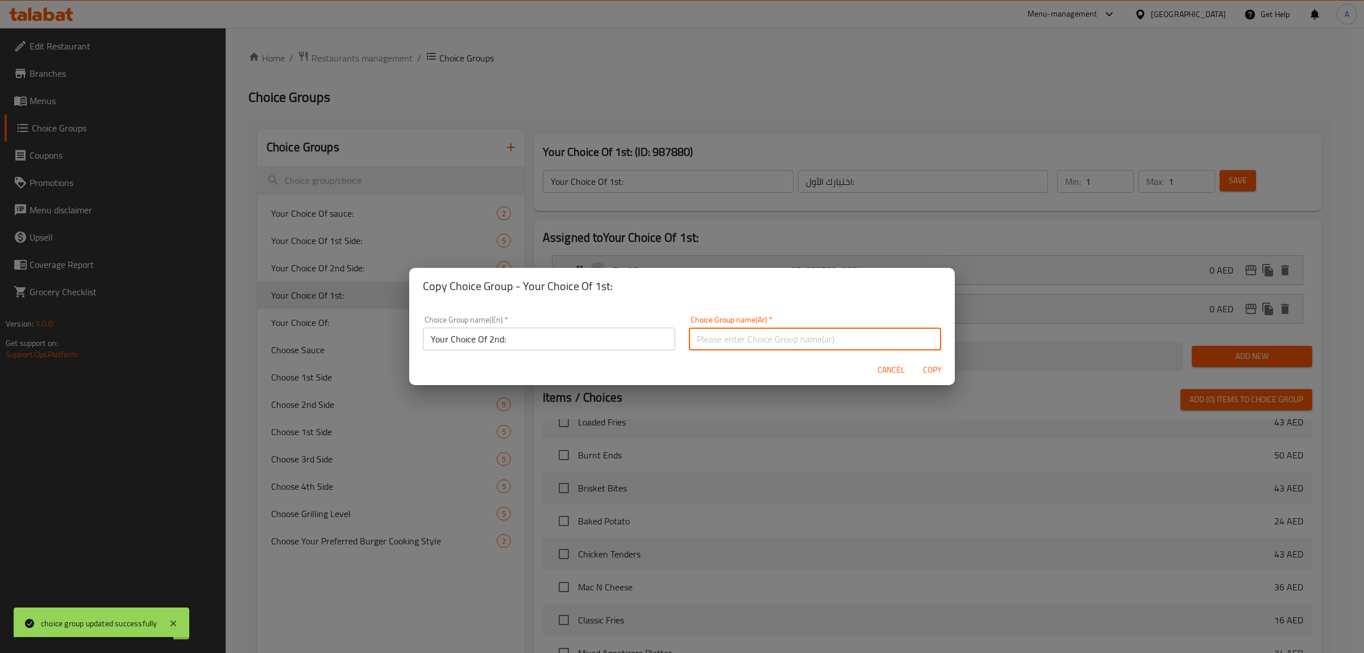
paste input "اختيارك الثاني:"
type input "اختيارك الثاني:"
click at [924, 371] on span "Copy" at bounding box center [932, 370] width 27 height 14
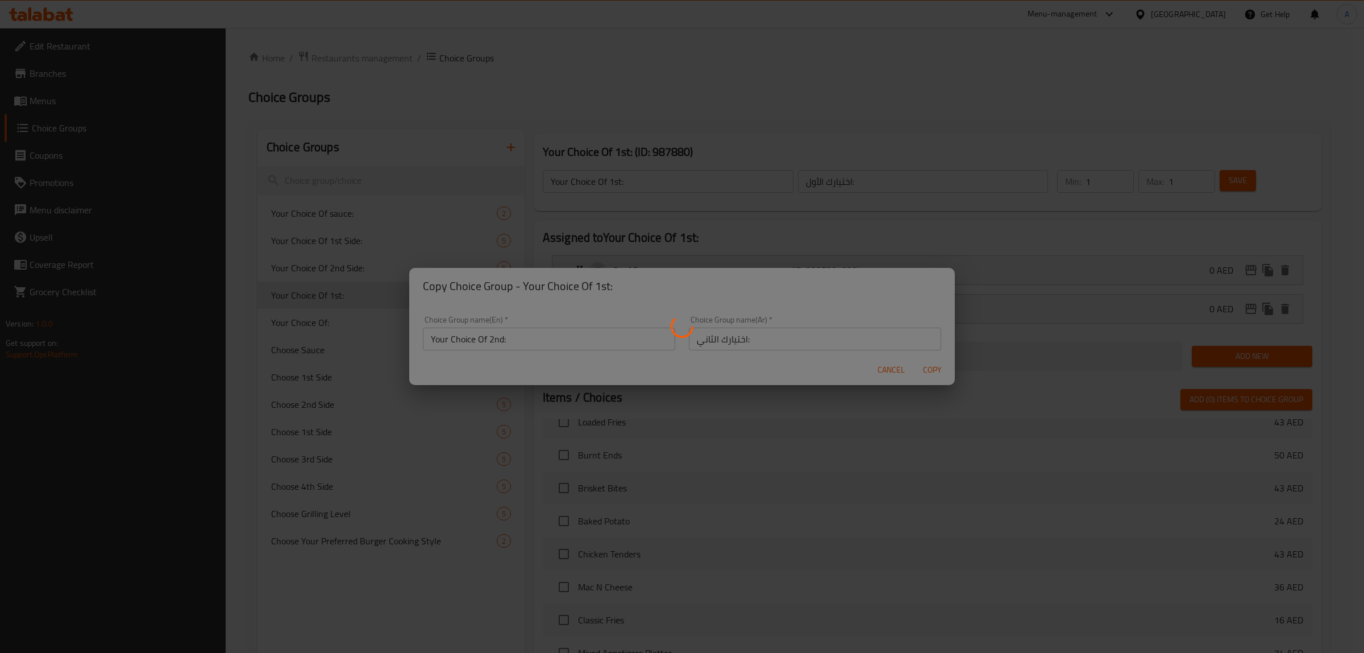
type input "Your Choice Of 2nd:"
type input "اختيارك الثاني:"
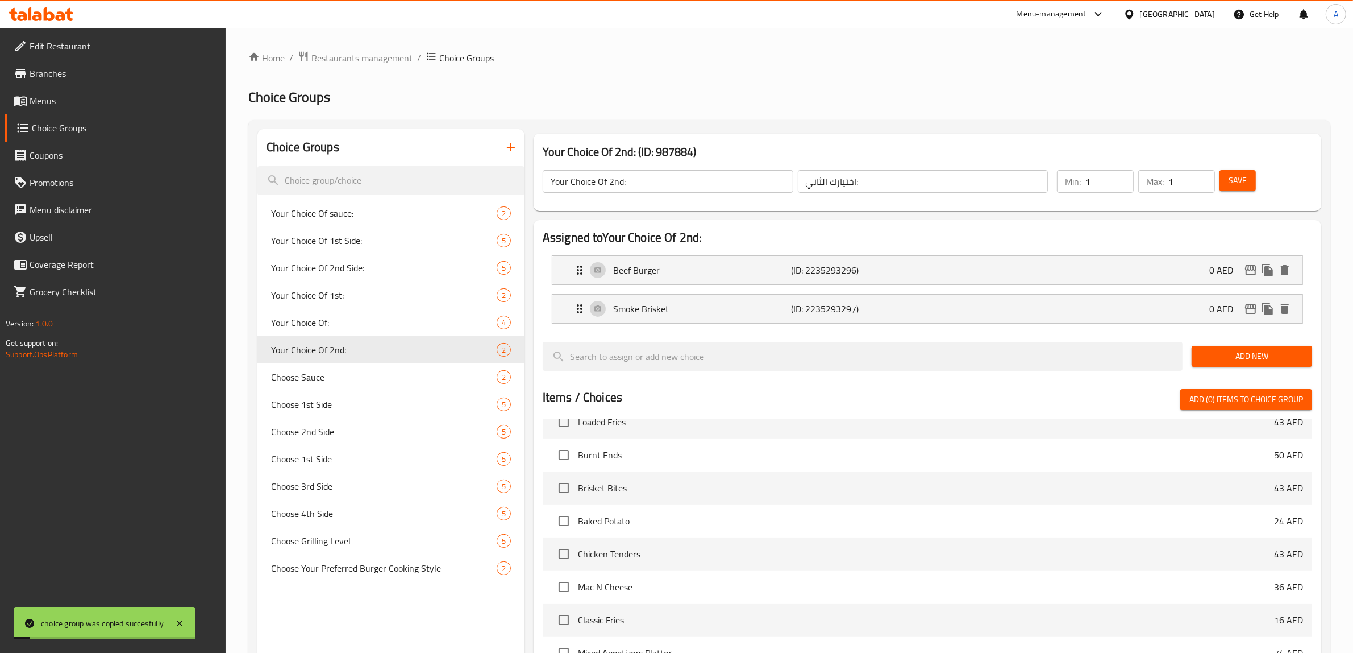
click at [979, 102] on h2 "Choice Groups" at bounding box center [789, 97] width 1082 height 18
click at [366, 348] on span "Your Choice Of 2nd:" at bounding box center [367, 350] width 192 height 14
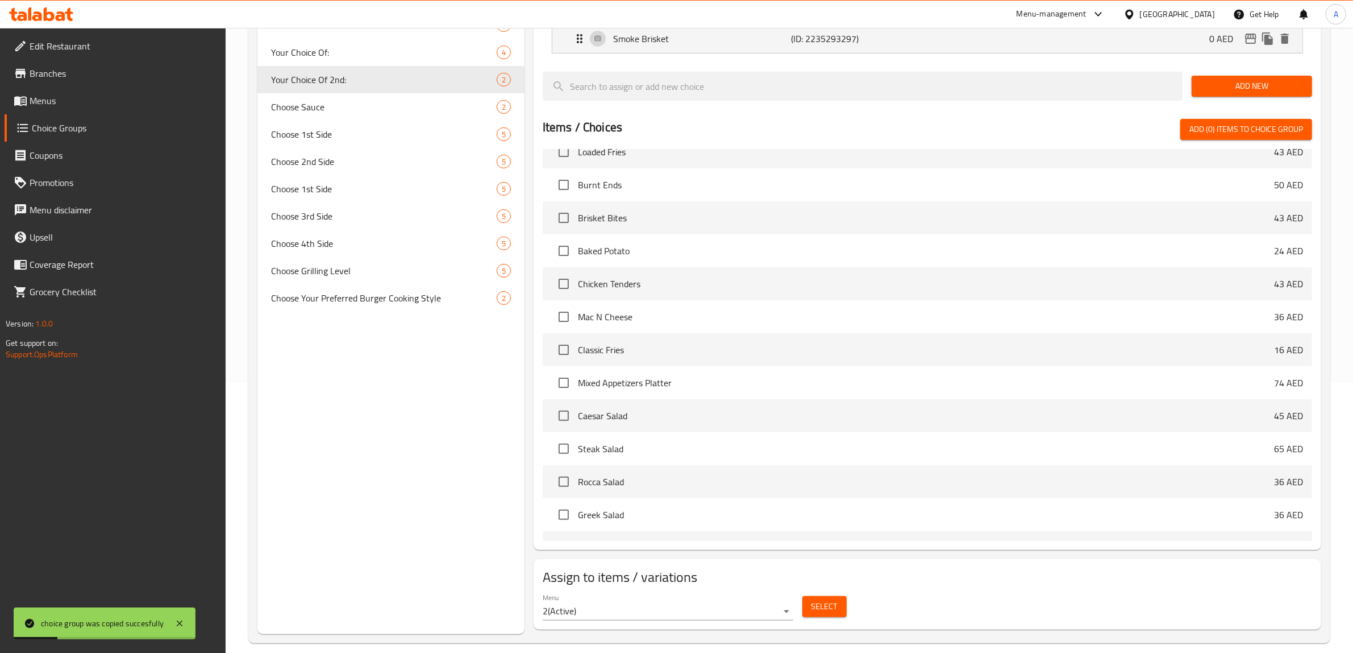
scroll to position [283, 0]
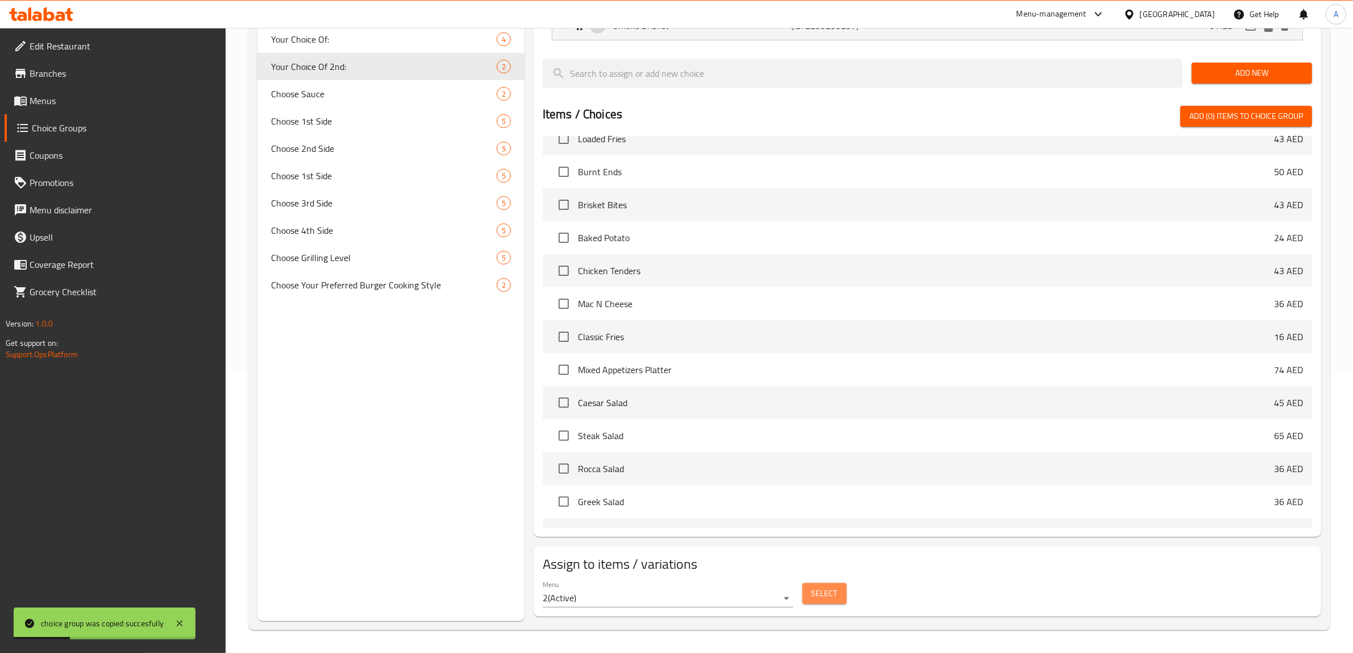
click at [827, 587] on span "Select" at bounding box center [825, 593] width 26 height 14
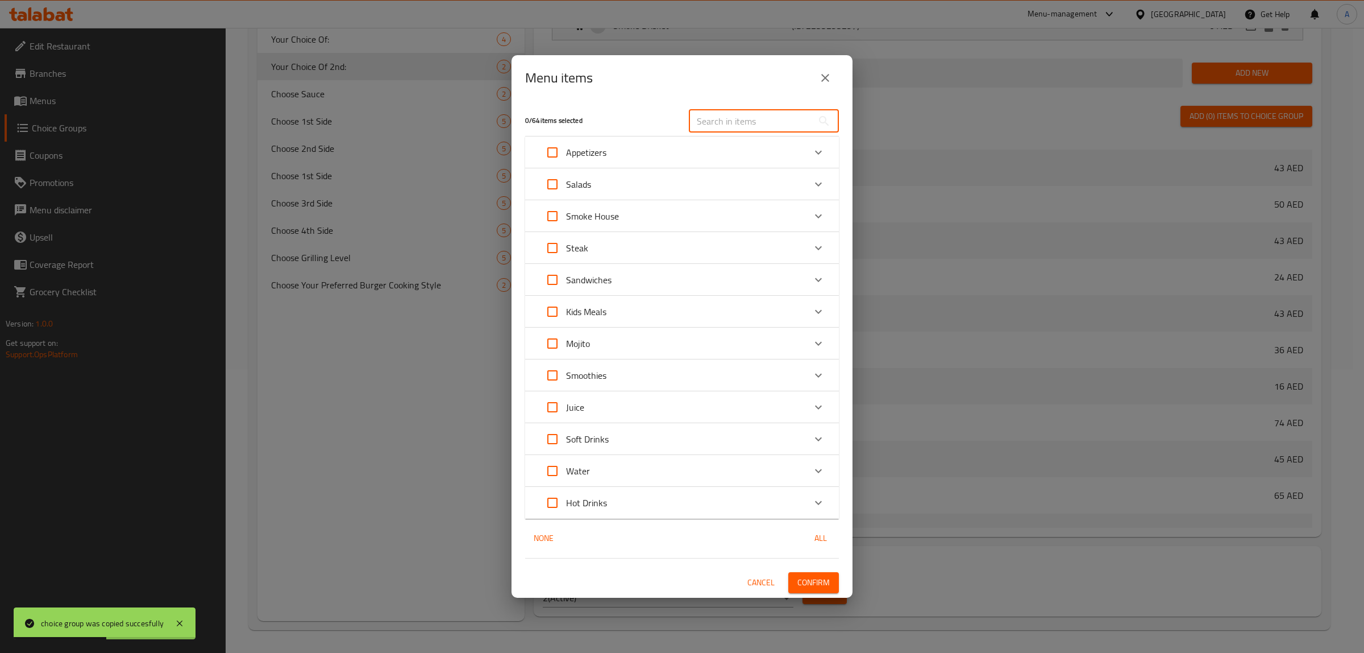
click at [735, 125] on input "text" at bounding box center [751, 121] width 124 height 23
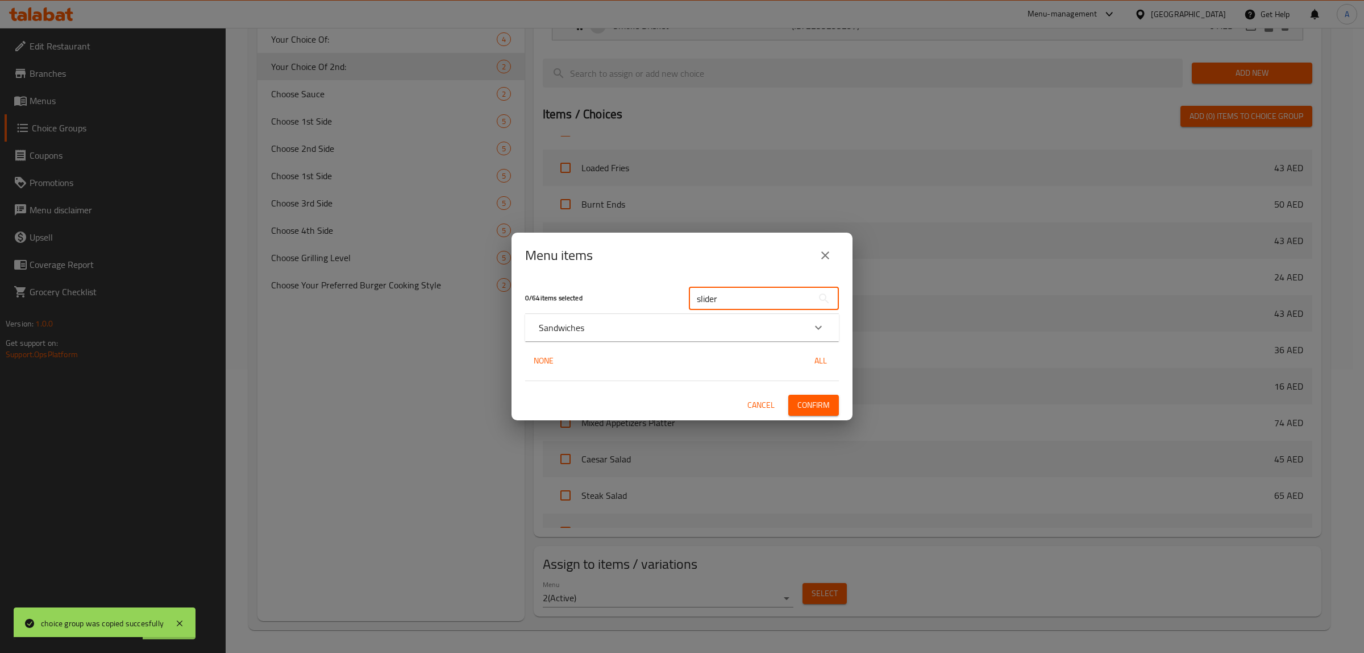
type input "slider"
click at [625, 327] on div "Sandwiches" at bounding box center [672, 328] width 266 height 14
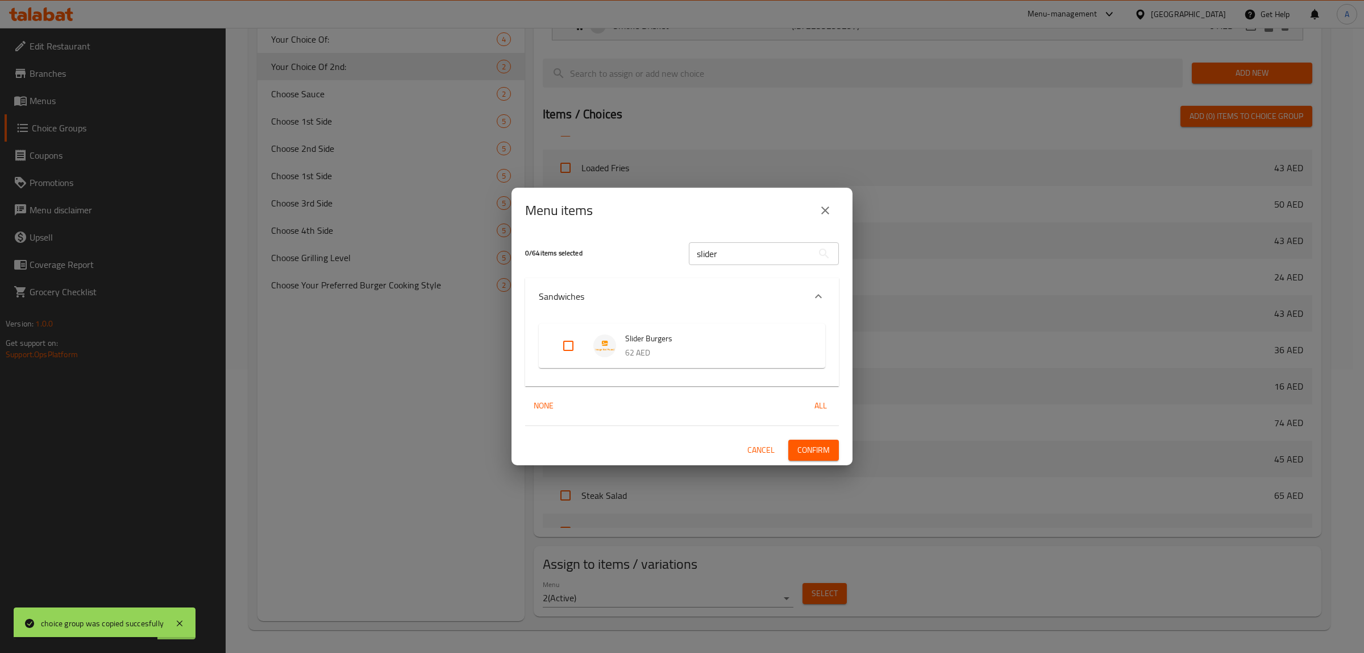
click at [576, 344] on input "Expand" at bounding box center [568, 345] width 27 height 27
checkbox input "true"
click at [820, 446] on span "Confirm" at bounding box center [814, 450] width 32 height 14
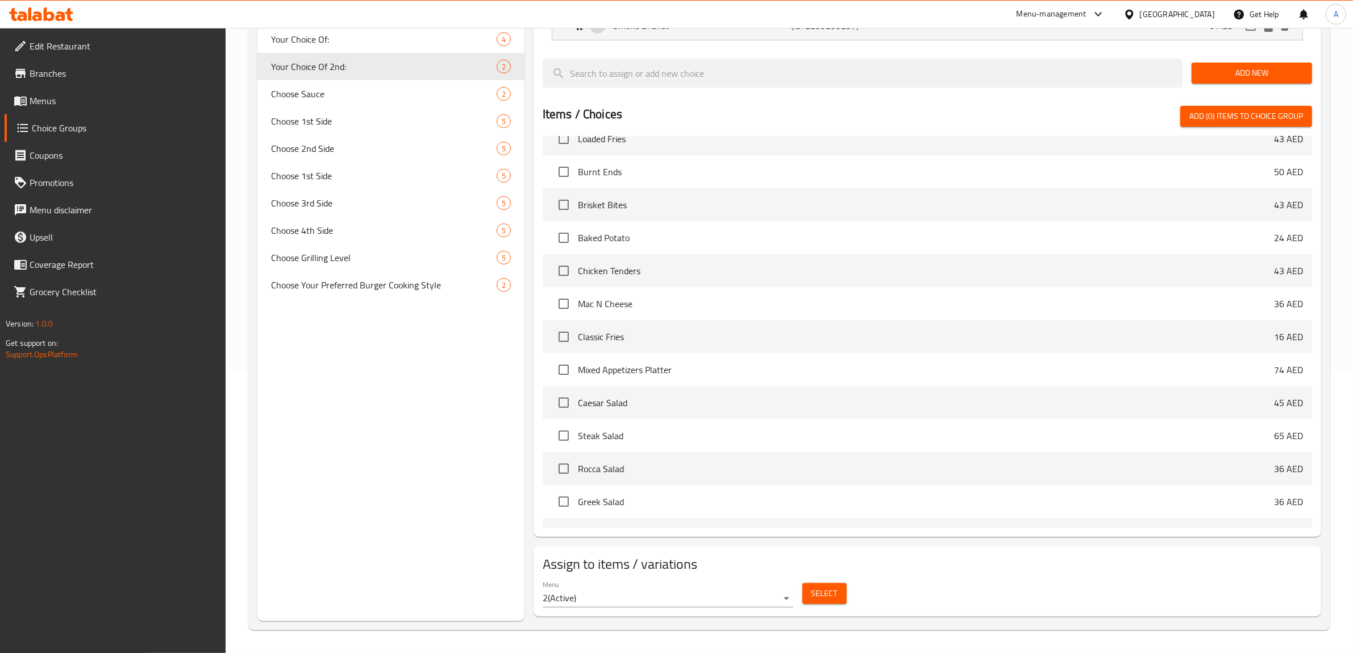
click at [126, 47] on span "Edit Restaurant" at bounding box center [124, 46] width 188 height 14
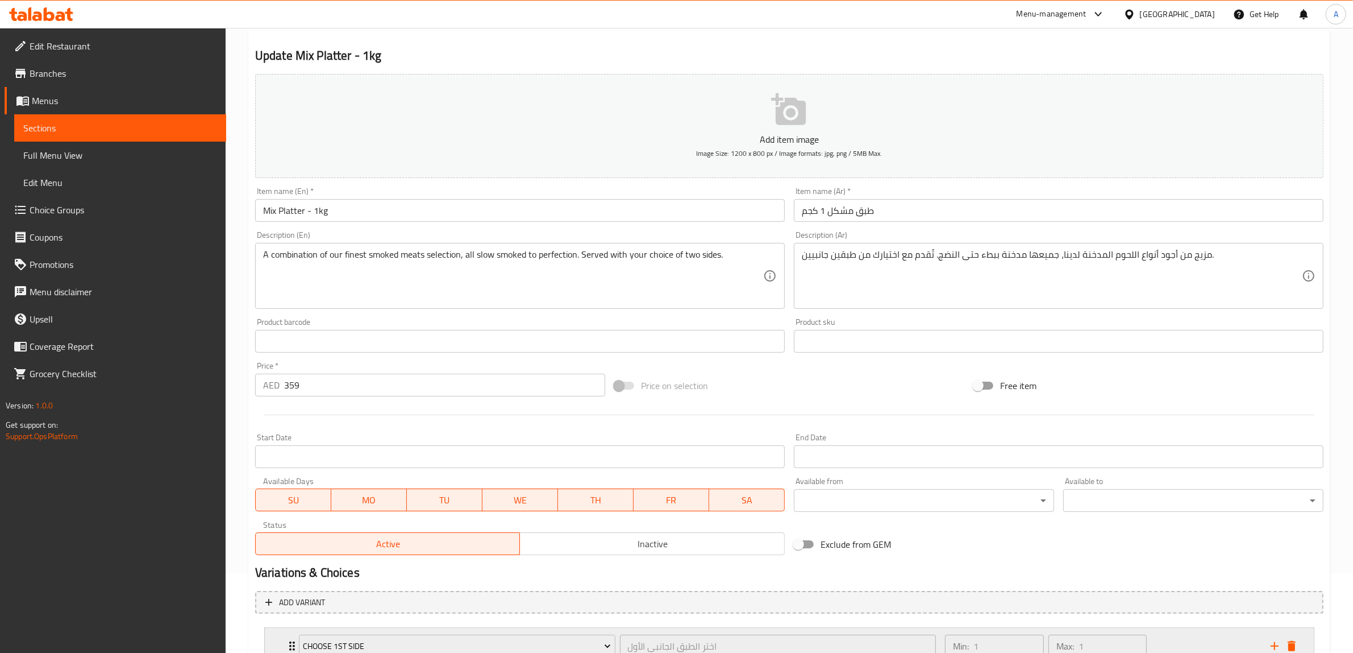
scroll to position [216, 0]
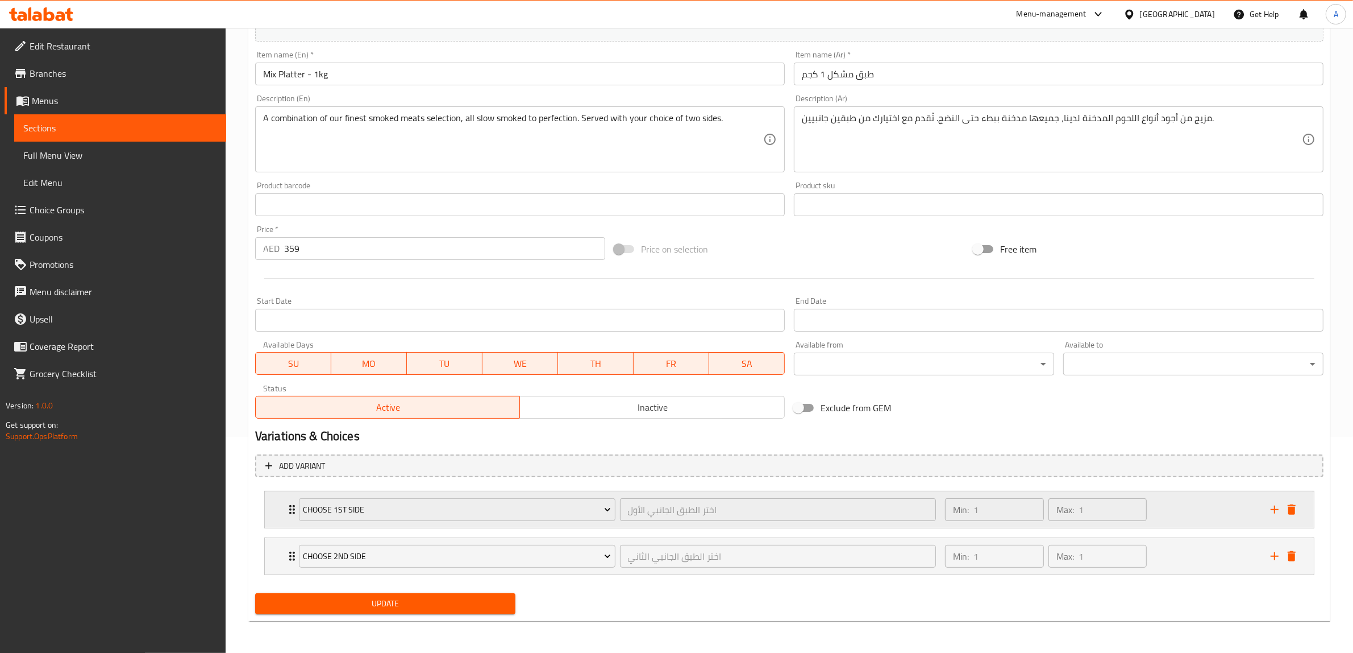
click at [1159, 500] on div "Min: 1 ​ Max: 1 ​" at bounding box center [1102, 509] width 326 height 36
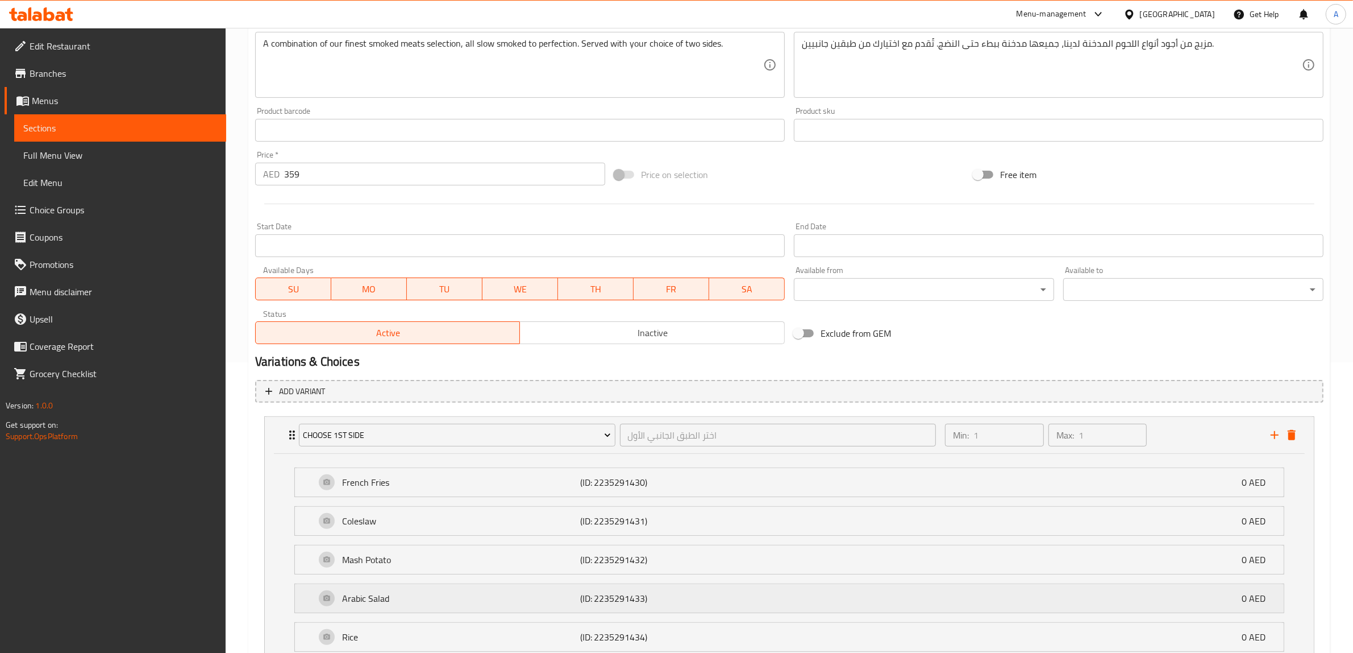
scroll to position [416, 0]
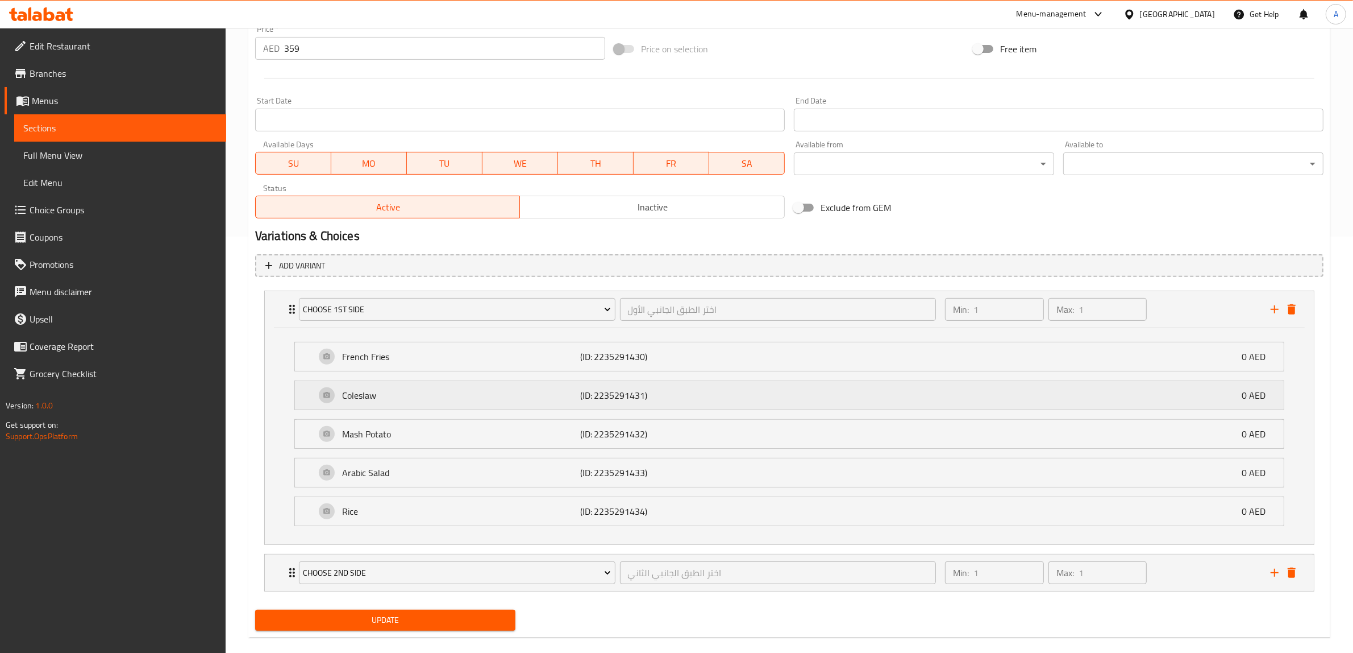
click at [431, 402] on div "Coleslaw (ID: 2235291431) 0 AED" at bounding box center [792, 395] width 955 height 28
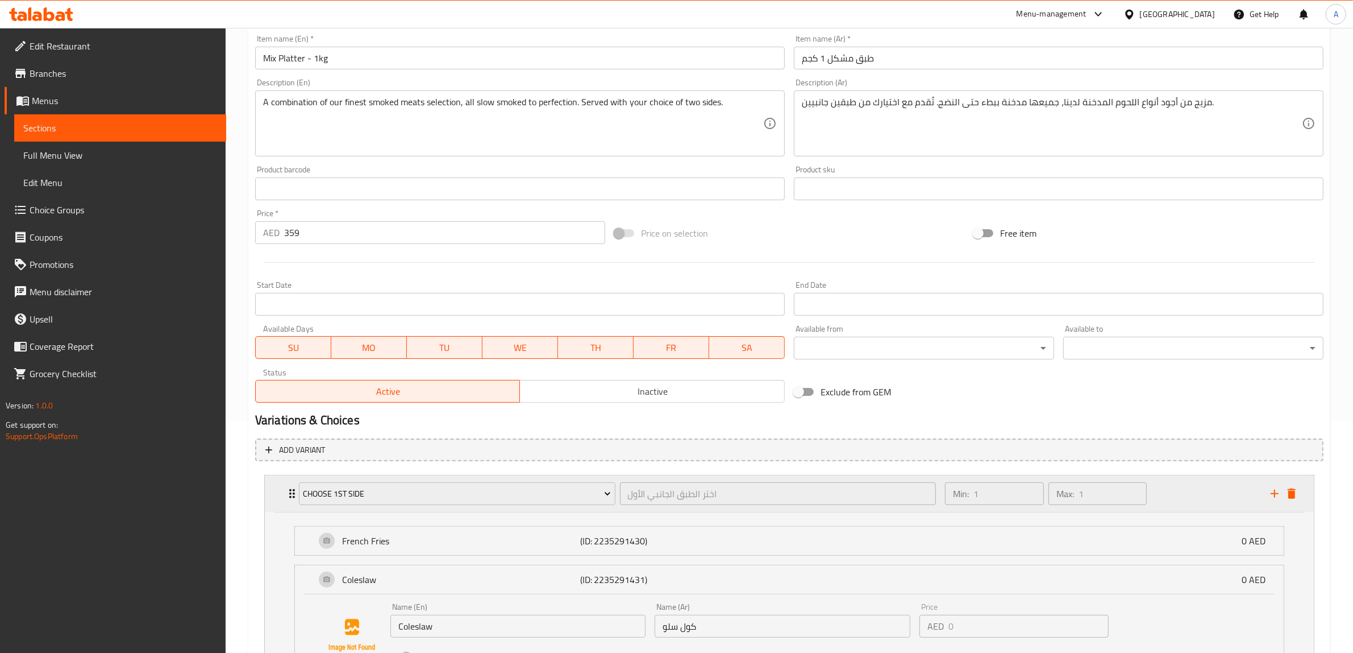
scroll to position [0, 0]
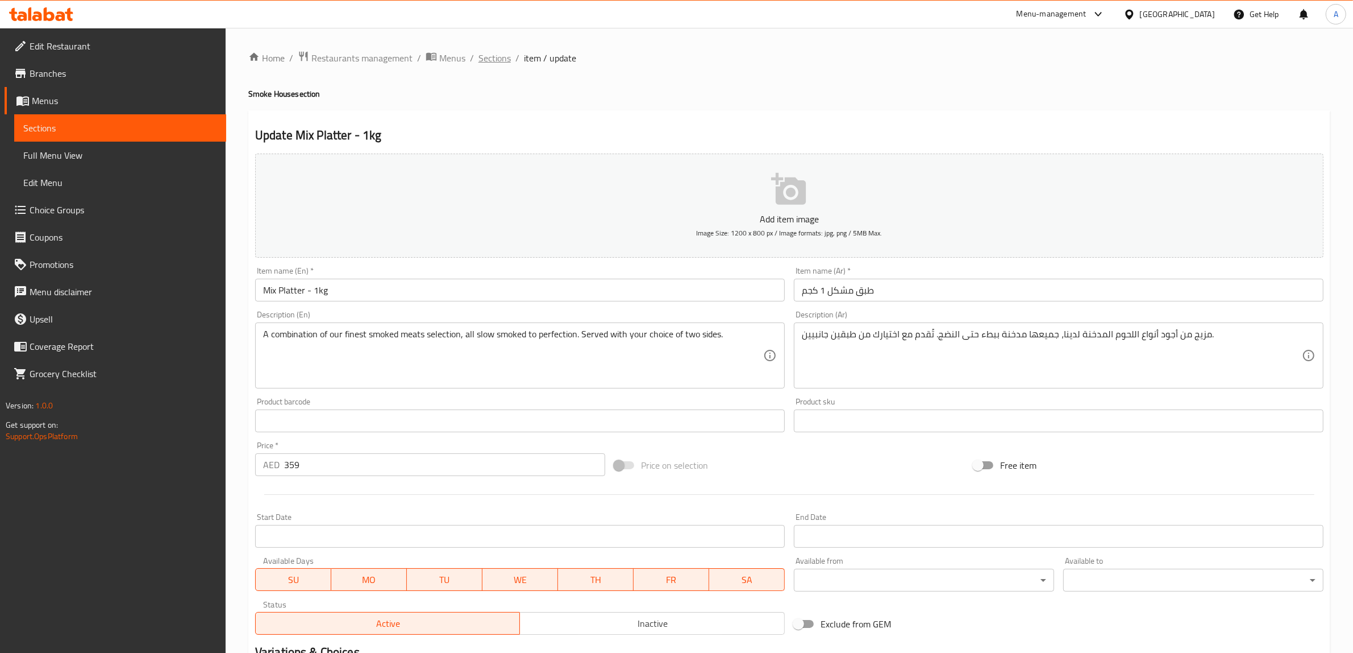
click at [495, 60] on span "Sections" at bounding box center [495, 58] width 32 height 14
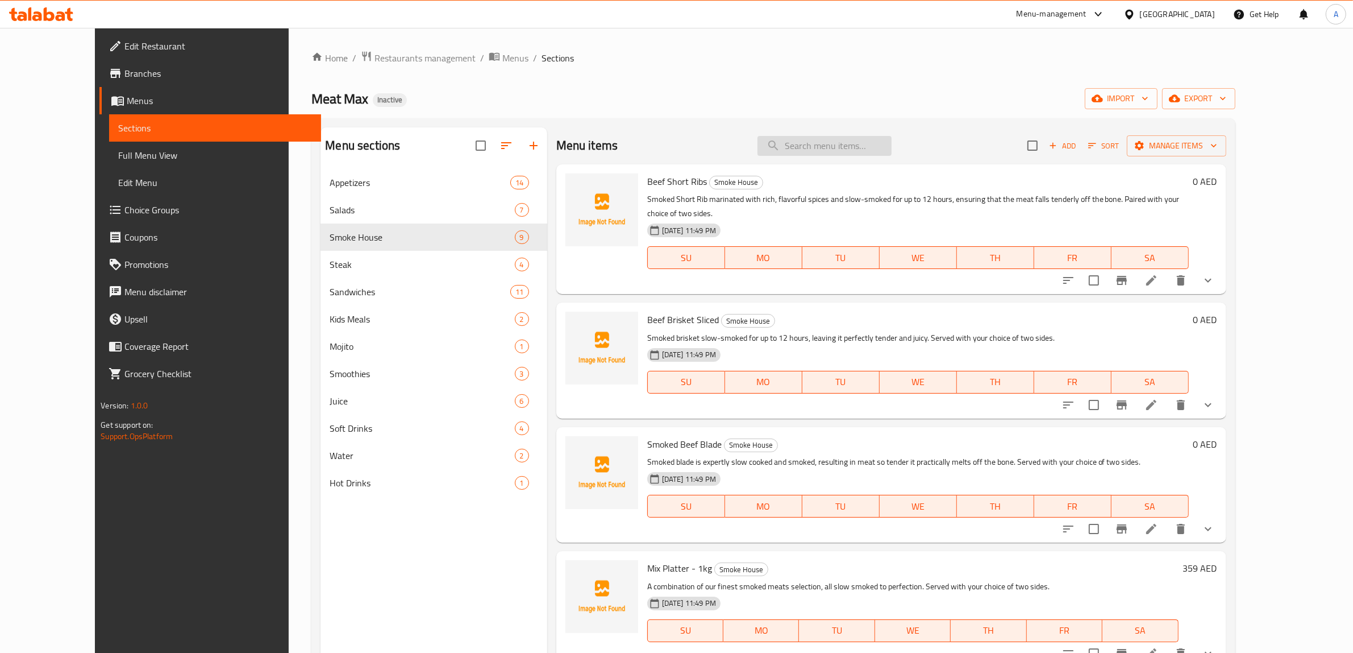
click at [831, 151] on input "search" at bounding box center [825, 146] width 134 height 20
paste input "Beef Cheeks"
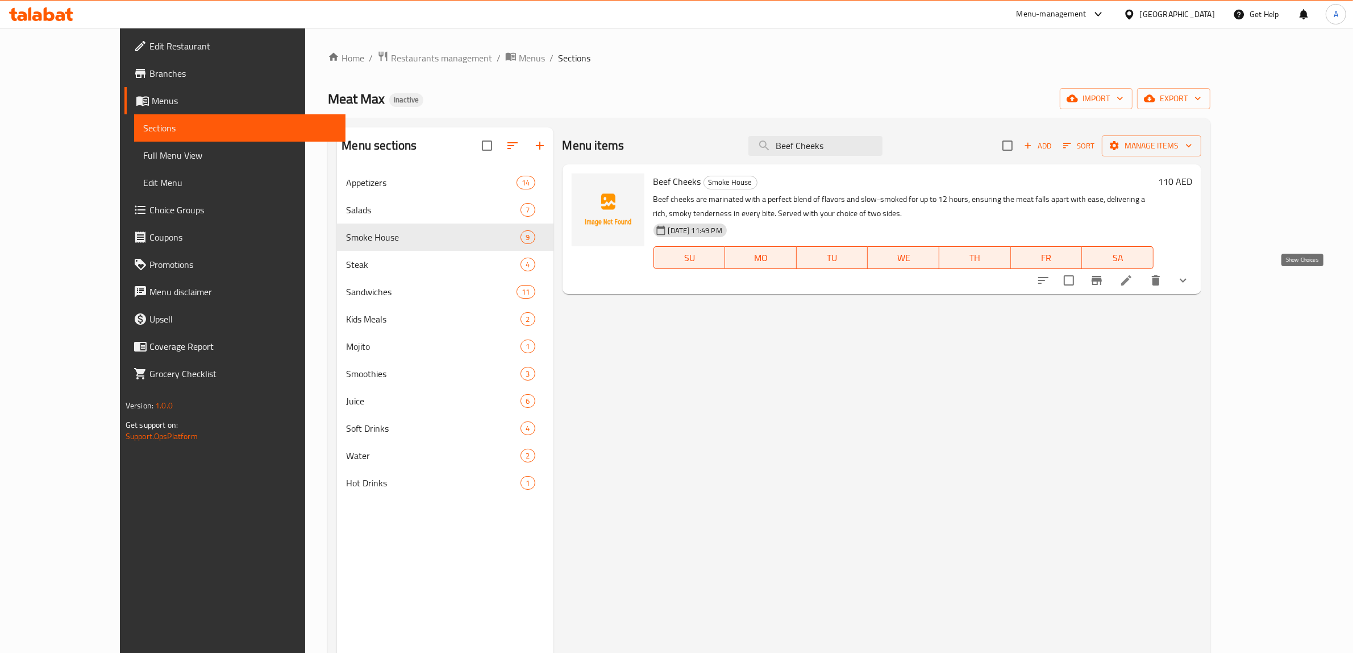
type input "Beef Cheeks"
click at [1190, 279] on icon "show more" at bounding box center [1184, 280] width 14 height 14
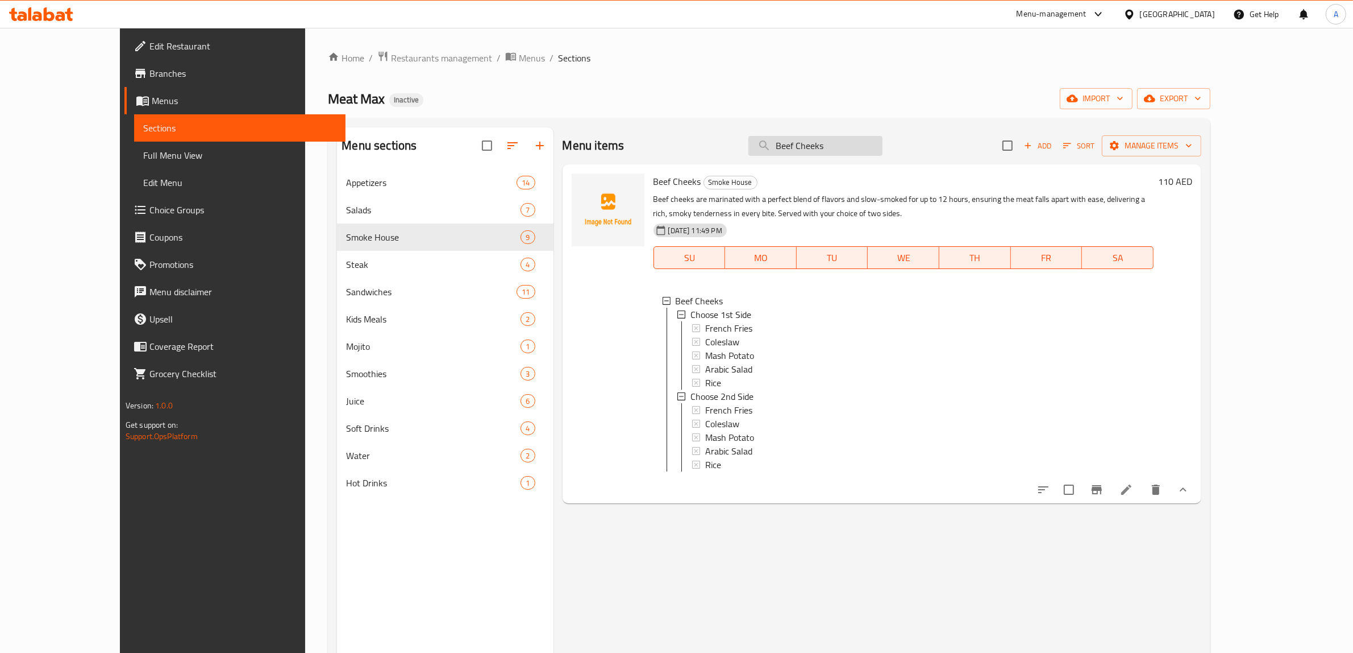
click at [875, 139] on input "Beef Cheeks" at bounding box center [816, 146] width 134 height 20
paste input "Hot Link"
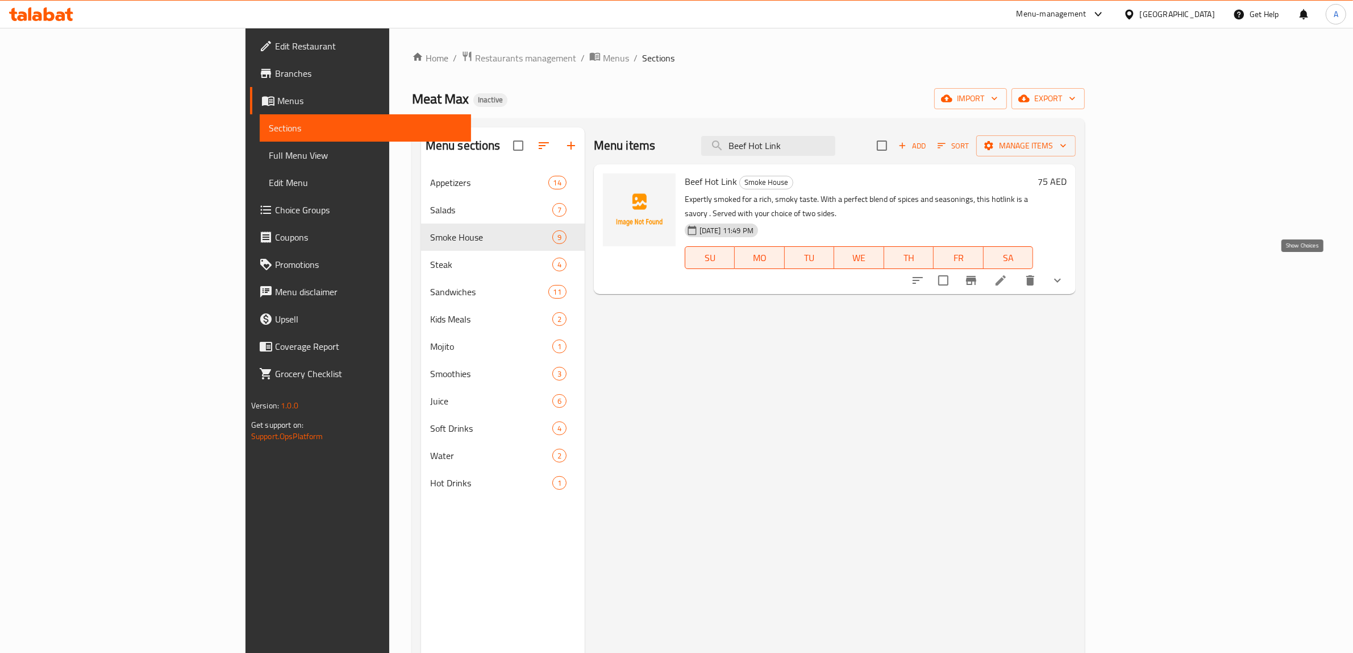
type input "Beef Hot Link"
click at [1065, 273] on icon "show more" at bounding box center [1058, 280] width 14 height 14
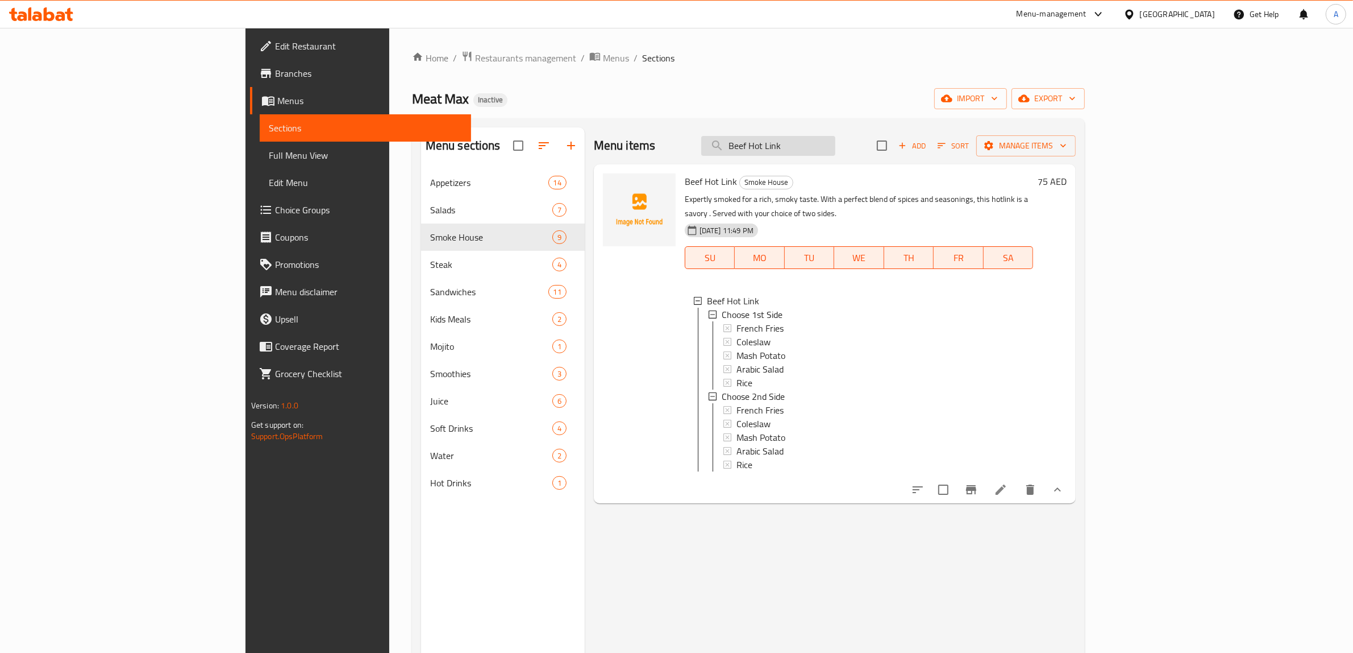
click at [836, 153] on input "Beef Hot Link" at bounding box center [768, 146] width 134 height 20
paste input "Meat Max Platter 2kg"
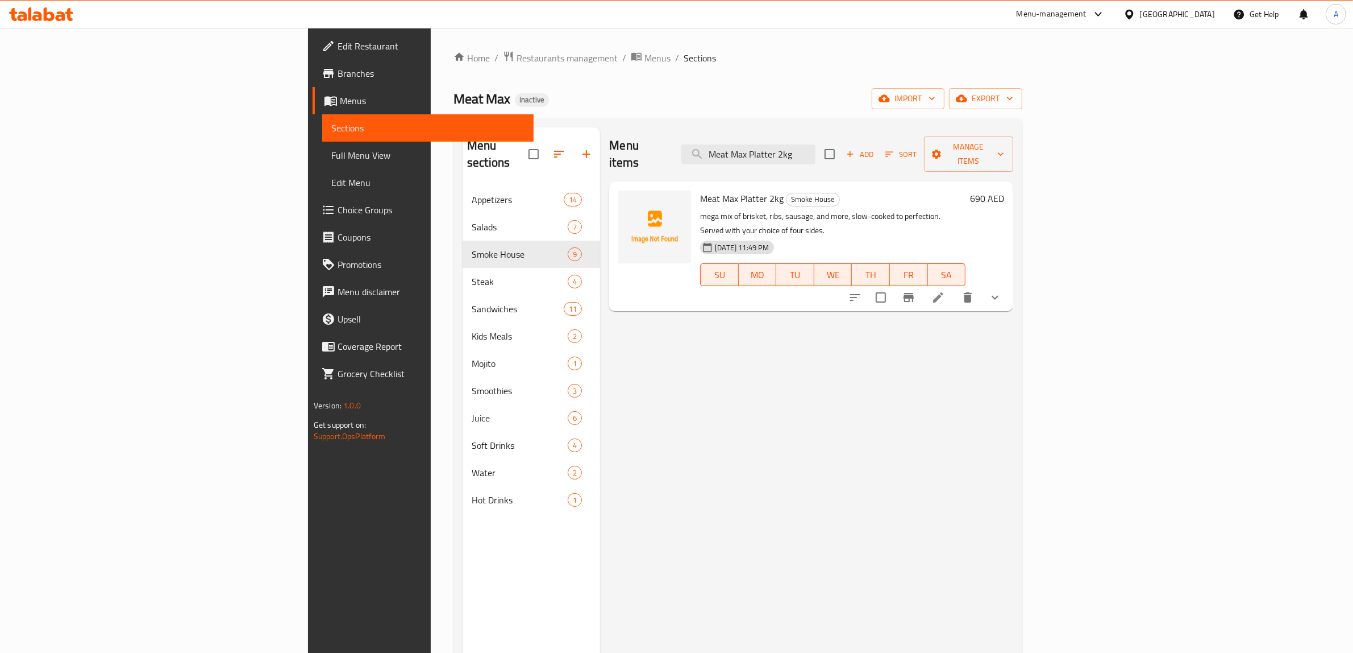
type input "Meat Max Platter 2kg"
click at [1009, 284] on button "show more" at bounding box center [995, 297] width 27 height 27
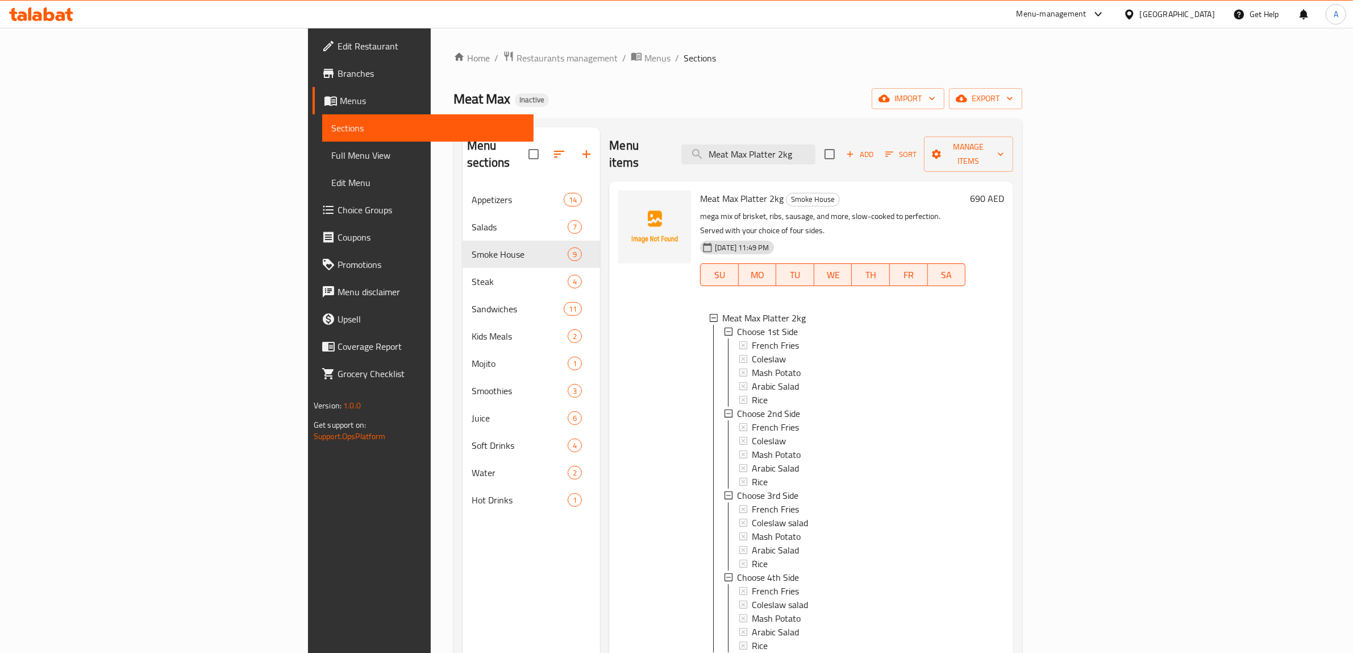
scroll to position [1, 0]
click at [816, 148] on input "Meat Max Platter 2kg" at bounding box center [749, 154] width 134 height 20
paste input "Wagyu Tomahawk Steak"
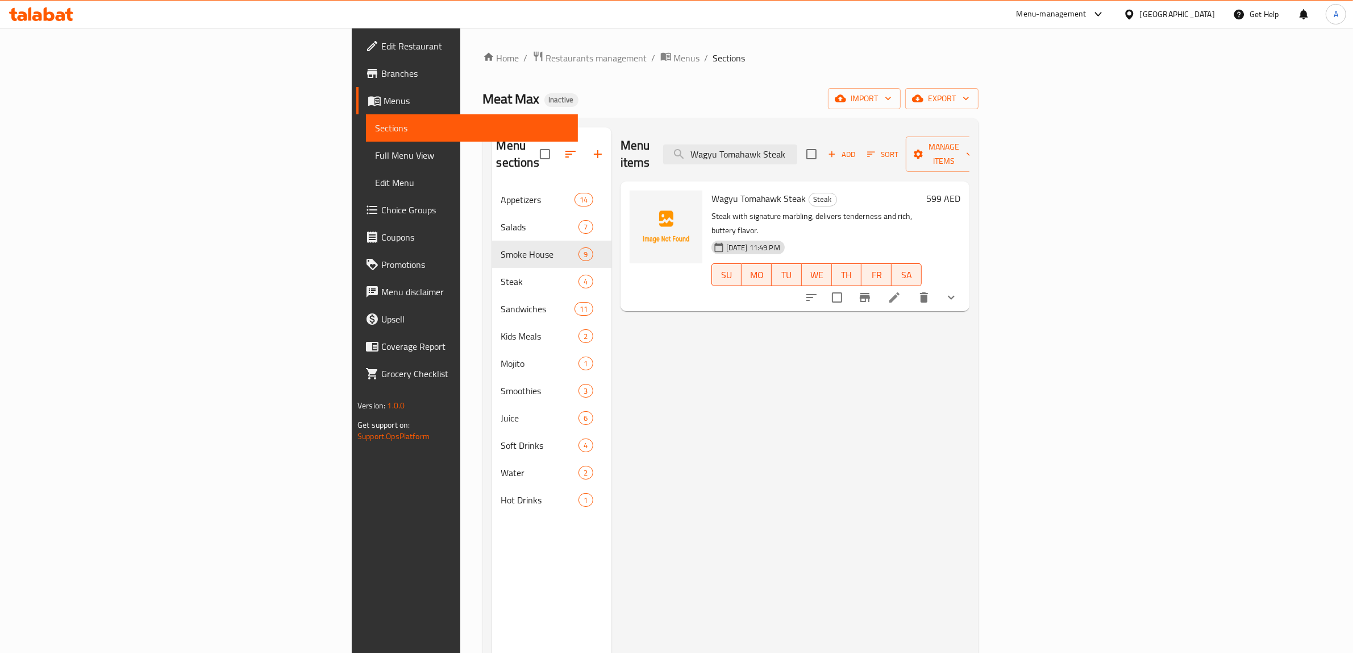
click at [958, 290] on icon "show more" at bounding box center [952, 297] width 14 height 14
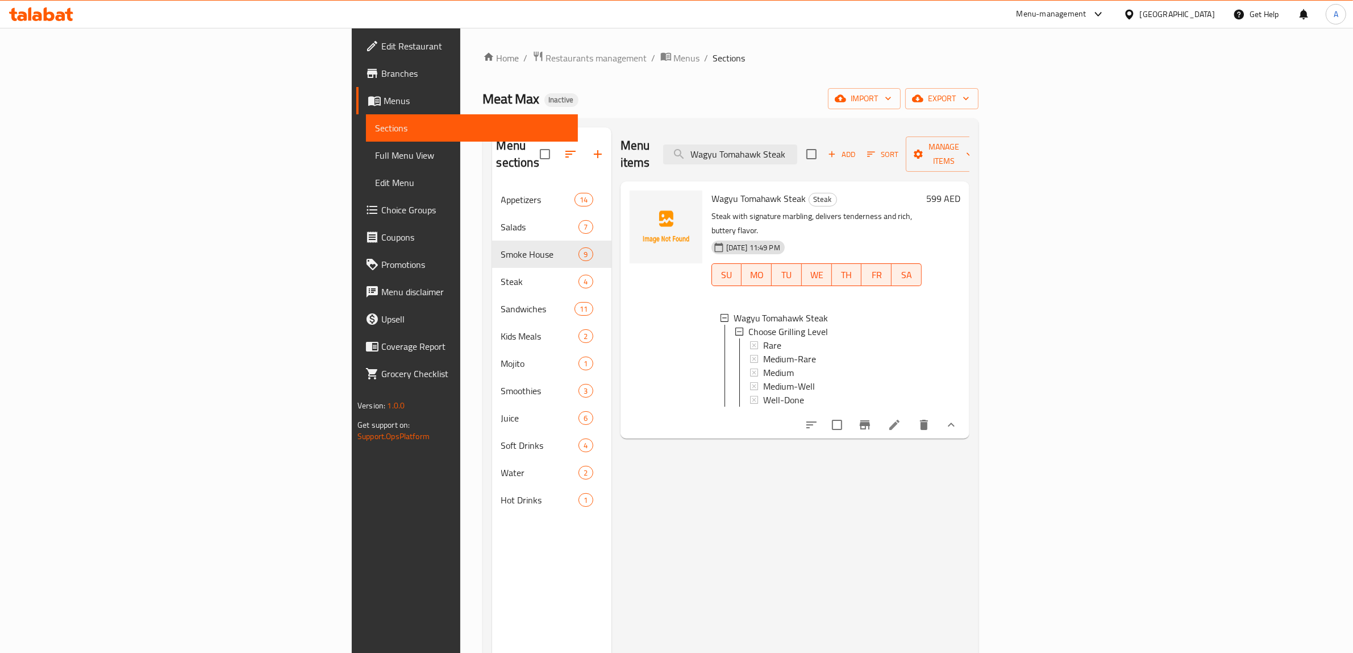
click at [849, 447] on div "Menu items Wagyu Tomahawk Steak Add Sort Manage items Wagyu Tomahawk Steak Stea…" at bounding box center [791, 453] width 358 height 653
click at [798, 148] on input "Wagyu Tomahawk Steak" at bounding box center [730, 154] width 134 height 20
paste input "Slider Burgers"
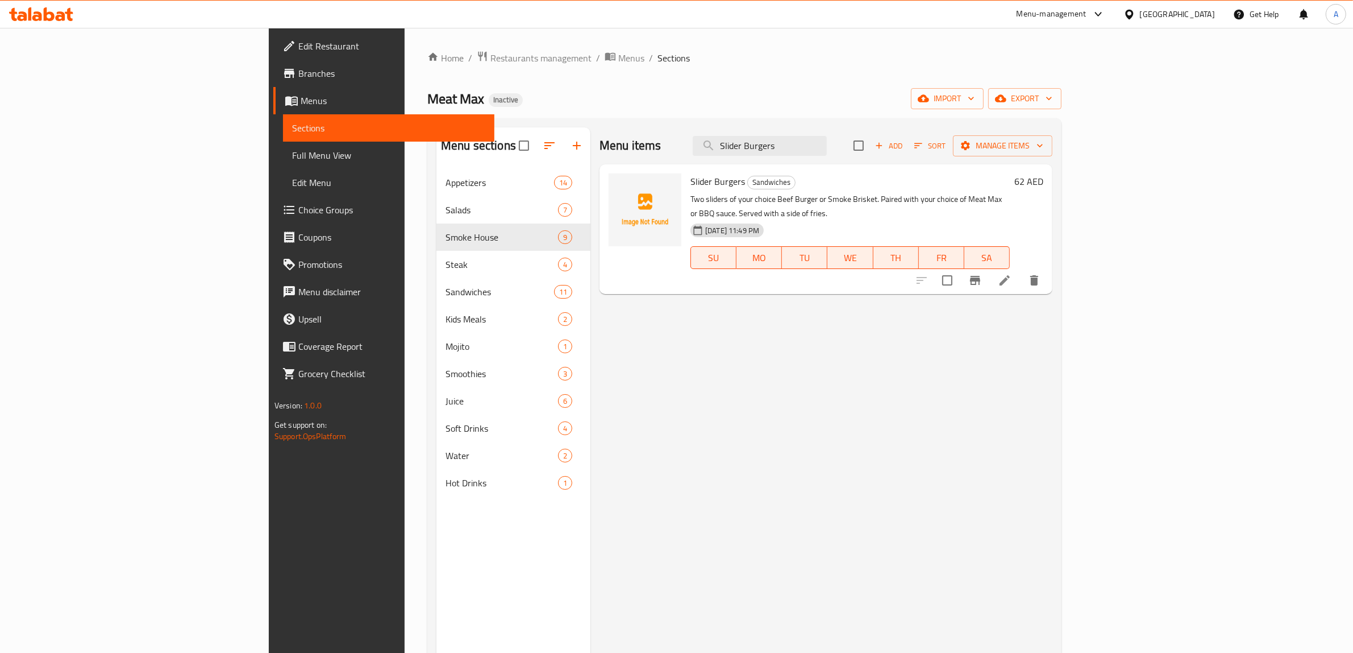
type input "Slider Burgers"
click at [1010, 275] on icon at bounding box center [1005, 280] width 10 height 10
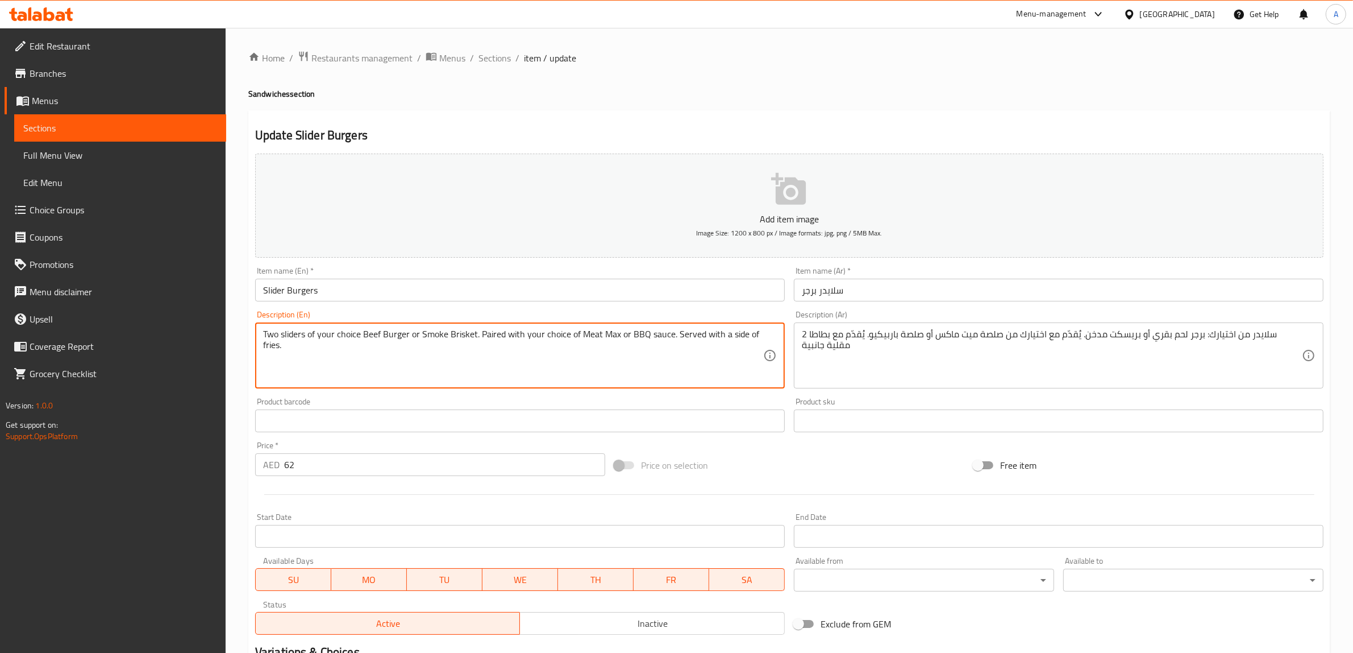
drag, startPoint x: 433, startPoint y: 333, endPoint x: 450, endPoint y: 333, distance: 17.1
click at [450, 333] on textarea "Two sliders of your choice Beef Burger or Smoke Brisket. Paired with your choic…" at bounding box center [513, 356] width 500 height 54
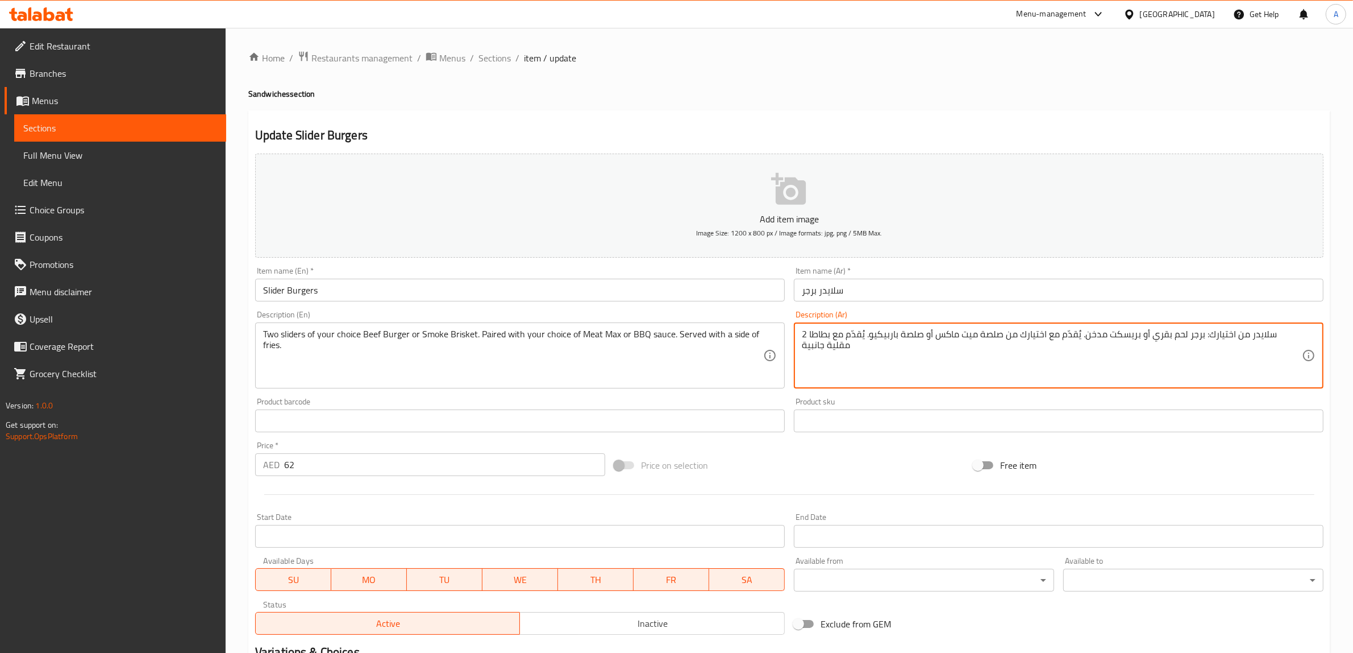
drag, startPoint x: 1148, startPoint y: 336, endPoint x: 1130, endPoint y: 333, distance: 18.4
click at [1130, 333] on textarea "2 سلايدر من اختيارك: برجر لحم بقري أو بريسكت مدخن. يُقدّم مع اختيارك من صلصة مي…" at bounding box center [1052, 356] width 500 height 54
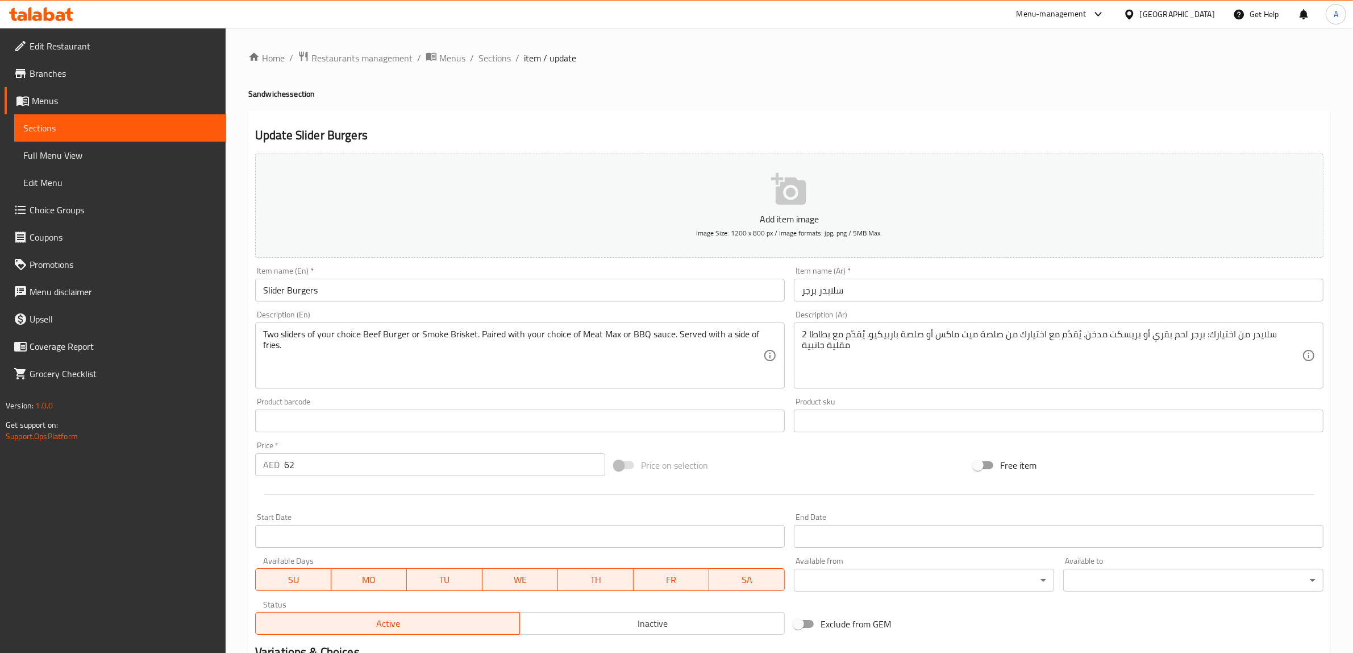
click at [1066, 86] on div "Home / Restaurants management / Menus / Sections / item / update Sandwiches sec…" at bounding box center [789, 416] width 1082 height 730
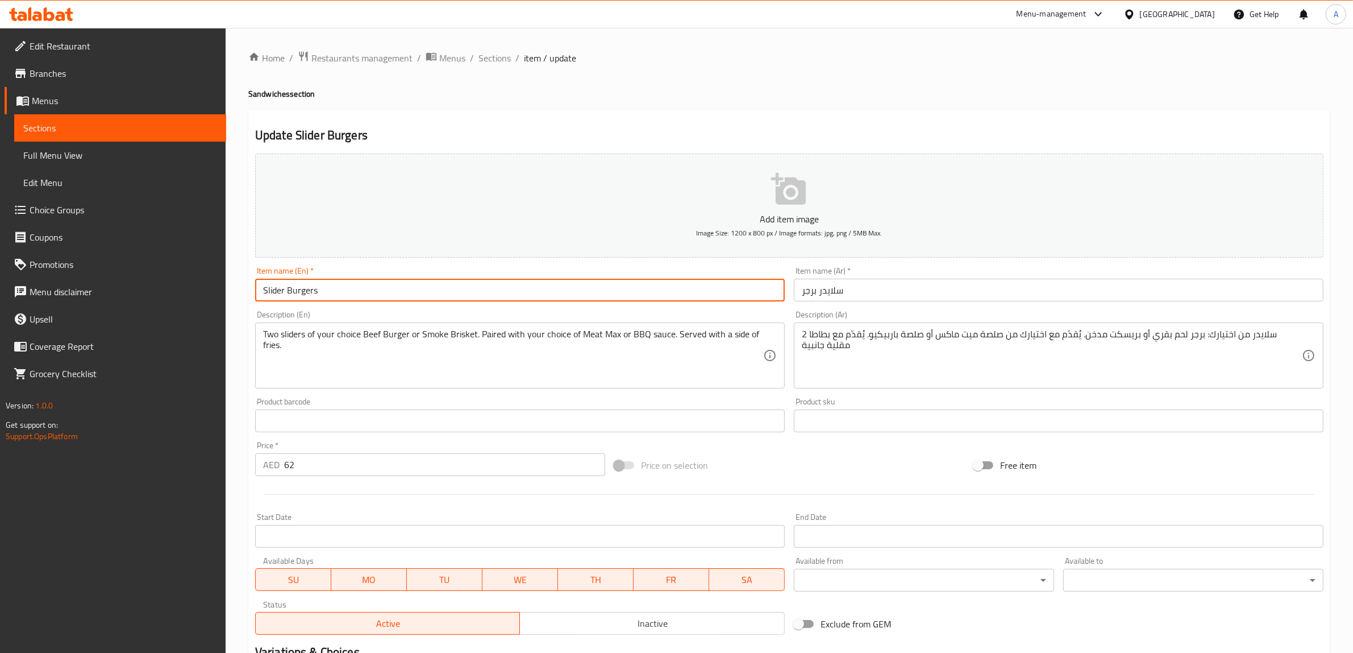
click at [330, 288] on input "Slider Burgers" at bounding box center [520, 290] width 530 height 23
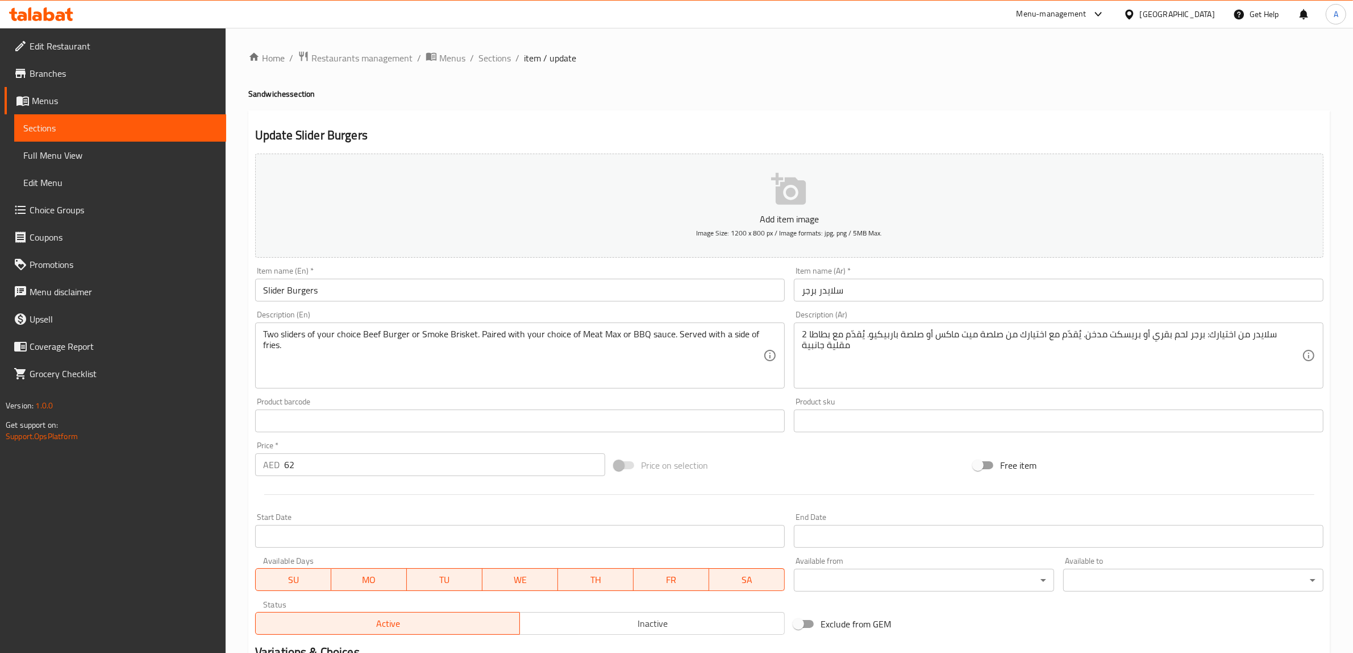
click at [734, 93] on h4 "Sandwiches section" at bounding box center [789, 93] width 1082 height 11
click at [285, 285] on input "Slider Burgers" at bounding box center [520, 290] width 530 height 23
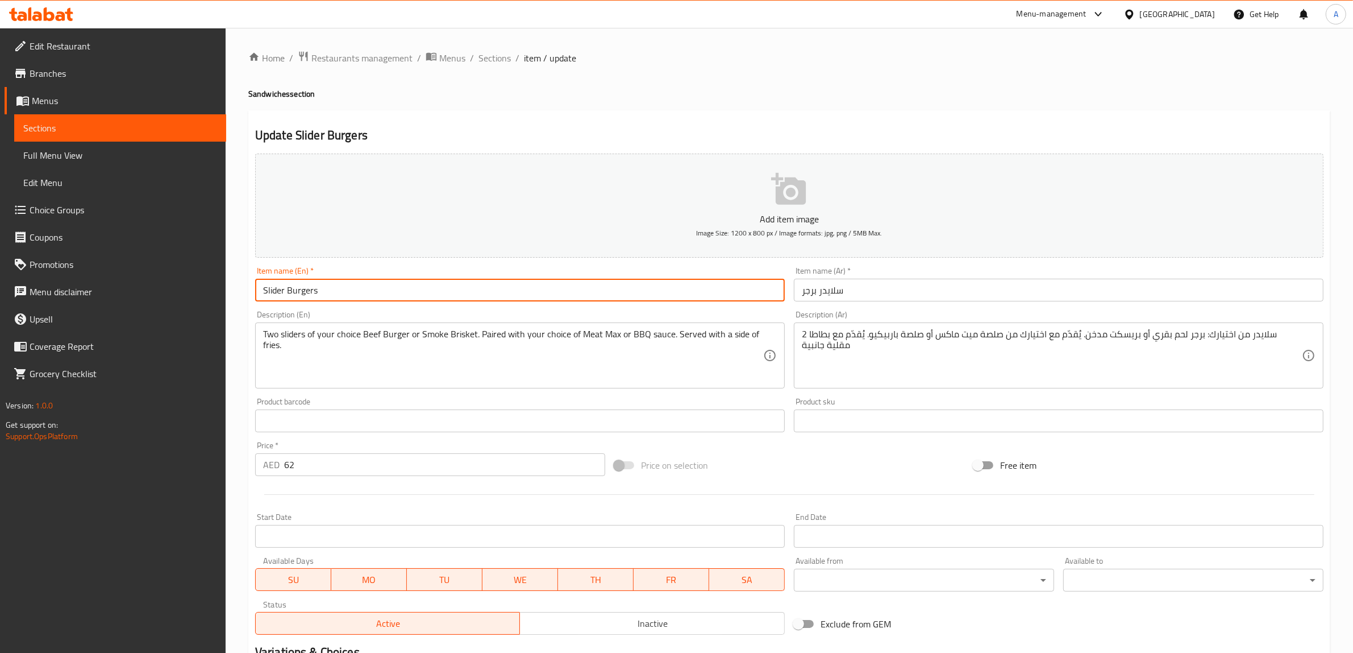
click at [285, 285] on input "Slider Burgers" at bounding box center [520, 290] width 530 height 23
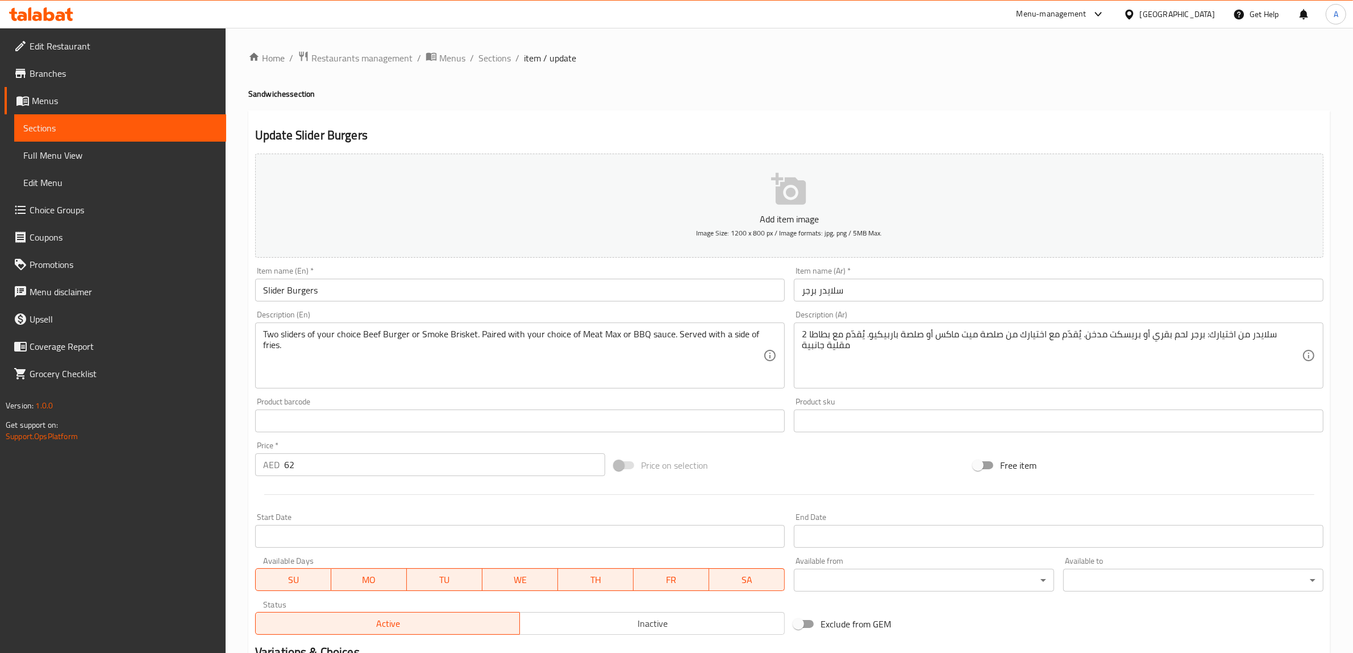
click at [617, 105] on div "Home / Restaurants management / Menus / Sections / item / update Sandwiches sec…" at bounding box center [789, 416] width 1082 height 730
click at [499, 52] on span "Sections" at bounding box center [495, 58] width 32 height 14
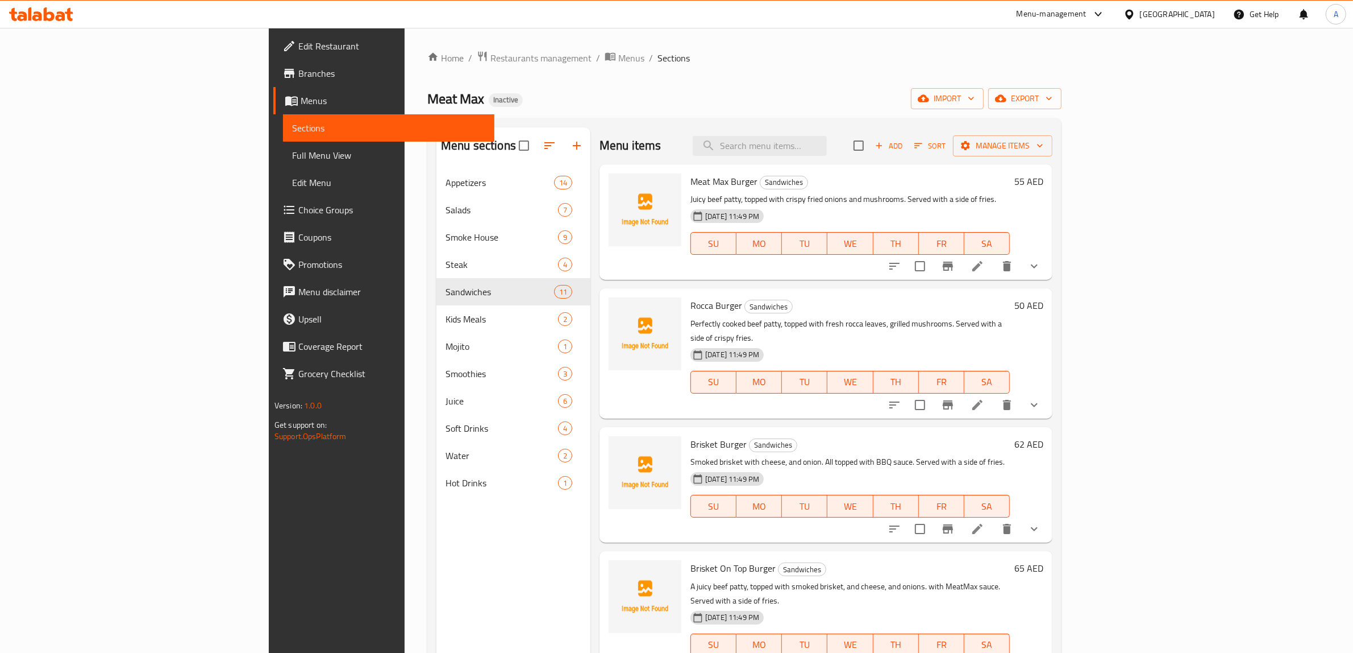
click at [720, 102] on div "Meat Max Inactive import export" at bounding box center [744, 98] width 634 height 21
click at [827, 152] on input "search" at bounding box center [760, 146] width 134 height 20
paste input "Mojito"
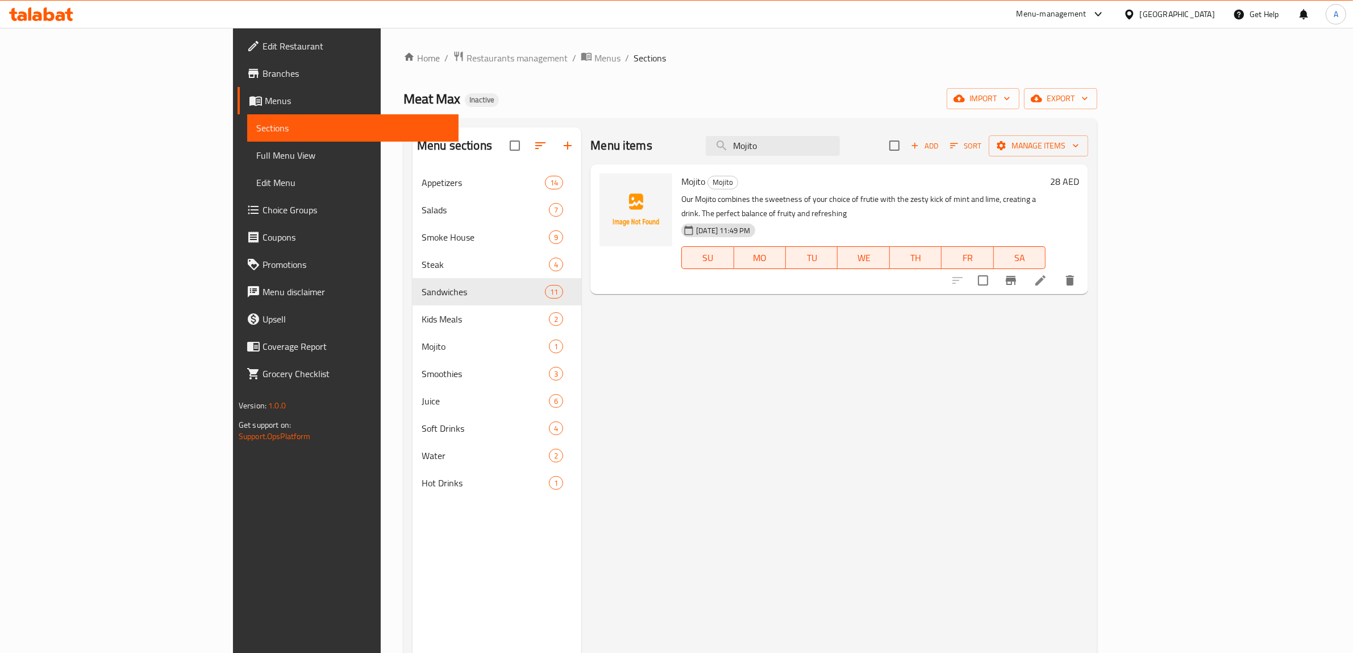
type input "Mojito"
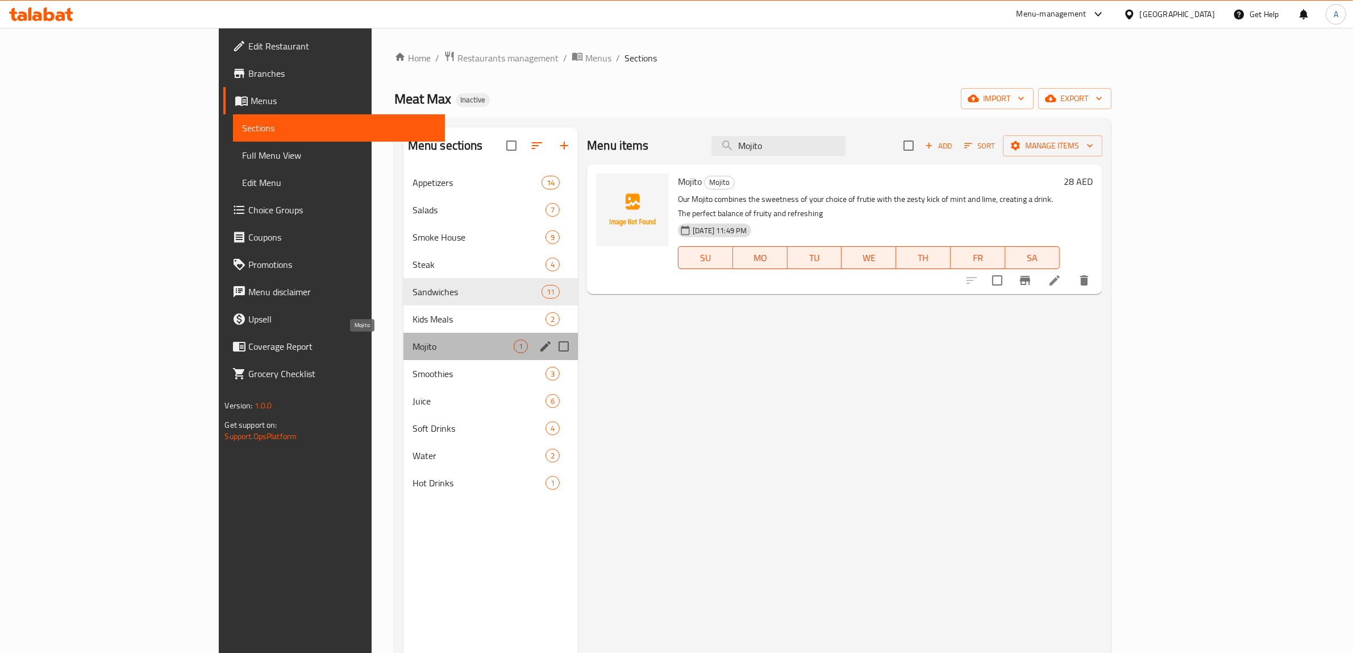
click at [413, 344] on span "Mojito" at bounding box center [463, 346] width 101 height 14
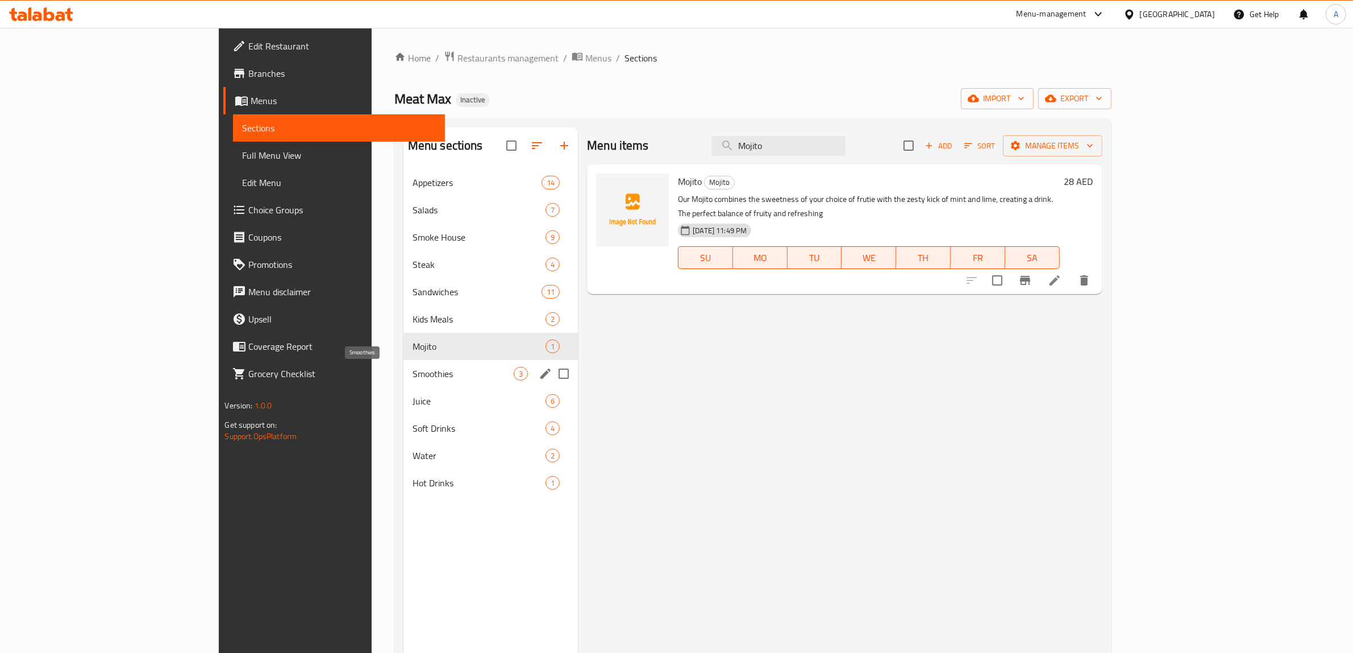
click at [413, 351] on span "Mojito" at bounding box center [479, 346] width 133 height 14
click at [404, 326] on div "Kids Meals 2" at bounding box center [491, 318] width 175 height 27
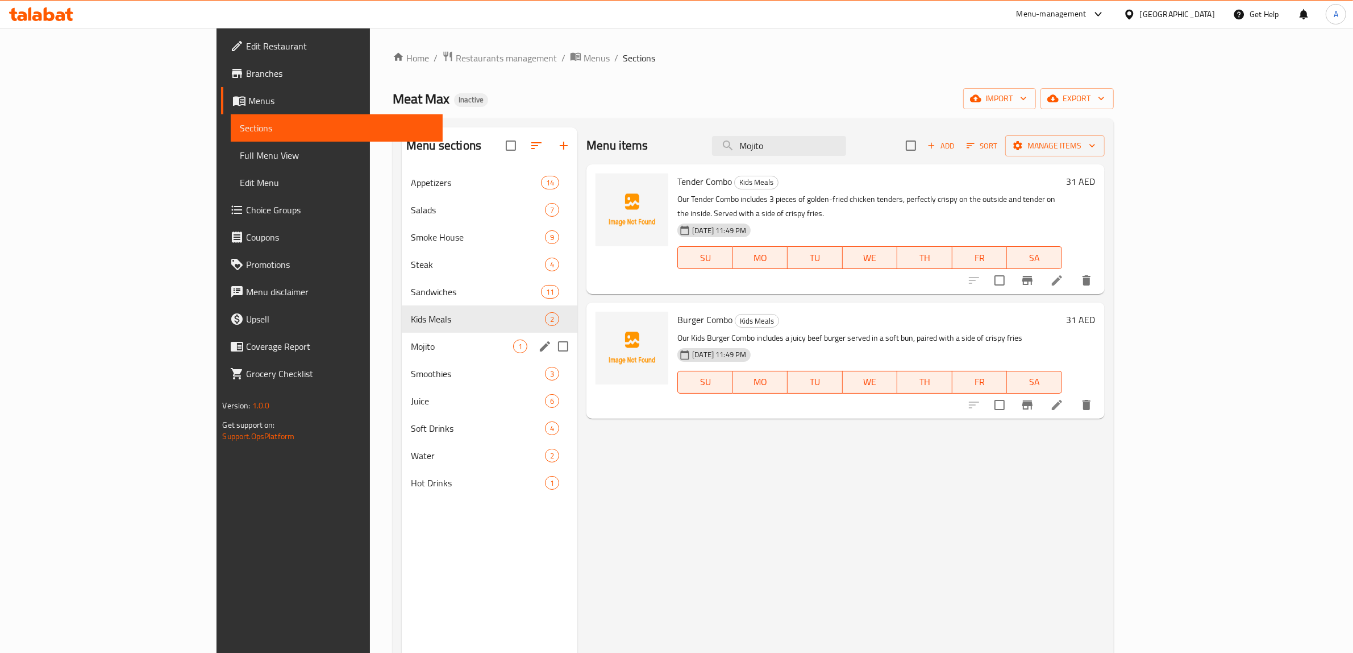
click at [402, 358] on div "Mojito 1" at bounding box center [490, 346] width 176 height 27
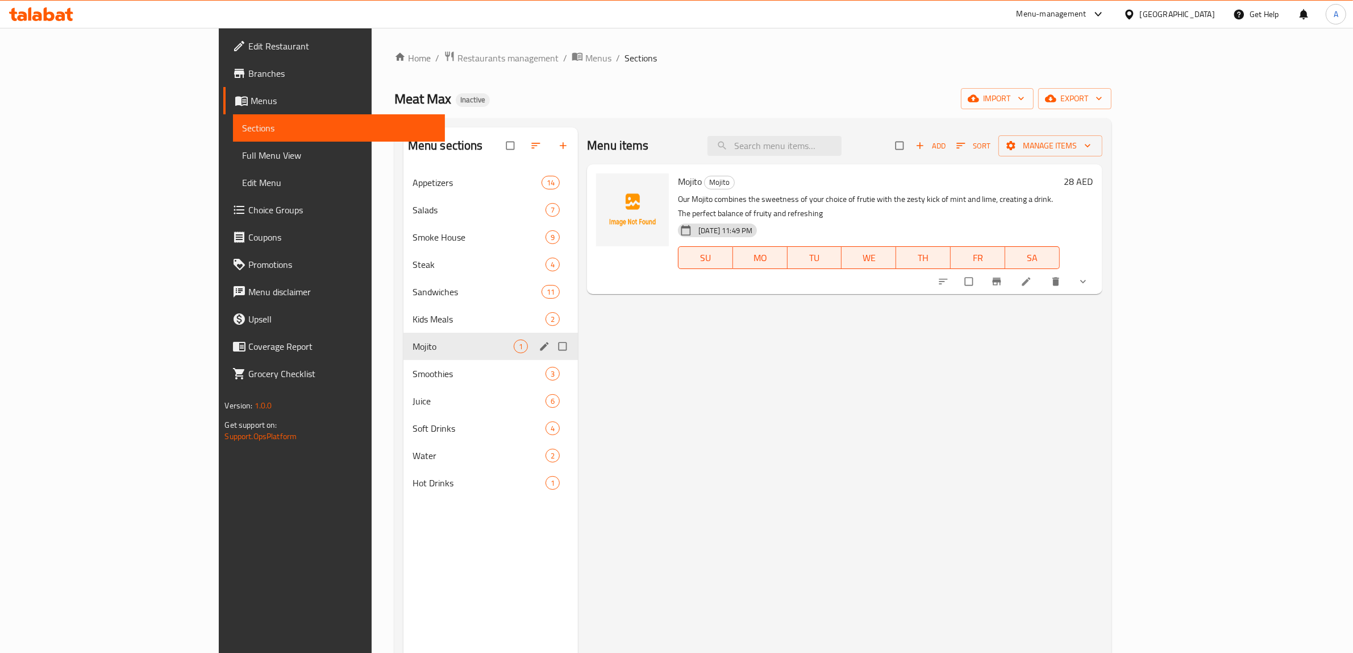
click at [413, 342] on span "Mojito" at bounding box center [463, 346] width 101 height 14
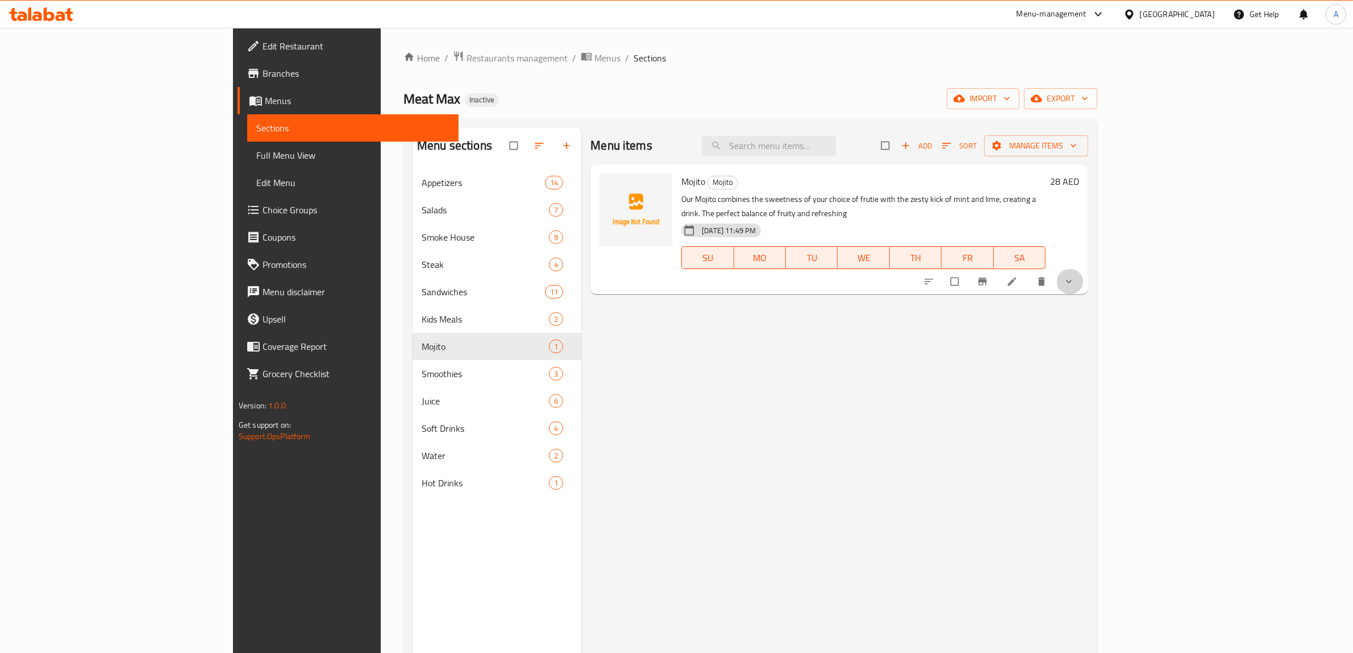
click at [1084, 269] on button "show more" at bounding box center [1070, 281] width 27 height 25
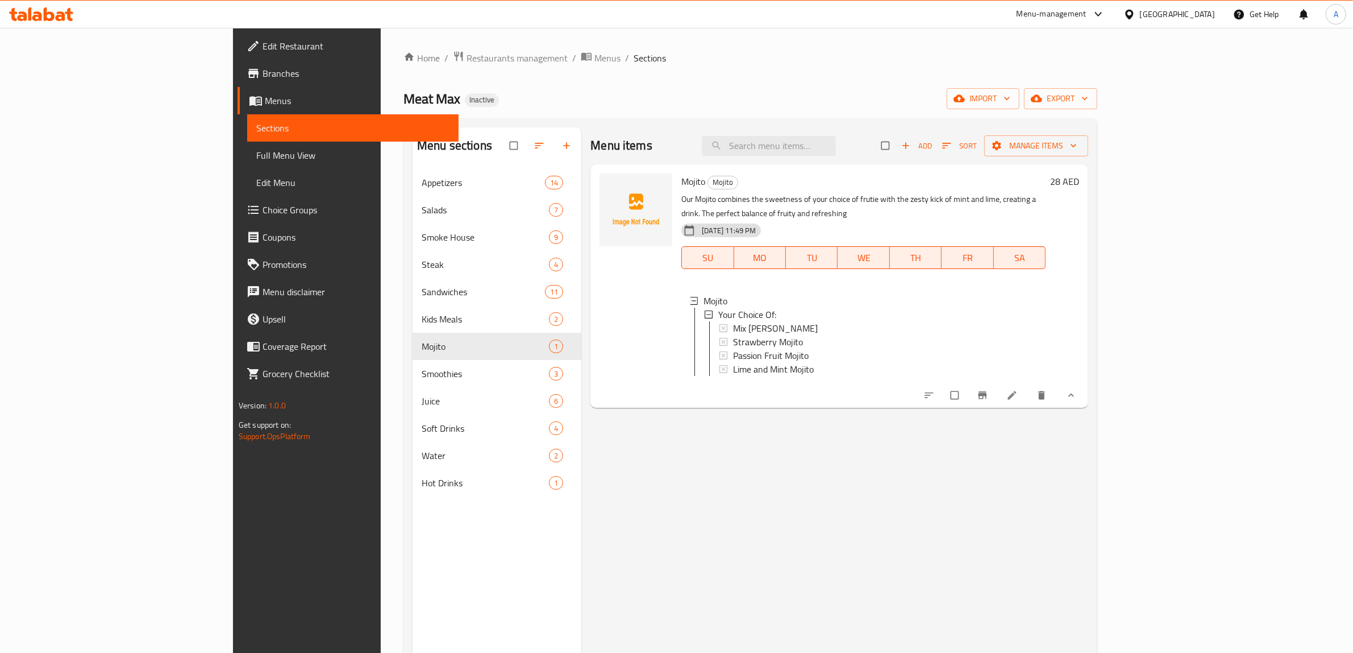
click at [814, 461] on div "Menu items Add Sort Manage items Mojito Mojito Our Mojito combines the sweetnes…" at bounding box center [835, 453] width 507 height 653
click at [680, 526] on div "Menu items Add Sort Manage items Mojito Mojito Our Mojito combines the sweetnes…" at bounding box center [835, 453] width 507 height 653
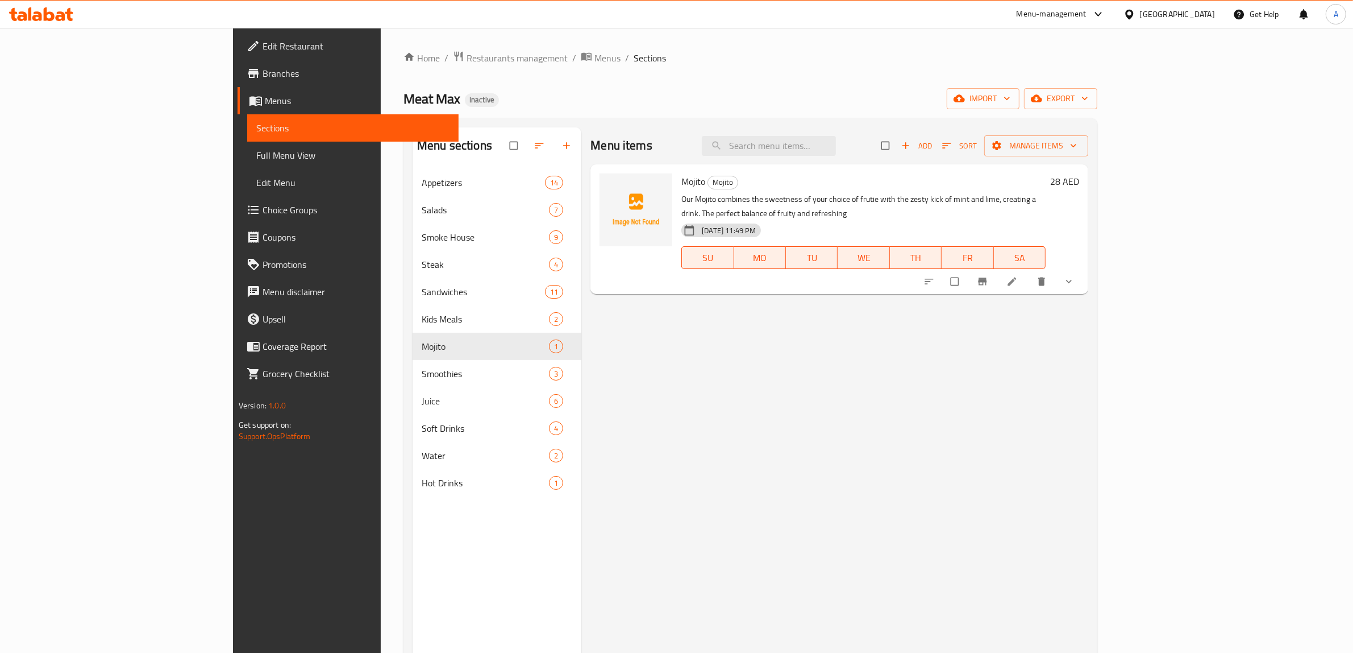
click at [256, 160] on span "Full Menu View" at bounding box center [353, 155] width 194 height 14
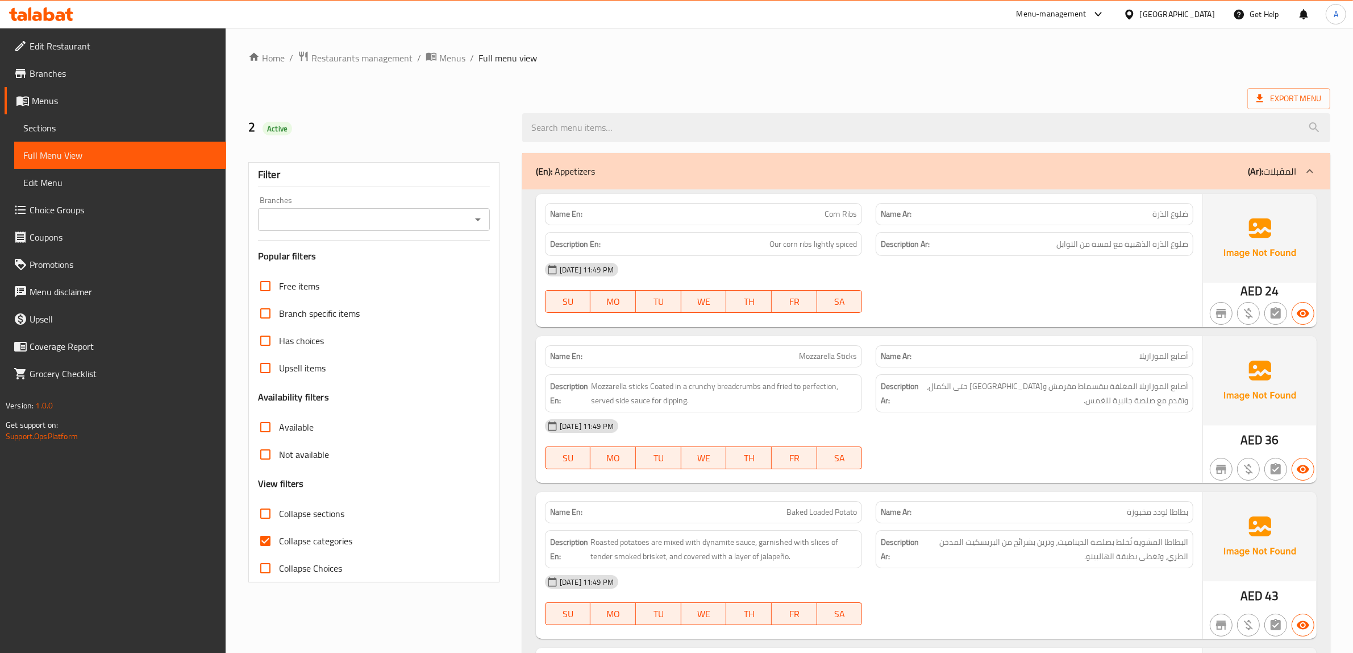
click at [298, 551] on label "Collapse categories" at bounding box center [302, 540] width 101 height 27
click at [279, 551] on input "Collapse categories" at bounding box center [265, 540] width 27 height 27
checkbox input "false"
click at [737, 60] on ol "Home / Restaurants management / Menus / Full menu view" at bounding box center [789, 58] width 1082 height 15
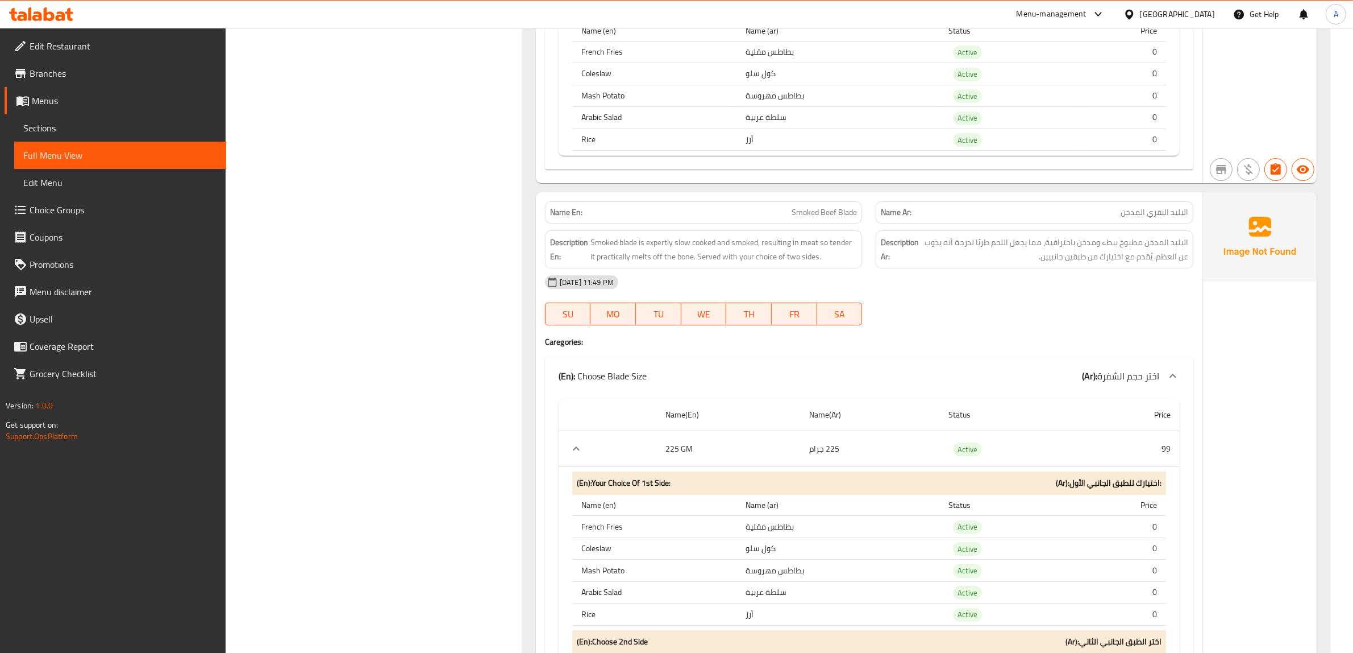
scroll to position [4873, 0]
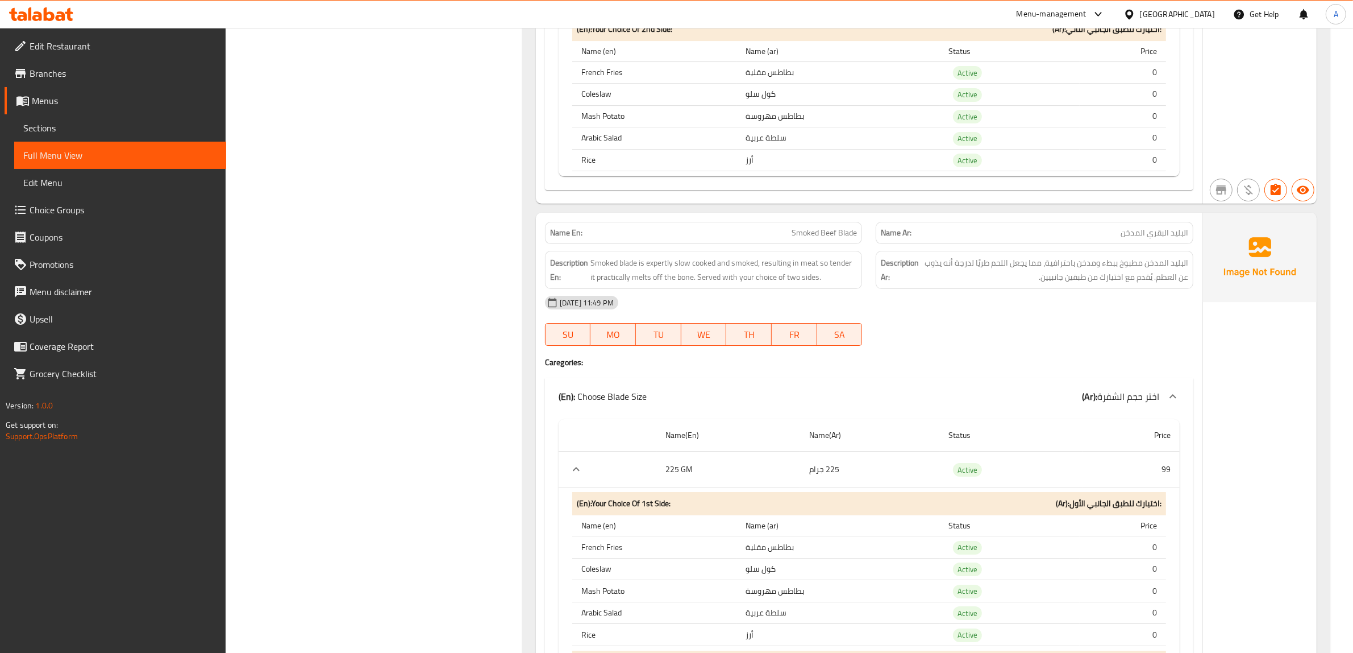
copy span "Smoked Beef Blade"
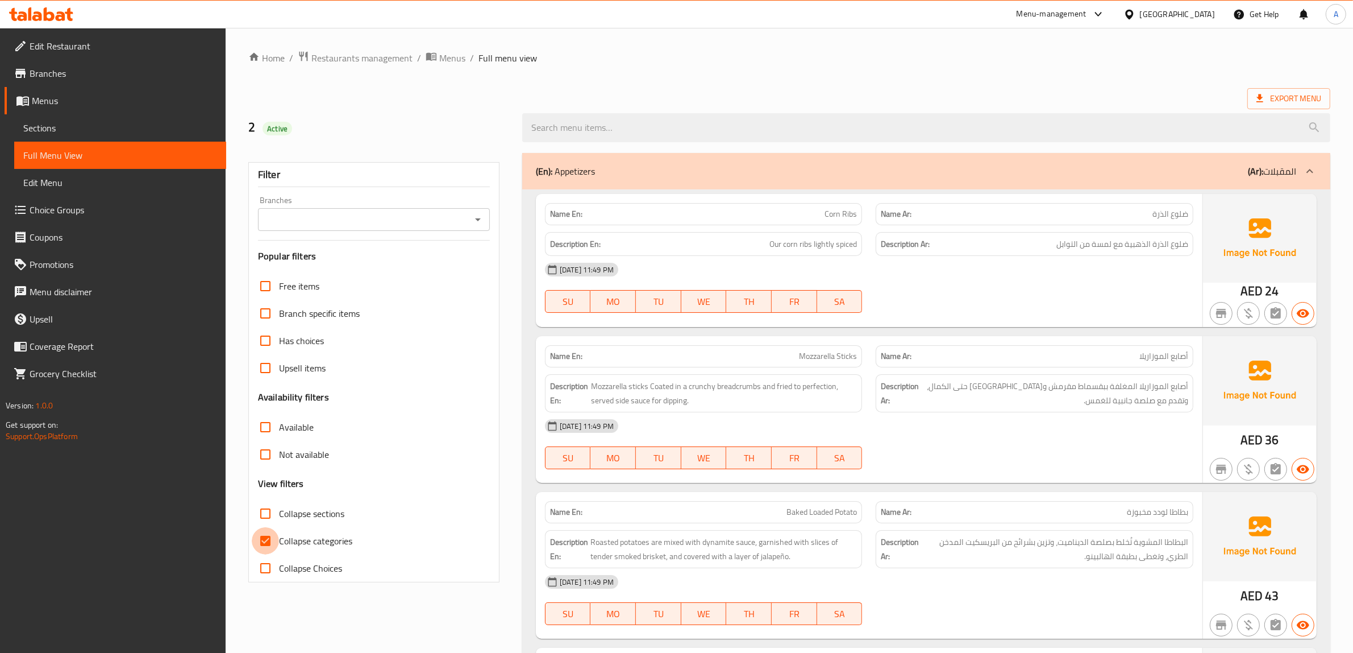
click at [272, 535] on input "Collapse categories" at bounding box center [265, 540] width 27 height 27
checkbox input "false"
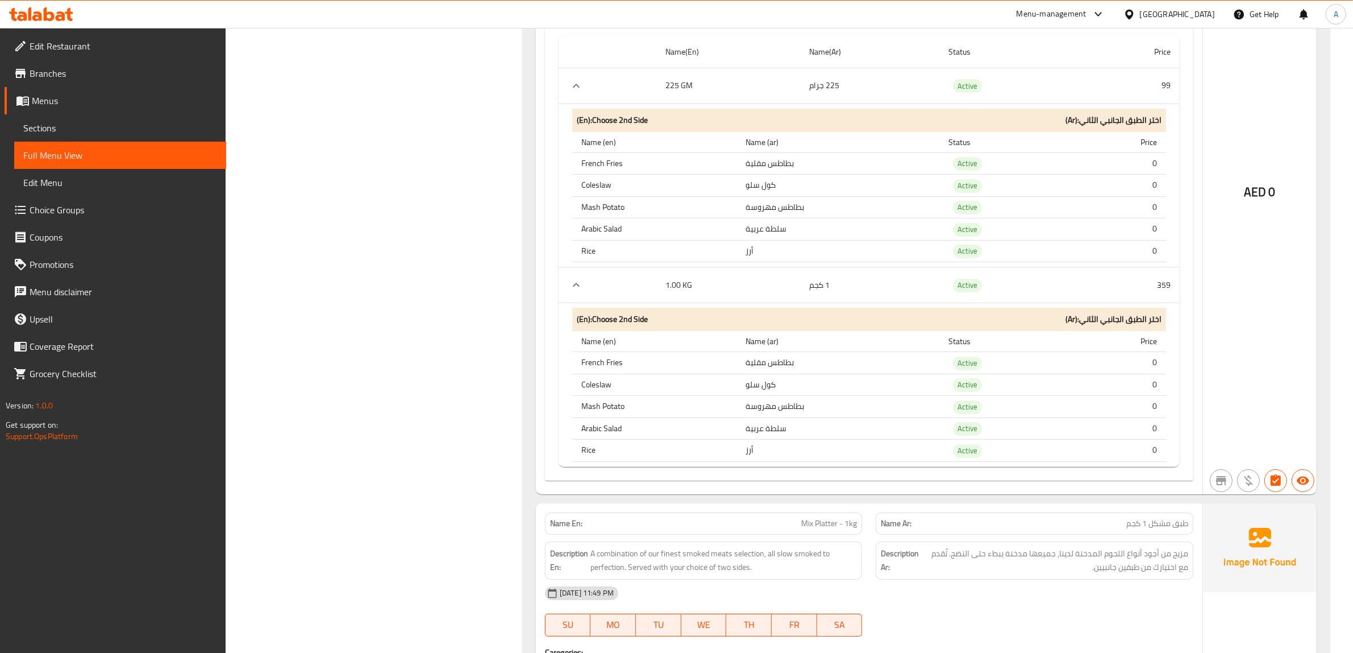
scroll to position [5228, 0]
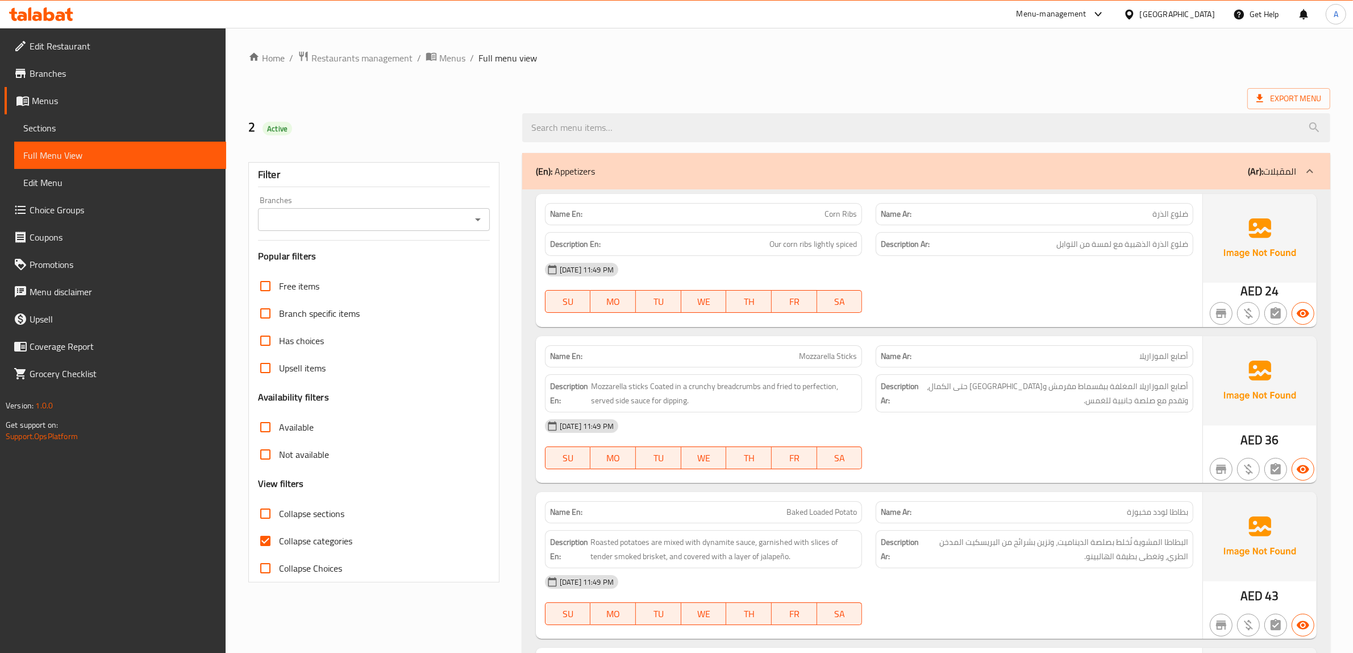
click at [263, 541] on input "Collapse categories" at bounding box center [265, 540] width 27 height 27
checkbox input "false"
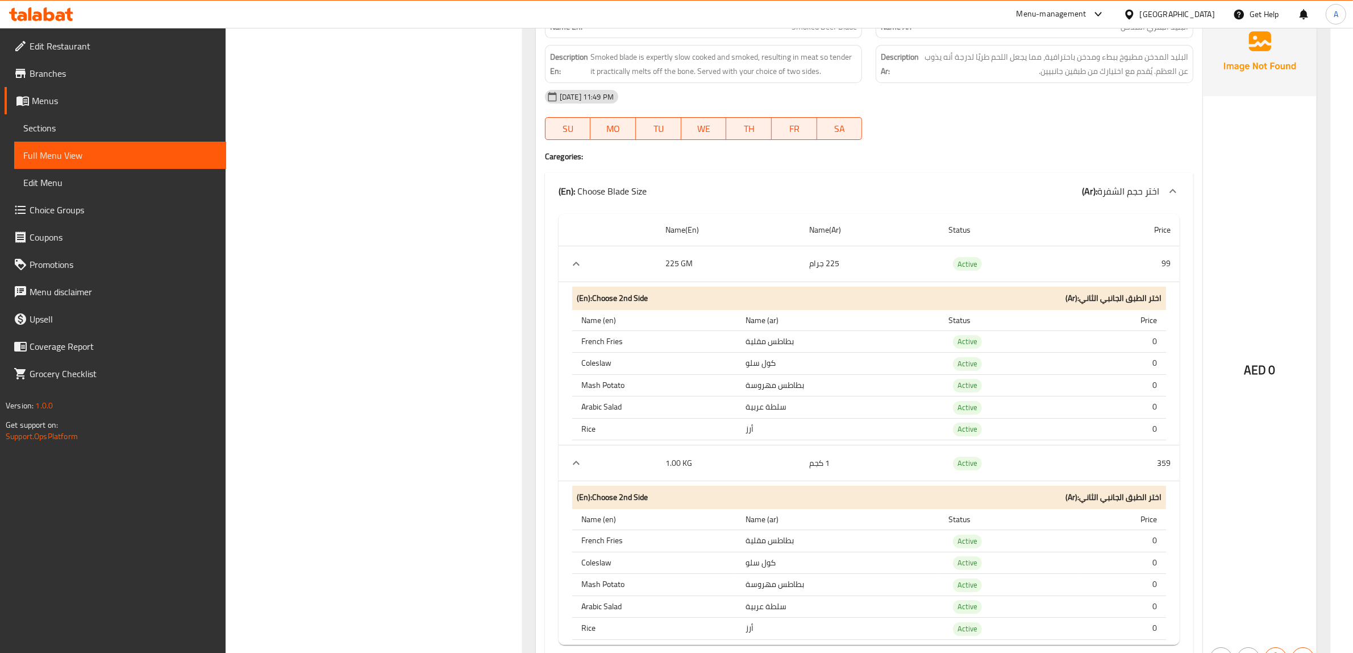
scroll to position [5086, 0]
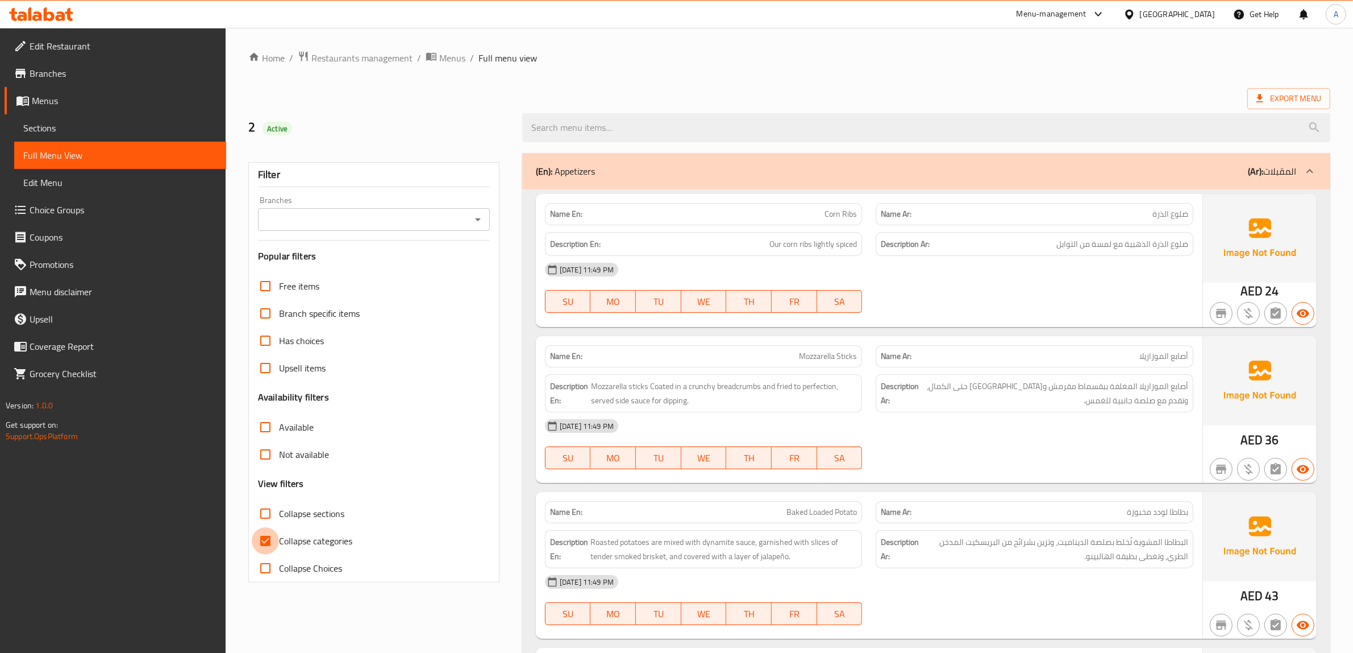
click at [268, 542] on input "Collapse categories" at bounding box center [265, 540] width 27 height 27
checkbox input "false"
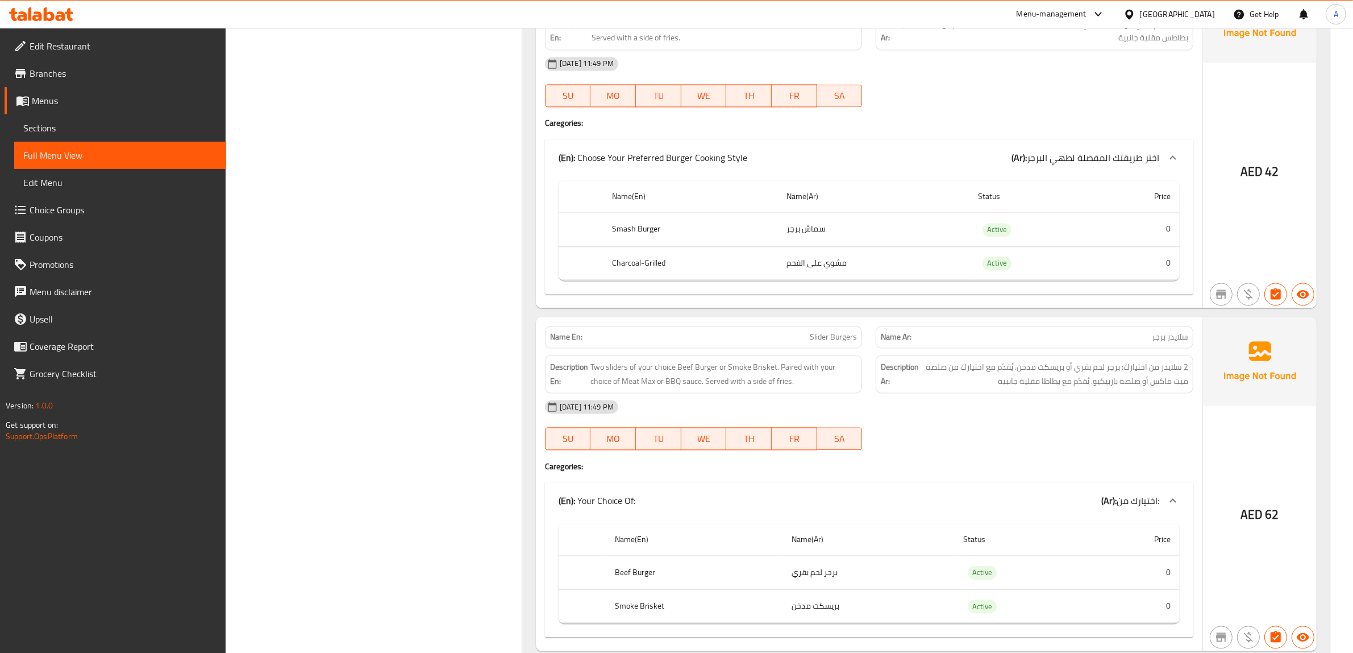
scroll to position [13859, 0]
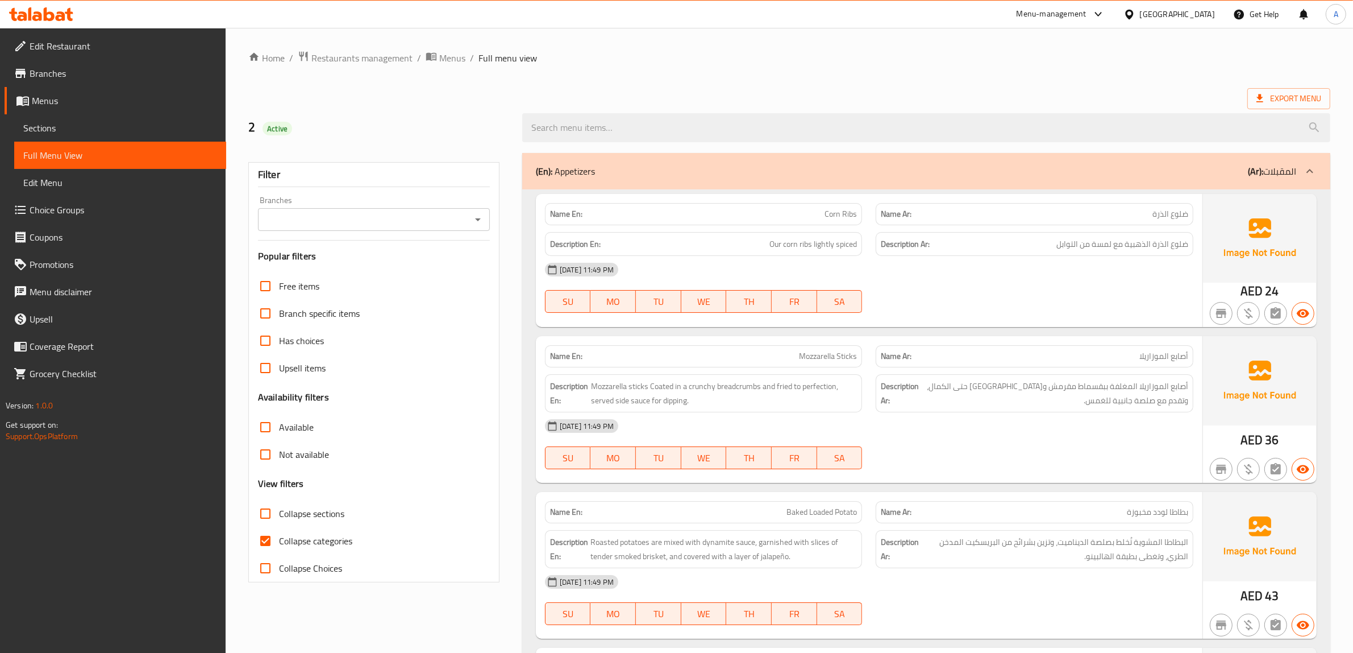
click at [265, 536] on input "Collapse categories" at bounding box center [265, 540] width 27 height 27
checkbox input "false"
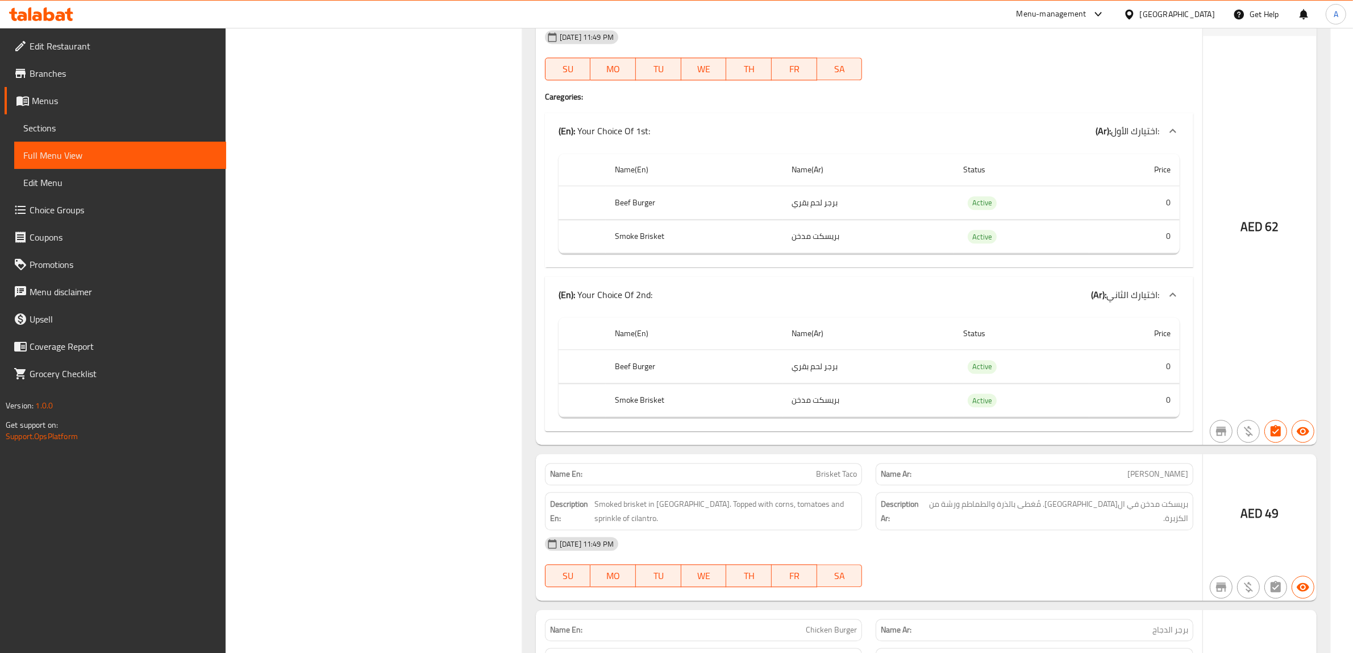
scroll to position [14172, 0]
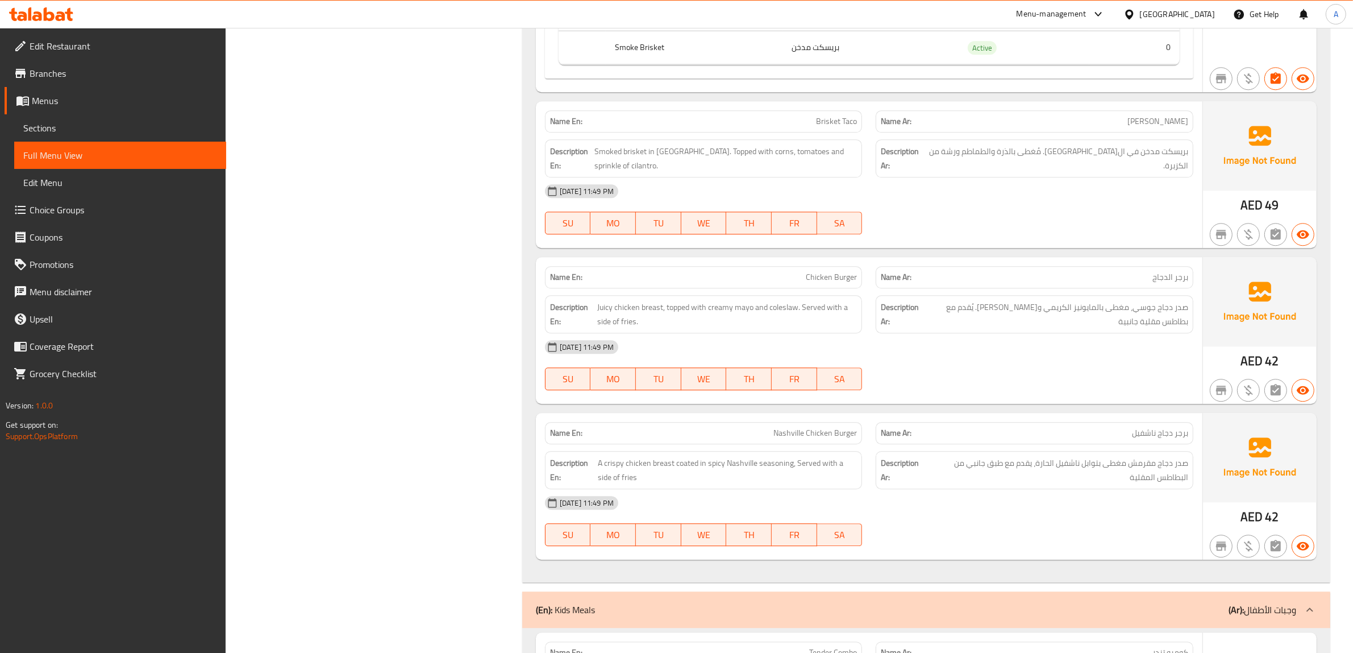
scroll to position [14527, 0]
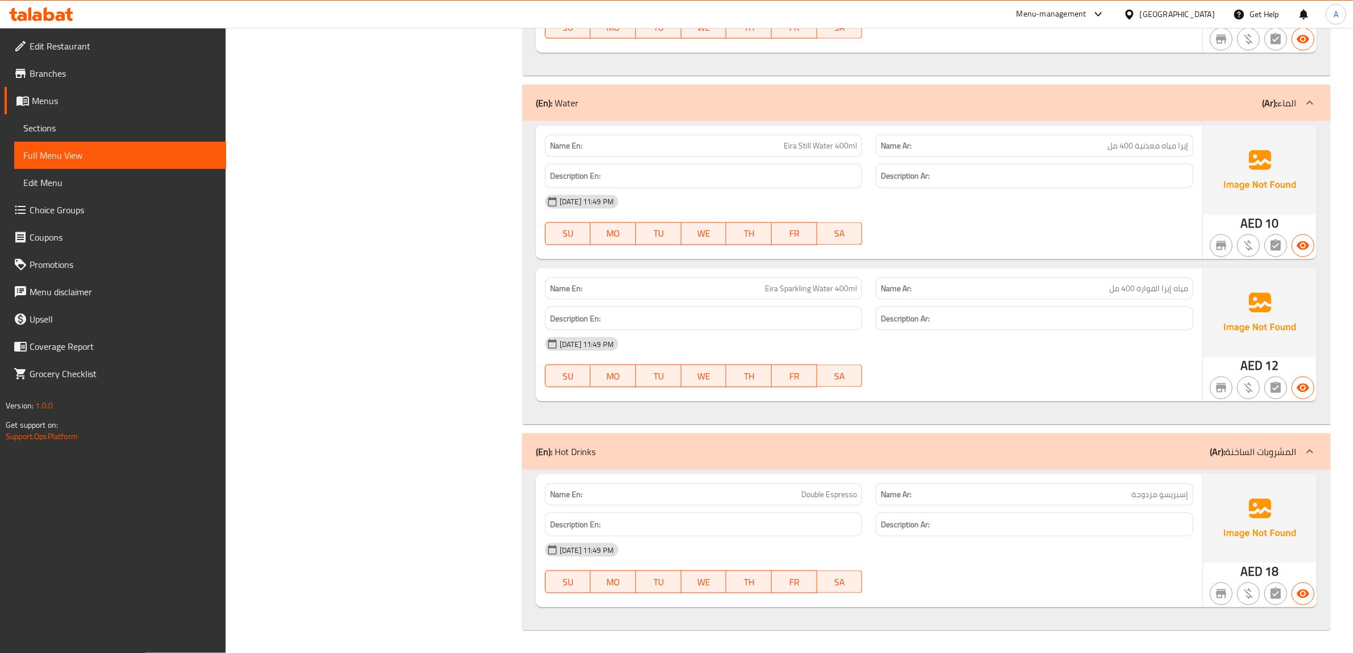
scroll to position [18254, 0]
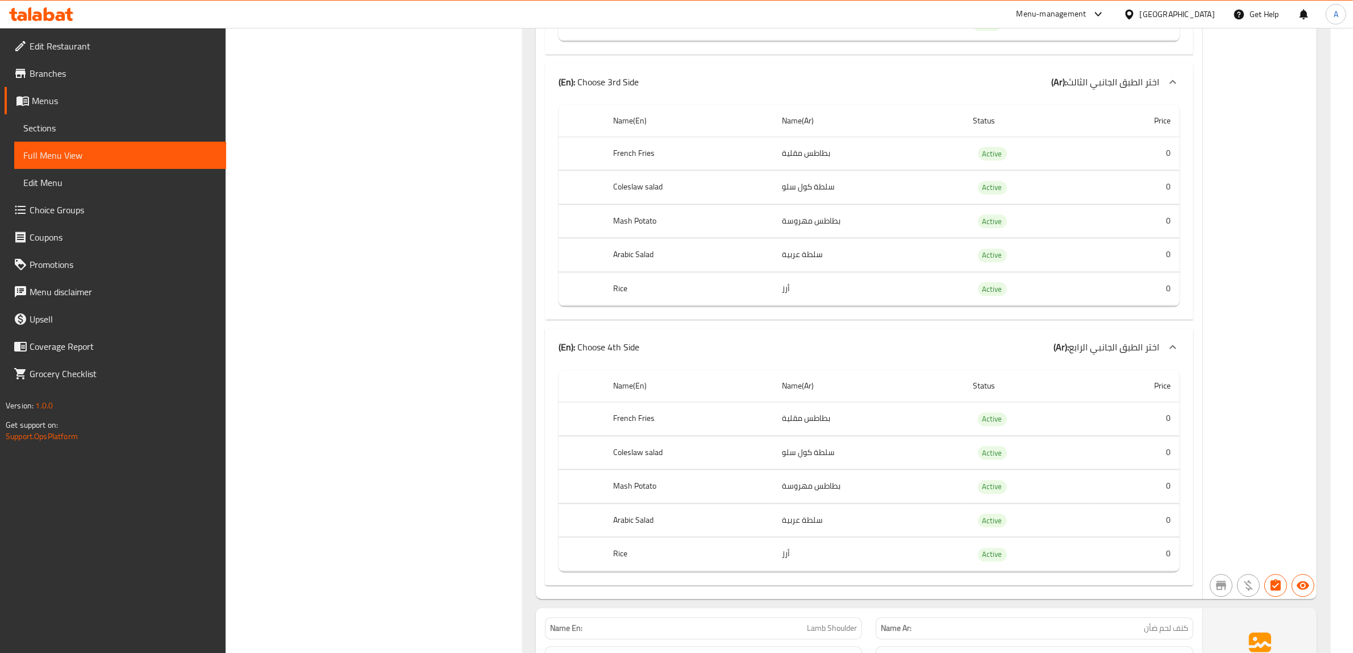
scroll to position [0, 0]
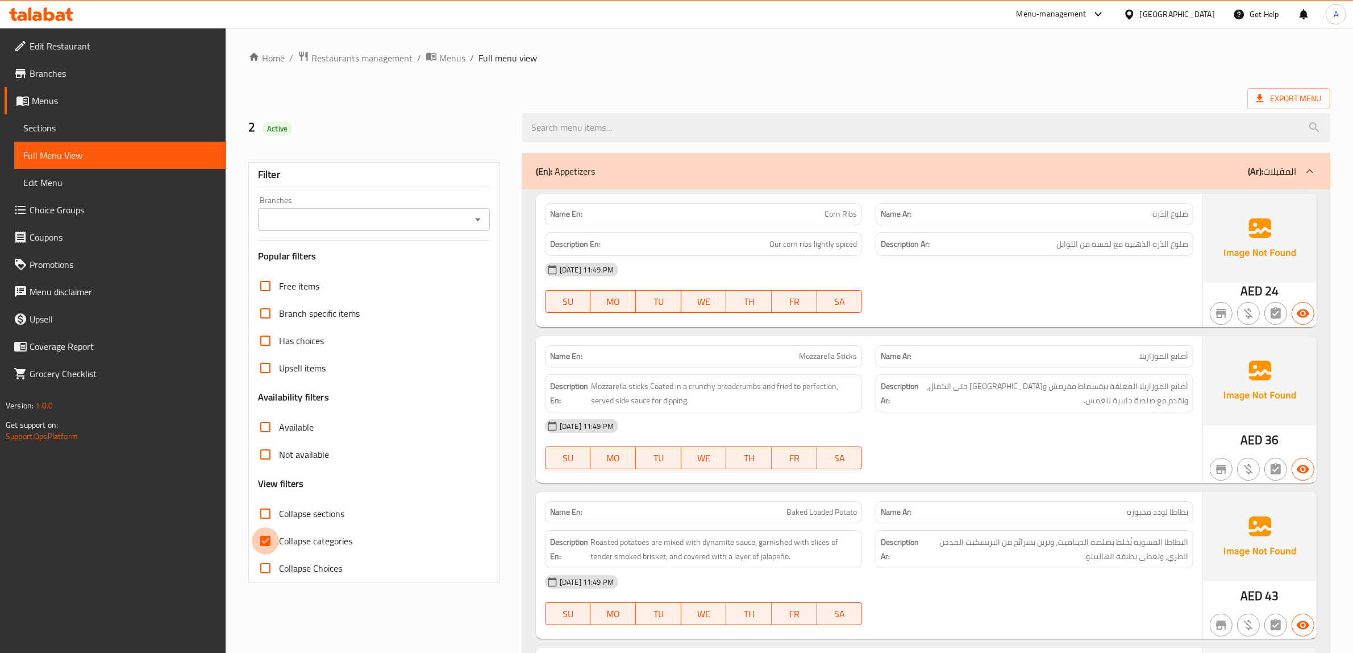
click at [265, 543] on input "Collapse categories" at bounding box center [265, 540] width 27 height 27
checkbox input "false"
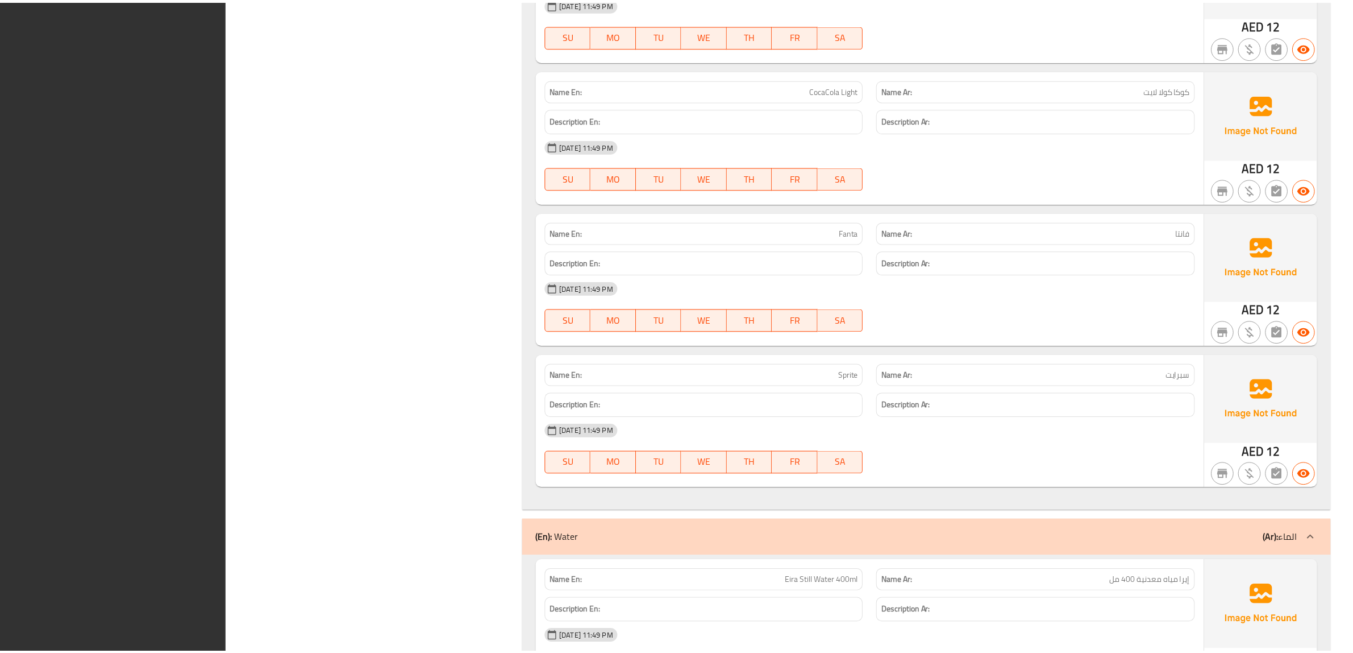
scroll to position [18254, 0]
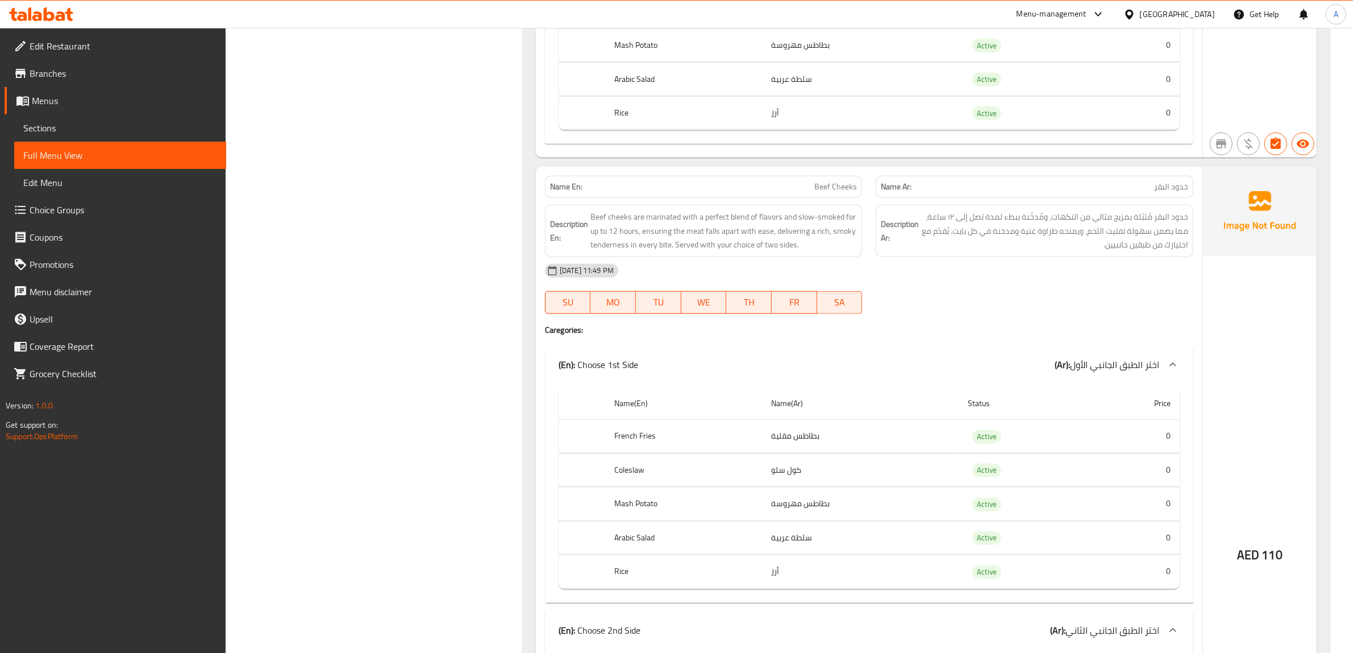
scroll to position [0, 0]
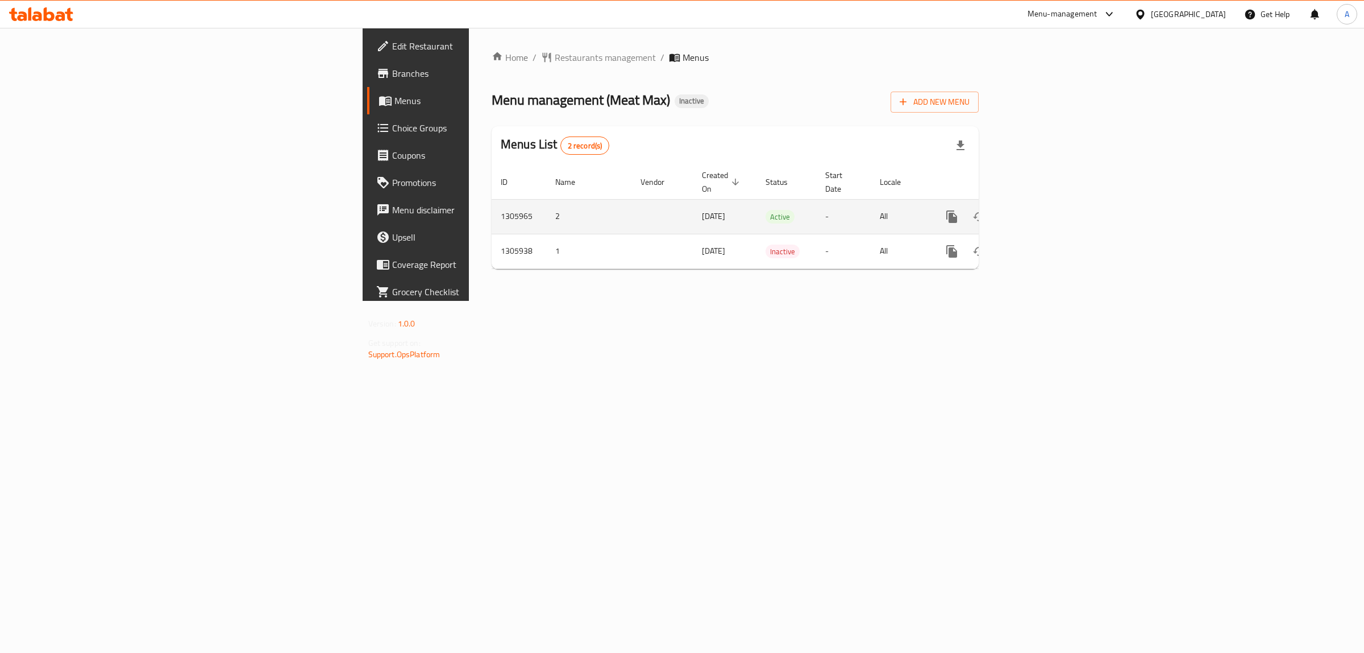
click at [1041, 210] on icon "enhanced table" at bounding box center [1034, 217] width 14 height 14
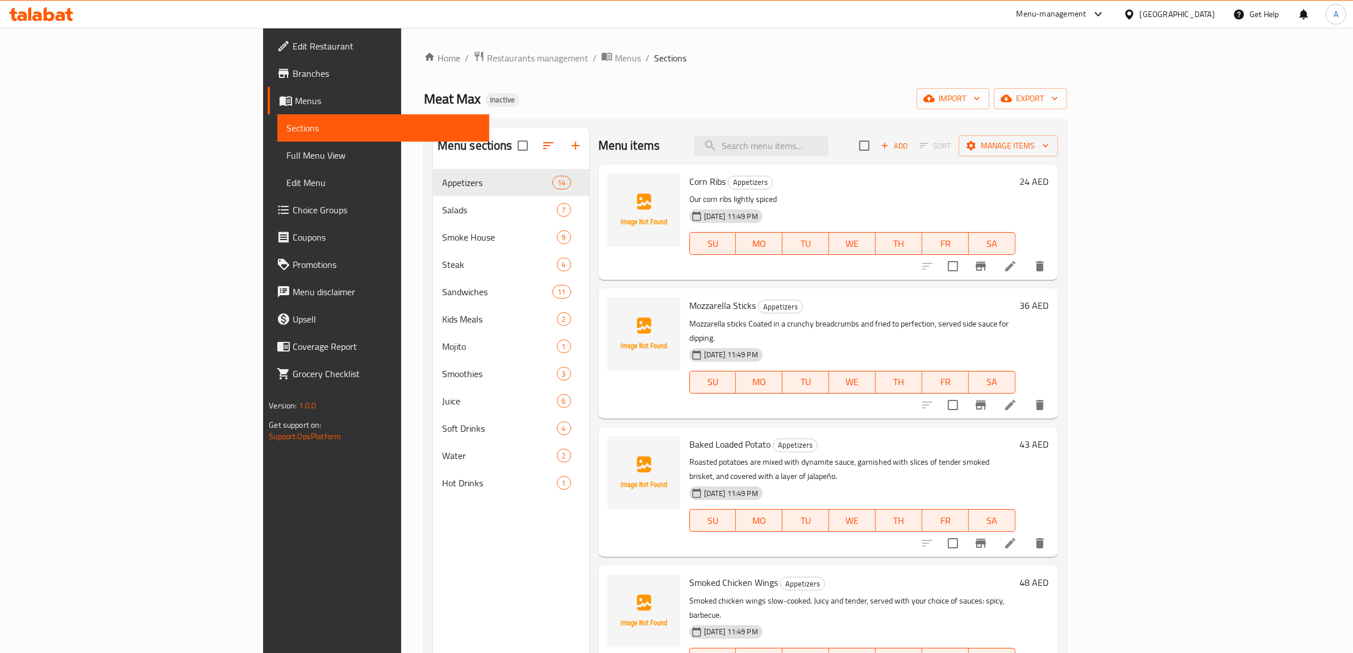
click at [287, 157] on span "Full Menu View" at bounding box center [384, 155] width 194 height 14
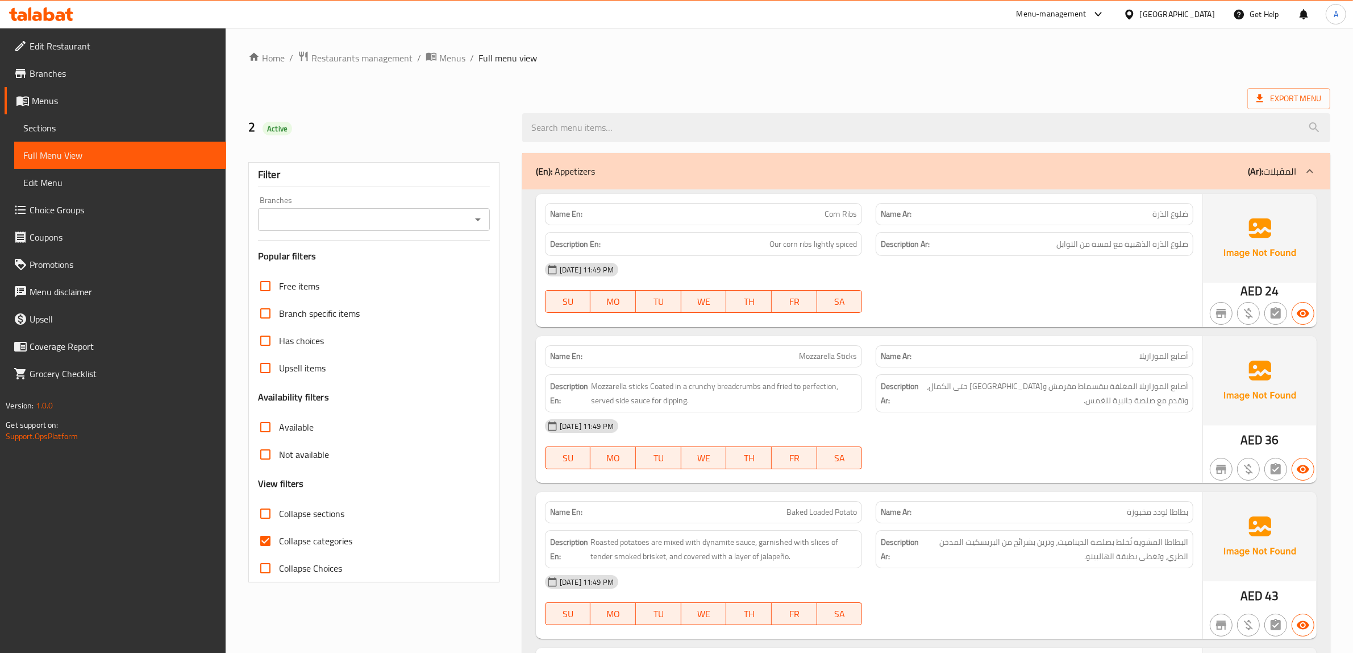
click at [288, 538] on span "Collapse categories" at bounding box center [315, 541] width 73 height 14
click at [279, 538] on input "Collapse categories" at bounding box center [265, 540] width 27 height 27
checkbox input "false"
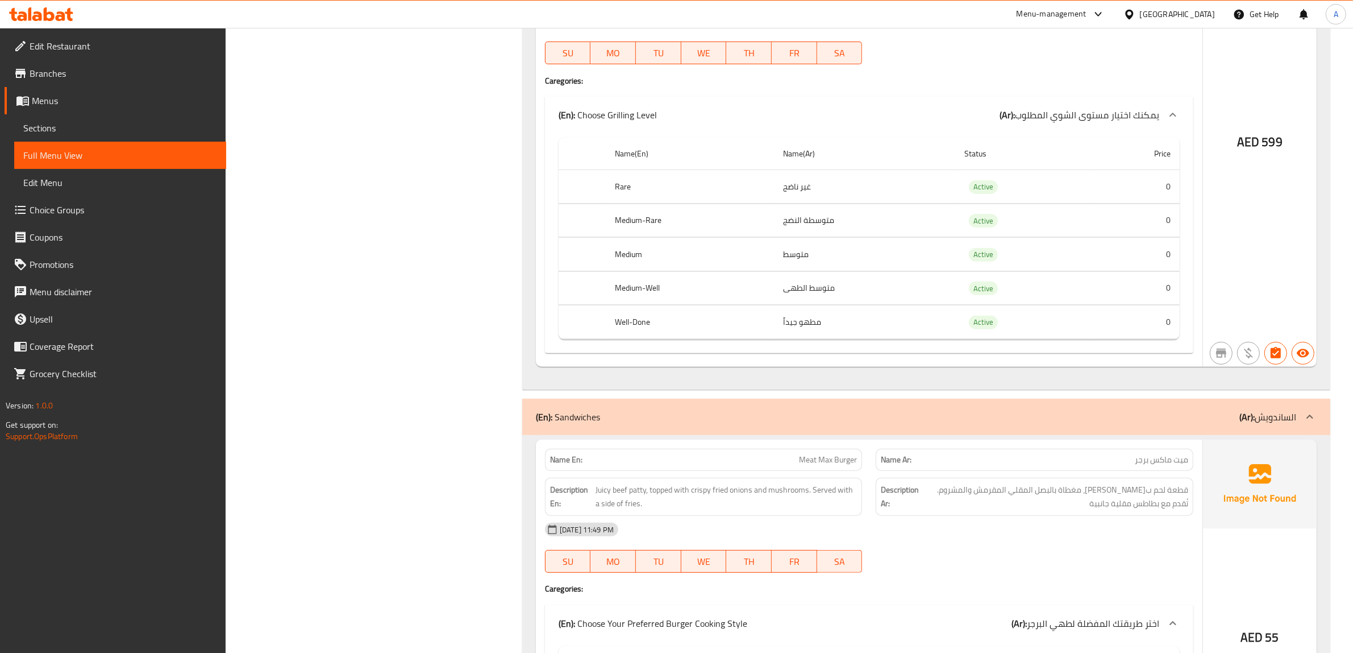
scroll to position [11267, 0]
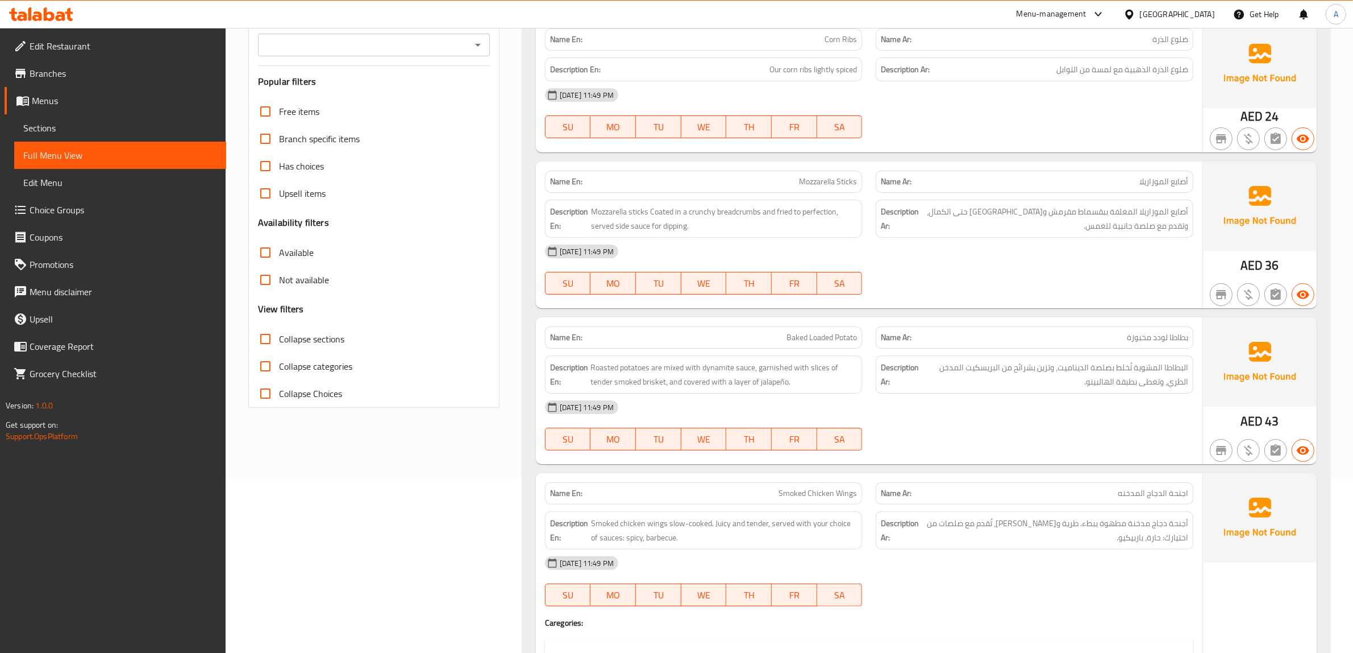
scroll to position [426, 0]
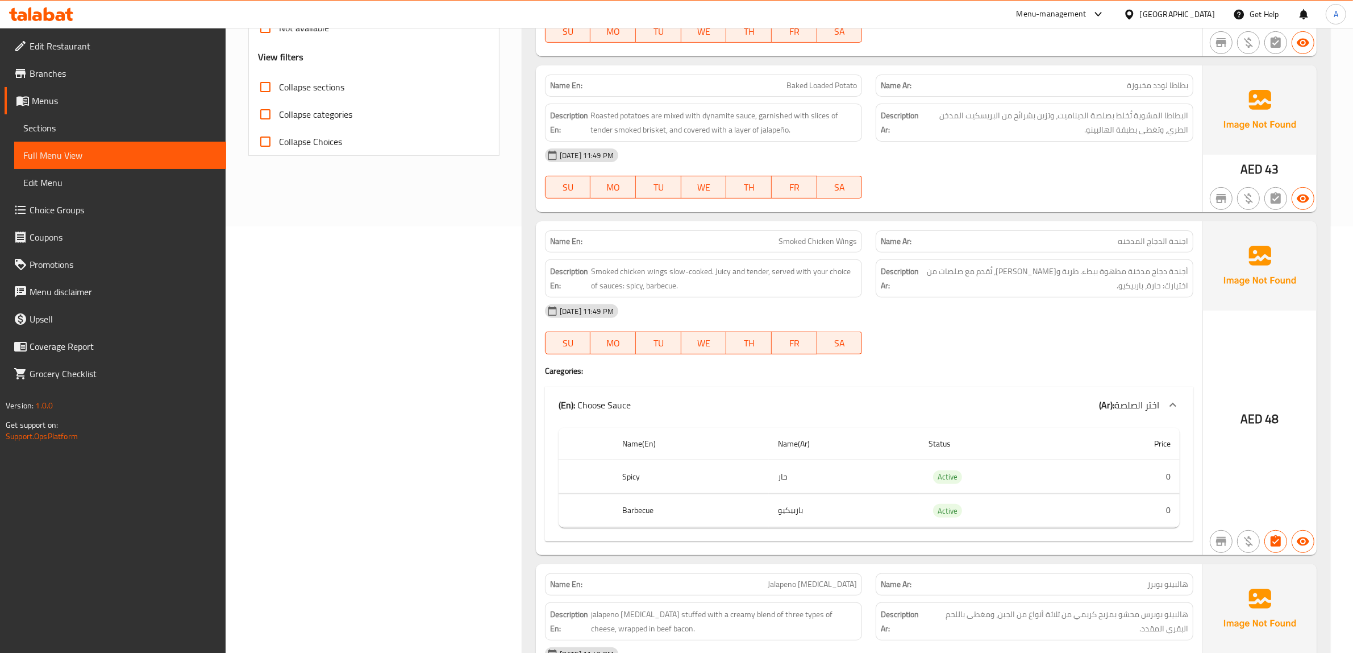
click at [632, 479] on th "Spicy" at bounding box center [691, 477] width 156 height 34
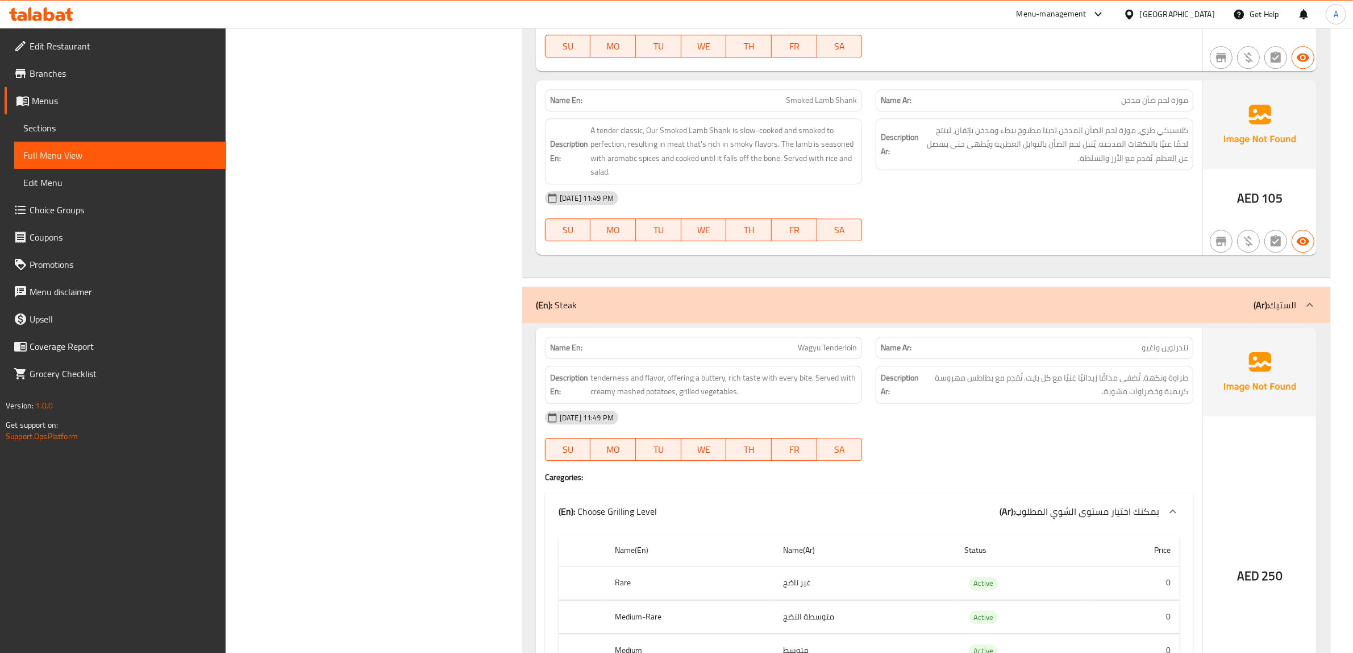
scroll to position [9593, 0]
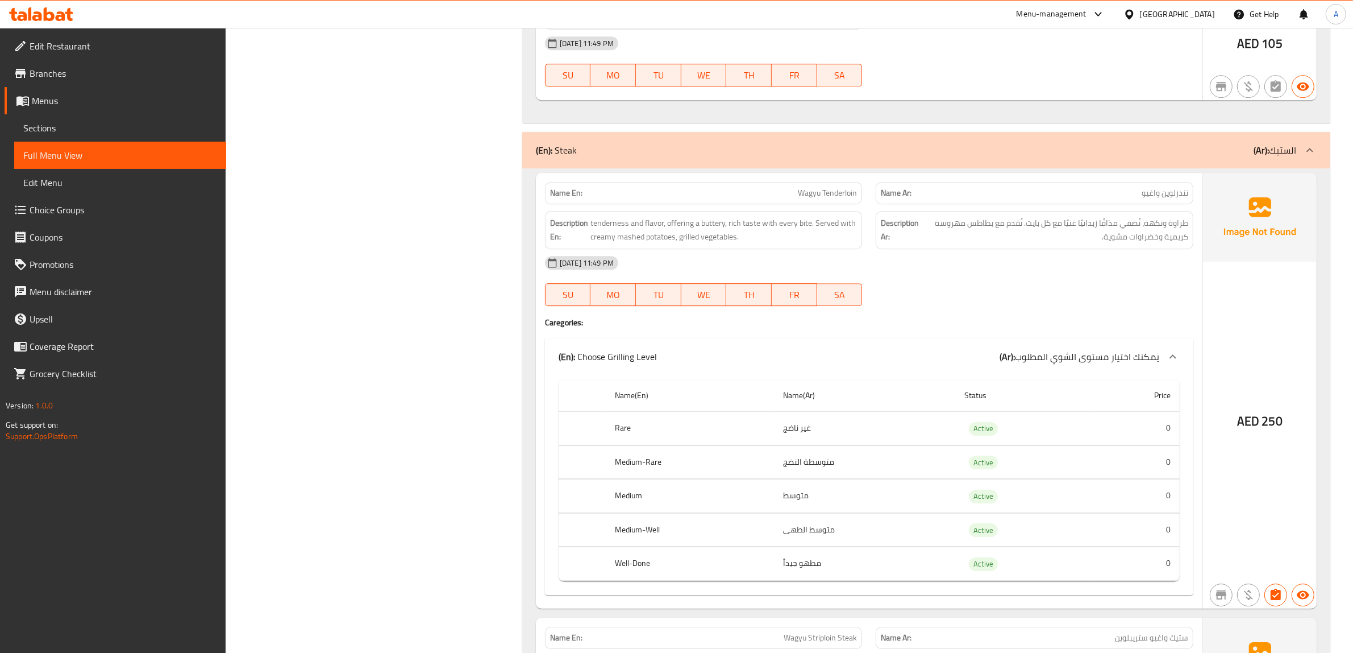
scroll to position [9806, 0]
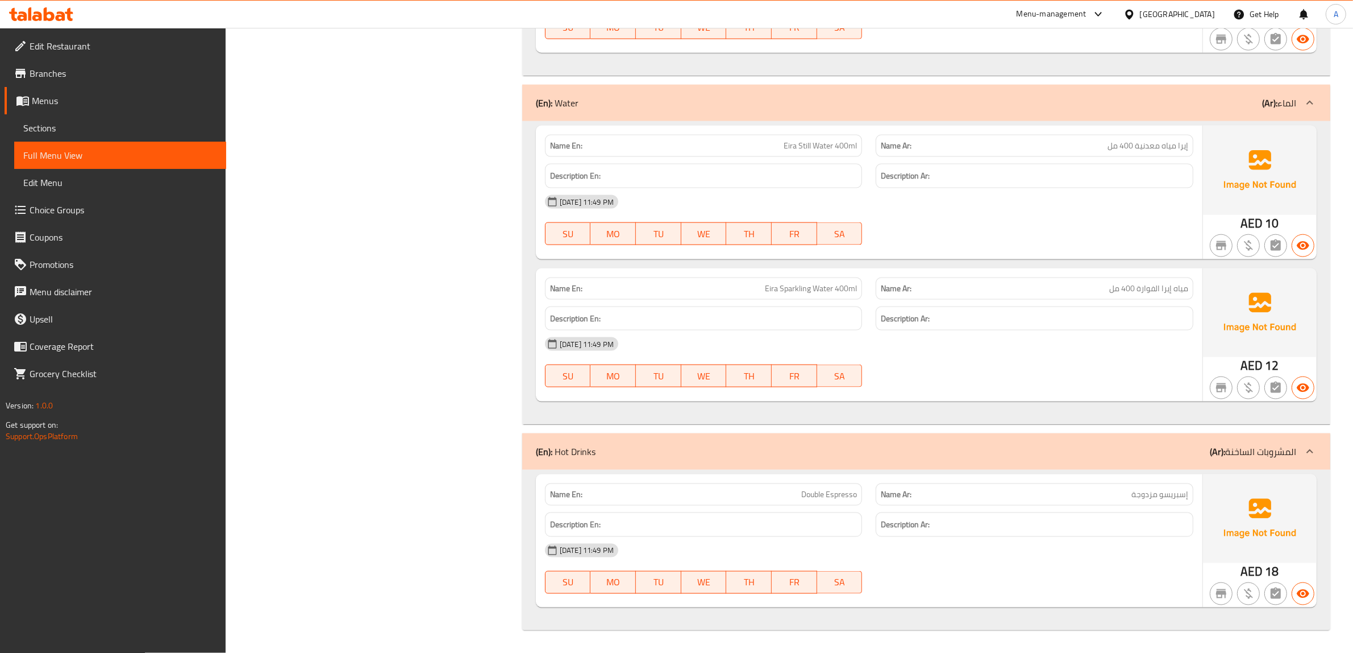
scroll to position [18254, 0]
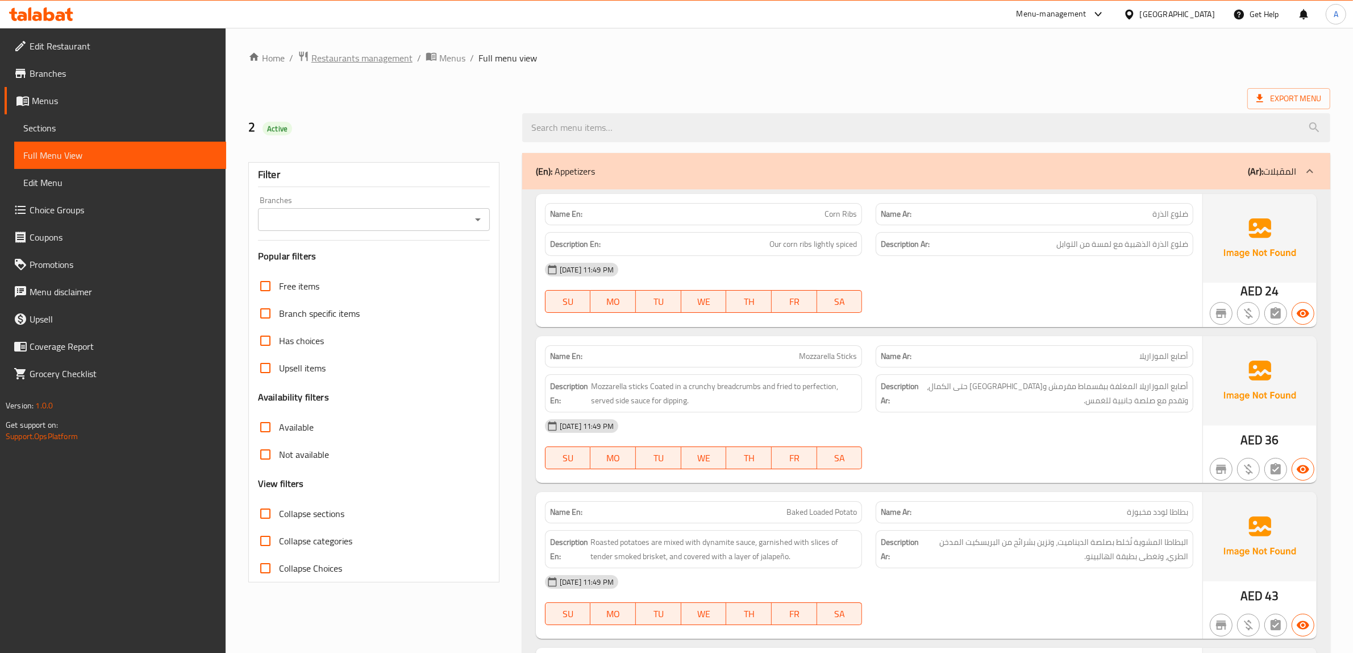
click at [380, 52] on span "Restaurants management" at bounding box center [362, 58] width 101 height 14
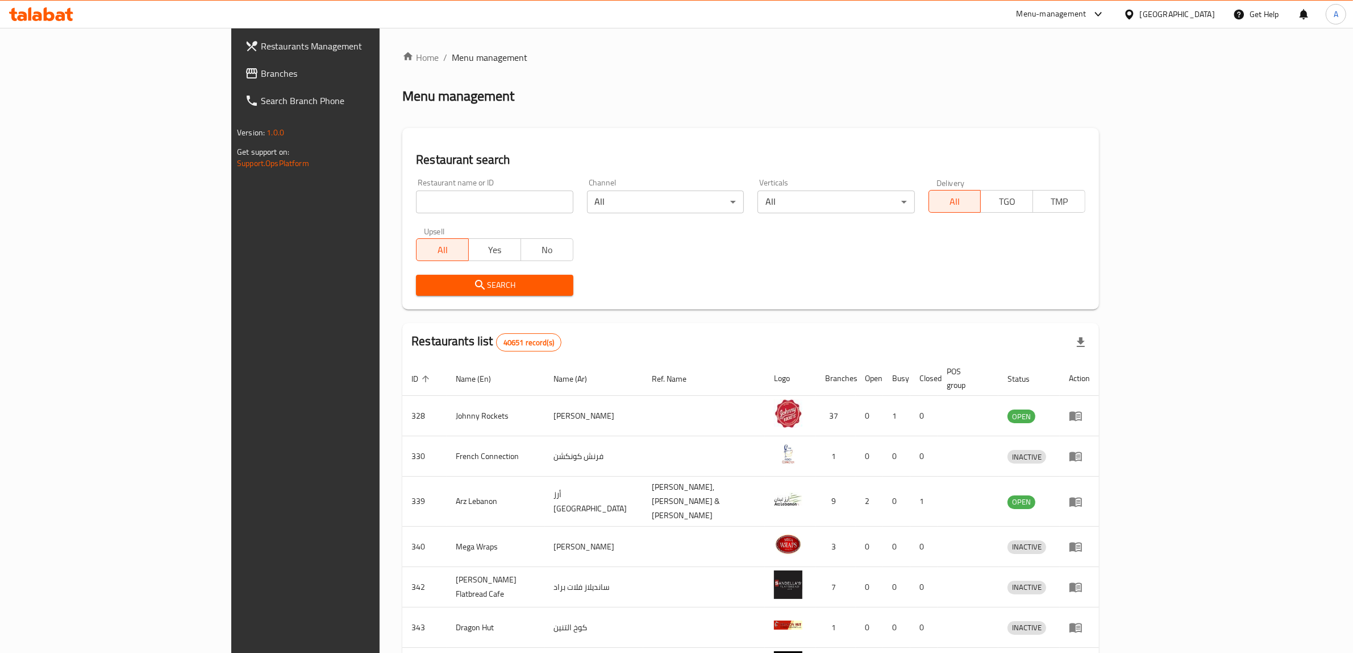
click at [261, 77] on span "Branches" at bounding box center [355, 74] width 188 height 14
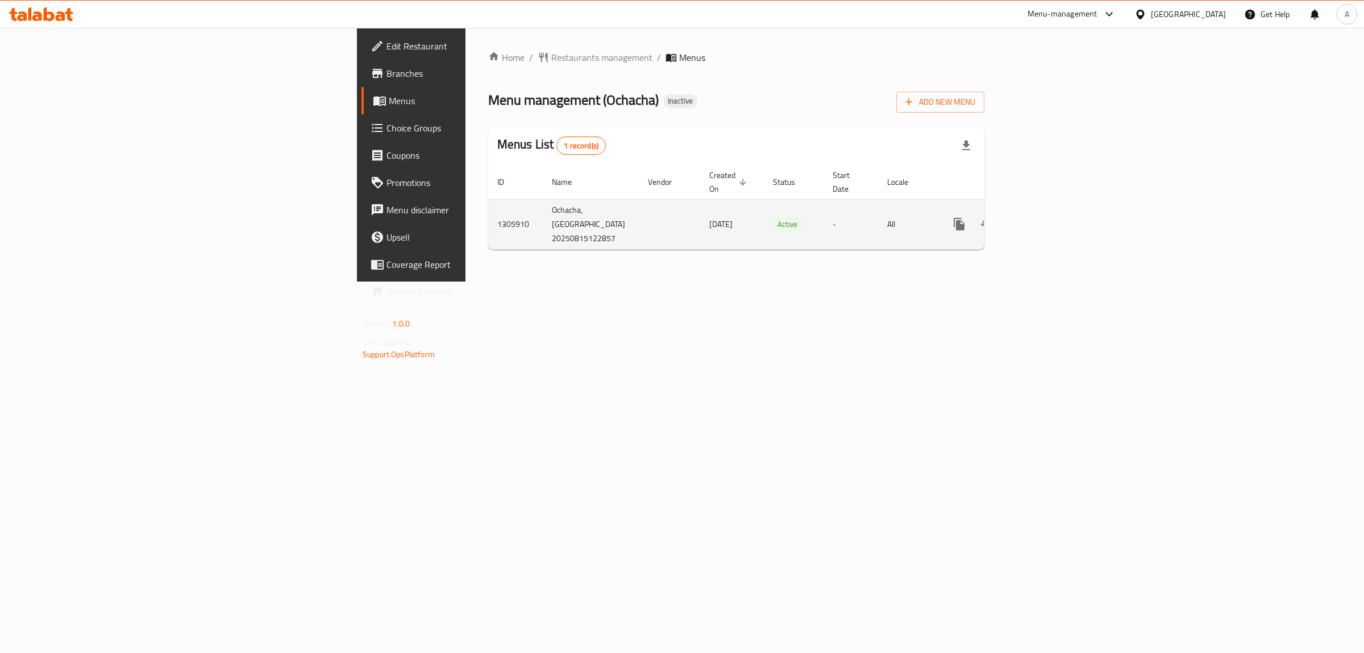
click at [1048, 217] on icon "enhanced table" at bounding box center [1042, 224] width 14 height 14
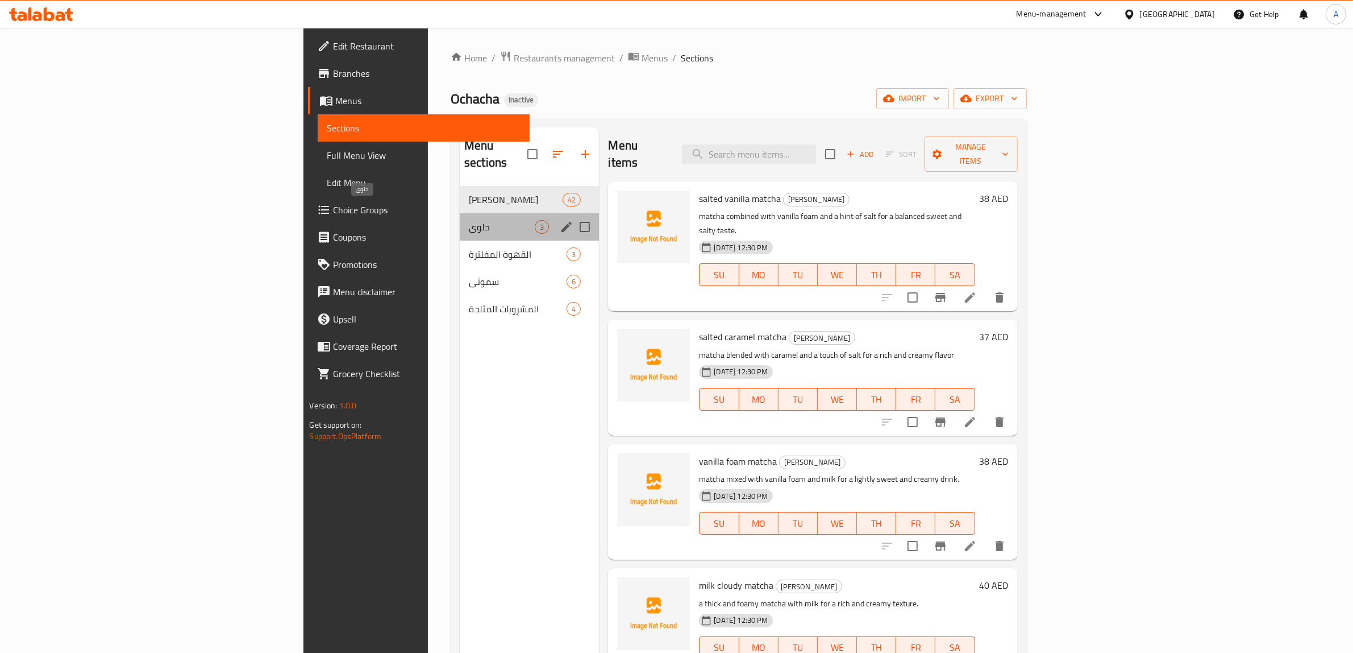
click at [469, 220] on span "حلوى" at bounding box center [502, 227] width 66 height 14
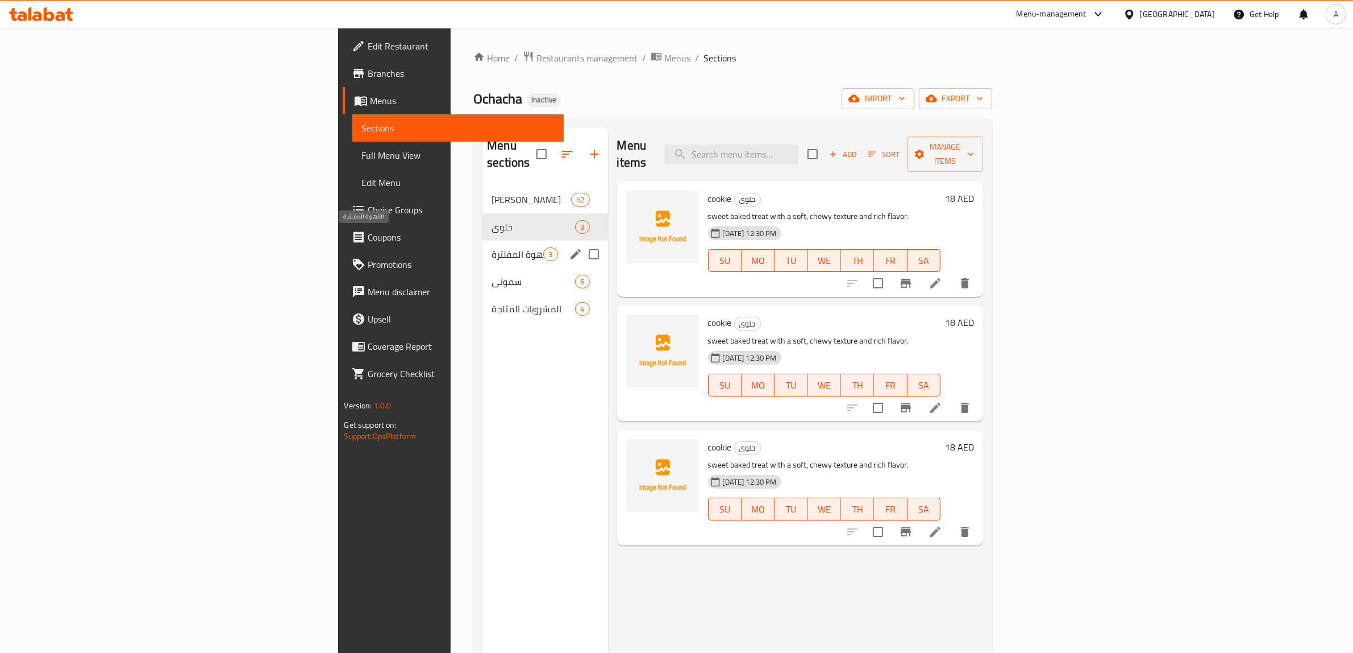
click at [492, 247] on span "القهوة المفلترة" at bounding box center [518, 254] width 52 height 14
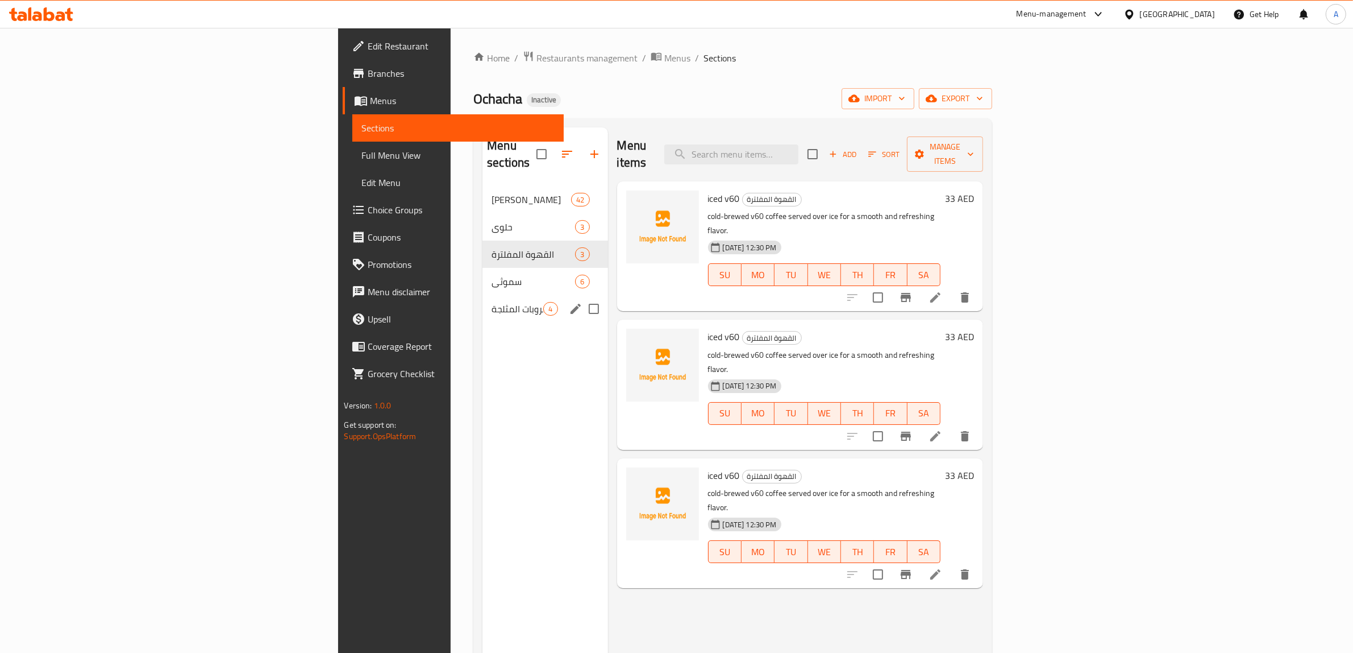
click at [483, 295] on div "المشروبات المثلجة 4" at bounding box center [545, 308] width 125 height 27
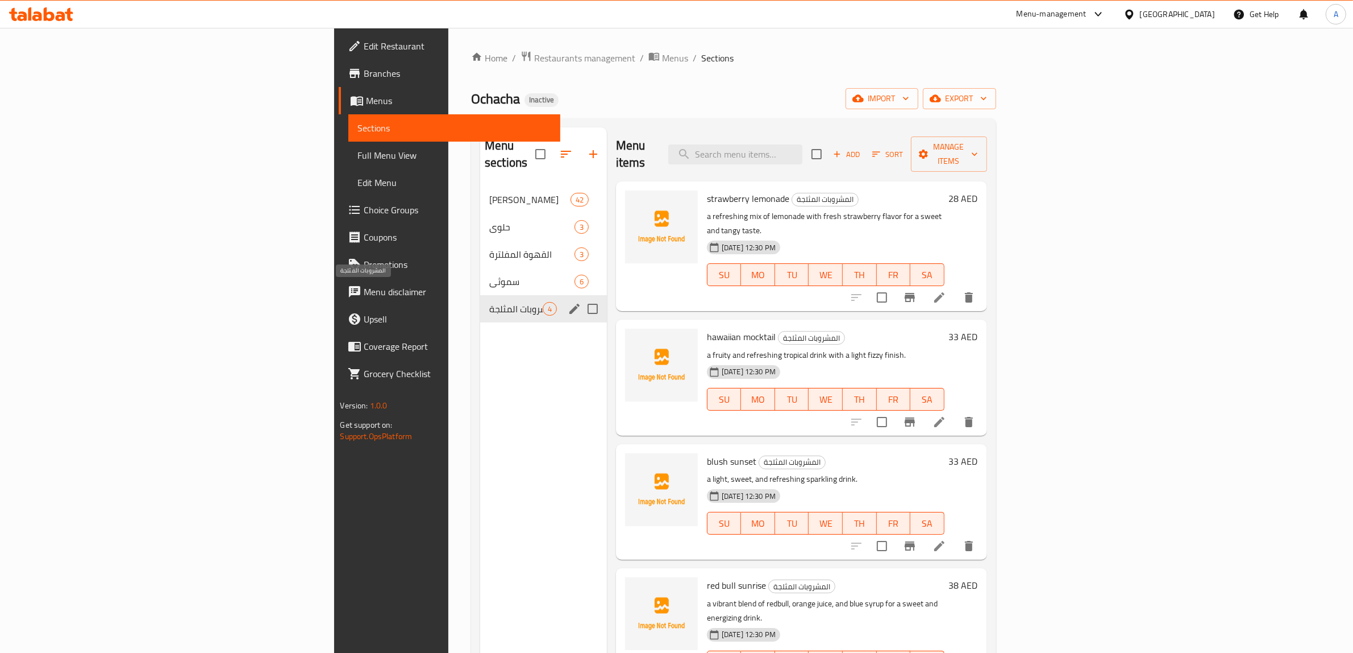
click at [489, 302] on span "المشروبات المثلجة" at bounding box center [515, 309] width 53 height 14
click at [480, 268] on div "سموثي 6" at bounding box center [543, 281] width 127 height 27
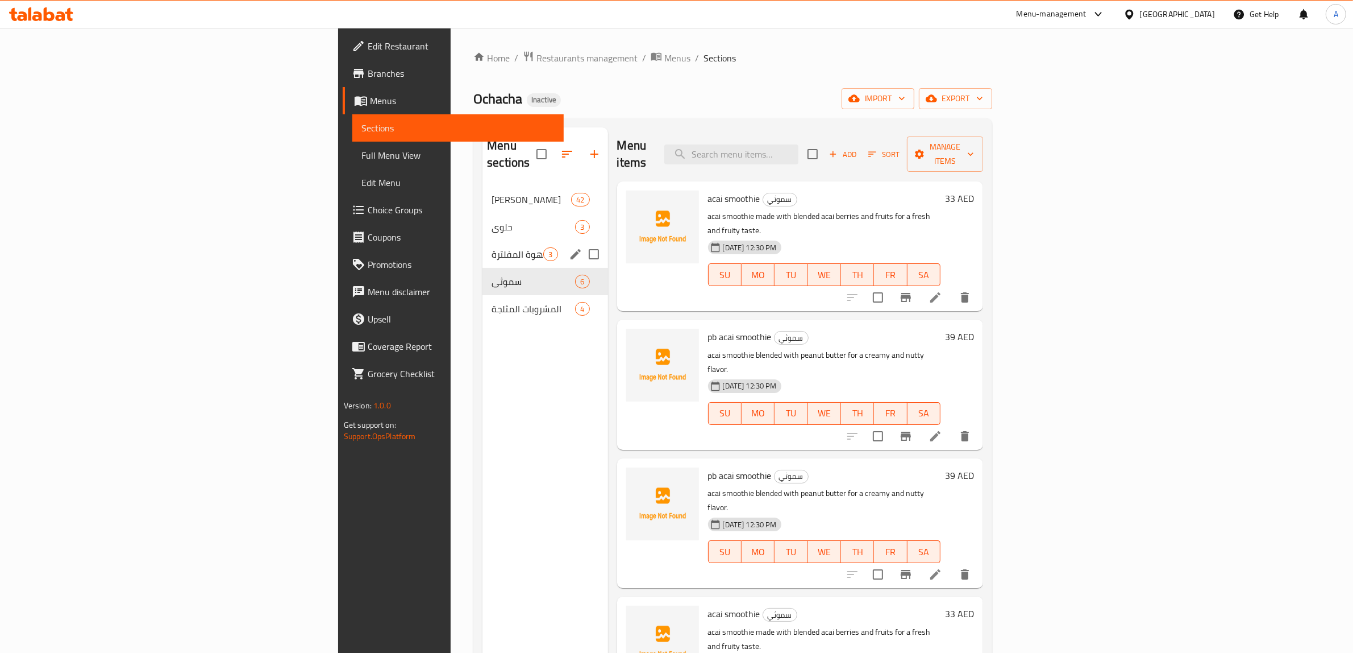
click at [483, 244] on div "القهوة المفلترة 3" at bounding box center [545, 253] width 125 height 27
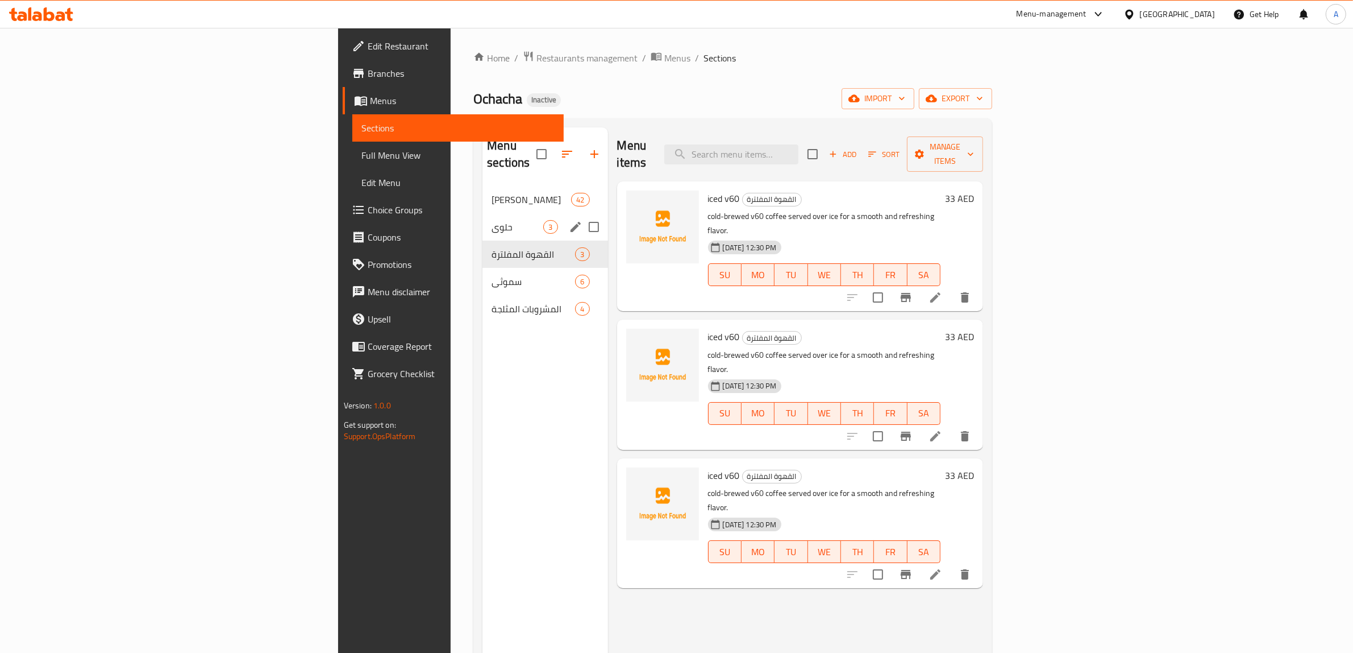
click at [483, 221] on div "حلوى 3" at bounding box center [545, 226] width 125 height 27
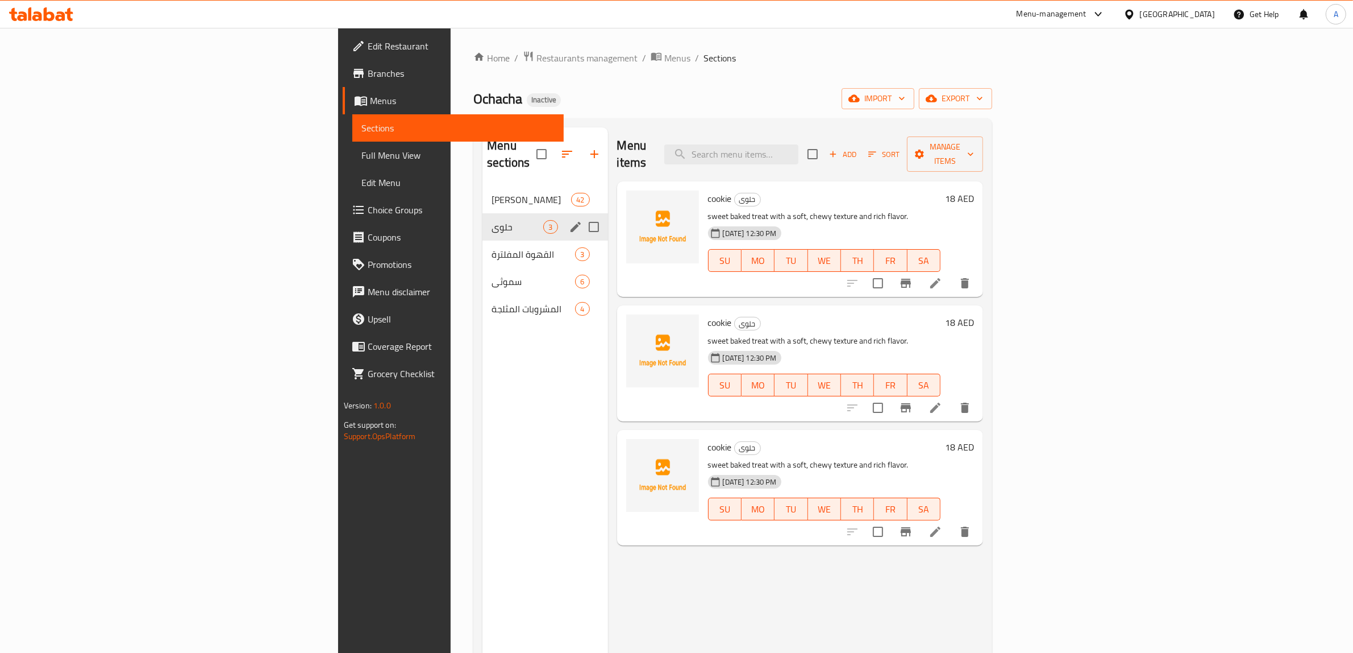
click at [483, 213] on div "حلوى 3" at bounding box center [545, 226] width 125 height 27
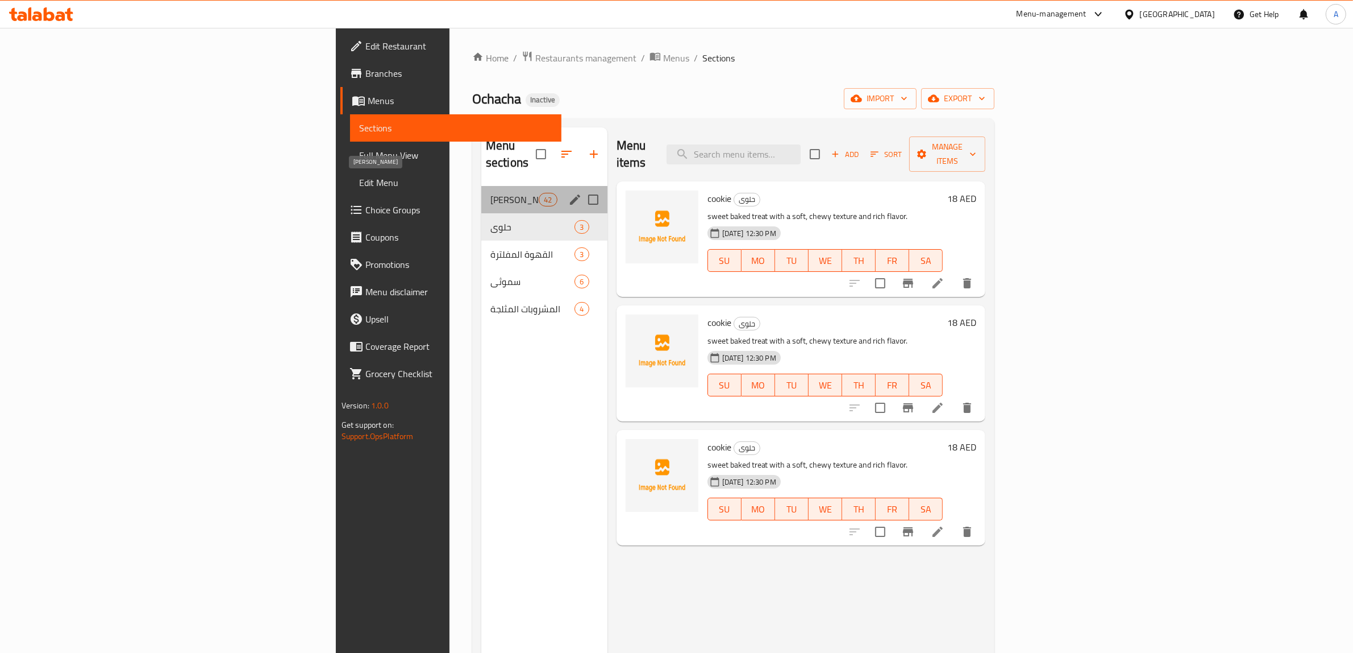
click at [491, 193] on span "[PERSON_NAME]" at bounding box center [515, 200] width 48 height 14
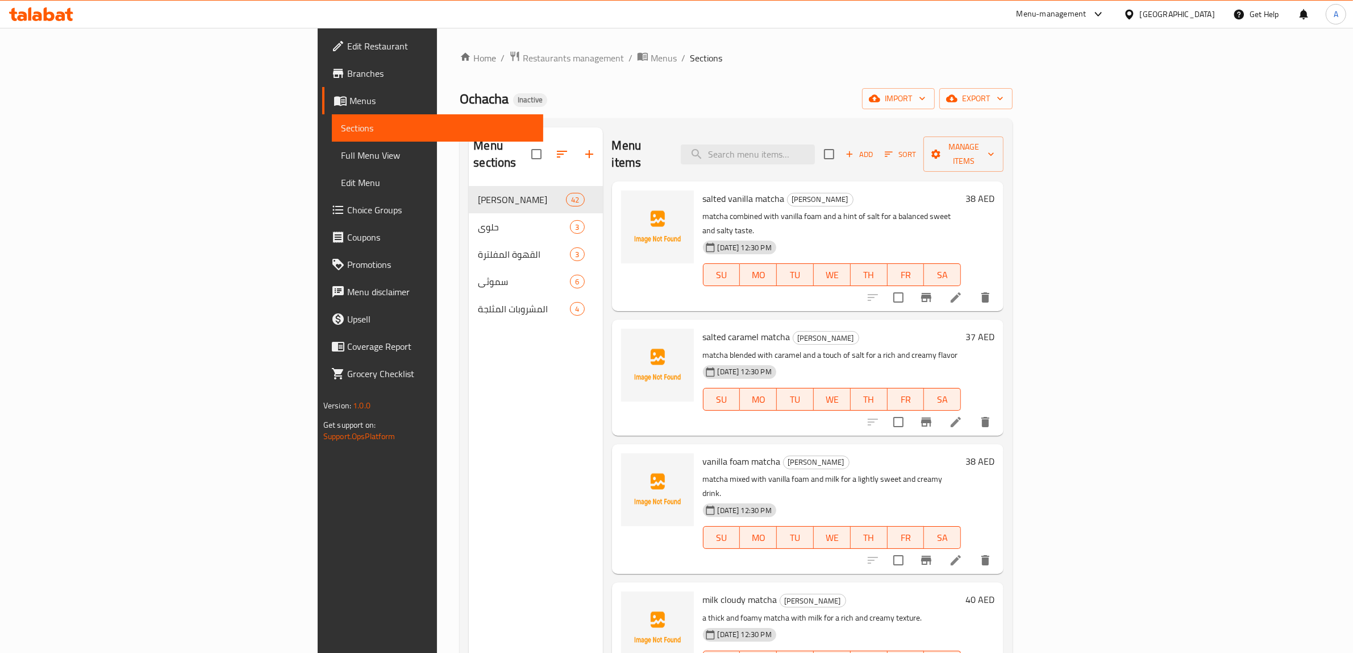
click at [469, 381] on div "Menu sections ماتشا 42 حلوى 3 القهوة المفلترة 3 سموثي 6 المشروبات المثلجة 4" at bounding box center [536, 453] width 134 height 653
click at [963, 290] on icon at bounding box center [956, 297] width 14 height 14
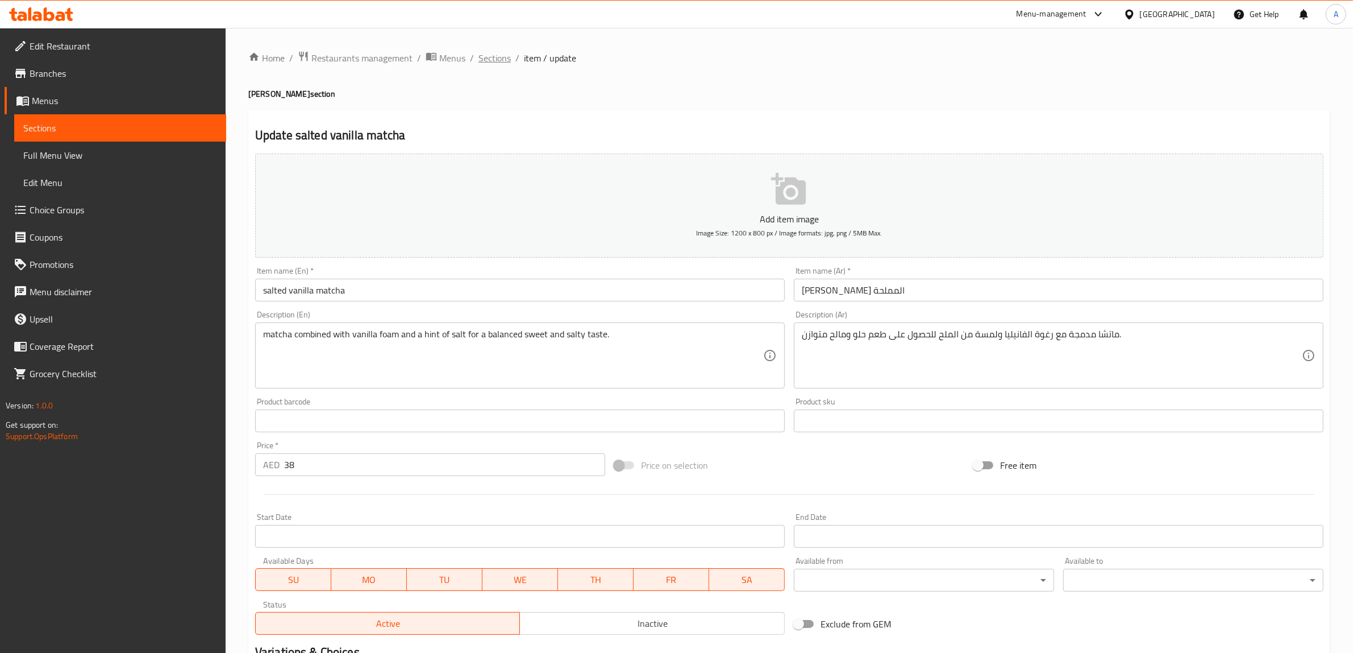
click at [488, 63] on span "Sections" at bounding box center [495, 58] width 32 height 14
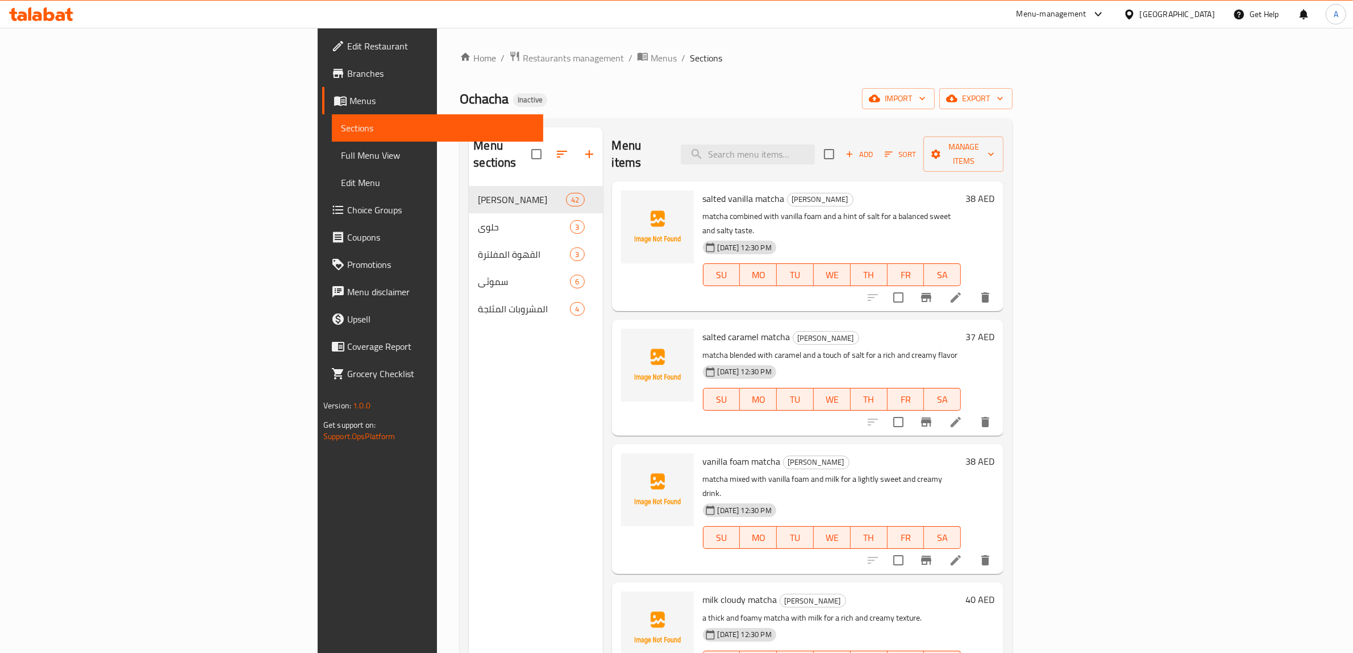
click at [469, 425] on div "Menu sections ماتشا 42 حلوى 3 القهوة المفلترة 3 سموثي 6 المشروبات المثلجة 4" at bounding box center [536, 453] width 134 height 653
click at [625, 111] on div "Home / Restaurants management / Menus / Sections Ochacha Inactive import export…" at bounding box center [736, 420] width 553 height 738
click at [469, 401] on div "Menu sections ماتشا 42 حلوى 3 القهوة المفلترة 3 سموثي 6 المشروبات المثلجة 4" at bounding box center [536, 453] width 134 height 653
click at [469, 387] on div "Menu sections ماتشا 42 حلوى 3 القهوة المفلترة 3 سموثي 6 المشروبات المثلجة 4" at bounding box center [536, 453] width 134 height 653
click at [469, 435] on div "Menu sections ماتشا 42 حلوى 3 القهوة المفلترة 3 سموثي 6 المشروبات المثلجة 4" at bounding box center [536, 453] width 134 height 653
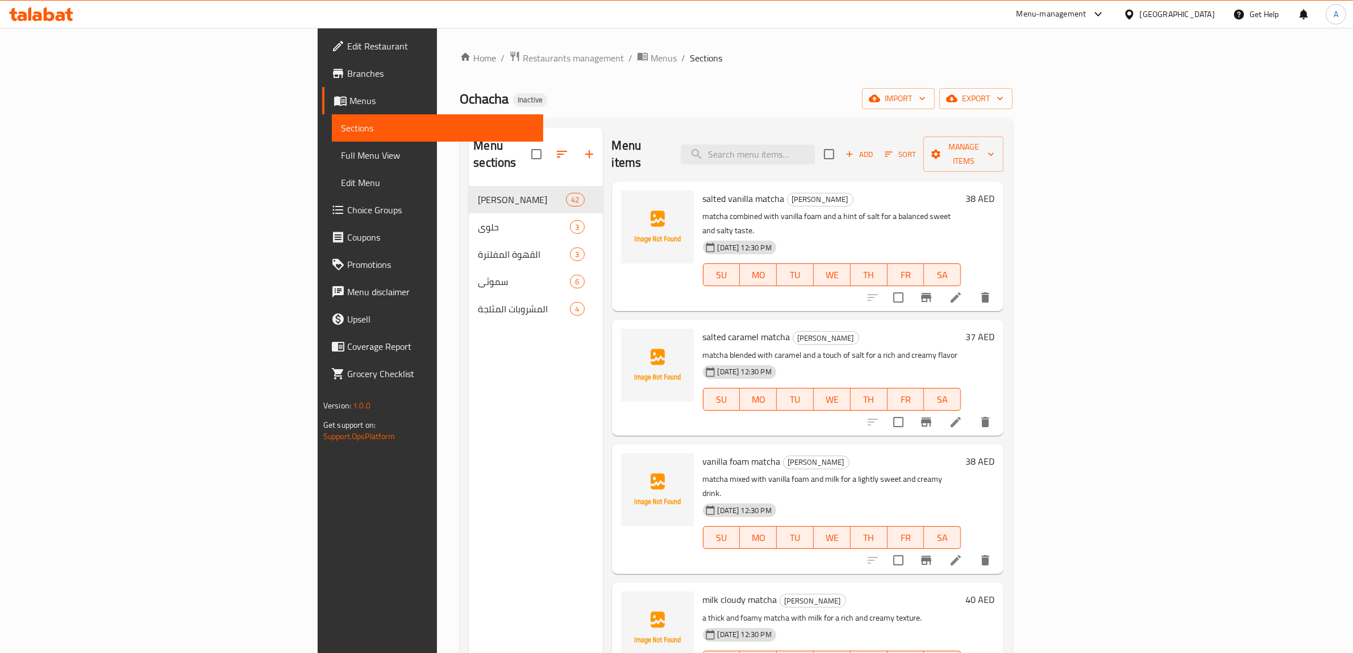
click at [1013, 68] on div "Home / Restaurants management / Menus / Sections Ochacha Inactive import export…" at bounding box center [736, 420] width 553 height 738
click at [347, 75] on span "Branches" at bounding box center [441, 74] width 188 height 14
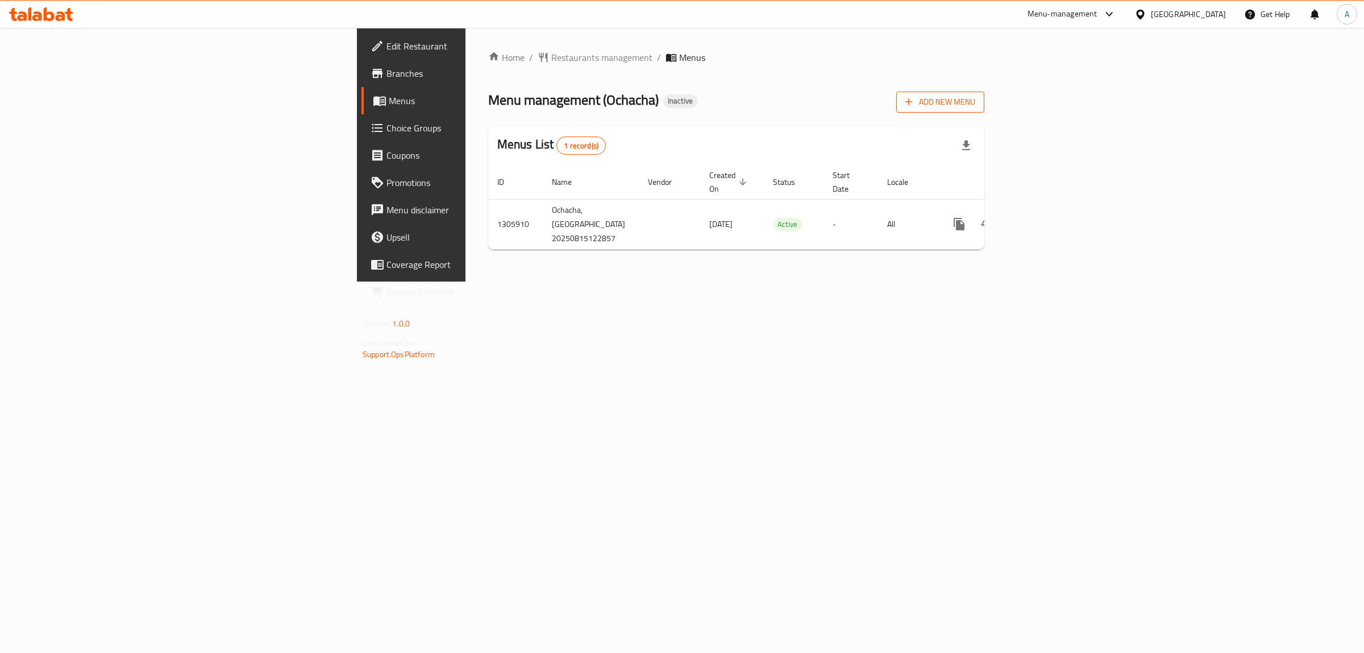
click at [975, 106] on span "Add New Menu" at bounding box center [941, 102] width 70 height 14
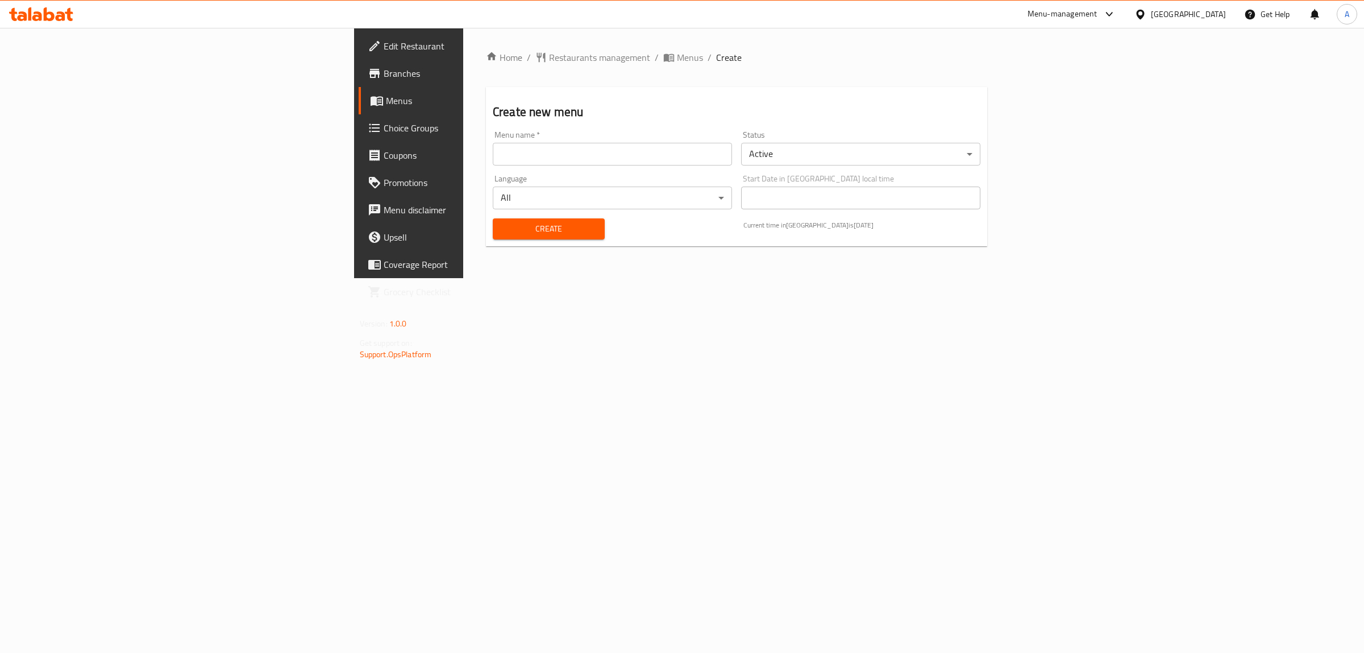
click at [622, 155] on input "text" at bounding box center [612, 154] width 239 height 23
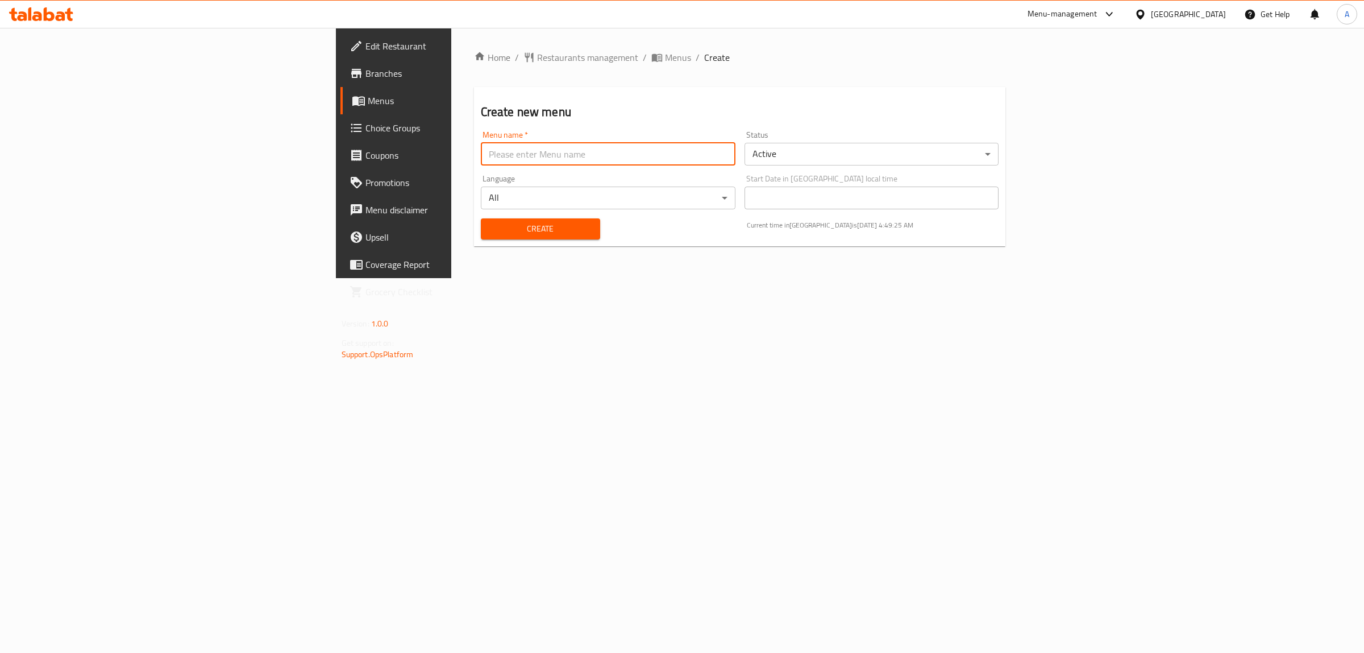
type input "1"
click at [490, 227] on span "Create" at bounding box center [540, 229] width 101 height 14
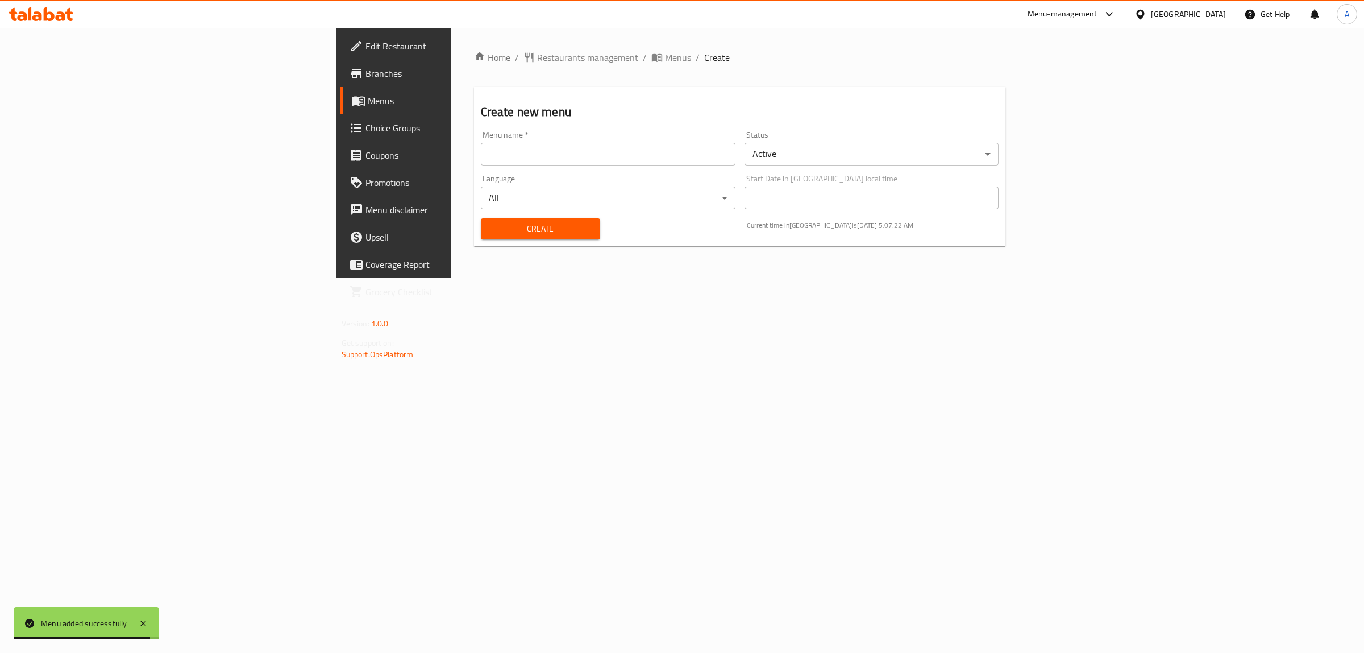
click at [368, 103] on span "Menus" at bounding box center [461, 101] width 187 height 14
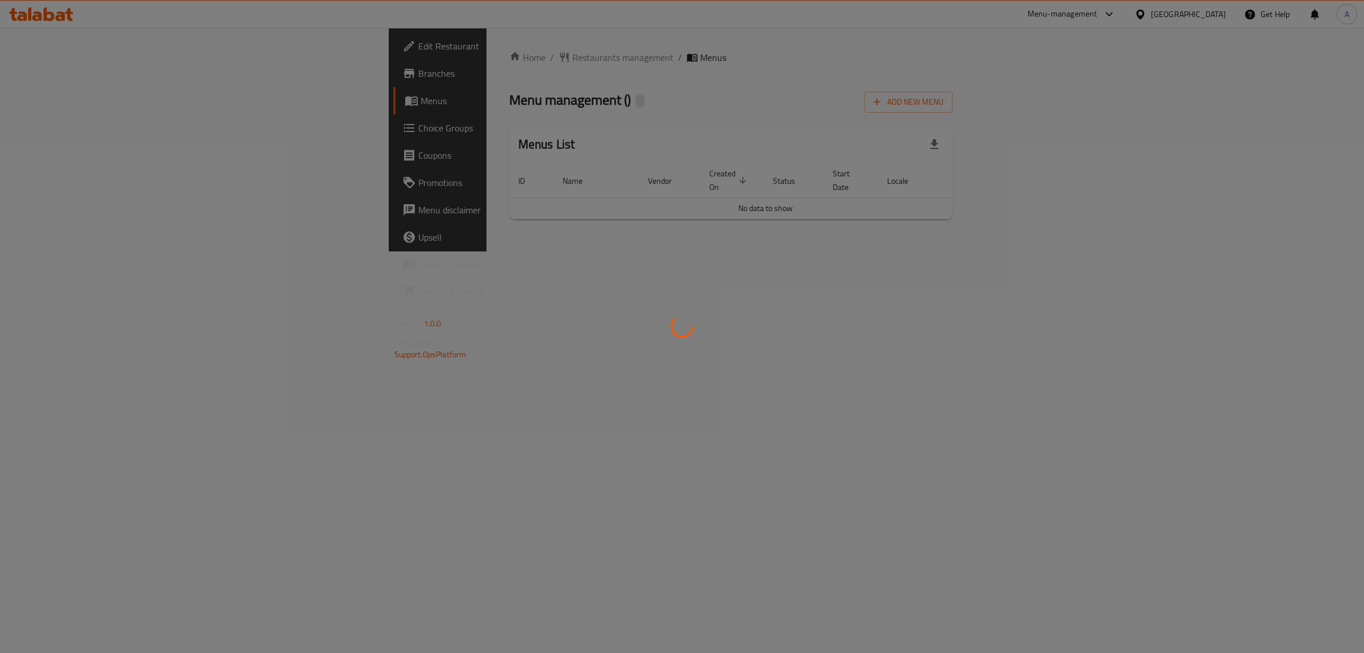
click at [842, 318] on div at bounding box center [682, 326] width 1364 height 653
click at [761, 409] on div at bounding box center [682, 326] width 1364 height 653
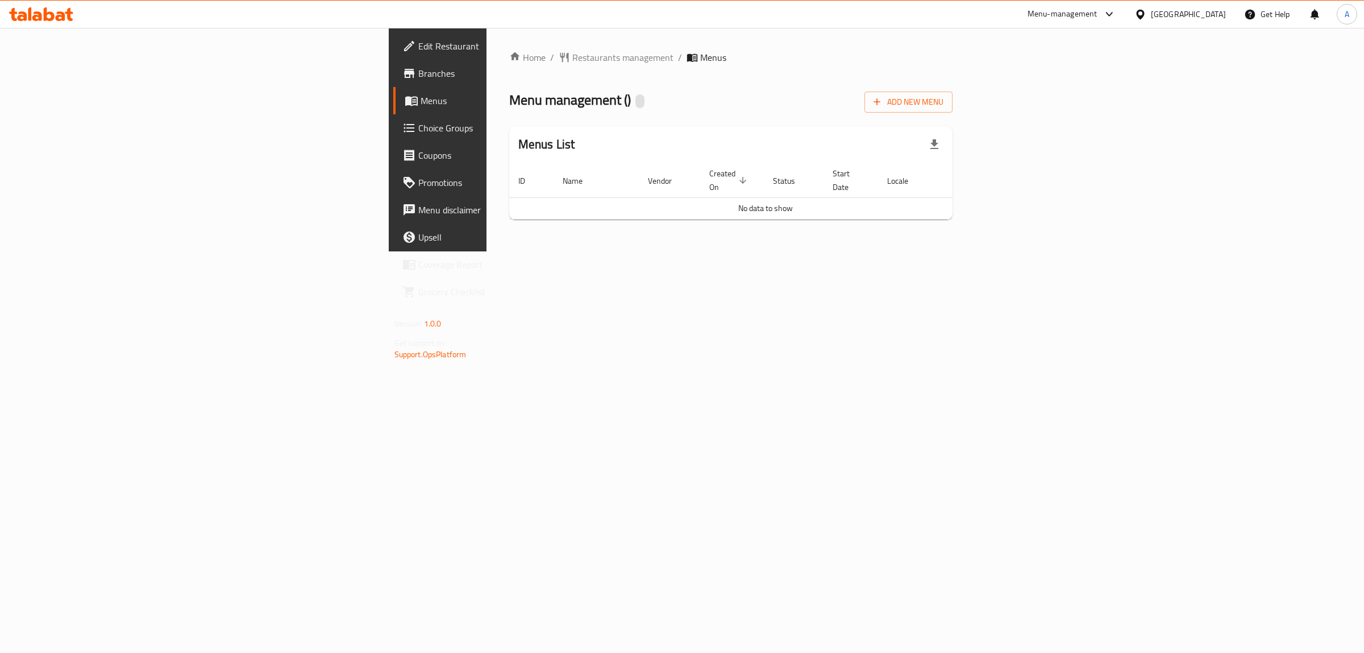
drag, startPoint x: 749, startPoint y: 396, endPoint x: 646, endPoint y: 211, distance: 212.0
click at [632, 205] on td "No data to show" at bounding box center [765, 208] width 513 height 22
click at [953, 86] on div "Home / Restaurants management / Menus Menu management ( ) Add New Menu Menus Li…" at bounding box center [731, 140] width 444 height 178
click at [953, 92] on button "Add New Menu" at bounding box center [909, 102] width 88 height 21
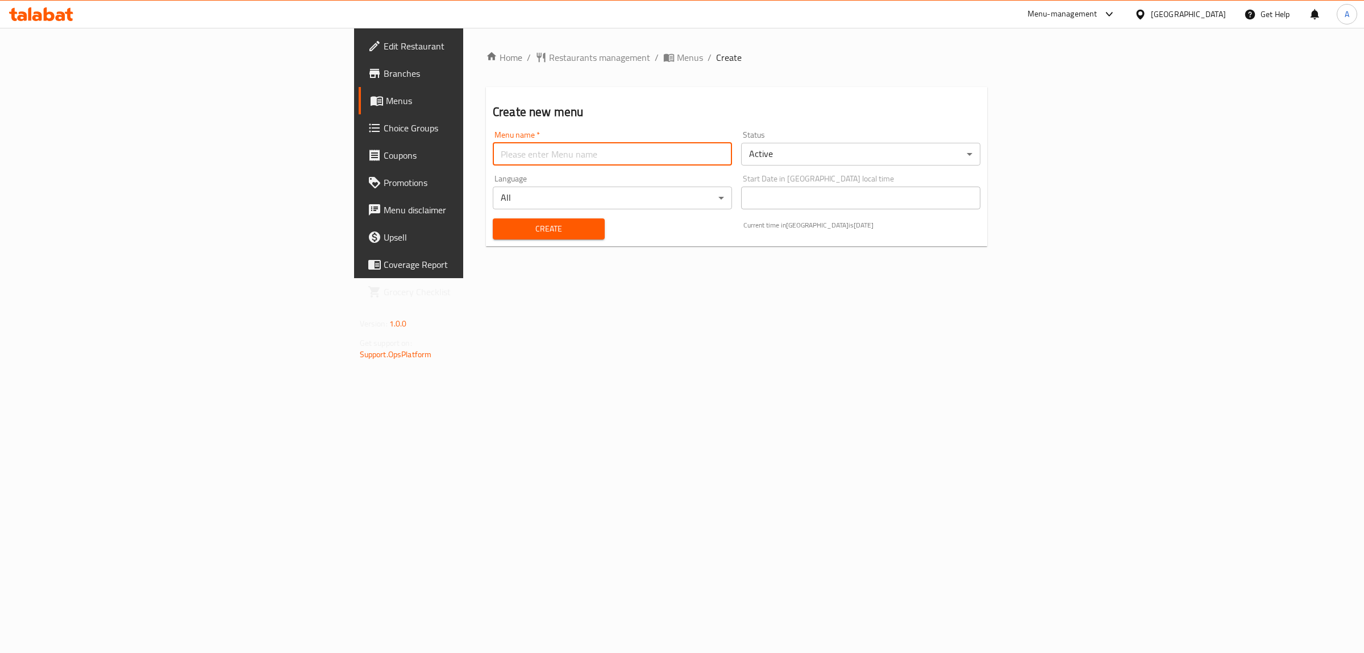
drag, startPoint x: 462, startPoint y: 152, endPoint x: 430, endPoint y: 165, distance: 33.7
click at [493, 152] on input "text" at bounding box center [612, 154] width 239 height 23
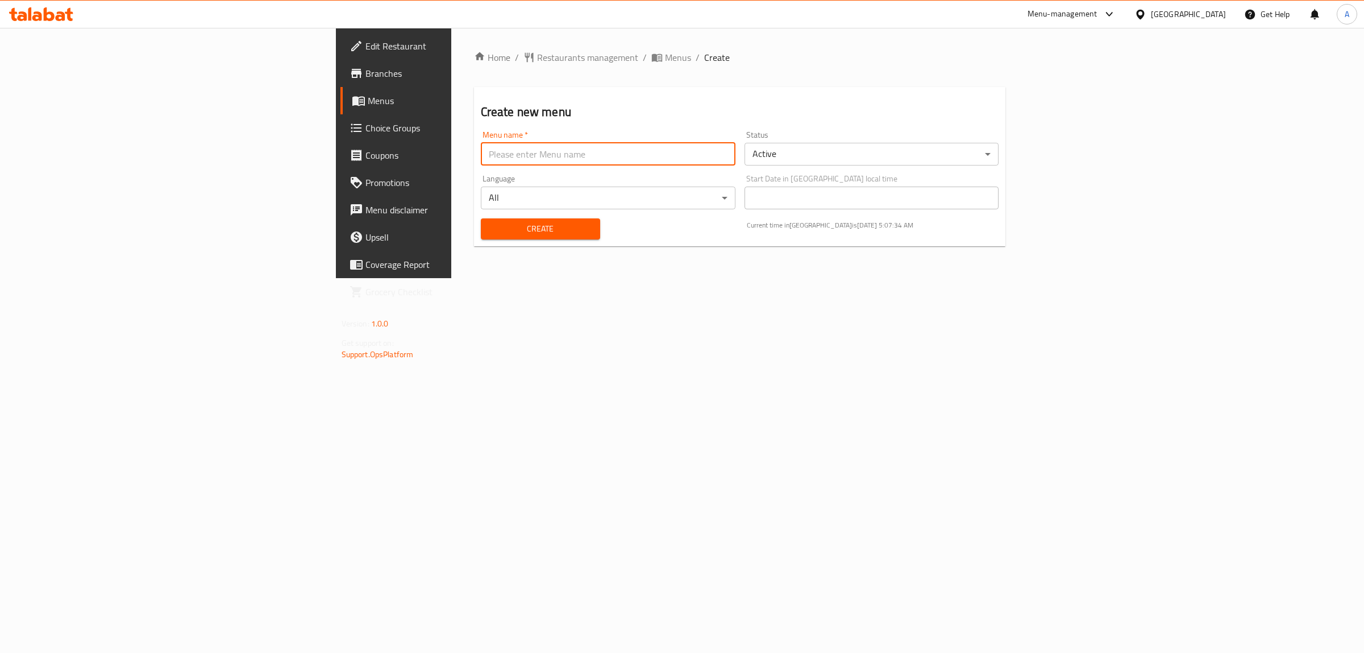
type input "1"
click at [490, 230] on span "Create" at bounding box center [540, 229] width 101 height 14
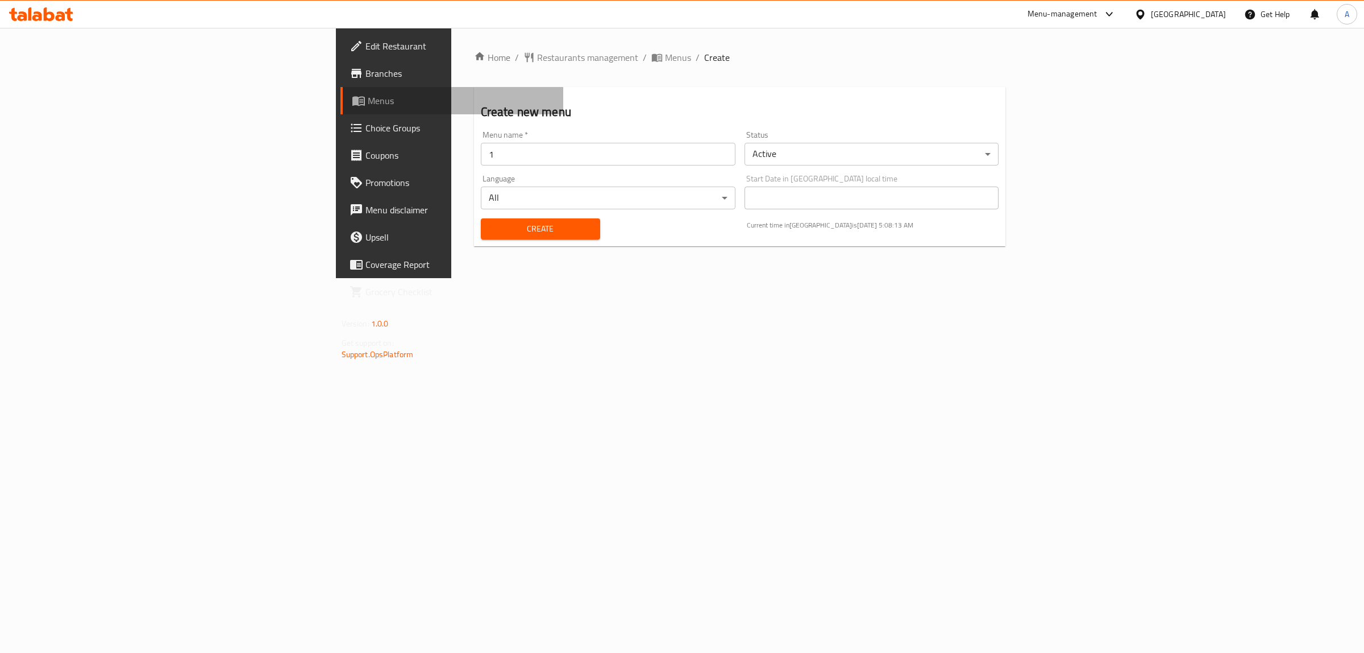
click at [368, 96] on span "Menus" at bounding box center [461, 101] width 187 height 14
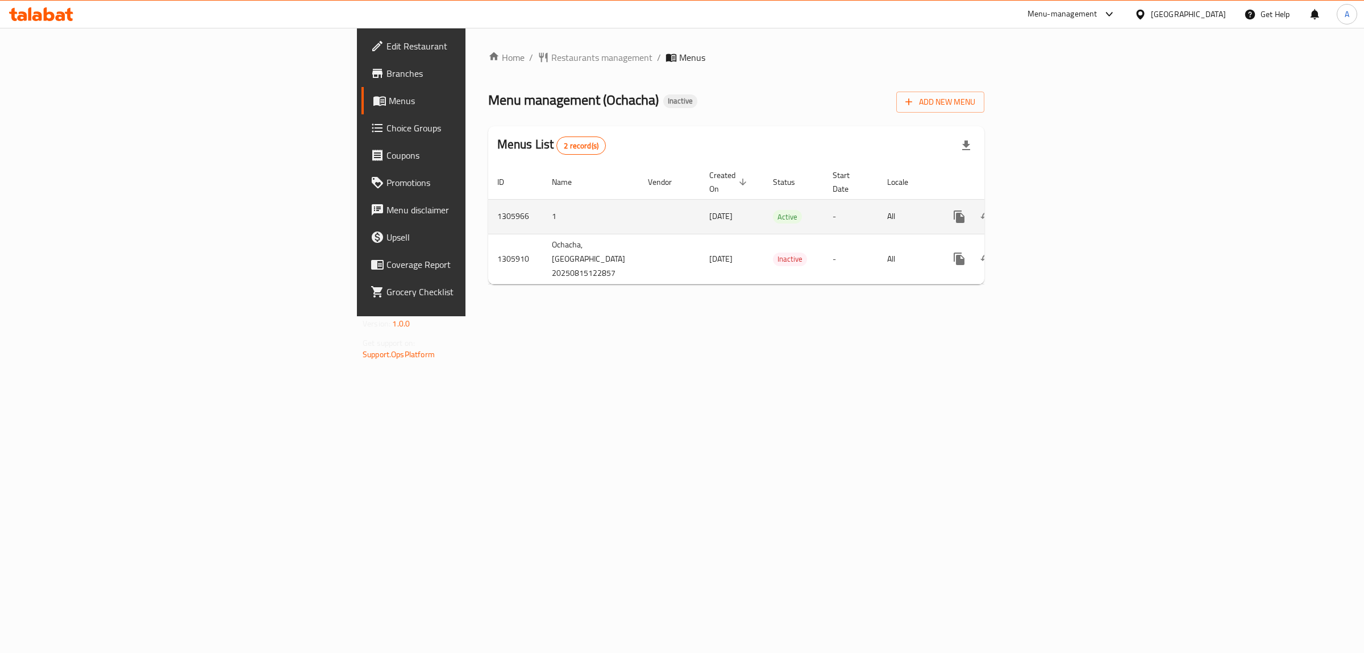
click at [1048, 210] on icon "enhanced table" at bounding box center [1042, 217] width 14 height 14
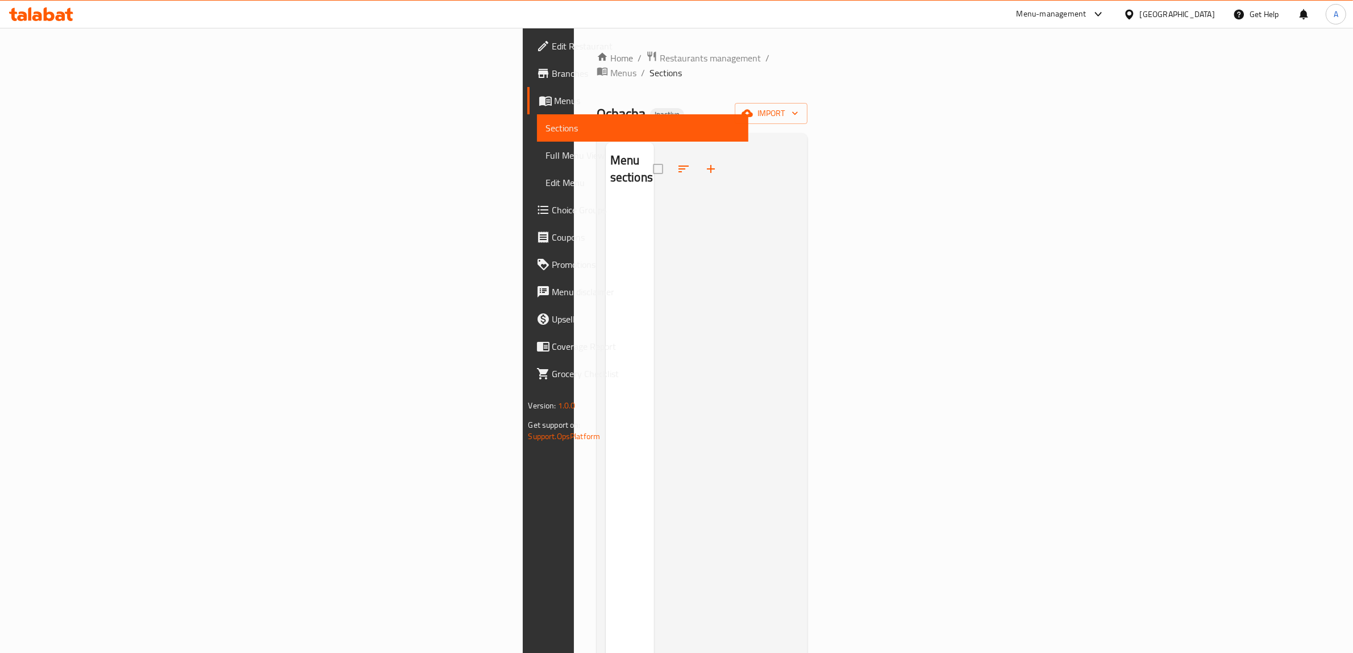
click at [799, 213] on div at bounding box center [726, 468] width 145 height 653
click at [799, 106] on span "import" at bounding box center [771, 113] width 55 height 14
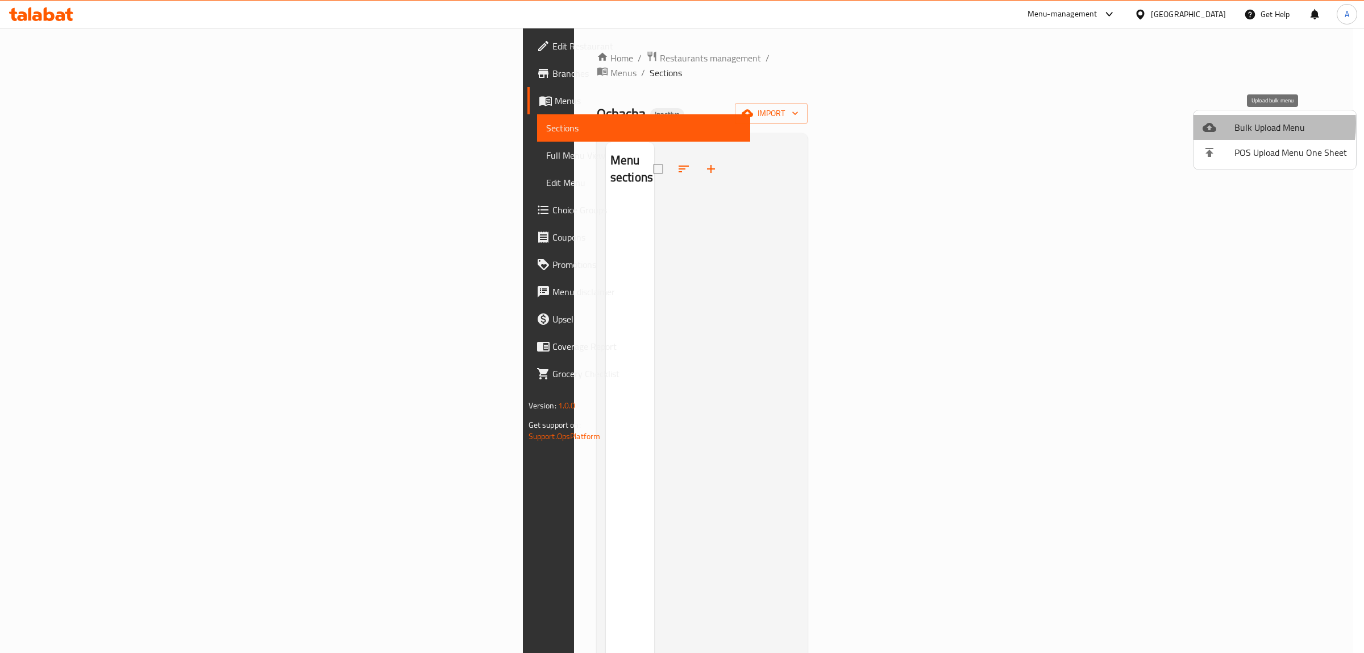
click at [1235, 123] on span "Bulk Upload Menu" at bounding box center [1291, 128] width 113 height 14
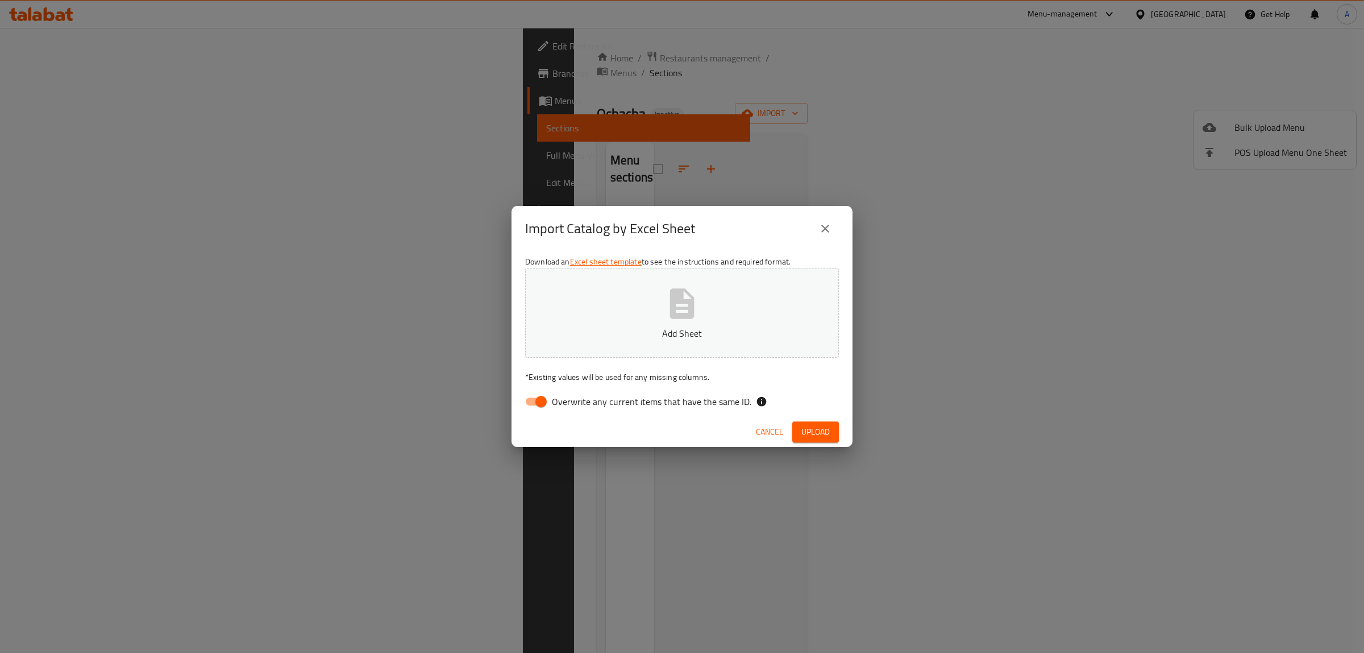
click at [632, 398] on span "Overwrite any current items that have the same ID." at bounding box center [652, 402] width 200 height 14
click at [574, 398] on input "Overwrite any current items that have the same ID." at bounding box center [541, 402] width 65 height 22
checkbox input "false"
click at [612, 350] on button "Add Sheet" at bounding box center [682, 313] width 314 height 90
click at [820, 435] on span "Upload" at bounding box center [816, 432] width 28 height 14
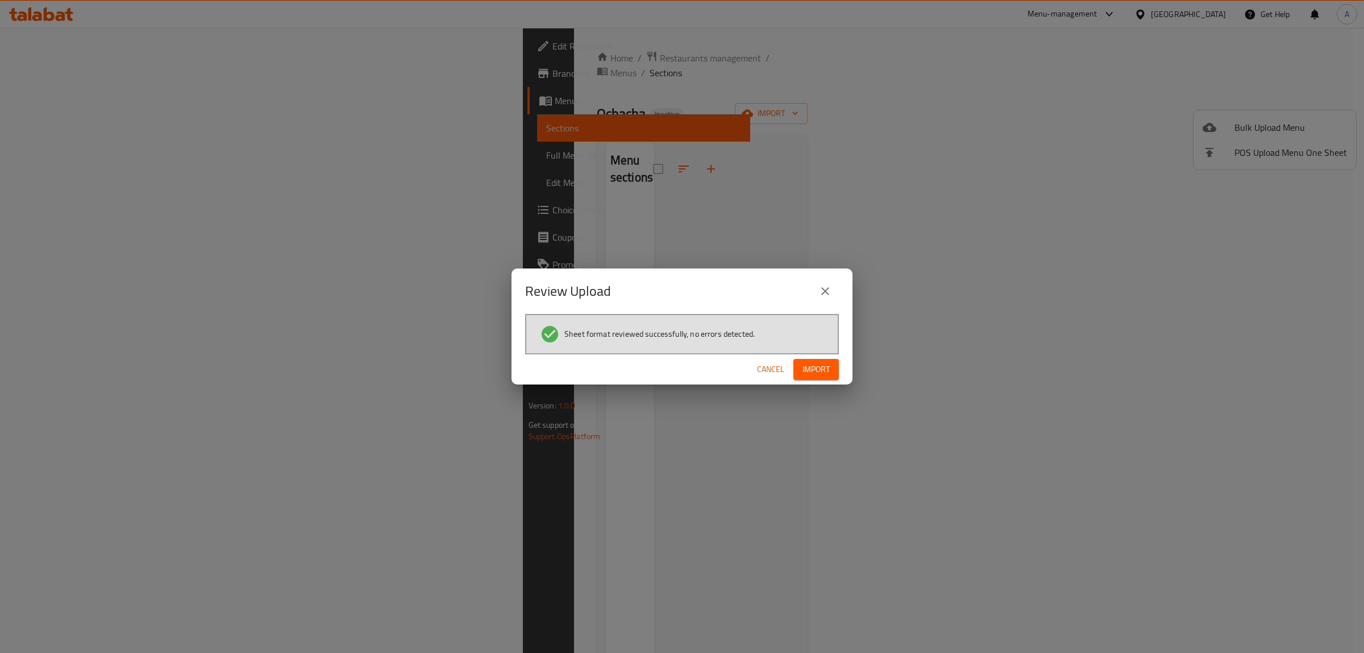
click at [825, 362] on span "Import" at bounding box center [816, 369] width 27 height 14
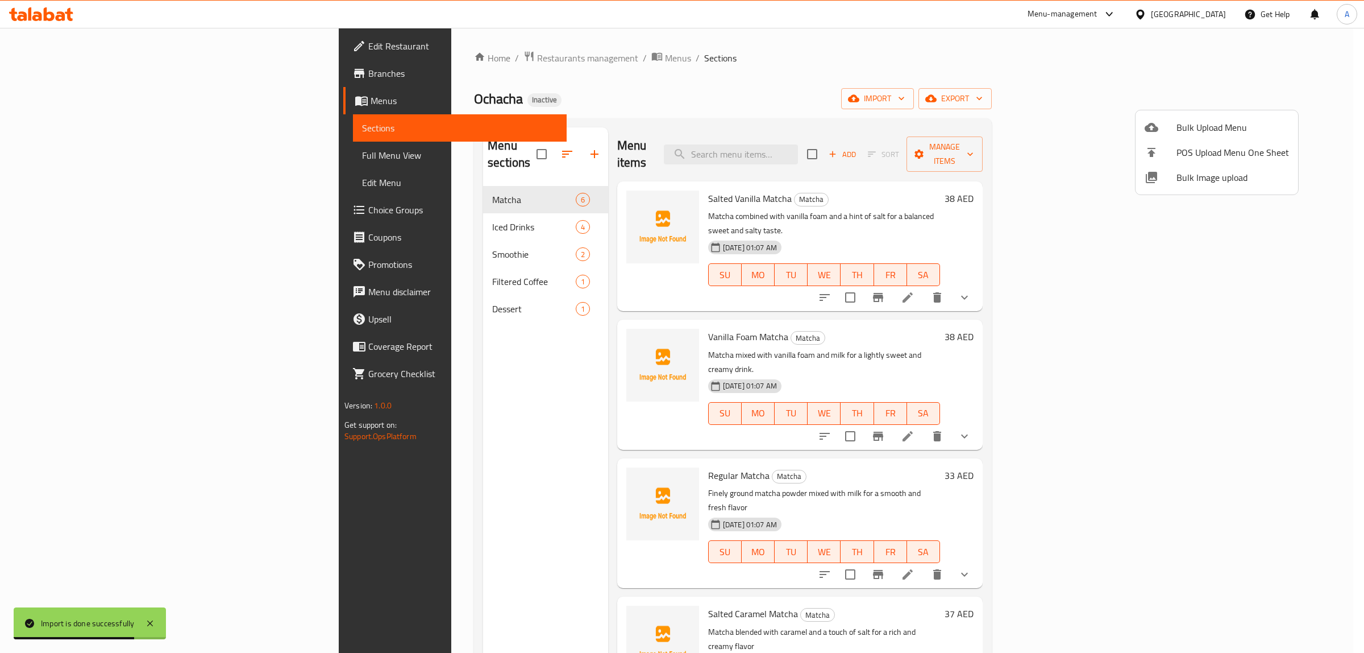
click at [121, 151] on div at bounding box center [682, 326] width 1364 height 653
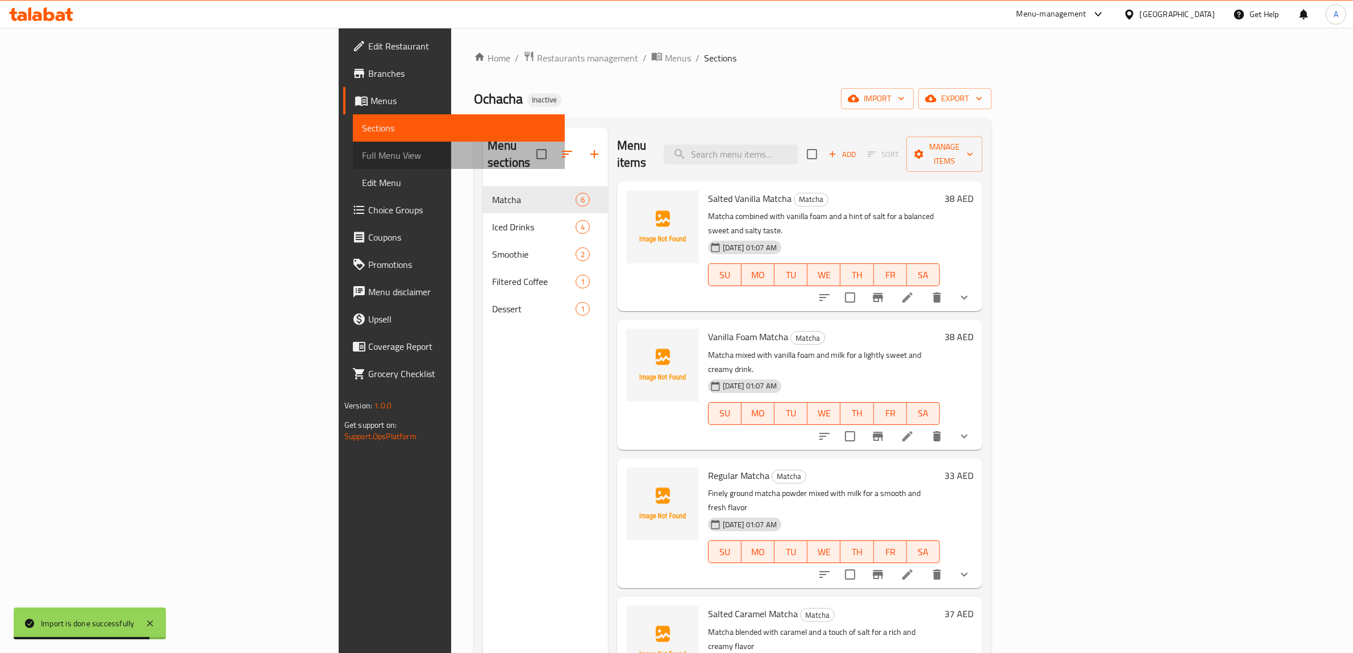
click at [362, 151] on span "Full Menu View" at bounding box center [459, 155] width 194 height 14
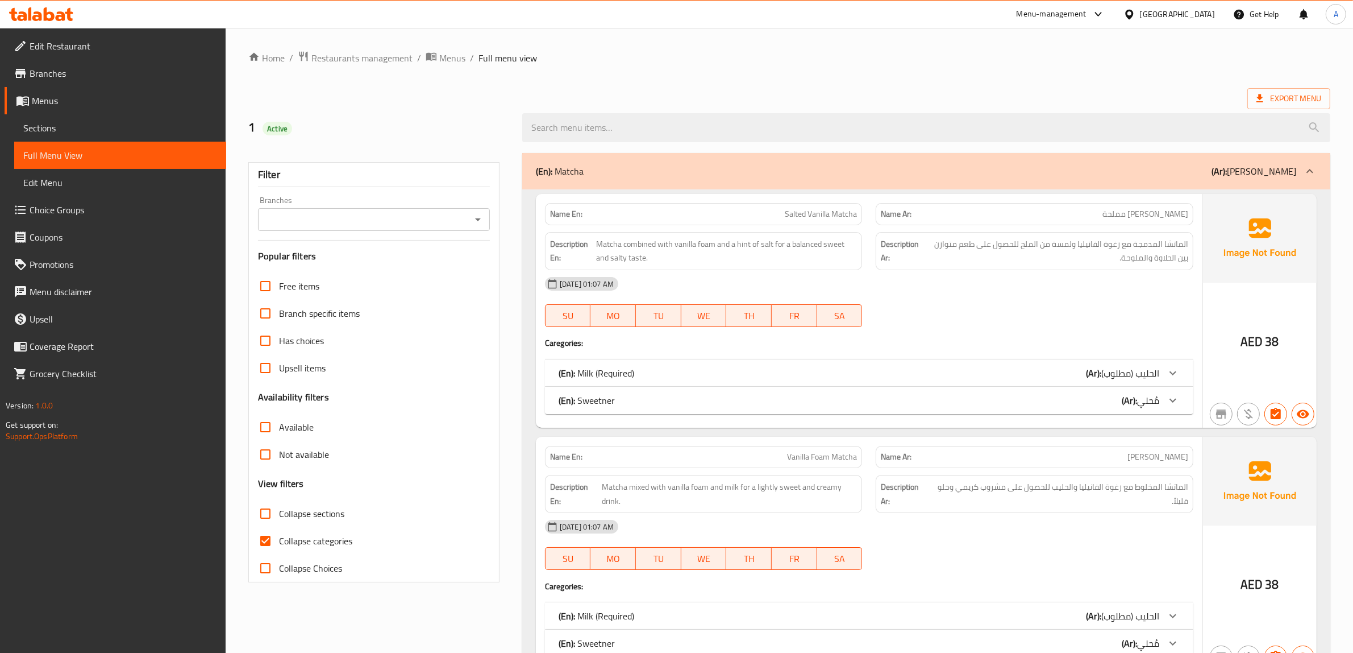
click at [325, 541] on span "Collapse categories" at bounding box center [315, 541] width 73 height 14
click at [279, 541] on input "Collapse categories" at bounding box center [265, 540] width 27 height 27
checkbox input "false"
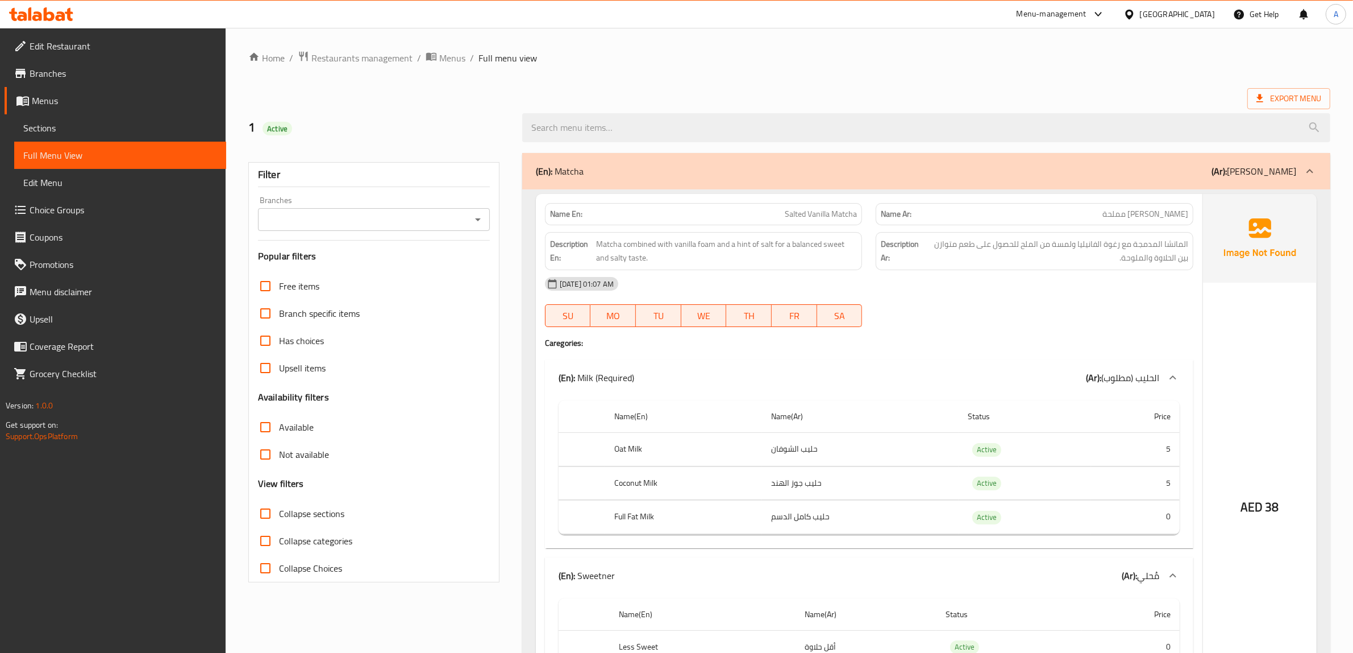
click at [765, 90] on div "Export Menu" at bounding box center [789, 98] width 1082 height 21
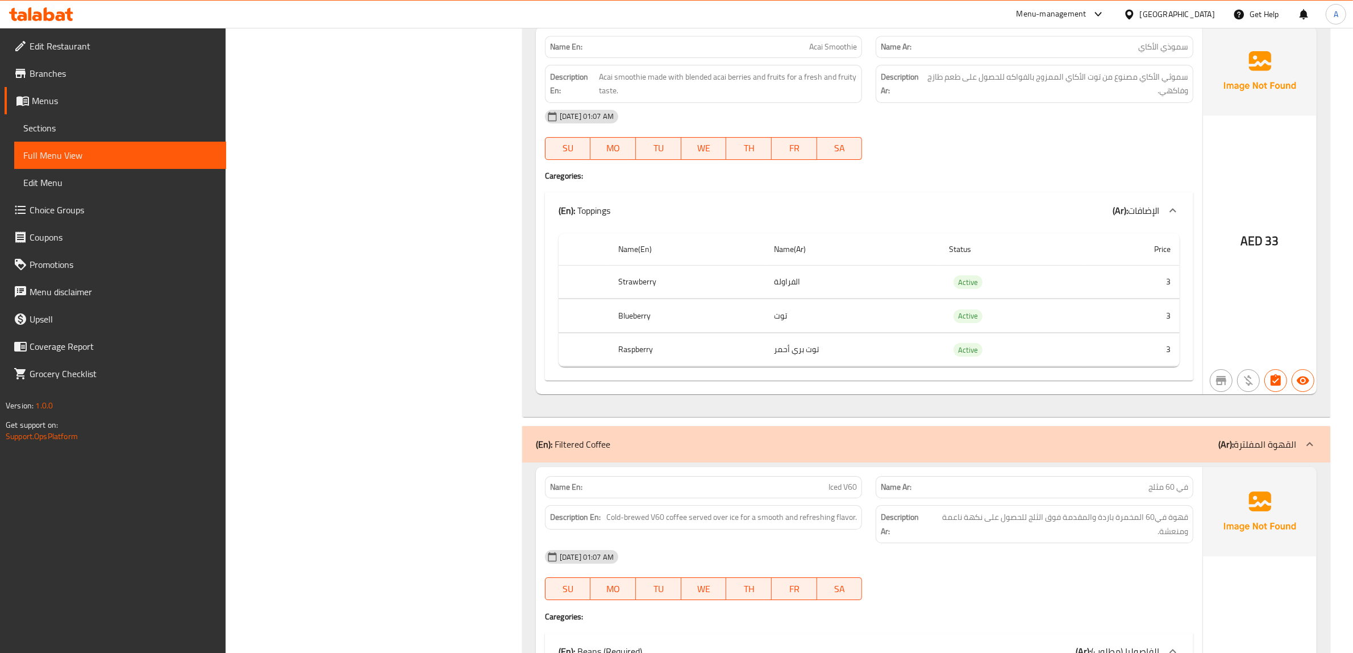
scroll to position [4690, 0]
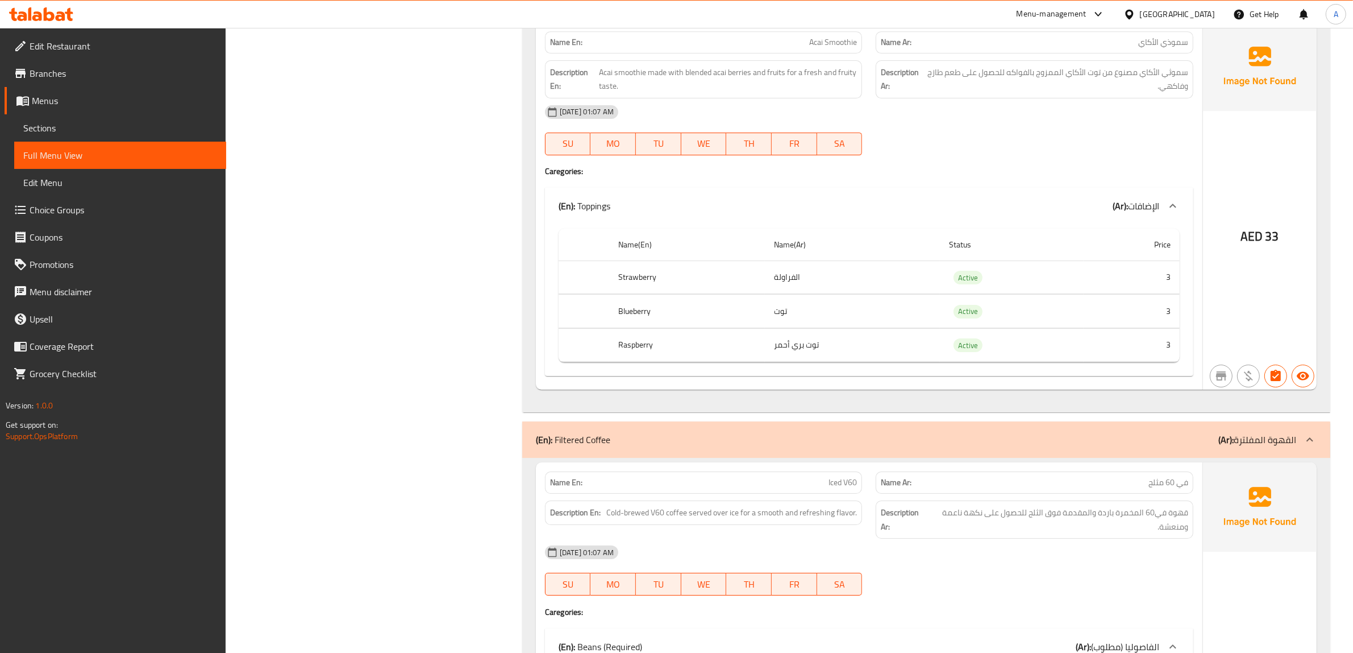
click at [73, 203] on span "Choice Groups" at bounding box center [124, 210] width 188 height 14
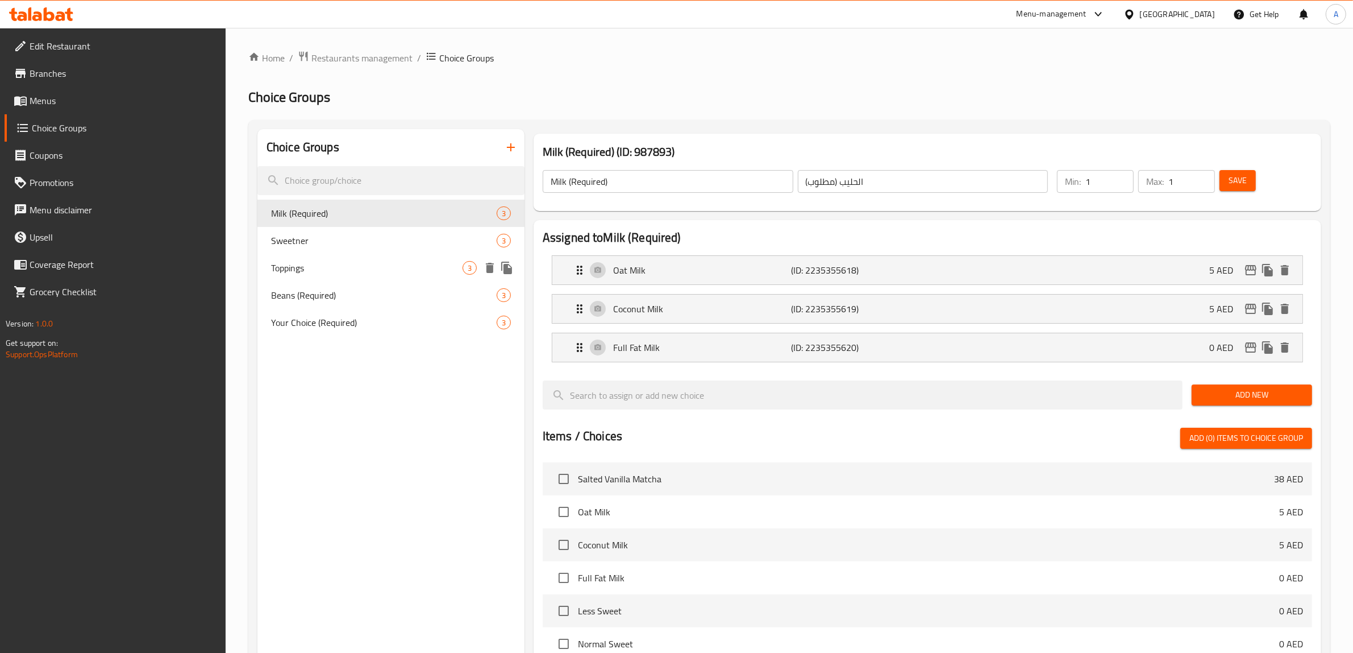
click at [333, 270] on span "Toppings" at bounding box center [367, 268] width 192 height 14
type input "Toppings"
type input "الإضافات"
type input "0"
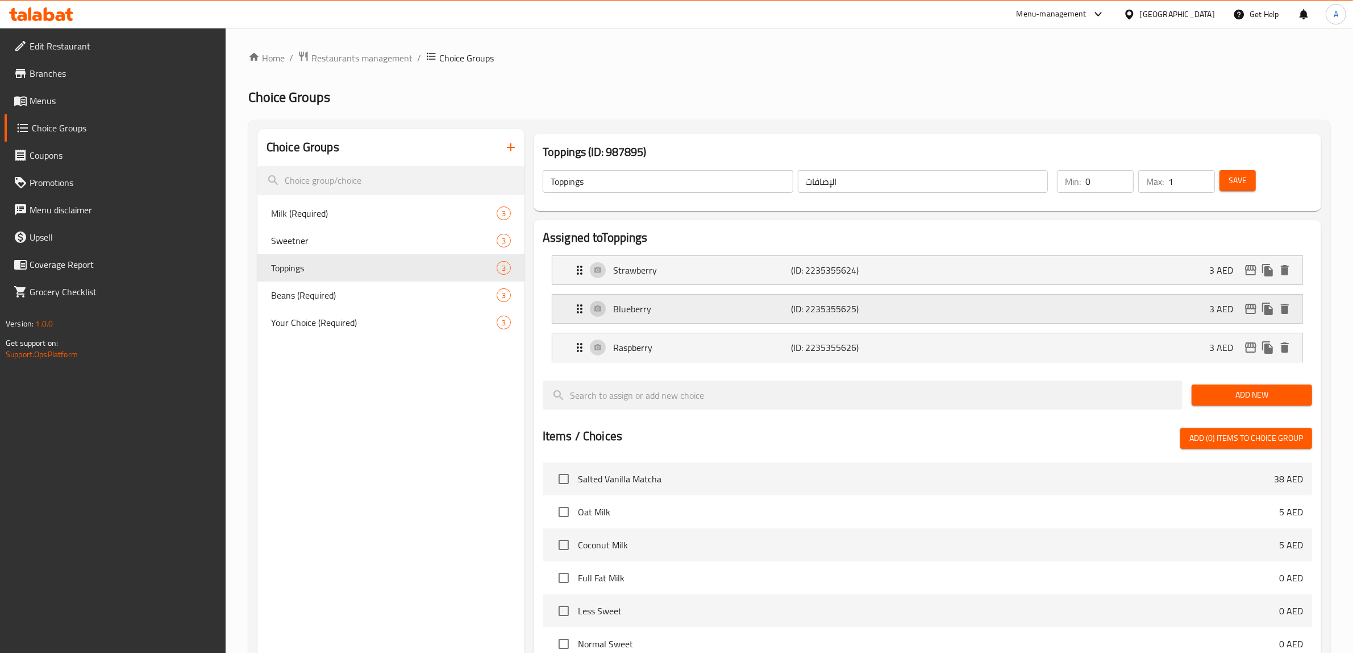
click at [717, 304] on p "Blueberry" at bounding box center [702, 309] width 178 height 14
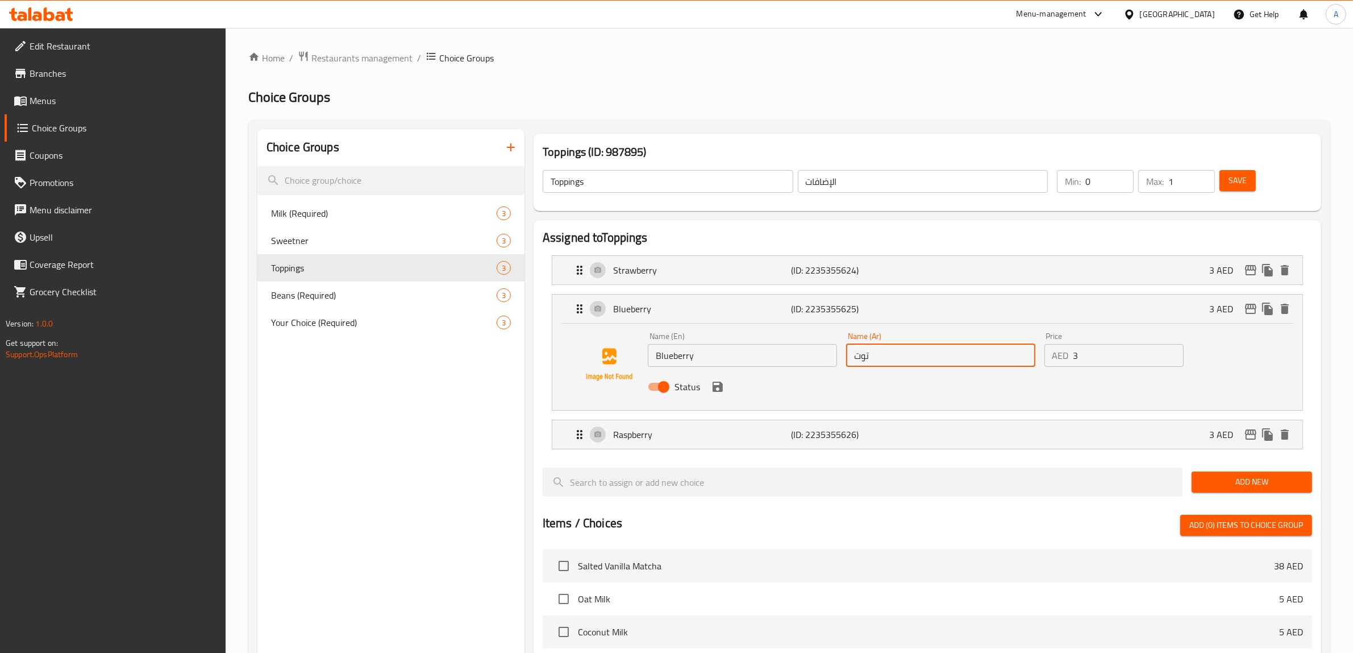
click at [948, 351] on input "توت" at bounding box center [940, 355] width 189 height 23
click at [720, 392] on icon "save" at bounding box center [718, 387] width 14 height 14
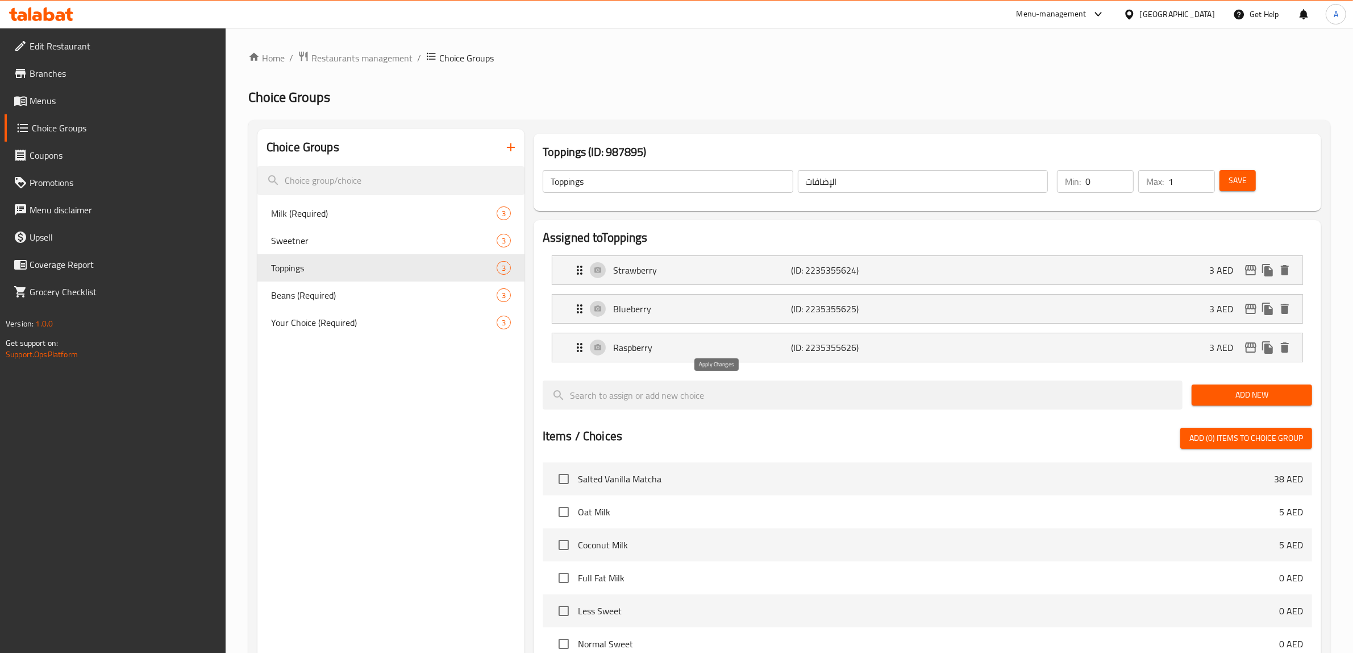
type input "توت أزرق"
click at [1235, 179] on span "Save" at bounding box center [1238, 180] width 18 height 14
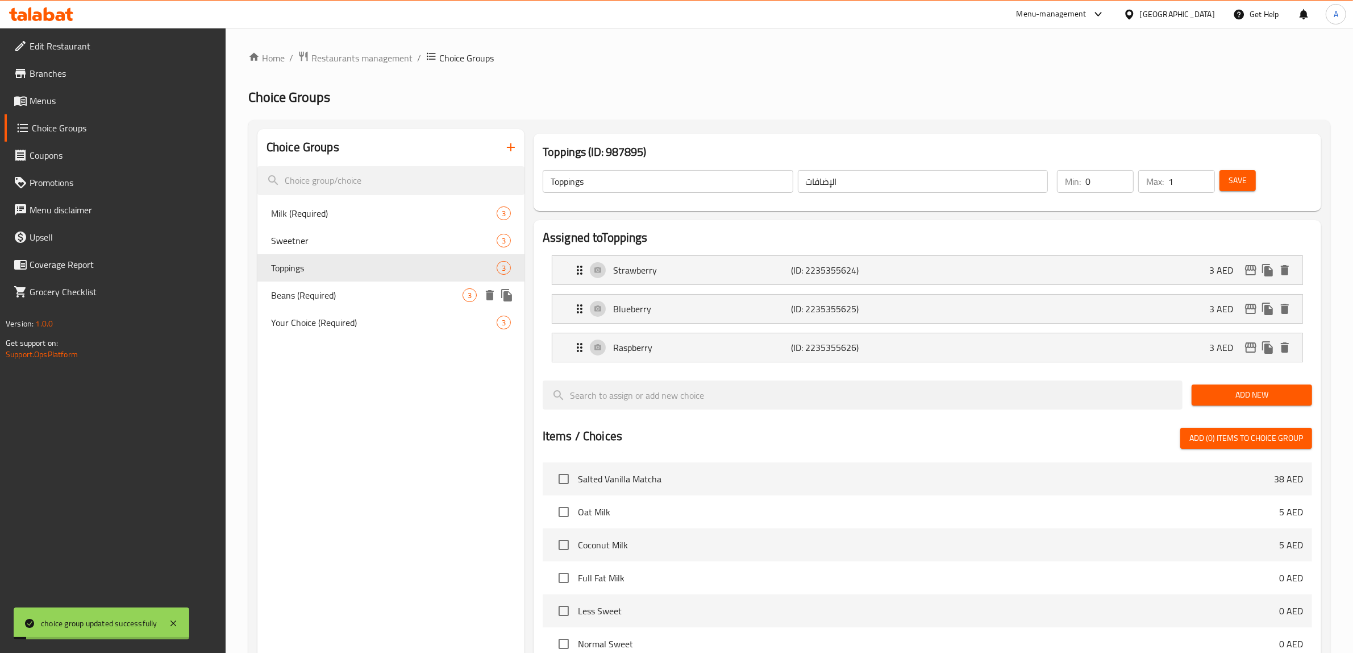
click at [335, 297] on span "Beans (Required)" at bounding box center [367, 295] width 192 height 14
type input "Beans (Required)"
type input "الفاصوليا (مطلوب)"
type input "1"
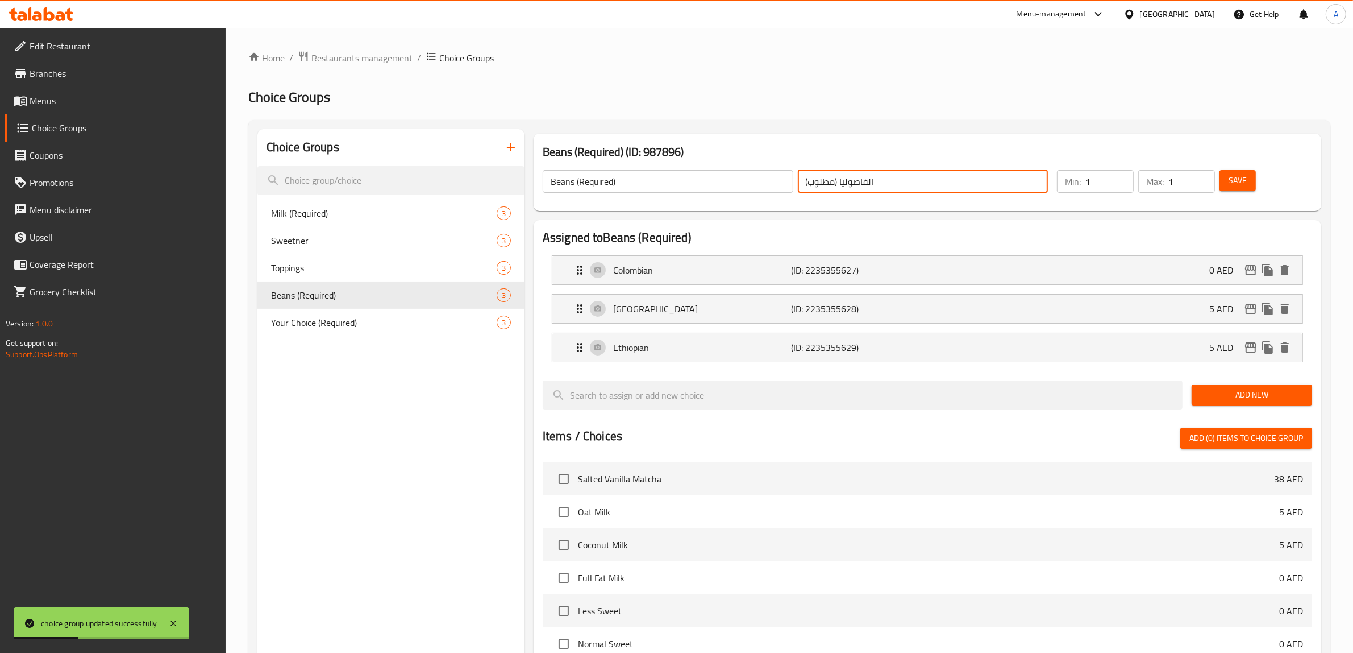
click at [857, 177] on input "الفاصوليا (مطلوب)" at bounding box center [923, 181] width 251 height 23
type input "الحبوب (مطلوب)"
click at [561, 182] on input "Beans (Required)" at bounding box center [668, 181] width 251 height 23
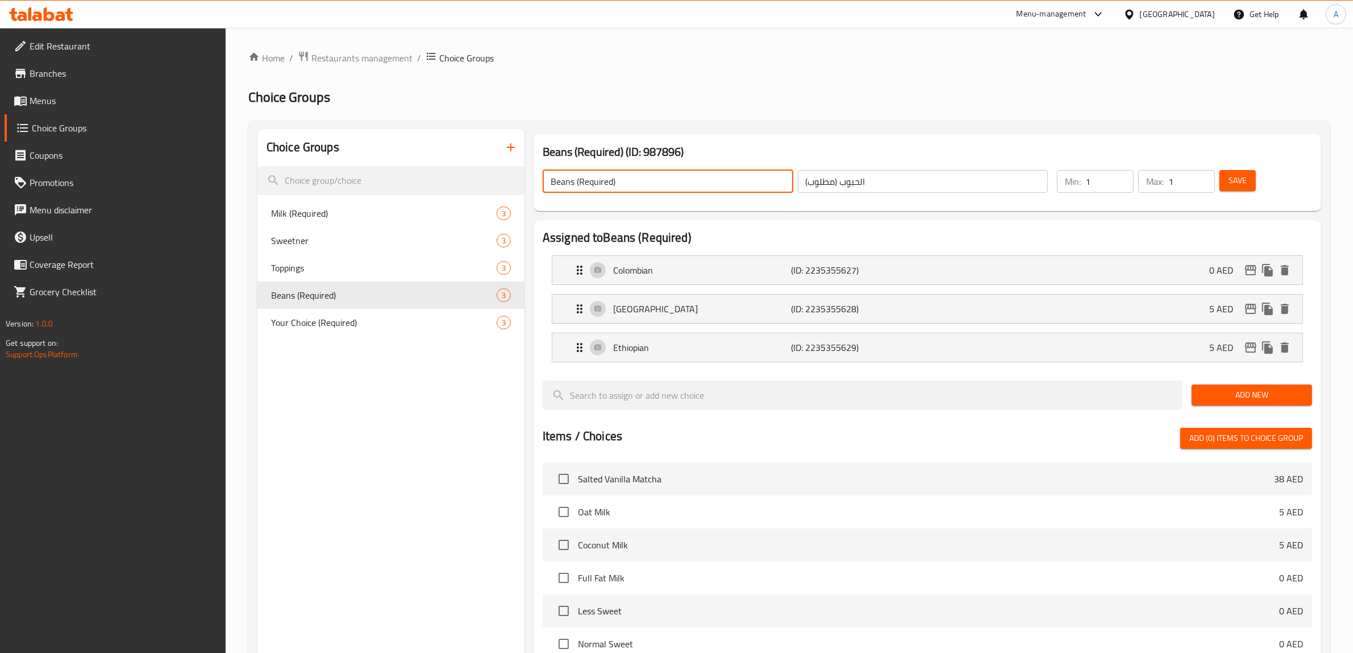
click at [561, 182] on input "Beans (Required)" at bounding box center [668, 181] width 251 height 23
click at [708, 68] on div "Home / Restaurants management / Choice Groups Choice Groups Choice Groups Milk …" at bounding box center [789, 501] width 1082 height 901
click at [1246, 180] on span "Save" at bounding box center [1238, 180] width 18 height 14
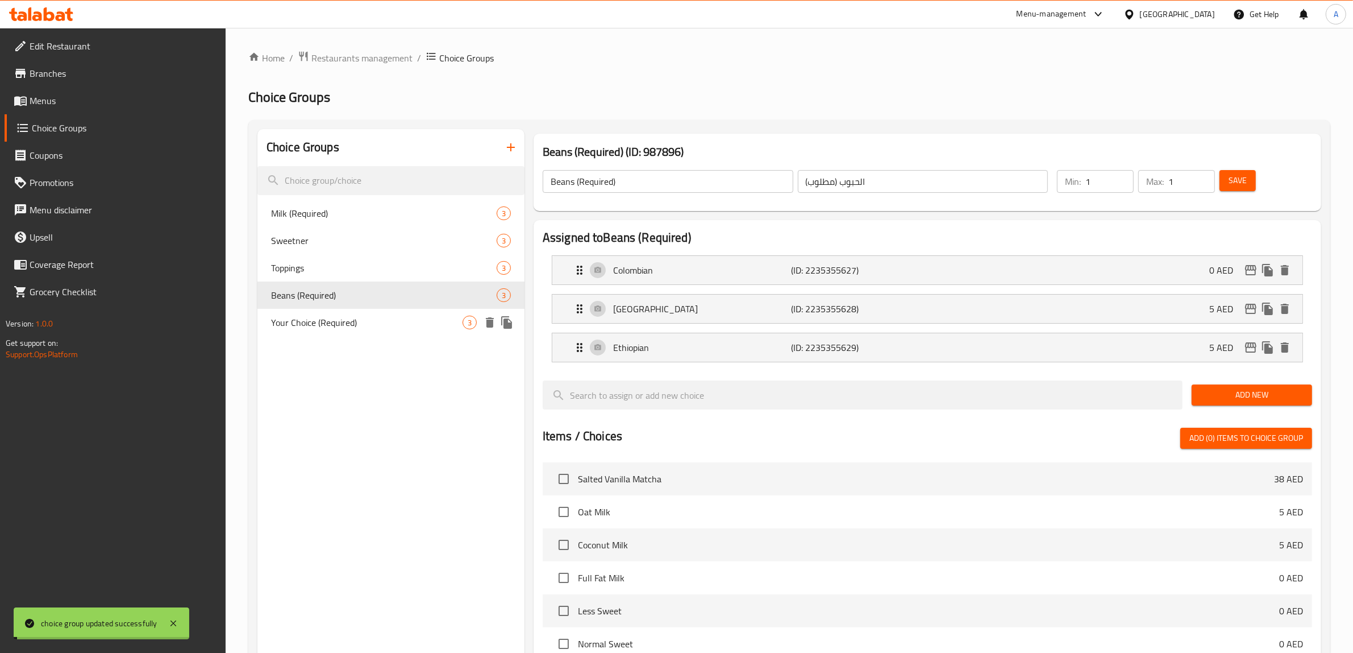
click at [294, 319] on span "Your Choice (Required)" at bounding box center [367, 322] width 192 height 14
type input "Your Choice (Required)"
type input "اختيارك (مطلوب)"
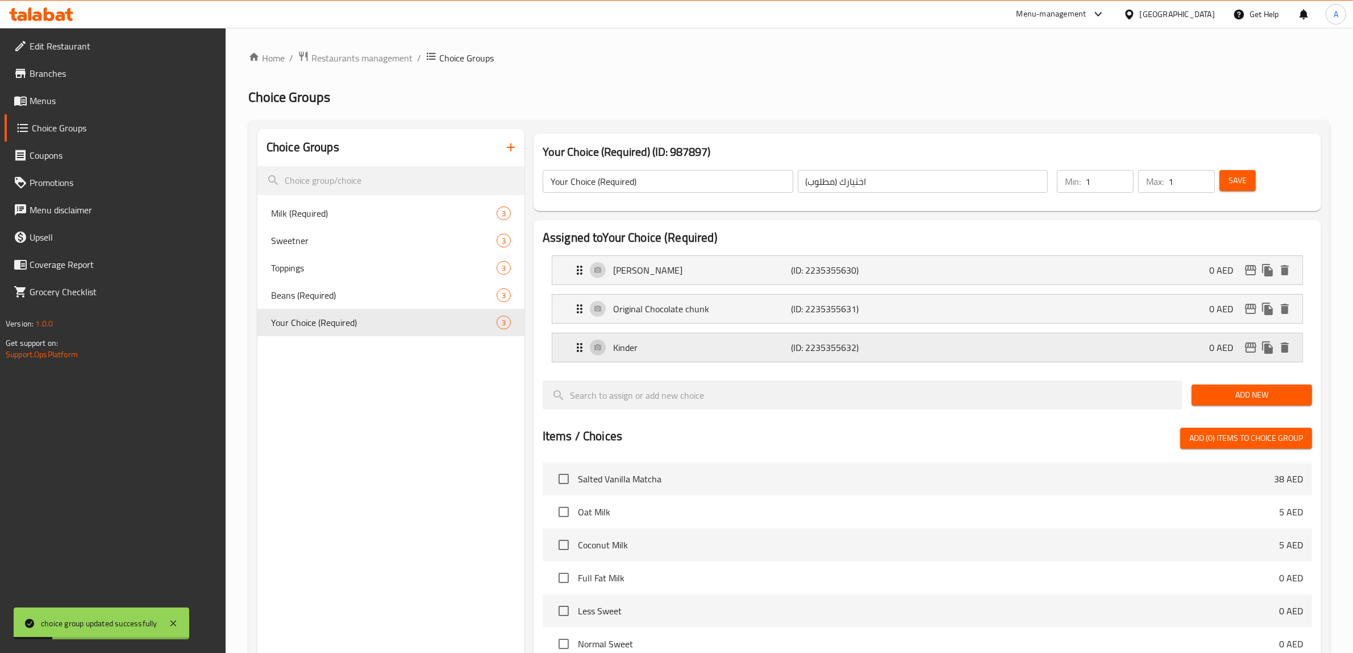
click at [663, 342] on p "Kinder" at bounding box center [702, 348] width 178 height 14
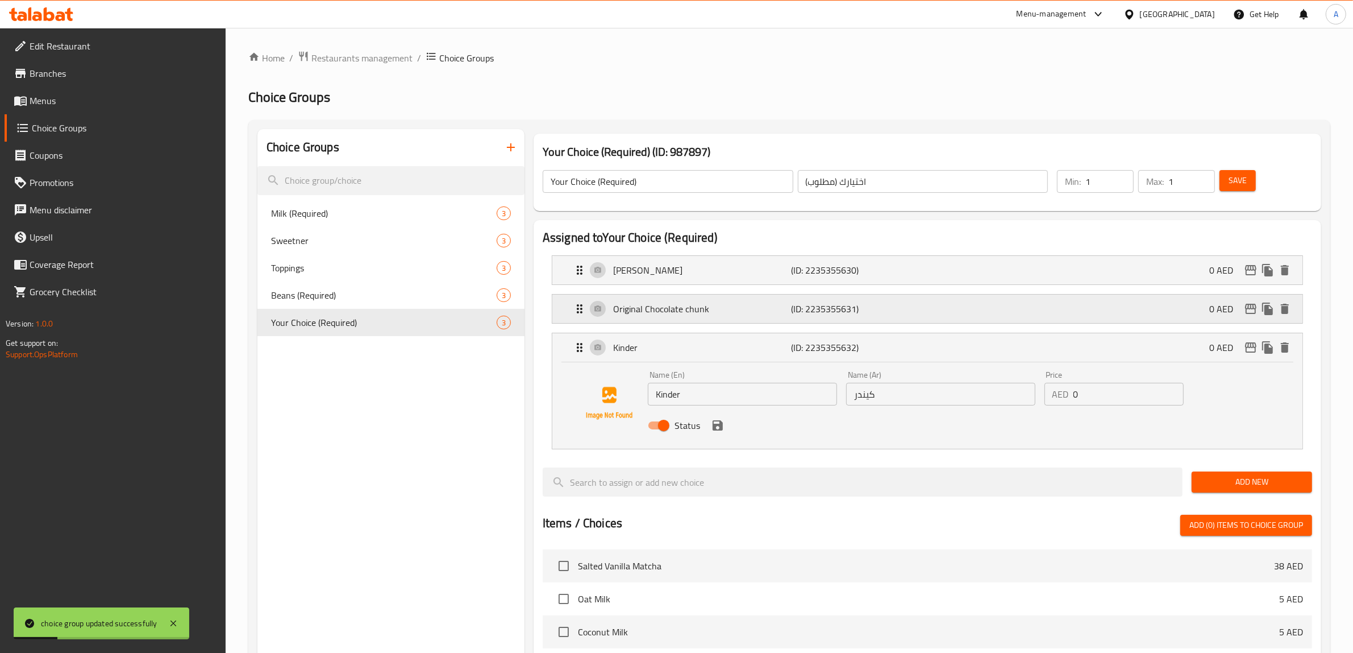
click at [666, 300] on div "Original Chocolate chunk (ID: 2235355631) 0 AED" at bounding box center [931, 308] width 716 height 28
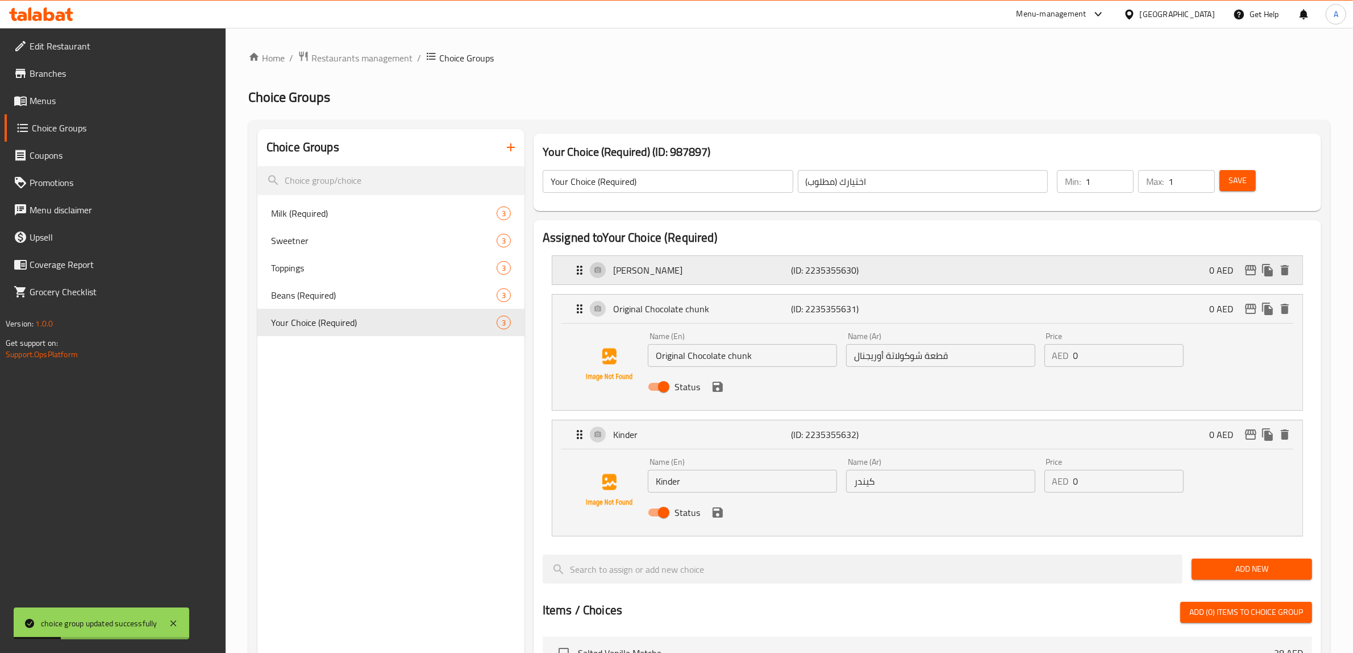
click at [667, 273] on p "[PERSON_NAME]s" at bounding box center [702, 270] width 178 height 14
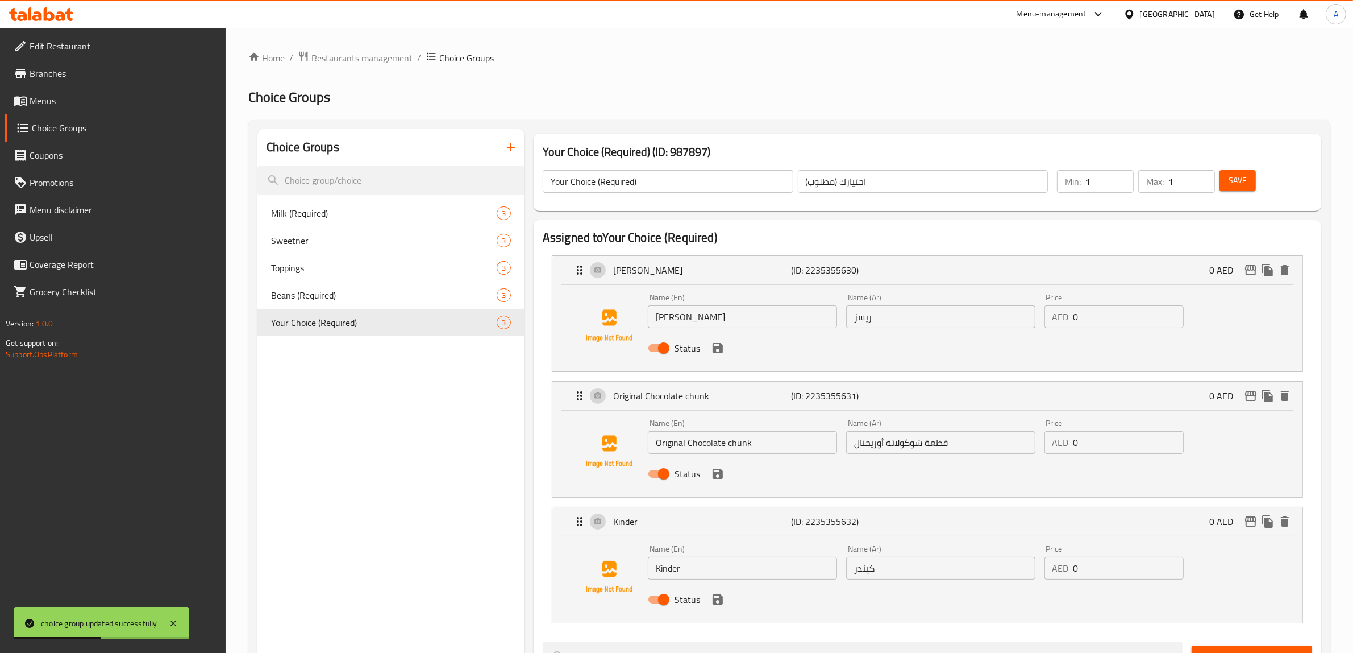
click at [93, 103] on span "Menus" at bounding box center [124, 101] width 188 height 14
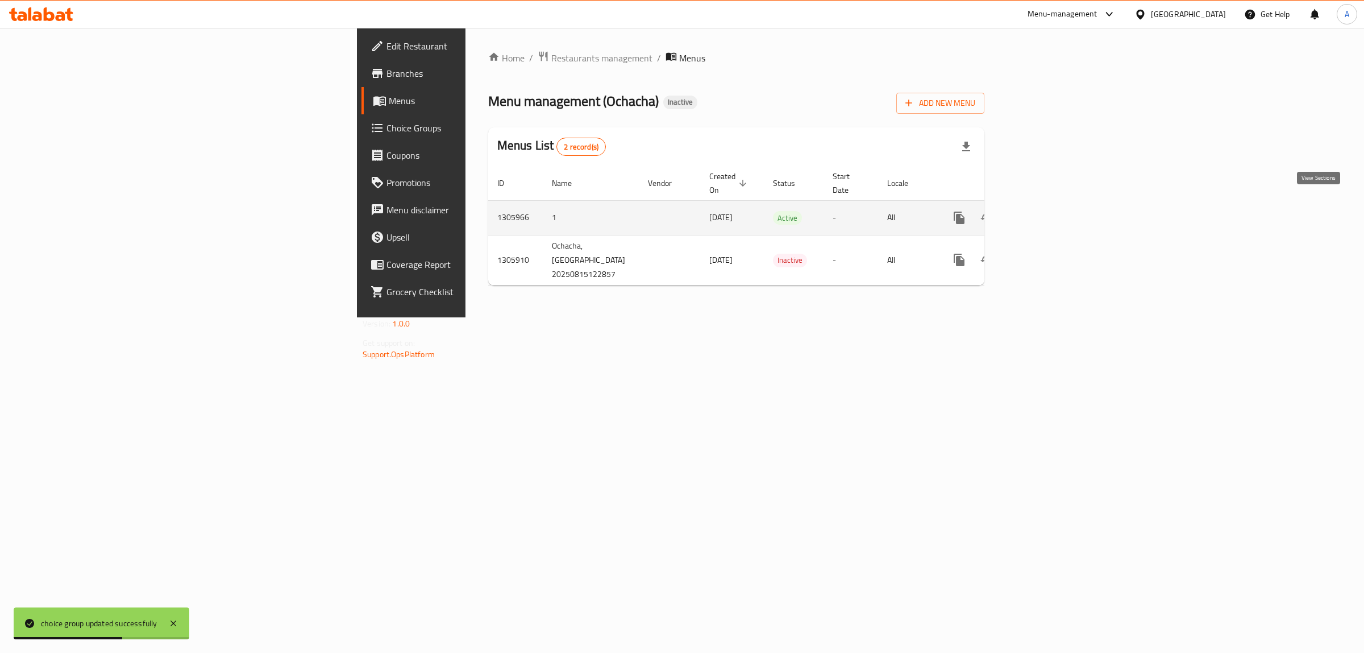
click at [1048, 211] on icon "enhanced table" at bounding box center [1042, 218] width 14 height 14
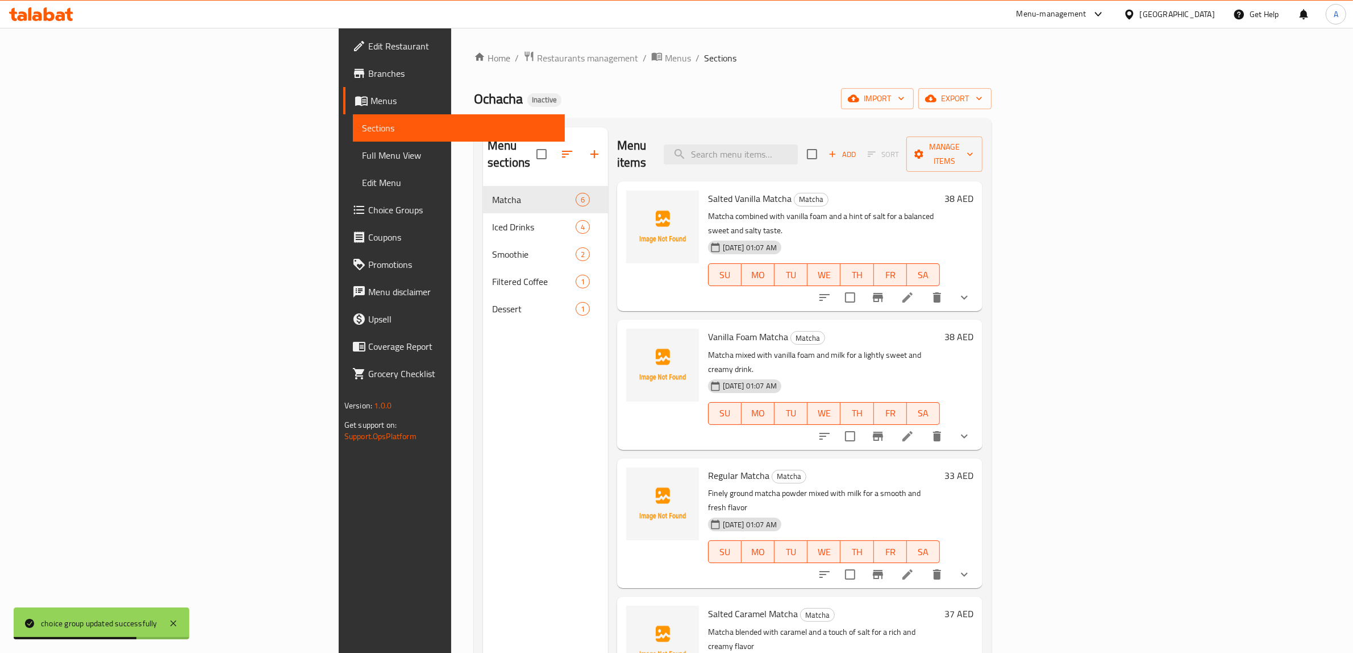
click at [362, 155] on span "Full Menu View" at bounding box center [459, 155] width 194 height 14
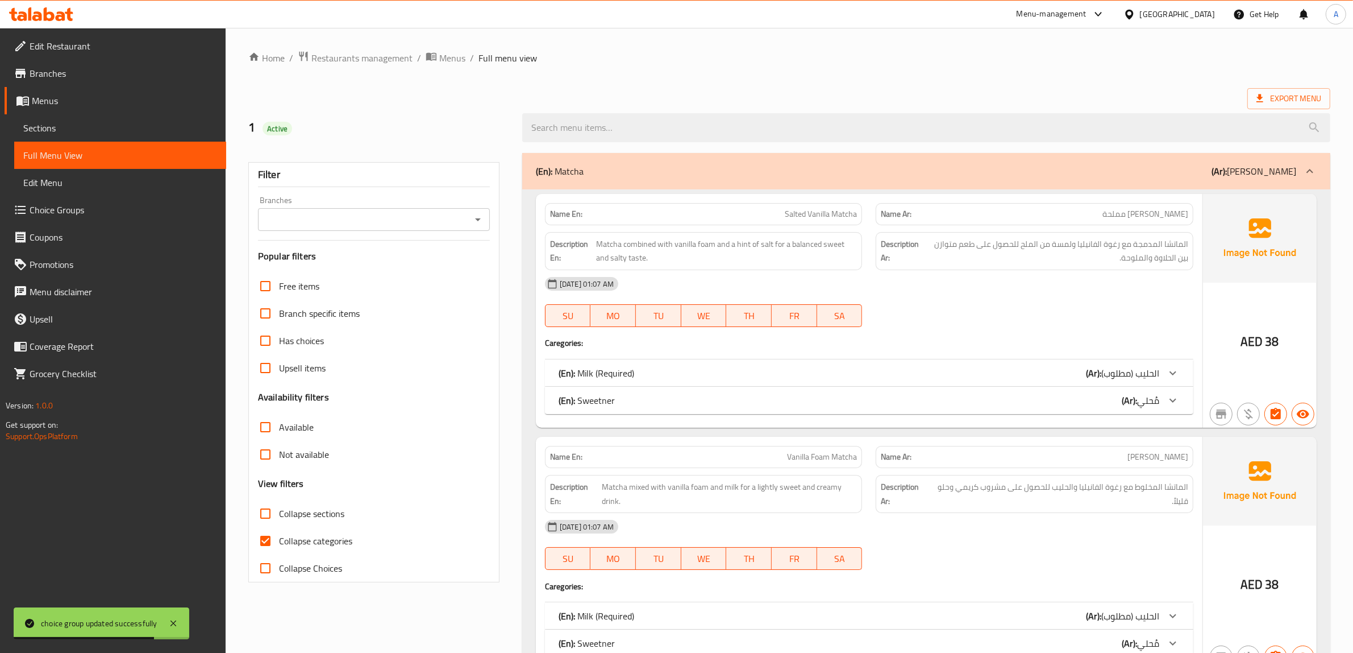
click at [309, 543] on span "Collapse categories" at bounding box center [315, 541] width 73 height 14
click at [279, 543] on input "Collapse categories" at bounding box center [265, 540] width 27 height 27
checkbox input "false"
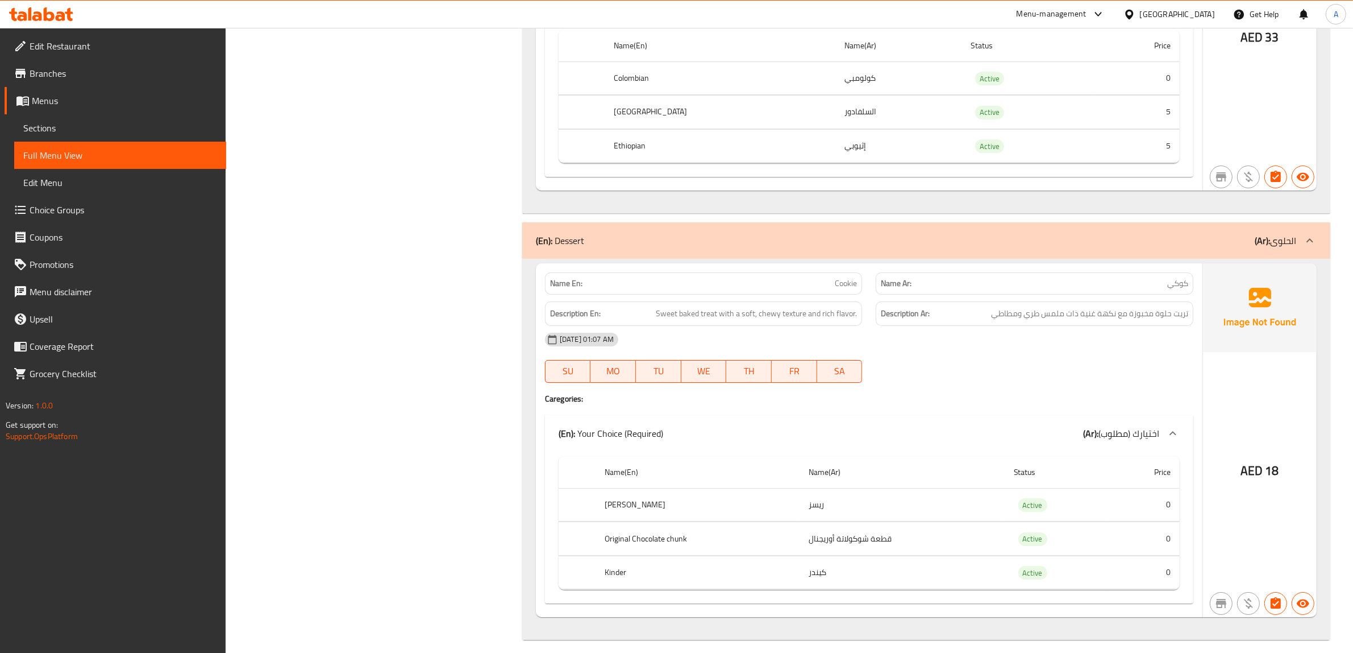
scroll to position [5359, 0]
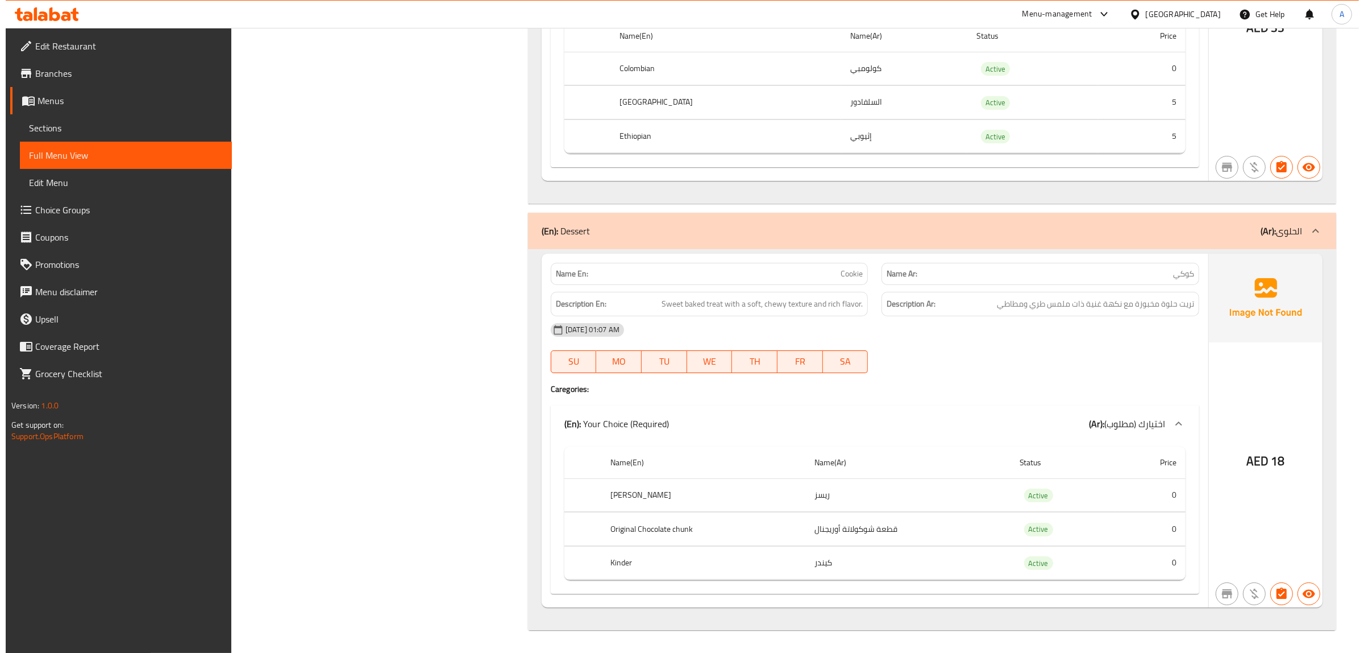
scroll to position [0, 0]
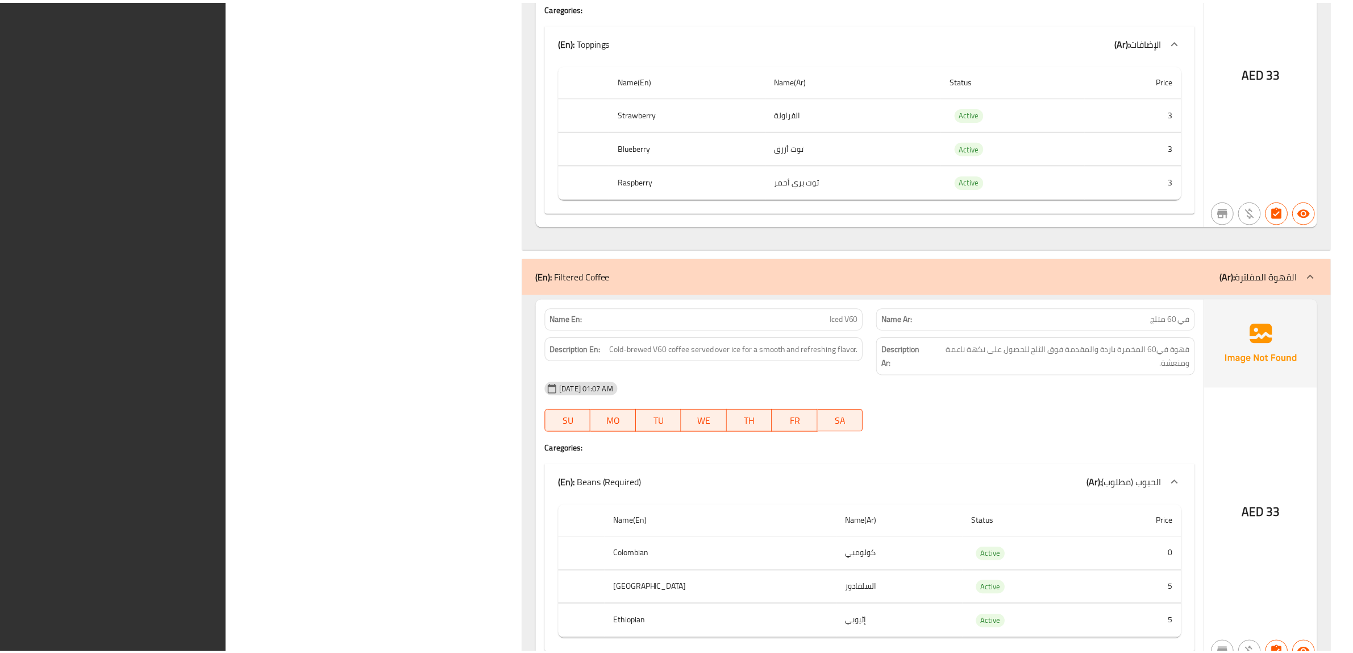
scroll to position [5359, 0]
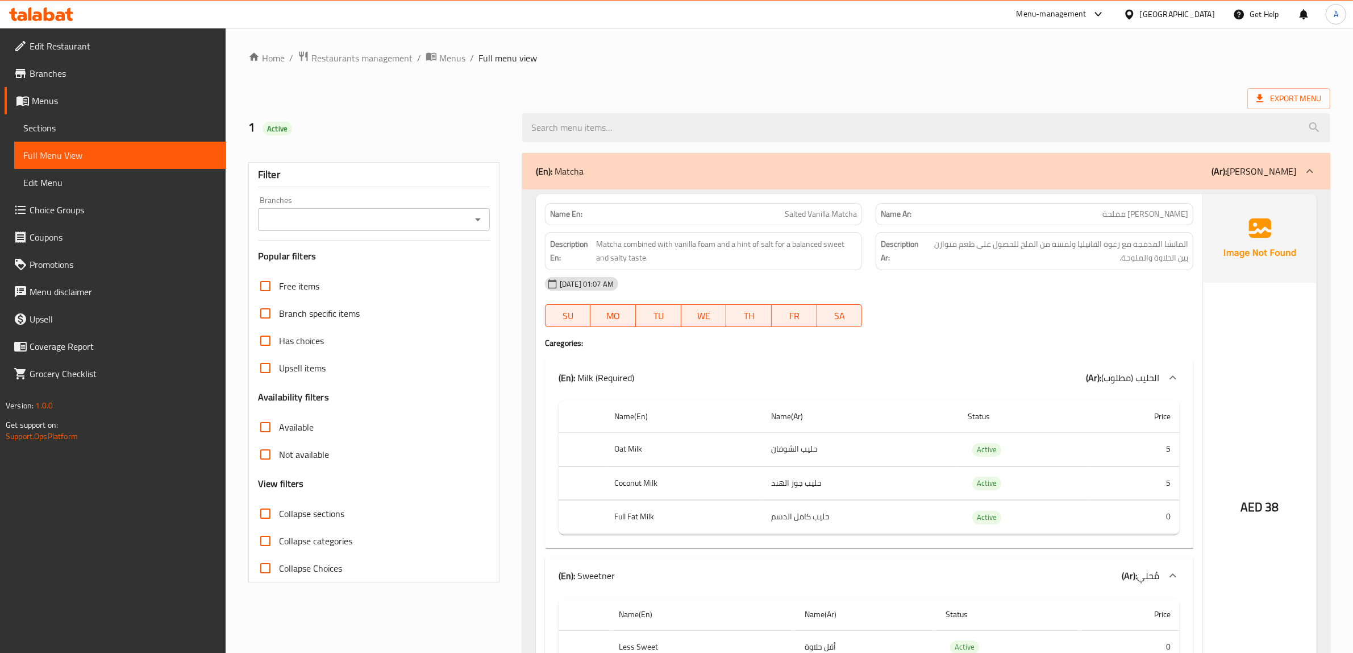
click at [865, 28] on div at bounding box center [676, 28] width 1353 height 1
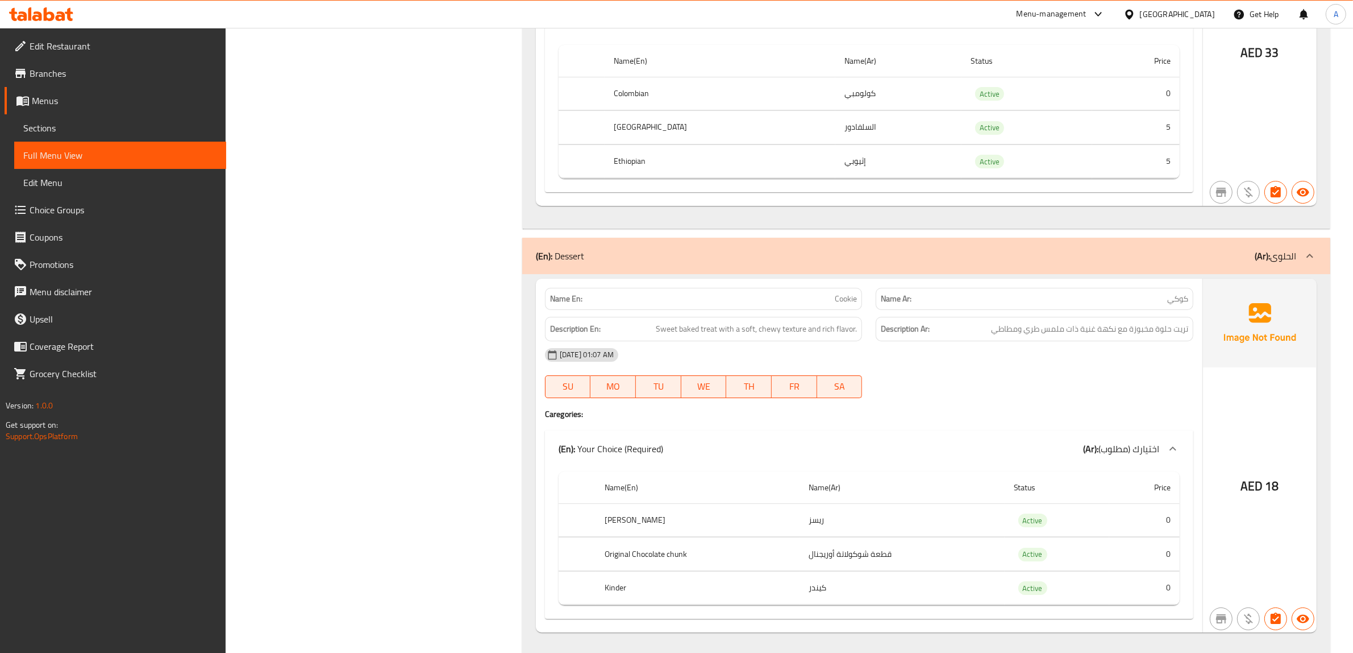
scroll to position [5359, 0]
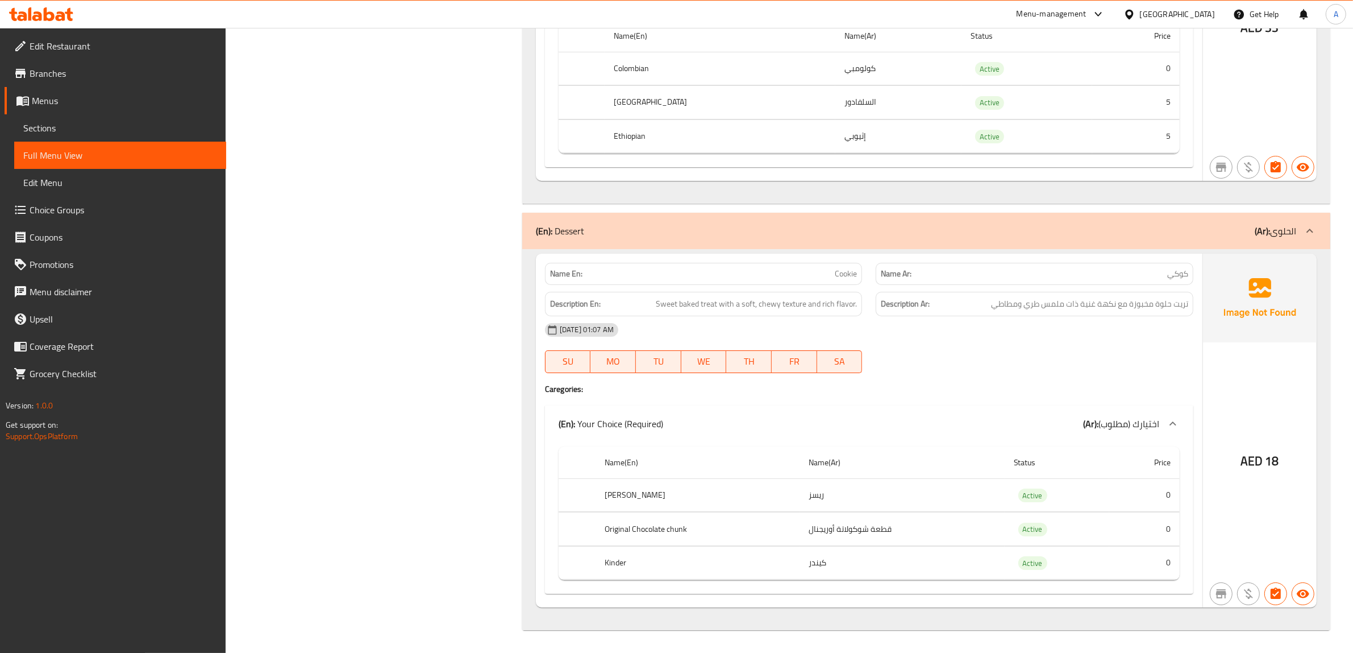
click at [83, 206] on span "Choice Groups" at bounding box center [124, 210] width 188 height 14
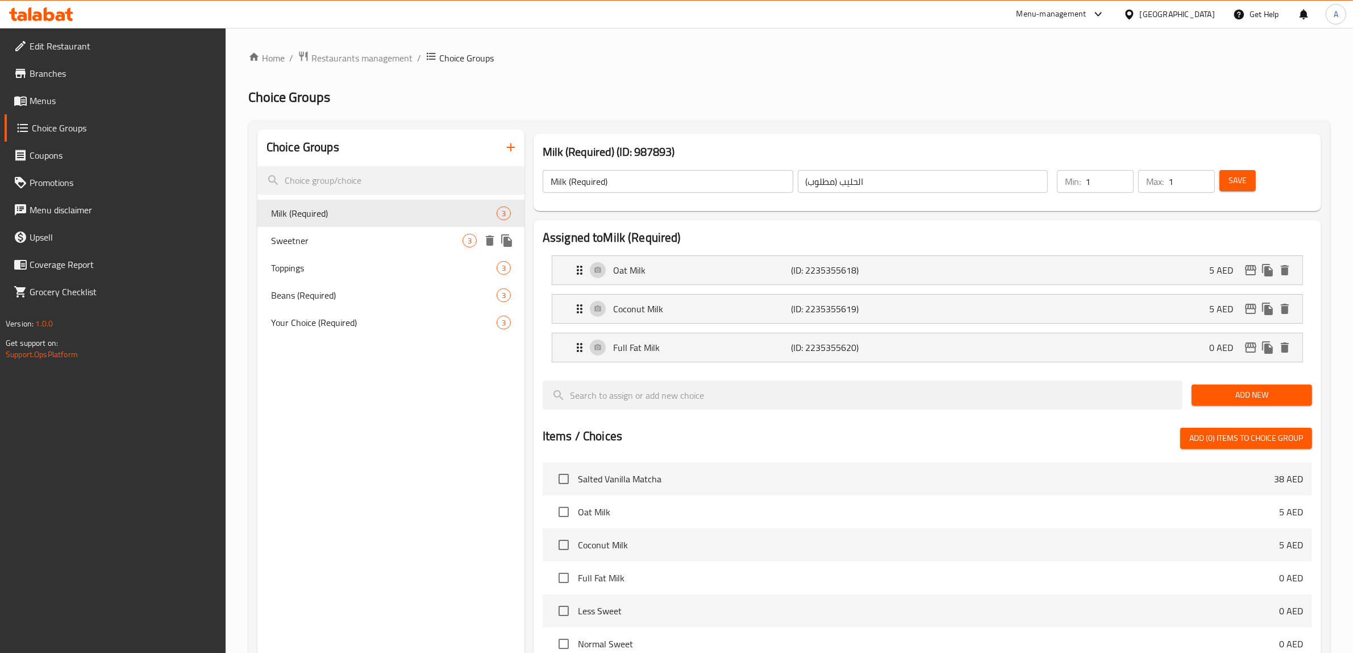
click at [359, 240] on span "Sweetner" at bounding box center [367, 241] width 192 height 14
type input "Sweetner"
type input "مُحلي"
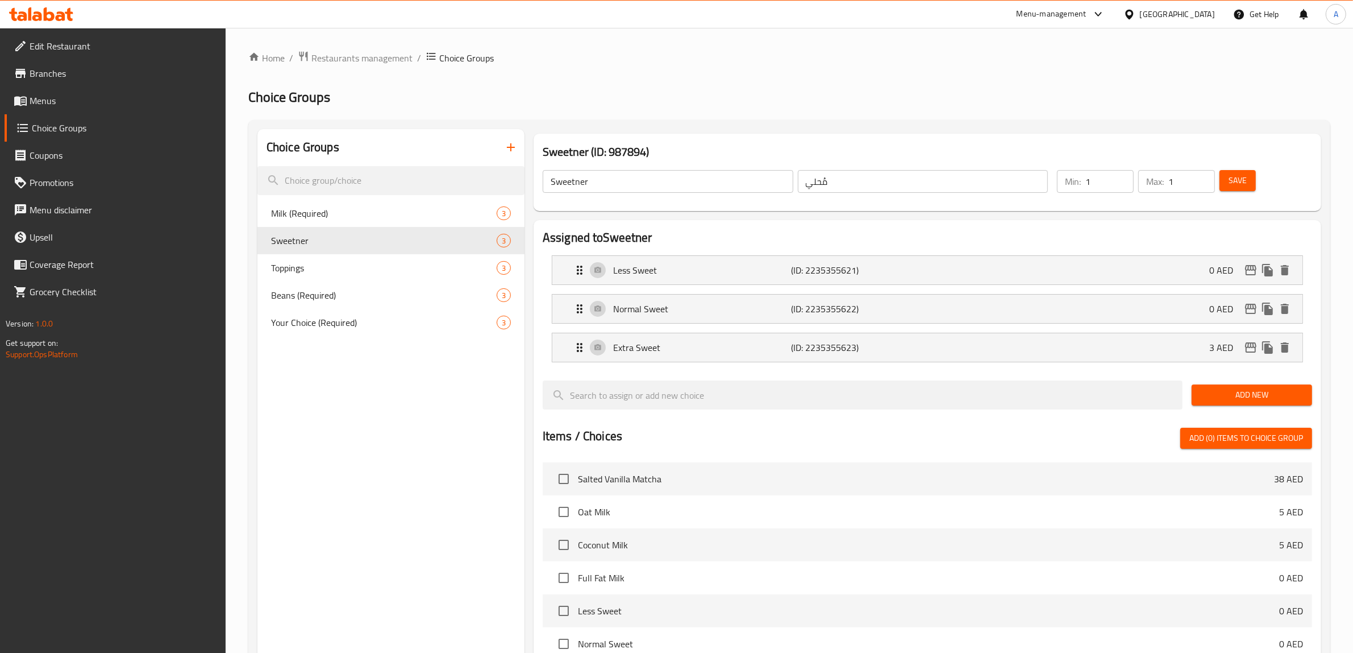
type input "1"
click at [1120, 177] on input "1" at bounding box center [1110, 181] width 48 height 23
click at [1240, 183] on span "Save" at bounding box center [1238, 180] width 18 height 14
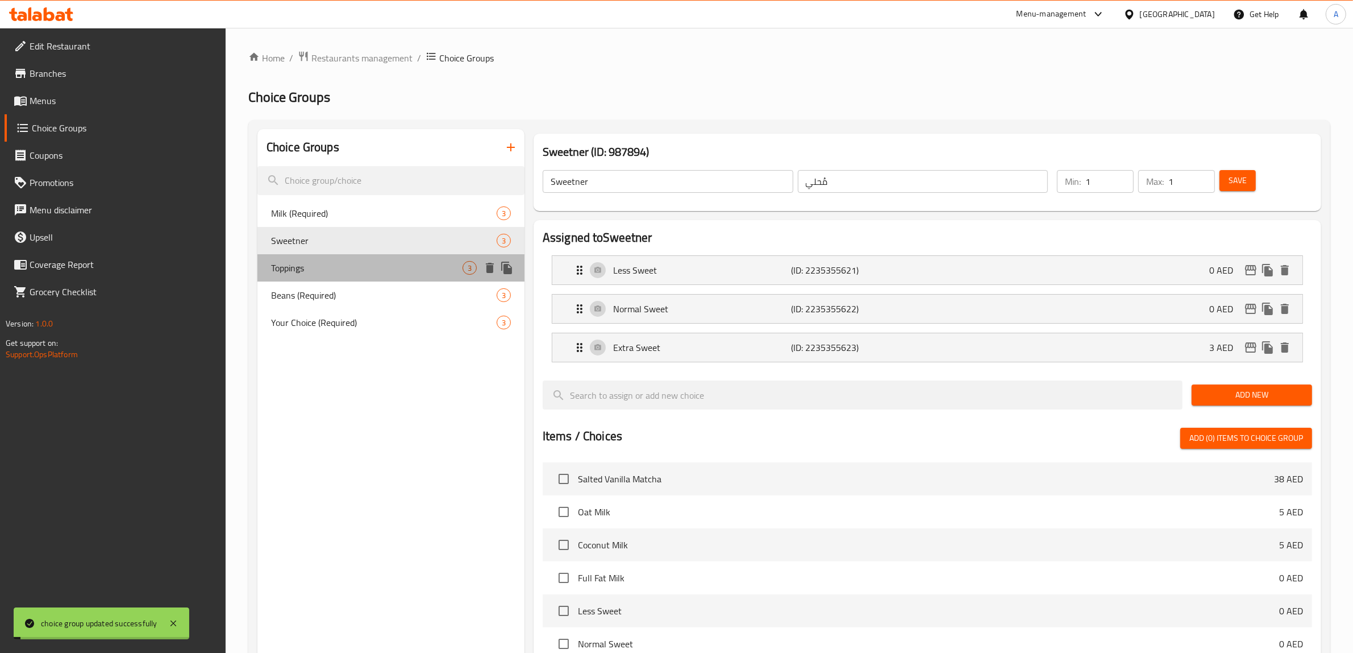
click at [334, 273] on span "Toppings" at bounding box center [367, 268] width 192 height 14
type input "Toppings"
type input "الإضافات"
type input "0"
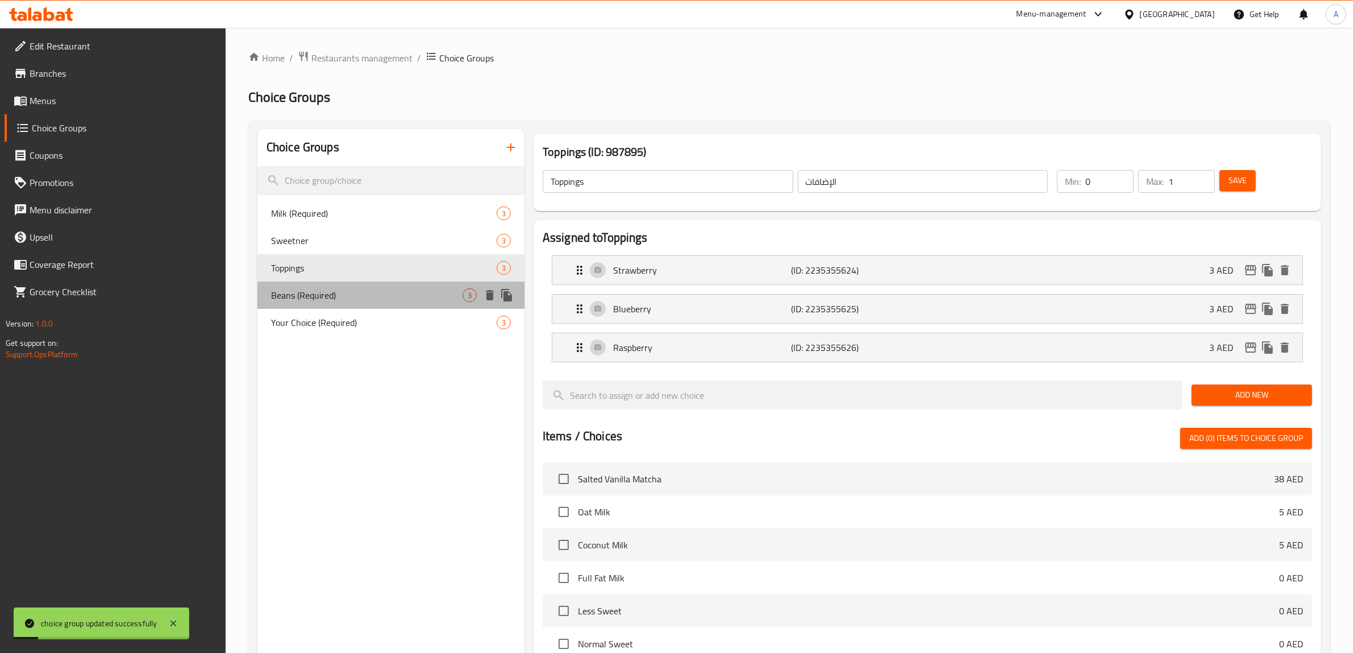
click at [335, 297] on span "Beans (Required)" at bounding box center [367, 295] width 192 height 14
type input "Beans (Required)"
type input "الحبوب (مطلوب)"
type input "1"
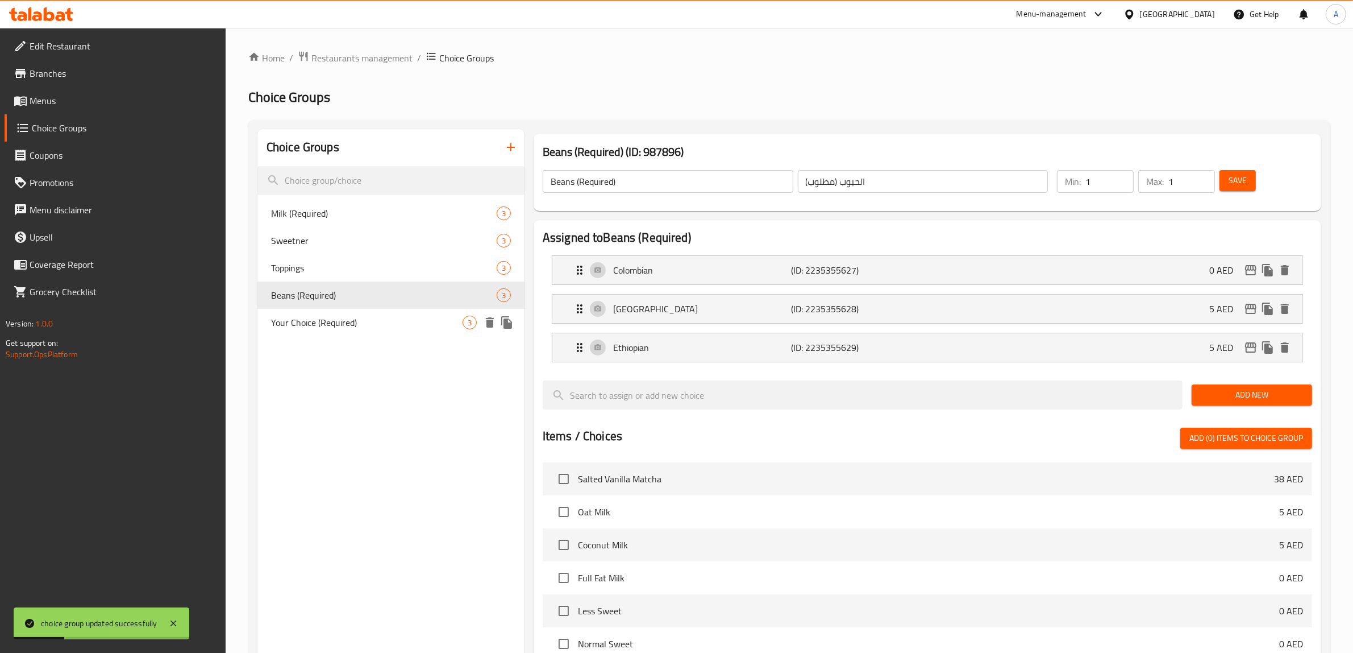
click at [371, 323] on span "Your Choice (Required)" at bounding box center [367, 322] width 192 height 14
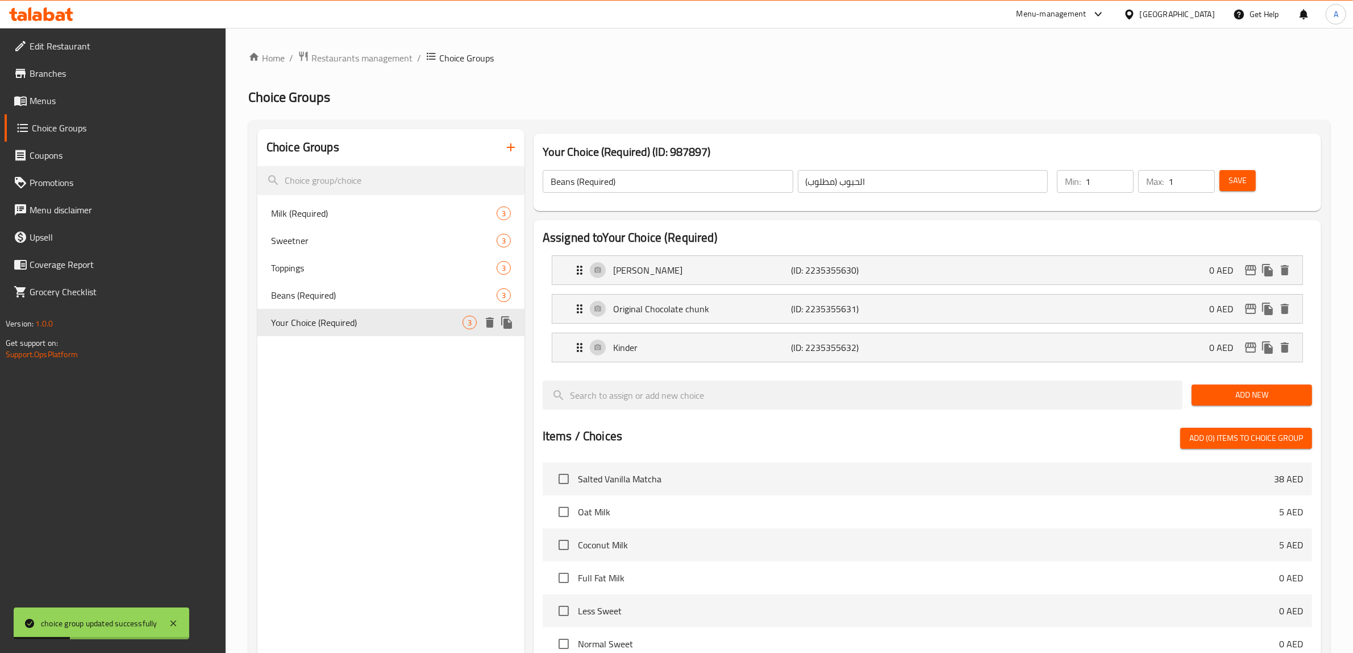
type input "Your Choice (Required)"
type input "اختيارك (مطلوب)"
click at [355, 237] on span "Sweetner" at bounding box center [384, 241] width 226 height 14
type input "Sweetner"
type input "مُحلي"
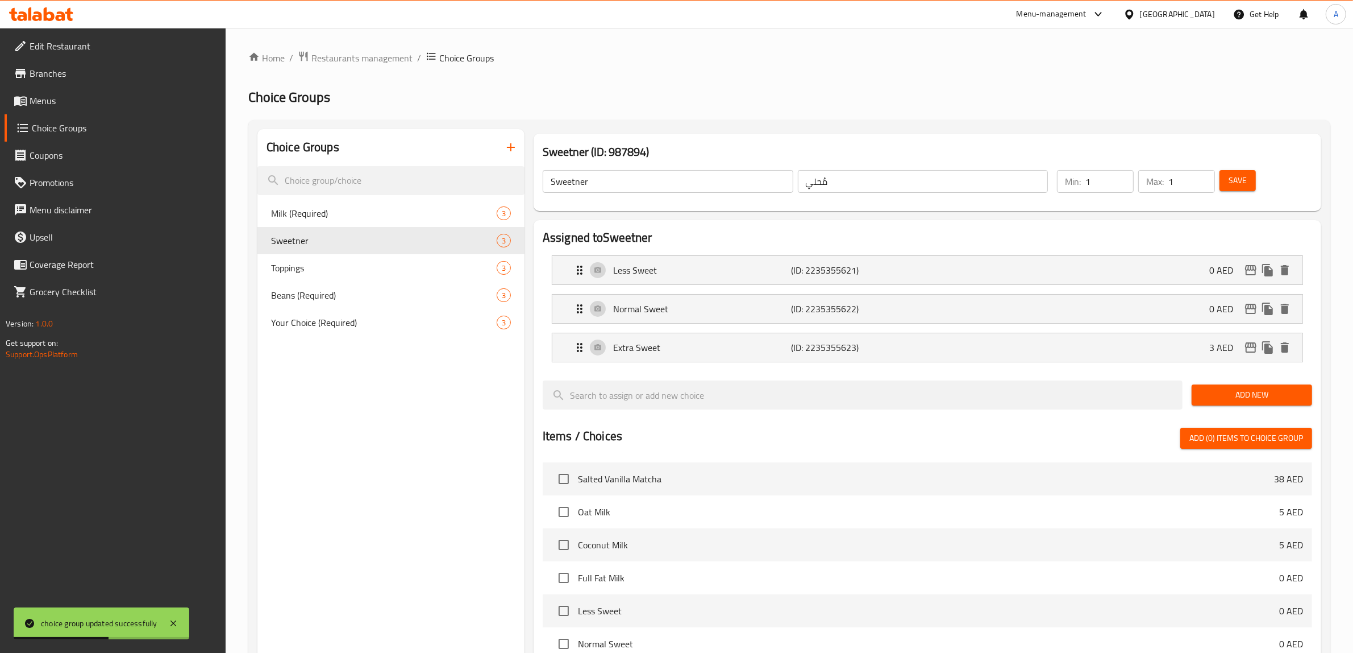
click at [395, 400] on div "Choice Groups Milk (Required) 3 Sweetner 3 Toppings 3 Beans (Required) 3 Your C…" at bounding box center [391, 535] width 267 height 813
click at [722, 344] on p "Extra Sweet" at bounding box center [702, 348] width 178 height 14
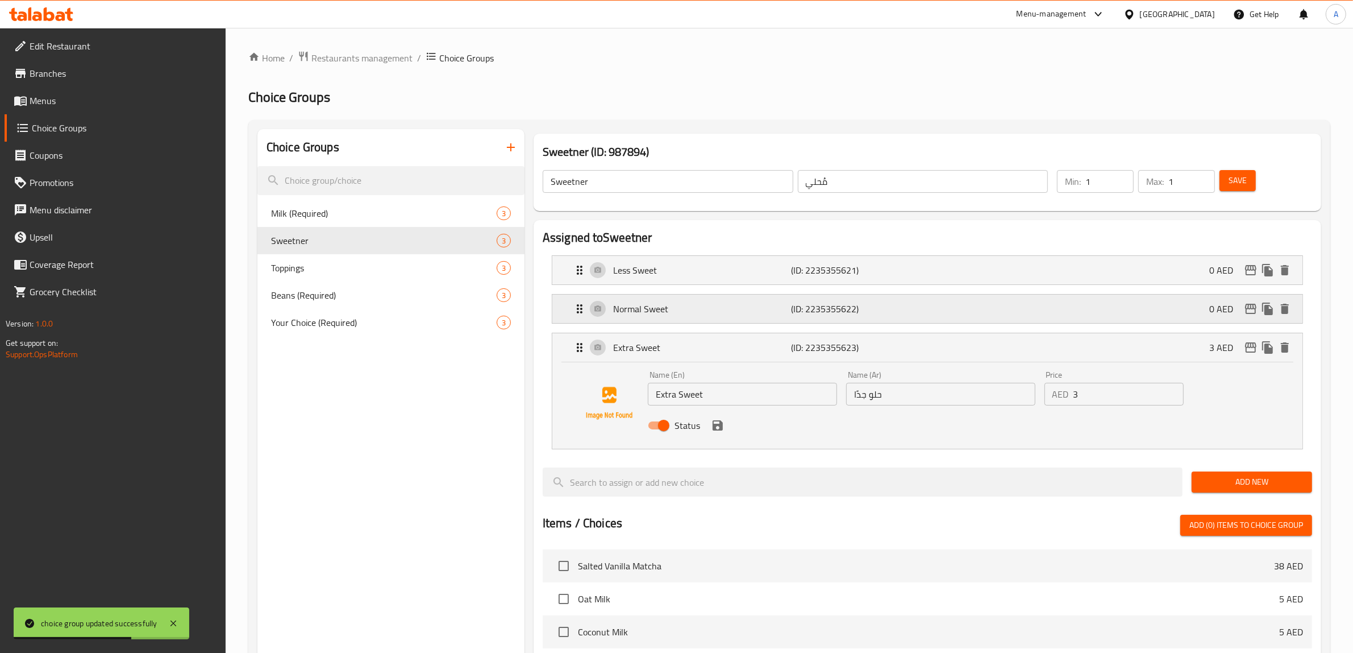
click at [709, 305] on p "Normal Sweet" at bounding box center [702, 309] width 178 height 14
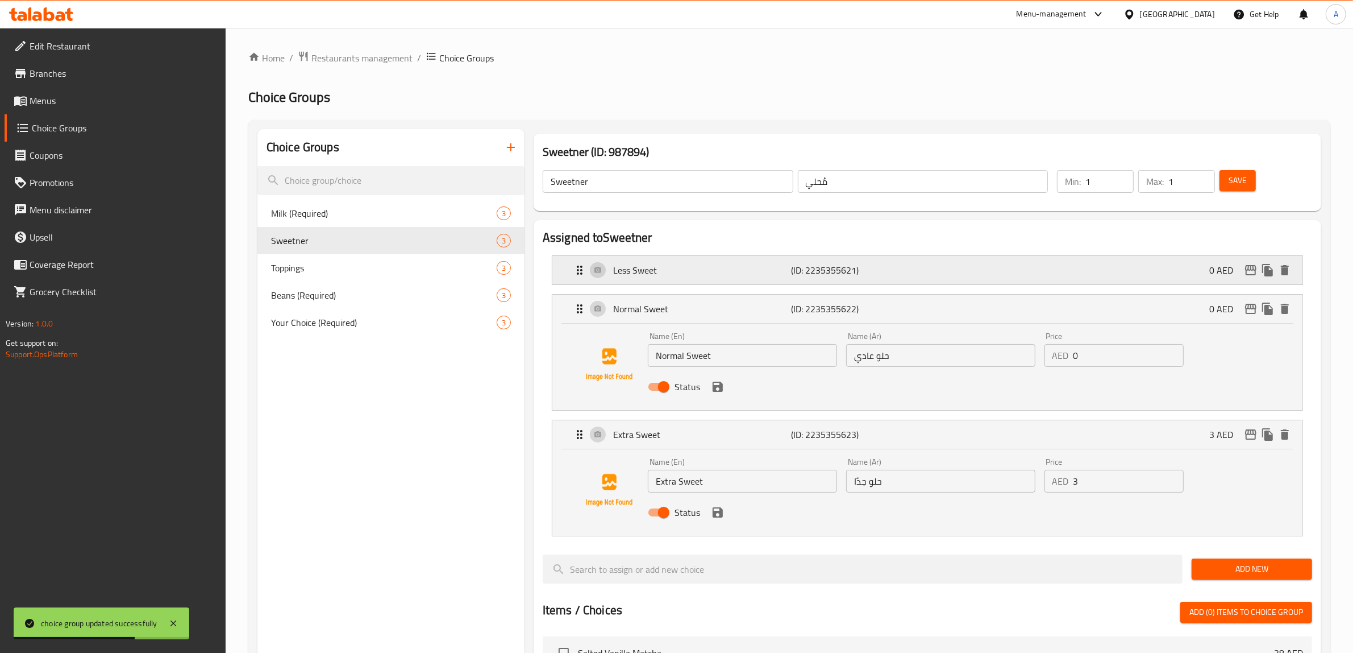
click at [704, 280] on div "Less Sweet (ID: 2235355621) 0 AED" at bounding box center [931, 270] width 716 height 28
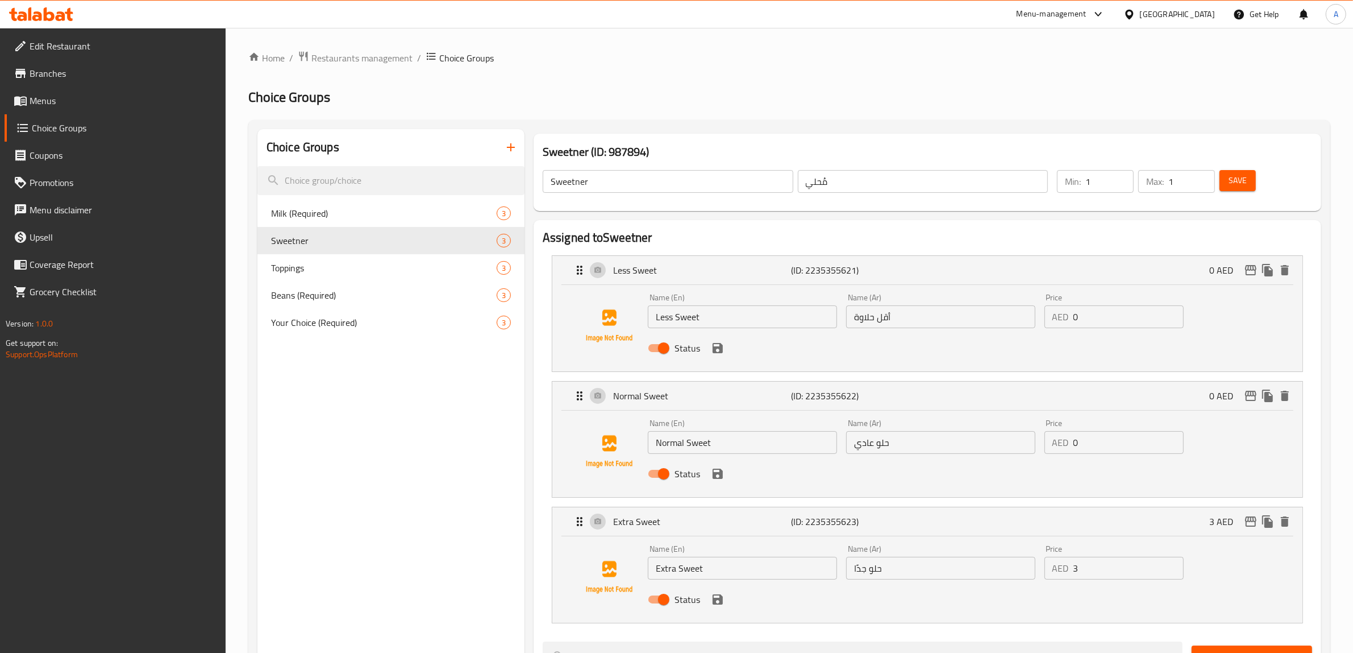
click at [401, 456] on div "Choice Groups Milk (Required) 3 Sweetner 3 Toppings 3 Beans (Required) 3 Your C…" at bounding box center [391, 666] width 267 height 1074
click at [65, 101] on span "Menus" at bounding box center [124, 101] width 188 height 14
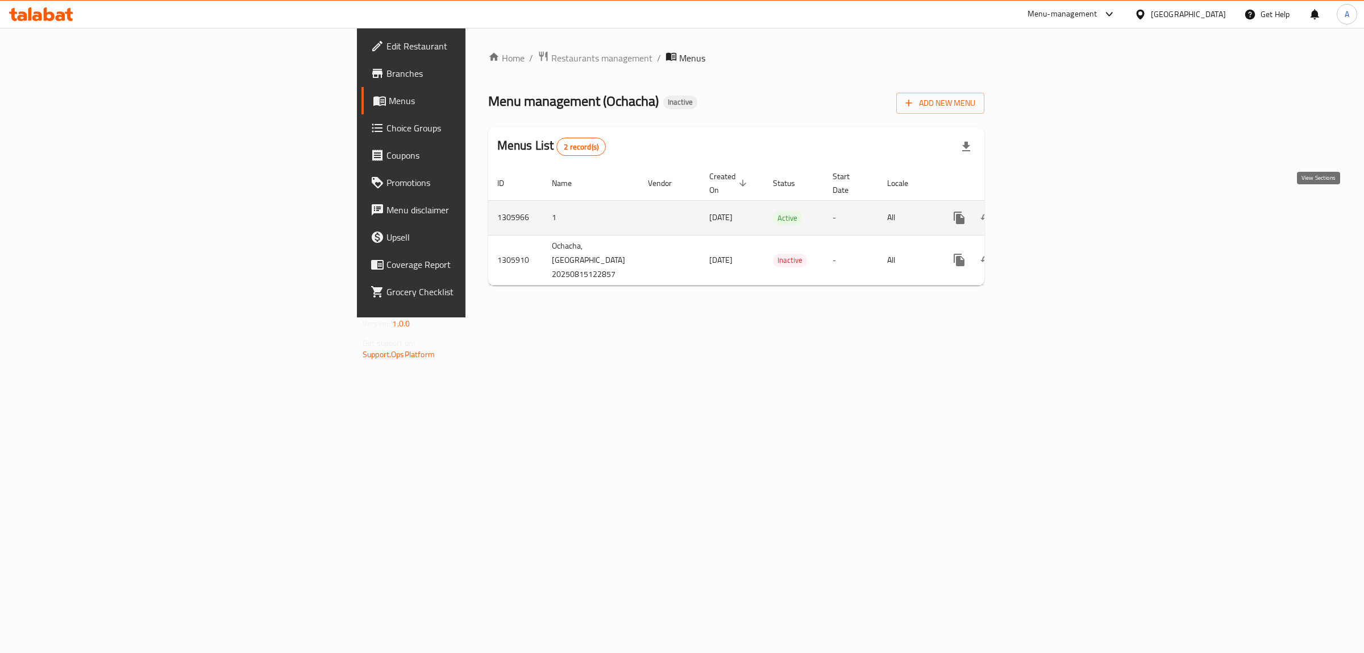
click at [1055, 204] on link "enhanced table" at bounding box center [1041, 217] width 27 height 27
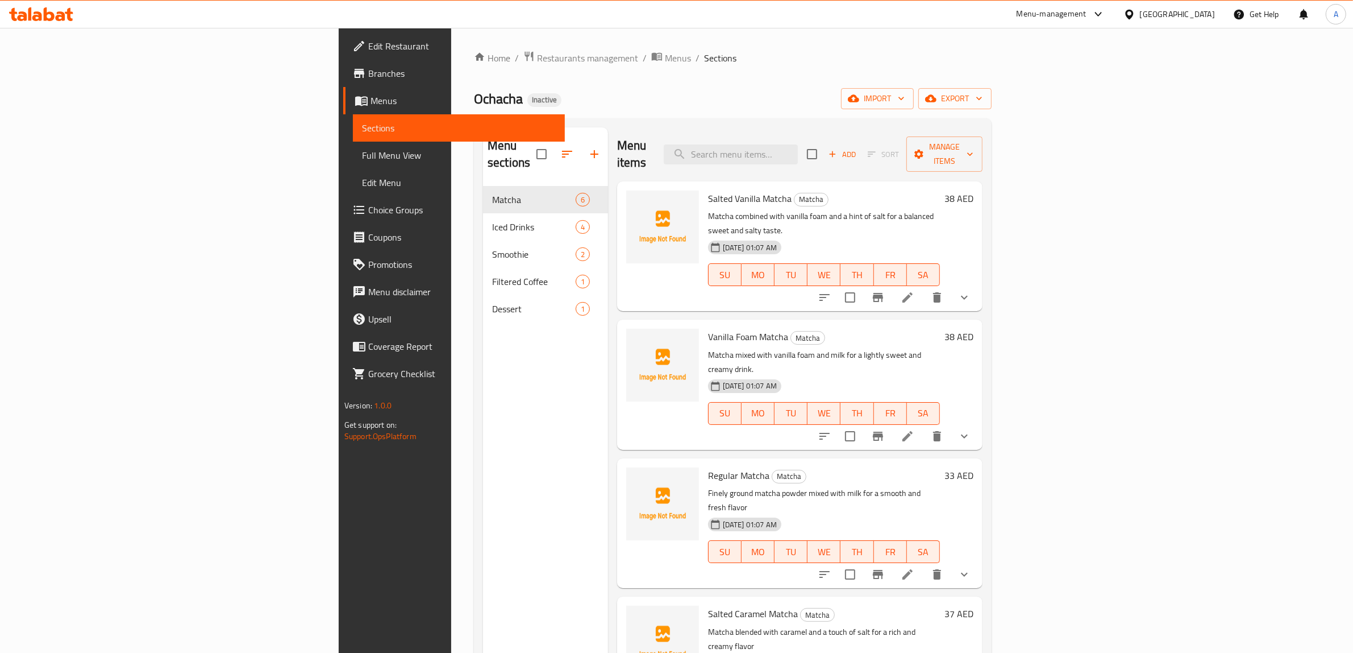
click at [362, 151] on span "Full Menu View" at bounding box center [459, 155] width 194 height 14
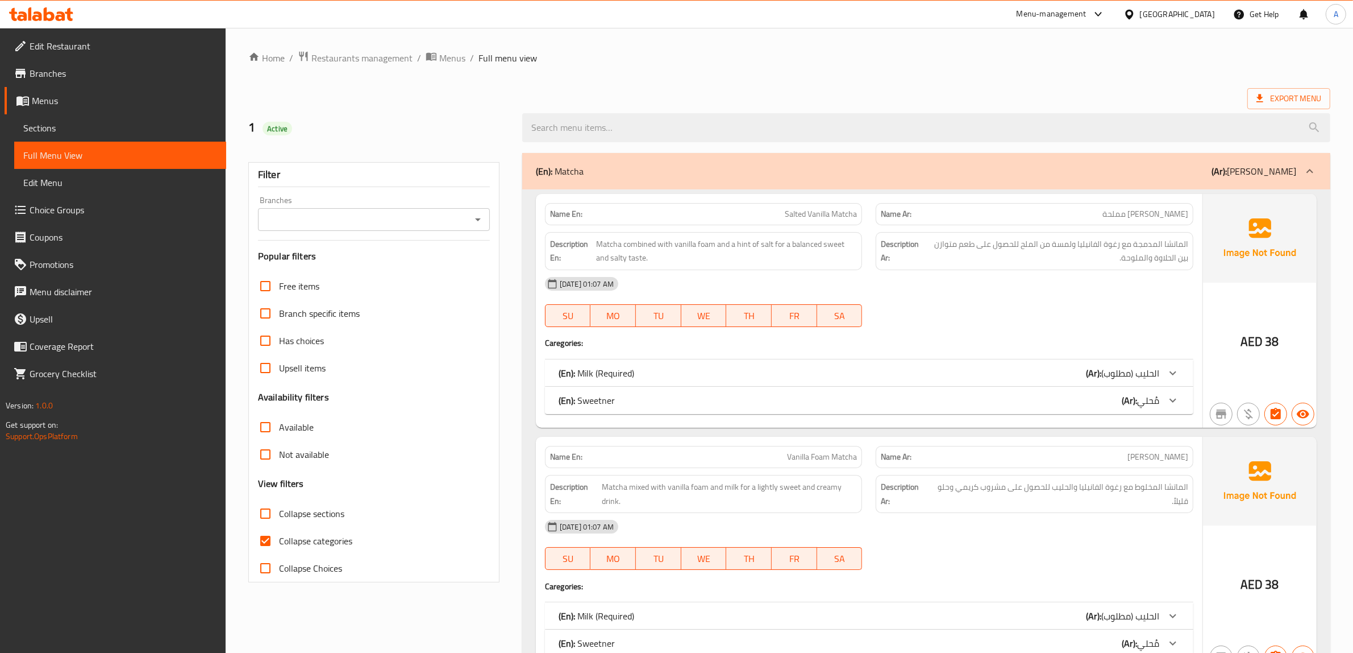
click at [283, 536] on span "Collapse categories" at bounding box center [315, 541] width 73 height 14
click at [279, 536] on input "Collapse categories" at bounding box center [265, 540] width 27 height 27
checkbox input "false"
click at [285, 537] on span "Collapse categories" at bounding box center [315, 541] width 73 height 14
click at [279, 537] on input "Collapse categories" at bounding box center [265, 540] width 27 height 27
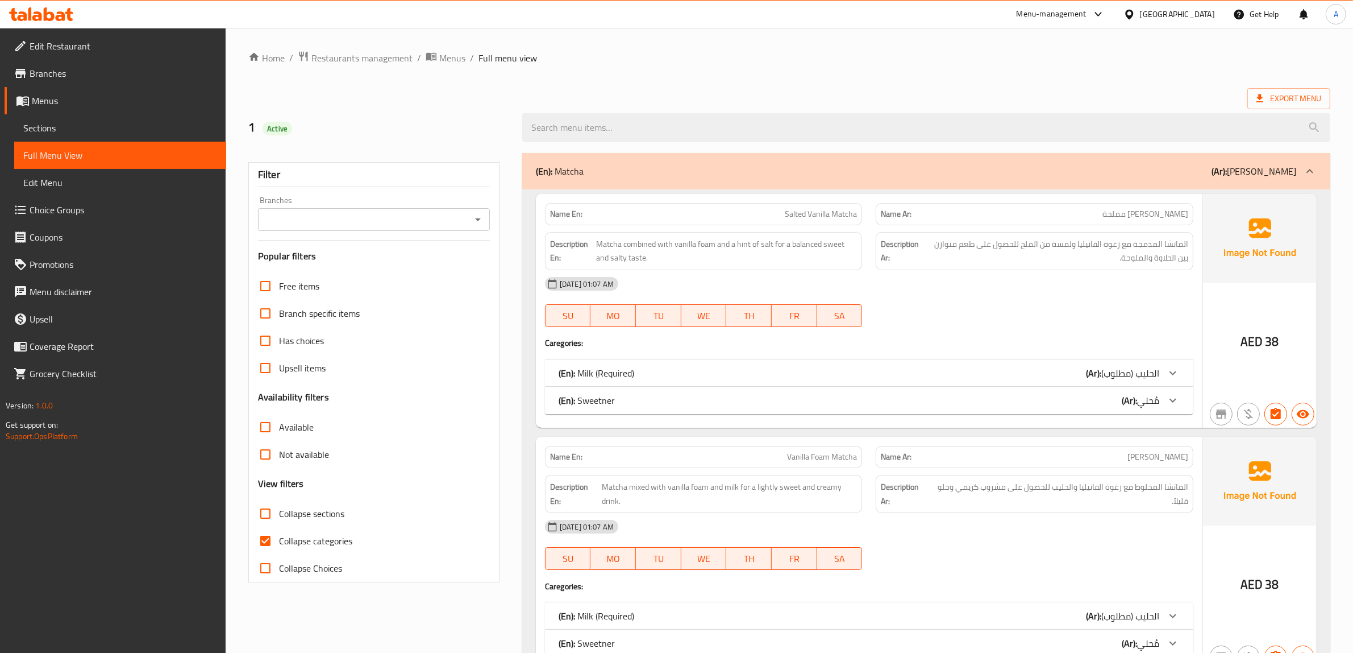
checkbox input "false"
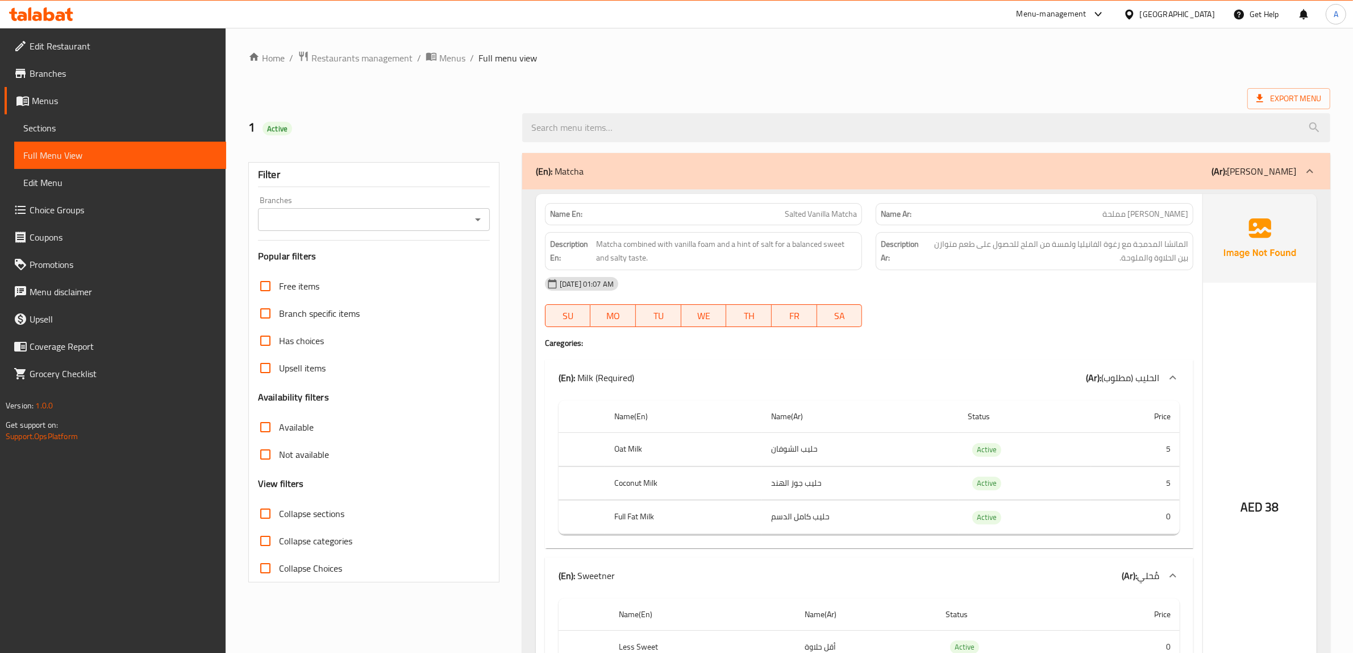
click at [723, 60] on ol "Home / Restaurants management / Menus / Full menu view" at bounding box center [789, 58] width 1082 height 15
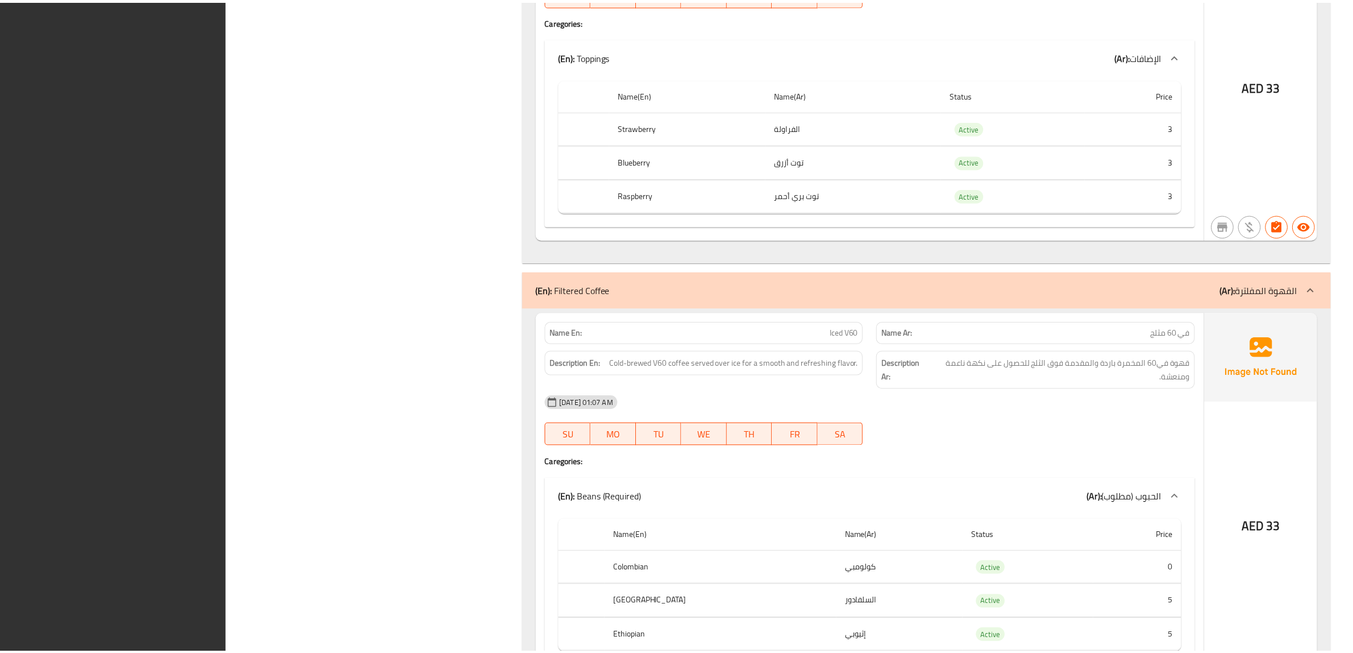
scroll to position [5359, 0]
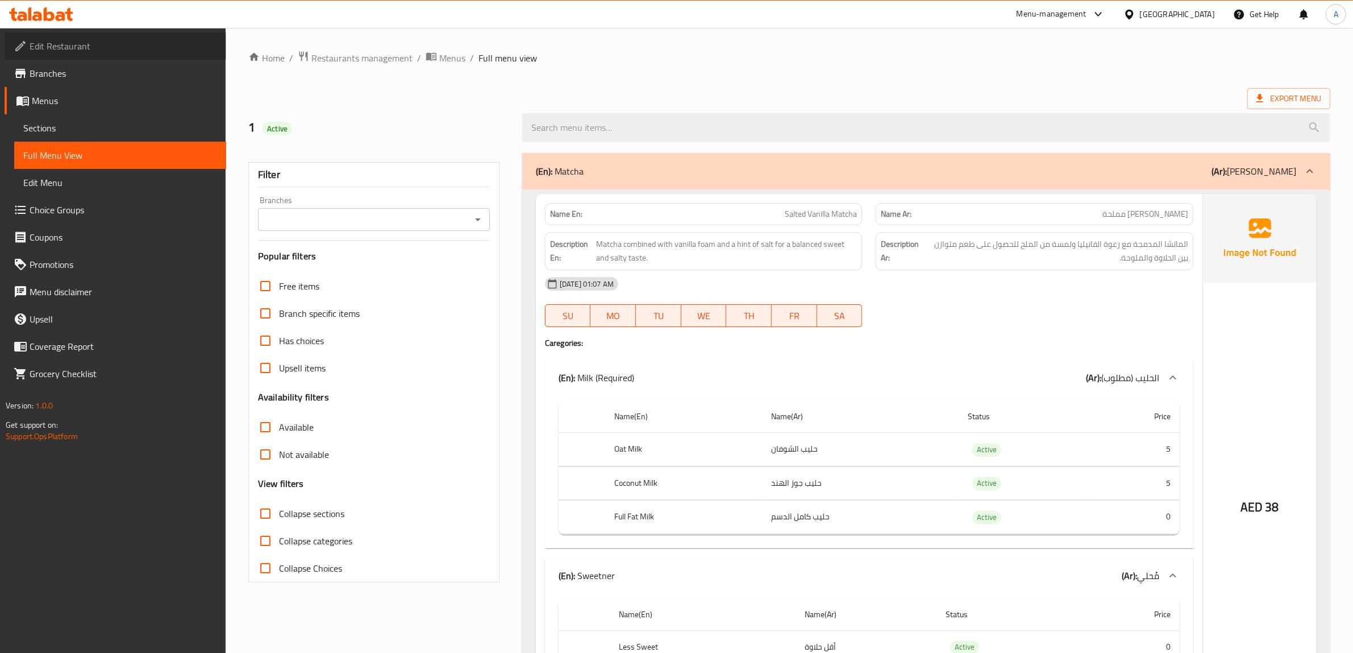
click at [103, 43] on span "Edit Restaurant" at bounding box center [124, 46] width 188 height 14
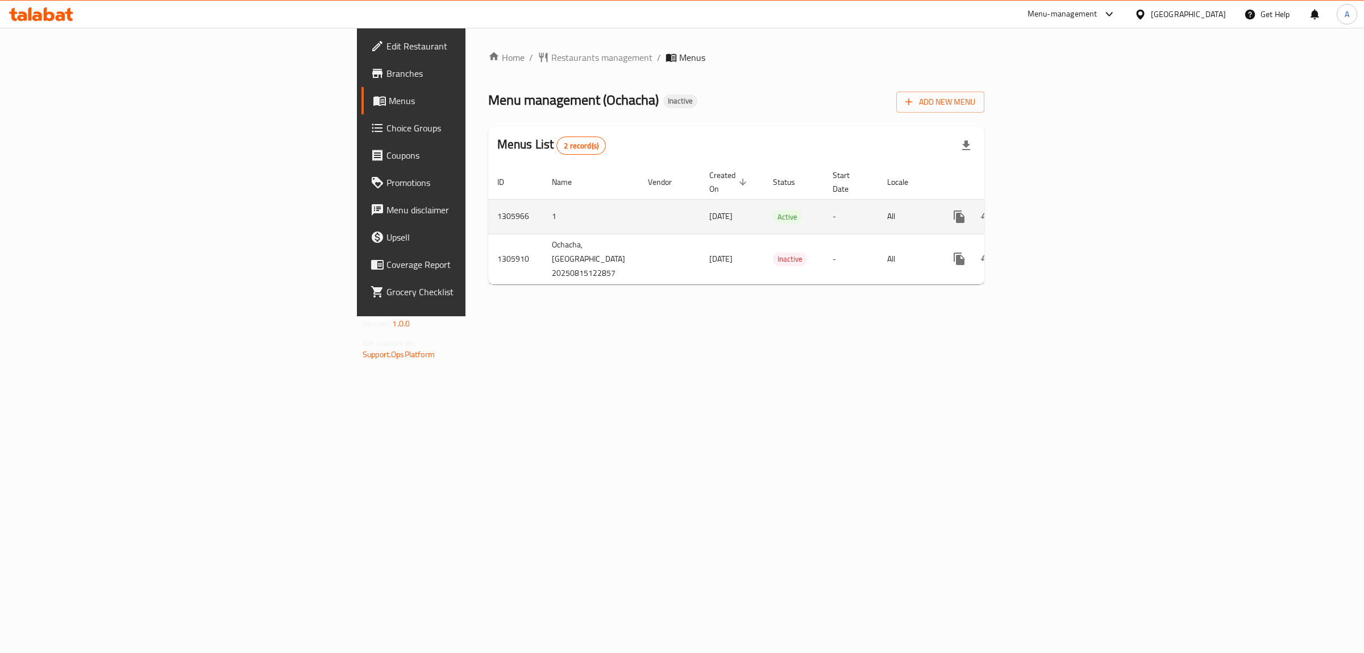
click at [1048, 210] on icon "enhanced table" at bounding box center [1042, 217] width 14 height 14
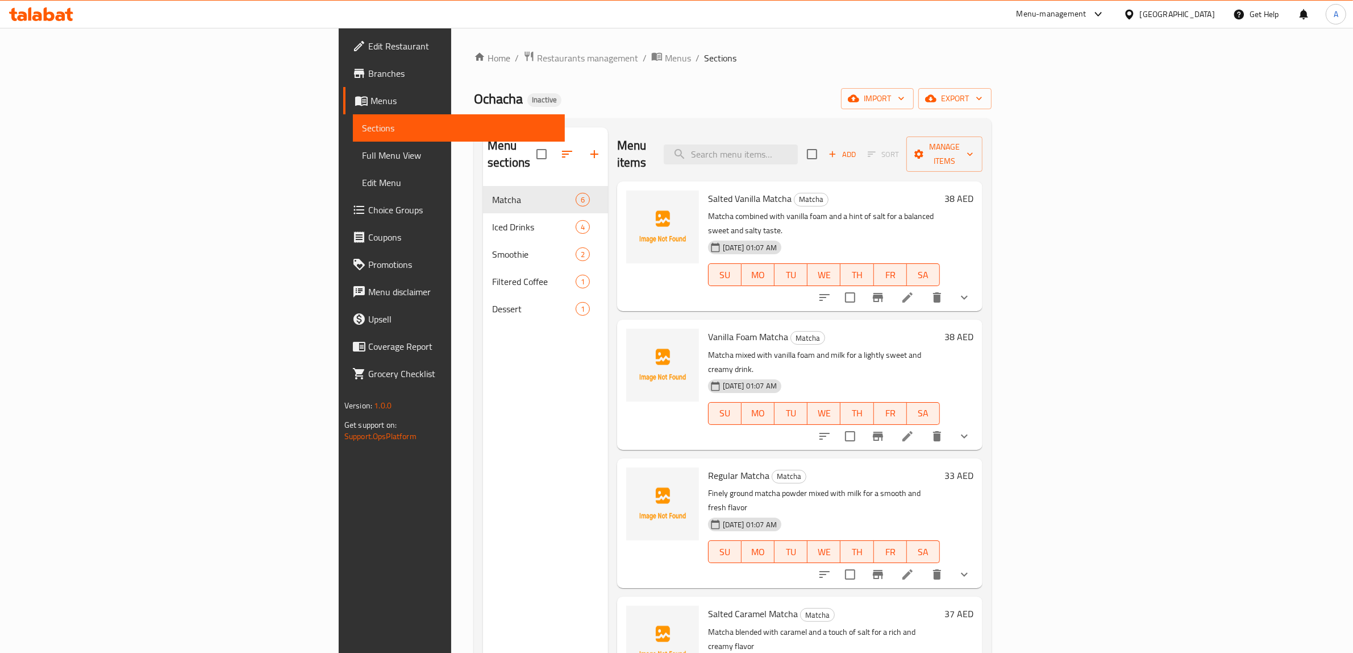
click at [353, 162] on link "Full Menu View" at bounding box center [459, 155] width 212 height 27
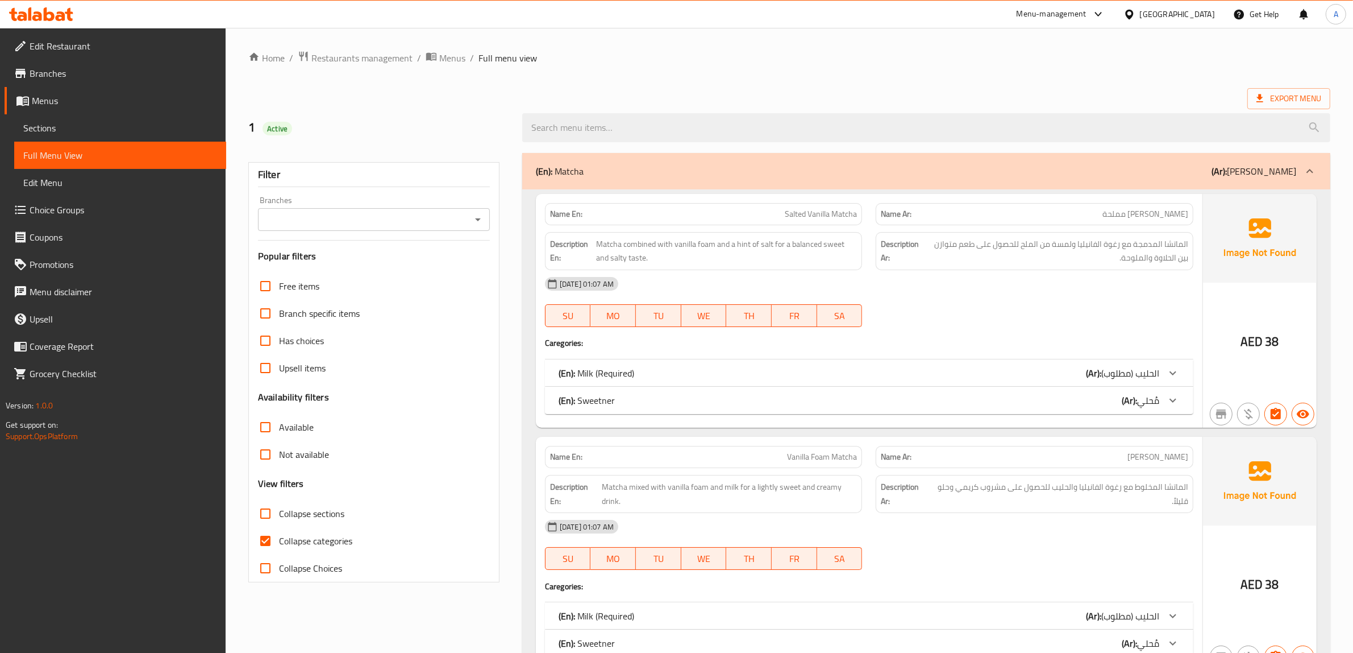
click at [311, 541] on span "Collapse categories" at bounding box center [315, 541] width 73 height 14
click at [279, 541] on input "Collapse categories" at bounding box center [265, 540] width 27 height 27
checkbox input "false"
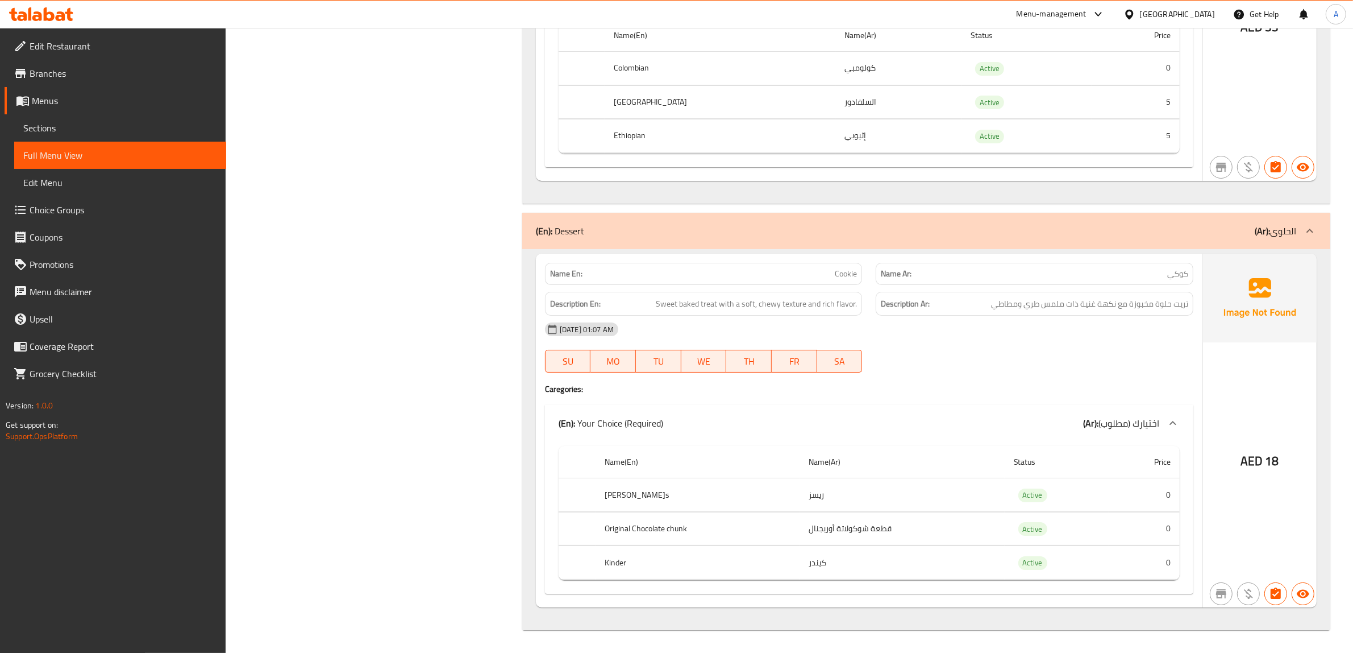
scroll to position [5359, 0]
click at [81, 73] on span "Branches" at bounding box center [124, 74] width 188 height 14
